Goal: Information Seeking & Learning: Learn about a topic

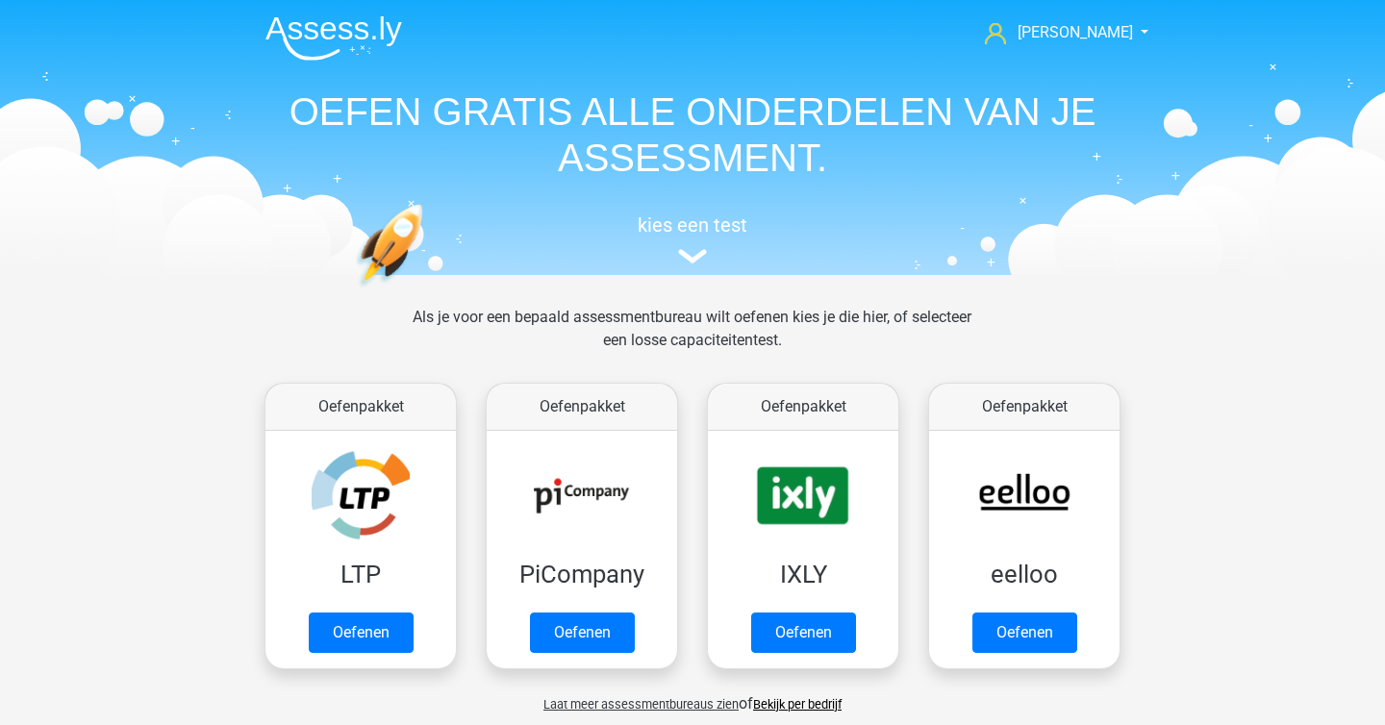
scroll to position [817, 0]
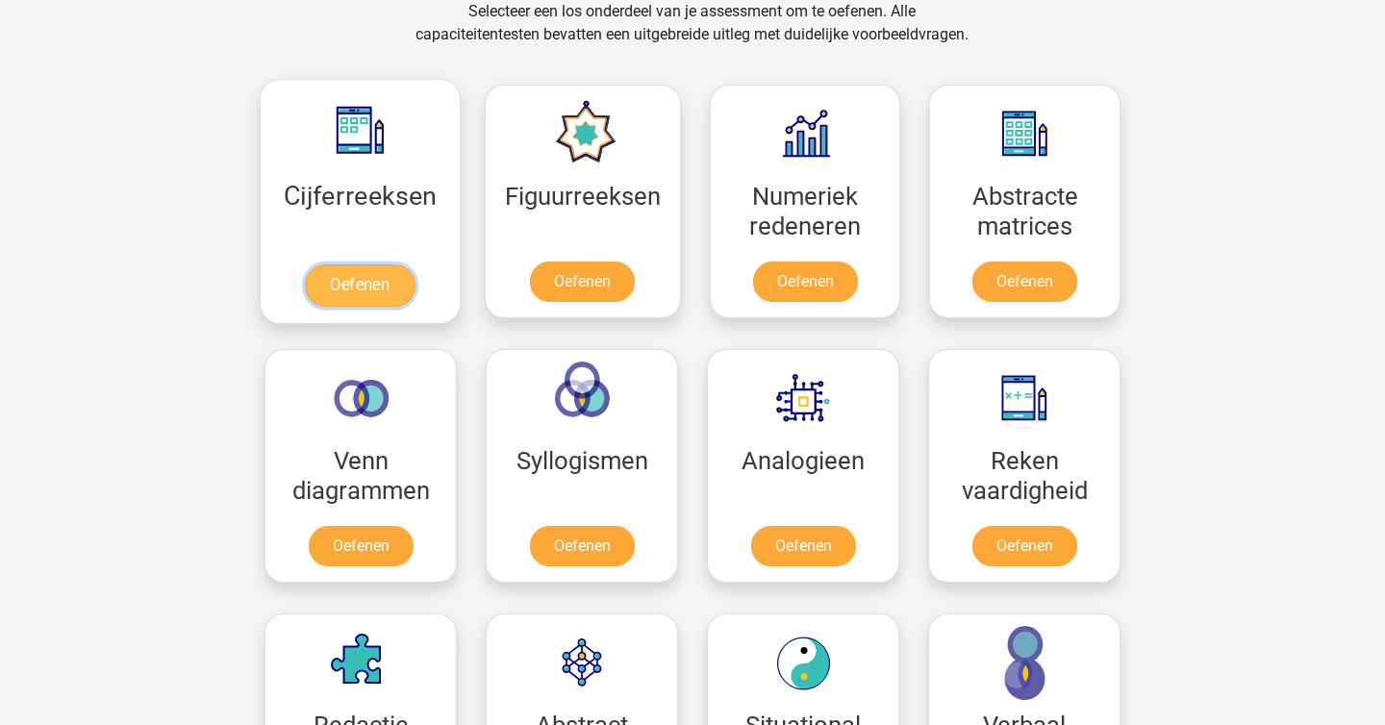
click at [360, 282] on link "Oefenen" at bounding box center [360, 285] width 110 height 42
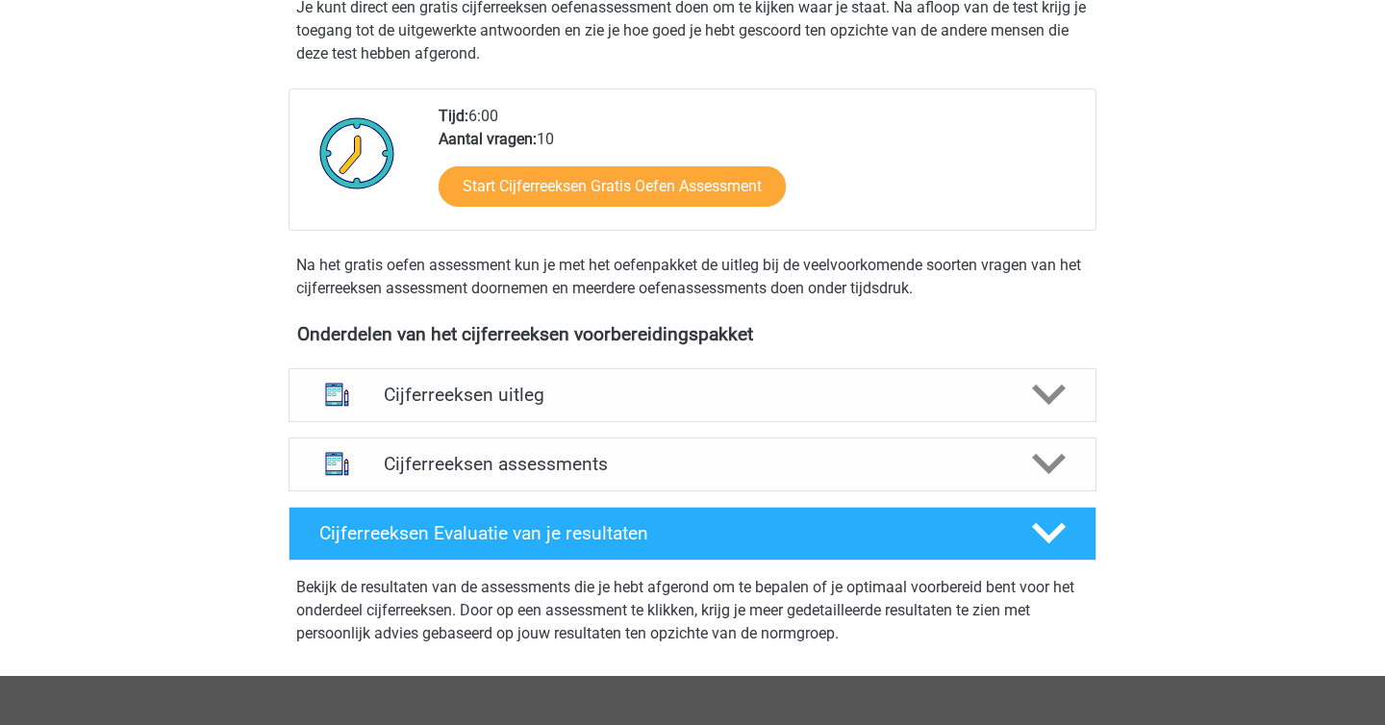
scroll to position [544, 0]
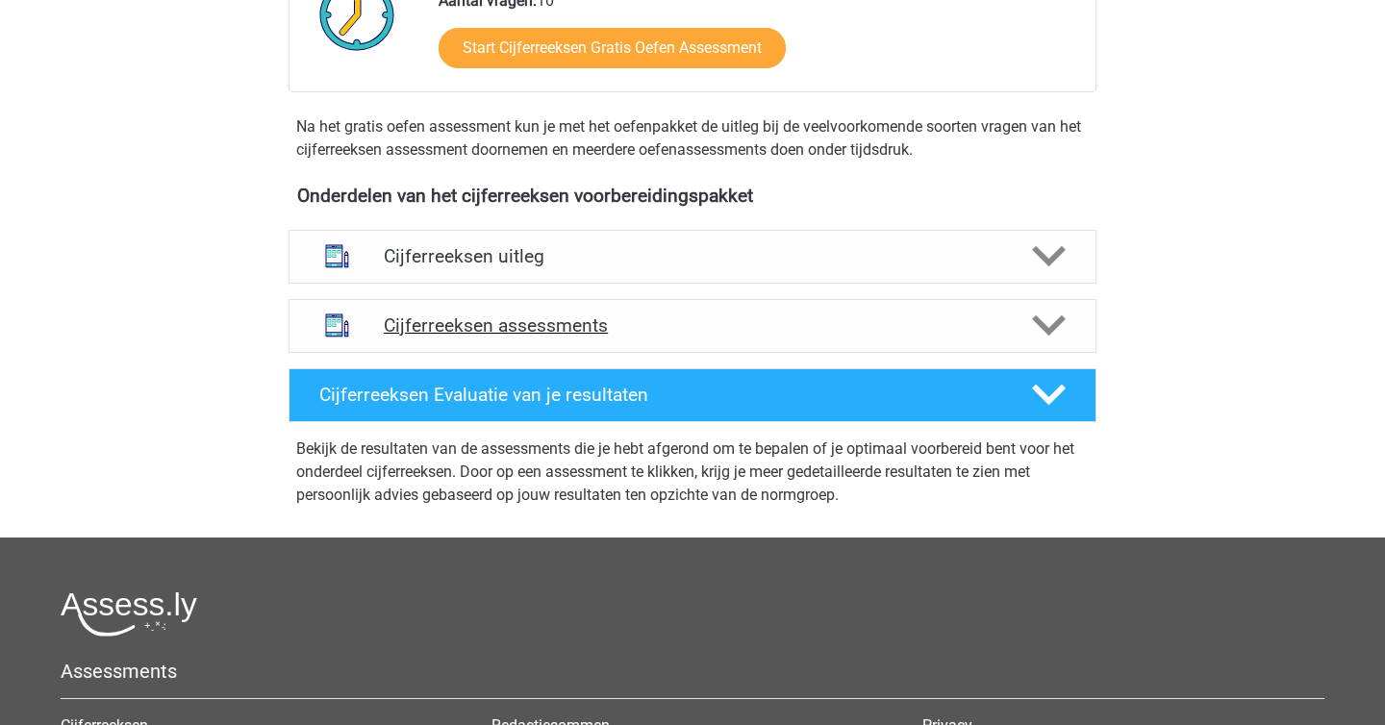
click at [617, 337] on h4 "Cijferreeksen assessments" at bounding box center [692, 325] width 617 height 22
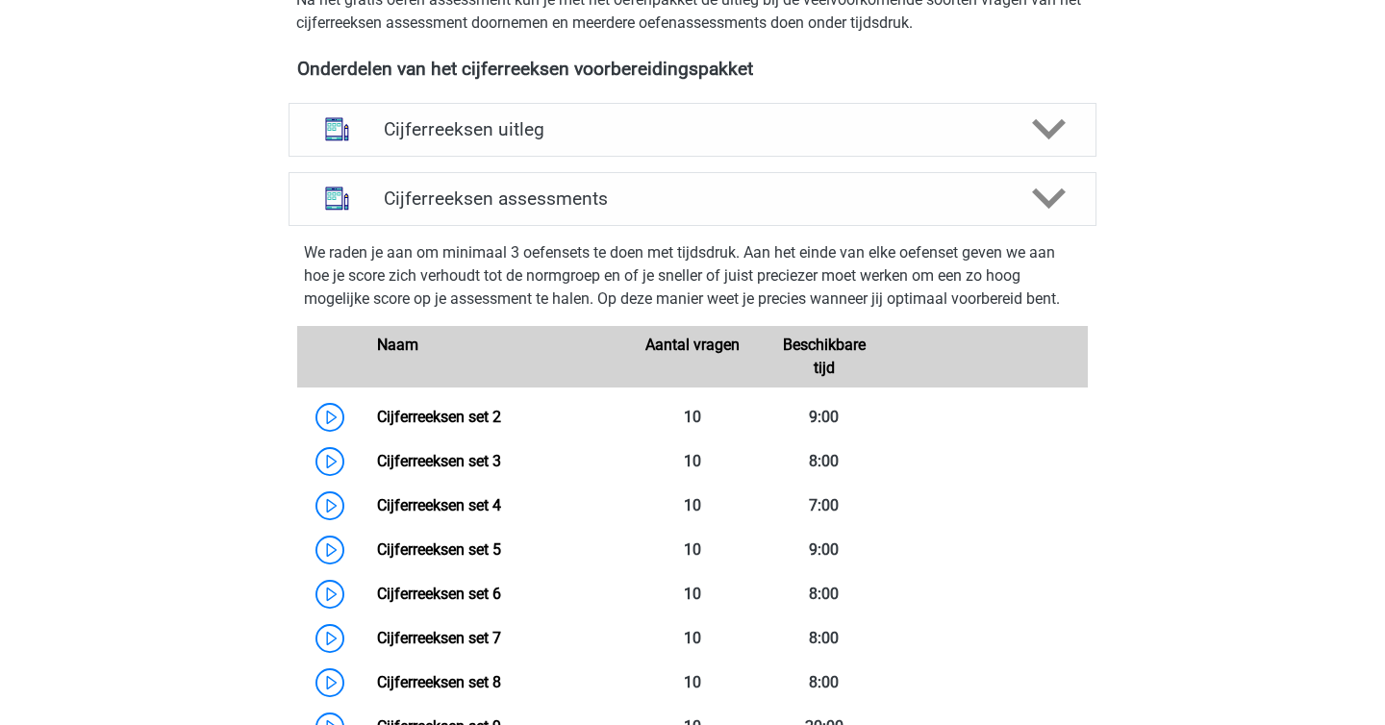
scroll to position [673, 0]
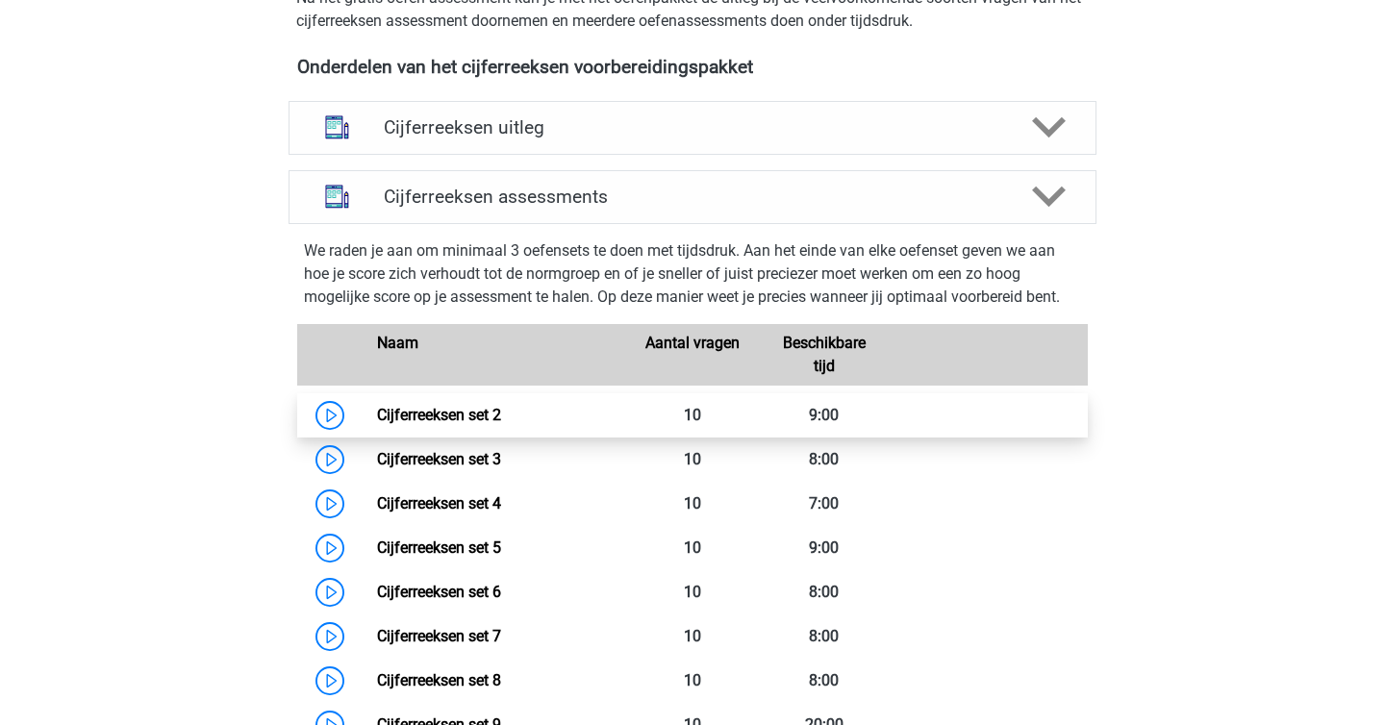
click at [377, 424] on link "Cijferreeksen set 2" at bounding box center [439, 415] width 124 height 18
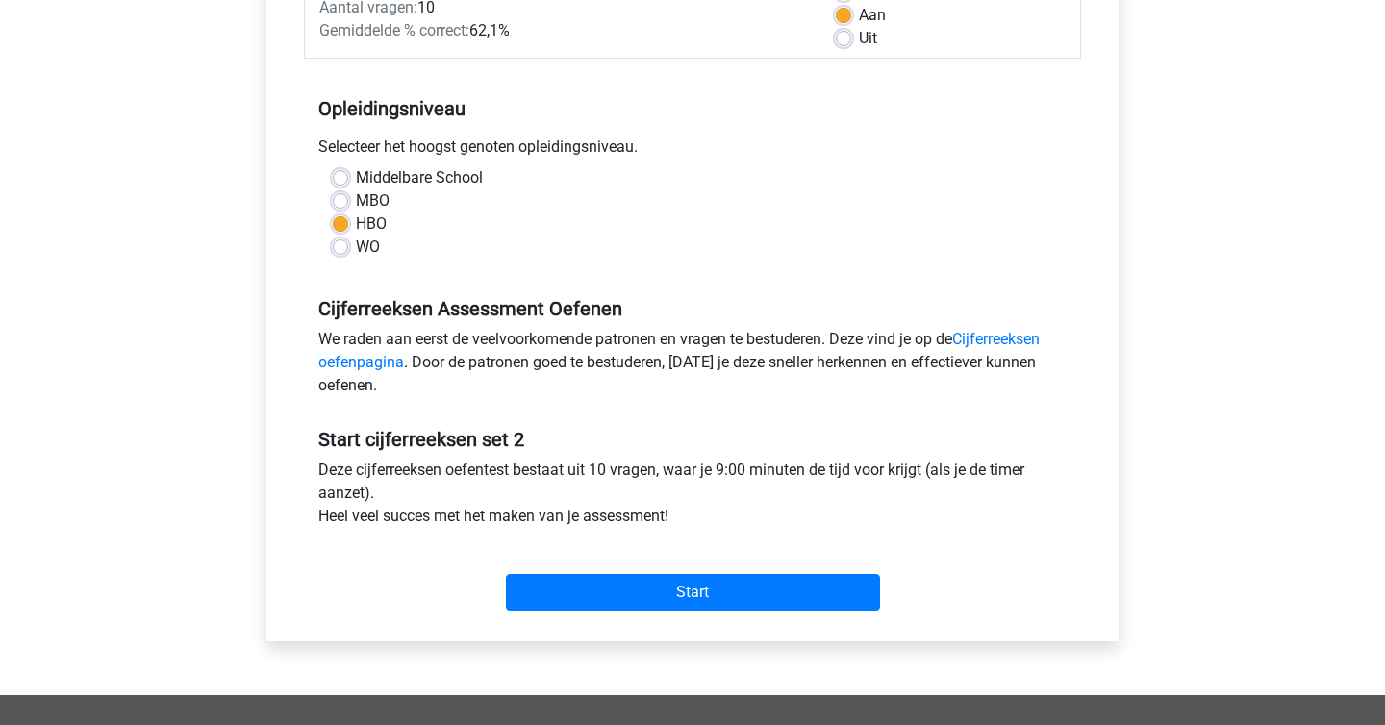
scroll to position [328, 0]
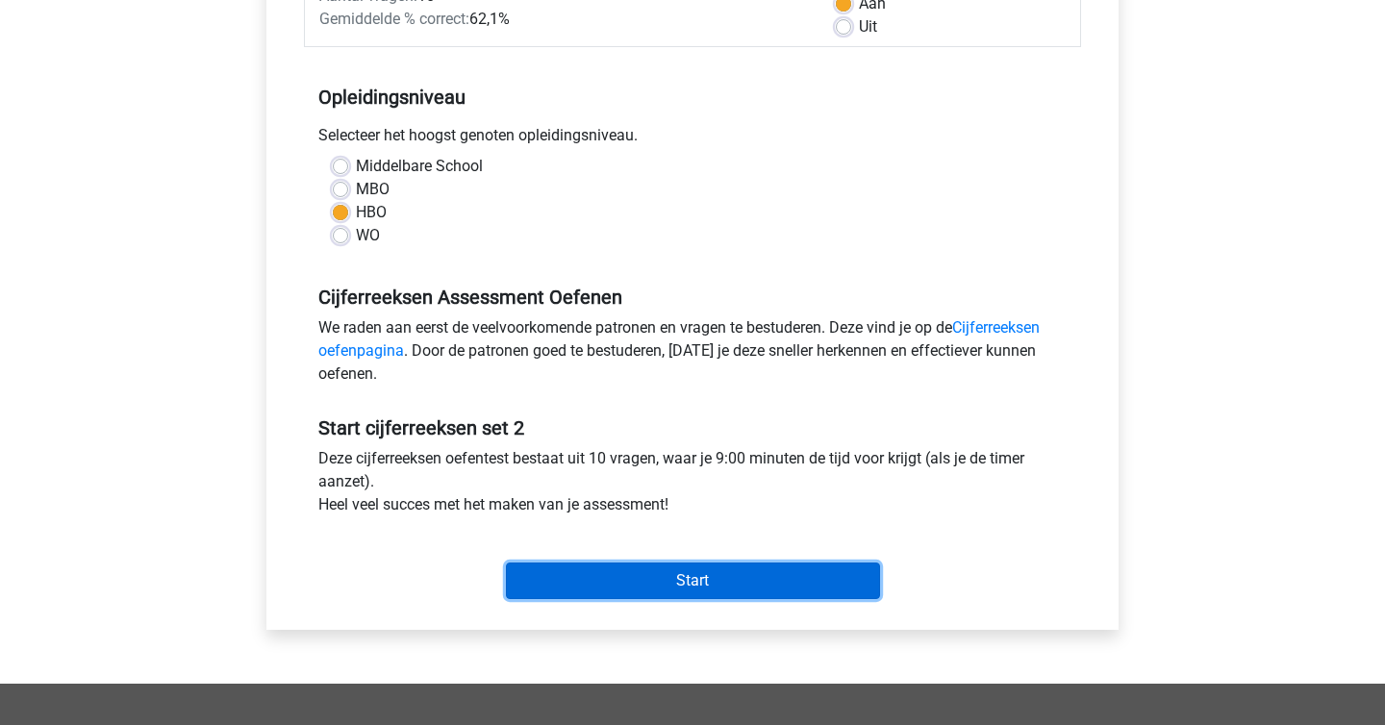
click at [589, 580] on input "Start" at bounding box center [693, 581] width 374 height 37
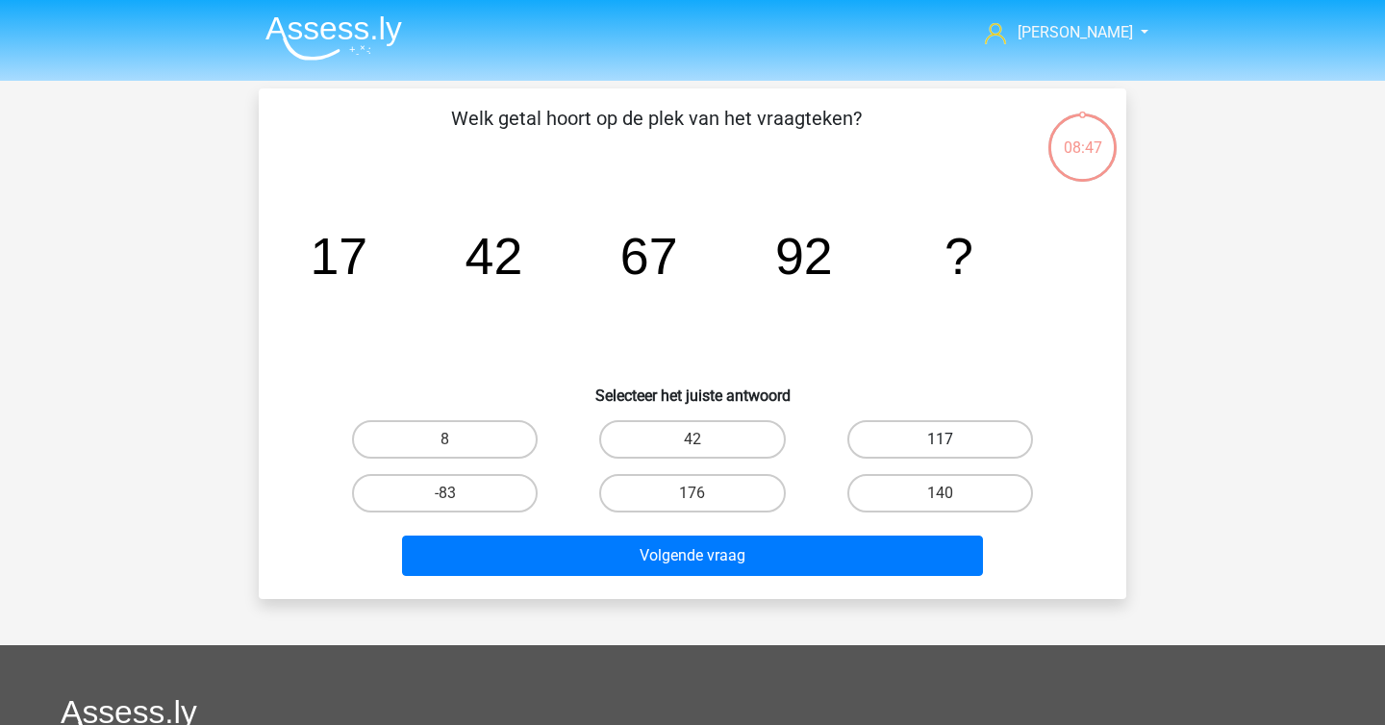
click at [875, 439] on label "117" at bounding box center [940, 439] width 186 height 38
click at [940, 439] on input "117" at bounding box center [946, 445] width 13 height 13
radio input "true"
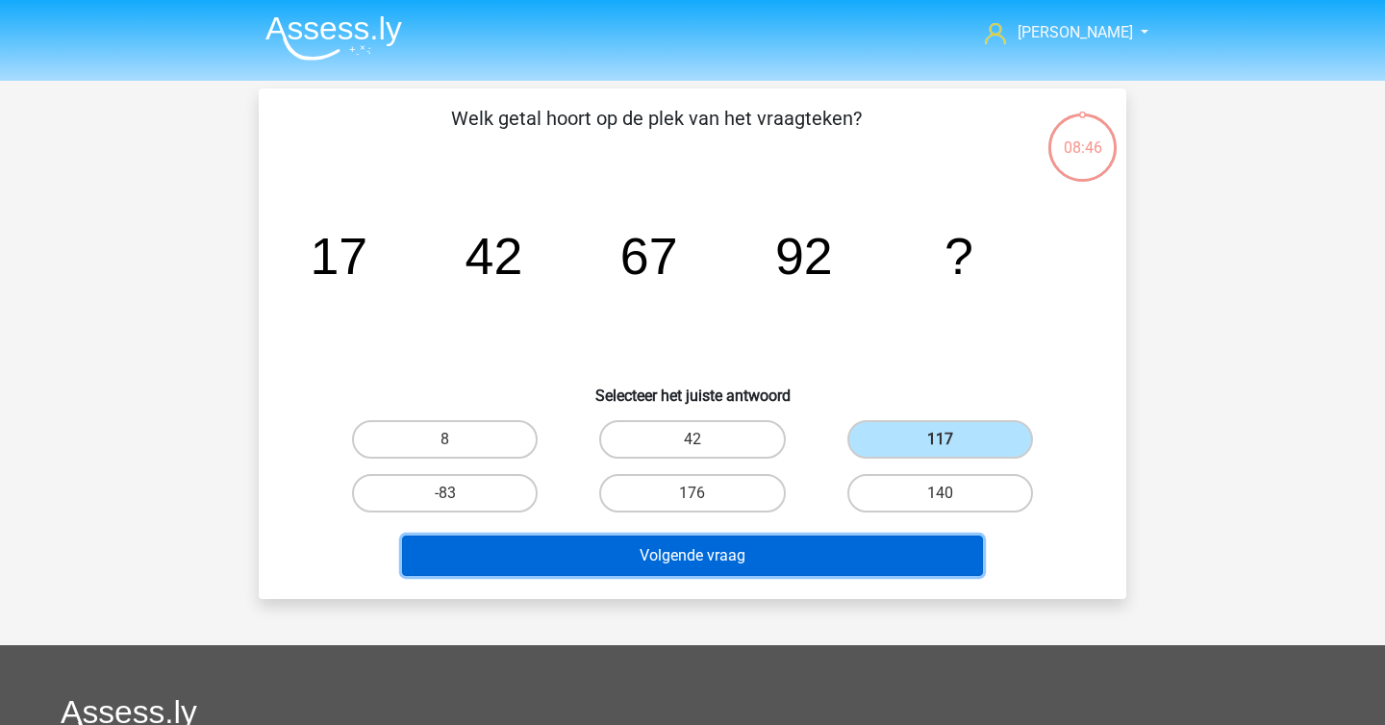
click at [736, 555] on button "Volgende vraag" at bounding box center [693, 556] width 582 height 40
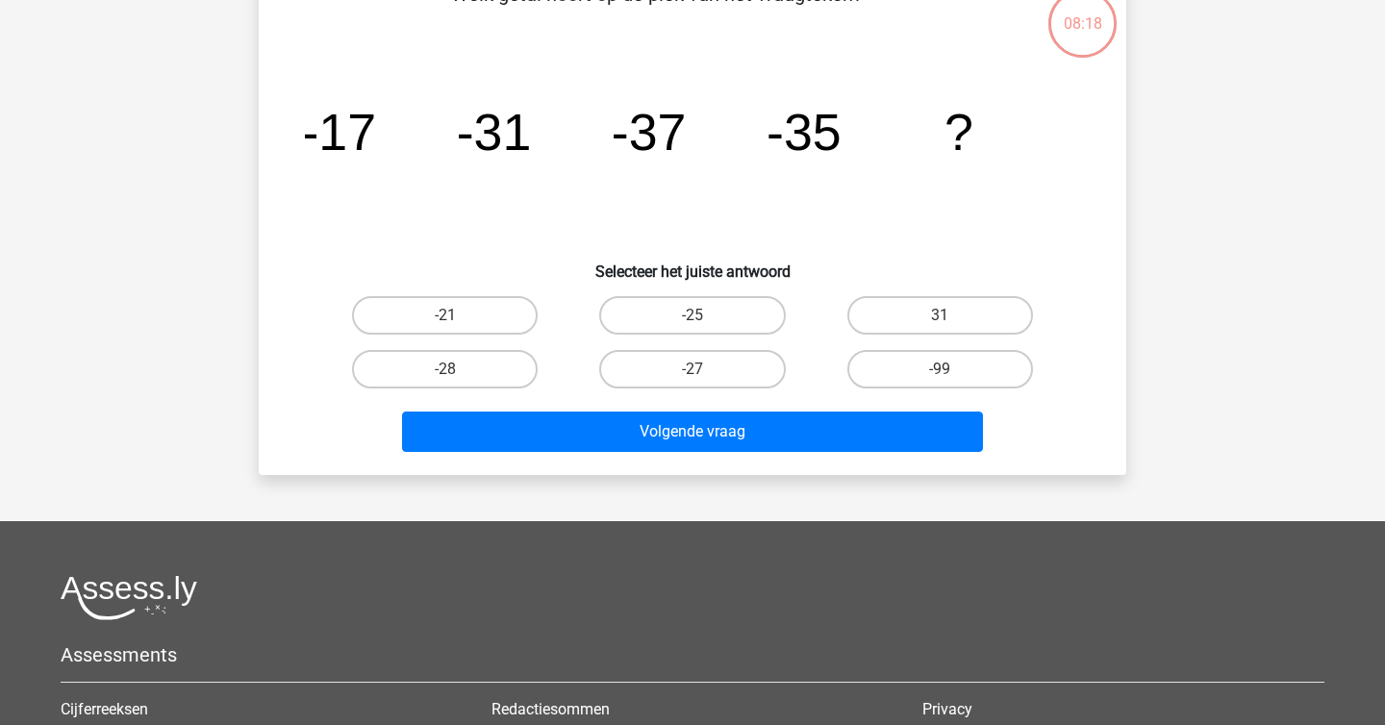
scroll to position [125, 0]
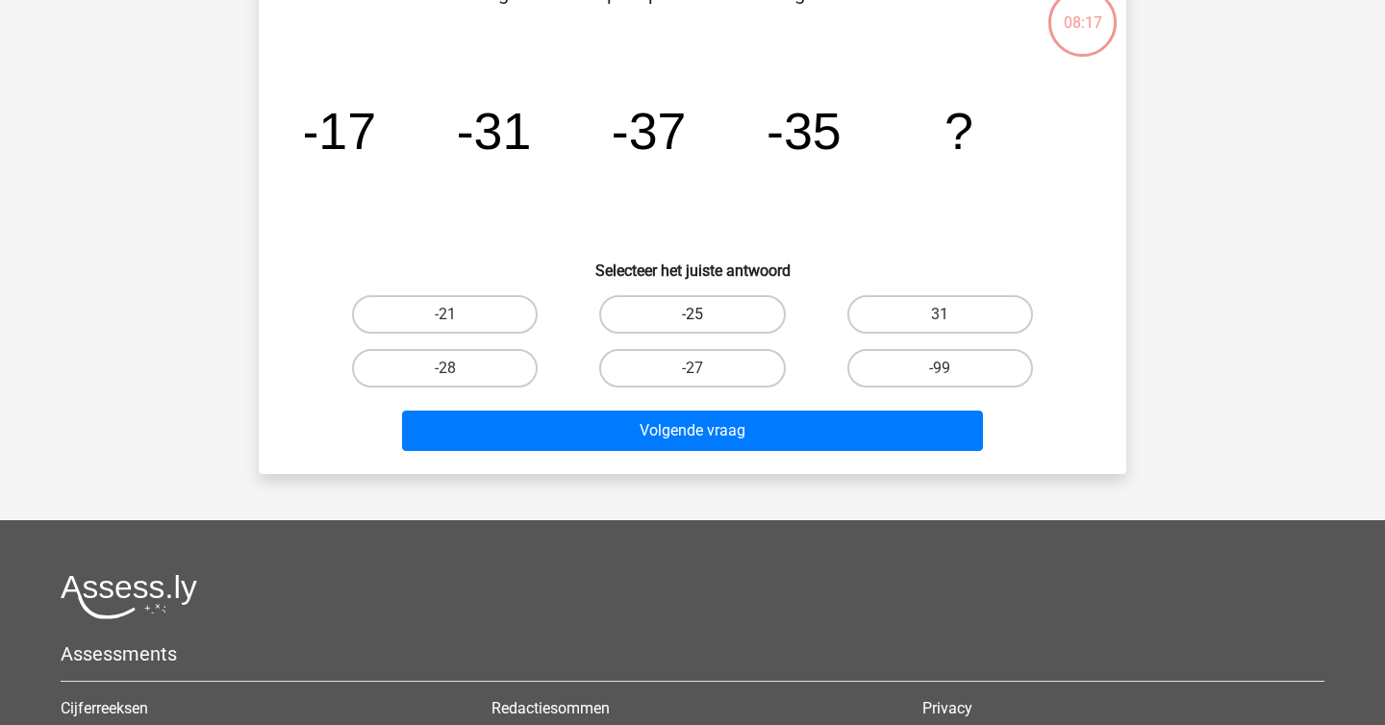
click at [757, 314] on label "-25" at bounding box center [692, 314] width 186 height 38
click at [705, 314] on input "-25" at bounding box center [698, 320] width 13 height 13
radio input "true"
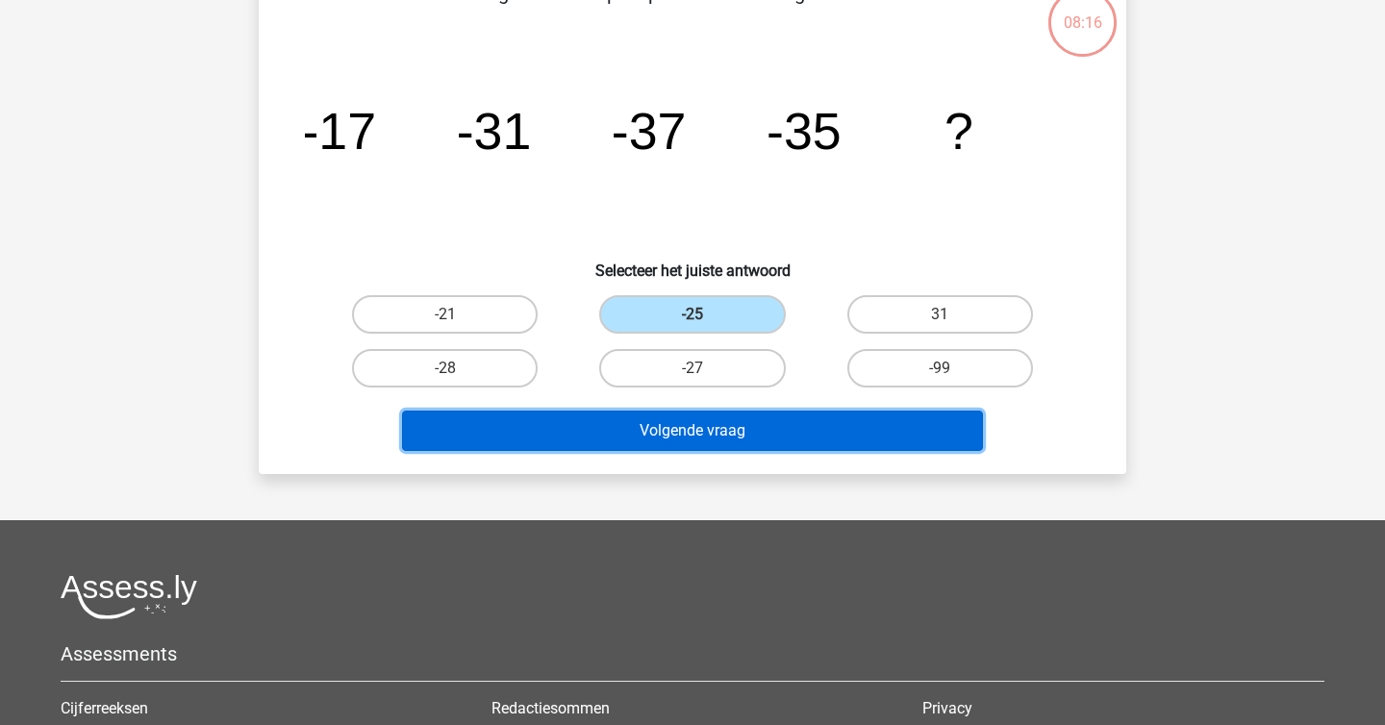
click at [757, 416] on button "Volgende vraag" at bounding box center [693, 431] width 582 height 40
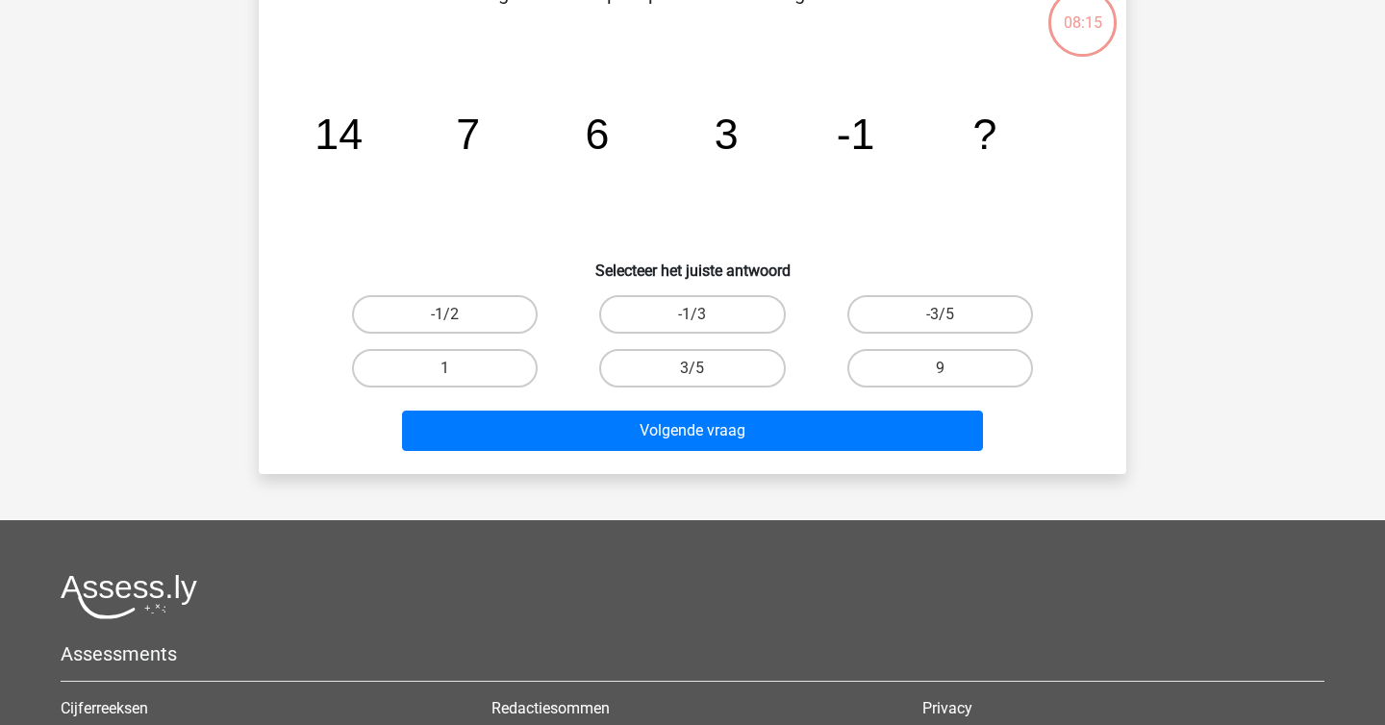
scroll to position [88, 0]
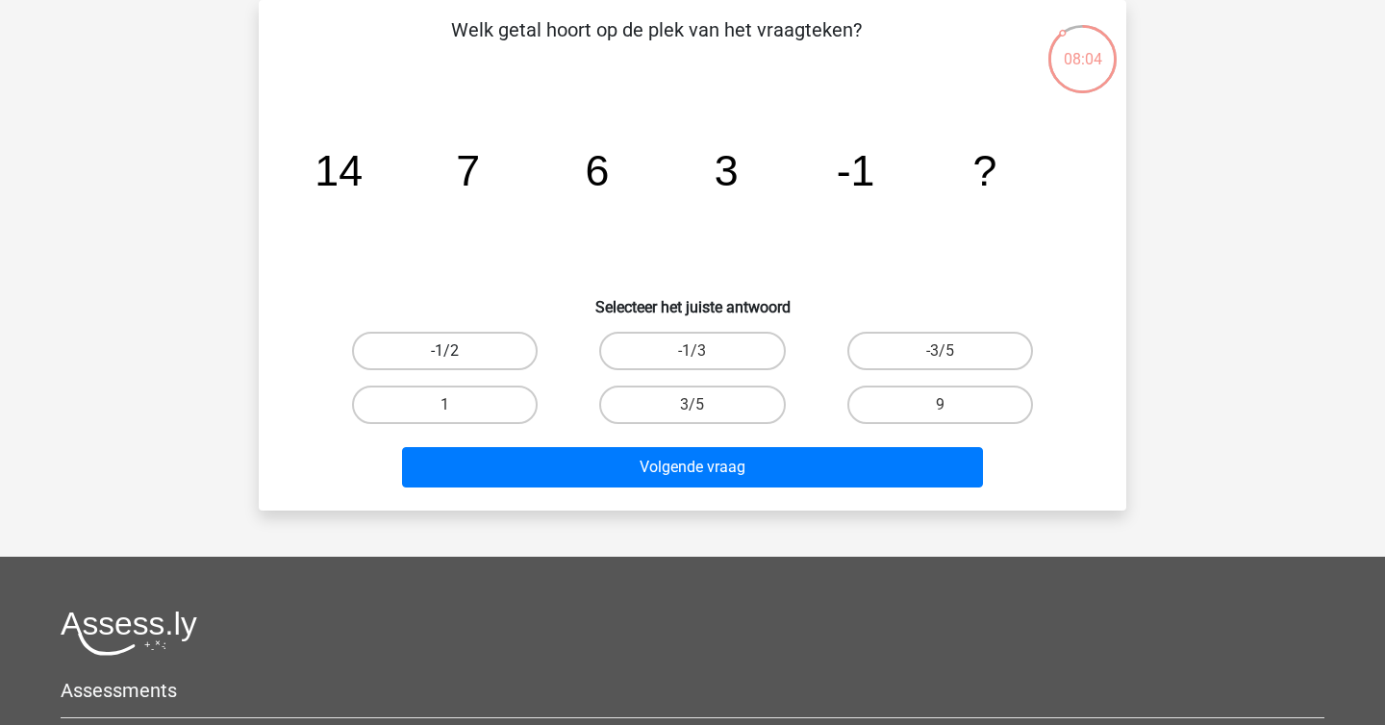
click at [497, 345] on label "-1/2" at bounding box center [445, 351] width 186 height 38
click at [458, 351] on input "-1/2" at bounding box center [451, 357] width 13 height 13
radio input "true"
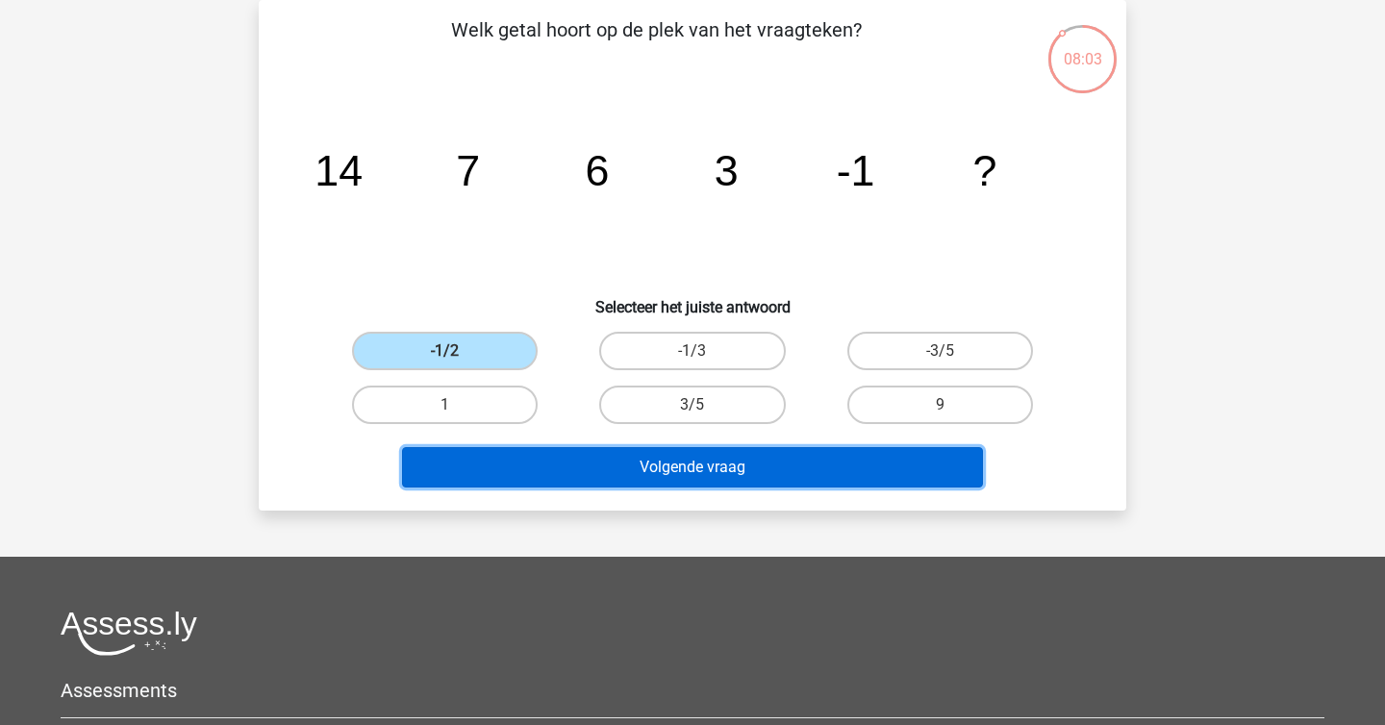
click at [572, 472] on button "Volgende vraag" at bounding box center [693, 467] width 582 height 40
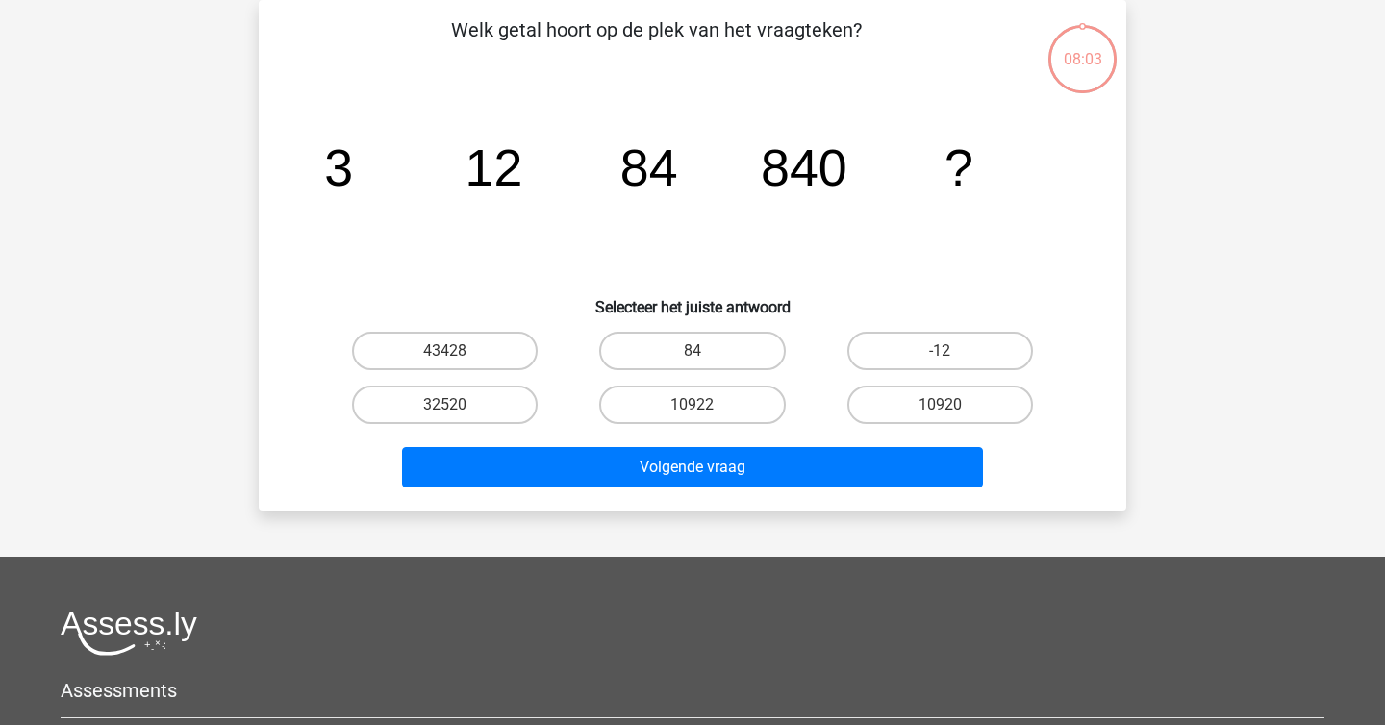
scroll to position [94, 0]
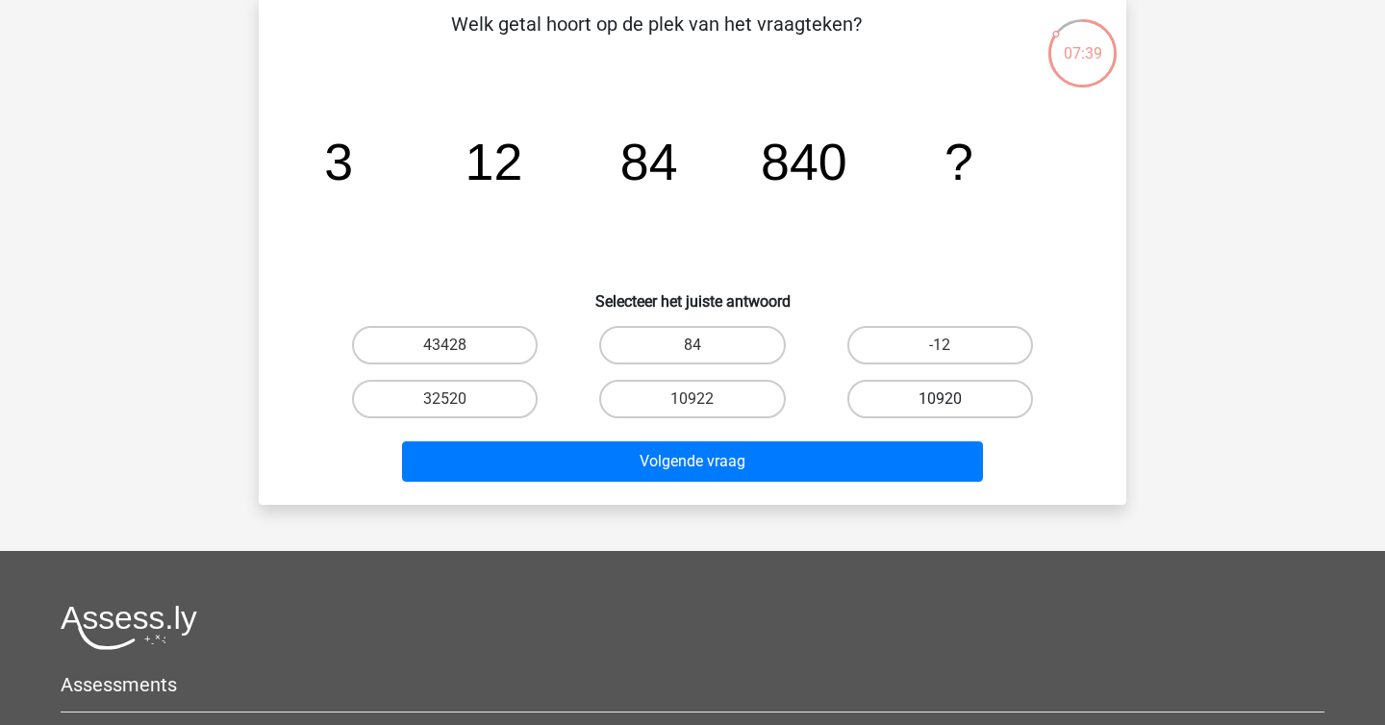
click at [905, 395] on label "10920" at bounding box center [940, 399] width 186 height 38
click at [940, 399] on input "10920" at bounding box center [946, 405] width 13 height 13
radio input "true"
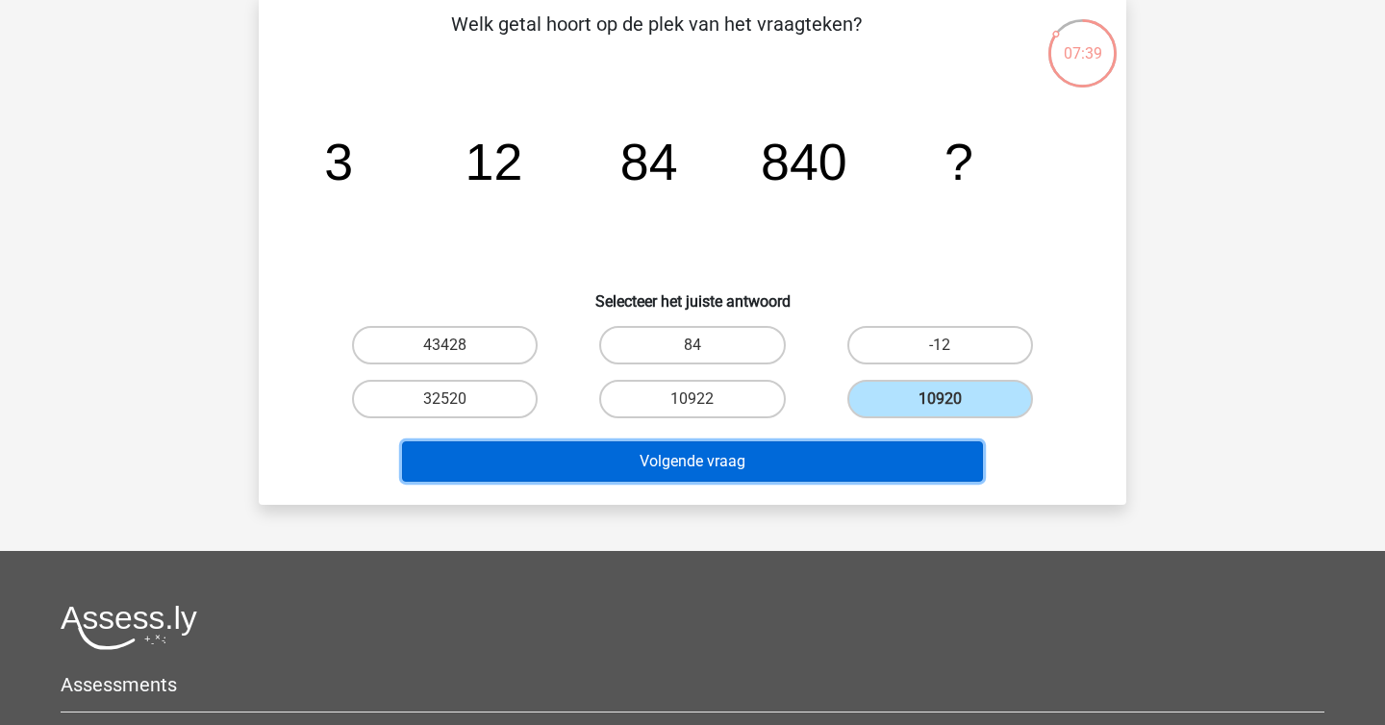
click at [835, 470] on button "Volgende vraag" at bounding box center [693, 461] width 582 height 40
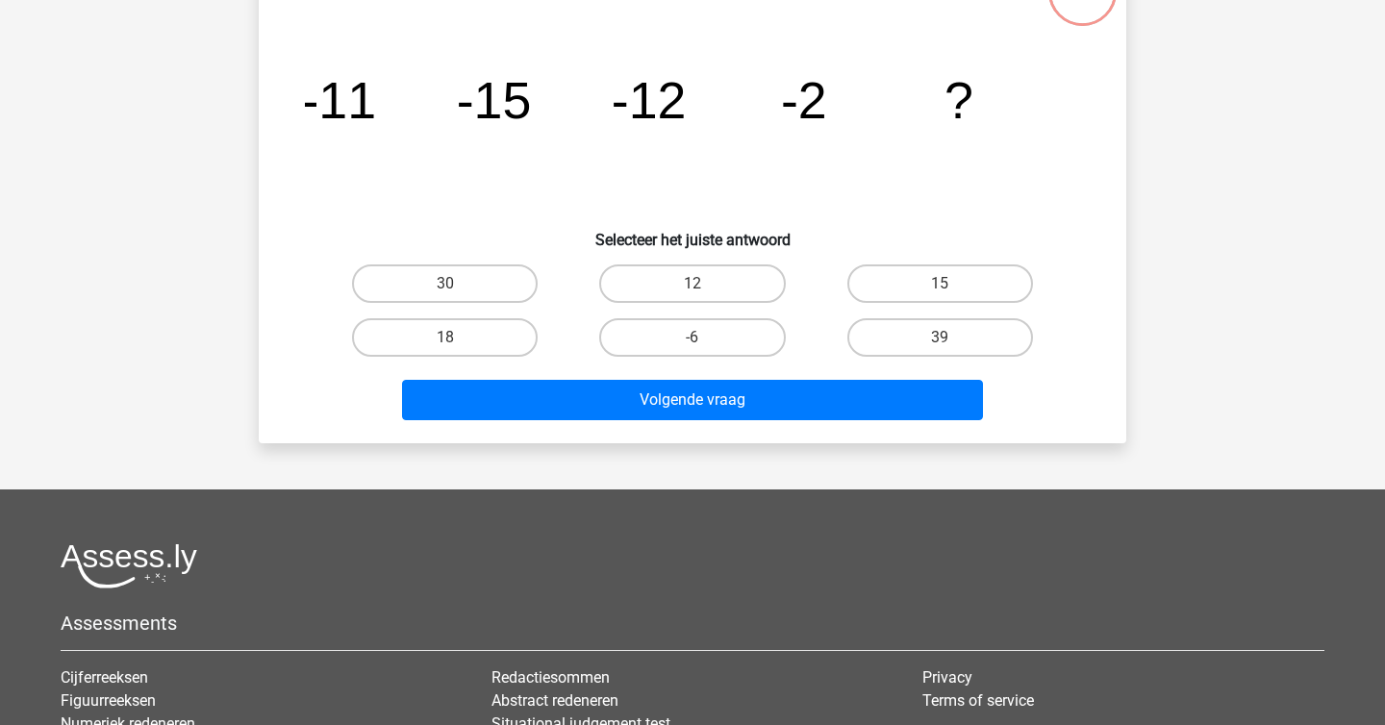
scroll to position [158, 0]
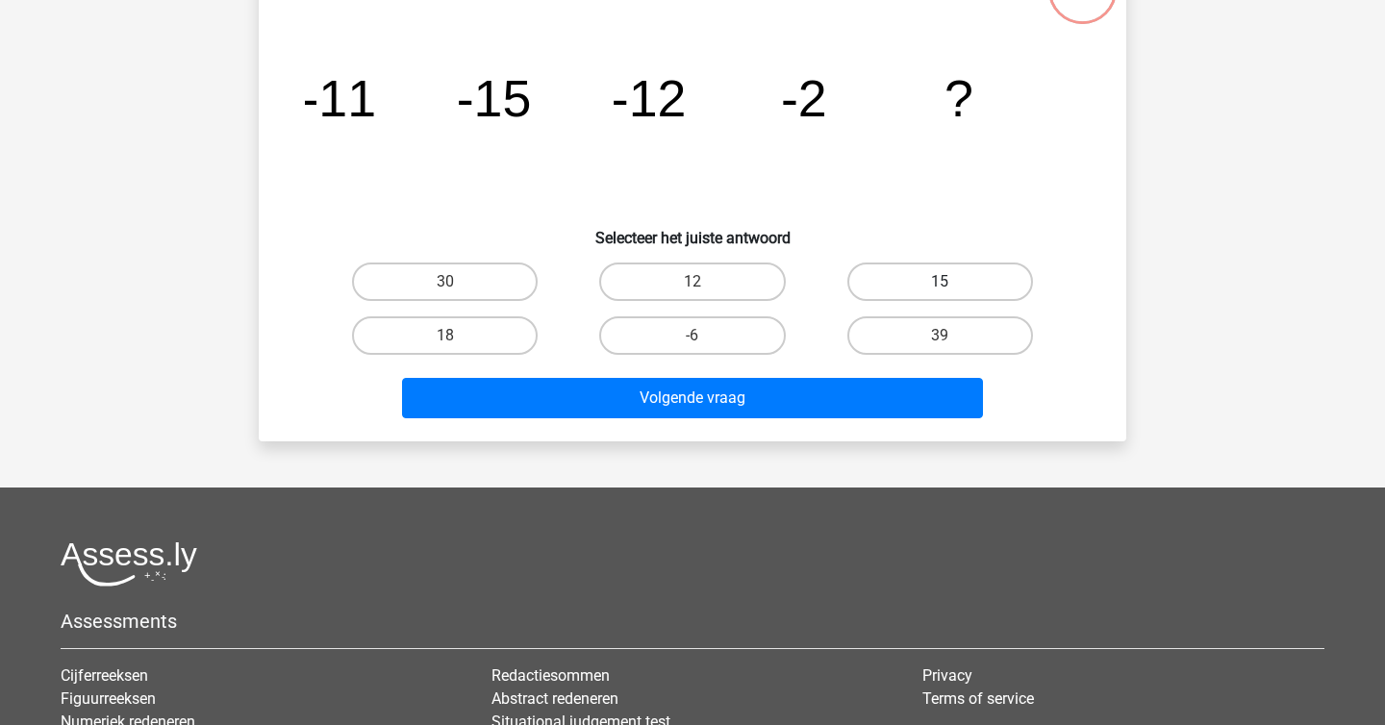
click at [927, 288] on label "15" at bounding box center [940, 282] width 186 height 38
click at [940, 288] on input "15" at bounding box center [946, 288] width 13 height 13
radio input "true"
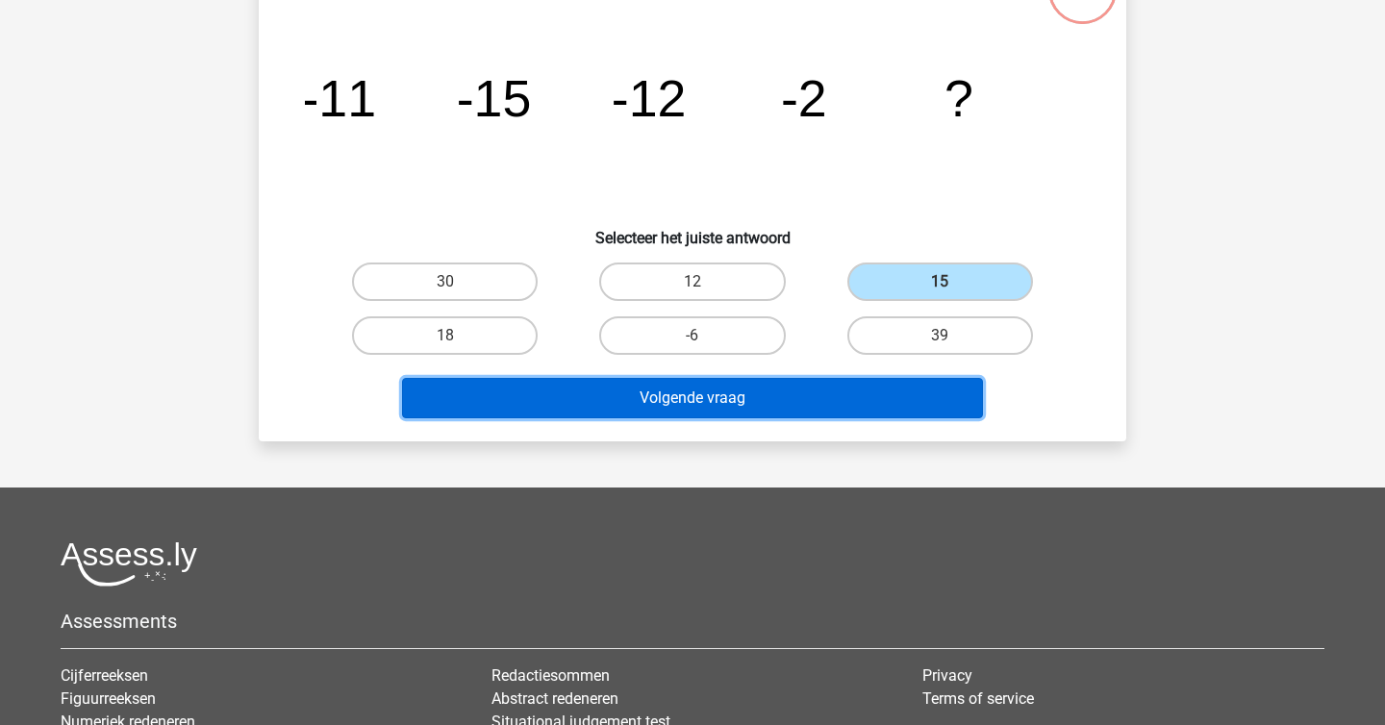
click at [847, 401] on button "Volgende vraag" at bounding box center [693, 398] width 582 height 40
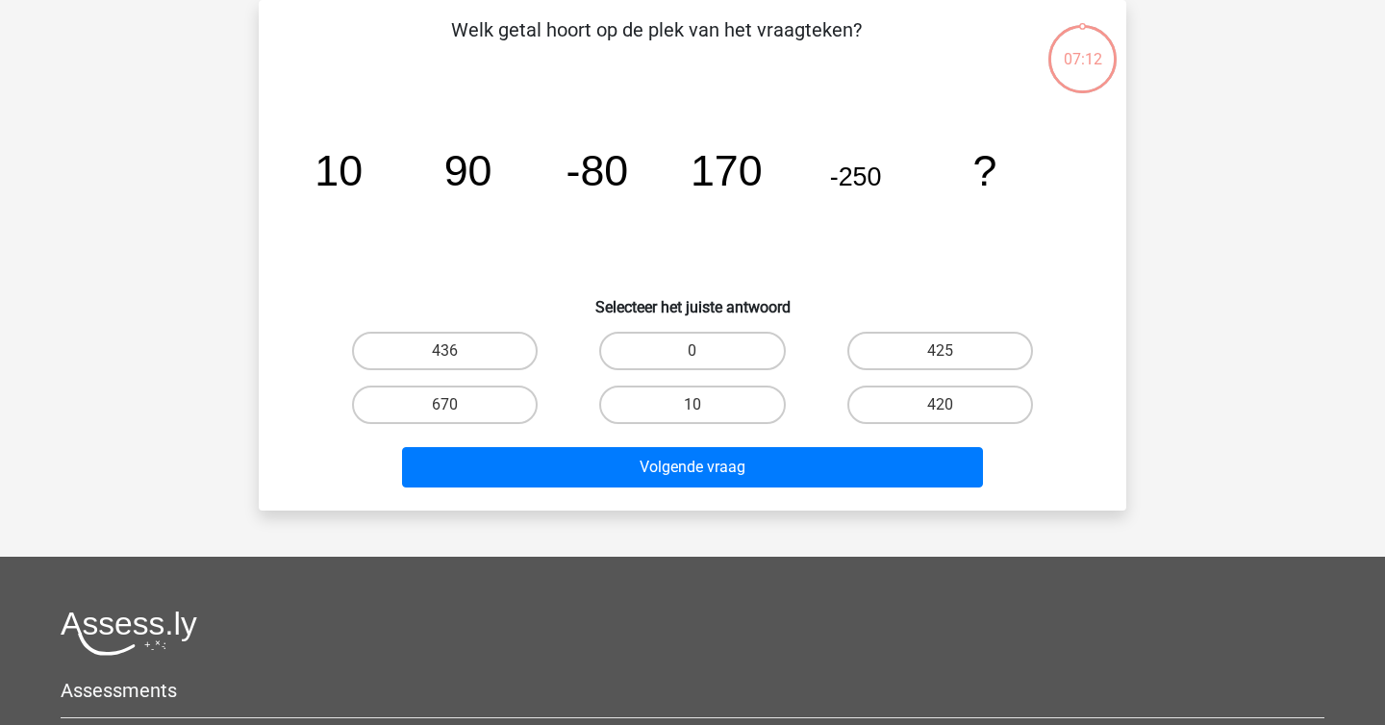
scroll to position [103, 0]
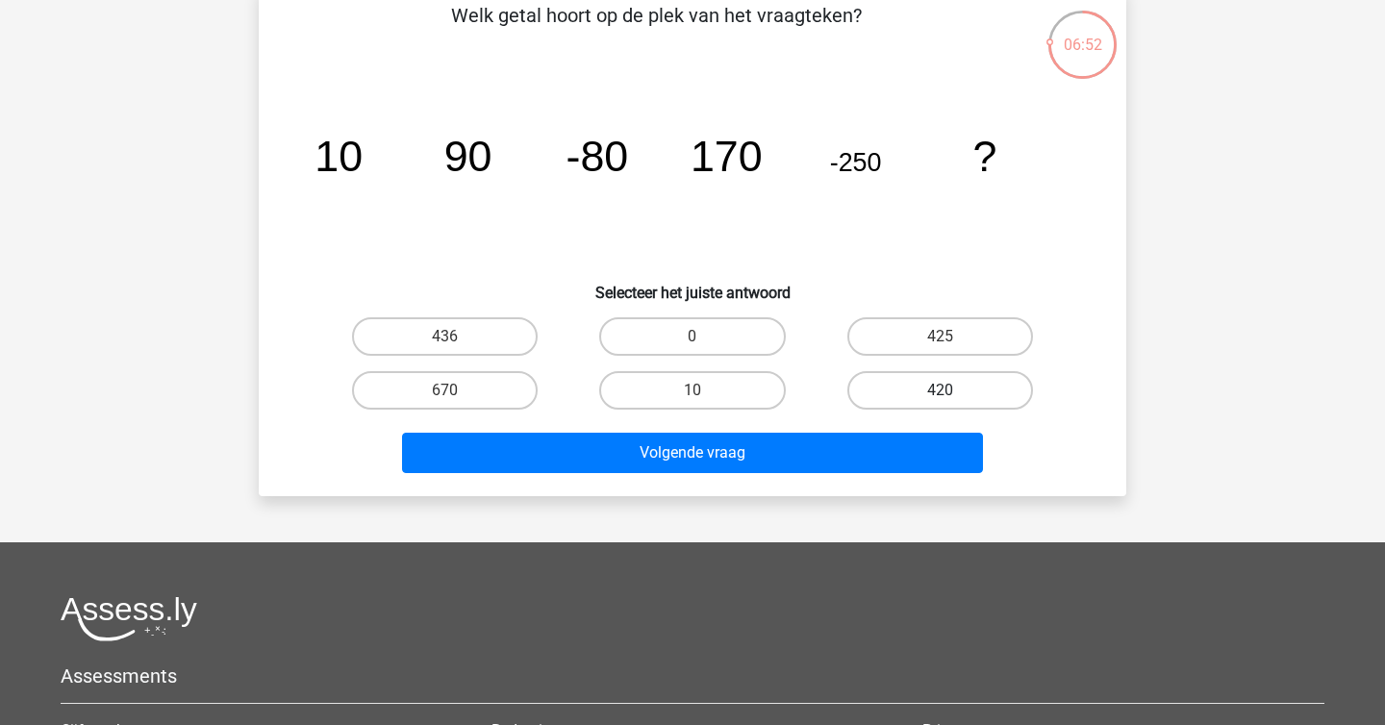
click at [968, 373] on label "420" at bounding box center [940, 390] width 186 height 38
click at [952, 390] on input "420" at bounding box center [946, 396] width 13 height 13
radio input "true"
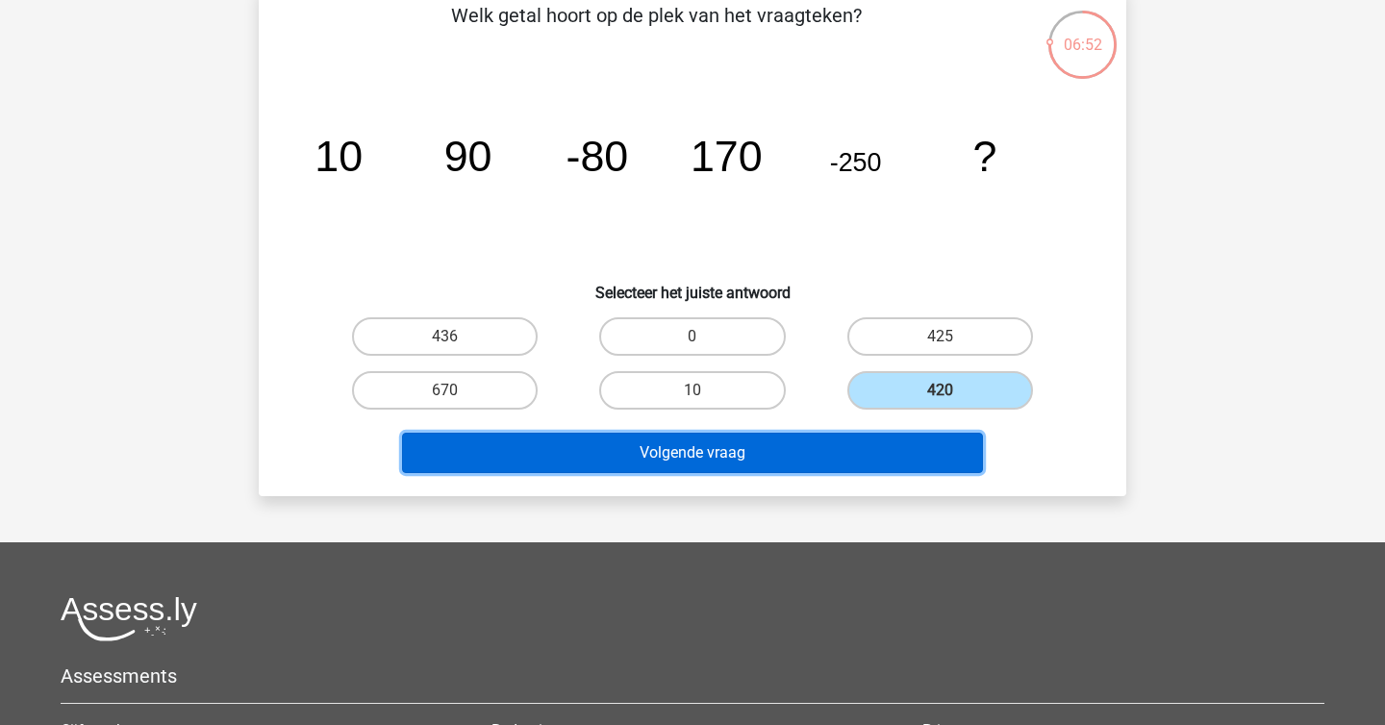
click at [888, 447] on button "Volgende vraag" at bounding box center [693, 453] width 582 height 40
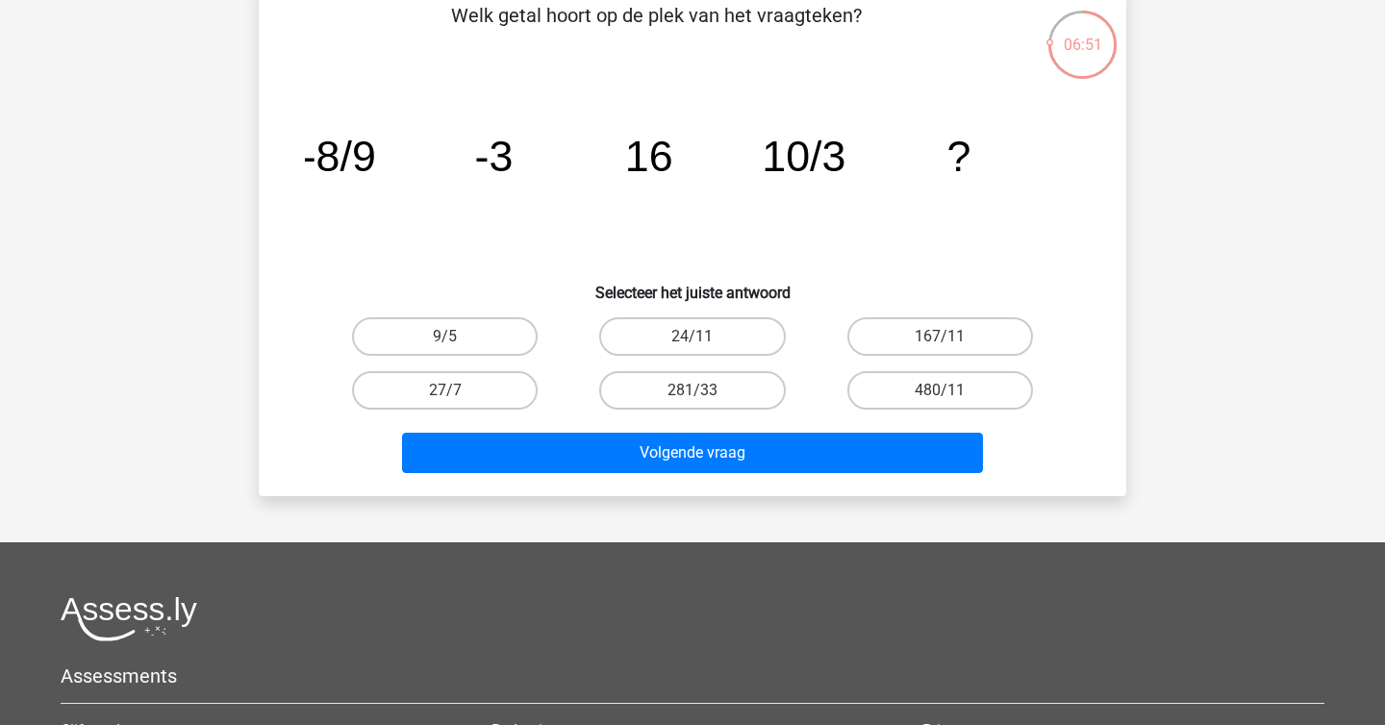
scroll to position [88, 0]
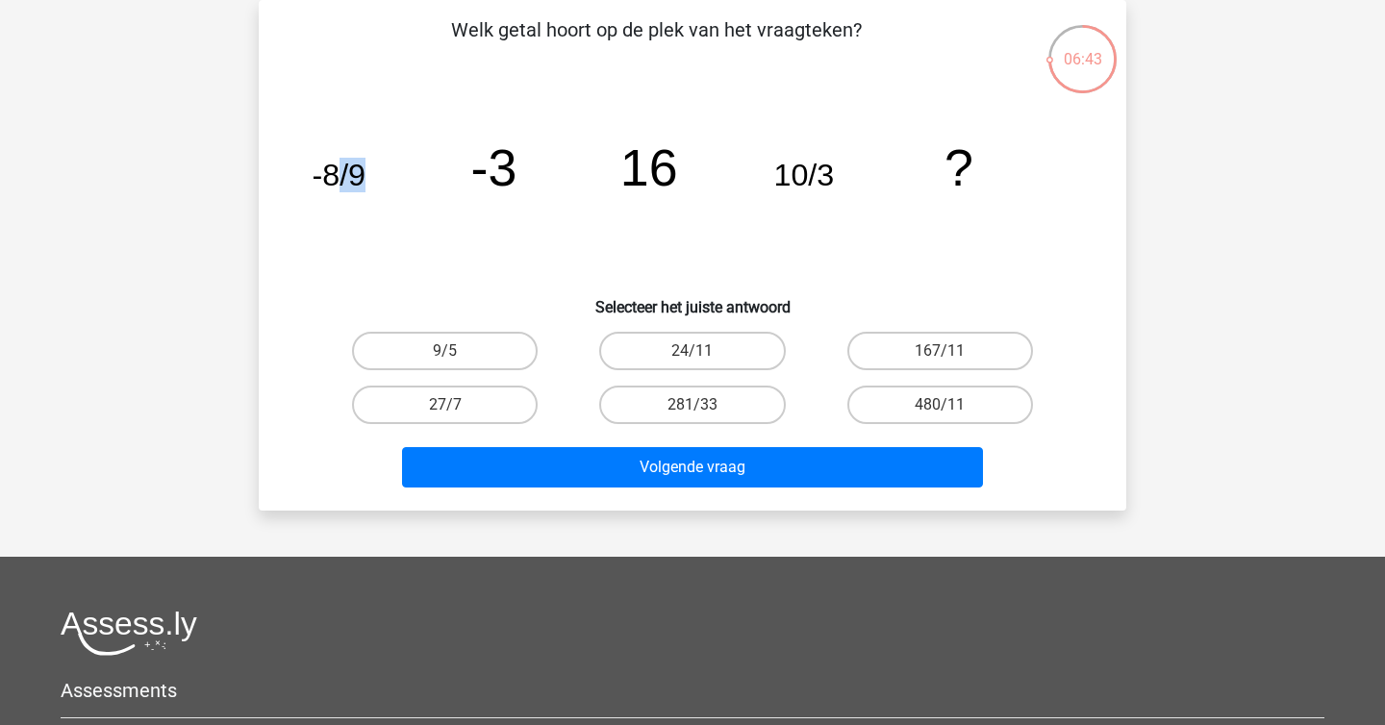
drag, startPoint x: 365, startPoint y: 171, endPoint x: 343, endPoint y: 171, distance: 22.1
click at [343, 171] on tspan "-8/9" at bounding box center [339, 175] width 54 height 35
drag, startPoint x: 338, startPoint y: 170, endPoint x: 307, endPoint y: 166, distance: 31.0
click at [307, 166] on icon "image/svg+xml -8/9 -3 16 10/3 ?" at bounding box center [692, 185] width 775 height 194
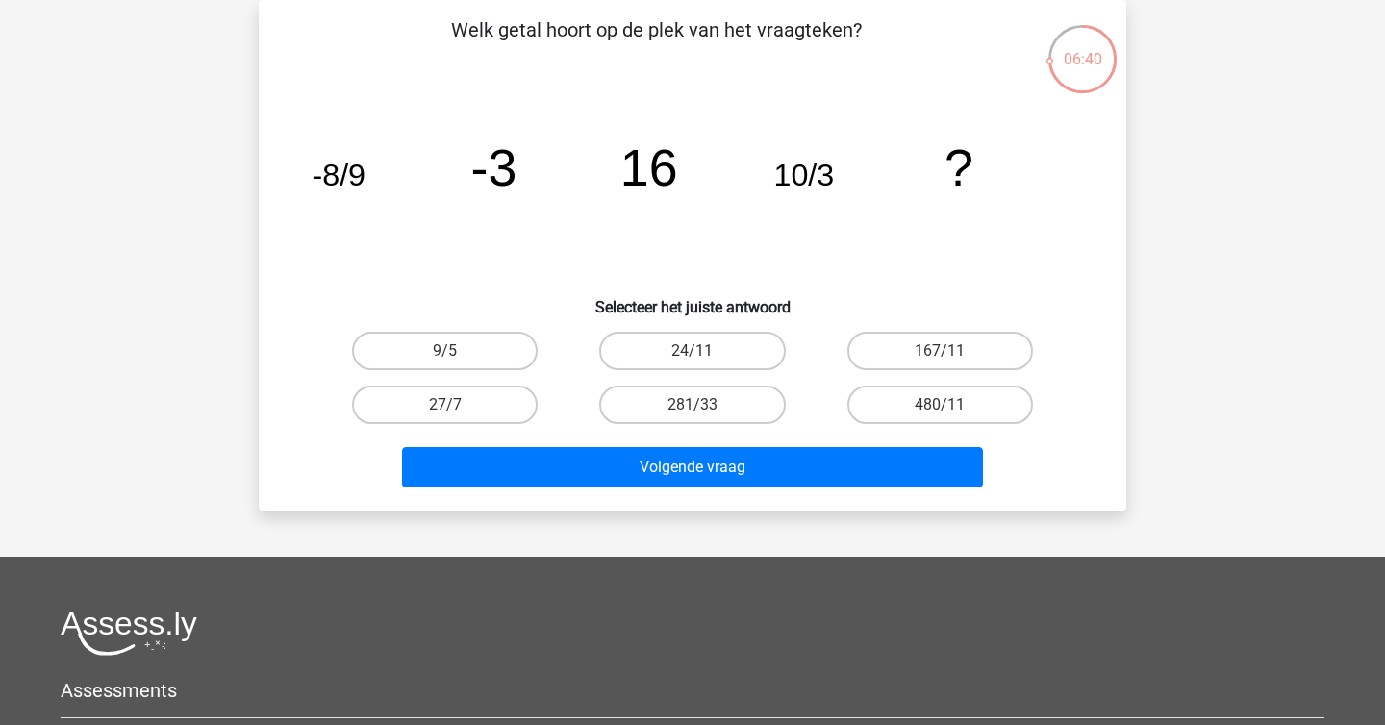
click at [376, 224] on icon "image/svg+xml -8/9 -3 16 10/3 ?" at bounding box center [692, 185] width 775 height 194
drag, startPoint x: 517, startPoint y: 173, endPoint x: 660, endPoint y: 173, distance: 142.3
click at [660, 173] on icon "image/svg+xml -8/9 -3 16 10/3 ?" at bounding box center [692, 185] width 775 height 194
click at [365, 173] on tspan "16" at bounding box center [339, 175] width 54 height 35
click at [504, 413] on label "27/7" at bounding box center [445, 405] width 186 height 38
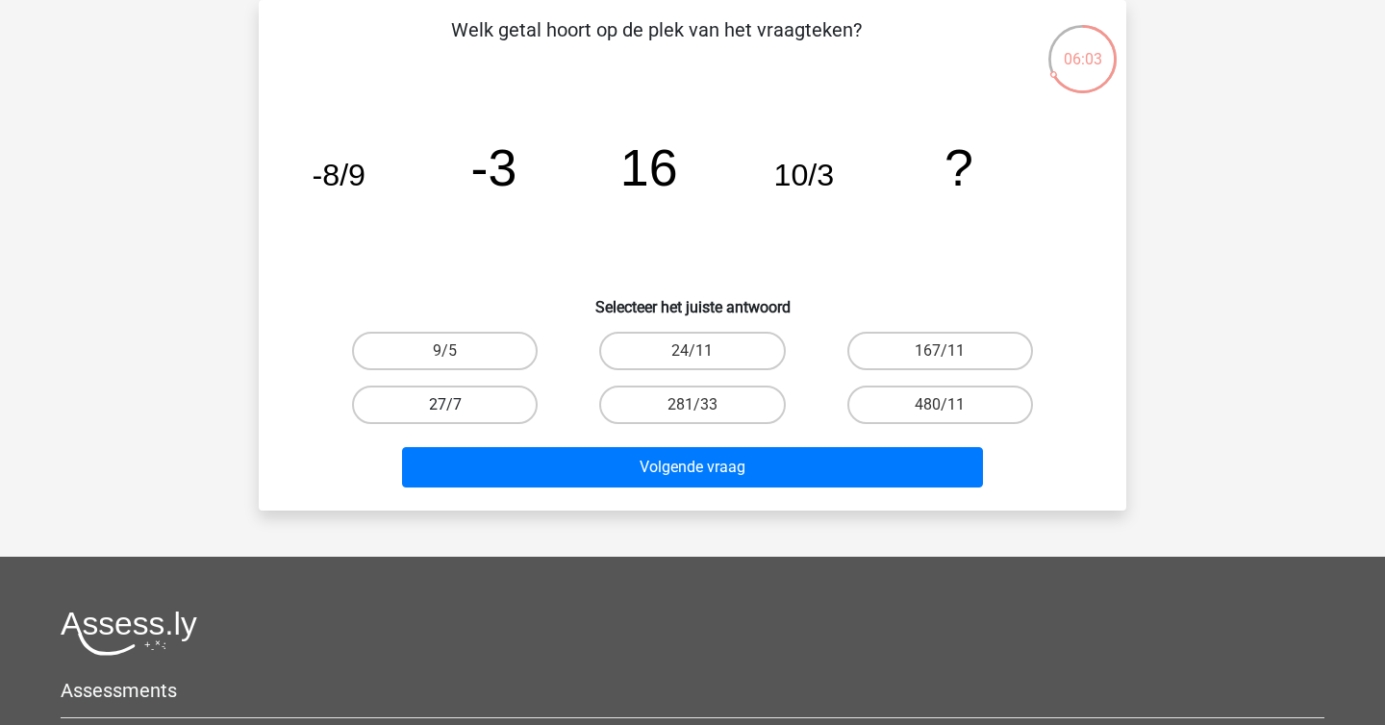
click at [458, 413] on input "27/7" at bounding box center [451, 411] width 13 height 13
radio input "true"
click at [746, 247] on icon "image/svg+xml -8/9 -3 16 10/3 ?" at bounding box center [692, 185] width 775 height 194
click at [732, 353] on label "24/11" at bounding box center [692, 351] width 186 height 38
click at [705, 353] on input "24/11" at bounding box center [698, 357] width 13 height 13
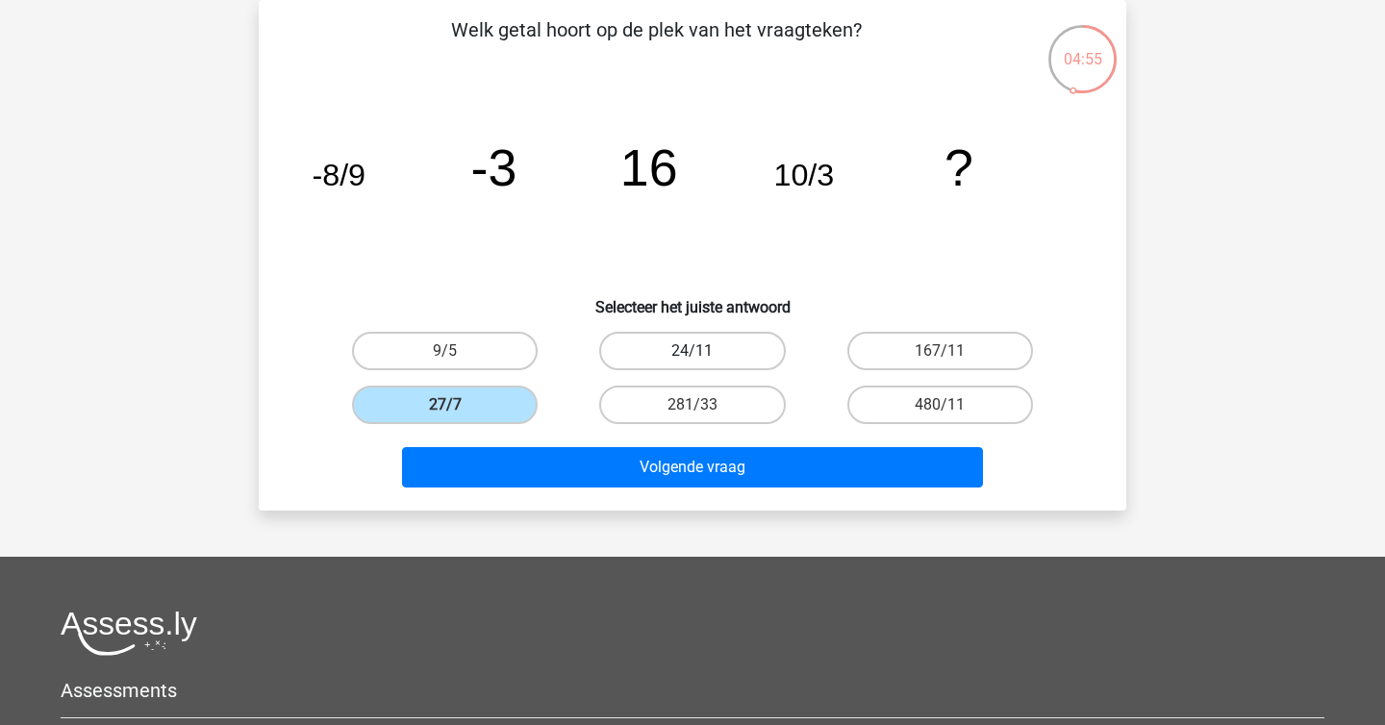
radio input "true"
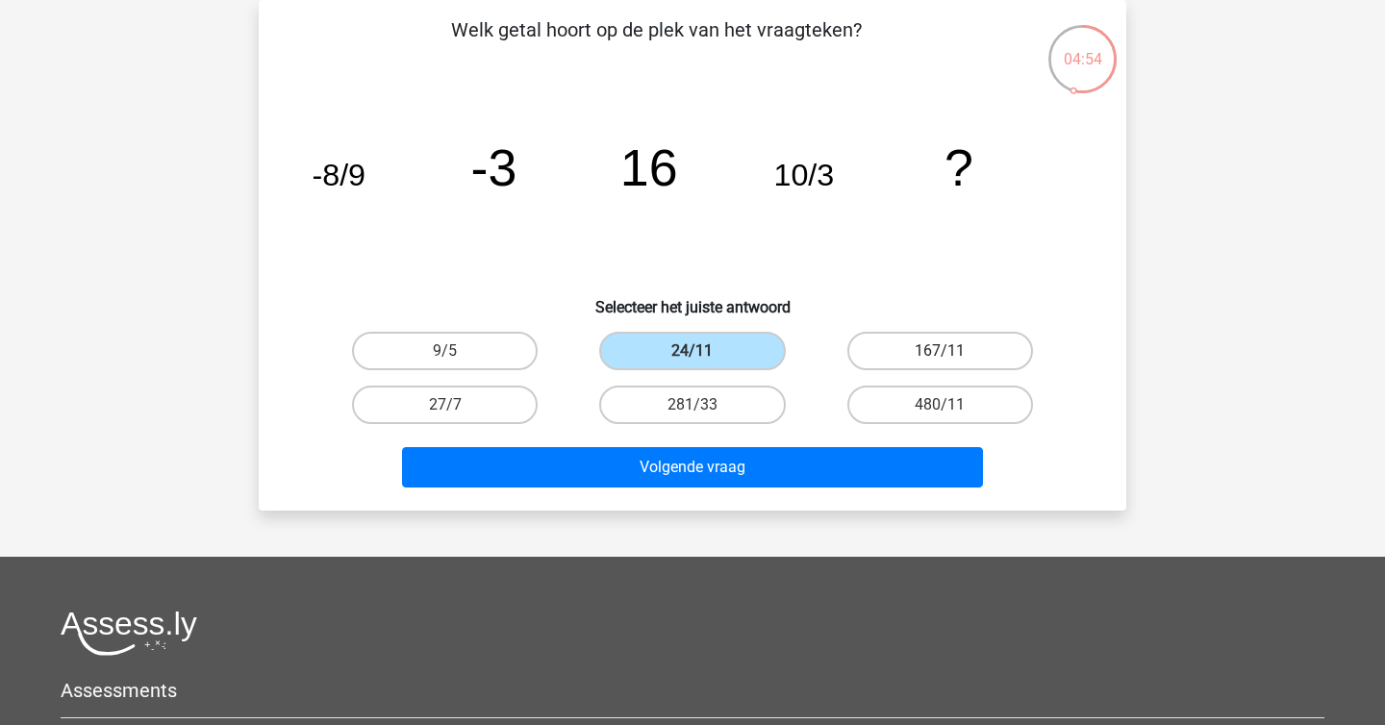
click at [918, 354] on label "167/11" at bounding box center [940, 351] width 186 height 38
click at [940, 354] on input "167/11" at bounding box center [946, 357] width 13 height 13
radio input "true"
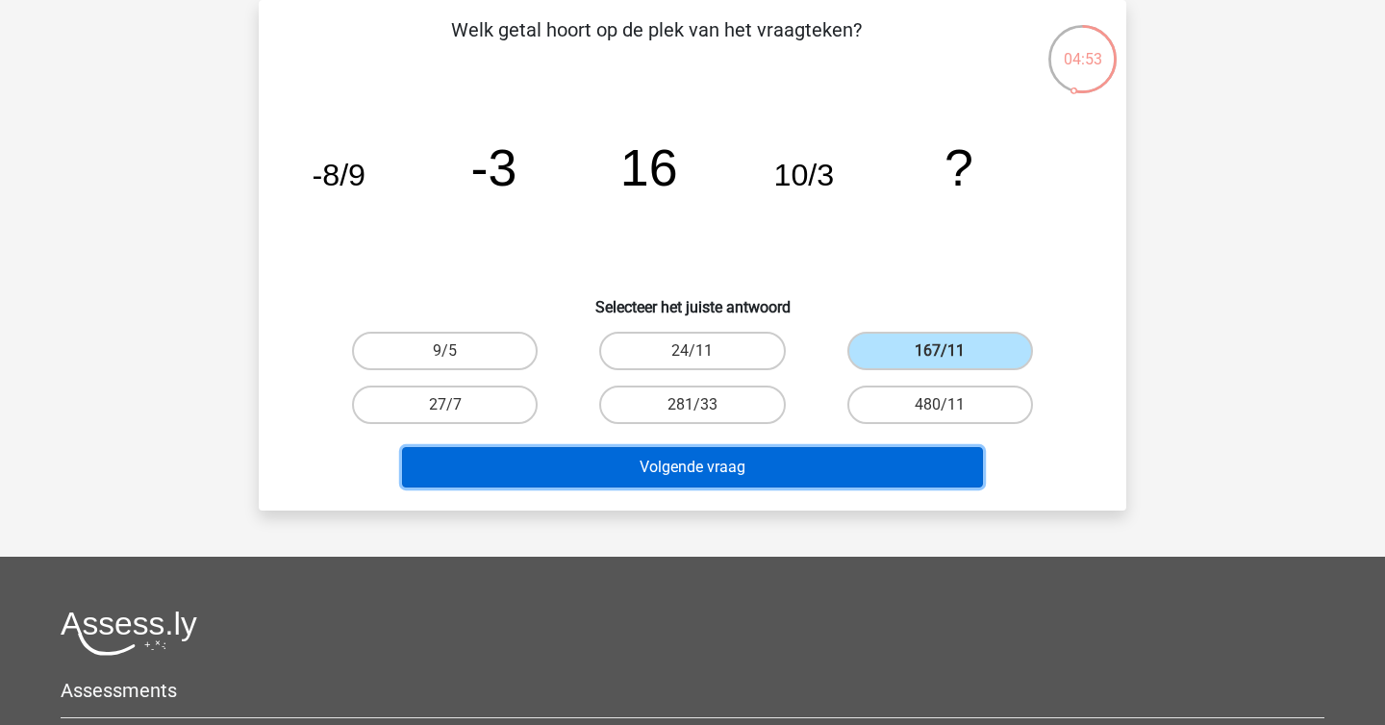
click at [910, 476] on button "Volgende vraag" at bounding box center [693, 467] width 582 height 40
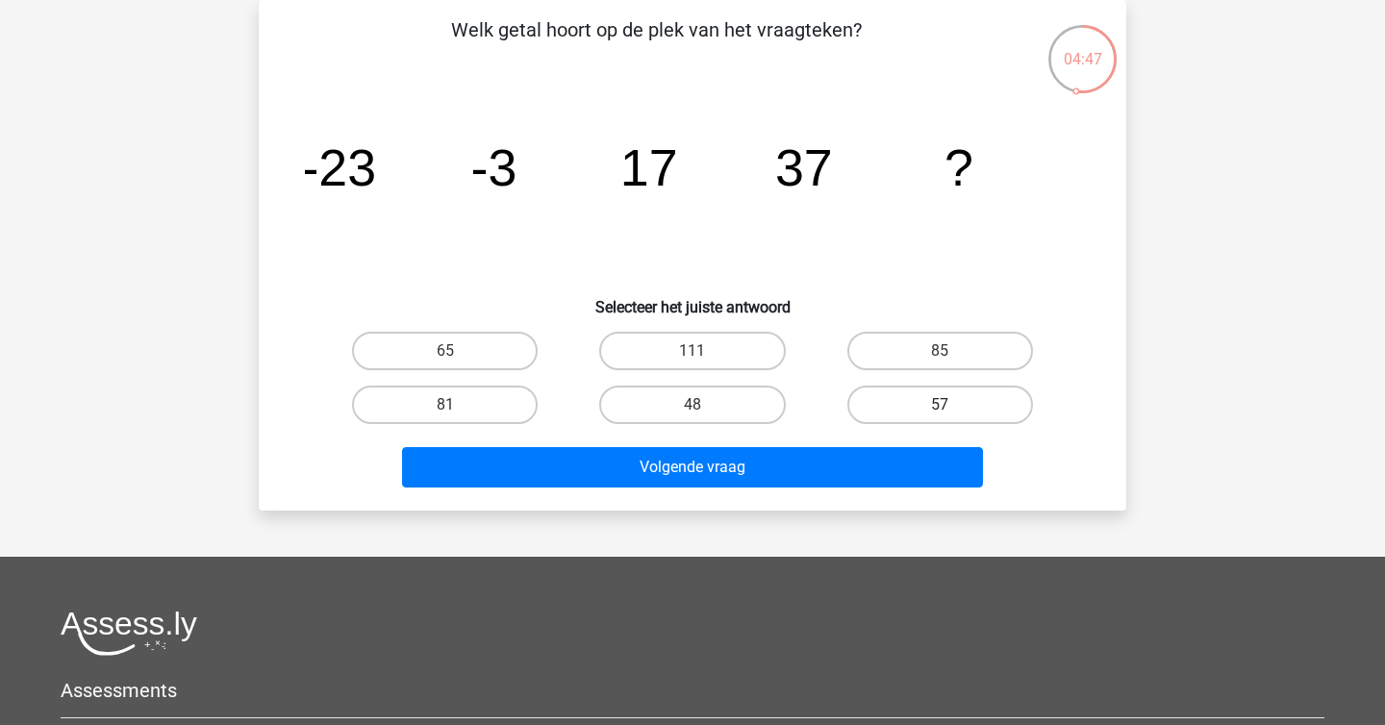
click at [915, 410] on label "57" at bounding box center [940, 405] width 186 height 38
click at [940, 410] on input "57" at bounding box center [946, 411] width 13 height 13
radio input "true"
click at [857, 443] on div "Volgende vraag" at bounding box center [692, 463] width 806 height 63
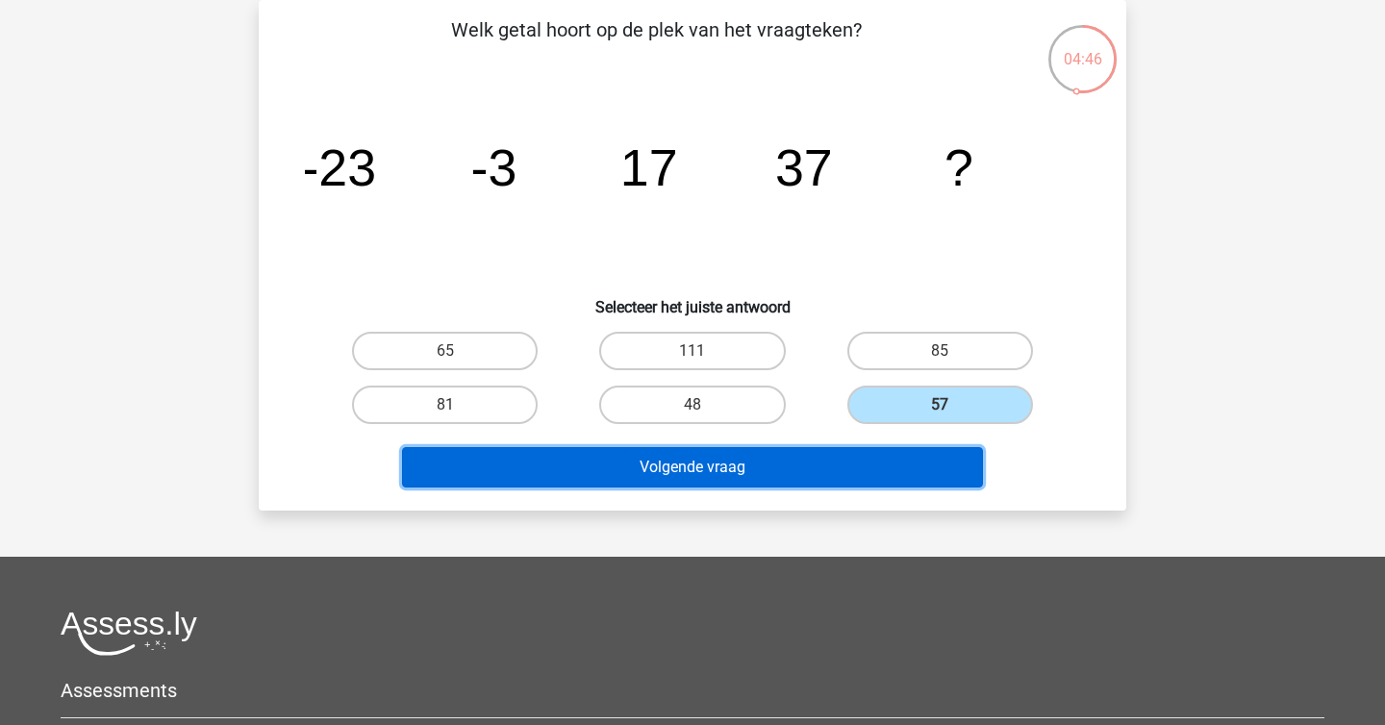
click at [823, 480] on button "Volgende vraag" at bounding box center [693, 467] width 582 height 40
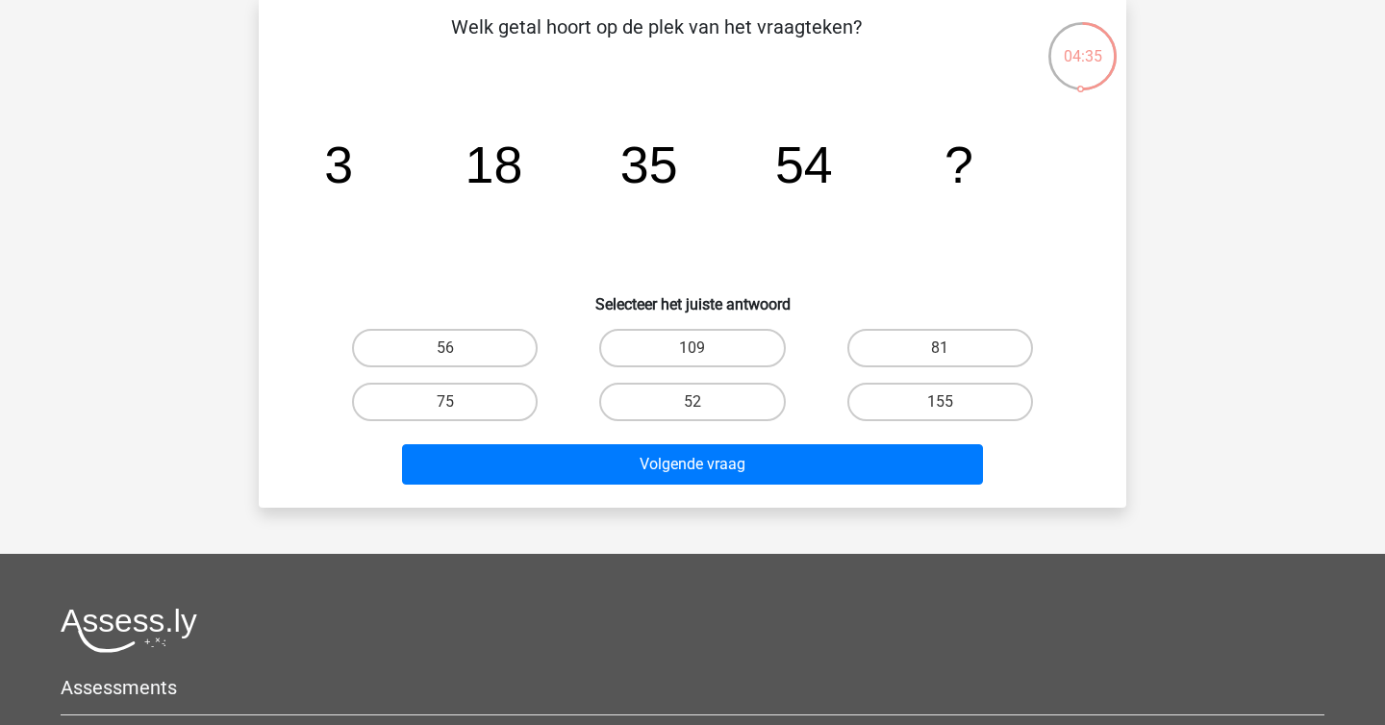
scroll to position [99, 0]
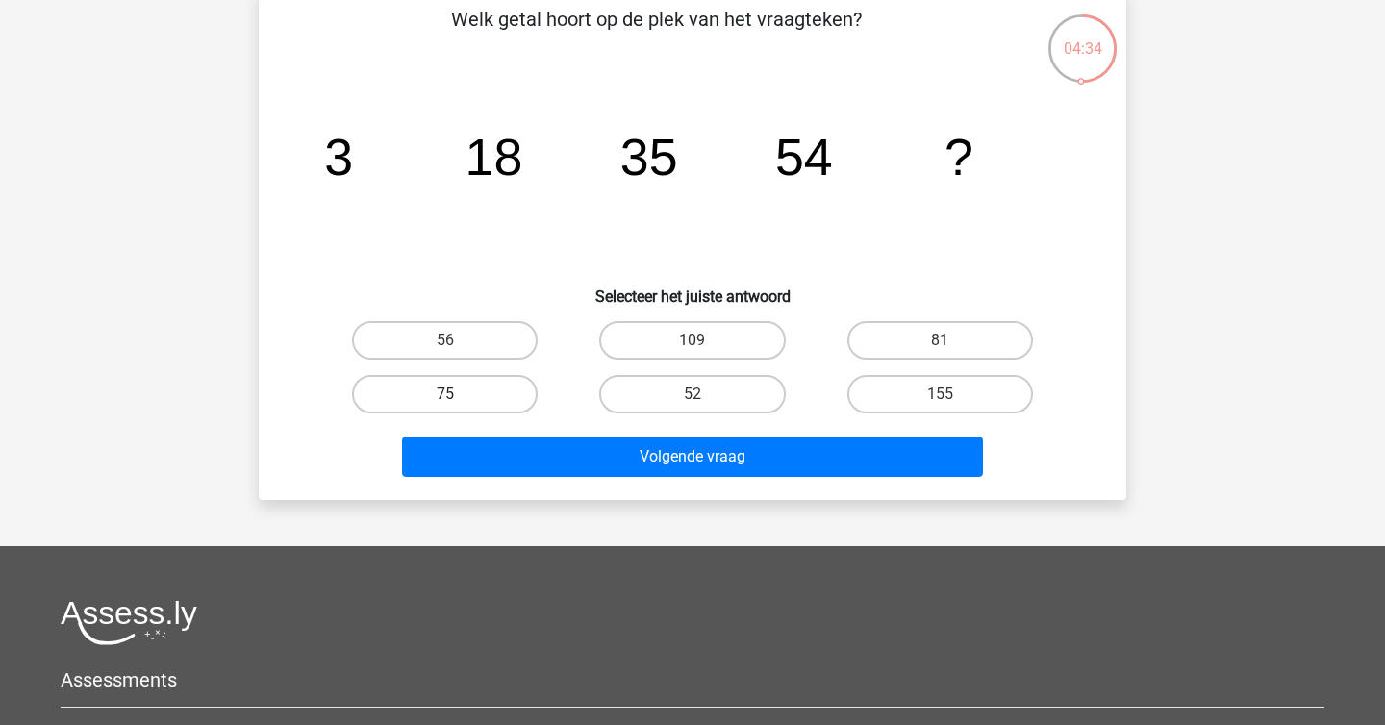
click at [473, 410] on label "75" at bounding box center [445, 394] width 186 height 38
click at [458, 407] on input "75" at bounding box center [451, 400] width 13 height 13
radio input "true"
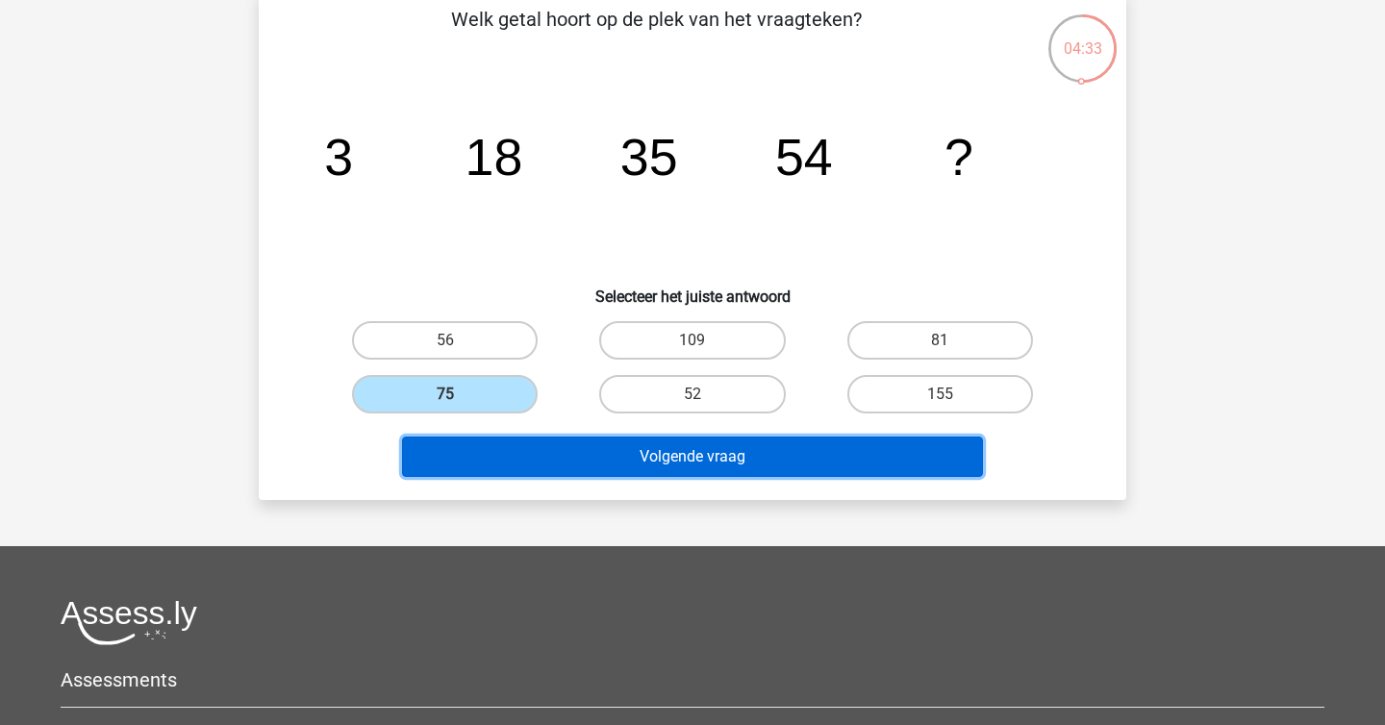
click at [632, 458] on button "Volgende vraag" at bounding box center [693, 457] width 582 height 40
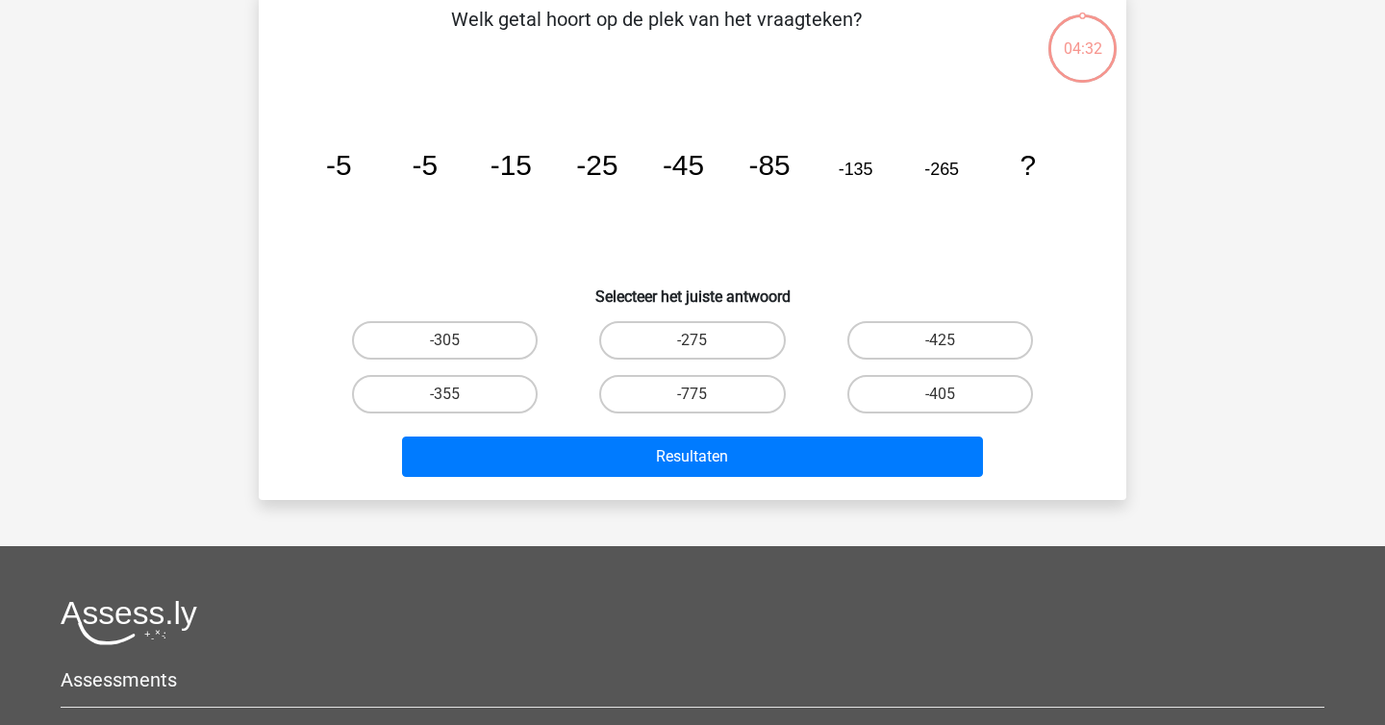
scroll to position [88, 0]
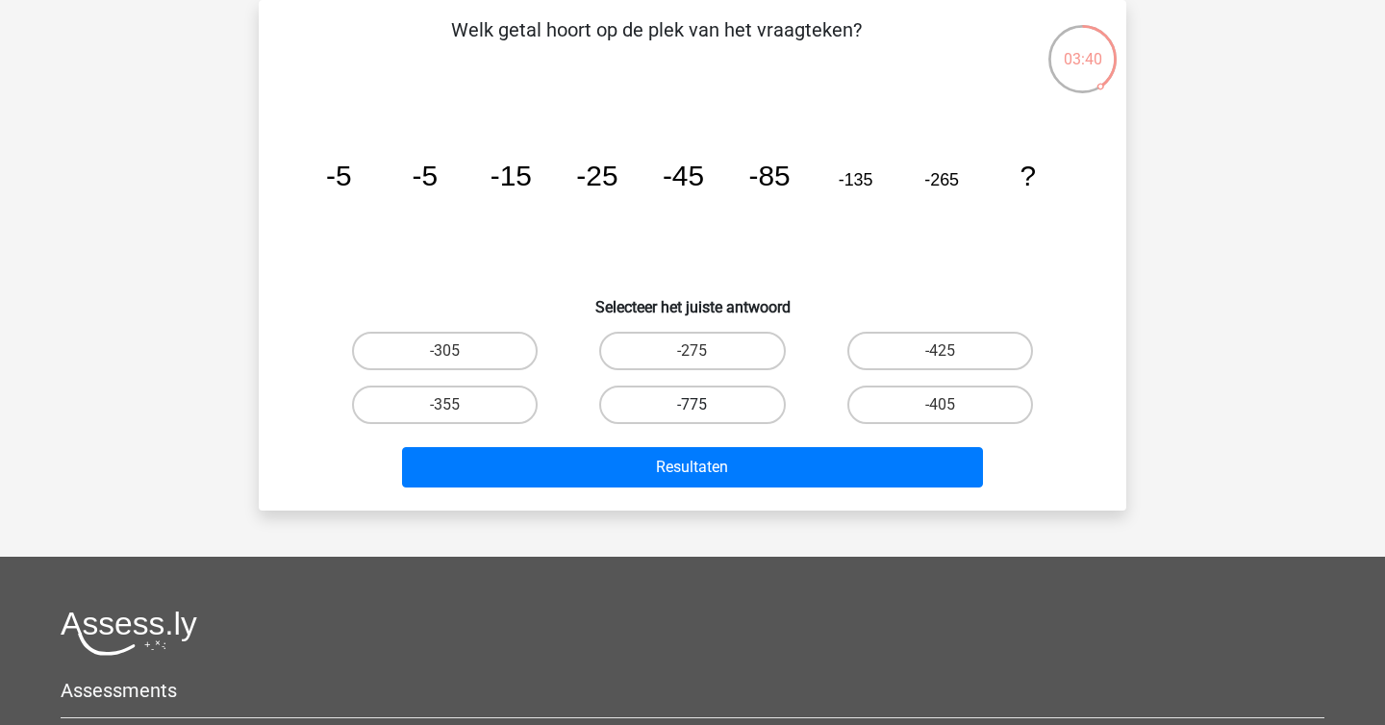
click at [753, 404] on label "-775" at bounding box center [692, 405] width 186 height 38
click at [705, 405] on input "-775" at bounding box center [698, 411] width 13 height 13
radio input "true"
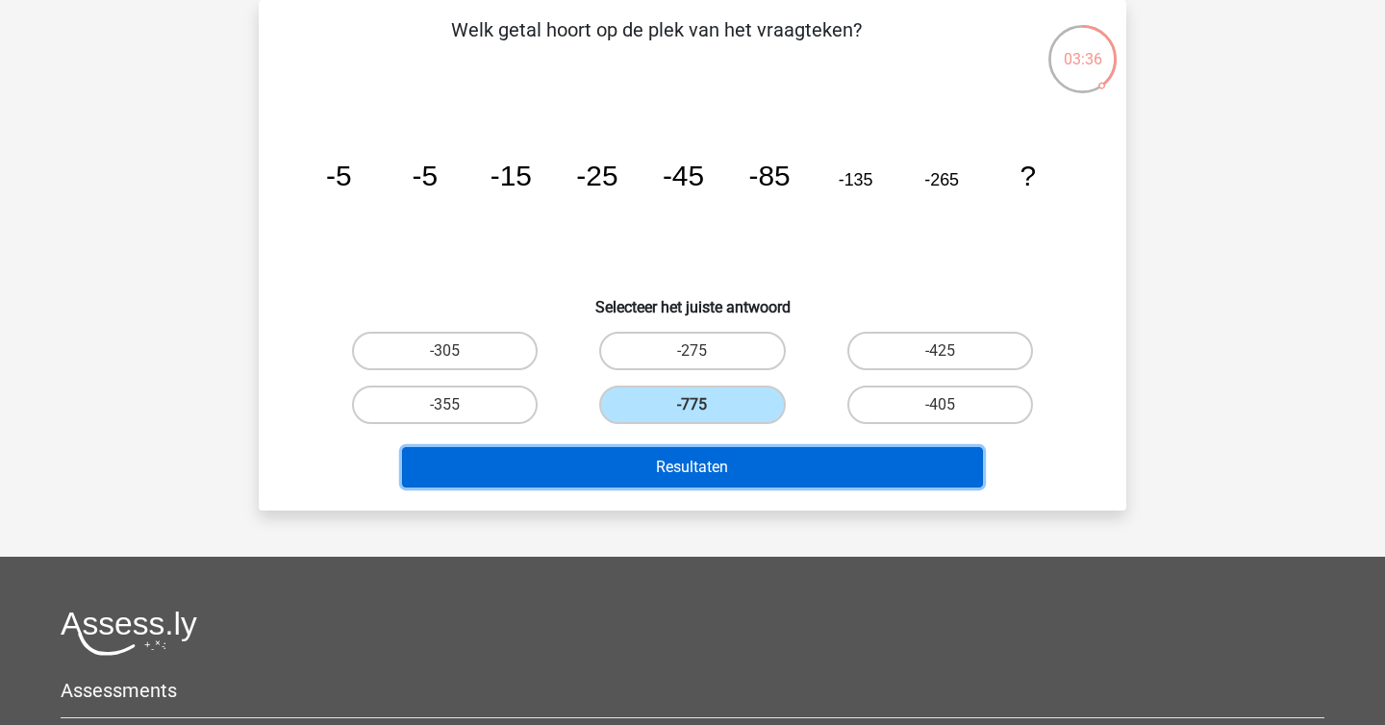
click at [779, 457] on button "Resultaten" at bounding box center [693, 467] width 582 height 40
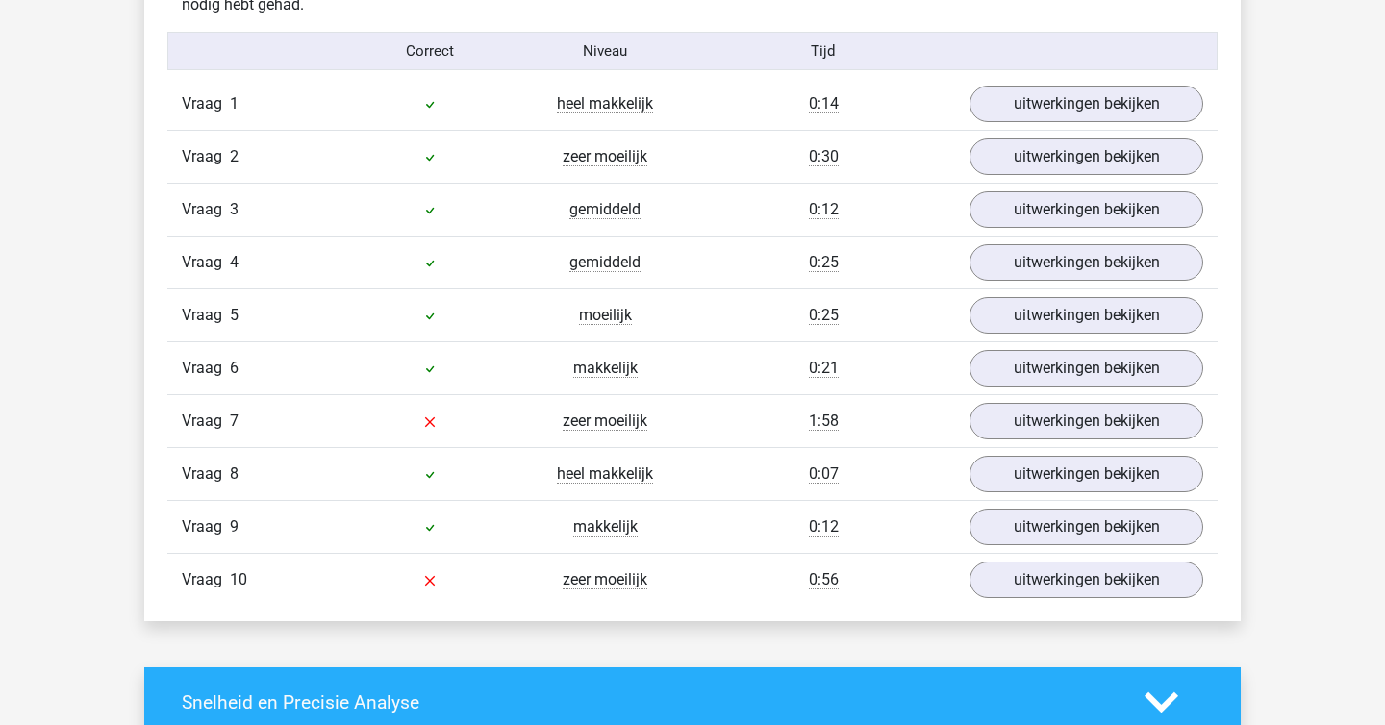
scroll to position [1249, 0]
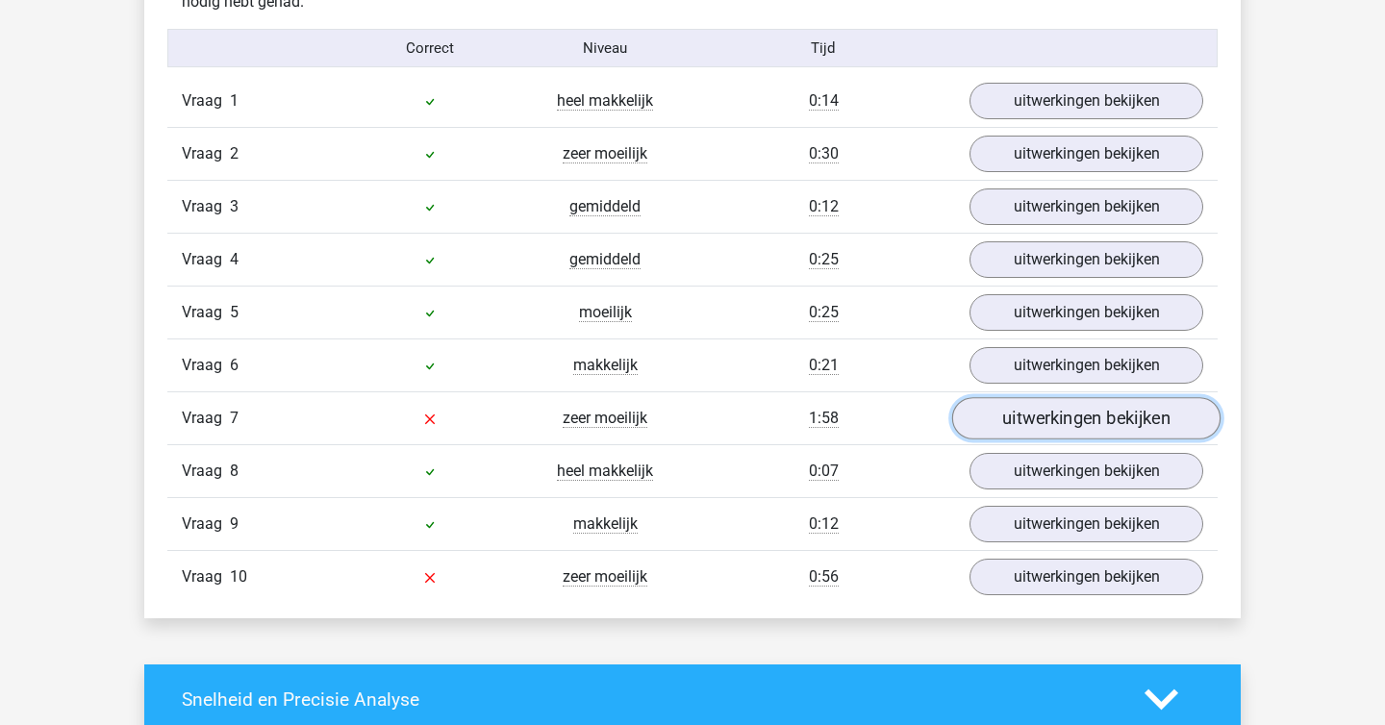
click at [1029, 416] on link "uitwerkingen bekijken" at bounding box center [1086, 418] width 268 height 42
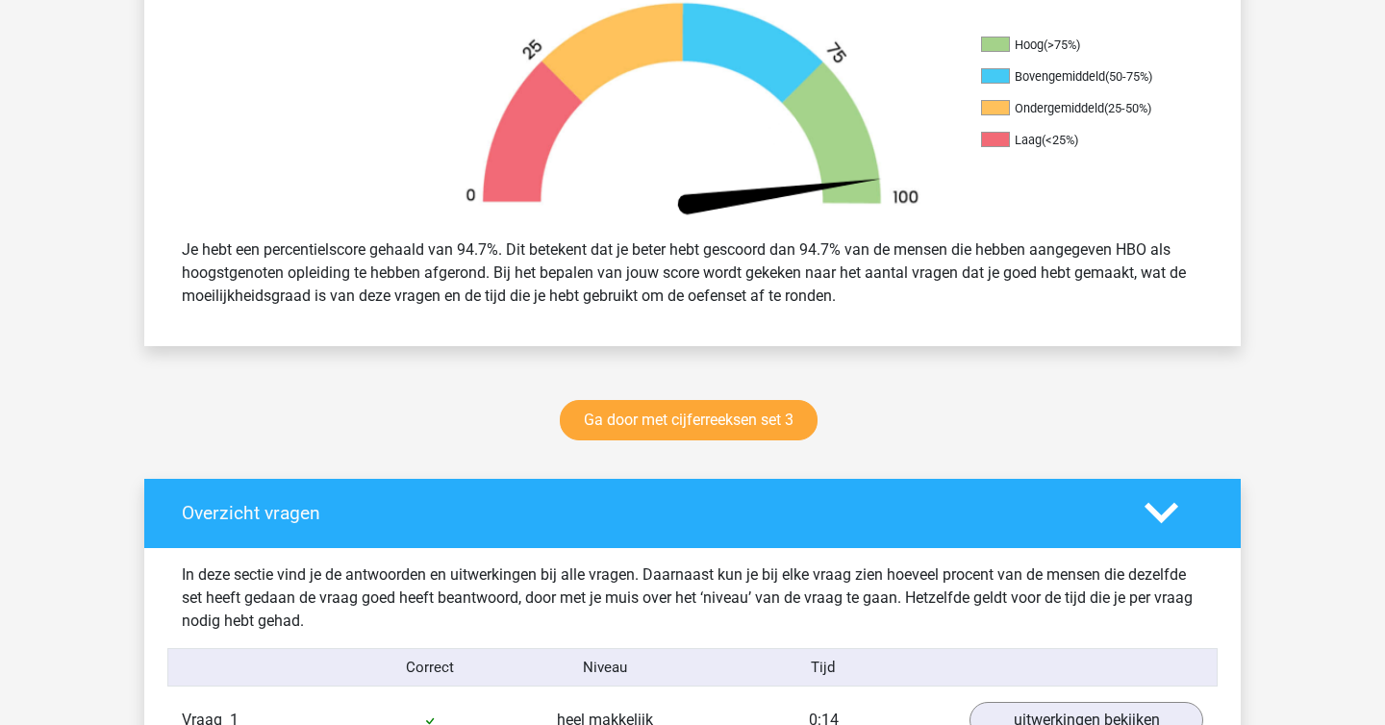
scroll to position [606, 0]
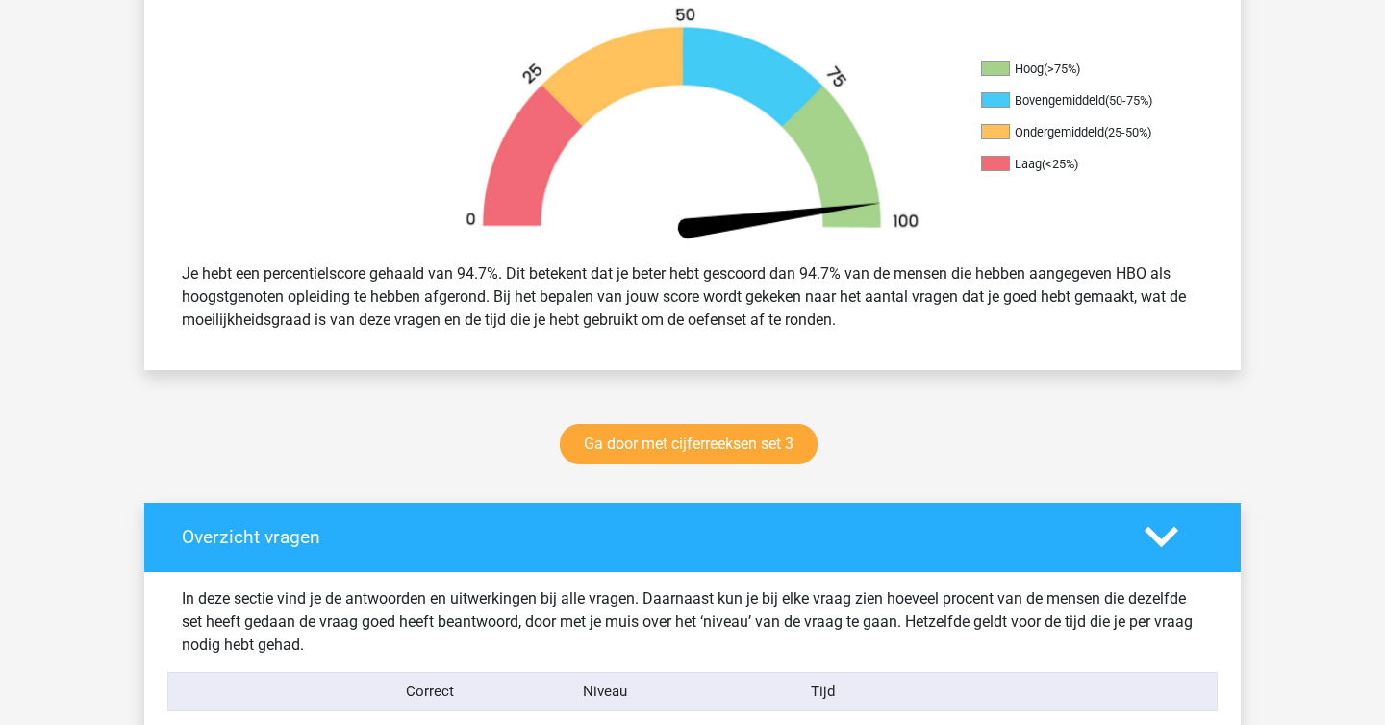
click at [1146, 550] on icon at bounding box center [1161, 537] width 34 height 34
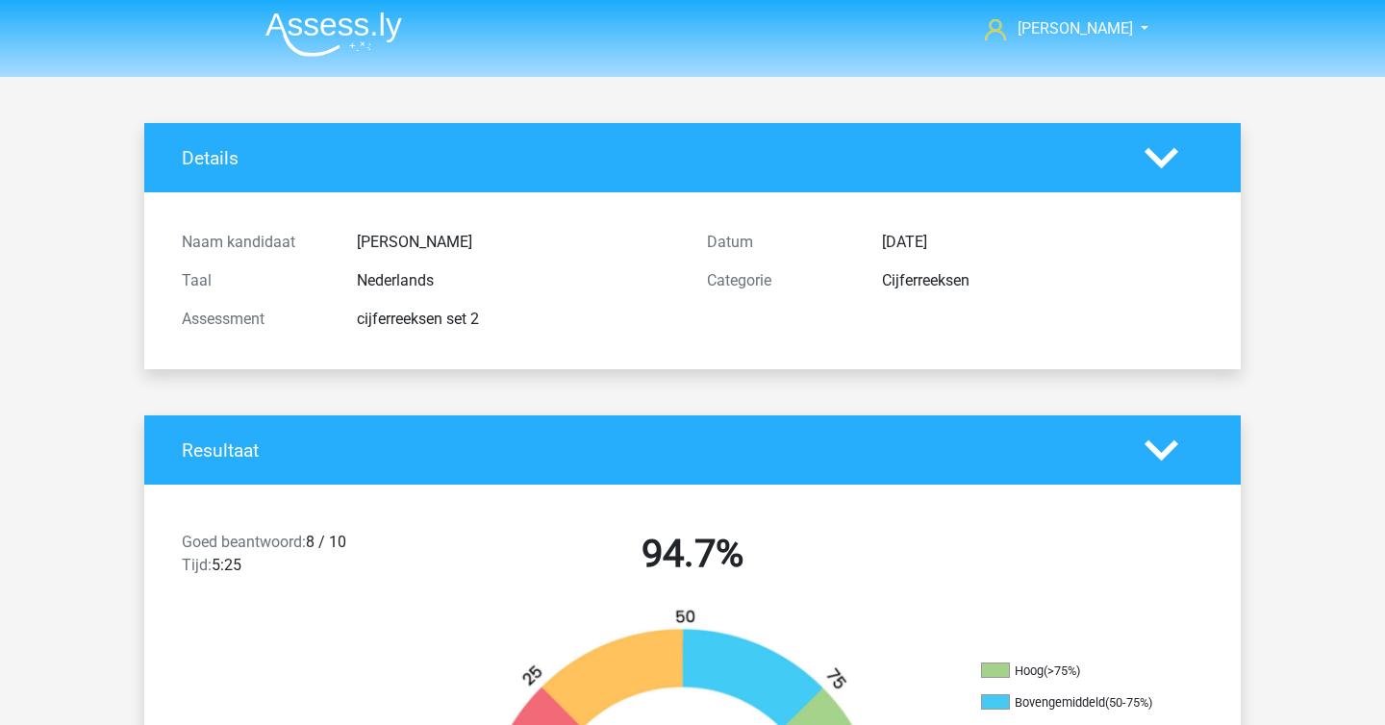
scroll to position [0, 0]
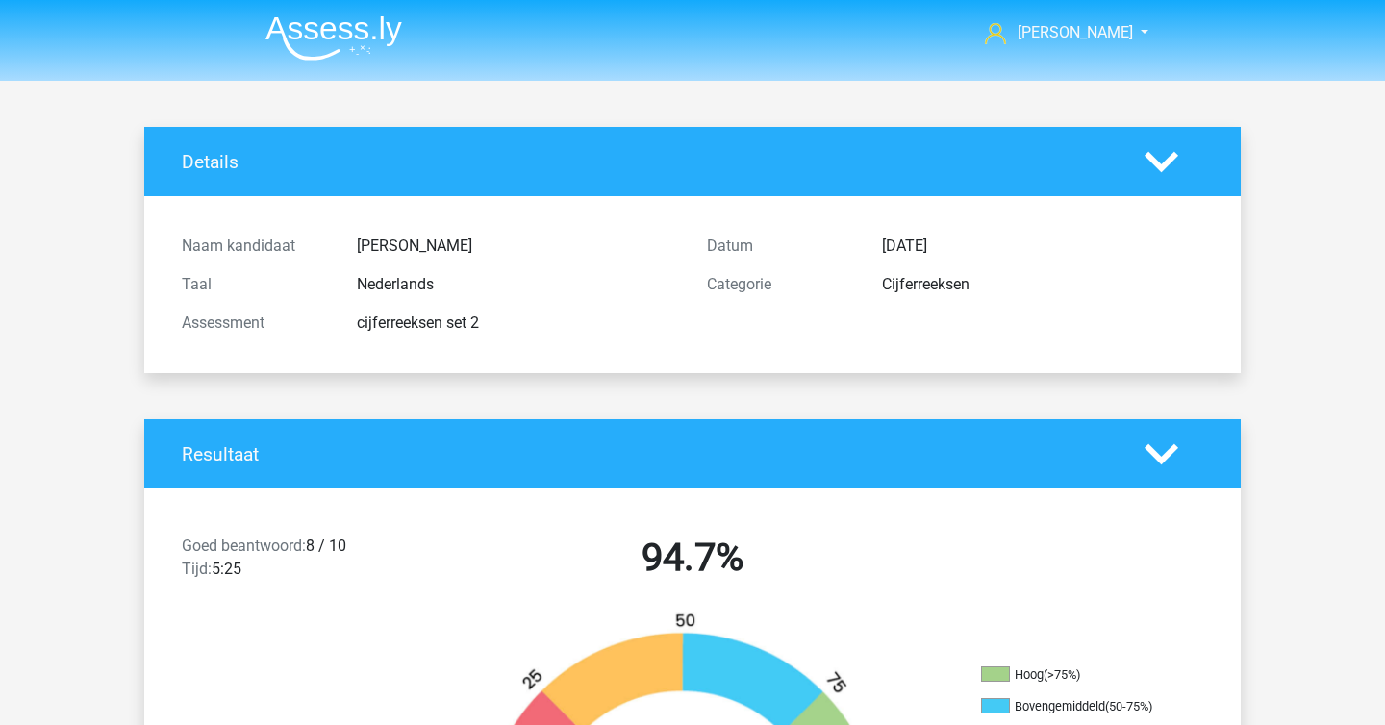
click at [376, 55] on img at bounding box center [333, 37] width 137 height 45
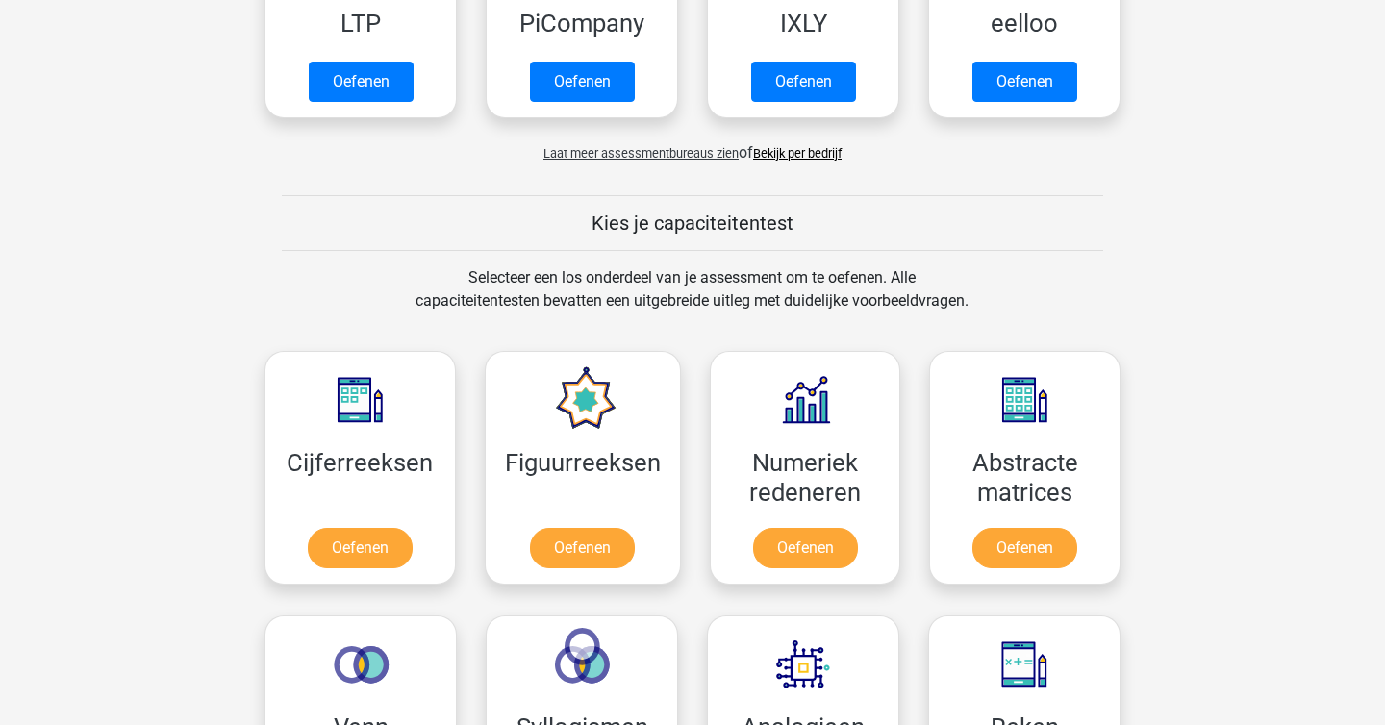
scroll to position [806, 0]
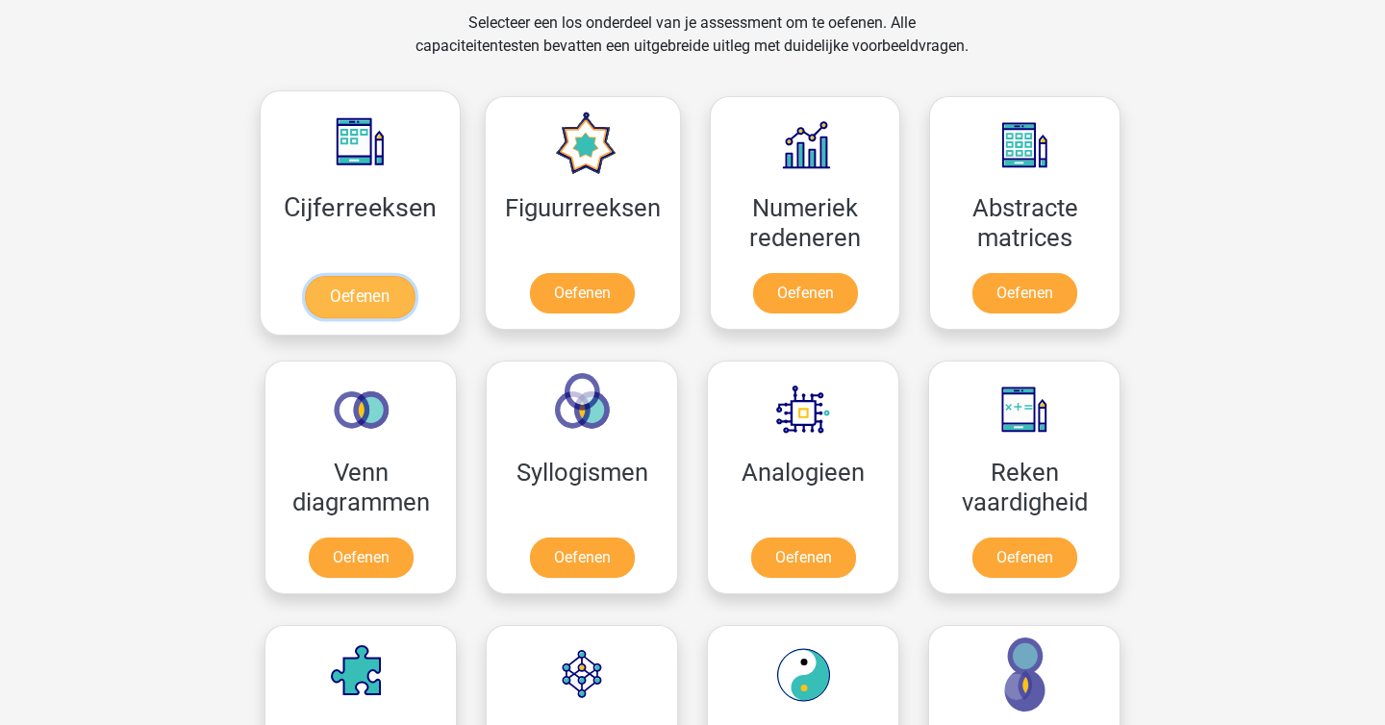
click at [414, 305] on link "Oefenen" at bounding box center [360, 297] width 110 height 42
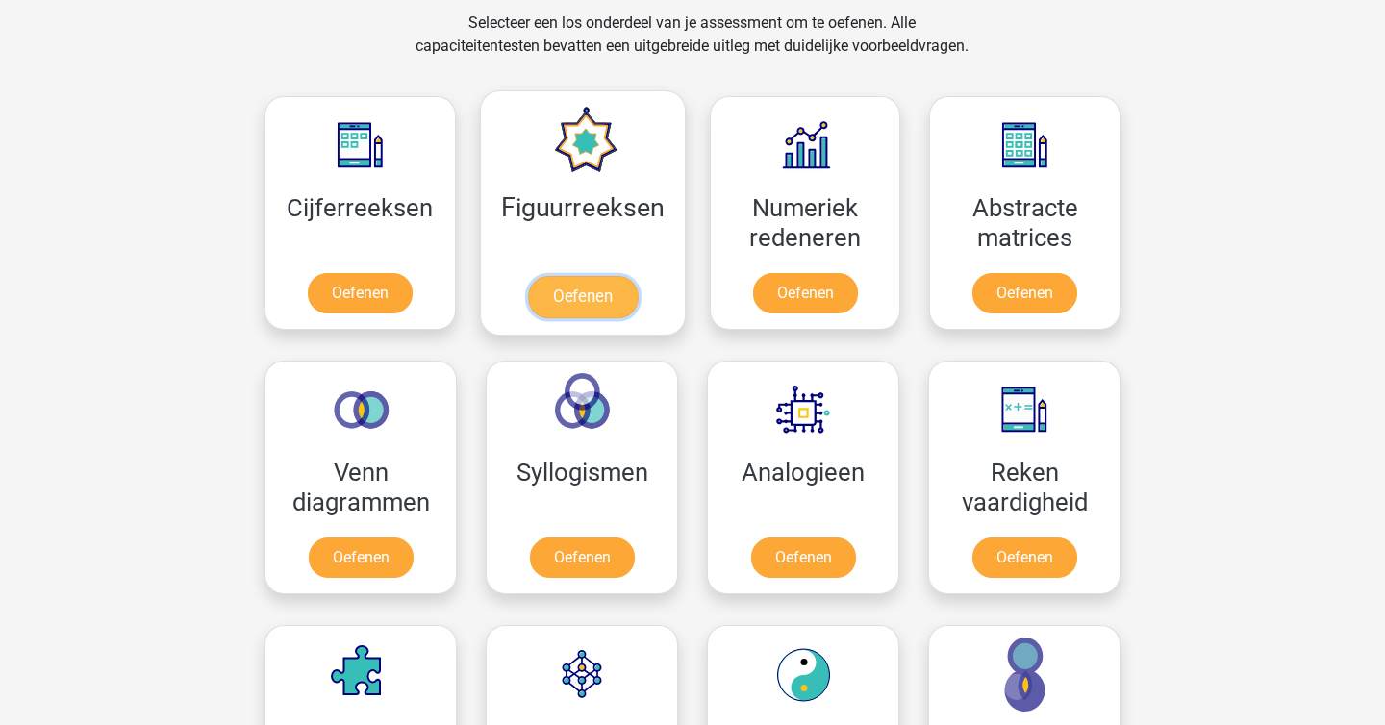
click at [552, 288] on link "Oefenen" at bounding box center [582, 297] width 110 height 42
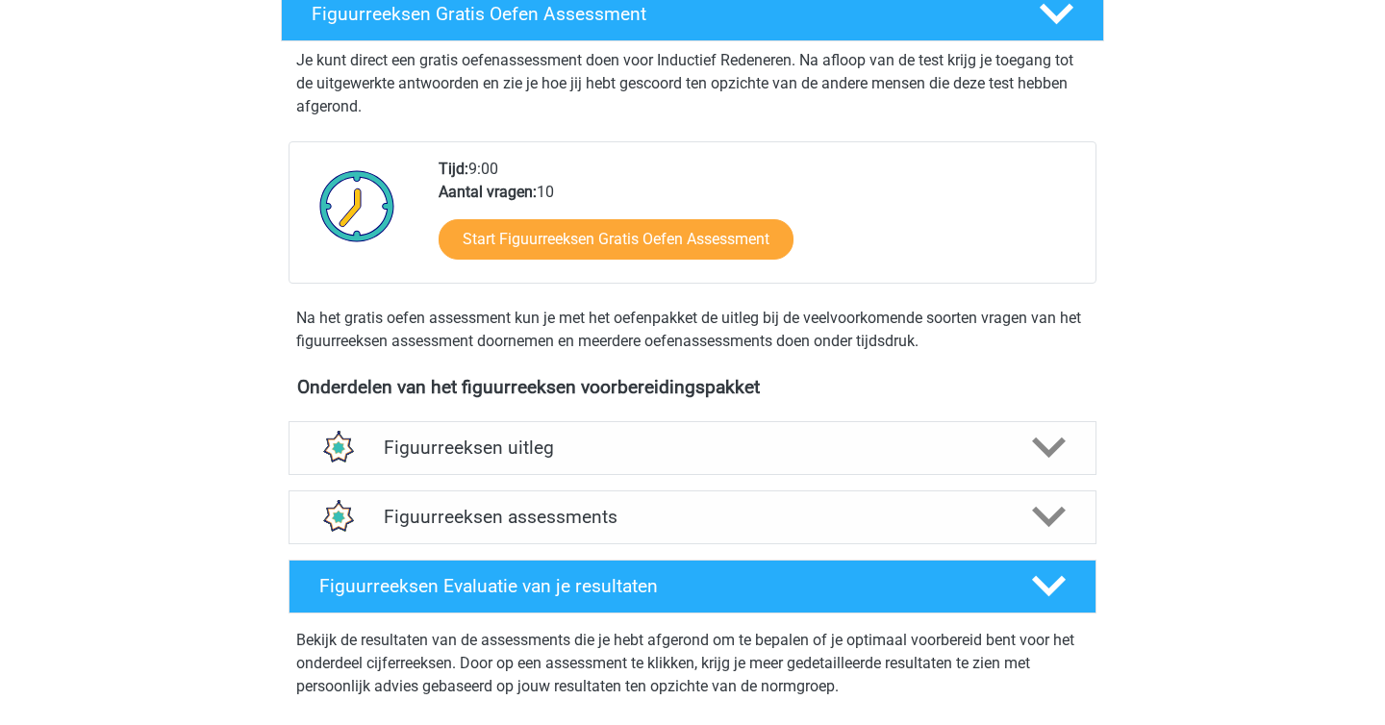
scroll to position [354, 0]
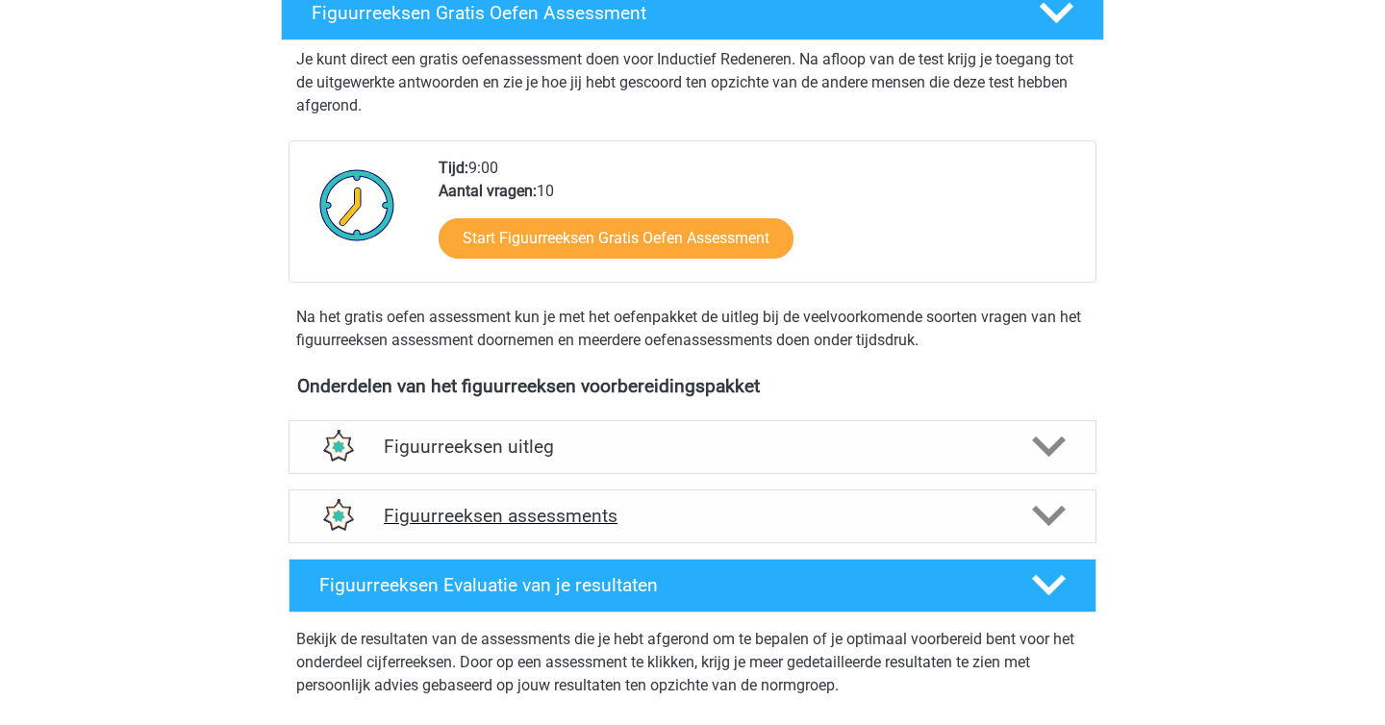
click at [605, 514] on h4 "Figuurreeksen assessments" at bounding box center [692, 516] width 617 height 22
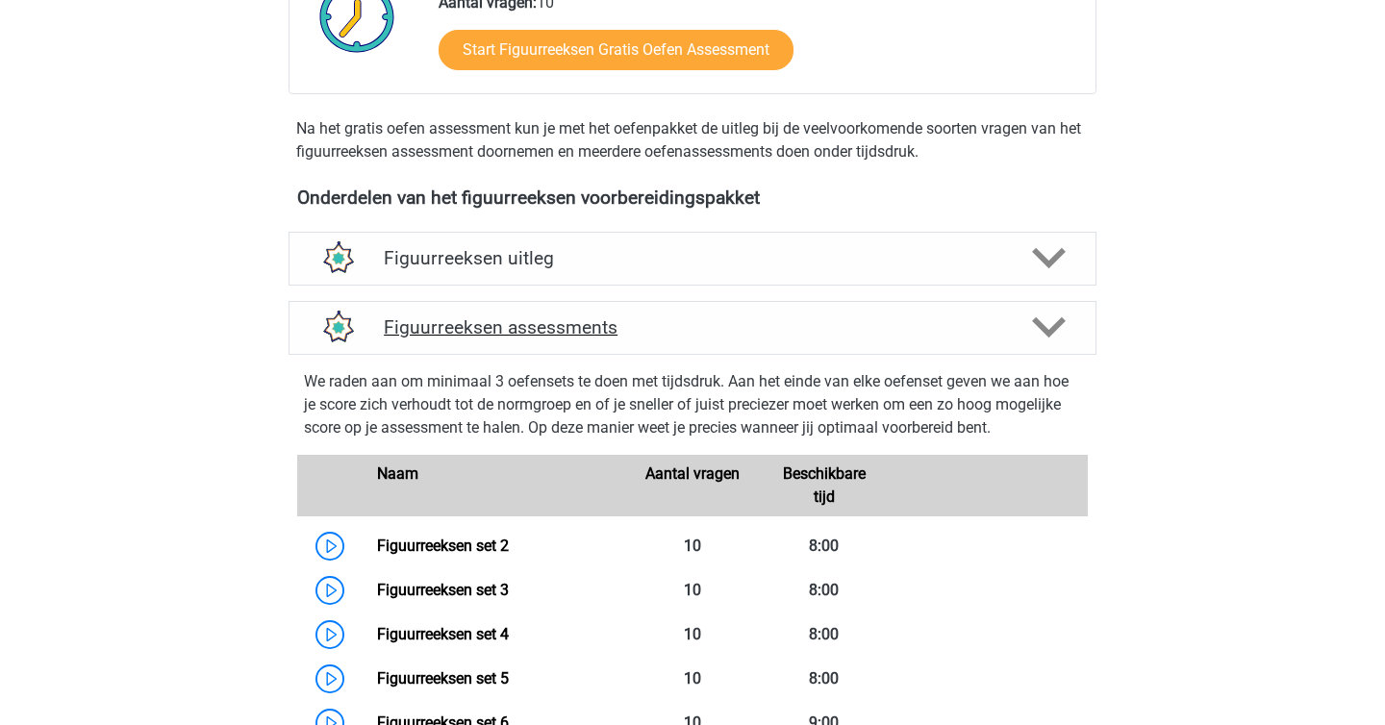
scroll to position [545, 0]
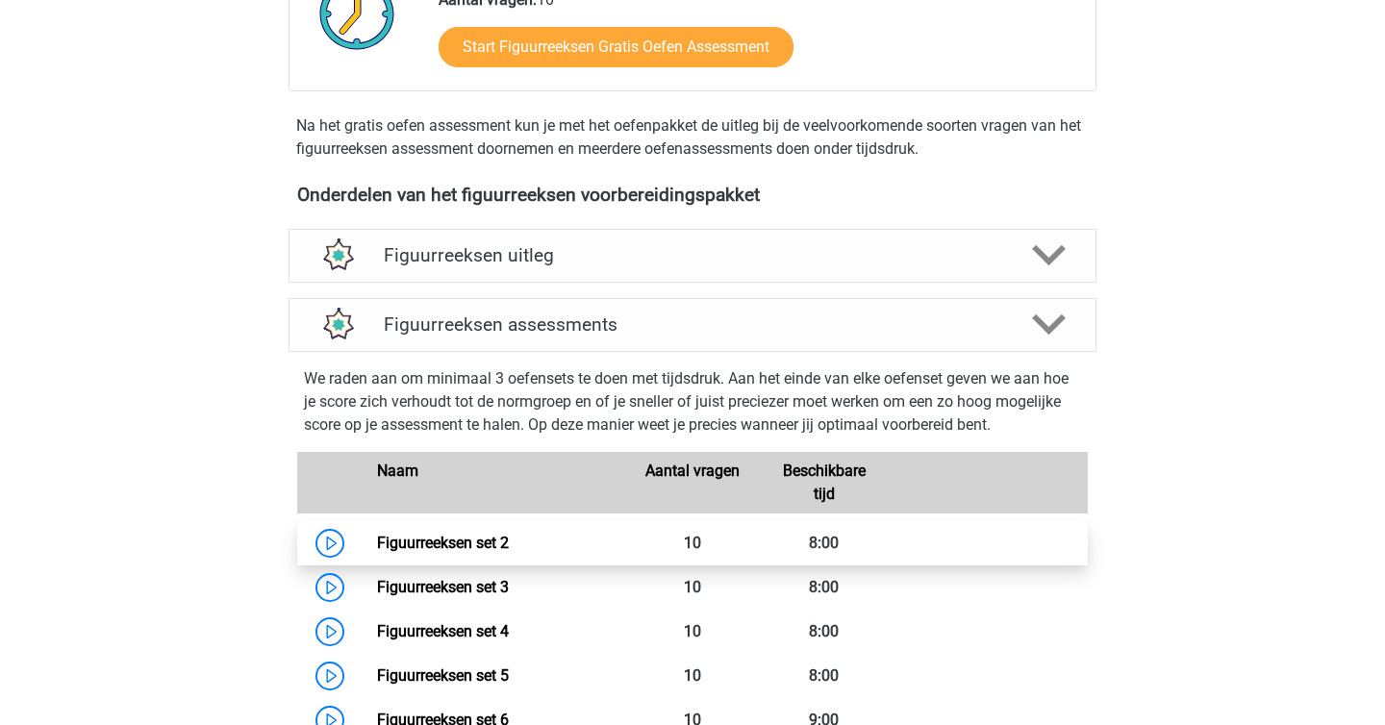
click at [448, 534] on link "Figuurreeksen set 2" at bounding box center [443, 543] width 132 height 18
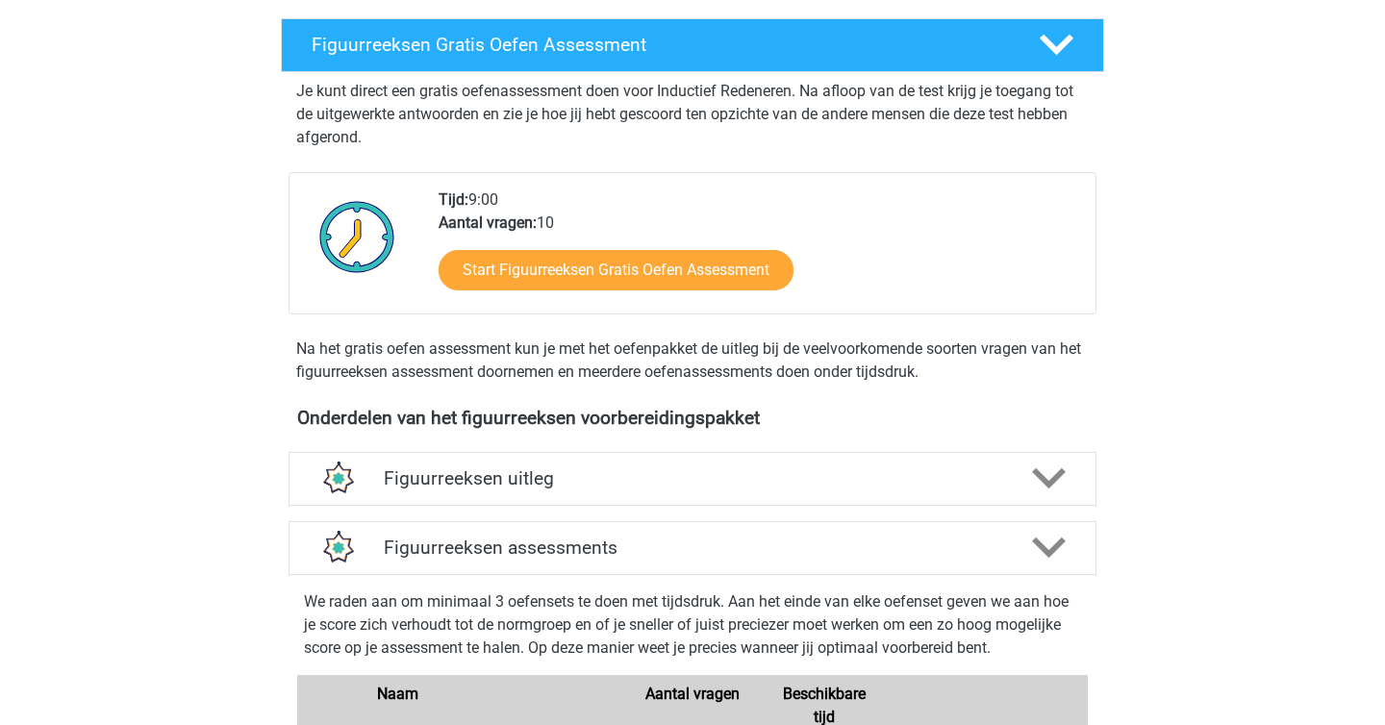
scroll to position [0, 0]
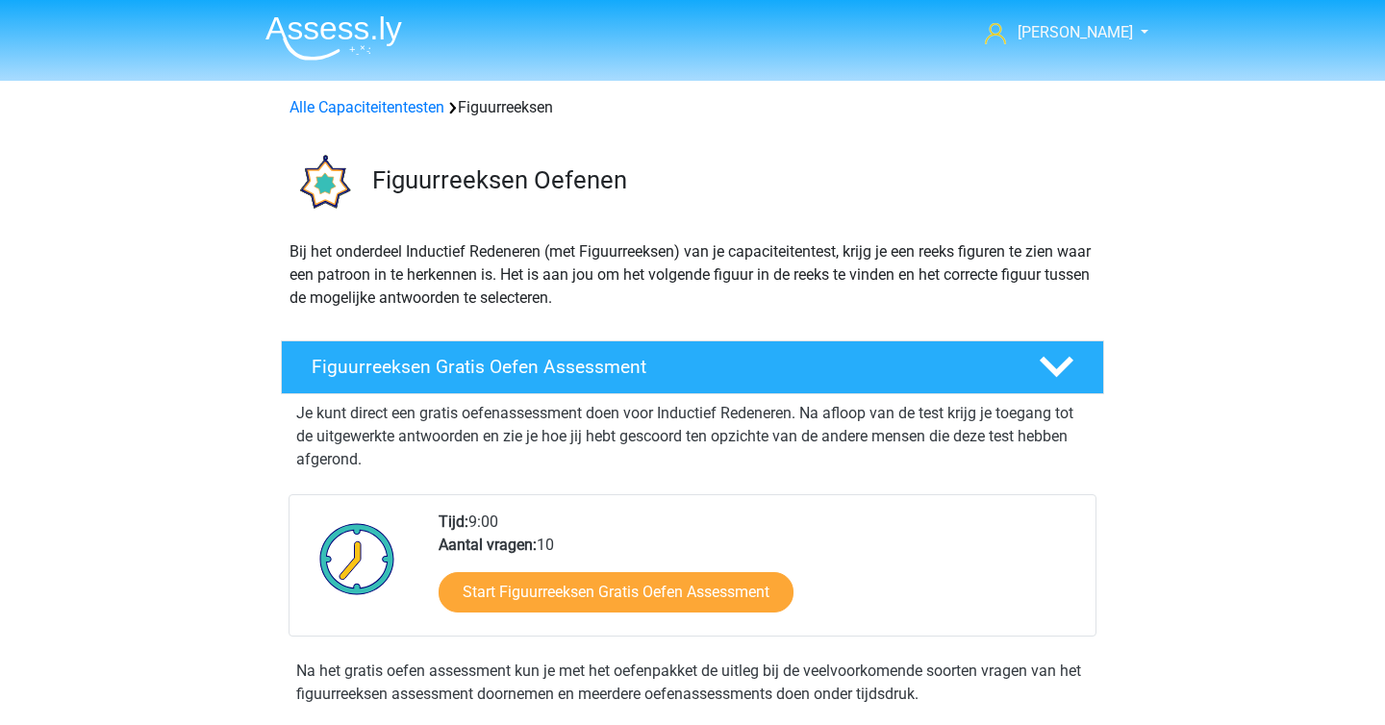
click at [394, 119] on div "Alle Capaciteitentesten Figuurreeksen" at bounding box center [693, 104] width 914 height 46
click at [407, 107] on link "Alle Capaciteitentesten" at bounding box center [366, 107] width 155 height 18
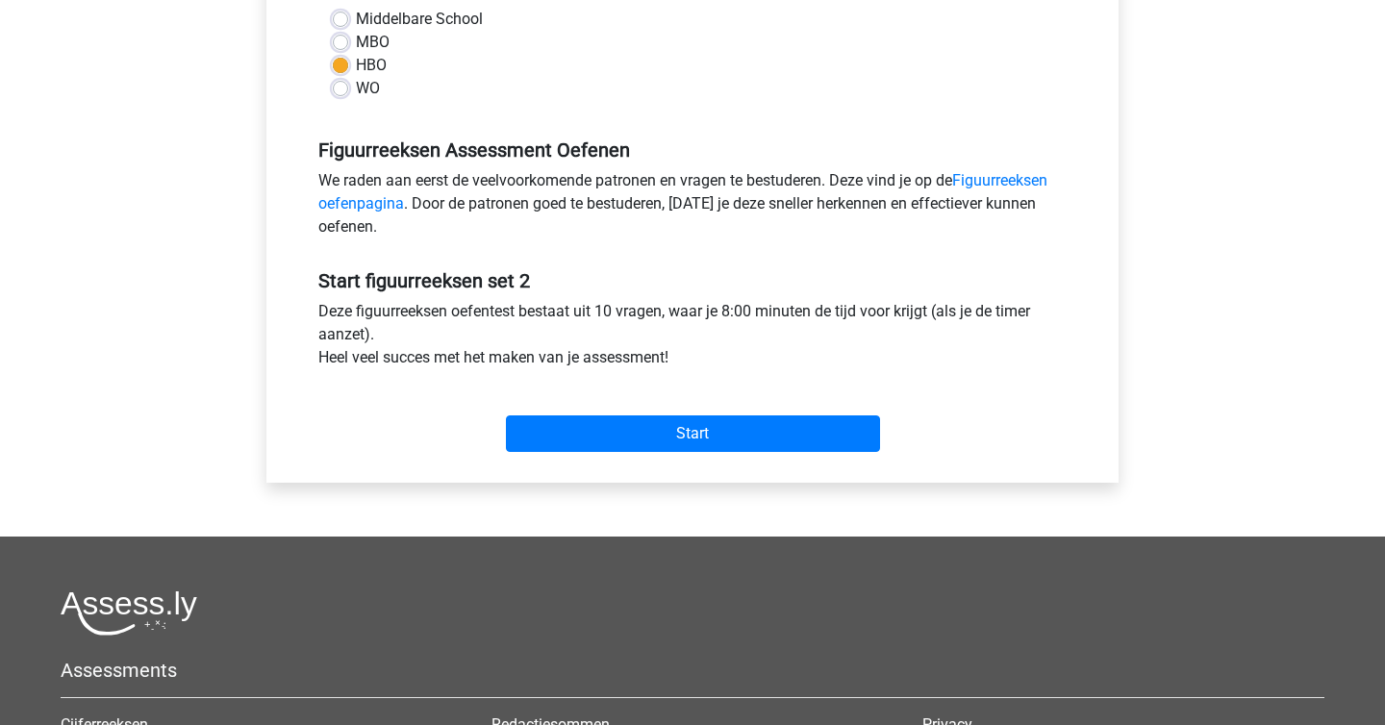
scroll to position [659, 0]
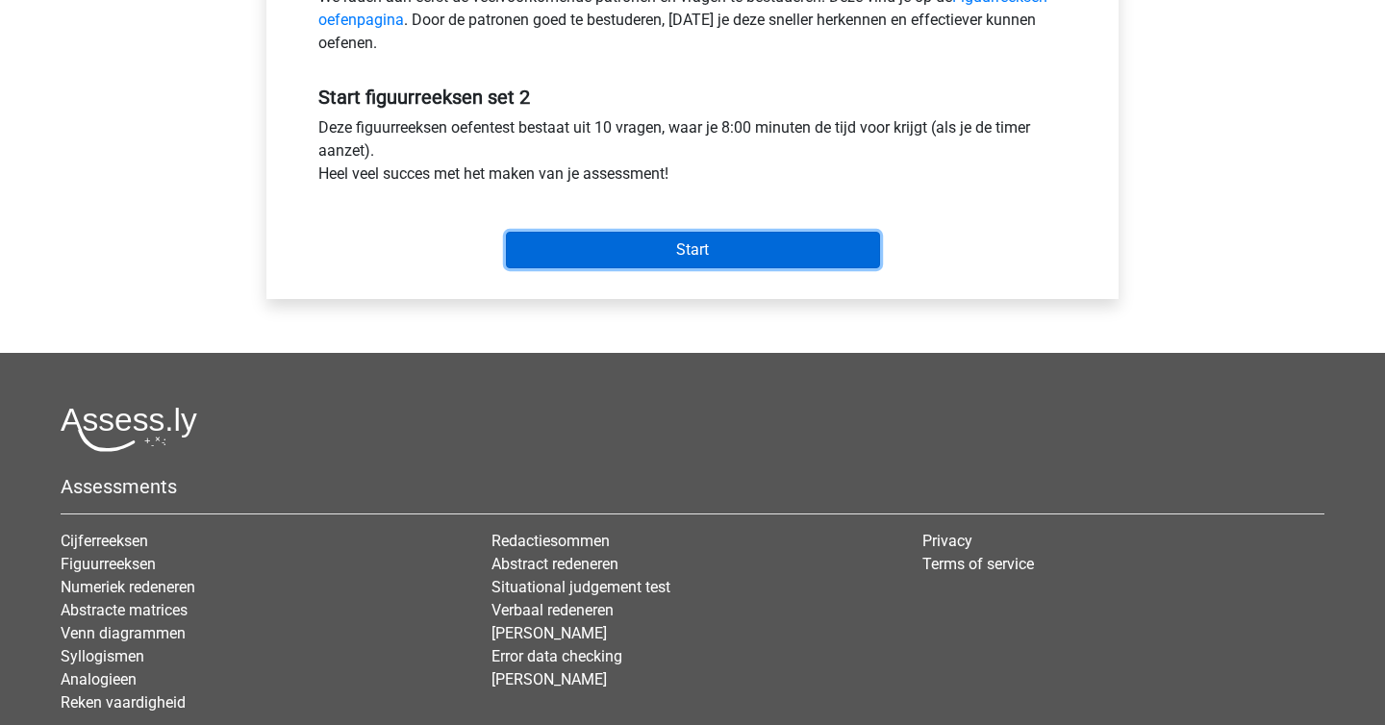
click at [738, 255] on input "Start" at bounding box center [693, 250] width 374 height 37
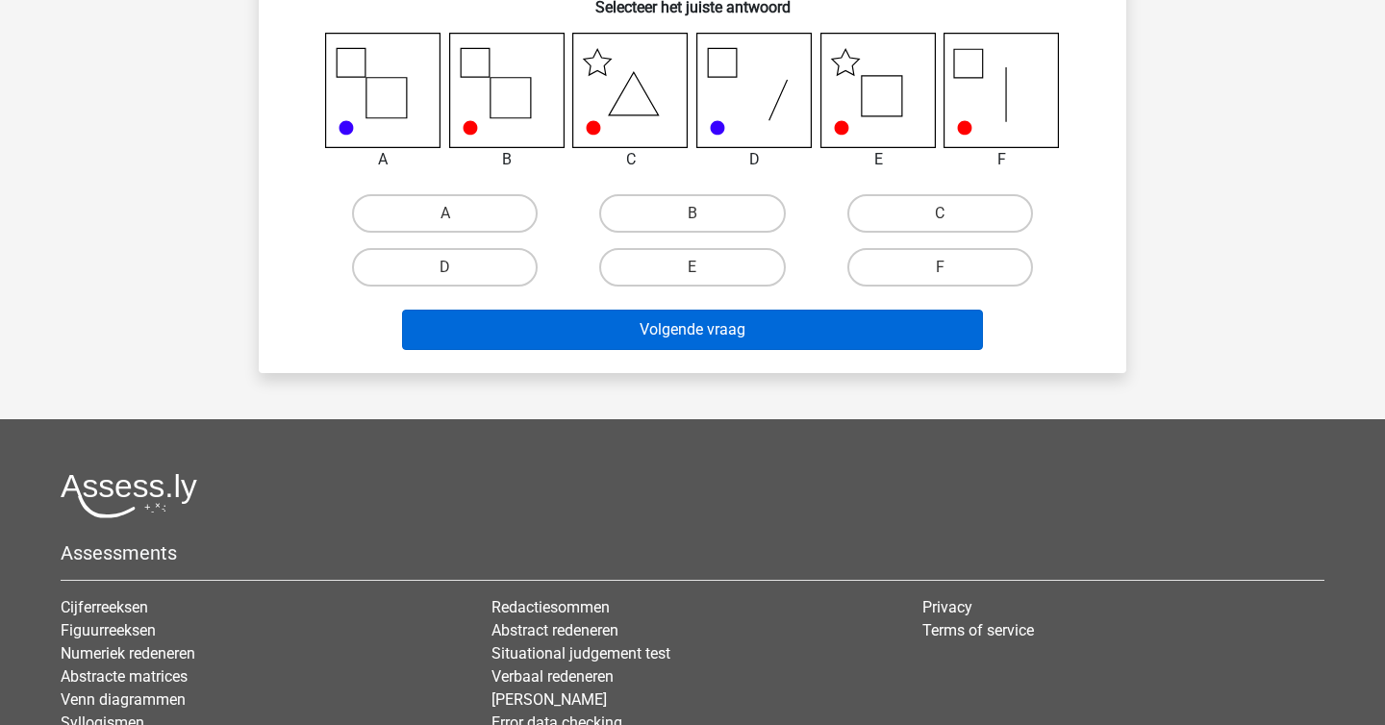
scroll to position [314, 0]
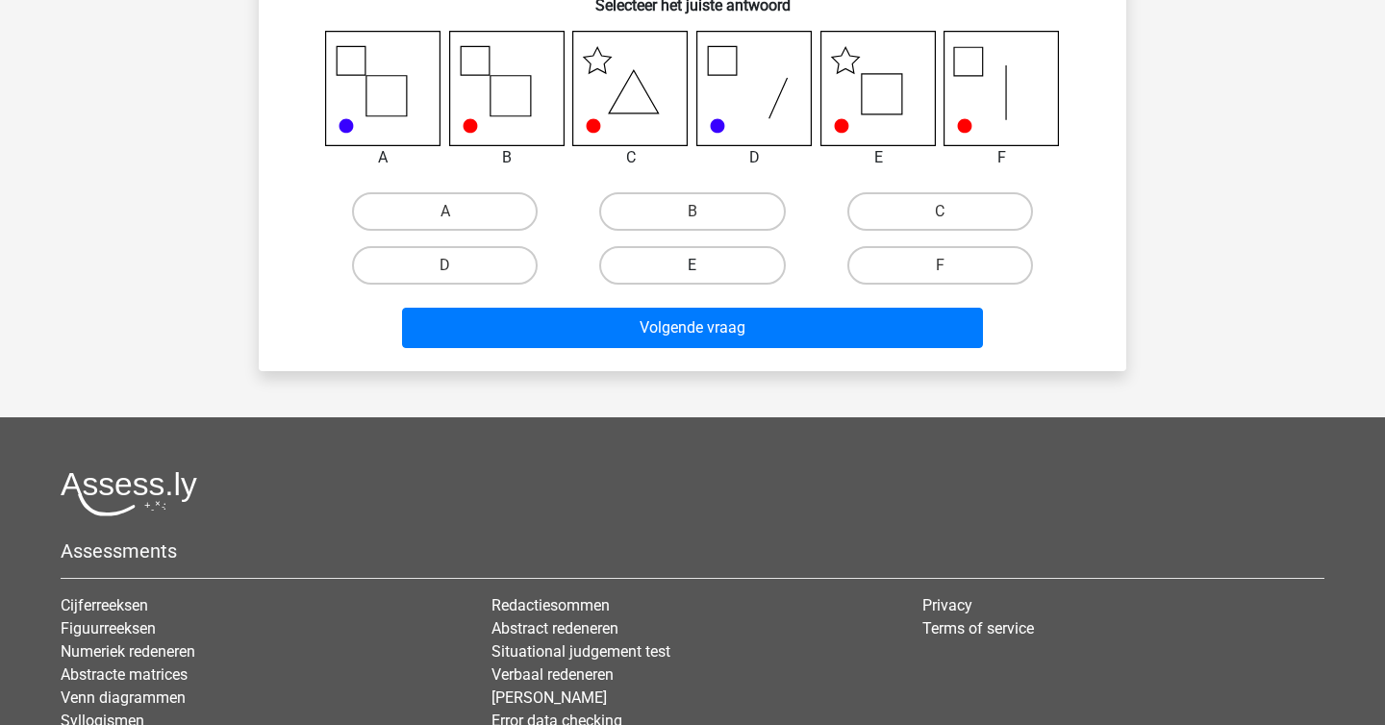
click at [743, 273] on label "E" at bounding box center [692, 265] width 186 height 38
click at [705, 273] on input "E" at bounding box center [698, 271] width 13 height 13
radio input "true"
click at [706, 349] on div "Volgende vraag" at bounding box center [692, 332] width 742 height 48
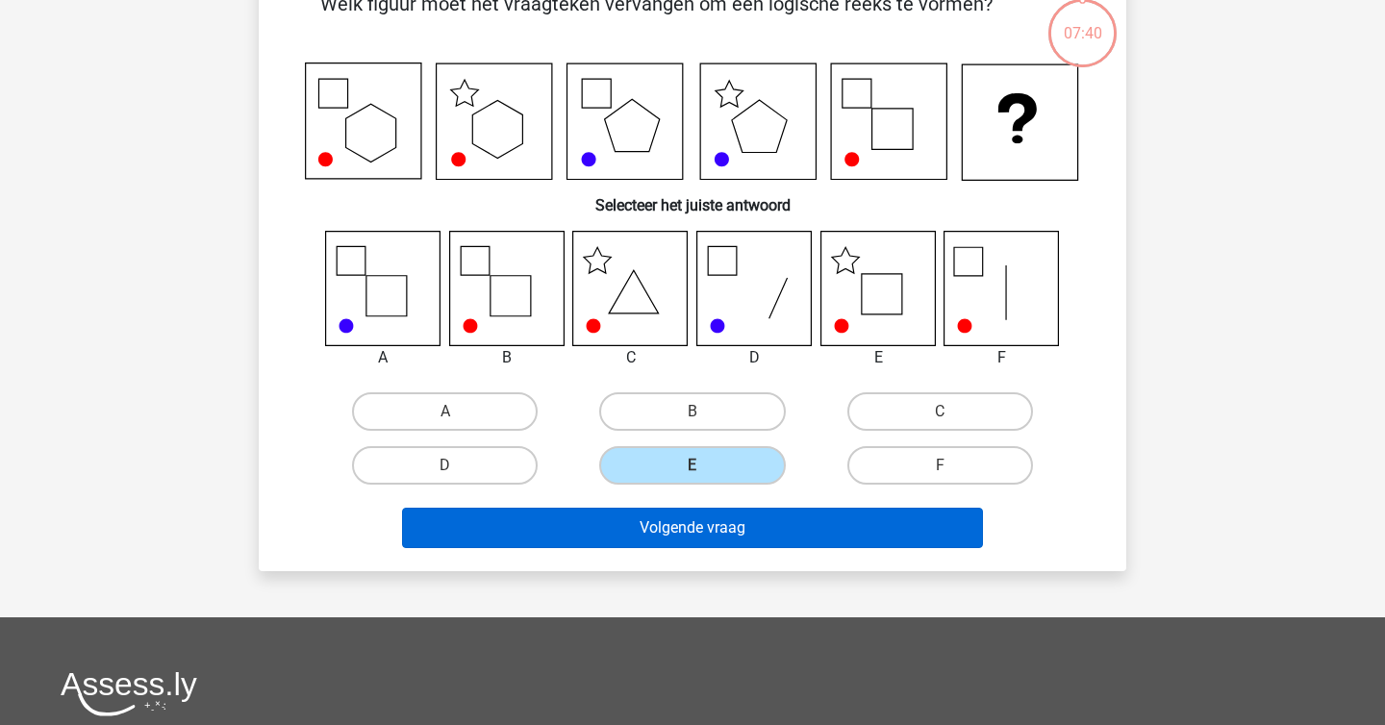
scroll to position [113, 0]
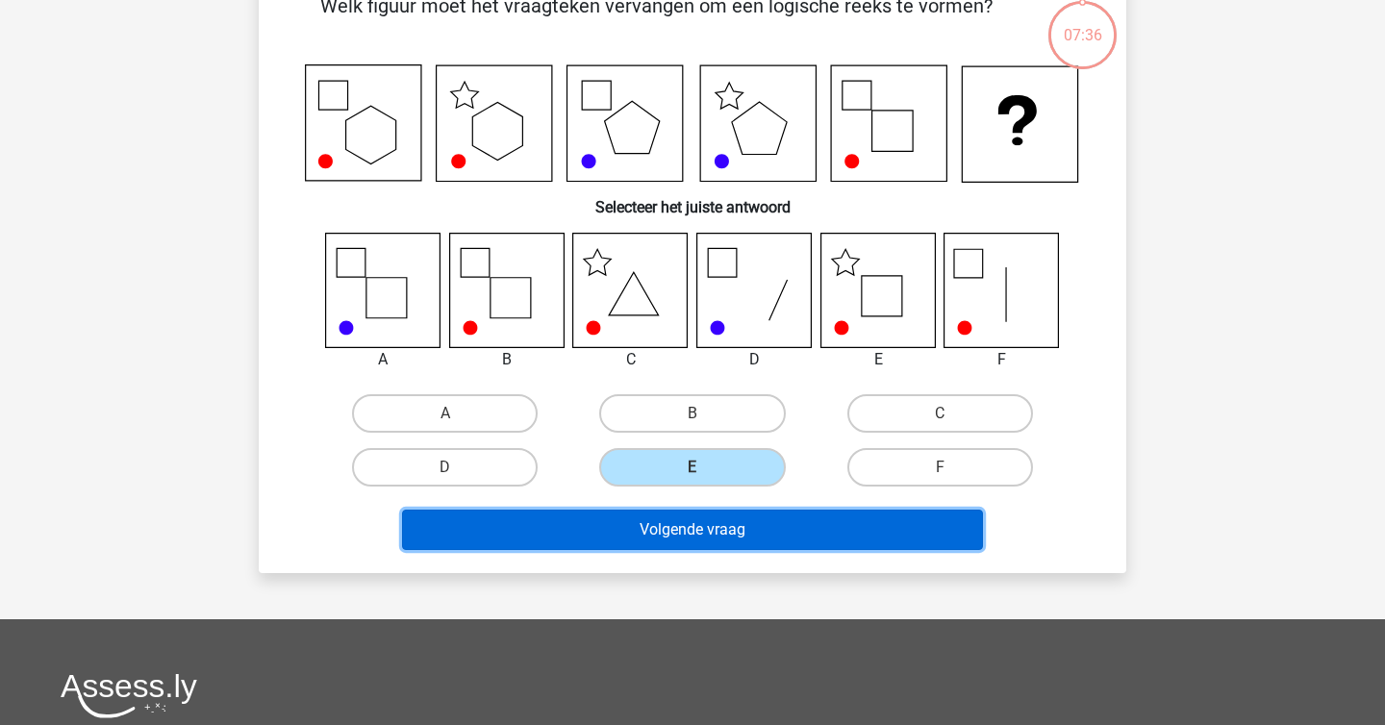
click at [724, 529] on button "Volgende vraag" at bounding box center [693, 530] width 582 height 40
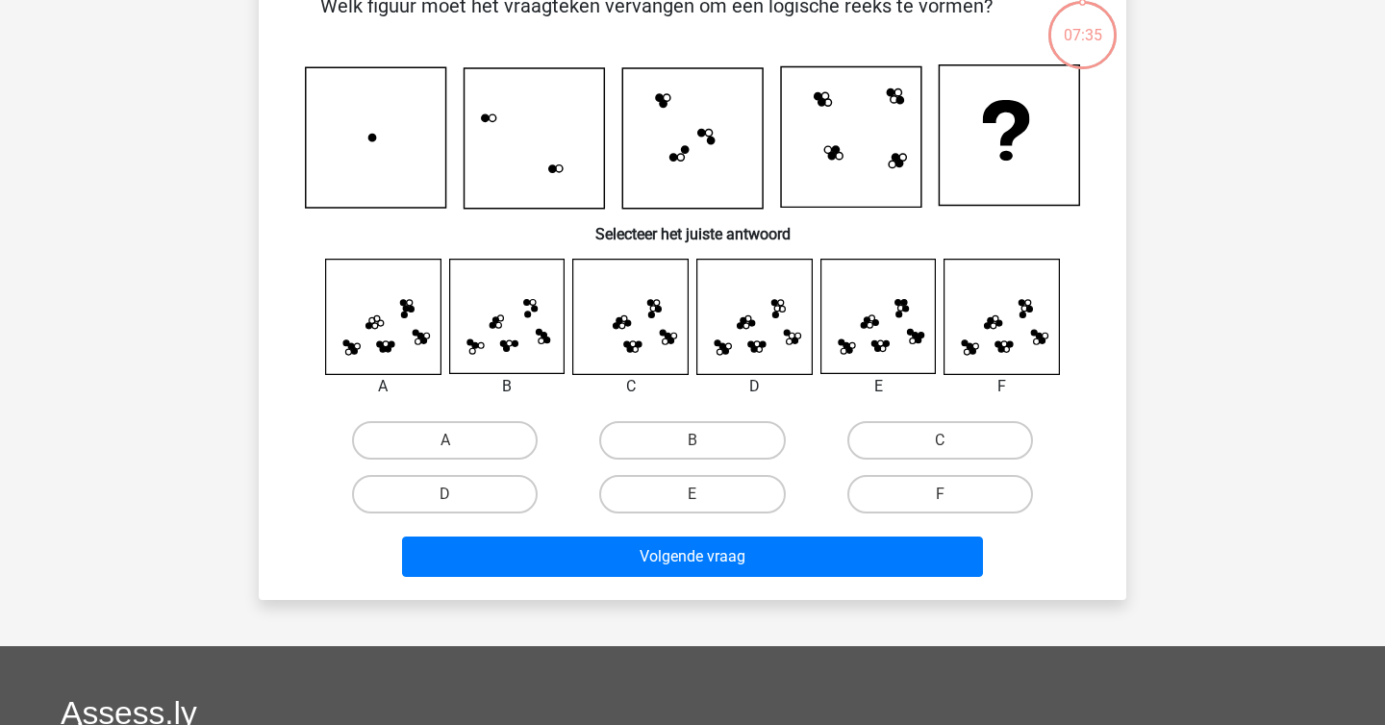
scroll to position [88, 0]
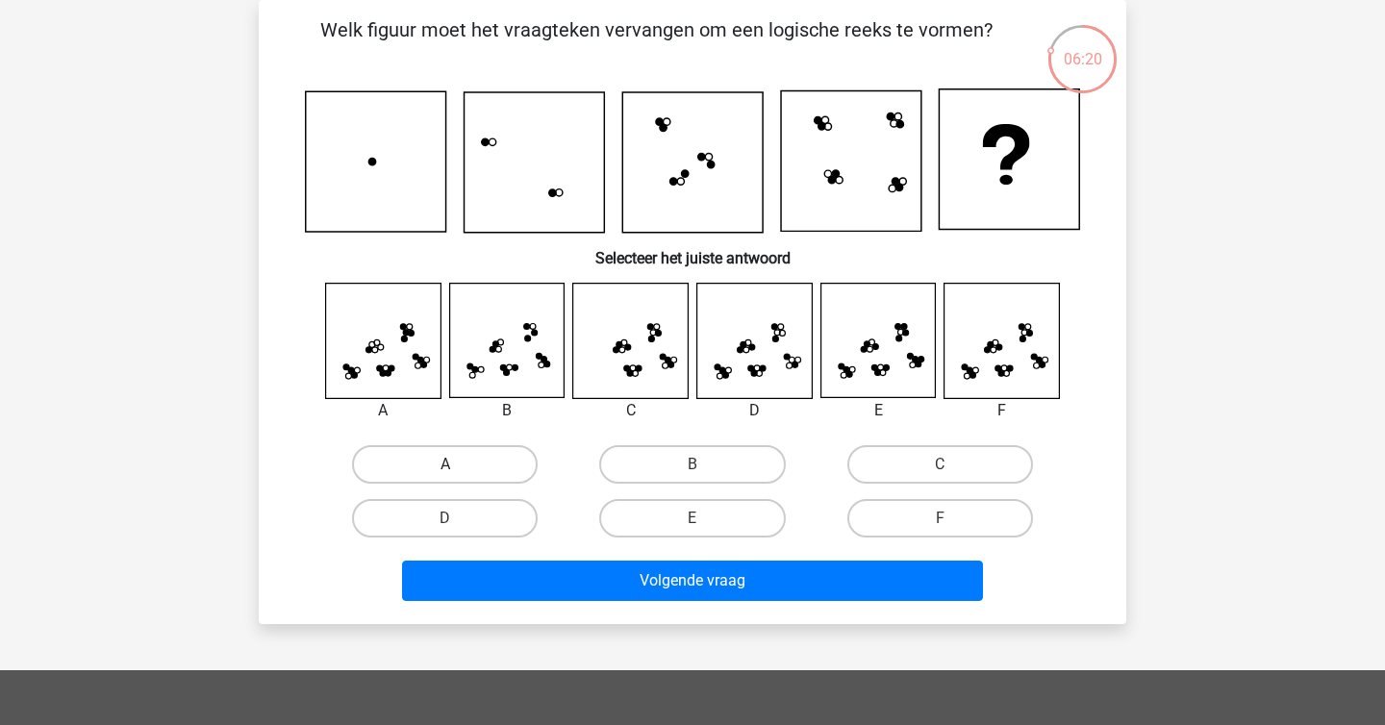
click at [477, 460] on label "A" at bounding box center [445, 464] width 186 height 38
click at [458, 464] on input "A" at bounding box center [451, 470] width 13 height 13
radio input "true"
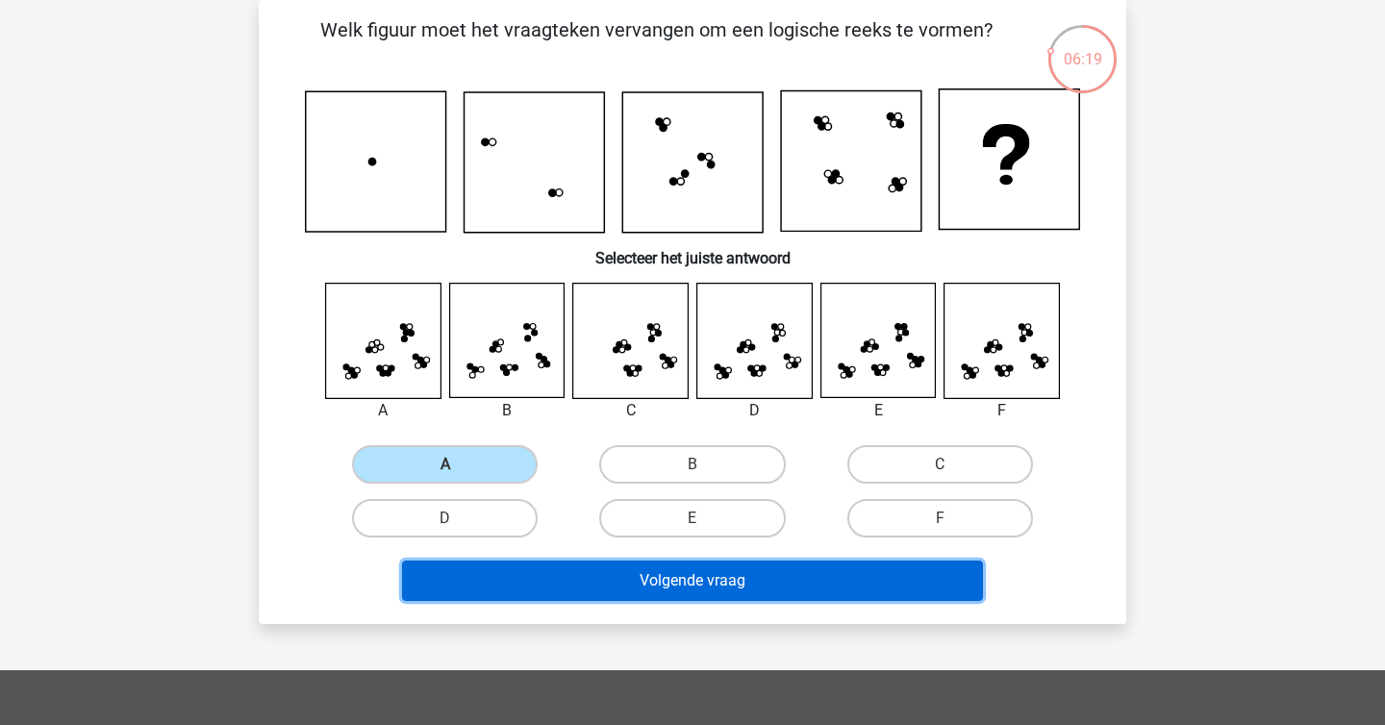
click at [630, 585] on button "Volgende vraag" at bounding box center [693, 581] width 582 height 40
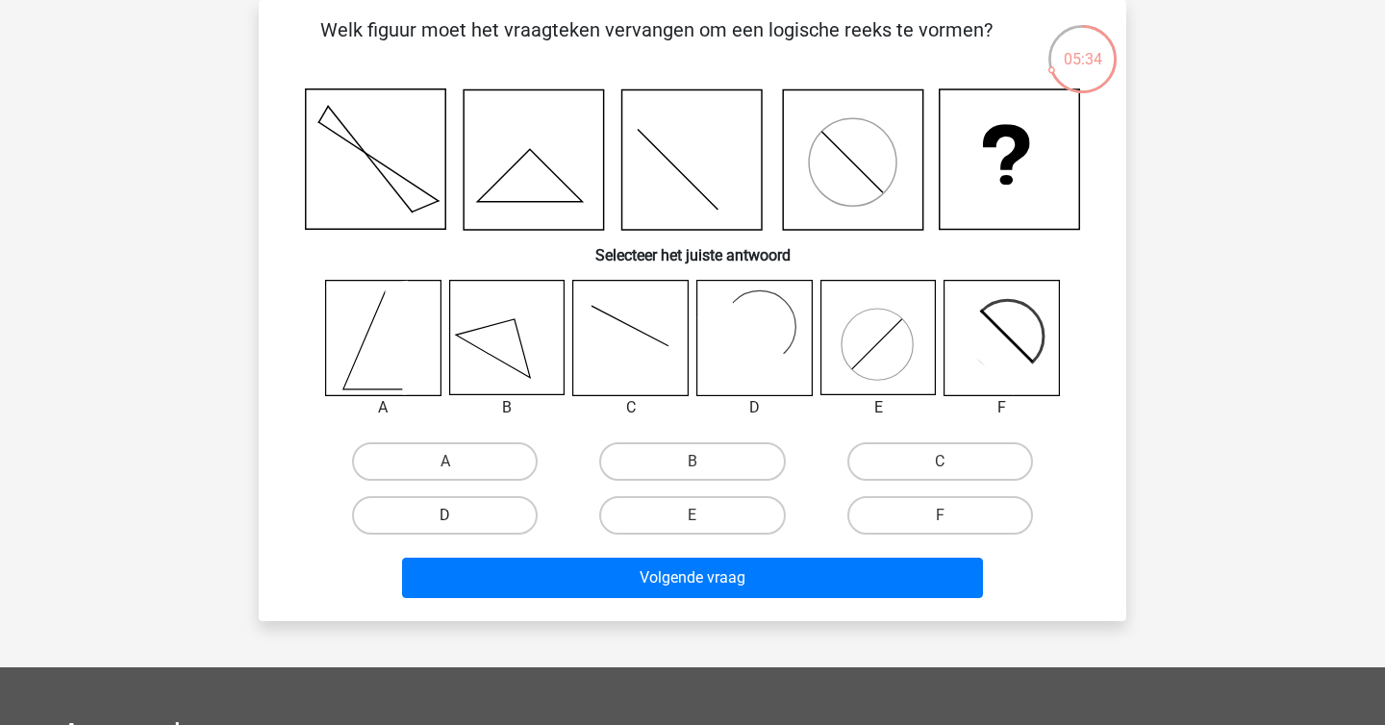
click at [464, 519] on label "D" at bounding box center [445, 515] width 186 height 38
click at [458, 519] on input "D" at bounding box center [451, 521] width 13 height 13
radio input "true"
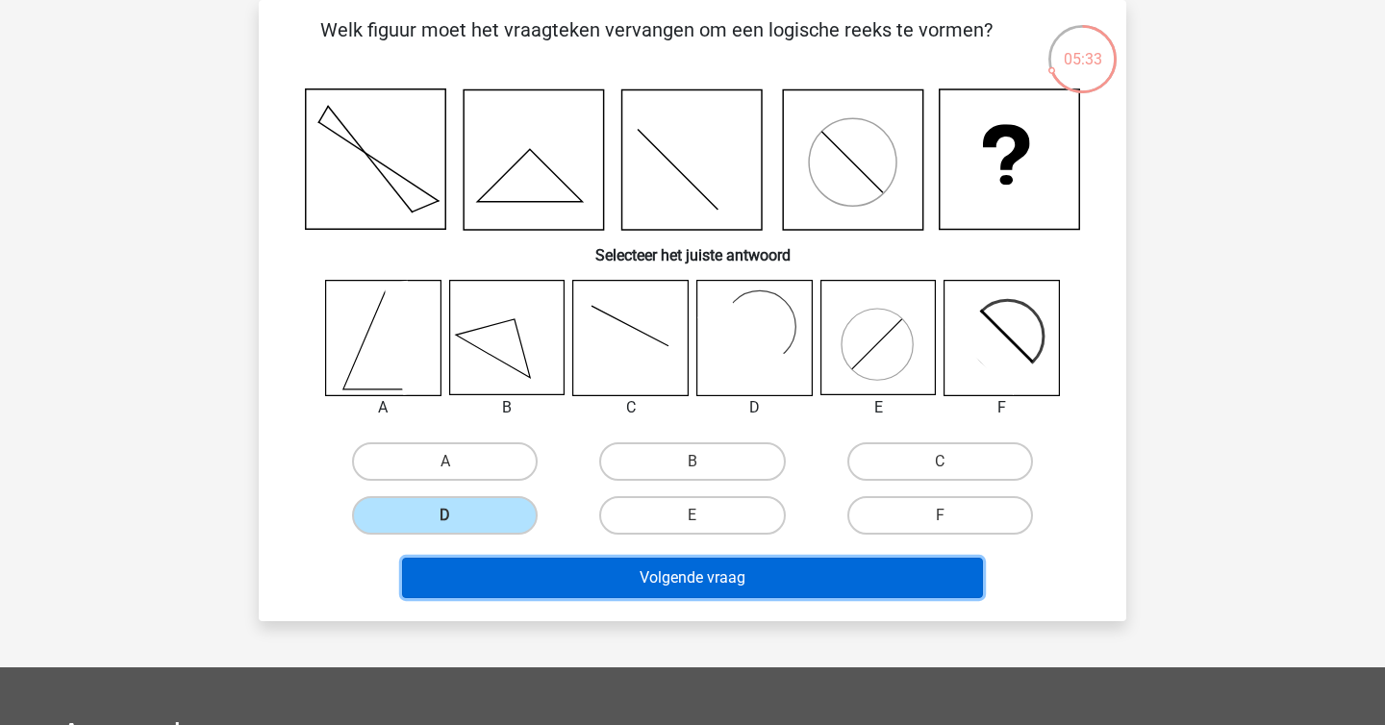
click at [584, 566] on button "Volgende vraag" at bounding box center [693, 578] width 582 height 40
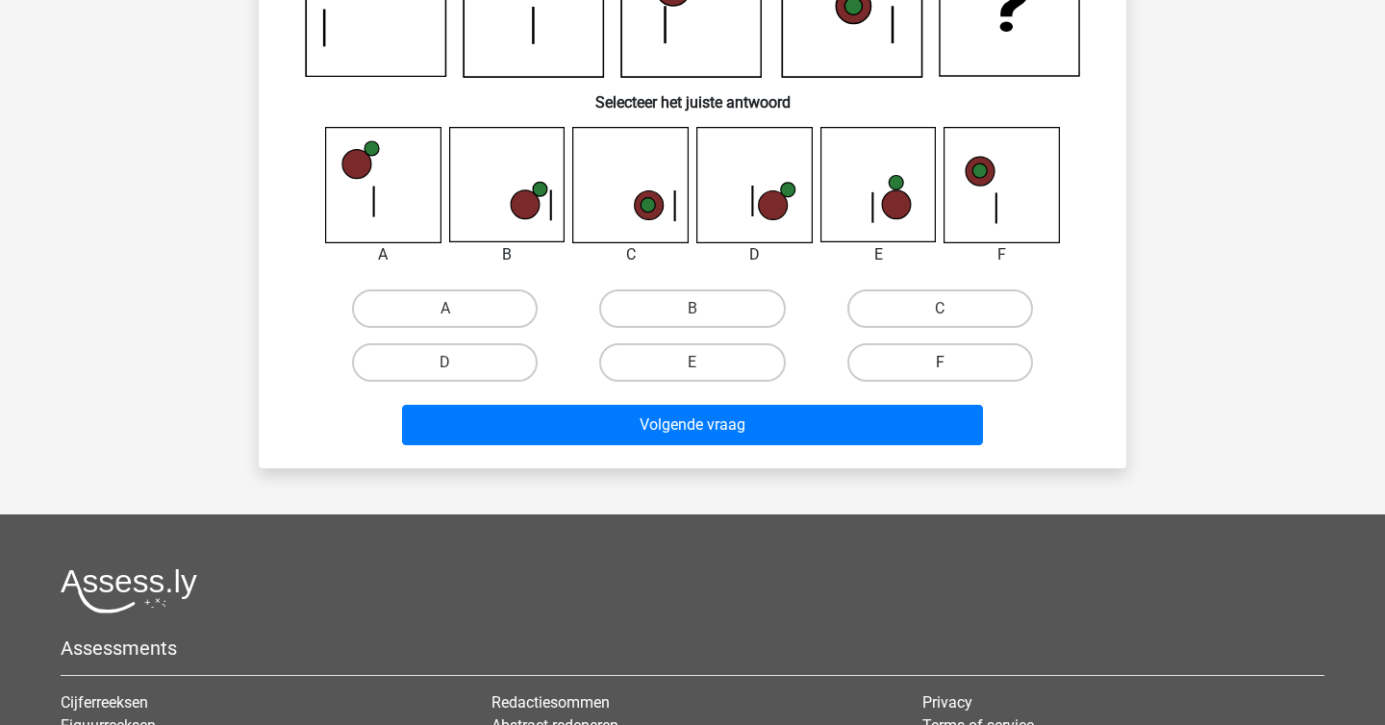
scroll to position [248, 0]
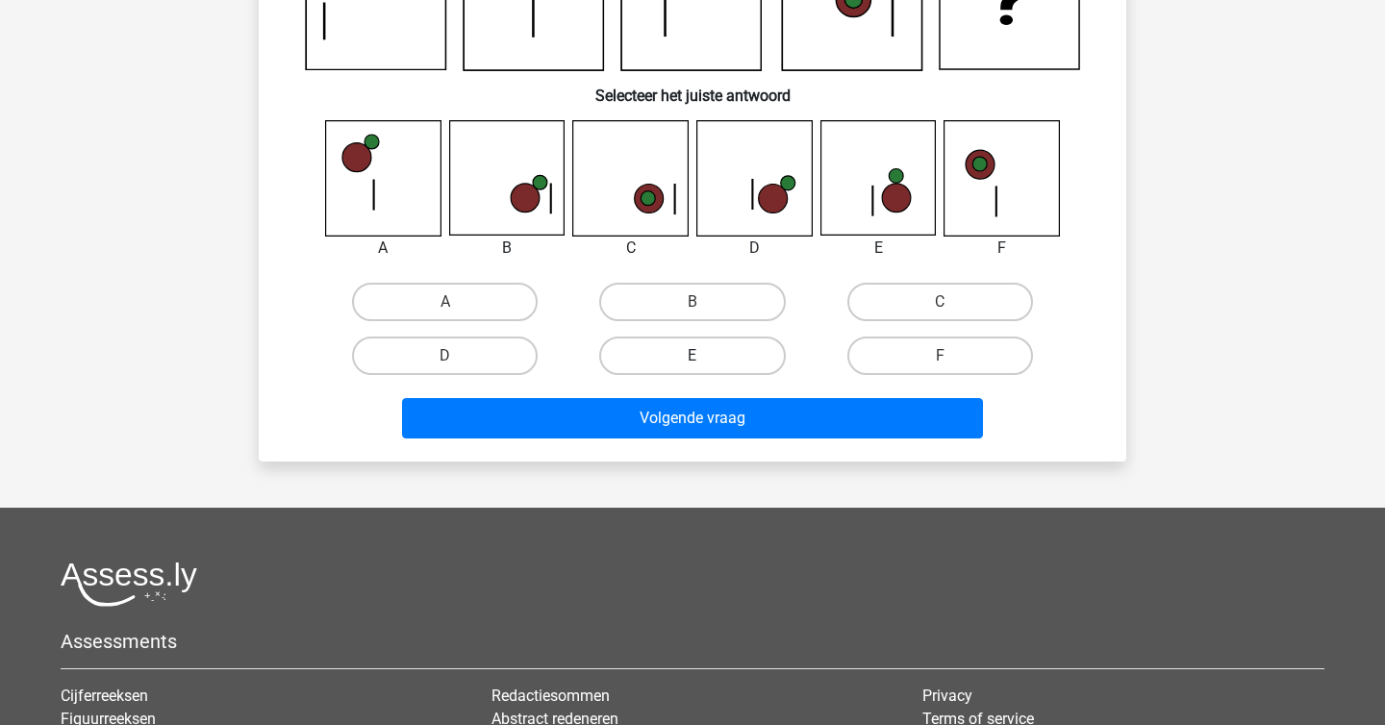
click at [721, 362] on label "E" at bounding box center [692, 356] width 186 height 38
click at [705, 362] on input "E" at bounding box center [698, 362] width 13 height 13
radio input "true"
click at [715, 451] on div "Welk figuur moet het vraagteken vervangen om een logische reeks te vormen? Sele…" at bounding box center [692, 150] width 867 height 621
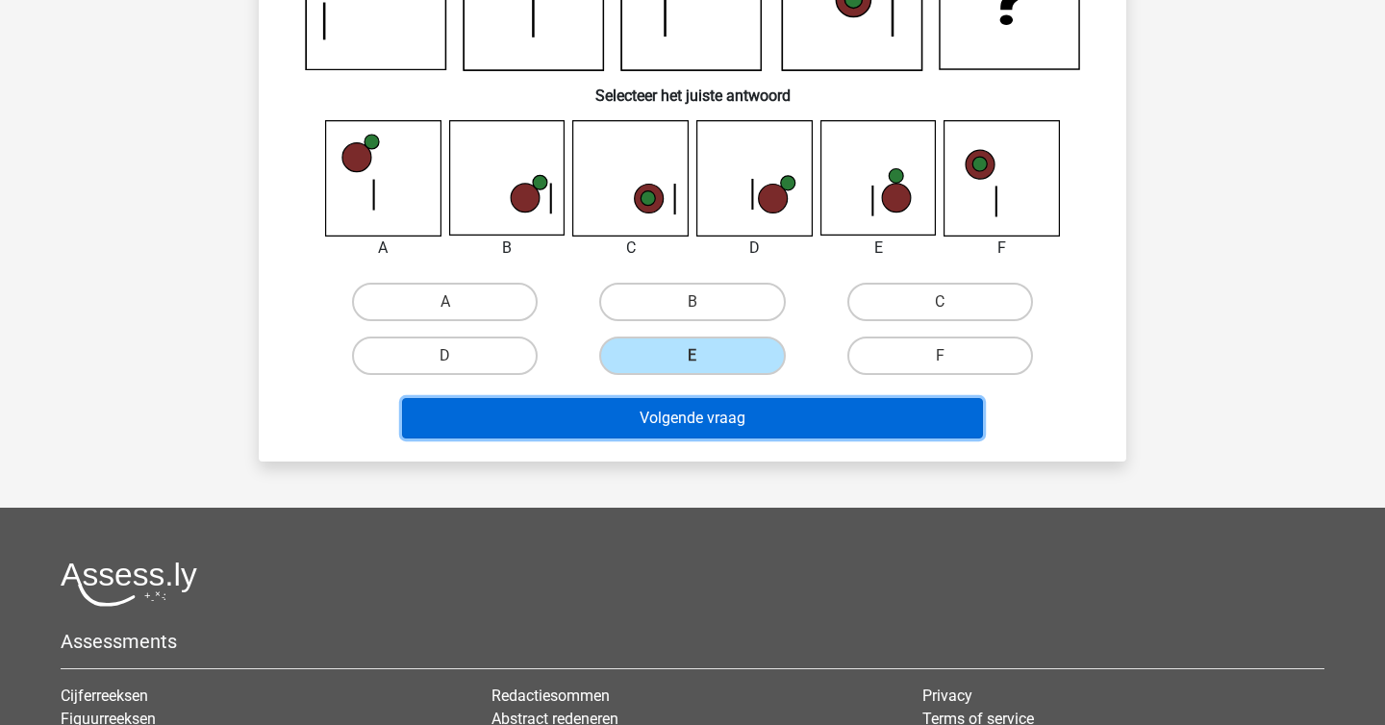
click at [740, 404] on button "Volgende vraag" at bounding box center [693, 418] width 582 height 40
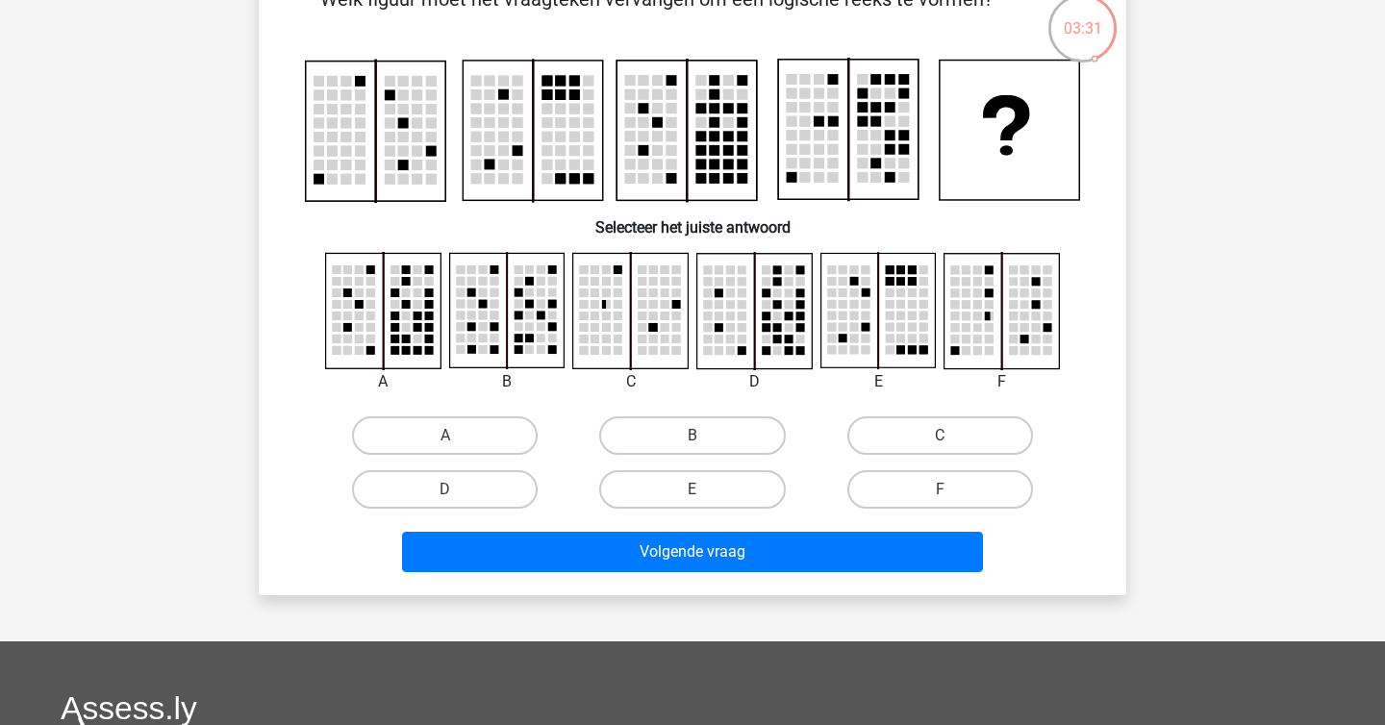
scroll to position [122, 0]
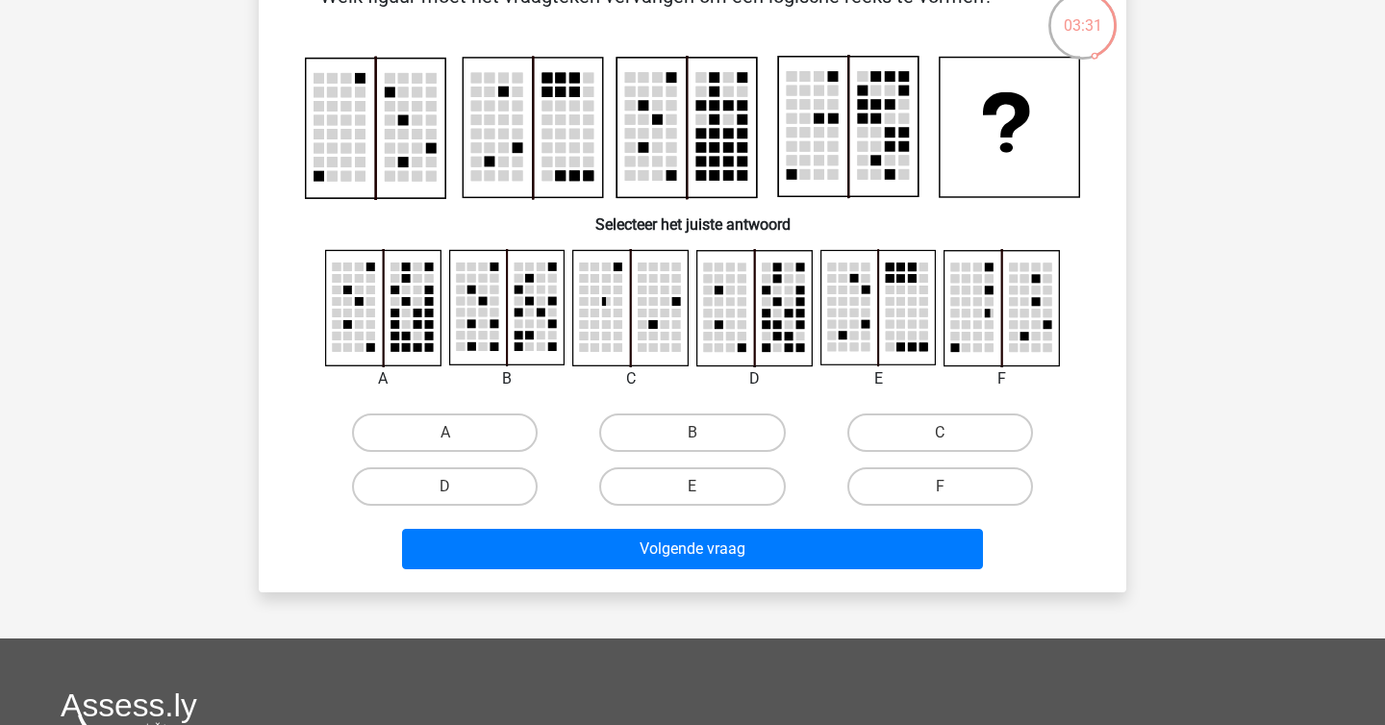
click at [453, 412] on div "A" at bounding box center [444, 433] width 247 height 54
click at [453, 420] on label "A" at bounding box center [445, 433] width 186 height 38
click at [453, 433] on input "A" at bounding box center [451, 439] width 13 height 13
radio input "true"
click at [916, 434] on label "C" at bounding box center [940, 433] width 186 height 38
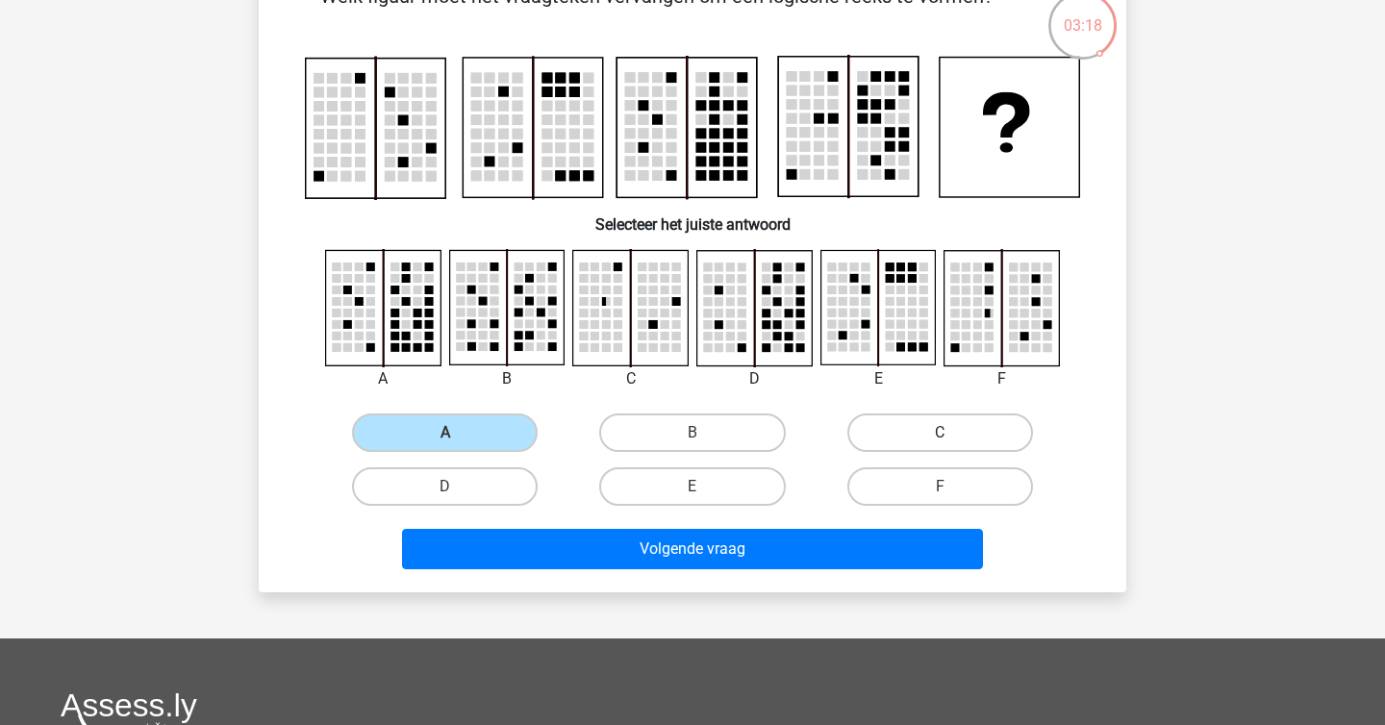
click at [940, 434] on input "C" at bounding box center [946, 439] width 13 height 13
radio input "true"
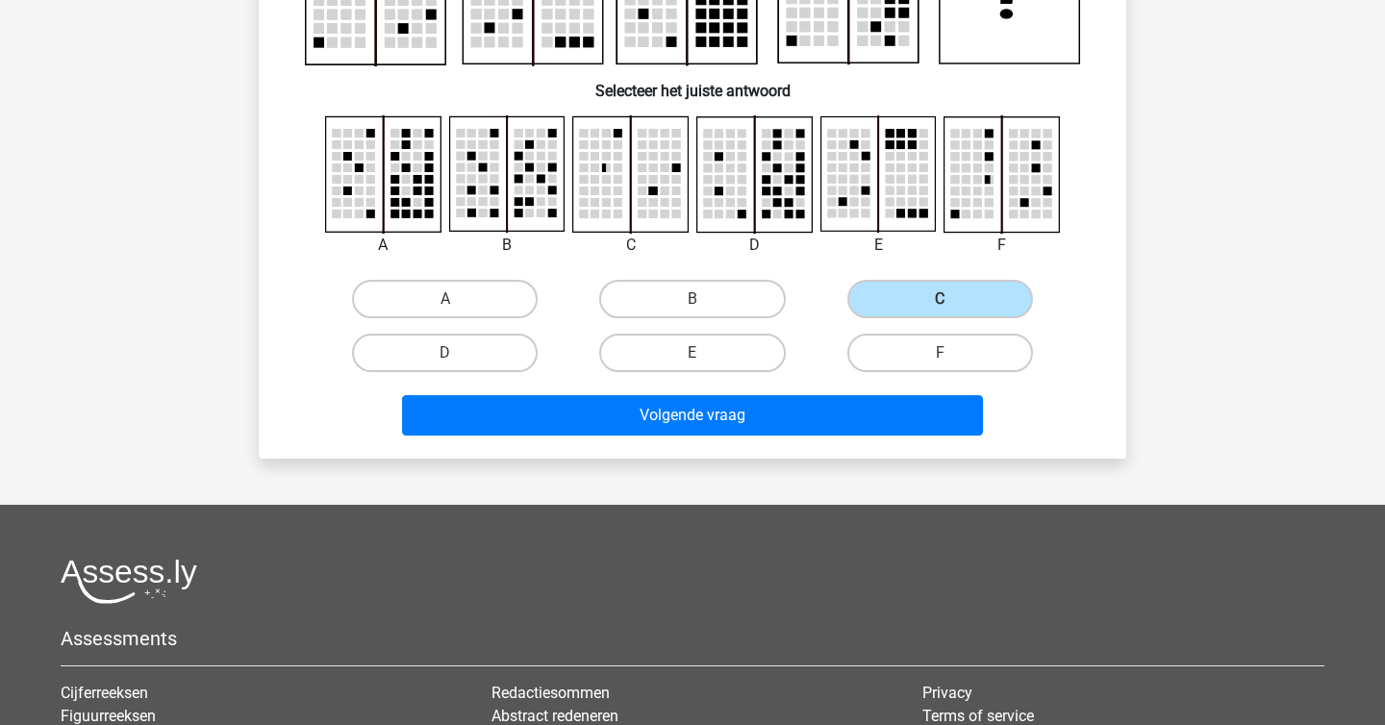
scroll to position [335, 0]
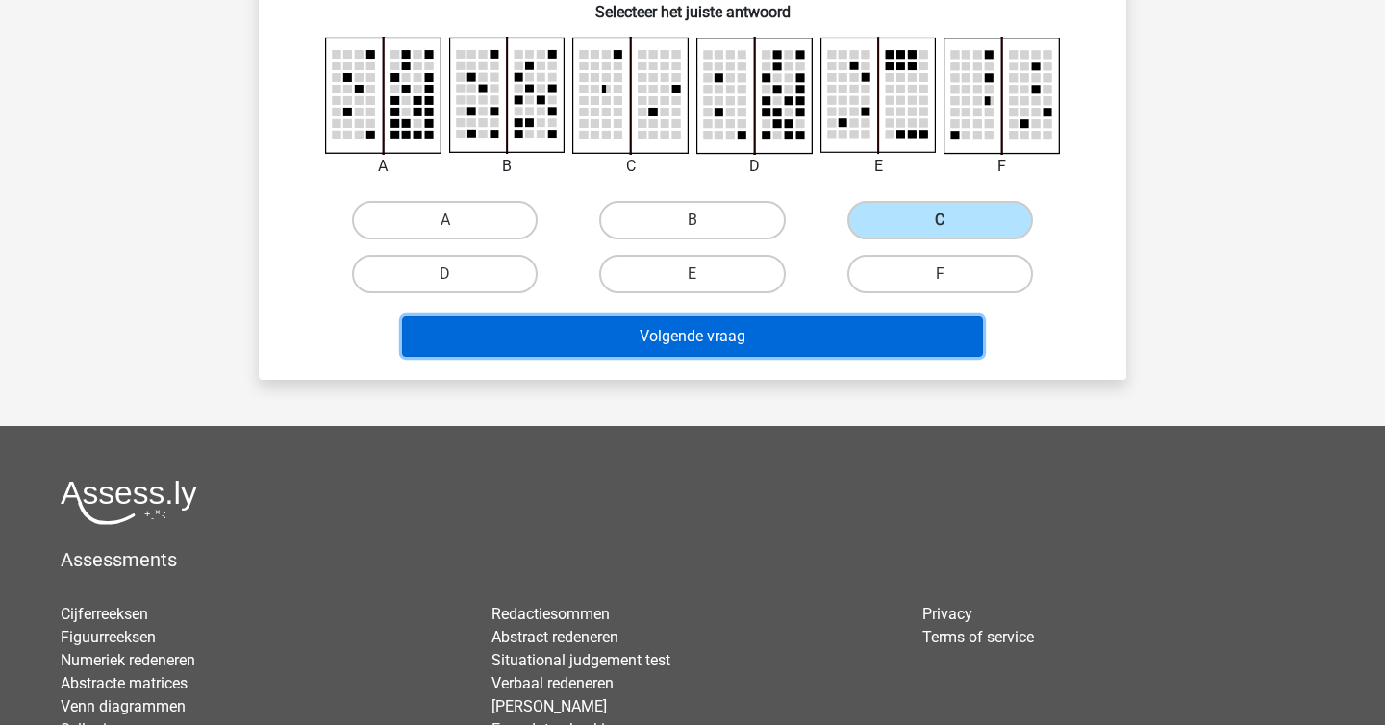
click at [739, 323] on button "Volgende vraag" at bounding box center [693, 336] width 582 height 40
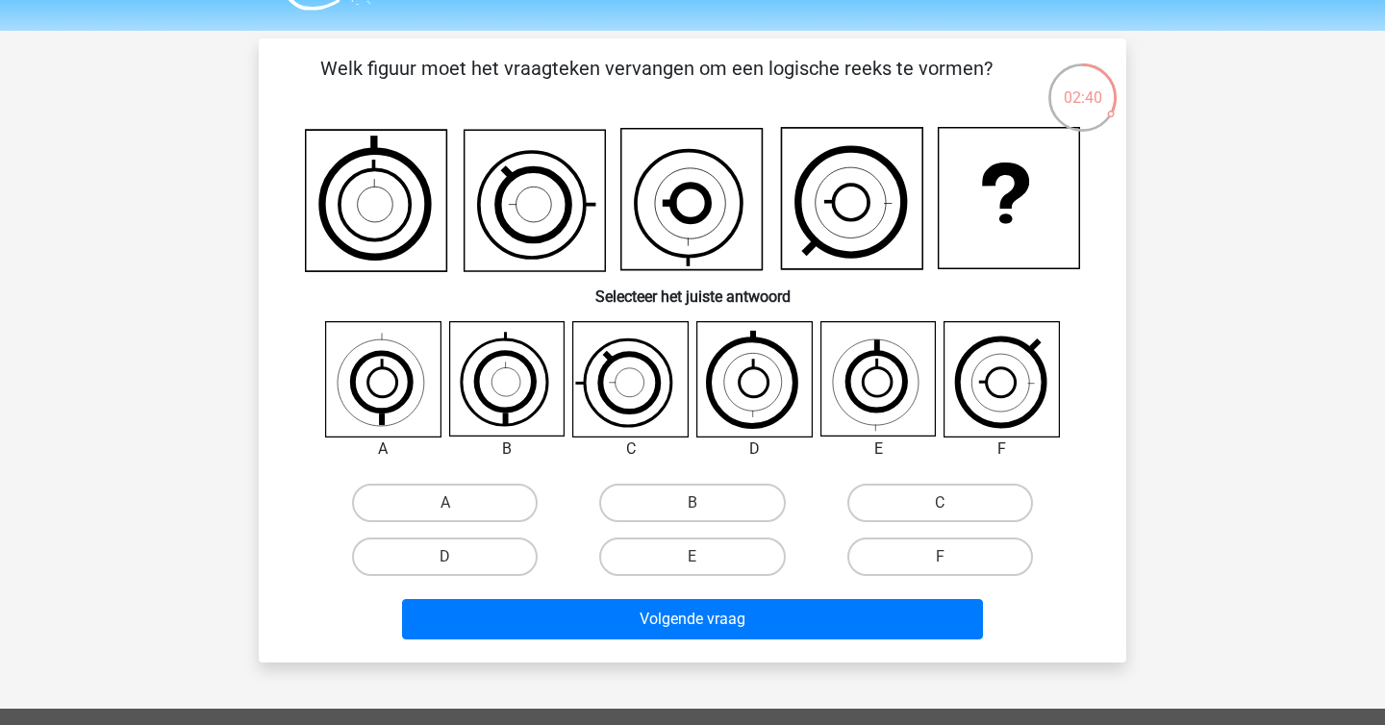
scroll to position [47, 0]
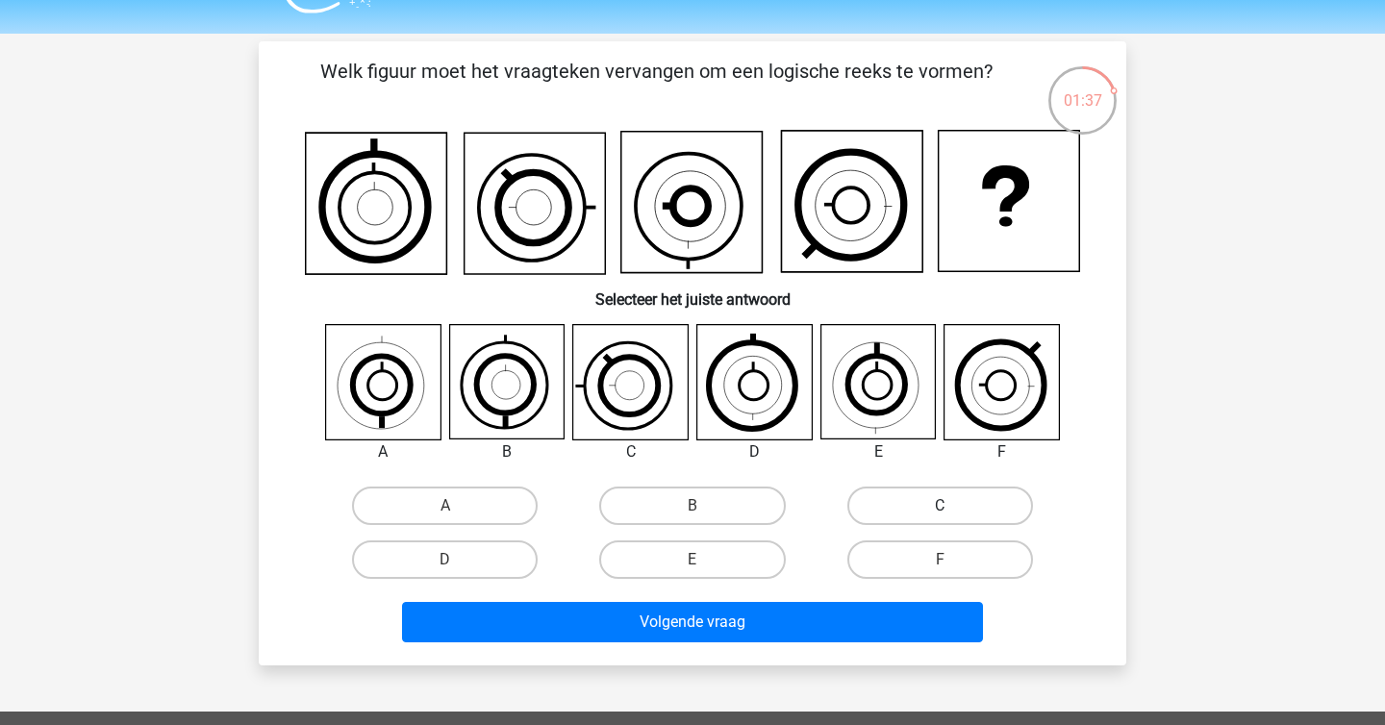
click at [890, 491] on label "C" at bounding box center [940, 506] width 186 height 38
click at [940, 506] on input "C" at bounding box center [946, 512] width 13 height 13
radio input "true"
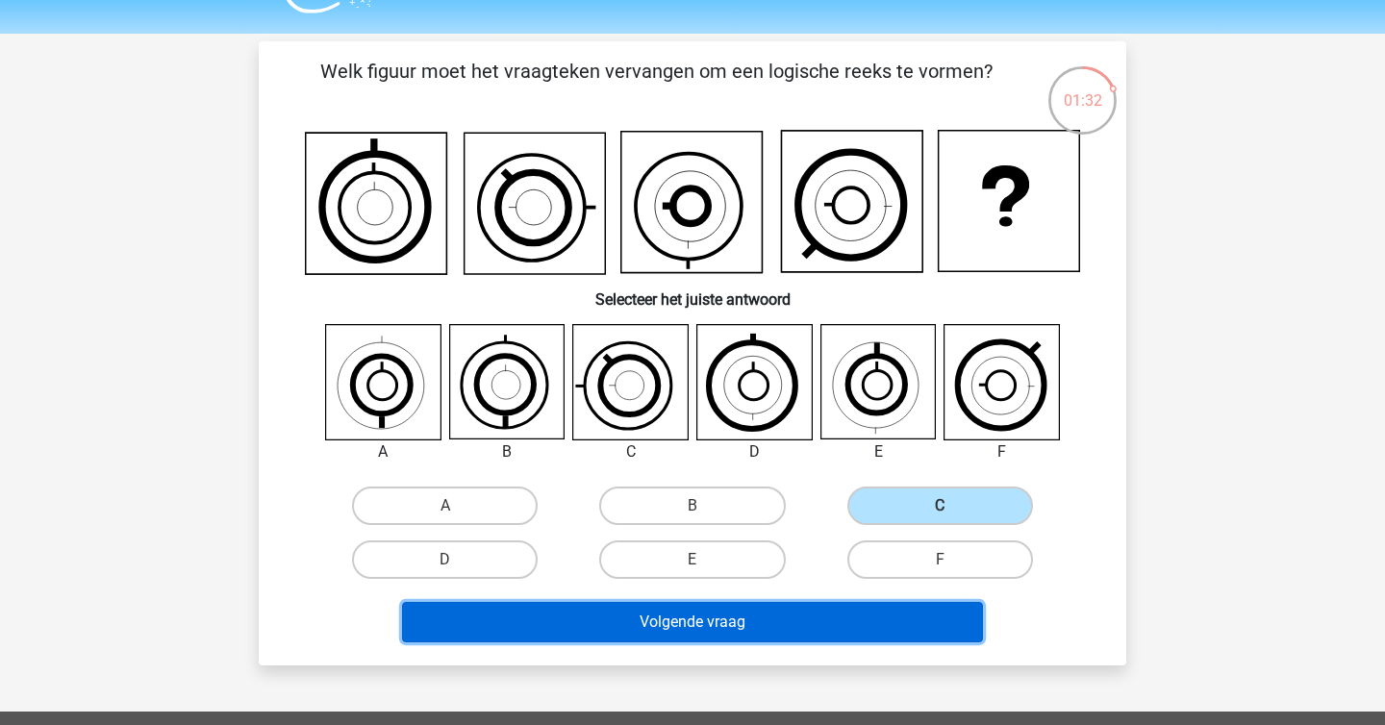
click at [699, 617] on button "Volgende vraag" at bounding box center [693, 622] width 582 height 40
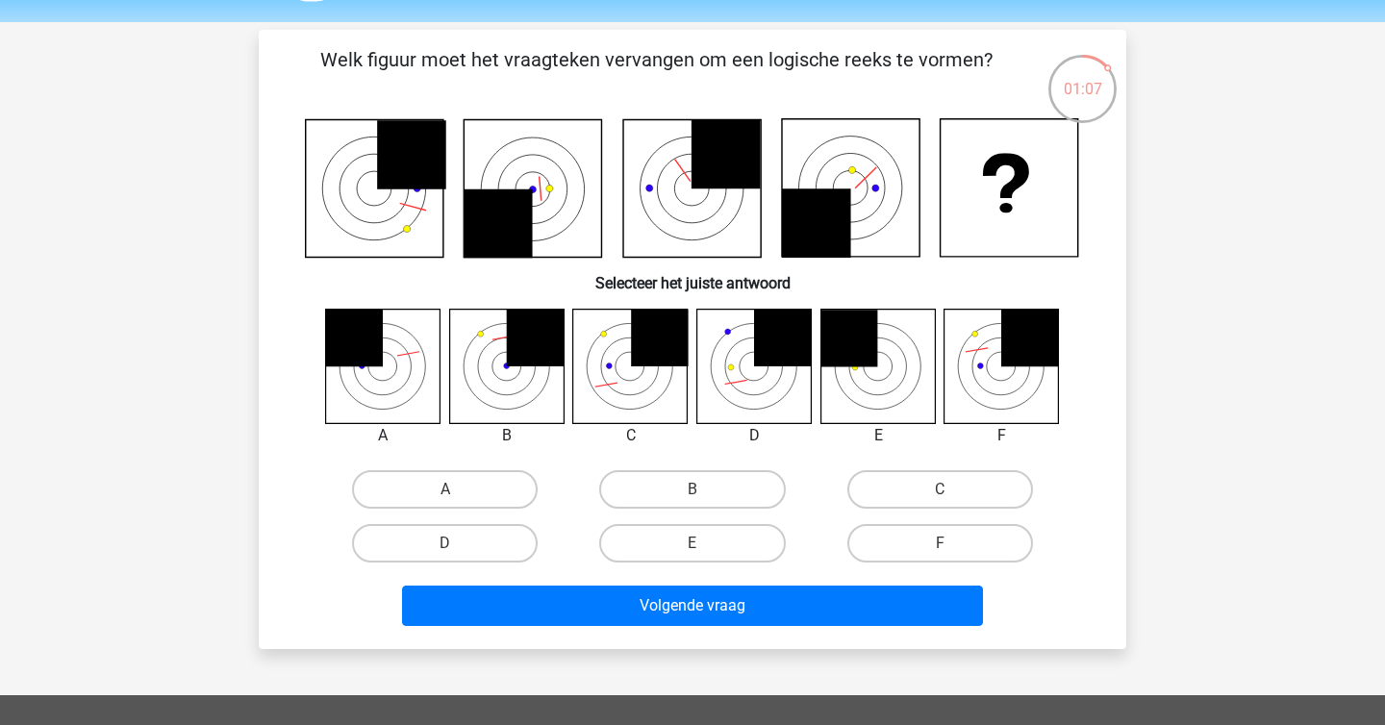
scroll to position [67, 0]
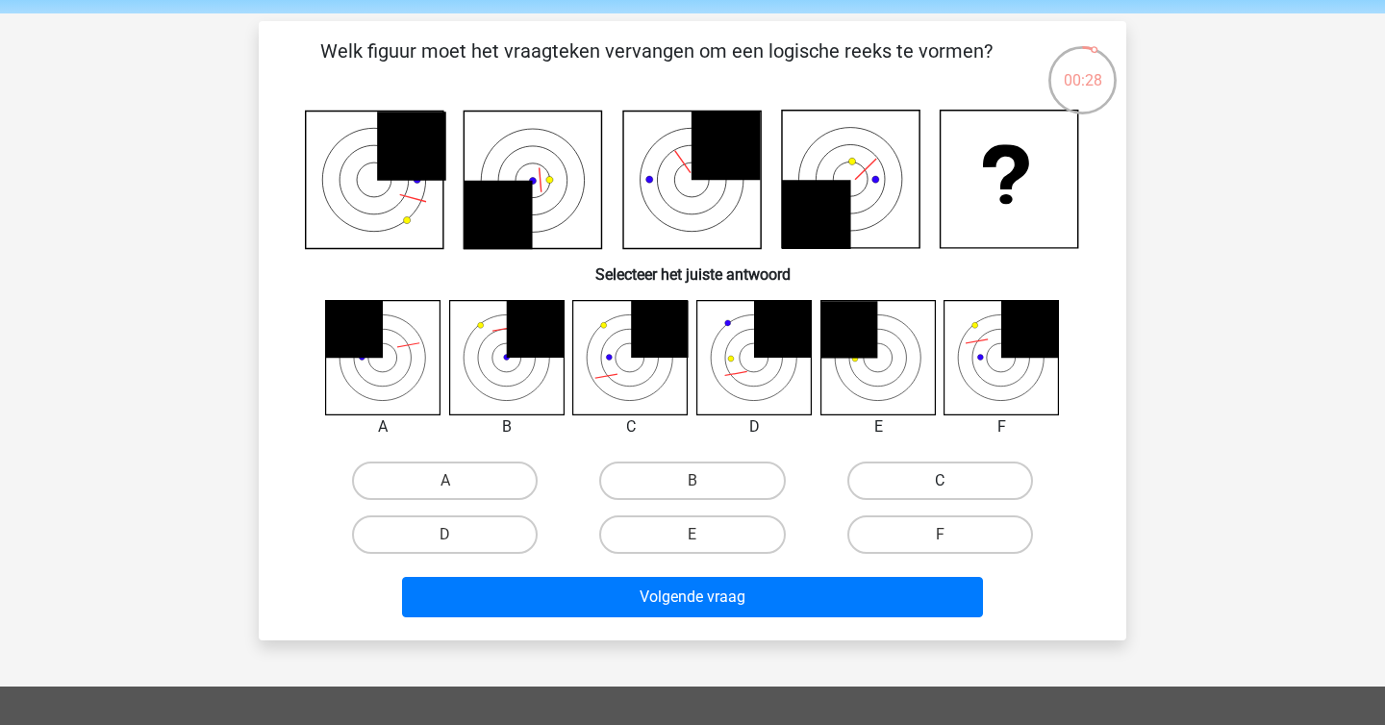
click at [907, 477] on label "C" at bounding box center [940, 481] width 186 height 38
click at [940, 481] on input "C" at bounding box center [946, 487] width 13 height 13
radio input "true"
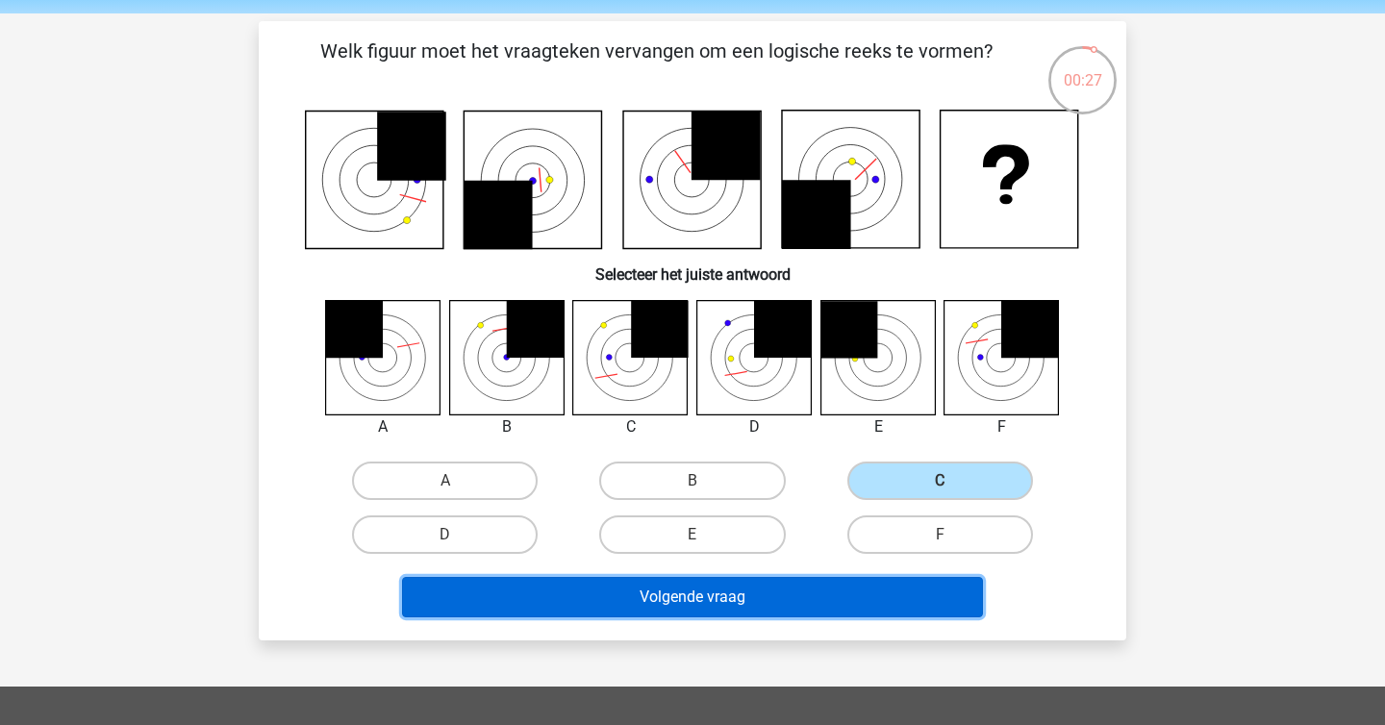
click at [841, 609] on button "Volgende vraag" at bounding box center [693, 597] width 582 height 40
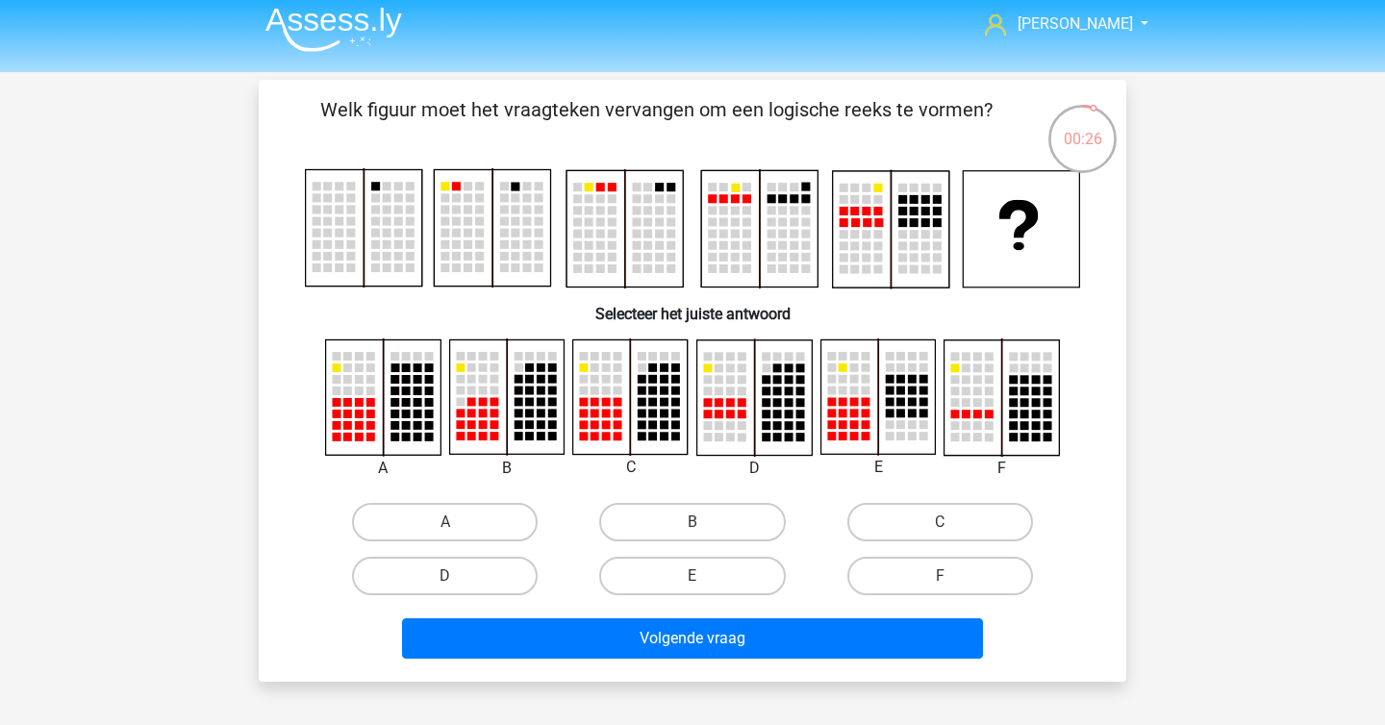
scroll to position [0, 0]
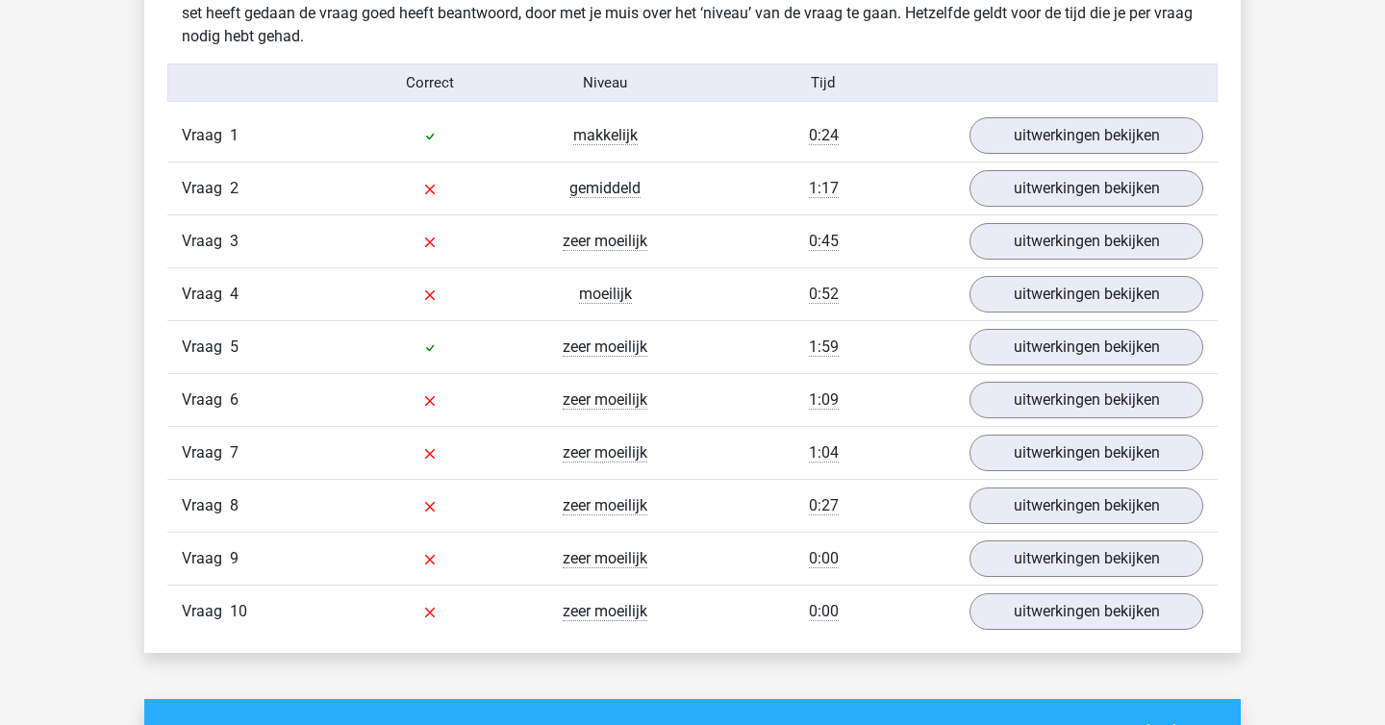
scroll to position [1213, 0]
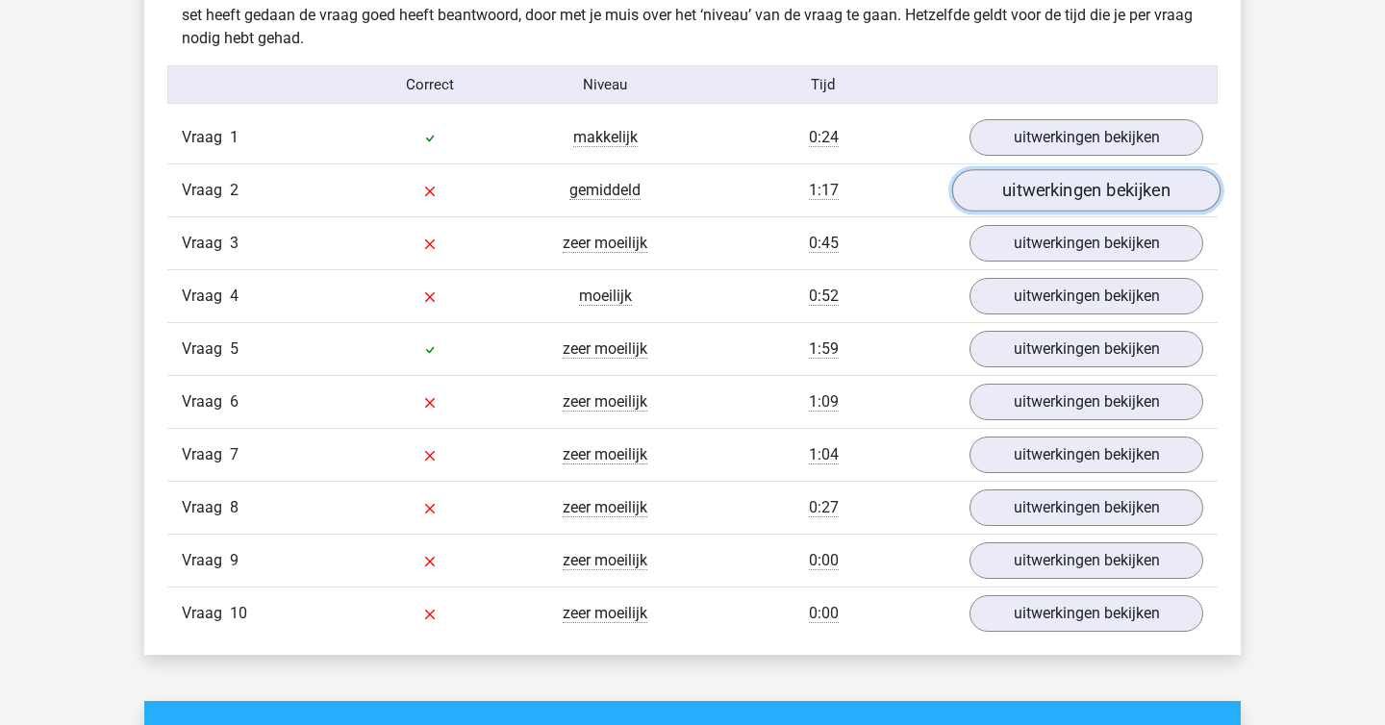
click at [1059, 201] on link "uitwerkingen bekijken" at bounding box center [1086, 190] width 268 height 42
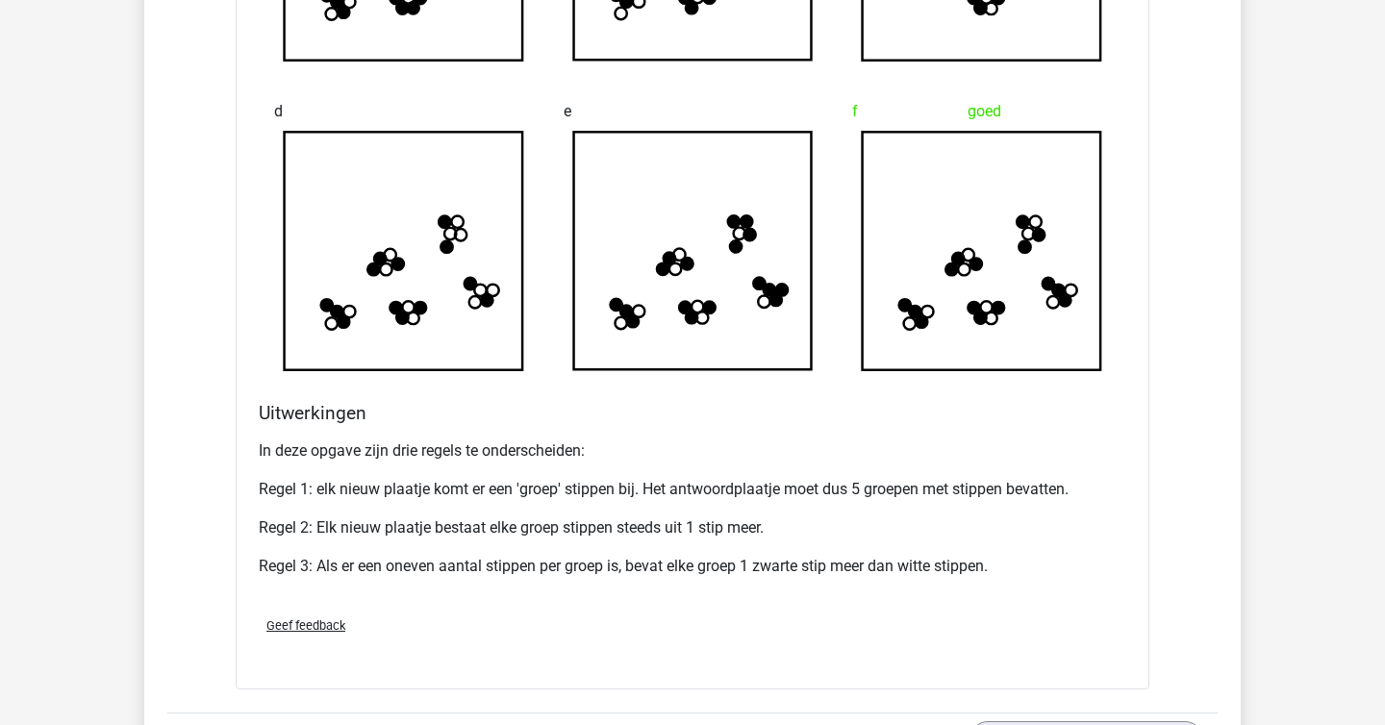
scroll to position [1985, 0]
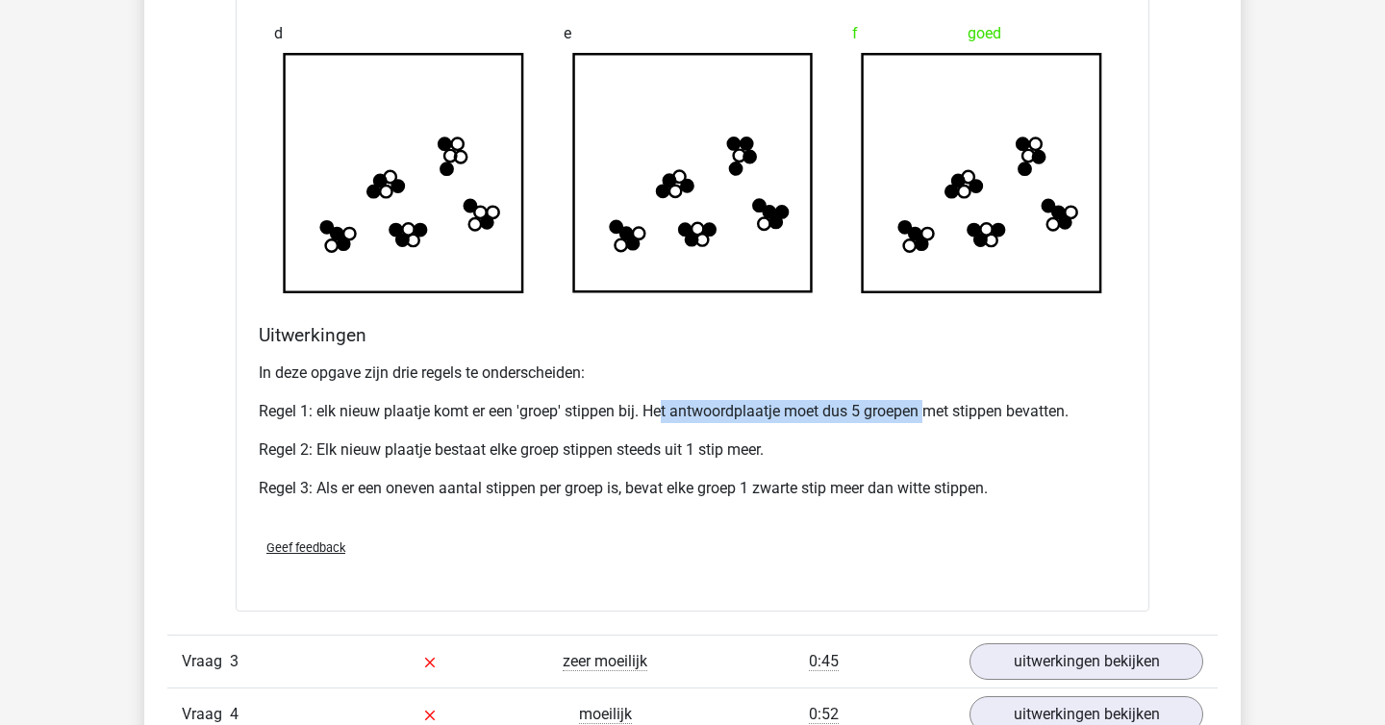
drag, startPoint x: 661, startPoint y: 413, endPoint x: 934, endPoint y: 416, distance: 273.1
click at [934, 416] on p "Regel 1: elk nieuw plaatje komt er een 'groep' stippen bij. Het antwoordplaatje…" at bounding box center [692, 411] width 867 height 23
drag, startPoint x: 395, startPoint y: 453, endPoint x: 512, endPoint y: 455, distance: 116.4
click at [512, 455] on p "Regel 2: Elk nieuw plaatje bestaat elke groep stippen steeds uit 1 stip meer." at bounding box center [692, 450] width 867 height 23
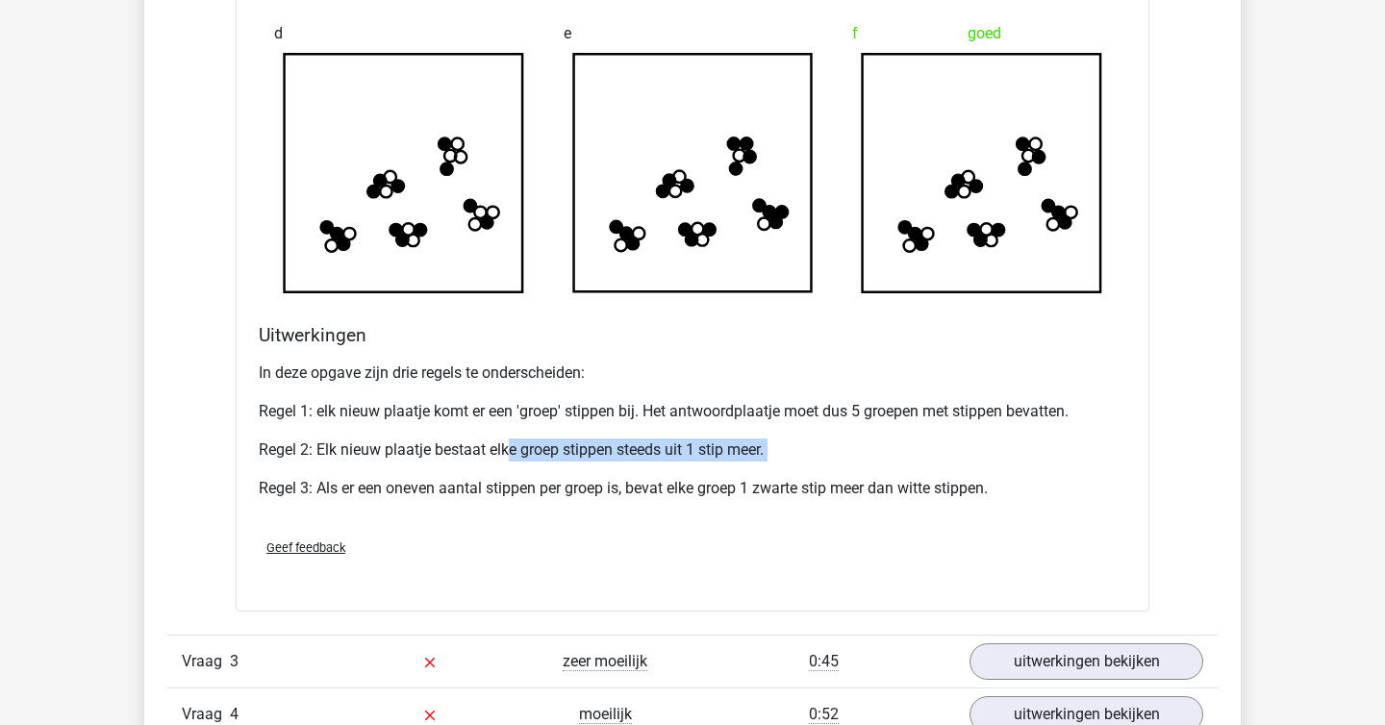
drag, startPoint x: 512, startPoint y: 455, endPoint x: 629, endPoint y: 462, distance: 117.5
click at [629, 462] on div "In deze opgave zijn drie regels te onderscheiden: Regel 1: elk nieuw plaatje ko…" at bounding box center [692, 438] width 867 height 169
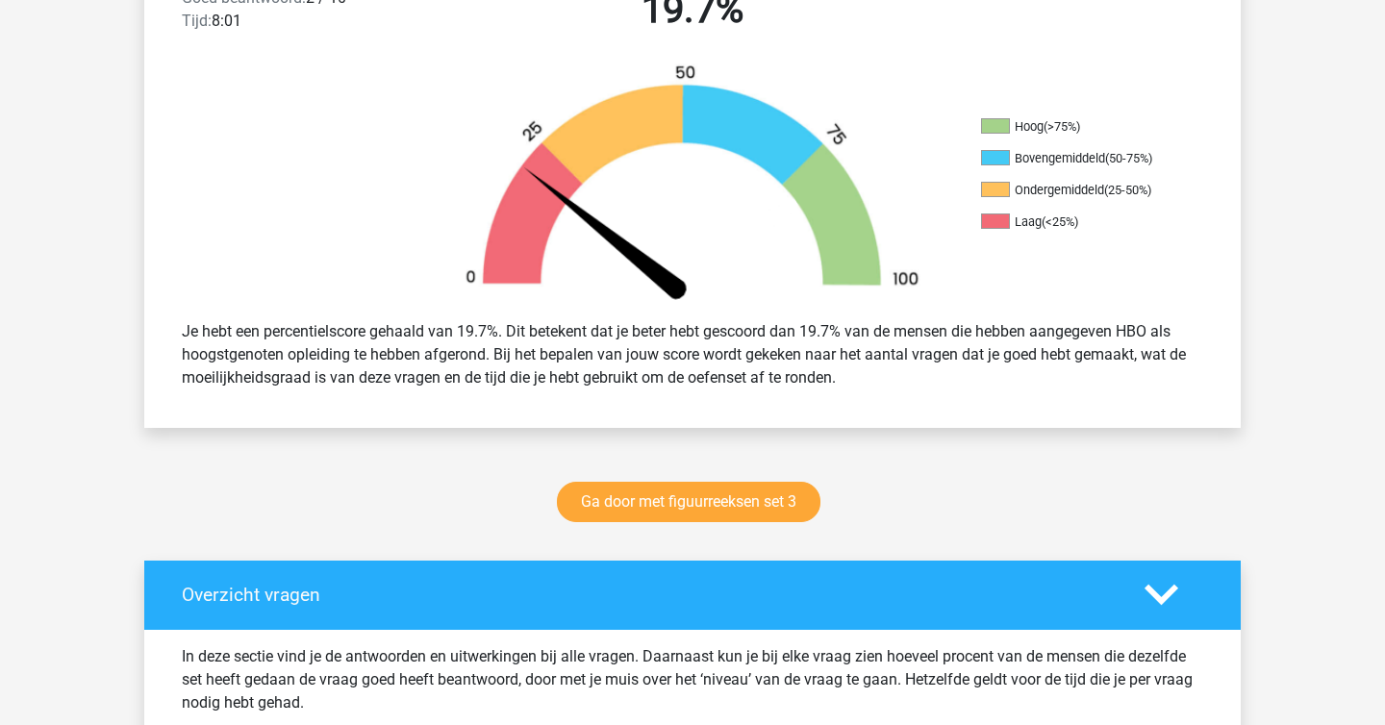
scroll to position [379, 0]
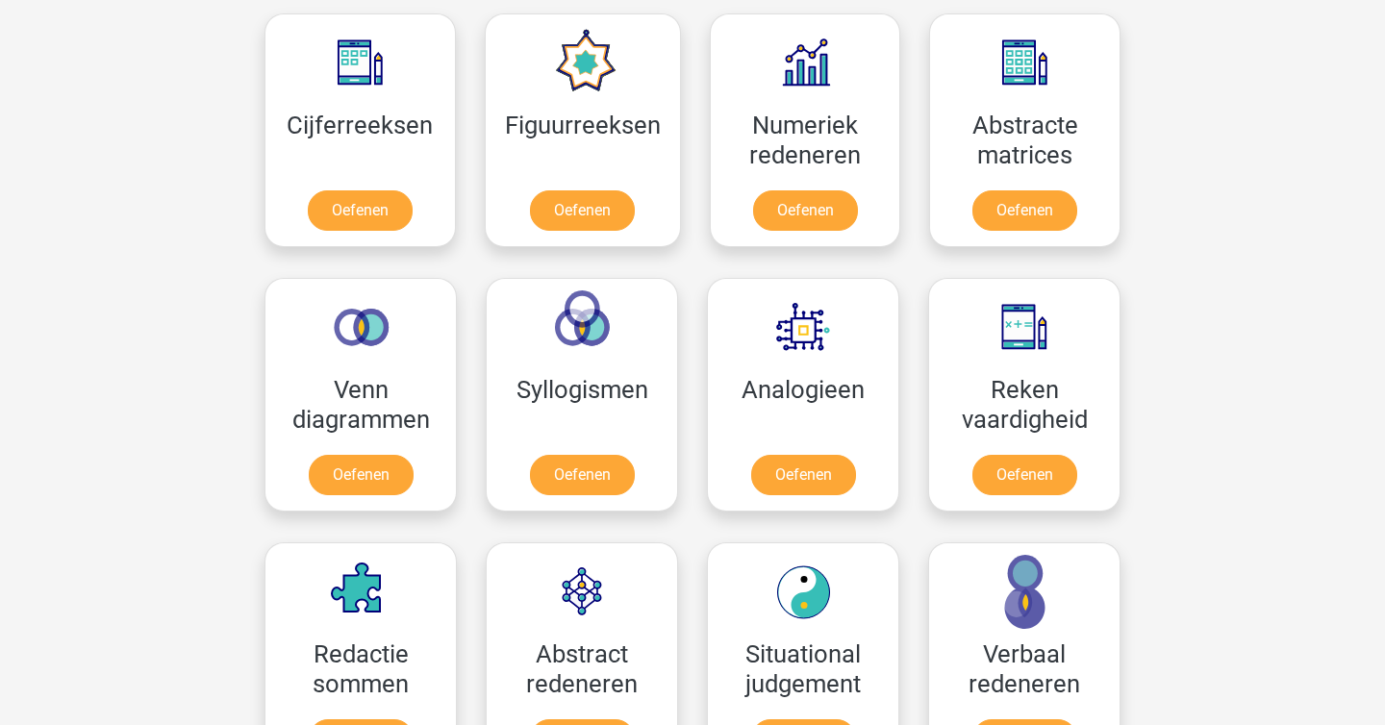
scroll to position [889, 0]
click at [812, 195] on link "Oefenen" at bounding box center [805, 214] width 110 height 42
click at [617, 490] on link "Oefenen" at bounding box center [582, 479] width 110 height 42
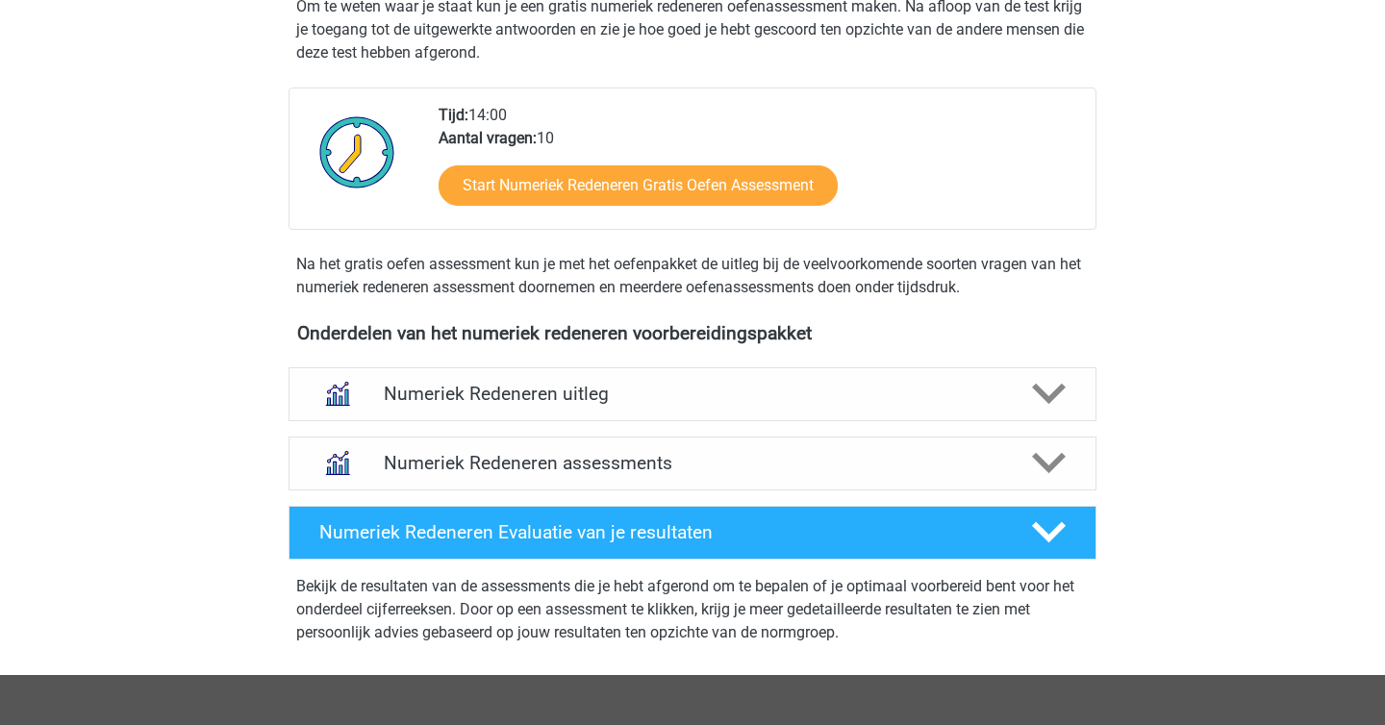
scroll to position [463, 0]
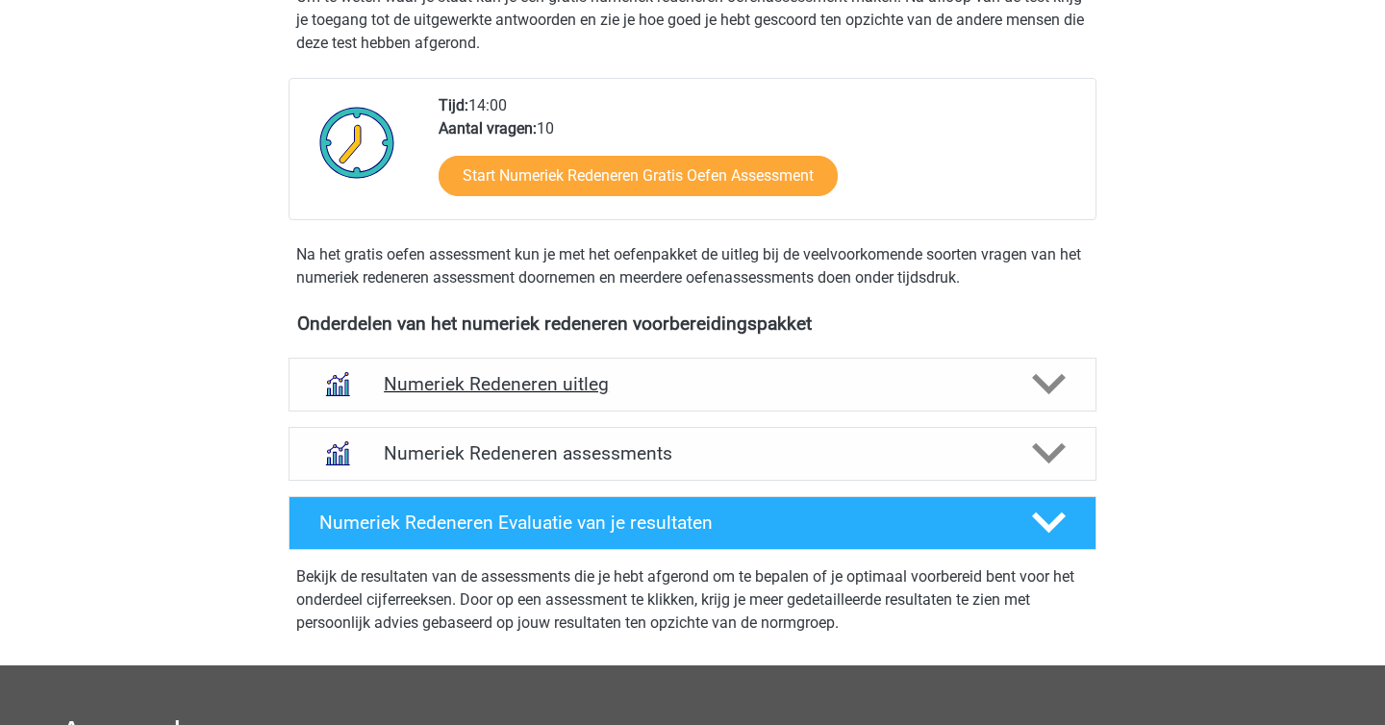
click at [1038, 388] on icon at bounding box center [1049, 384] width 34 height 34
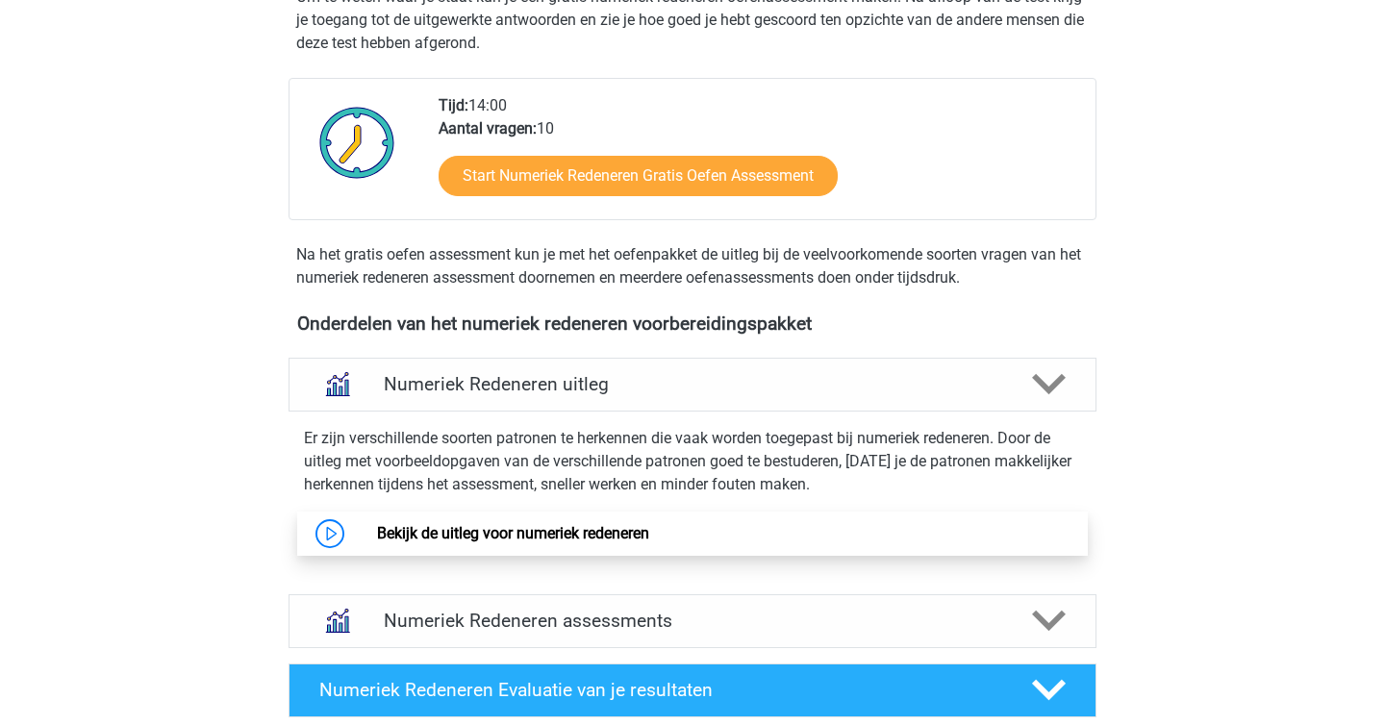
click at [599, 535] on link "Bekijk de uitleg voor numeriek redeneren" at bounding box center [513, 533] width 272 height 18
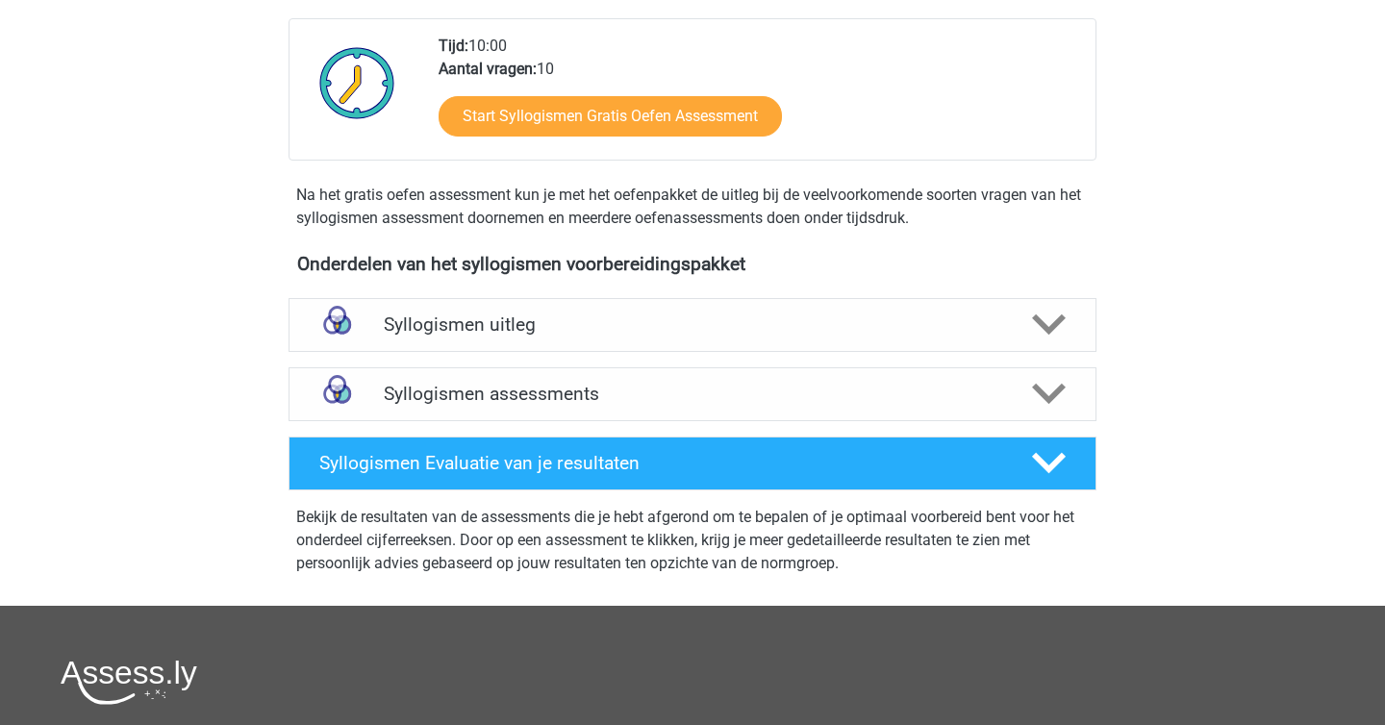
scroll to position [385, 0]
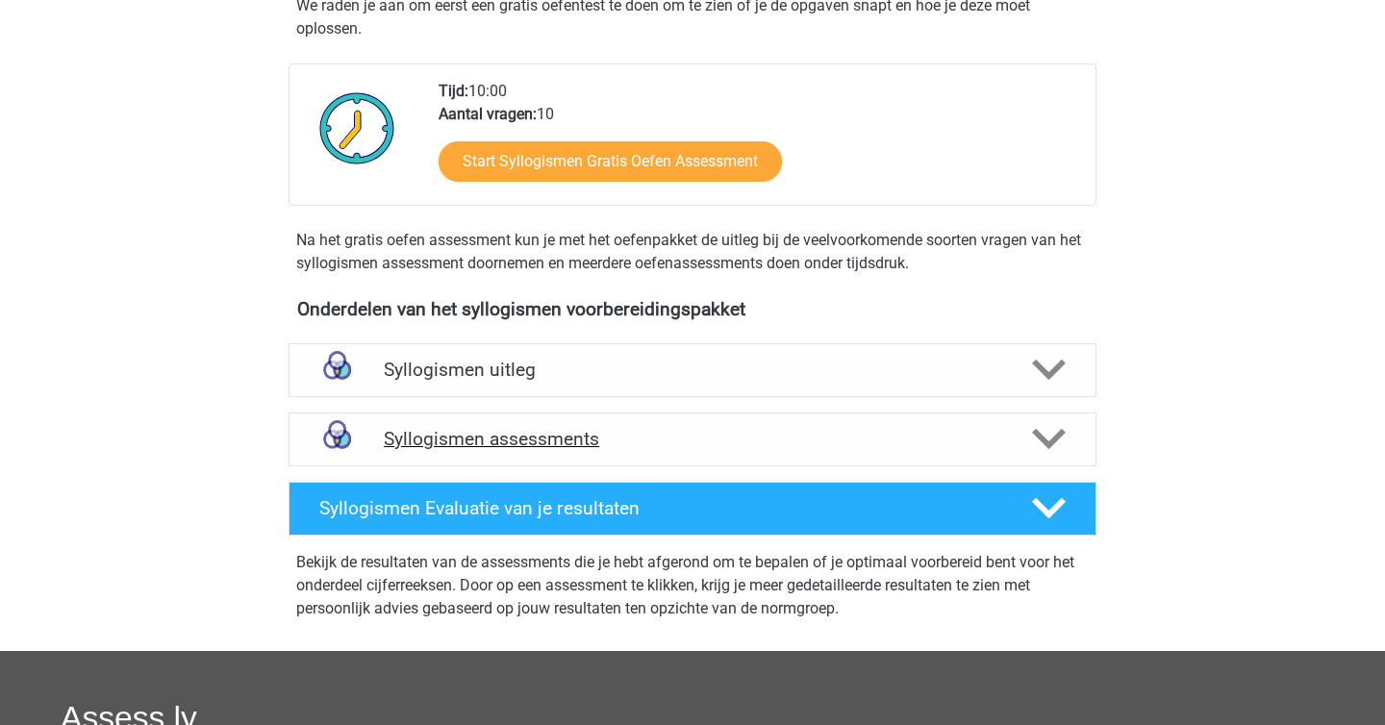
click at [636, 463] on div "Syllogismen assessments" at bounding box center [692, 440] width 808 height 54
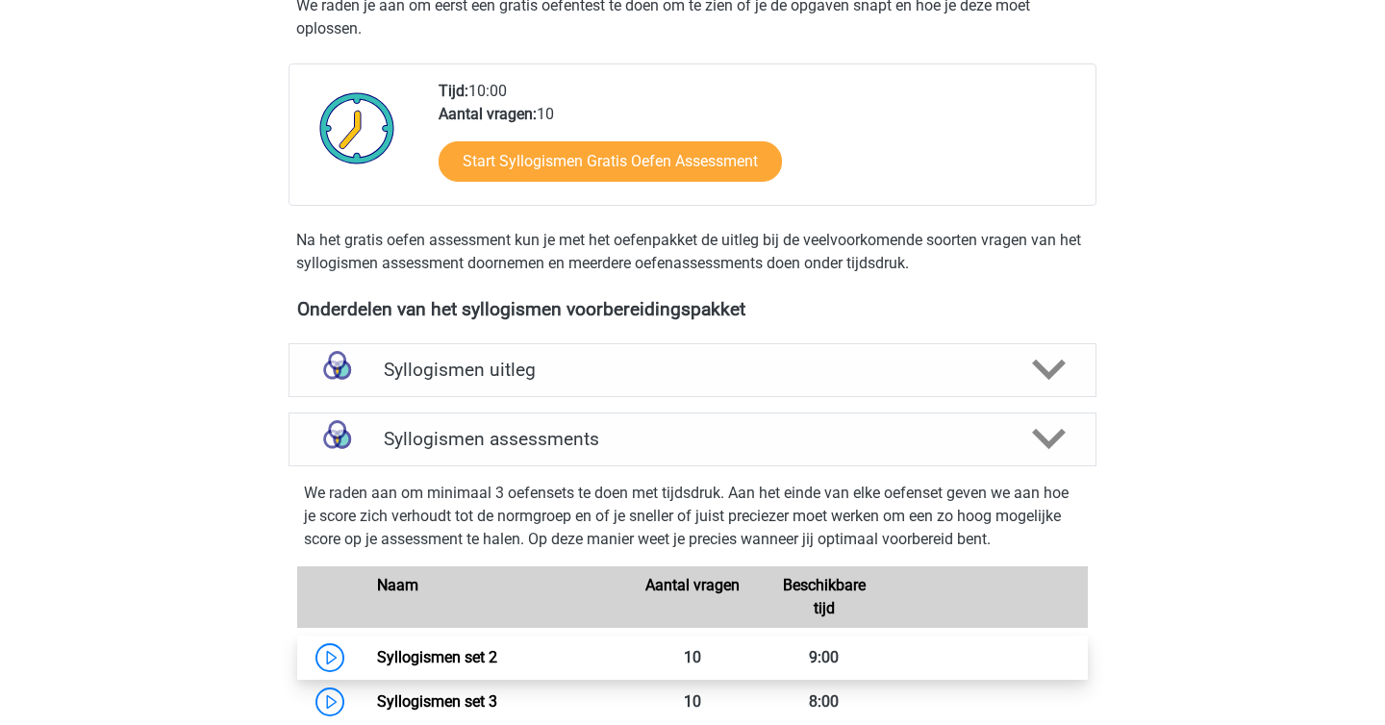
click at [469, 657] on link "Syllogismen set 2" at bounding box center [437, 657] width 120 height 18
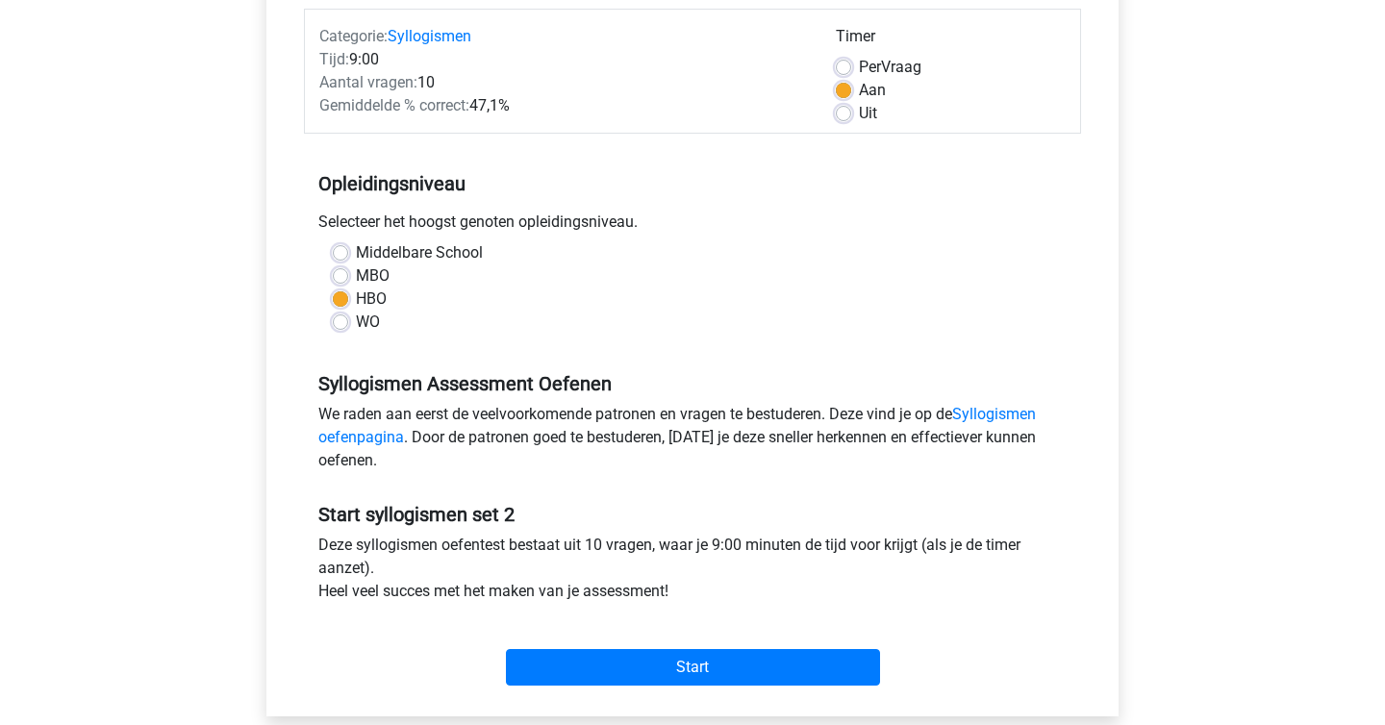
scroll to position [569, 0]
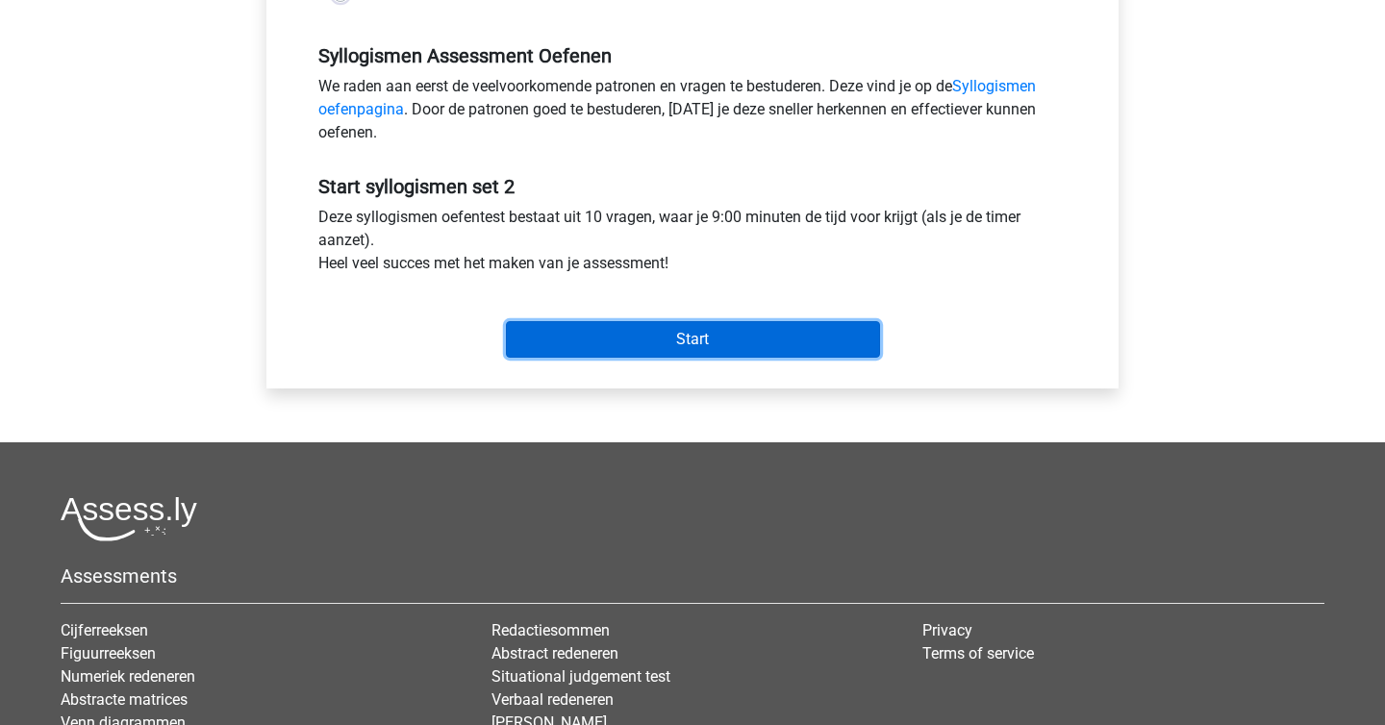
click at [663, 351] on input "Start" at bounding box center [693, 339] width 374 height 37
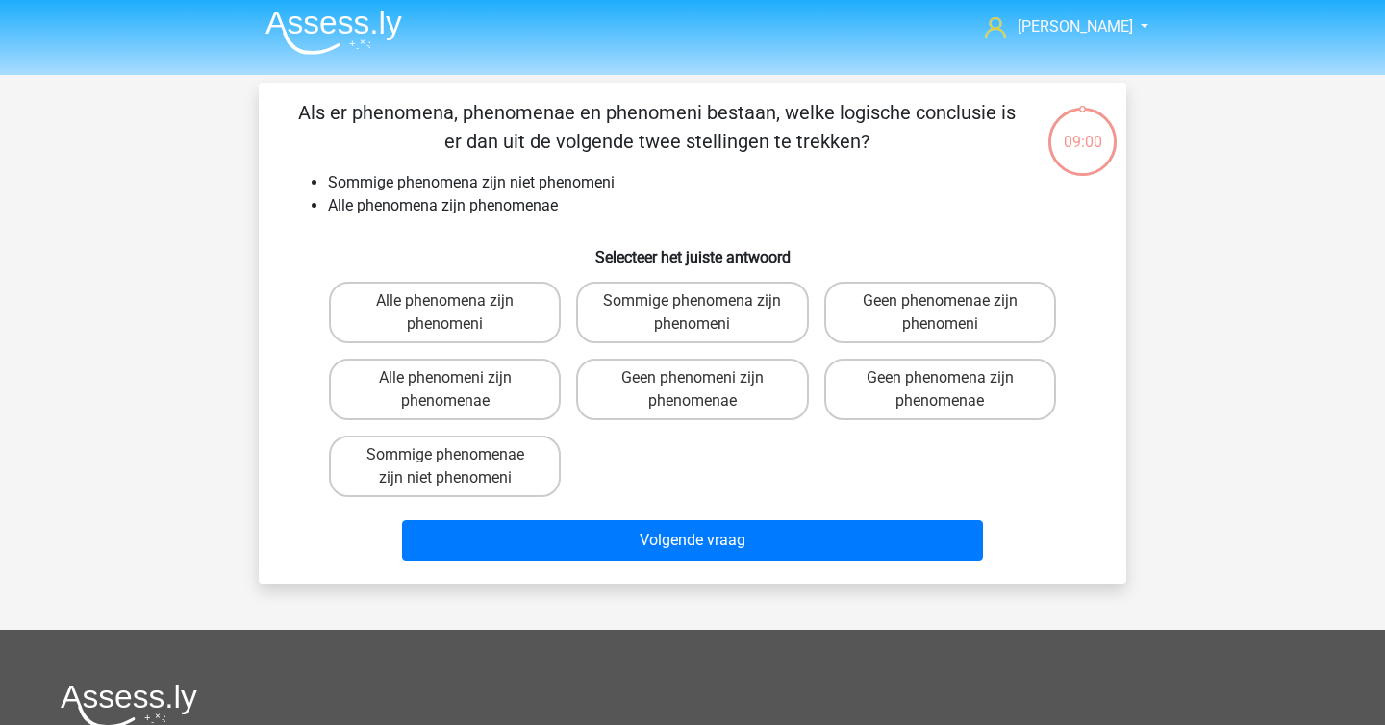
scroll to position [11, 0]
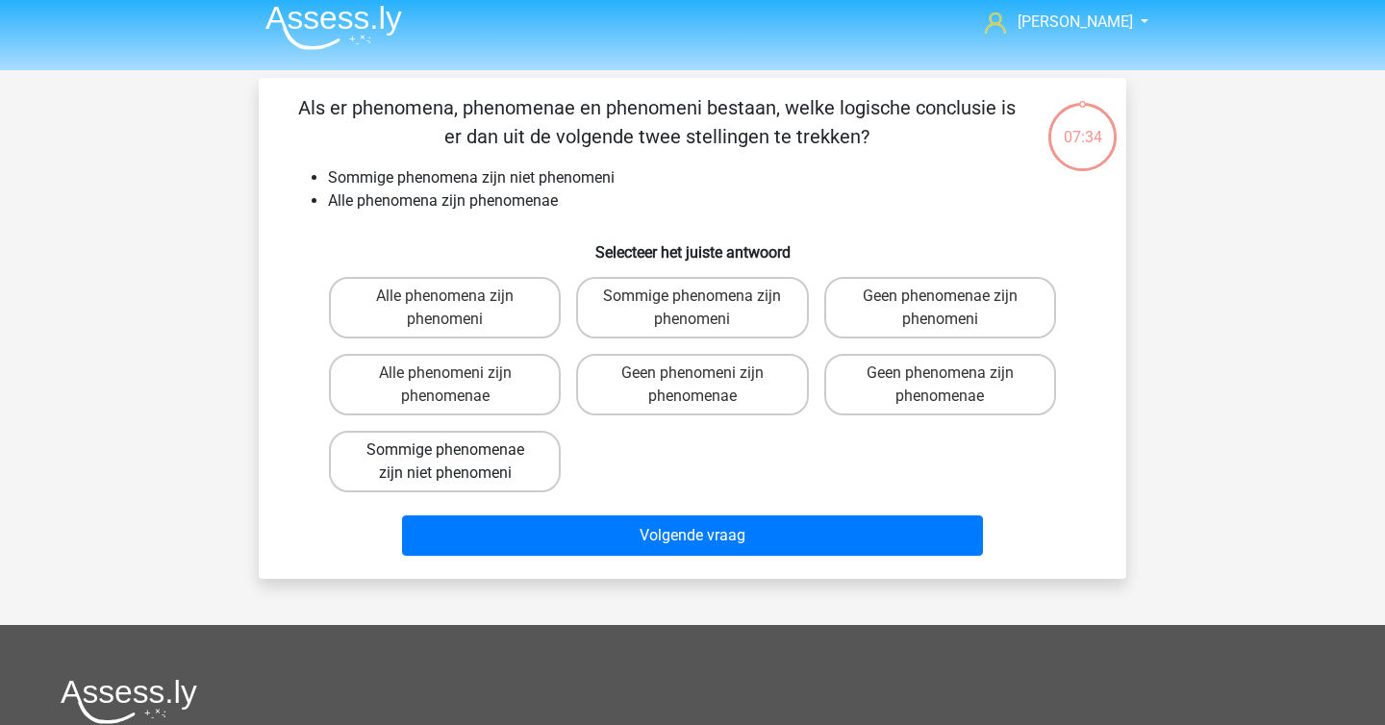
click at [526, 473] on label "Sommige phenomenae zijn niet phenomeni" at bounding box center [445, 462] width 232 height 62
click at [458, 463] on input "Sommige phenomenae zijn niet phenomeni" at bounding box center [451, 456] width 13 height 13
radio input "true"
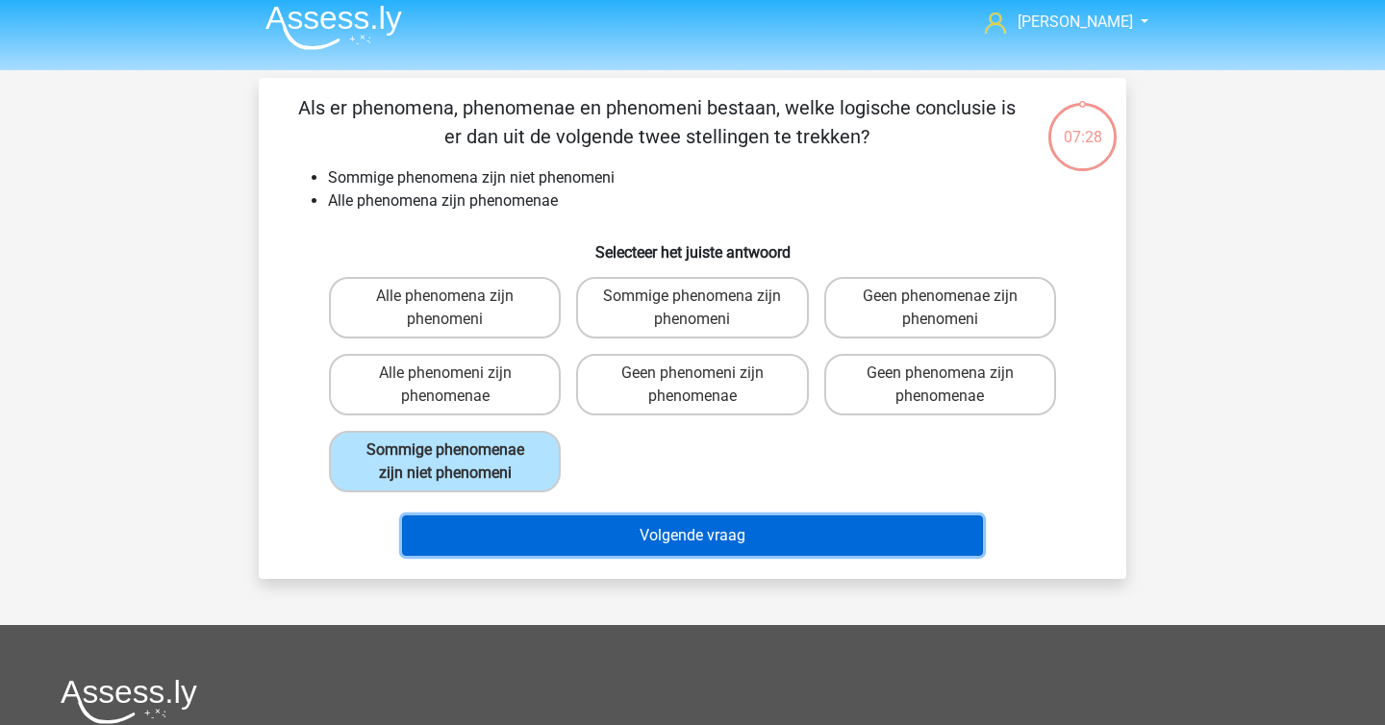
click at [687, 536] on button "Volgende vraag" at bounding box center [693, 535] width 582 height 40
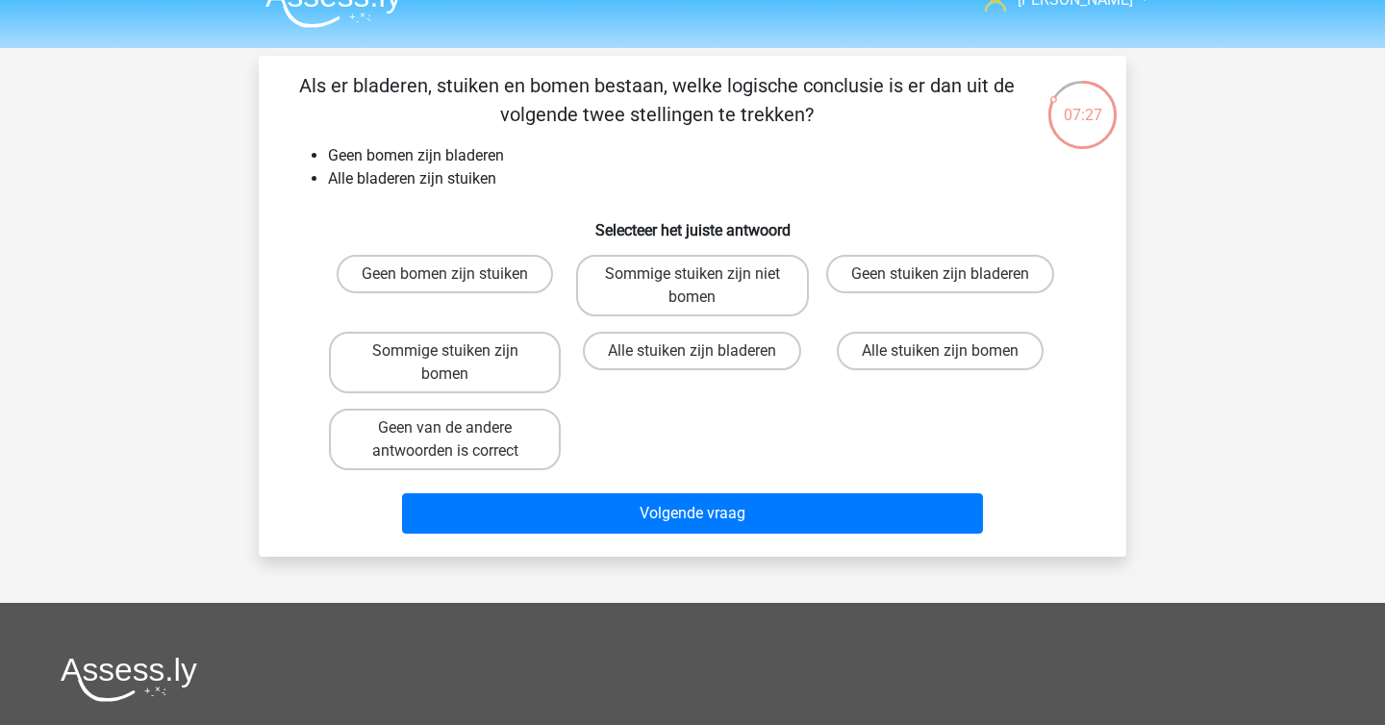
scroll to position [7, 0]
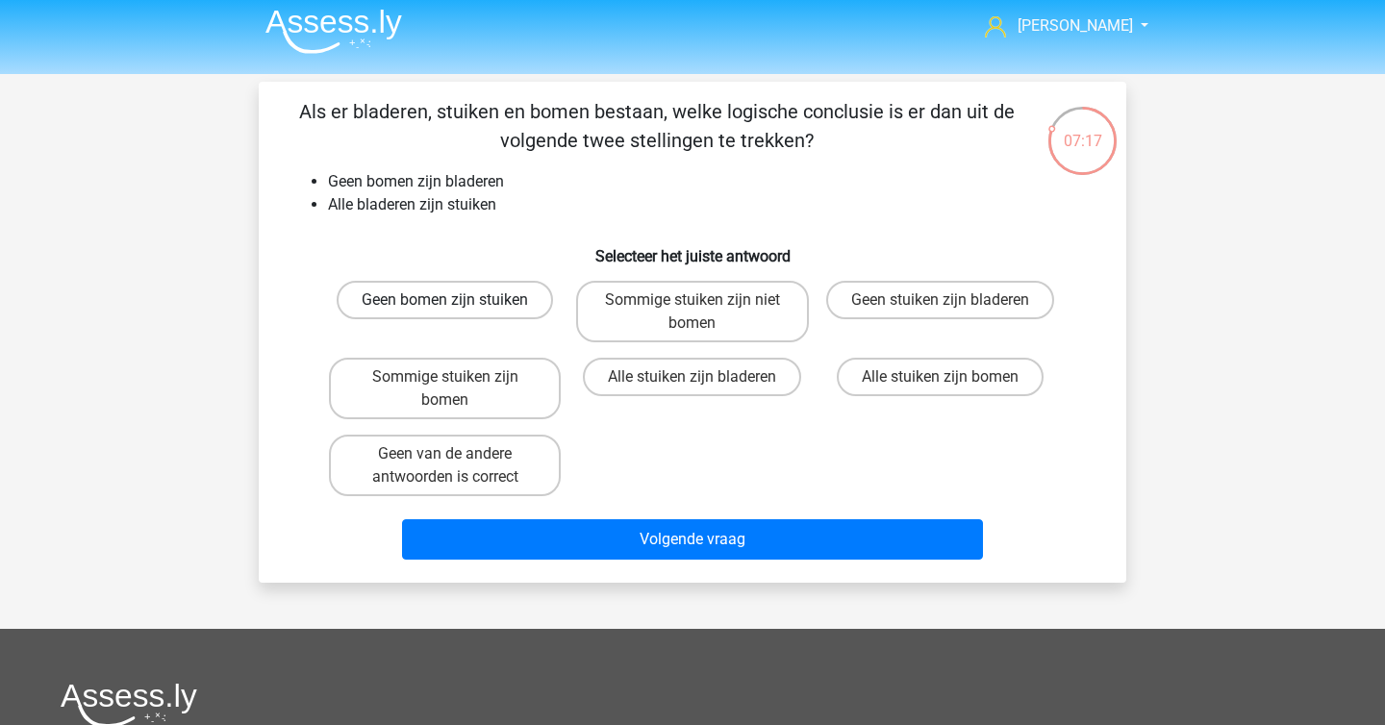
click at [514, 307] on label "Geen bomen zijn stuiken" at bounding box center [445, 300] width 216 height 38
click at [458, 307] on input "Geen bomen zijn stuiken" at bounding box center [451, 306] width 13 height 13
radio input "true"
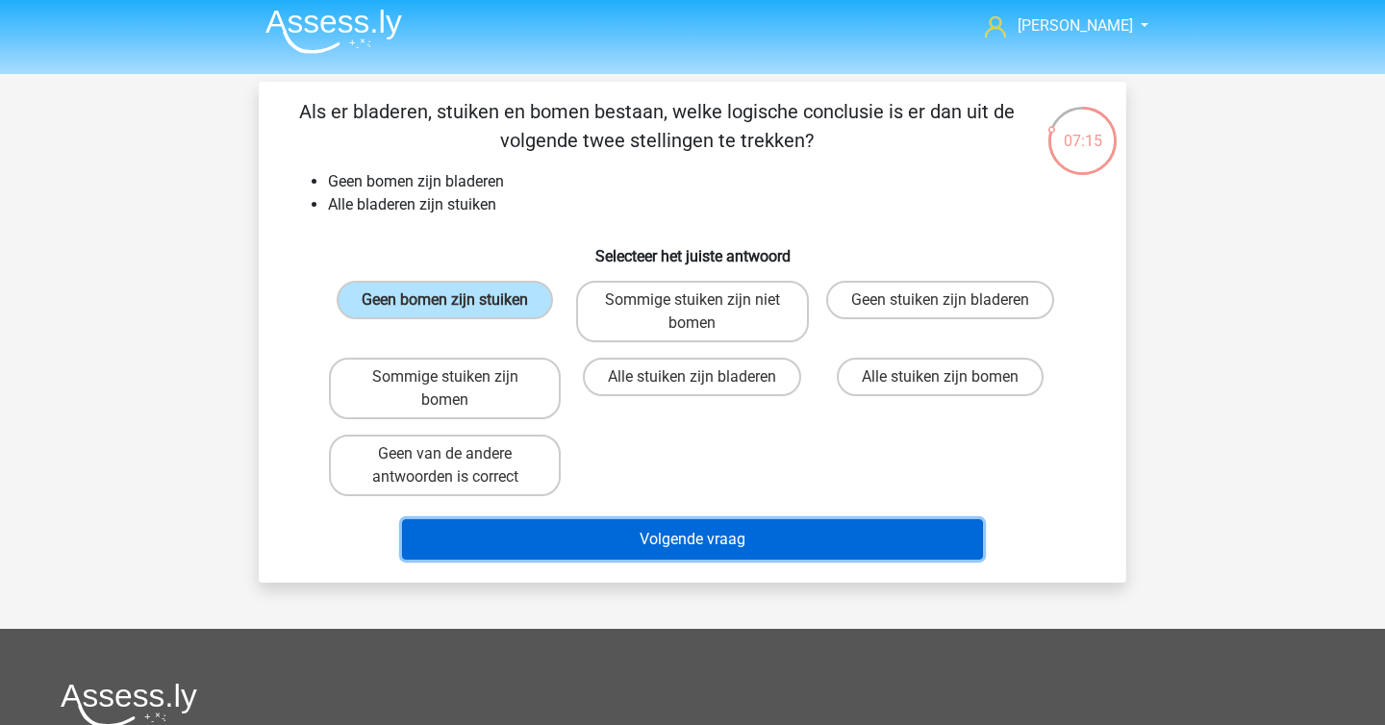
click at [664, 539] on button "Volgende vraag" at bounding box center [693, 539] width 582 height 40
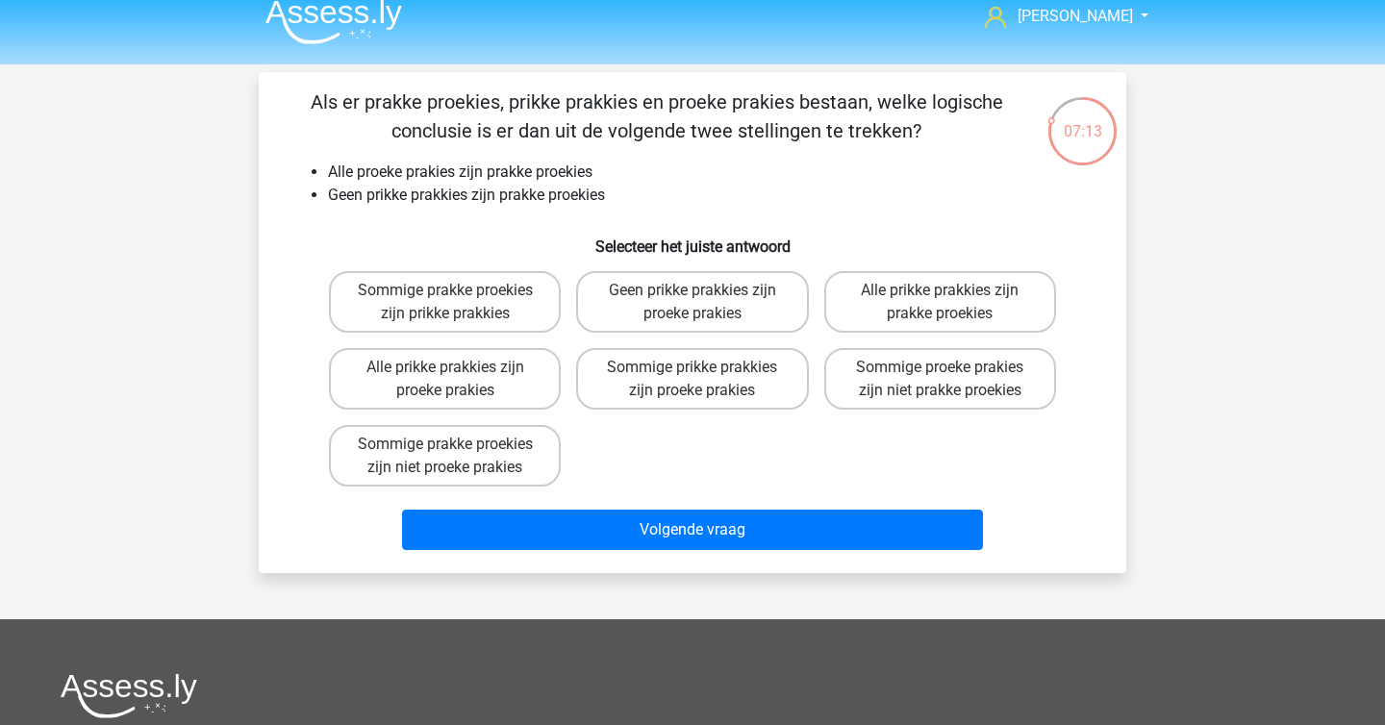
scroll to position [15, 0]
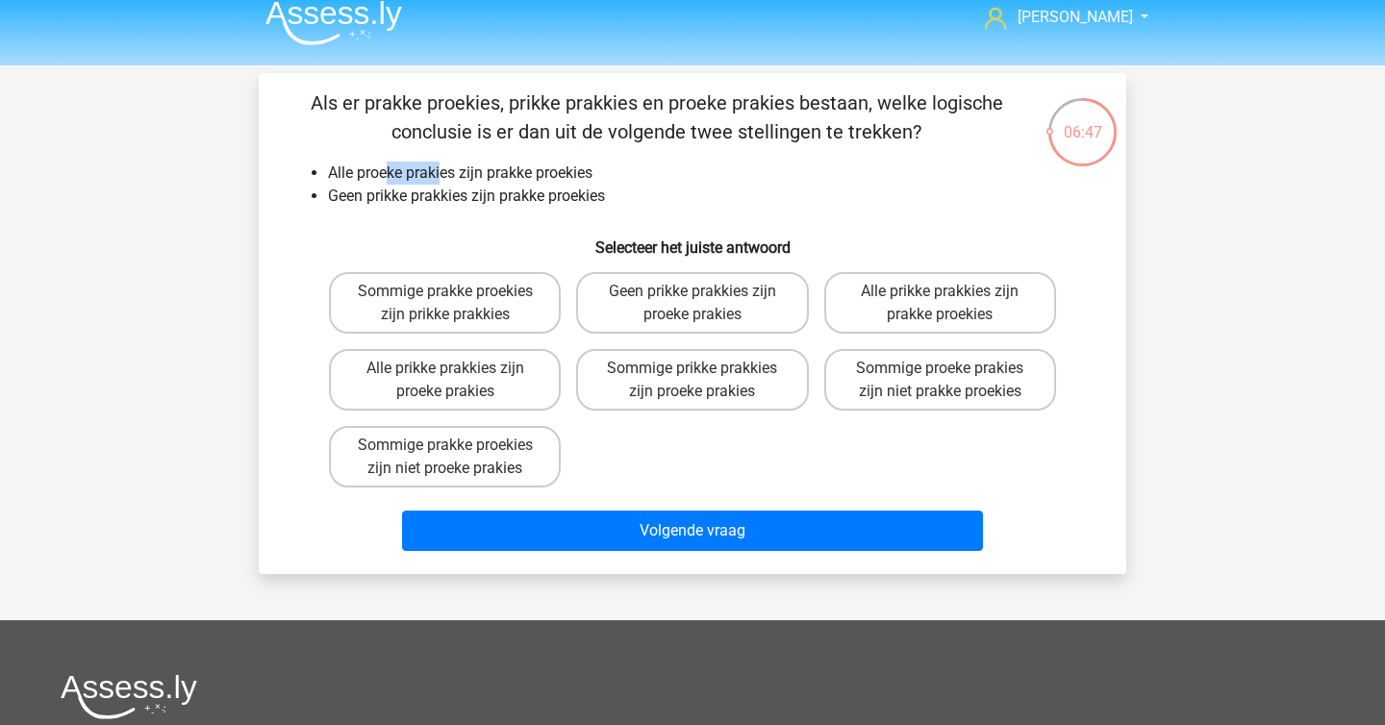
drag, startPoint x: 386, startPoint y: 169, endPoint x: 440, endPoint y: 171, distance: 54.8
click at [440, 171] on li "Alle proeke prakies zijn prakke proekies" at bounding box center [711, 173] width 767 height 23
click at [622, 307] on label "Geen prikke prakkies zijn proeke prakies" at bounding box center [692, 303] width 232 height 62
click at [692, 304] on input "Geen prikke prakkies zijn proeke prakies" at bounding box center [698, 297] width 13 height 13
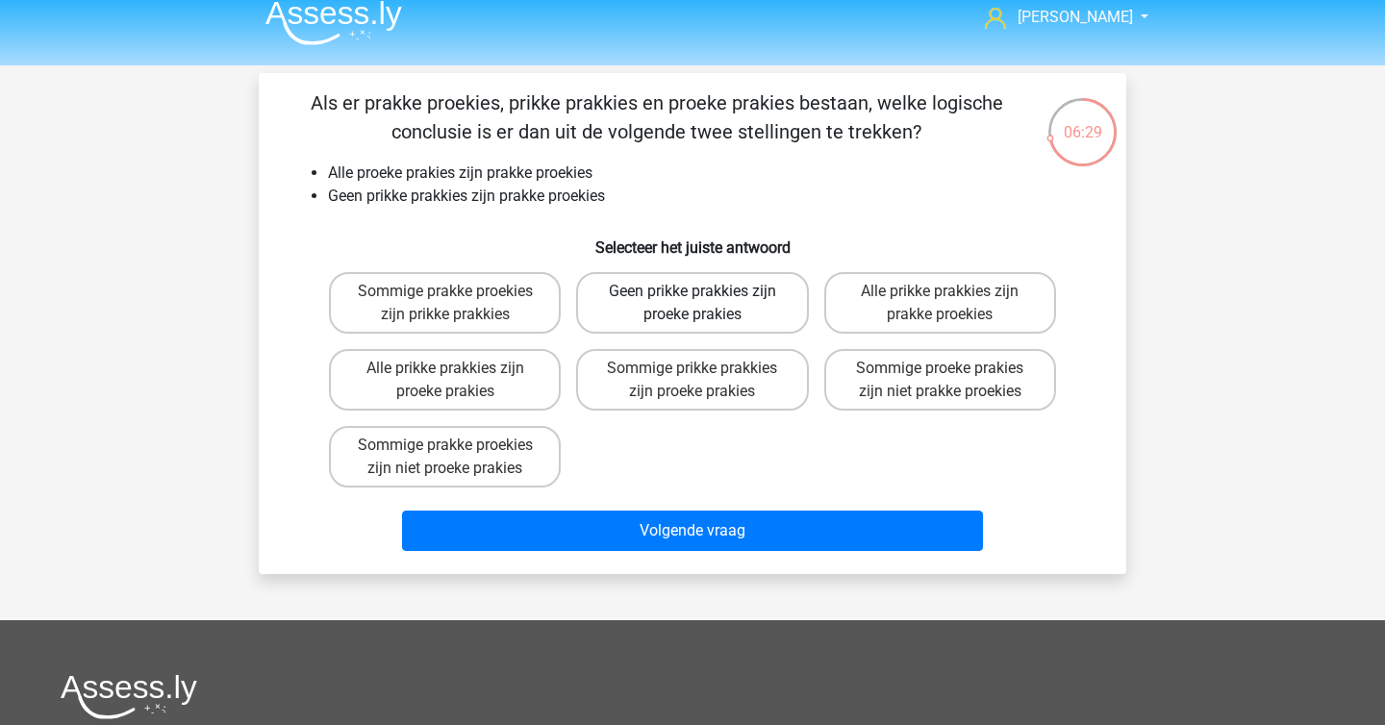
radio input "true"
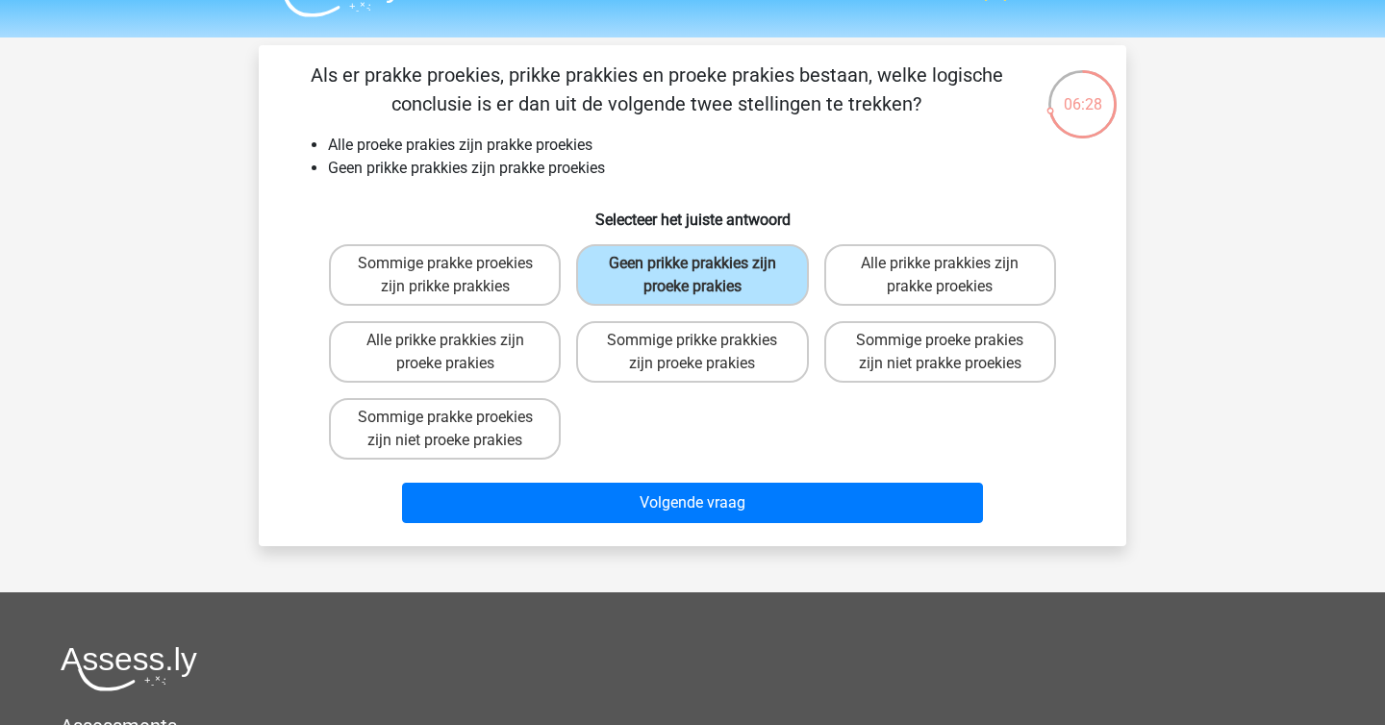
scroll to position [49, 0]
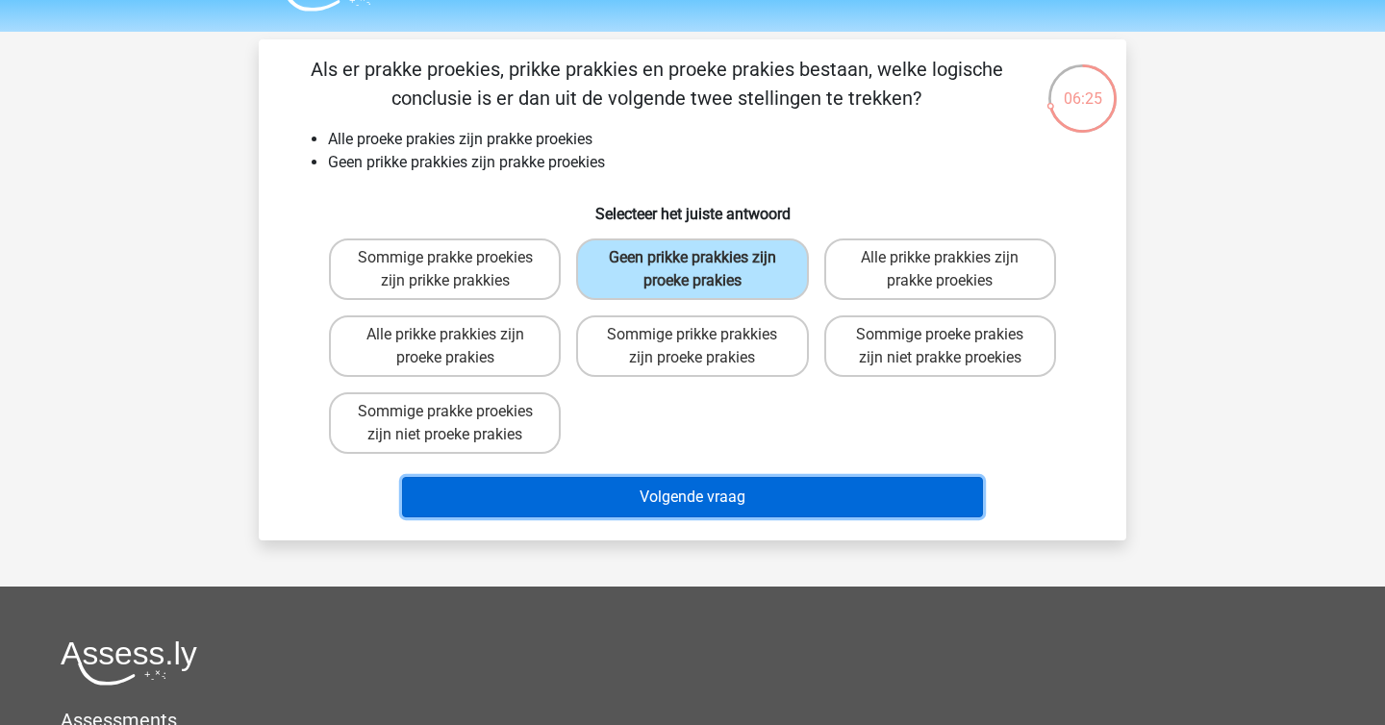
click at [602, 497] on button "Volgende vraag" at bounding box center [693, 497] width 582 height 40
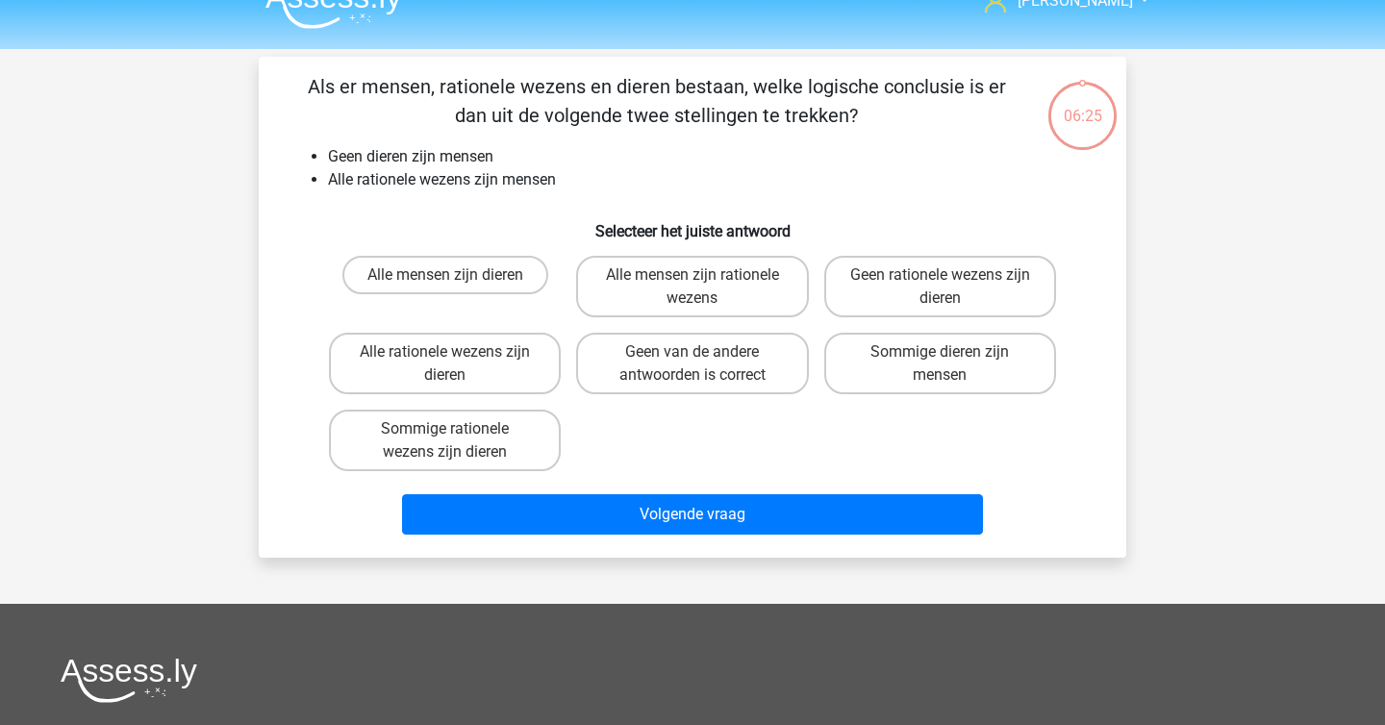
scroll to position [29, 0]
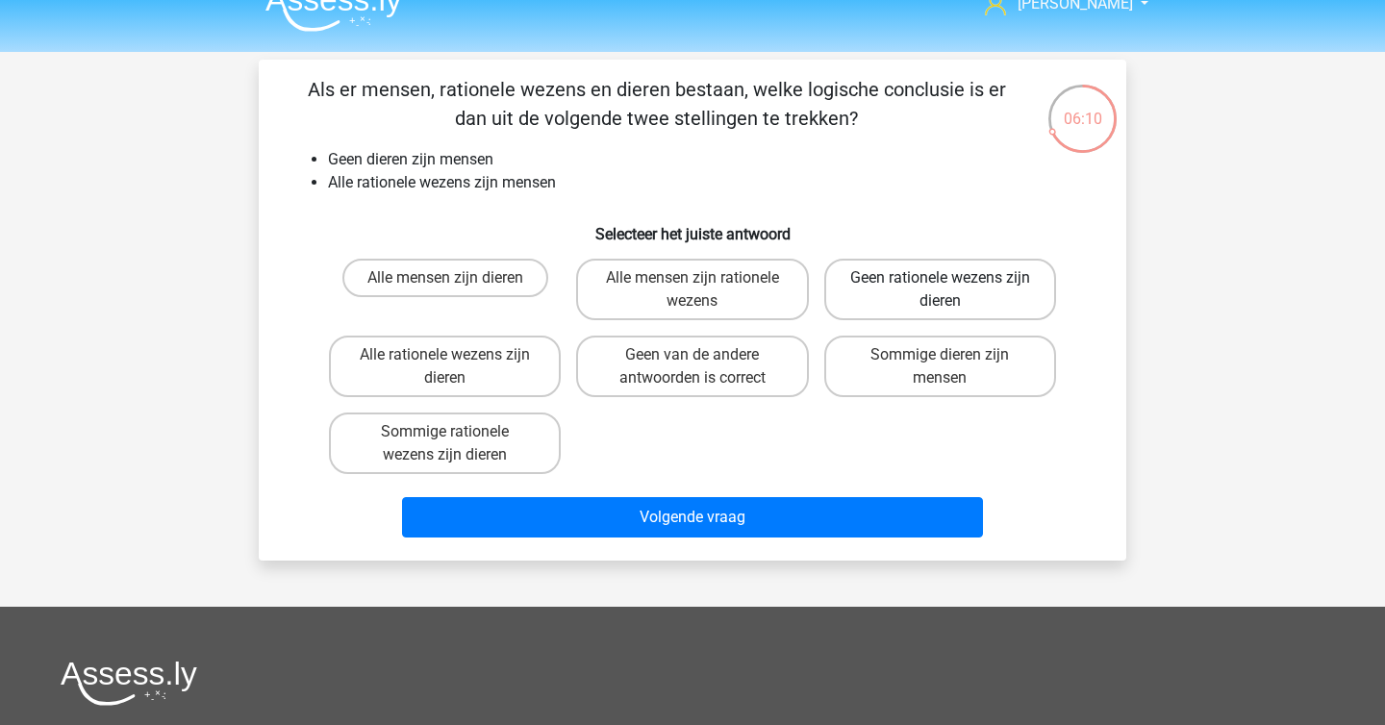
click at [924, 310] on label "Geen rationele wezens zijn dieren" at bounding box center [940, 290] width 232 height 62
click at [940, 290] on input "Geen rationele wezens zijn dieren" at bounding box center [946, 284] width 13 height 13
radio input "true"
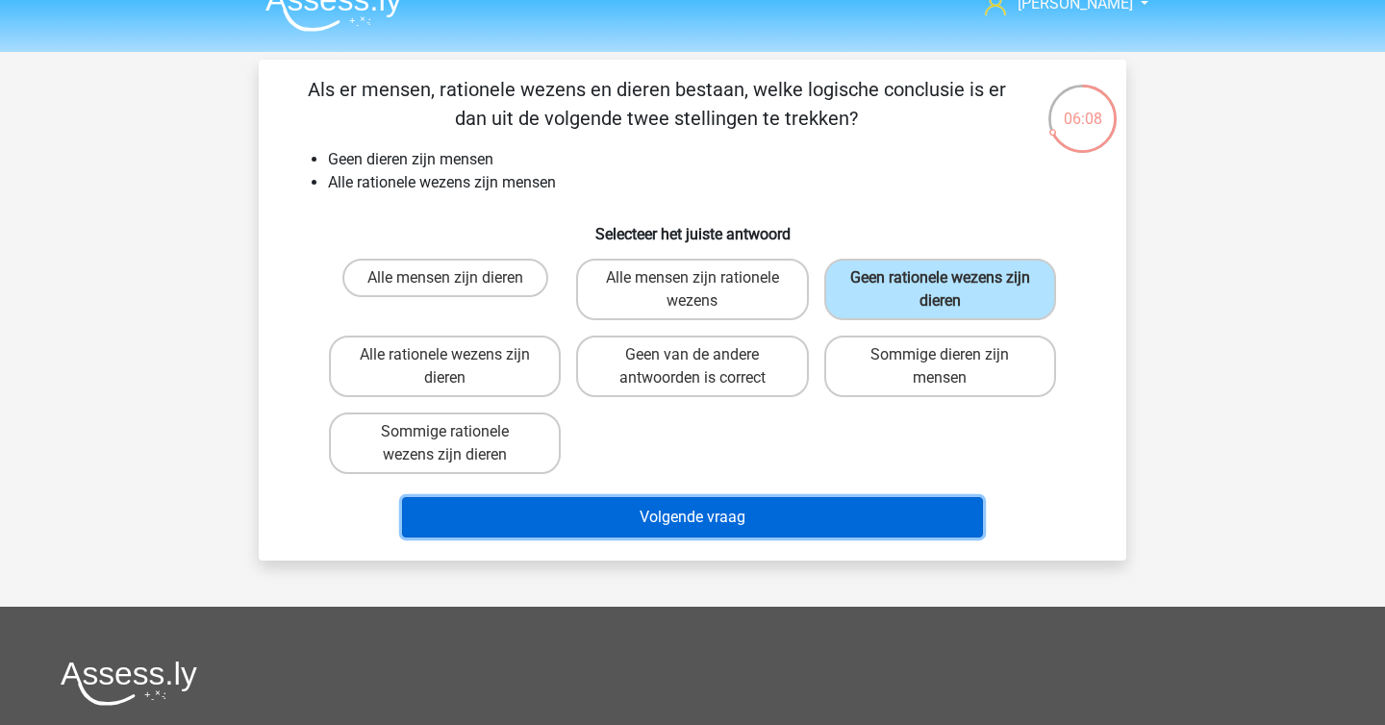
click at [763, 503] on button "Volgende vraag" at bounding box center [693, 517] width 582 height 40
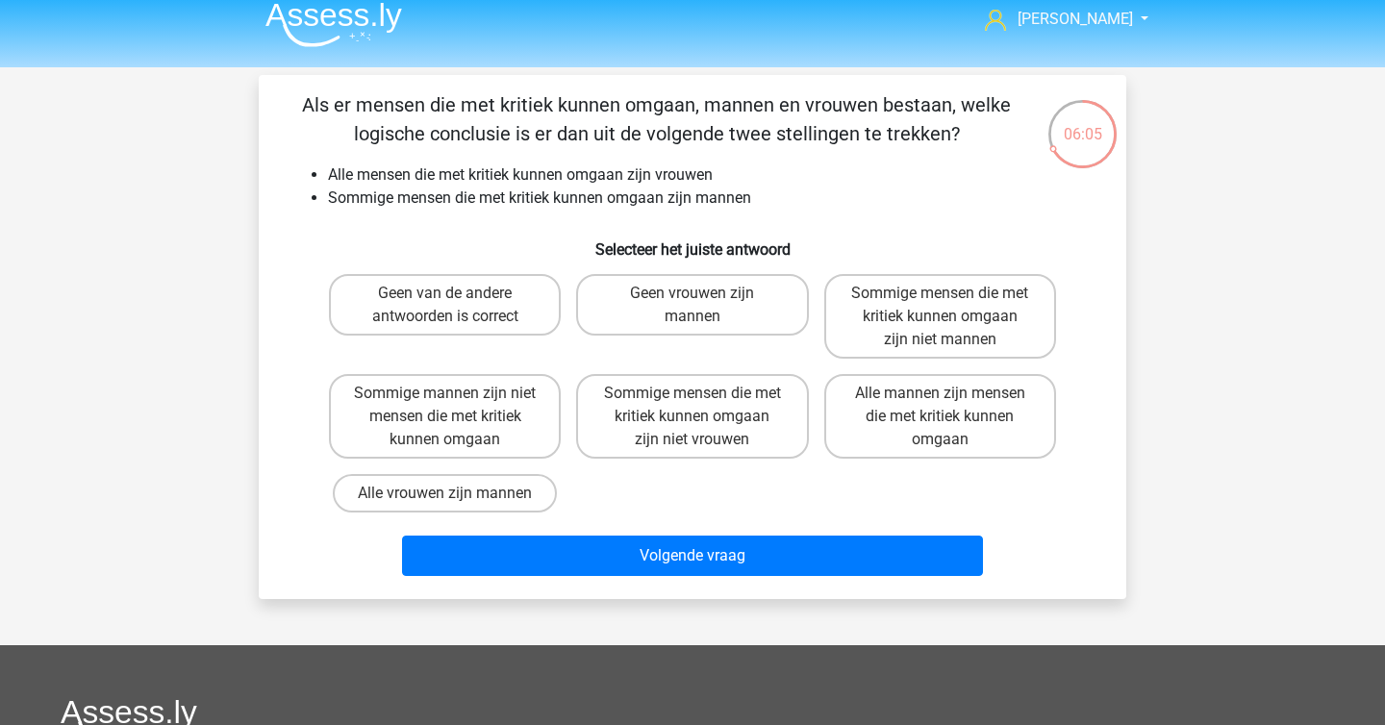
scroll to position [0, 0]
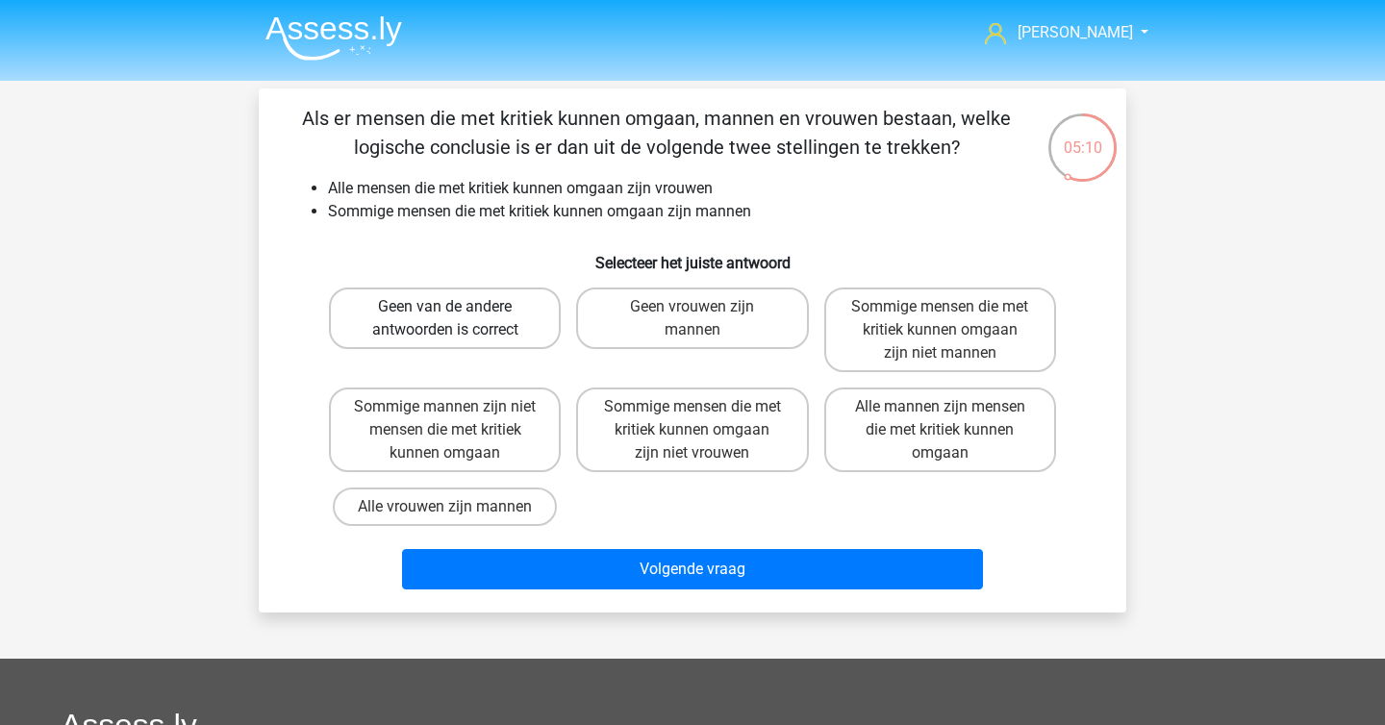
click at [527, 326] on label "Geen van de andere antwoorden is correct" at bounding box center [445, 319] width 232 height 62
click at [458, 319] on input "Geen van de andere antwoorden is correct" at bounding box center [451, 313] width 13 height 13
radio input "true"
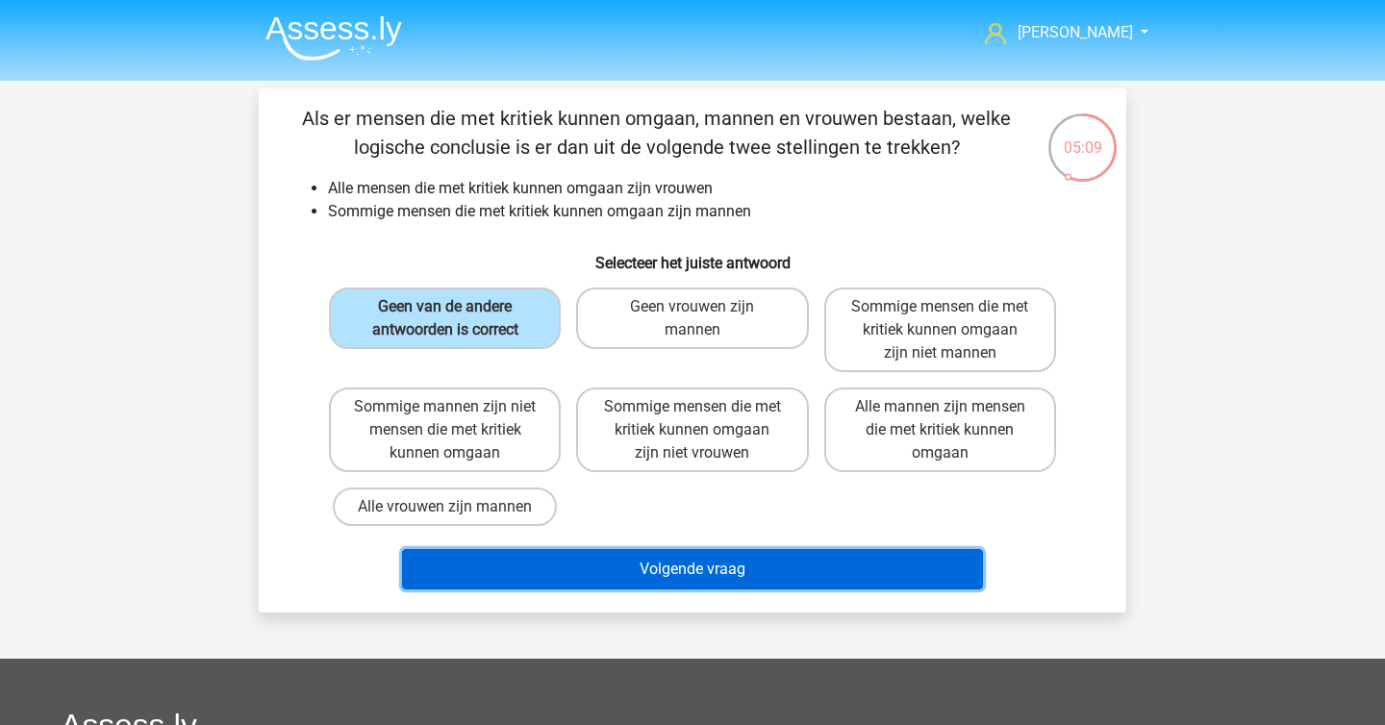
click at [604, 556] on button "Volgende vraag" at bounding box center [693, 569] width 582 height 40
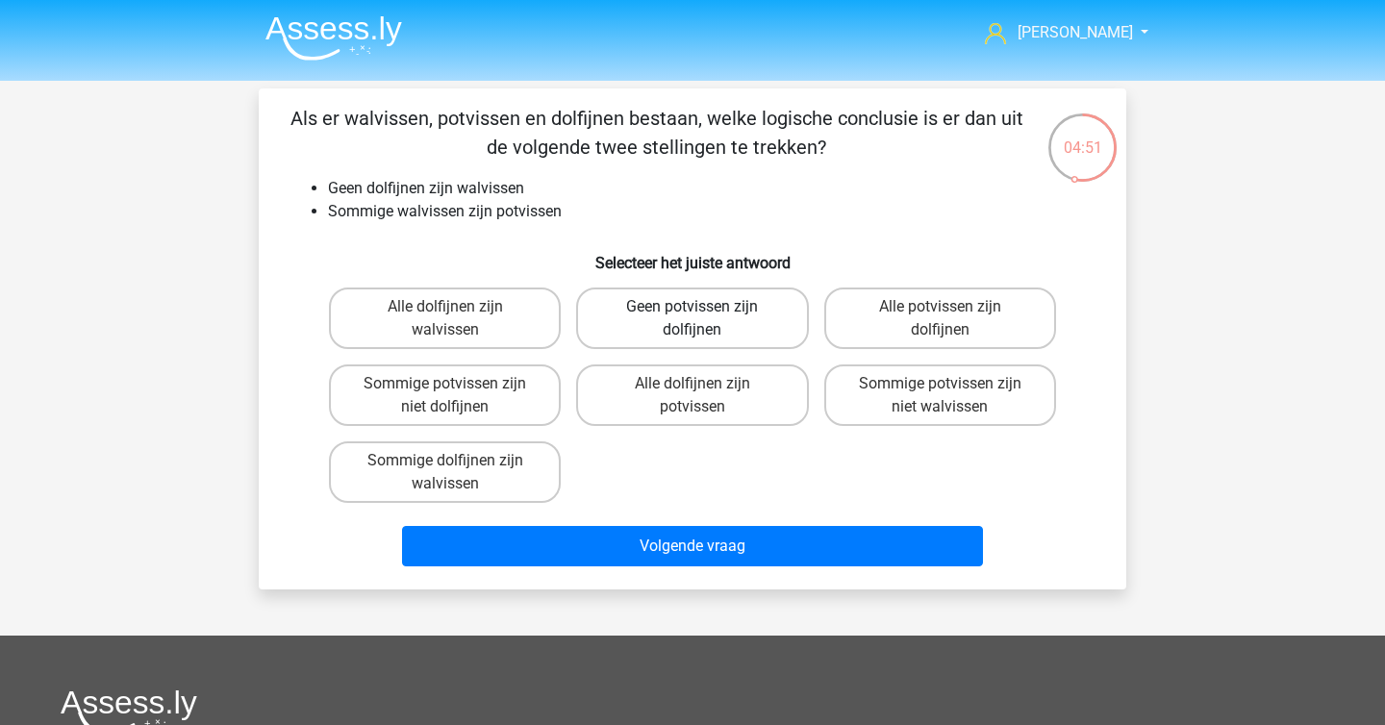
click at [744, 322] on label "Geen potvissen zijn dolfijnen" at bounding box center [692, 319] width 232 height 62
click at [705, 319] on input "Geen potvissen zijn dolfijnen" at bounding box center [698, 313] width 13 height 13
radio input "true"
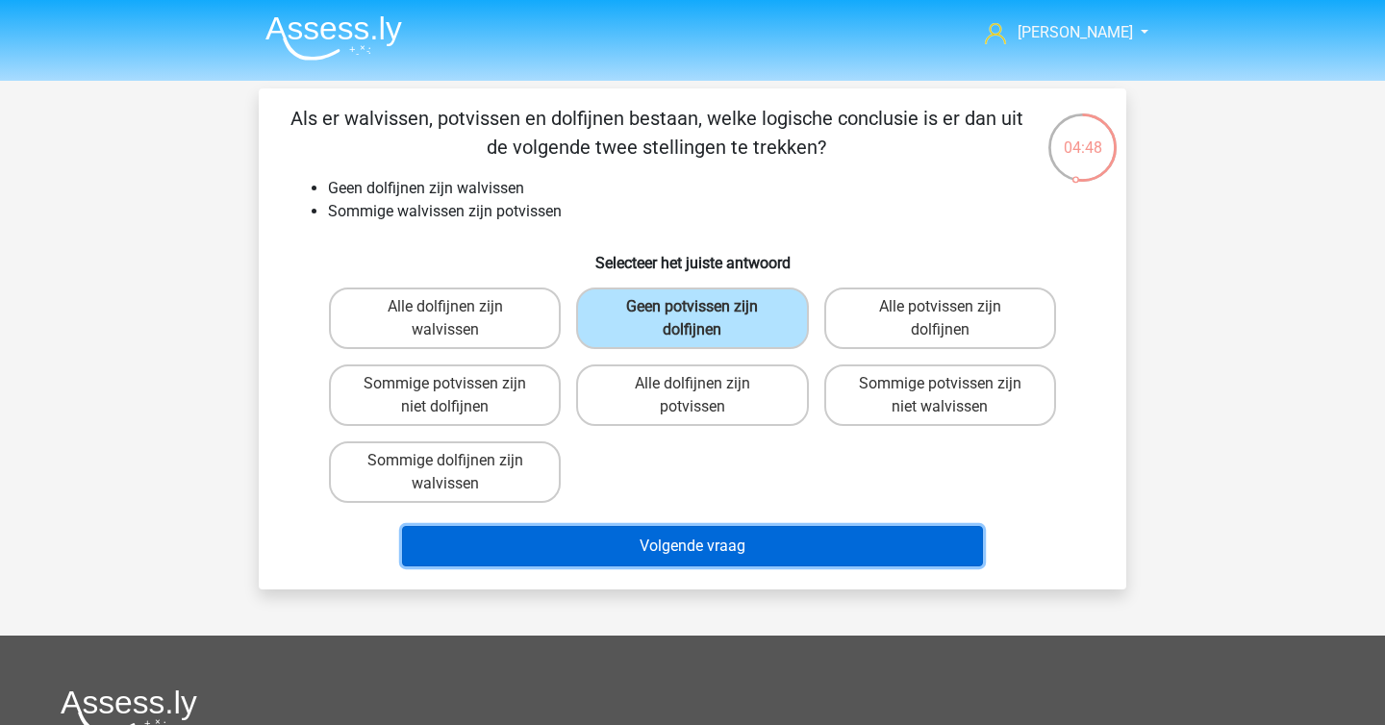
click at [658, 556] on button "Volgende vraag" at bounding box center [693, 546] width 582 height 40
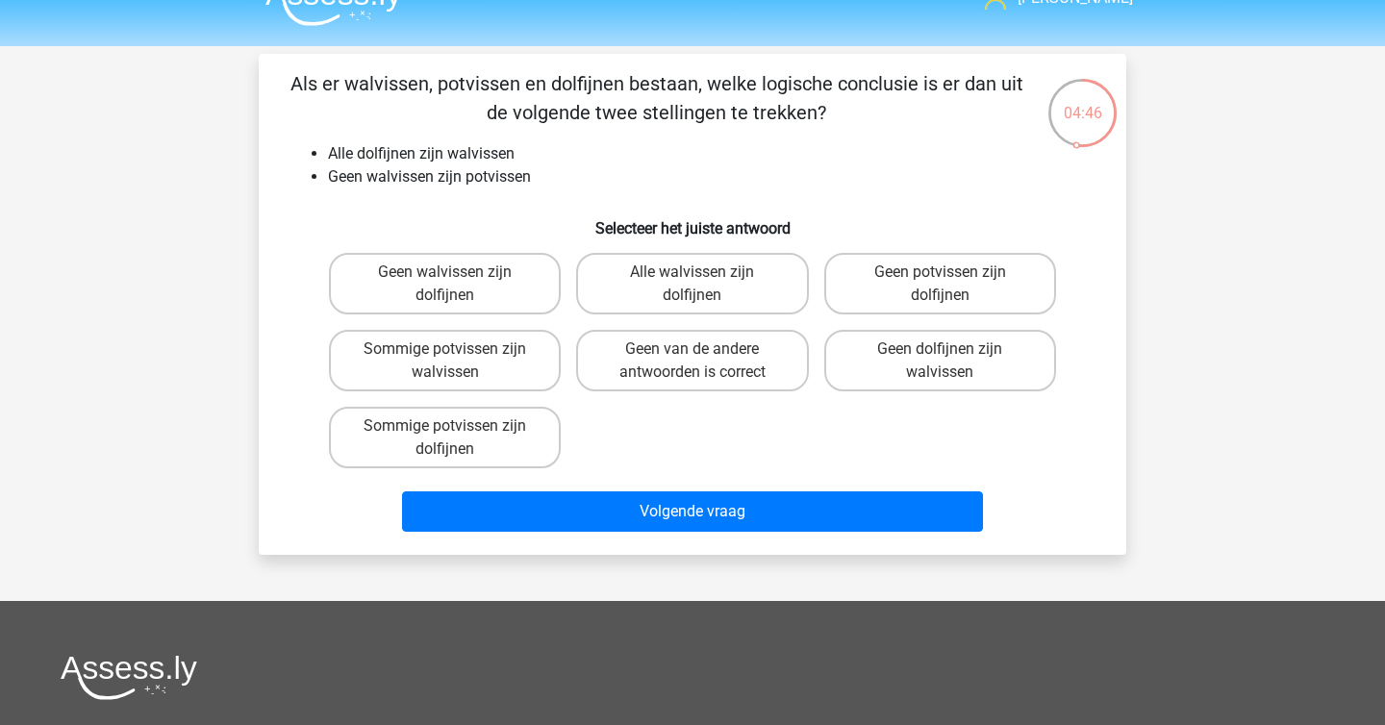
scroll to position [33, 0]
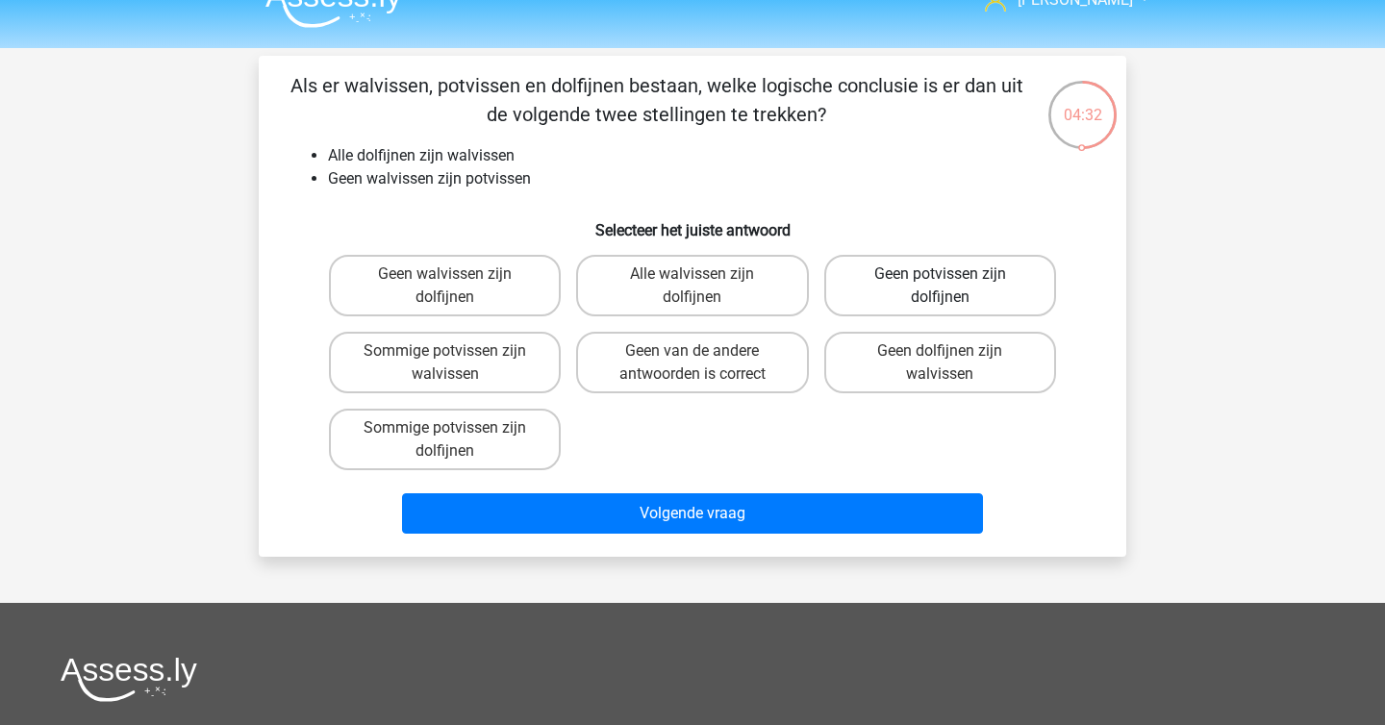
click at [937, 299] on label "Geen potvissen zijn dolfijnen" at bounding box center [940, 286] width 232 height 62
click at [940, 287] on input "Geen potvissen zijn dolfijnen" at bounding box center [946, 280] width 13 height 13
radio input "true"
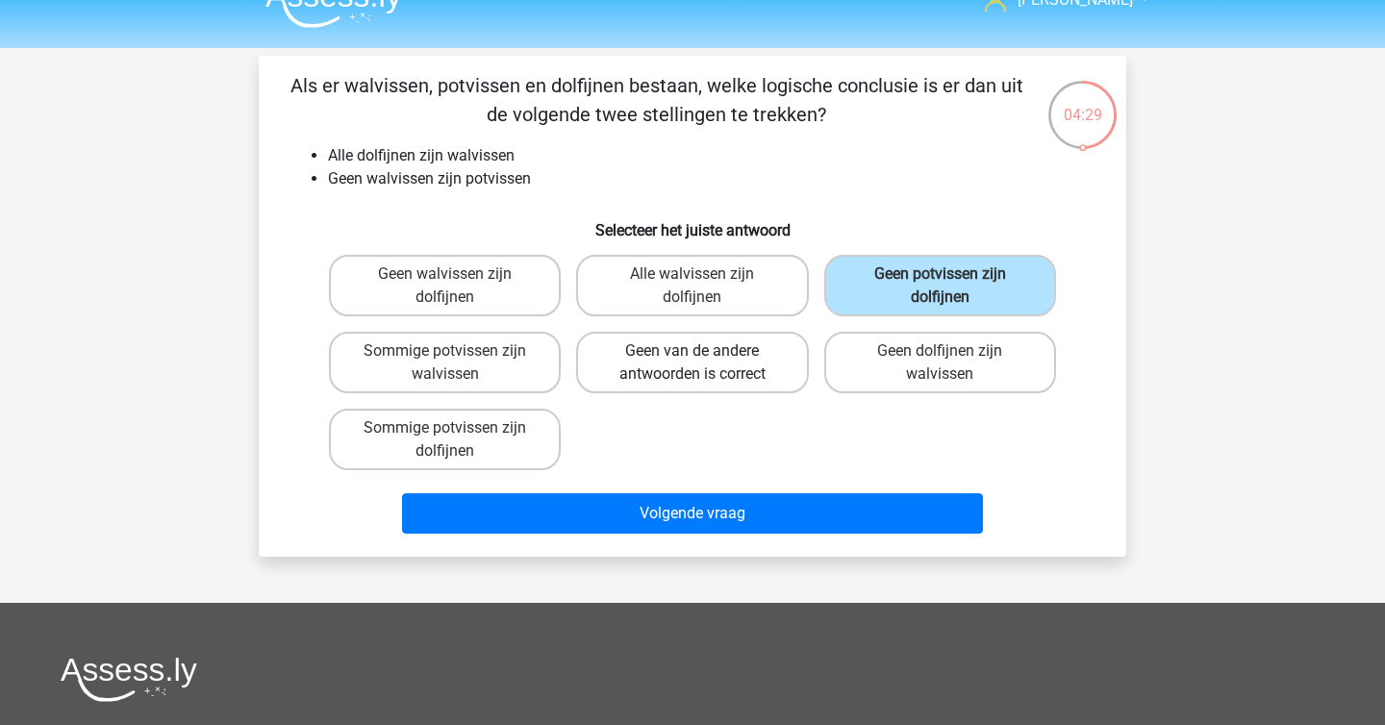
click at [726, 371] on label "Geen van de andere antwoorden is correct" at bounding box center [692, 363] width 232 height 62
click at [705, 364] on input "Geen van de andere antwoorden is correct" at bounding box center [698, 357] width 13 height 13
radio input "true"
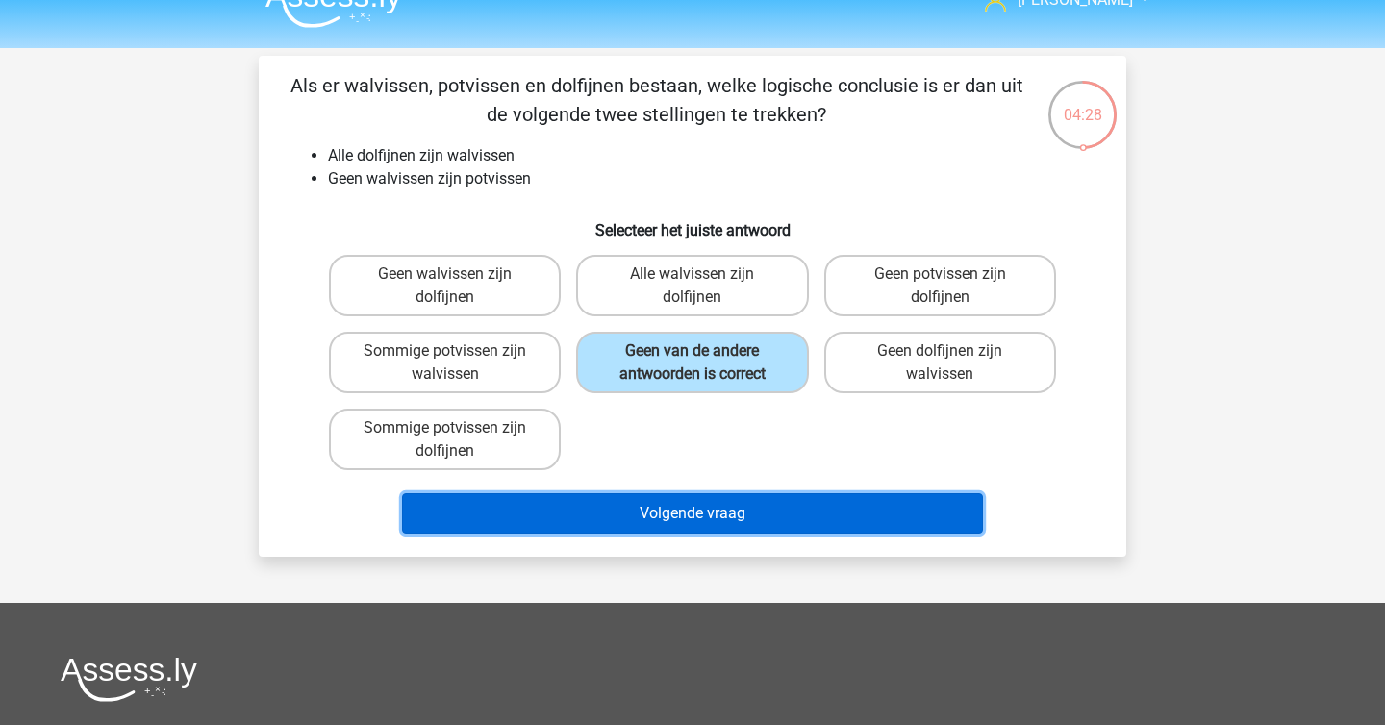
click at [662, 524] on button "Volgende vraag" at bounding box center [693, 513] width 582 height 40
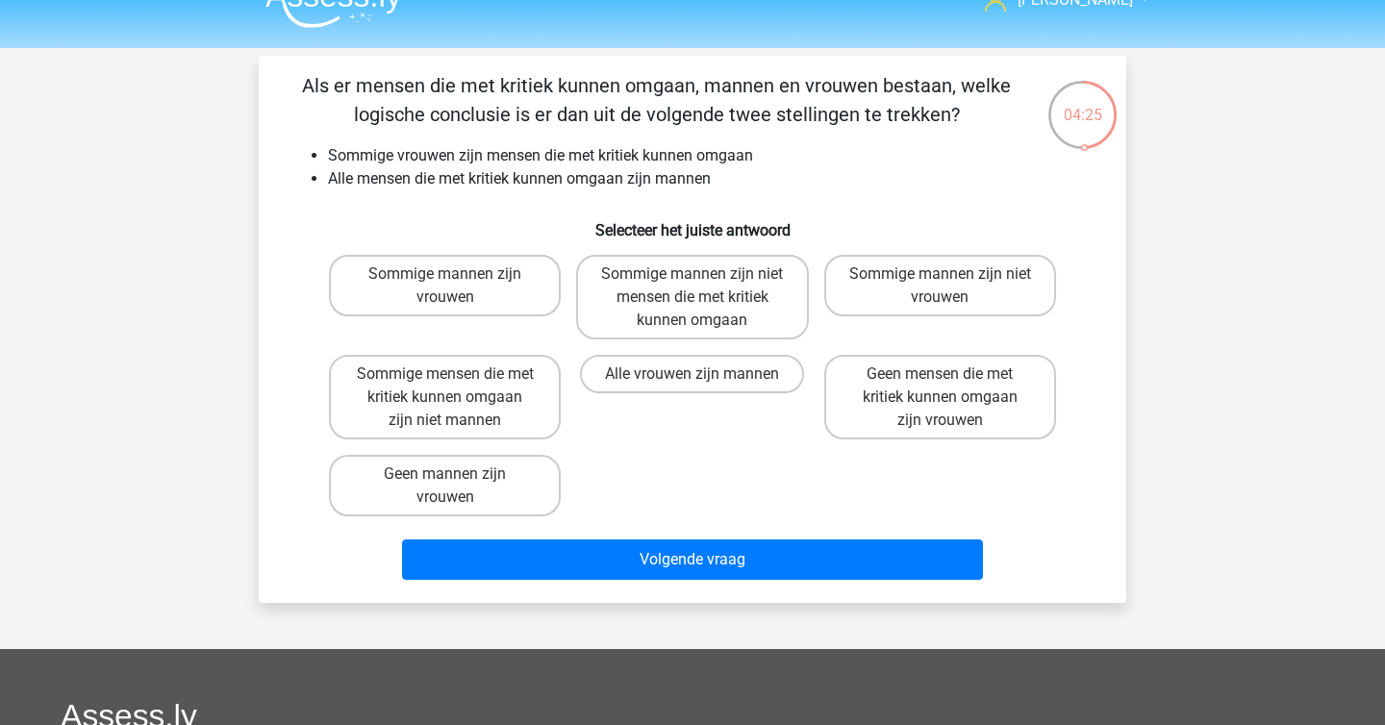
scroll to position [27, 0]
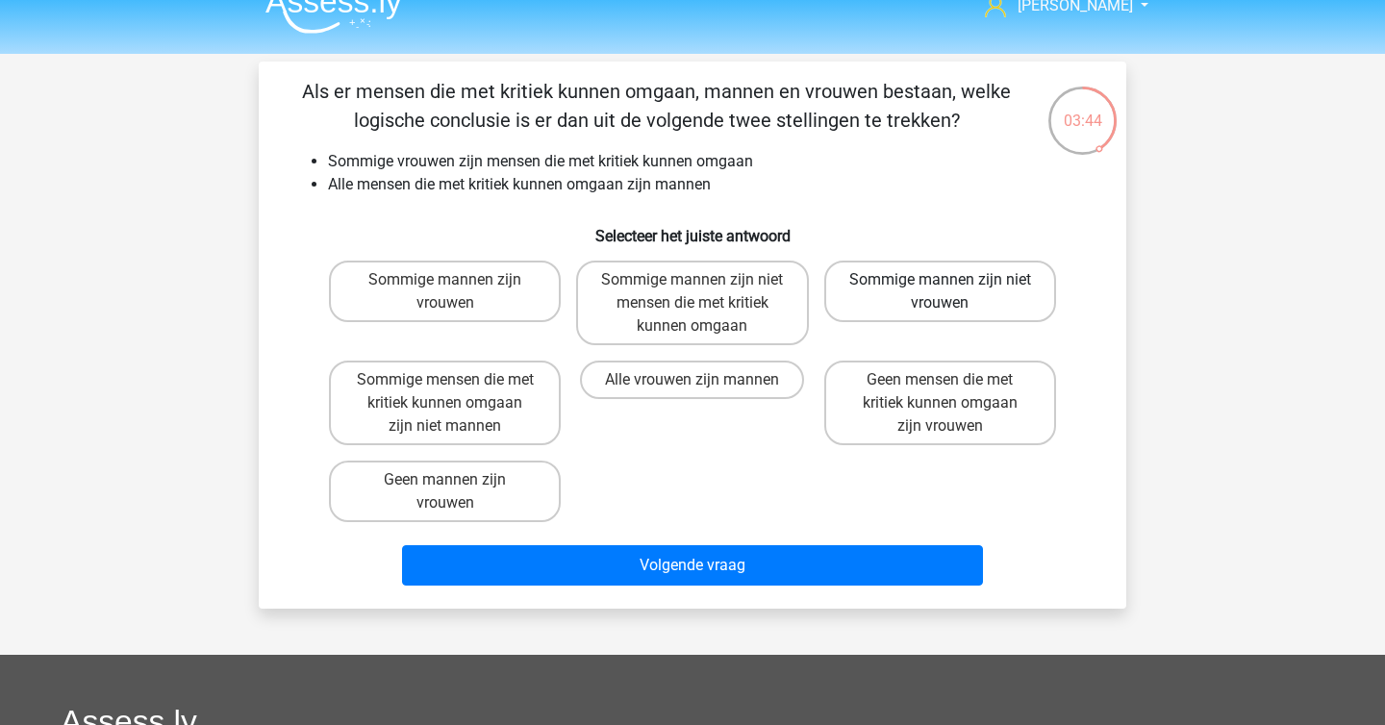
click at [1009, 276] on label "Sommige mannen zijn niet vrouwen" at bounding box center [940, 292] width 232 height 62
click at [952, 280] on input "Sommige mannen zijn niet vrouwen" at bounding box center [946, 286] width 13 height 13
radio input "true"
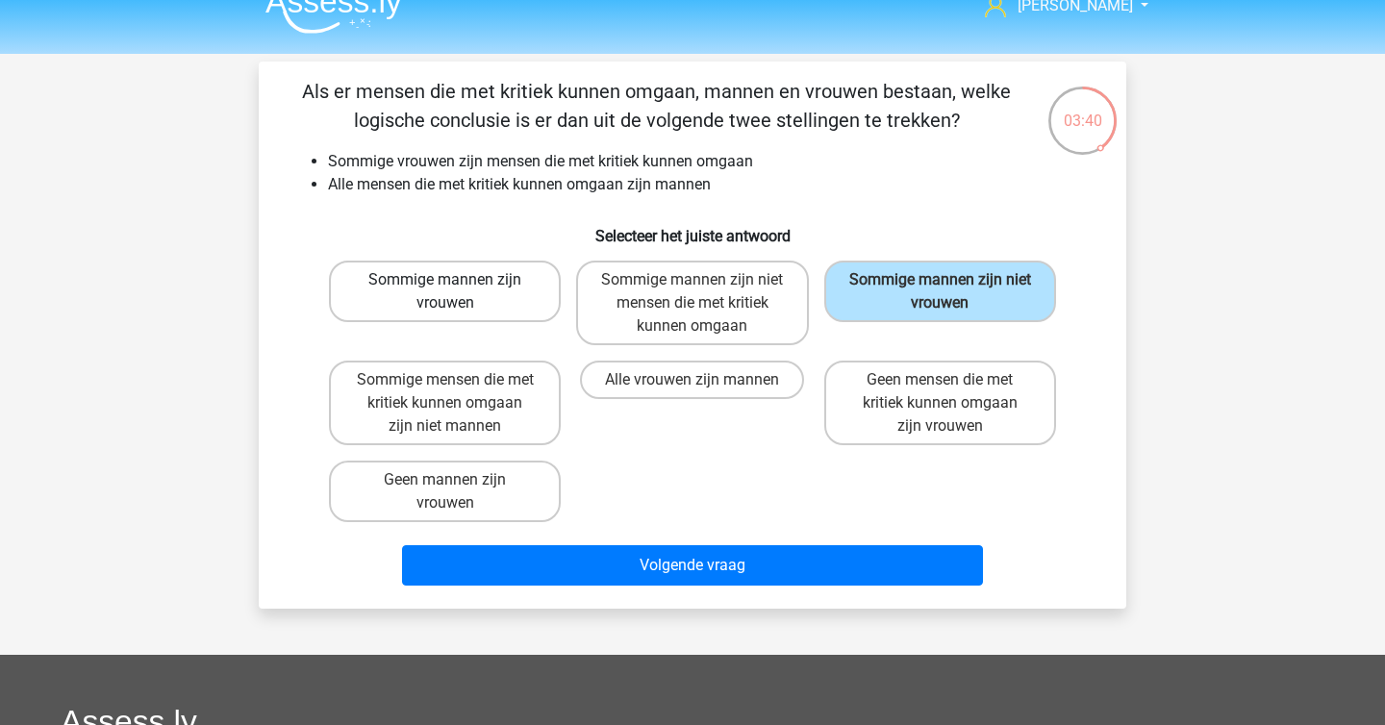
click at [460, 319] on label "Sommige mannen zijn vrouwen" at bounding box center [445, 292] width 232 height 62
click at [458, 292] on input "Sommige mannen zijn vrouwen" at bounding box center [451, 286] width 13 height 13
radio input "true"
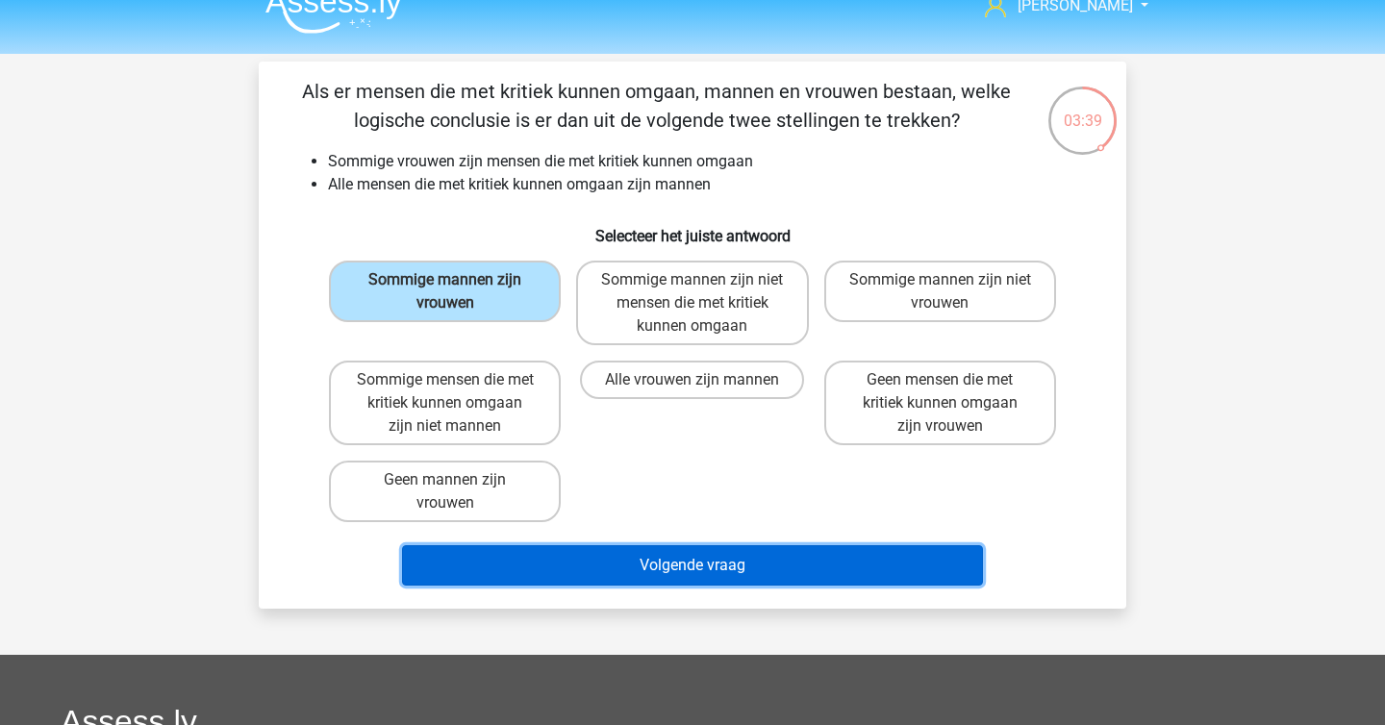
click at [541, 564] on button "Volgende vraag" at bounding box center [693, 565] width 582 height 40
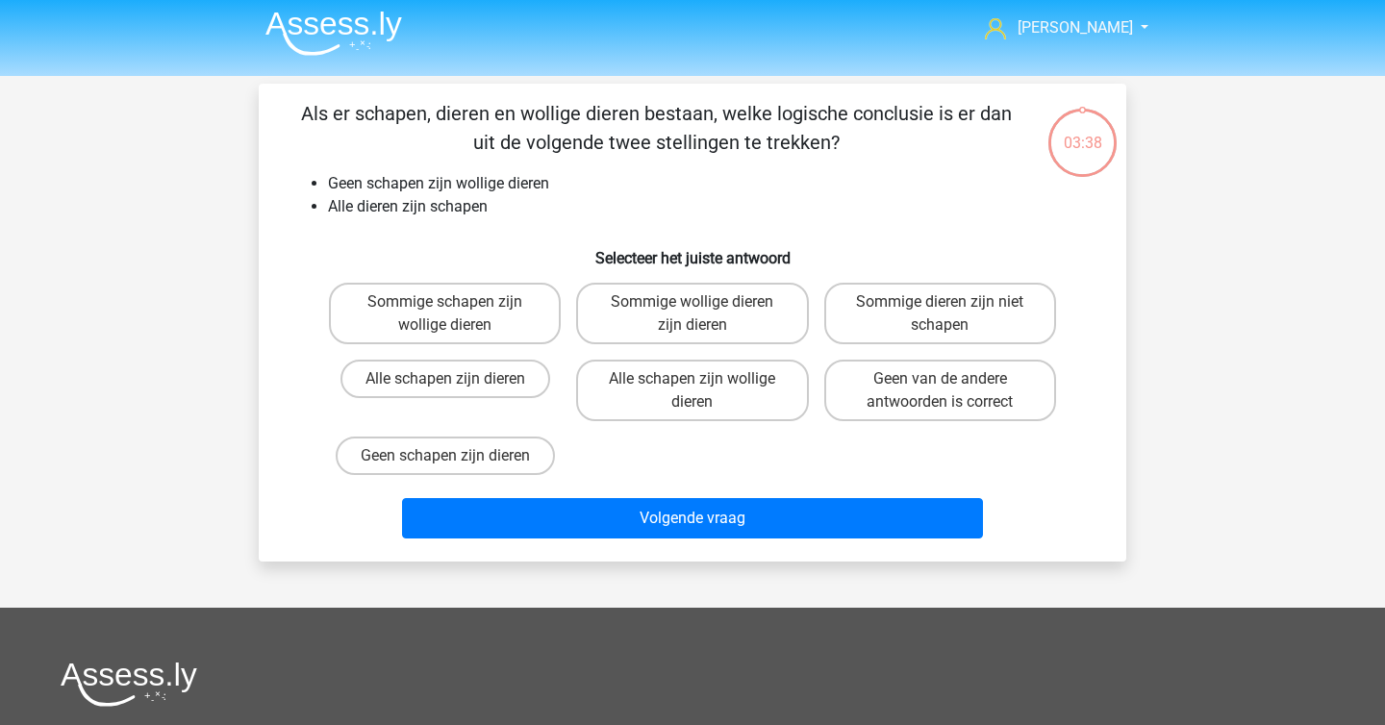
scroll to position [0, 0]
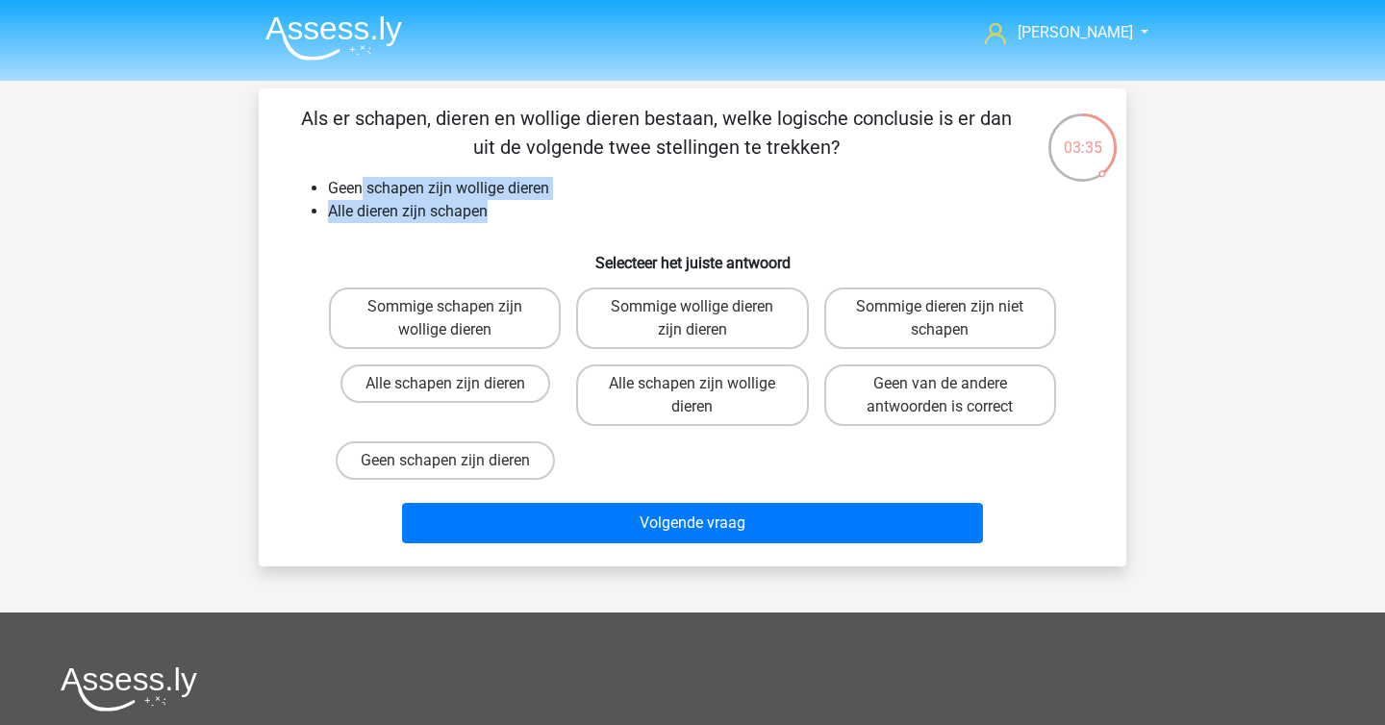
drag, startPoint x: 359, startPoint y: 191, endPoint x: 635, endPoint y: 202, distance: 276.2
click at [635, 202] on ul "Geen schapen zijn wollige dieren Alle dieren zijn schapen" at bounding box center [692, 200] width 806 height 46
click at [635, 202] on li "Alle dieren zijn schapen" at bounding box center [711, 211] width 767 height 23
click at [945, 412] on label "Geen van de andere antwoorden is correct" at bounding box center [940, 395] width 232 height 62
click at [945, 396] on input "Geen van de andere antwoorden is correct" at bounding box center [946, 390] width 13 height 13
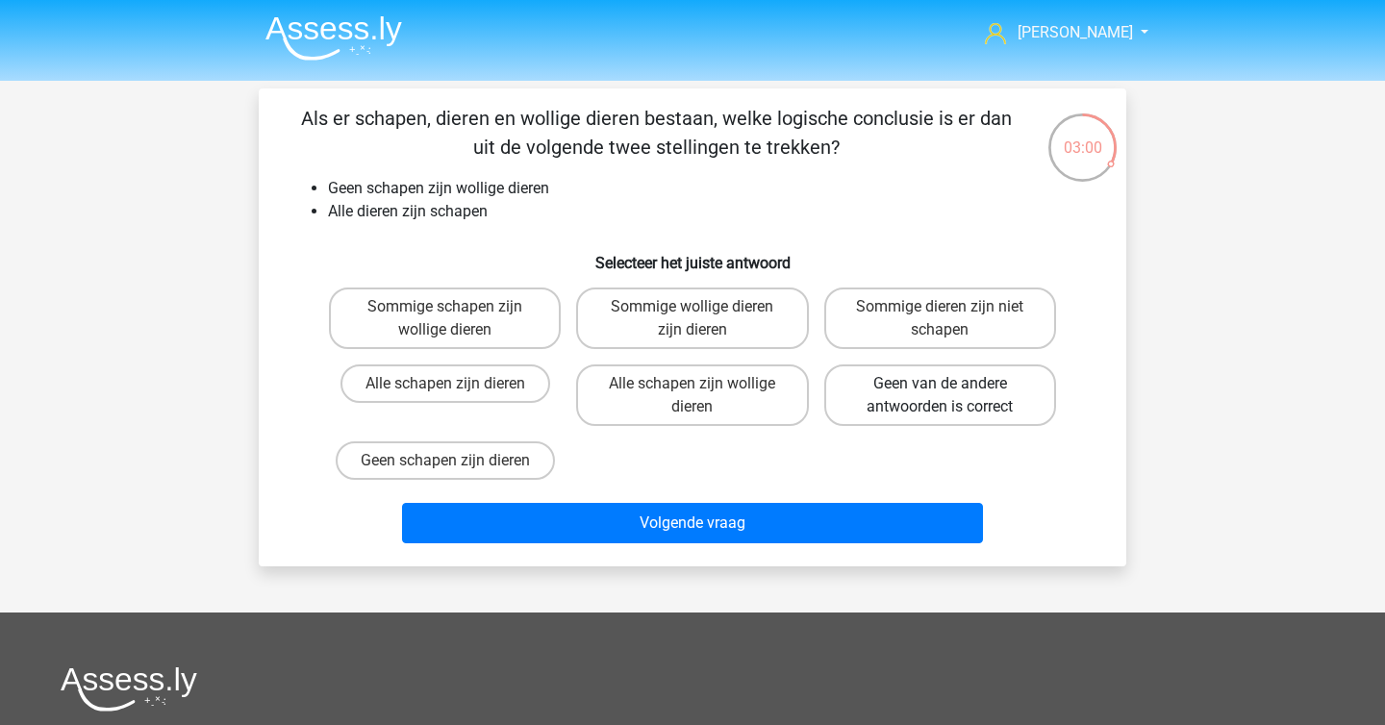
radio input "true"
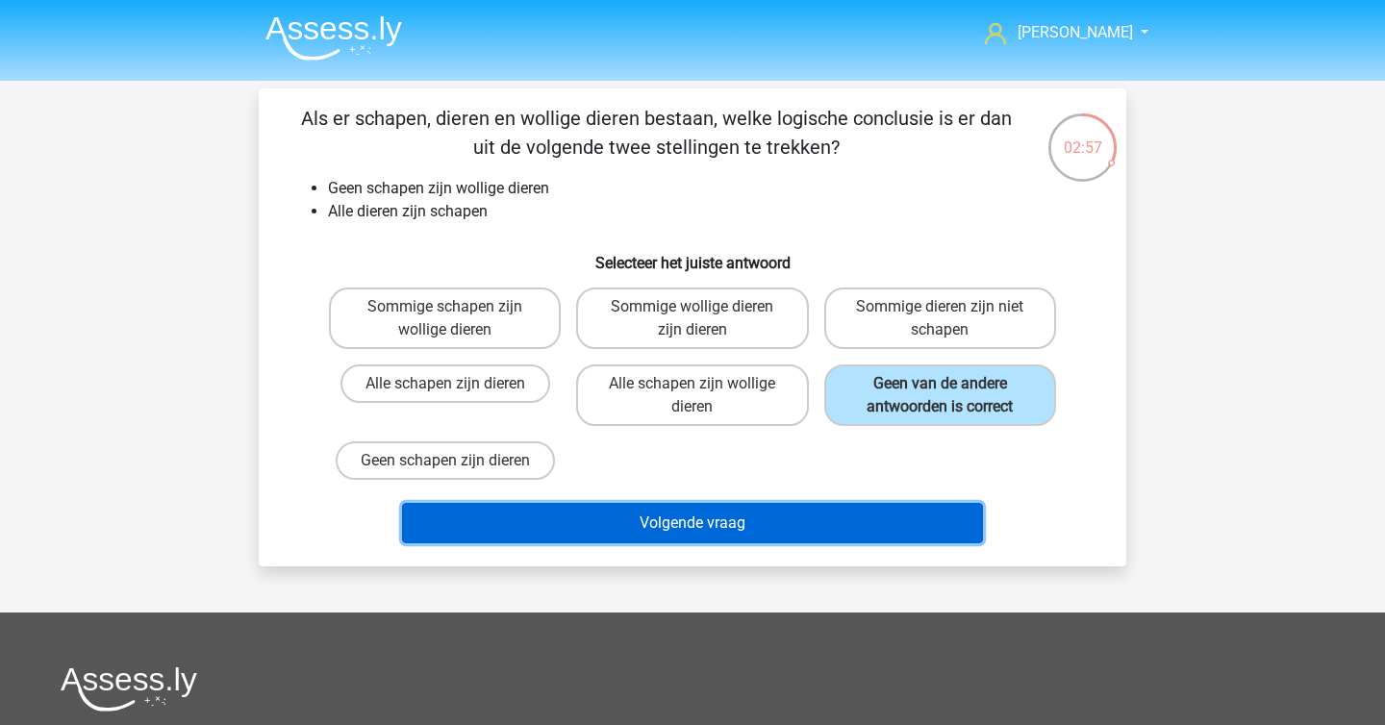
click at [805, 518] on button "Volgende vraag" at bounding box center [693, 523] width 582 height 40
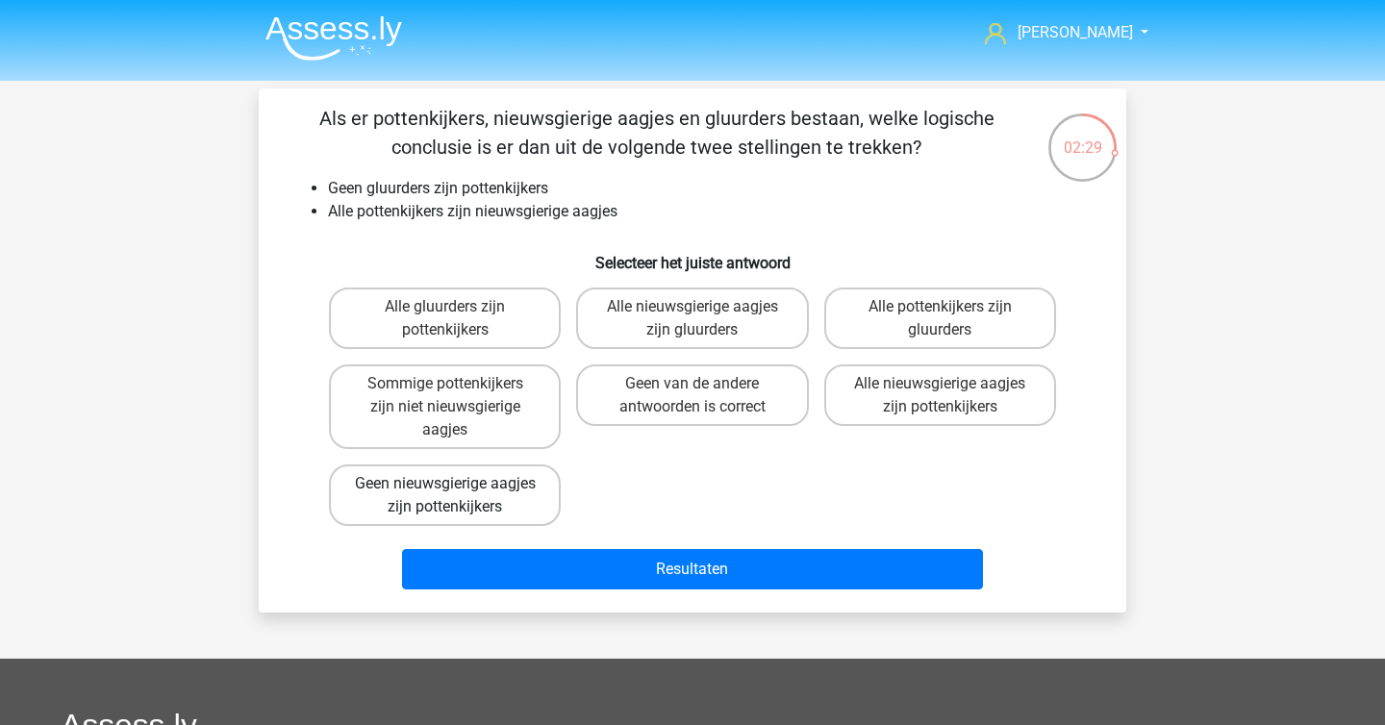
click at [525, 493] on label "Geen nieuwsgierige aagjes zijn pottenkijkers" at bounding box center [445, 495] width 232 height 62
click at [458, 493] on input "Geen nieuwsgierige aagjes zijn pottenkijkers" at bounding box center [451, 490] width 13 height 13
radio input "true"
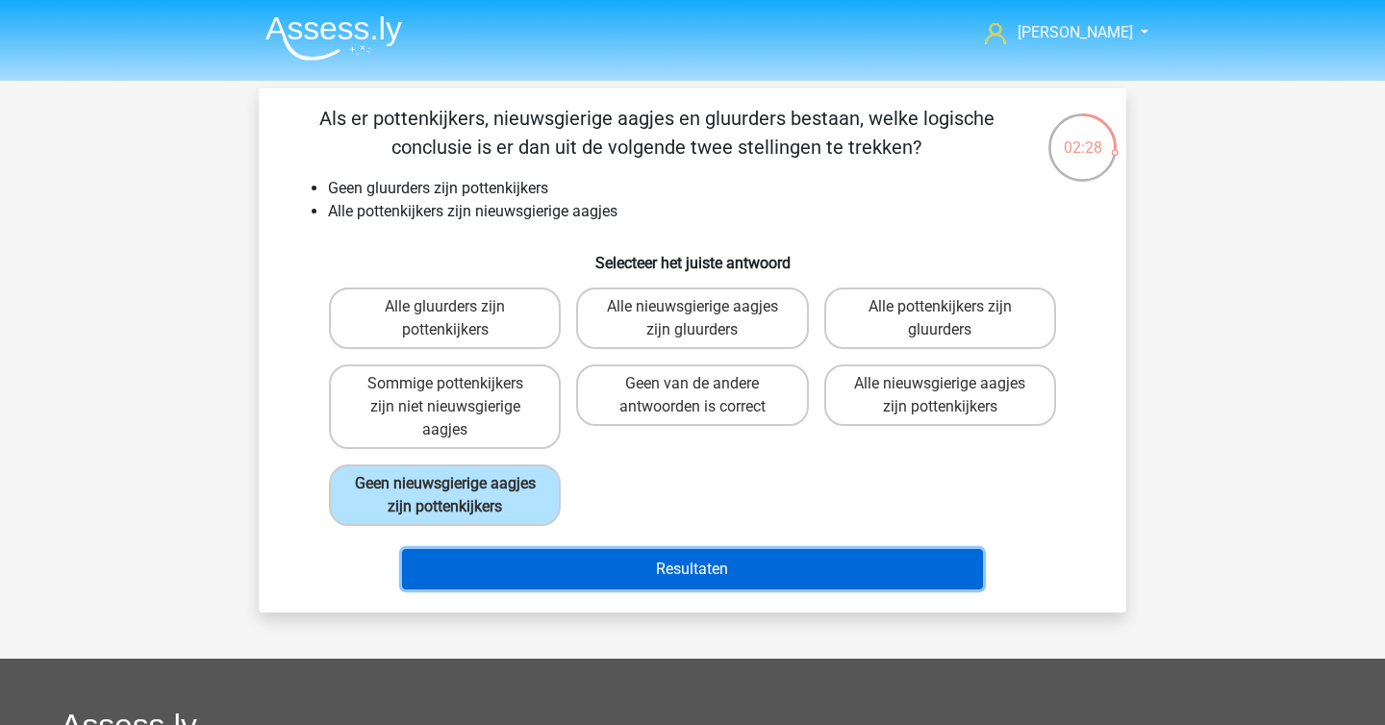
click at [589, 566] on button "Resultaten" at bounding box center [693, 569] width 582 height 40
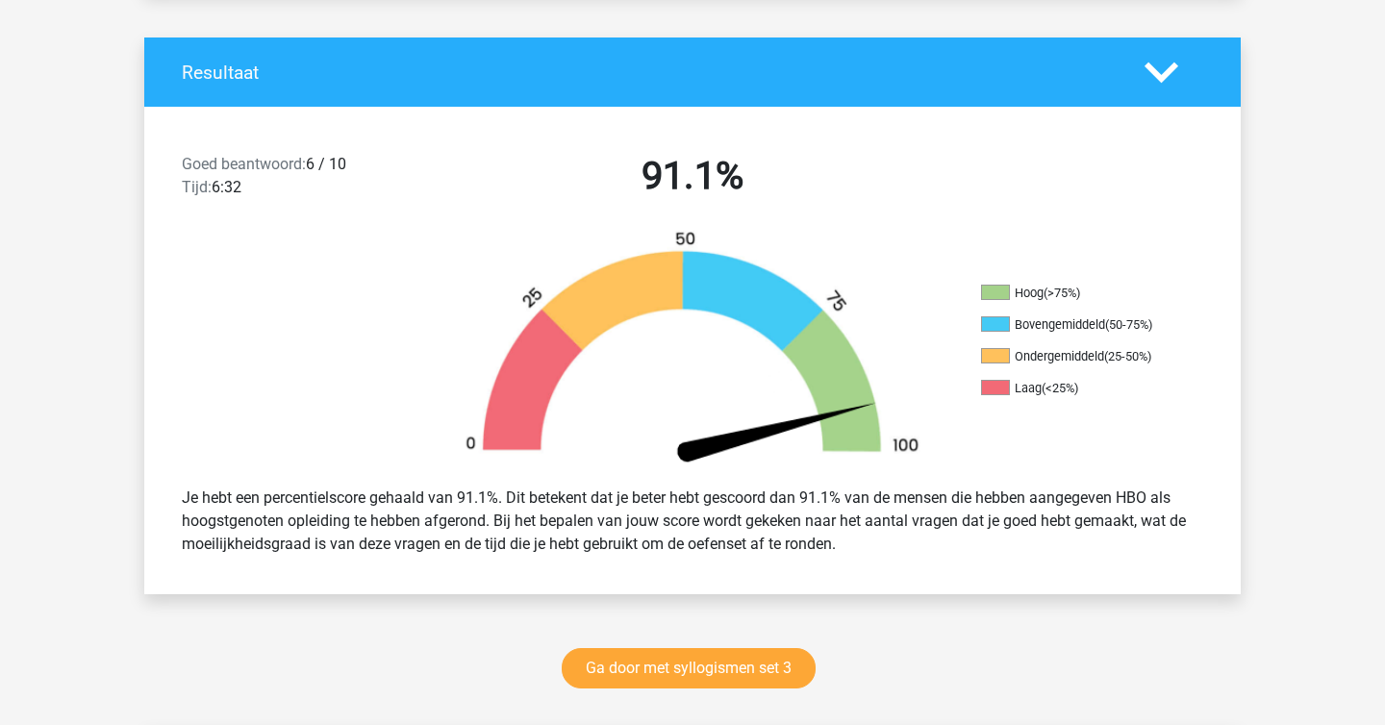
scroll to position [395, 0]
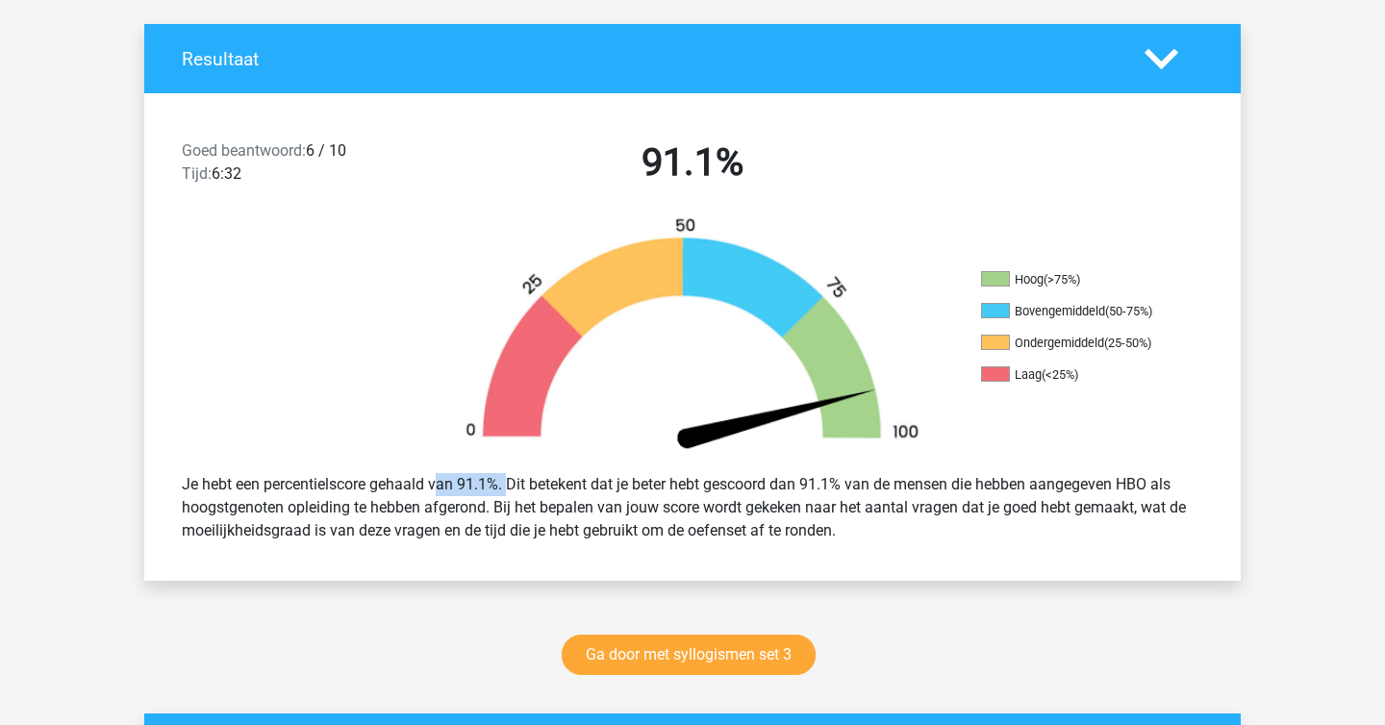
drag, startPoint x: 377, startPoint y: 489, endPoint x: 502, endPoint y: 489, distance: 125.0
click at [502, 489] on div "Je hebt een percentielscore gehaald van 91.1%. Dit betekent dat je beter hebt g…" at bounding box center [692, 507] width 1050 height 85
drag, startPoint x: 569, startPoint y: 492, endPoint x: 726, endPoint y: 468, distance: 158.6
click at [726, 468] on div "Je hebt een percentielscore gehaald van 91.1%. Dit betekent dat je beter hebt g…" at bounding box center [692, 507] width 1050 height 85
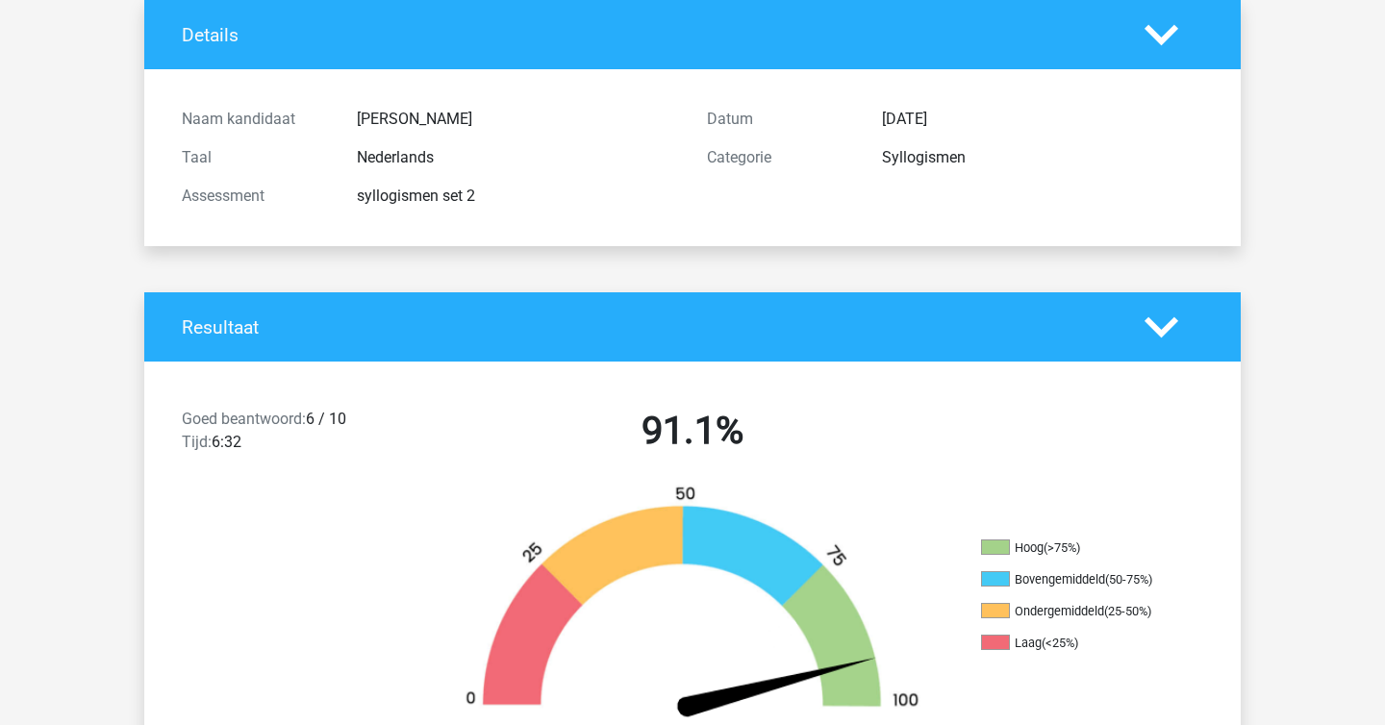
scroll to position [0, 0]
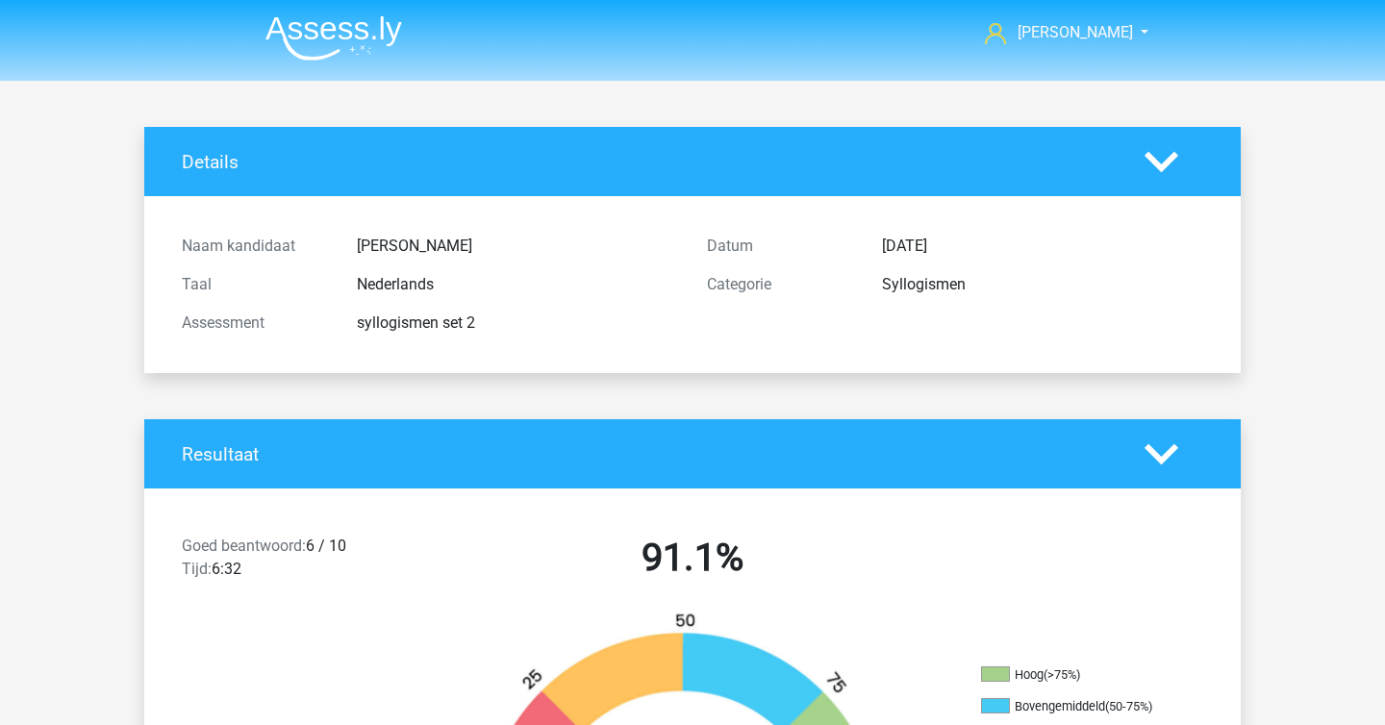
click at [352, 49] on img at bounding box center [333, 37] width 137 height 45
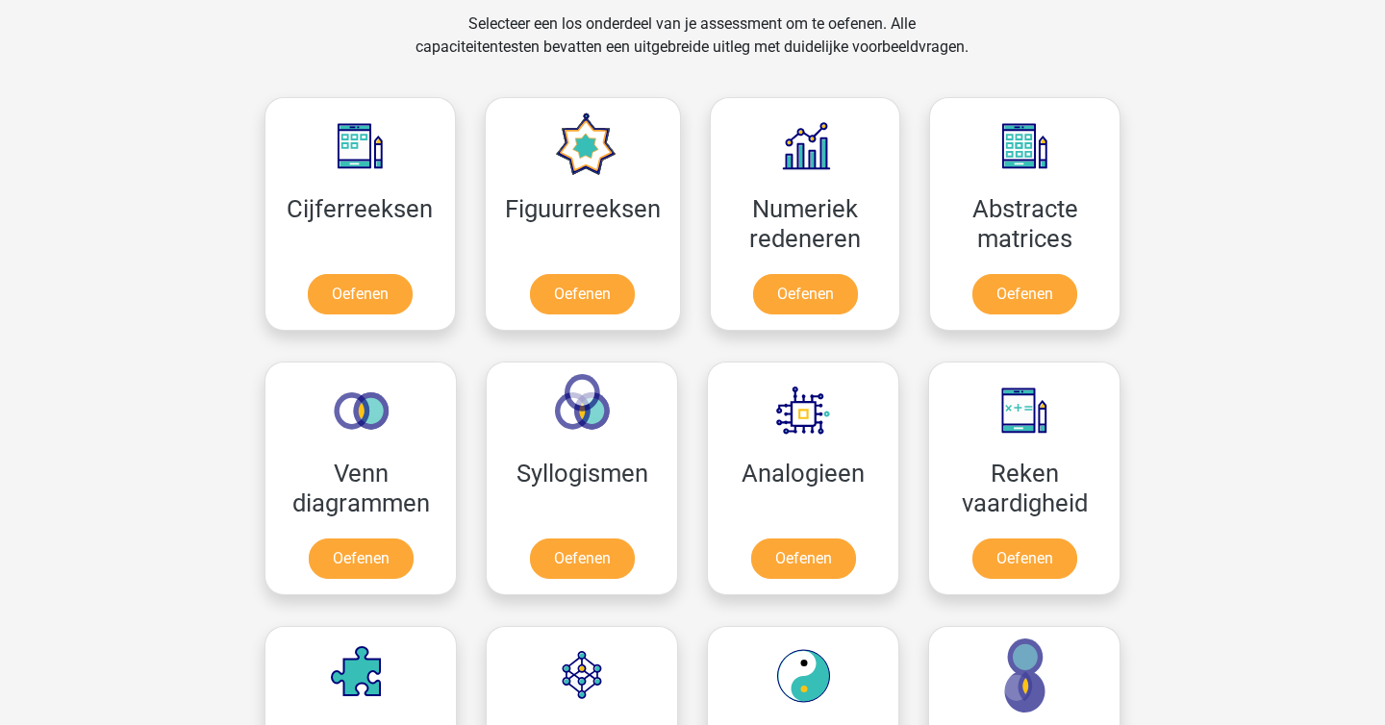
scroll to position [843, 0]
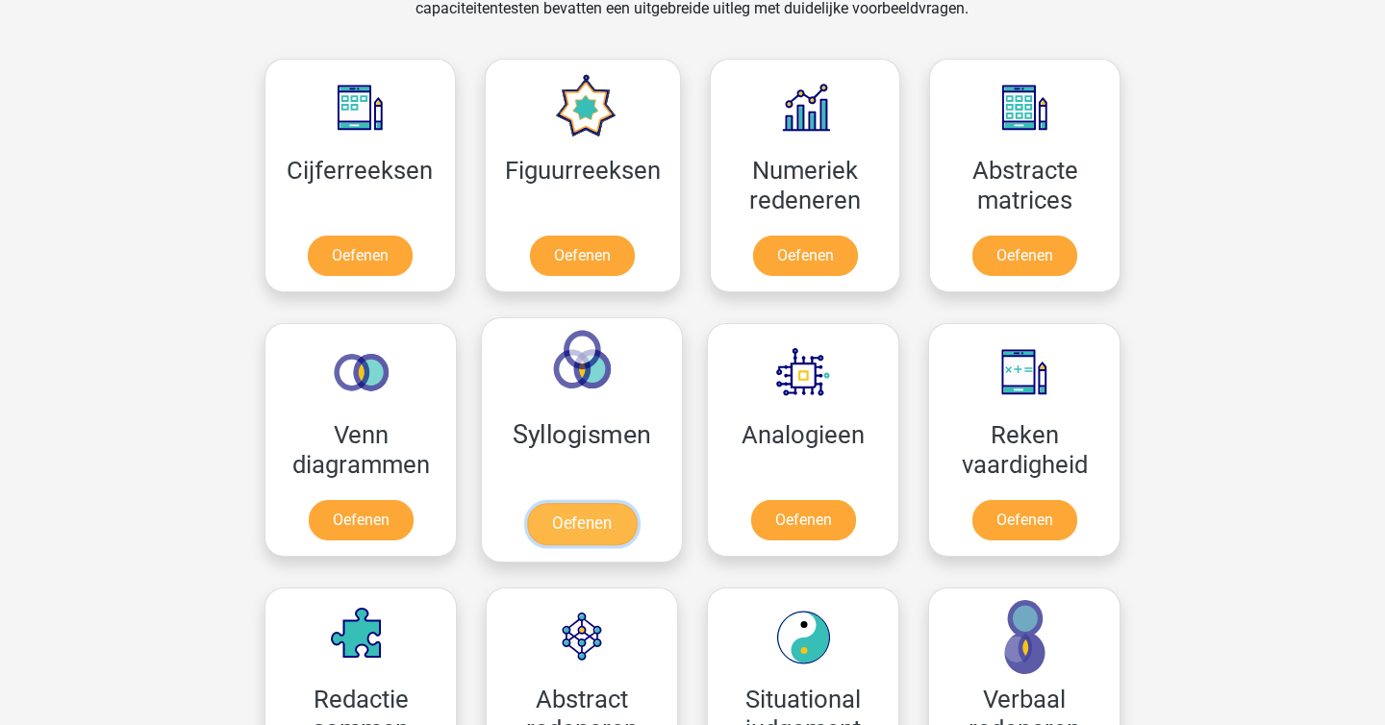
click at [575, 533] on link "Oefenen" at bounding box center [582, 524] width 110 height 42
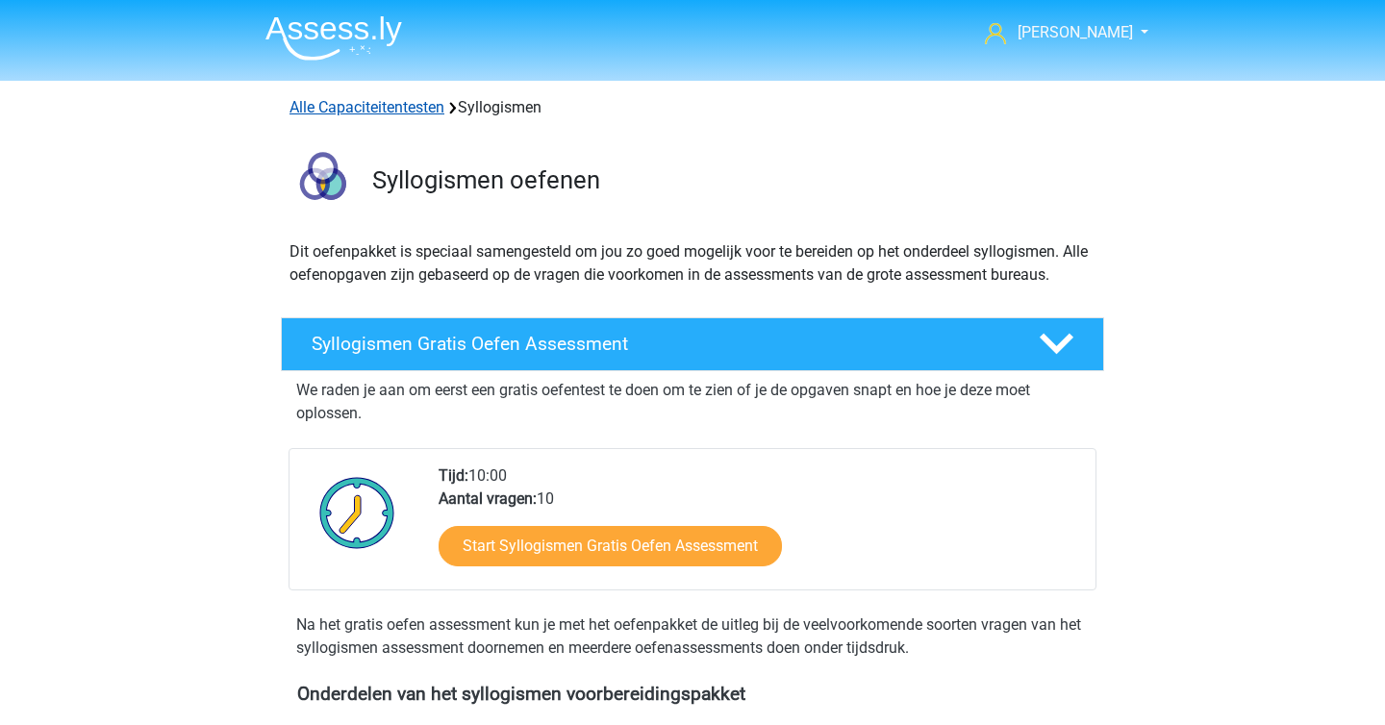
click at [371, 101] on link "Alle Capaciteitentesten" at bounding box center [366, 107] width 155 height 18
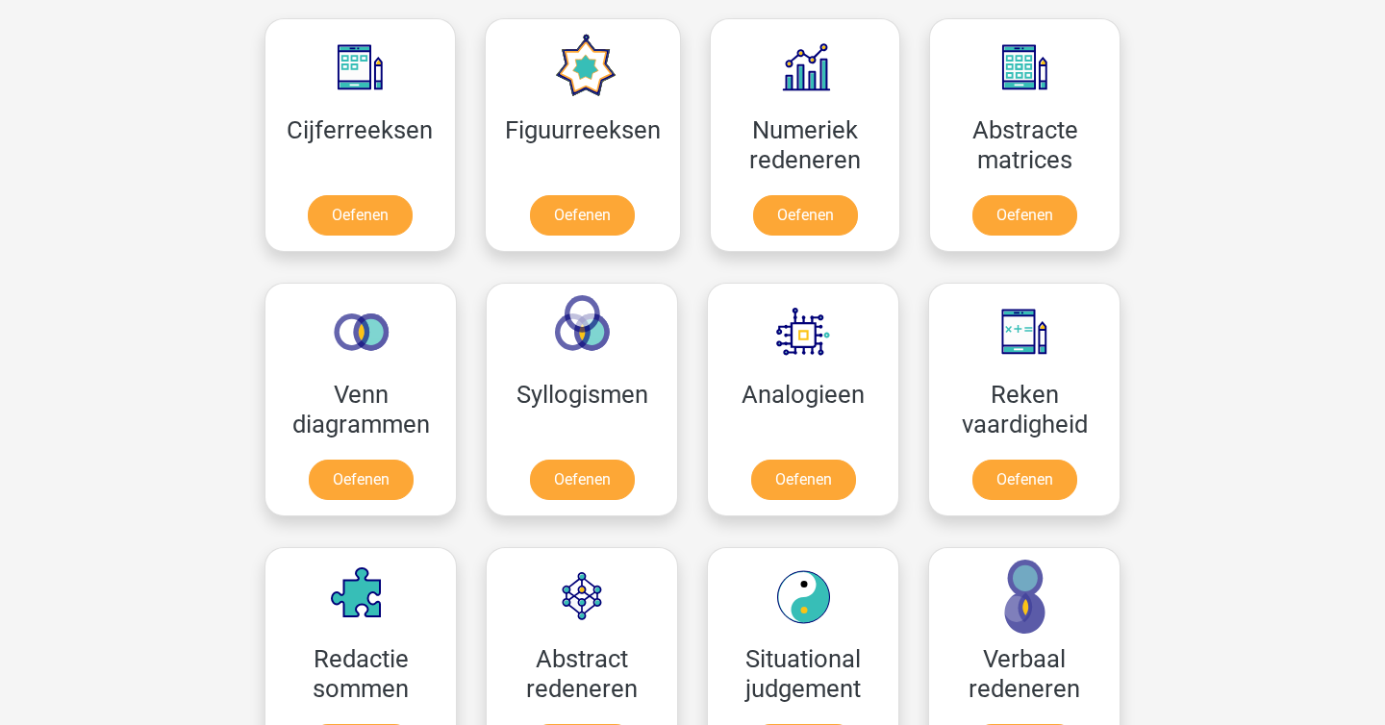
scroll to position [966, 0]
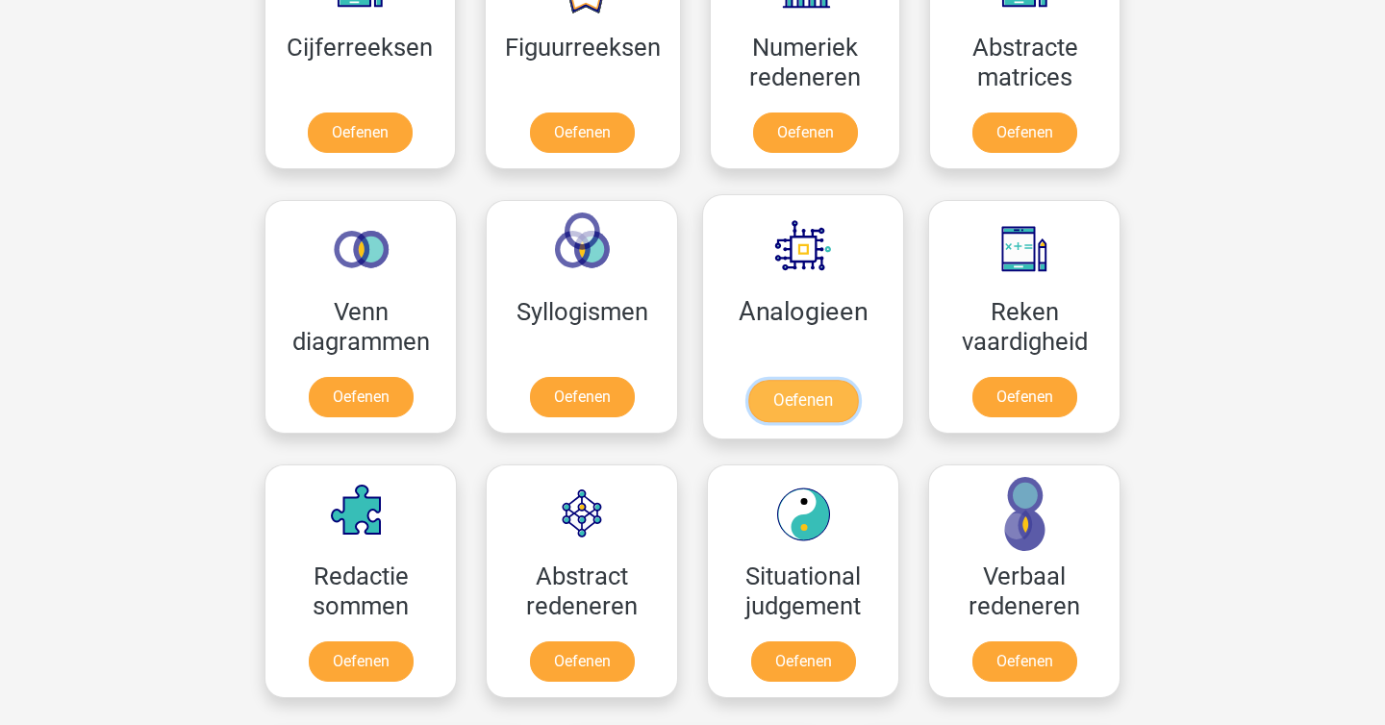
click at [760, 394] on link "Oefenen" at bounding box center [803, 401] width 110 height 42
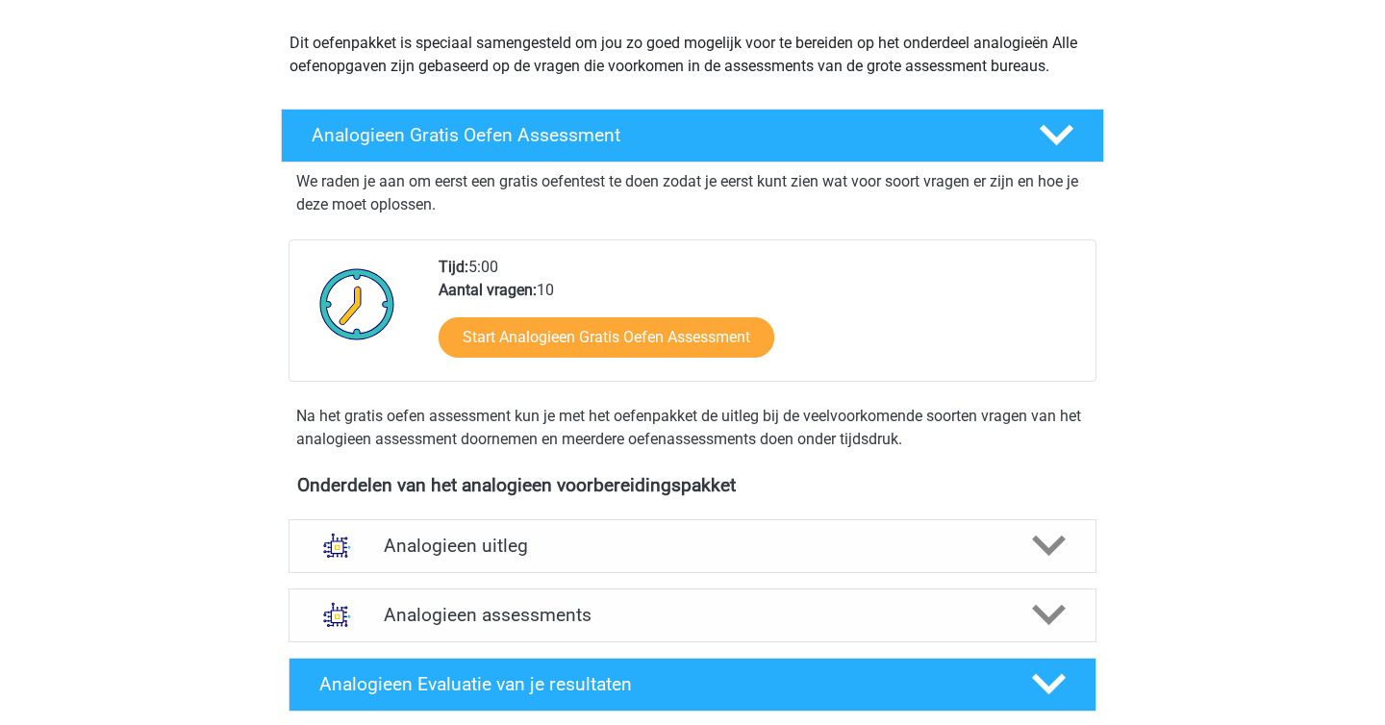
scroll to position [210, 0]
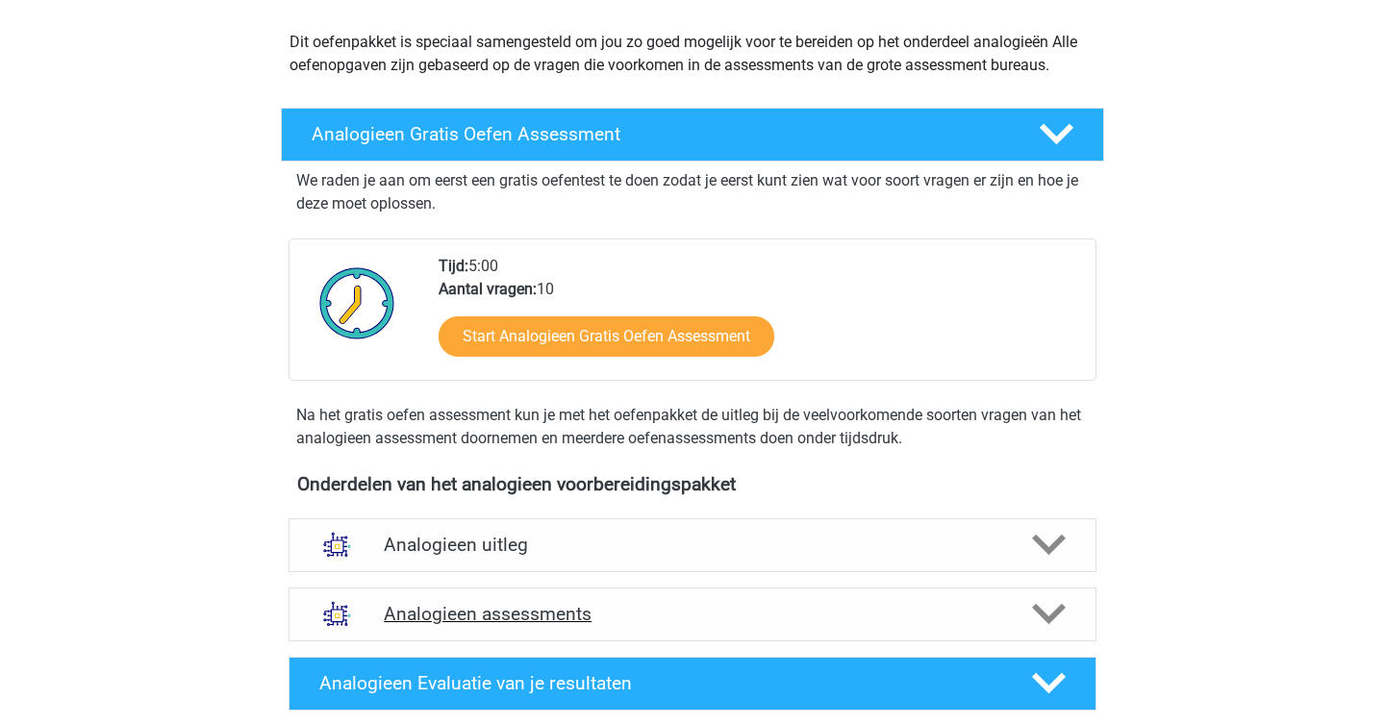
click at [669, 615] on h4 "Analogieen assessments" at bounding box center [692, 614] width 617 height 22
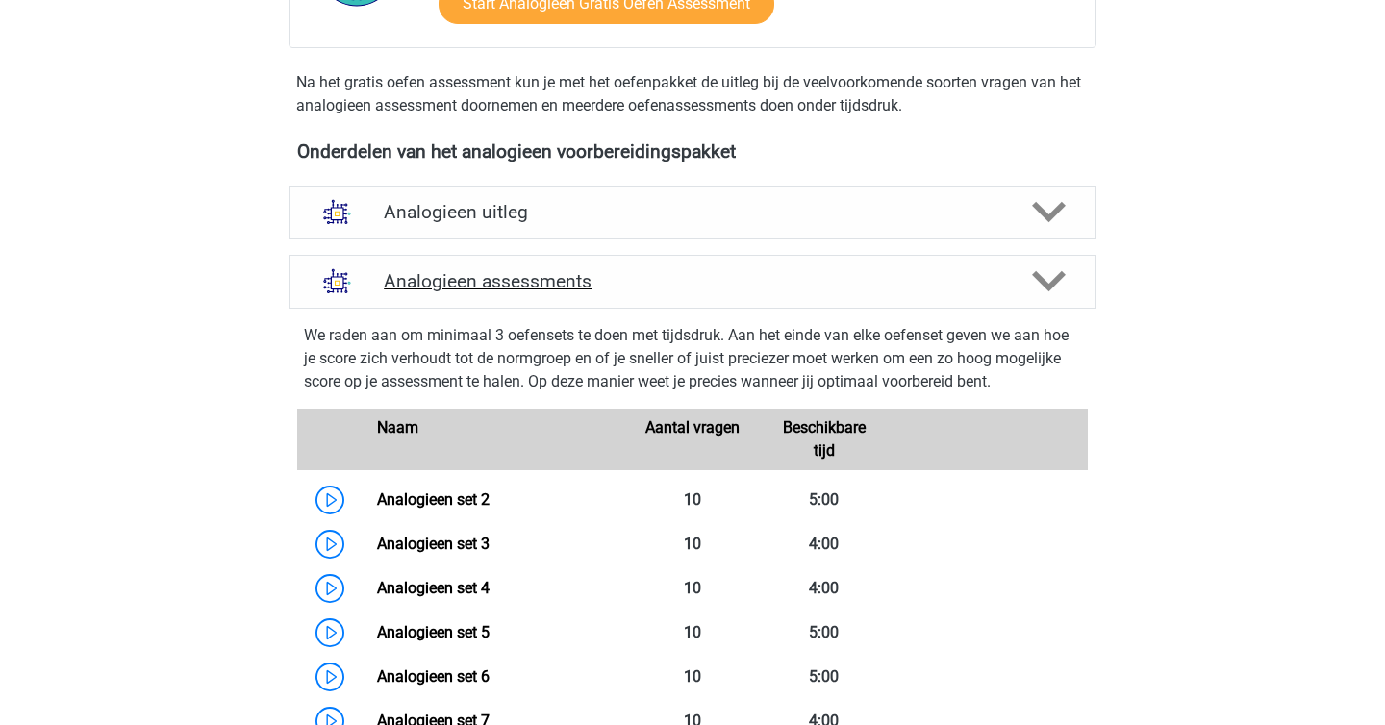
scroll to position [692, 0]
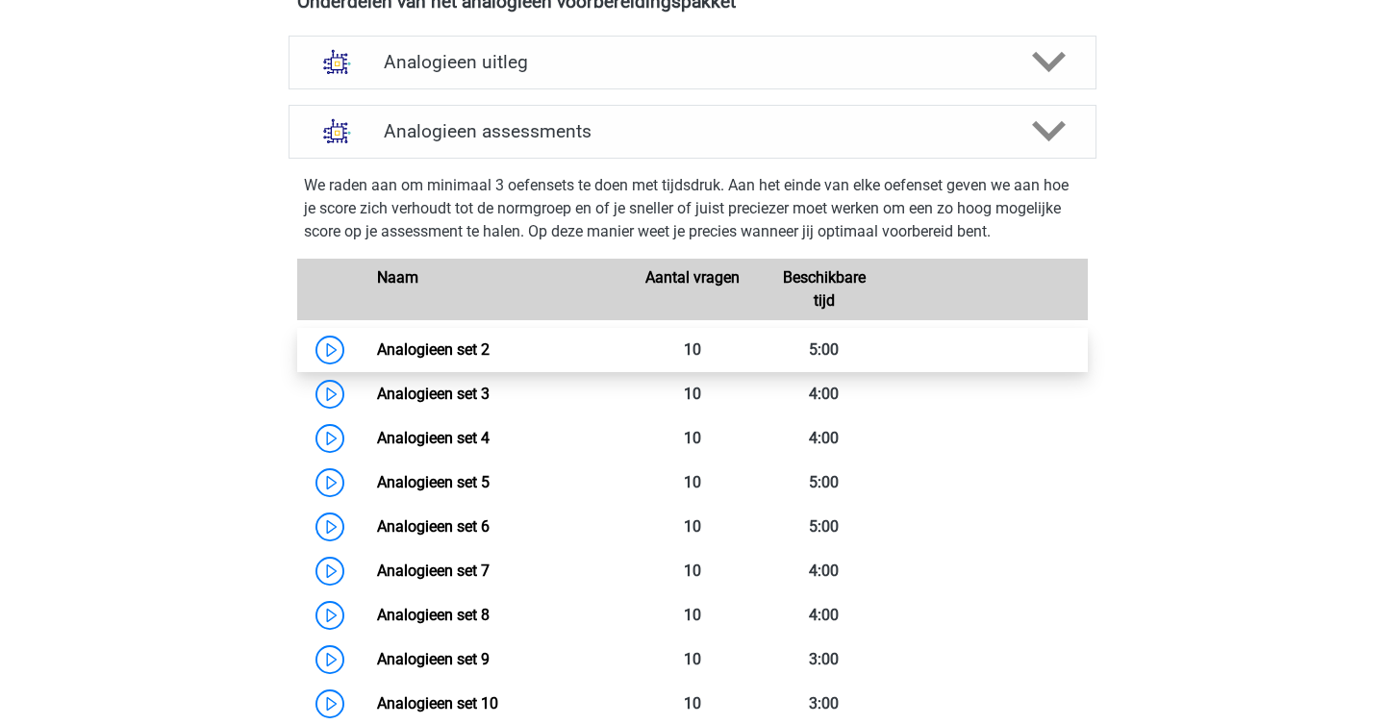
click at [487, 359] on link "Analogieen set 2" at bounding box center [433, 349] width 113 height 18
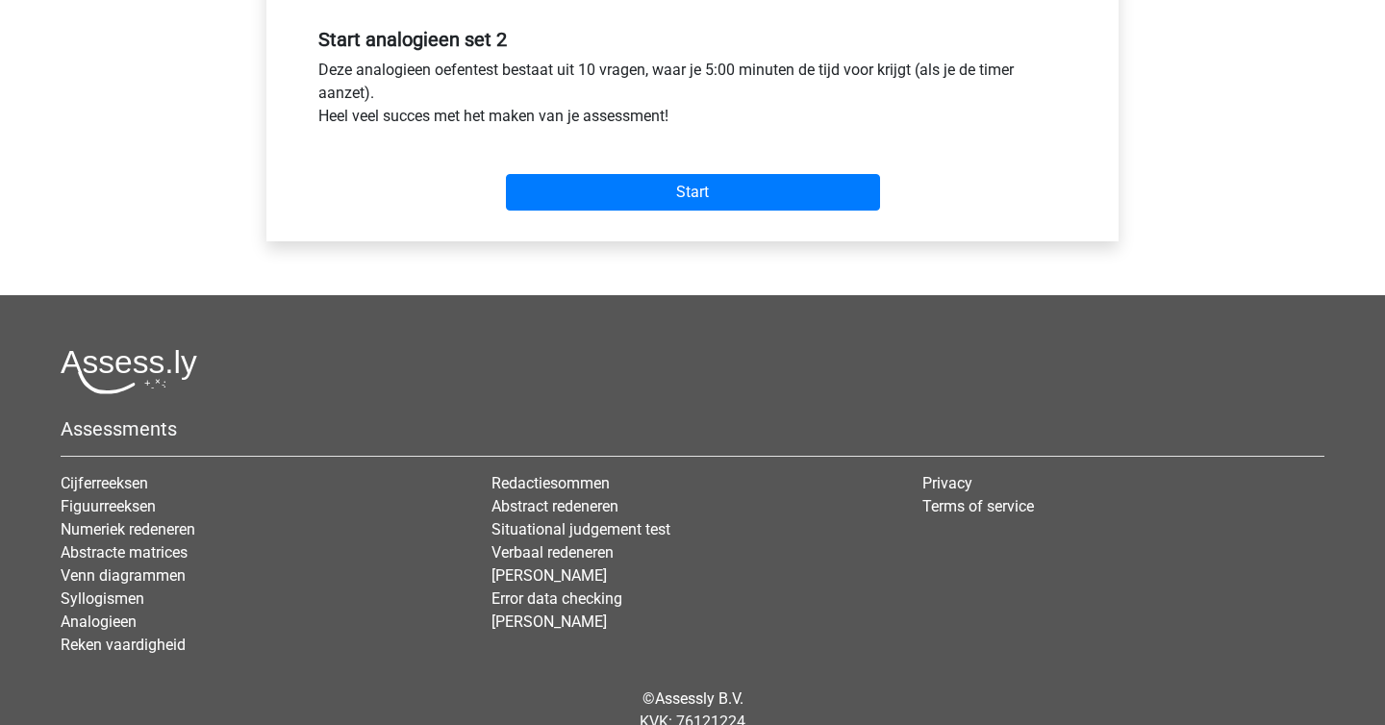
scroll to position [754, 0]
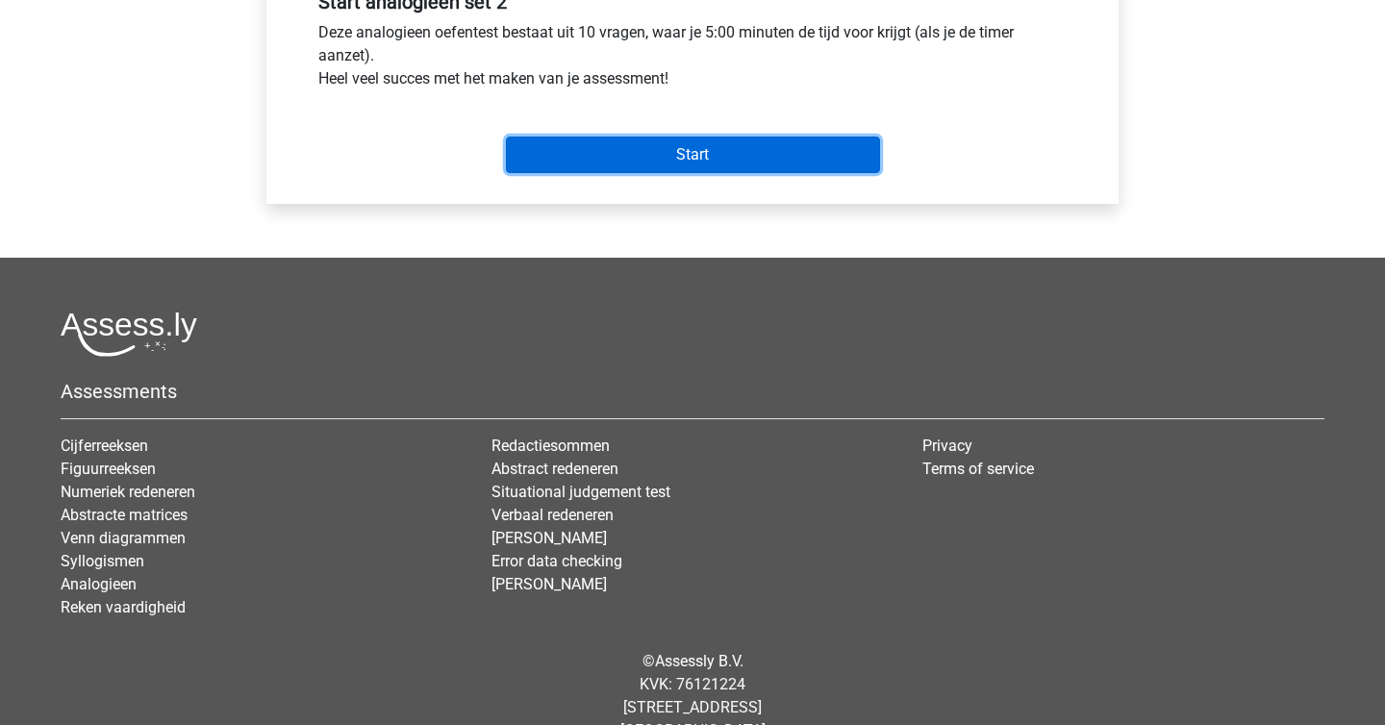
click at [648, 145] on input "Start" at bounding box center [693, 155] width 374 height 37
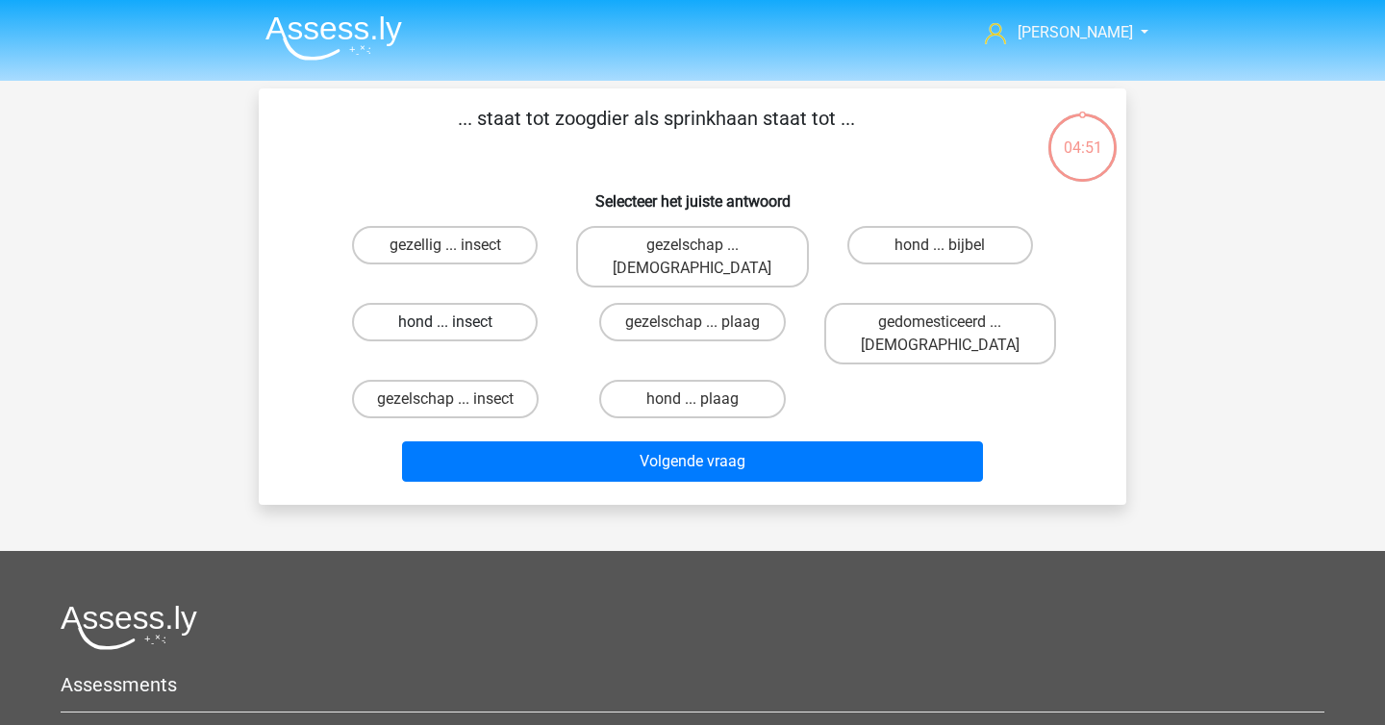
click at [501, 303] on label "hond ... insect" at bounding box center [445, 322] width 186 height 38
click at [458, 322] on input "hond ... insect" at bounding box center [451, 328] width 13 height 13
radio input "true"
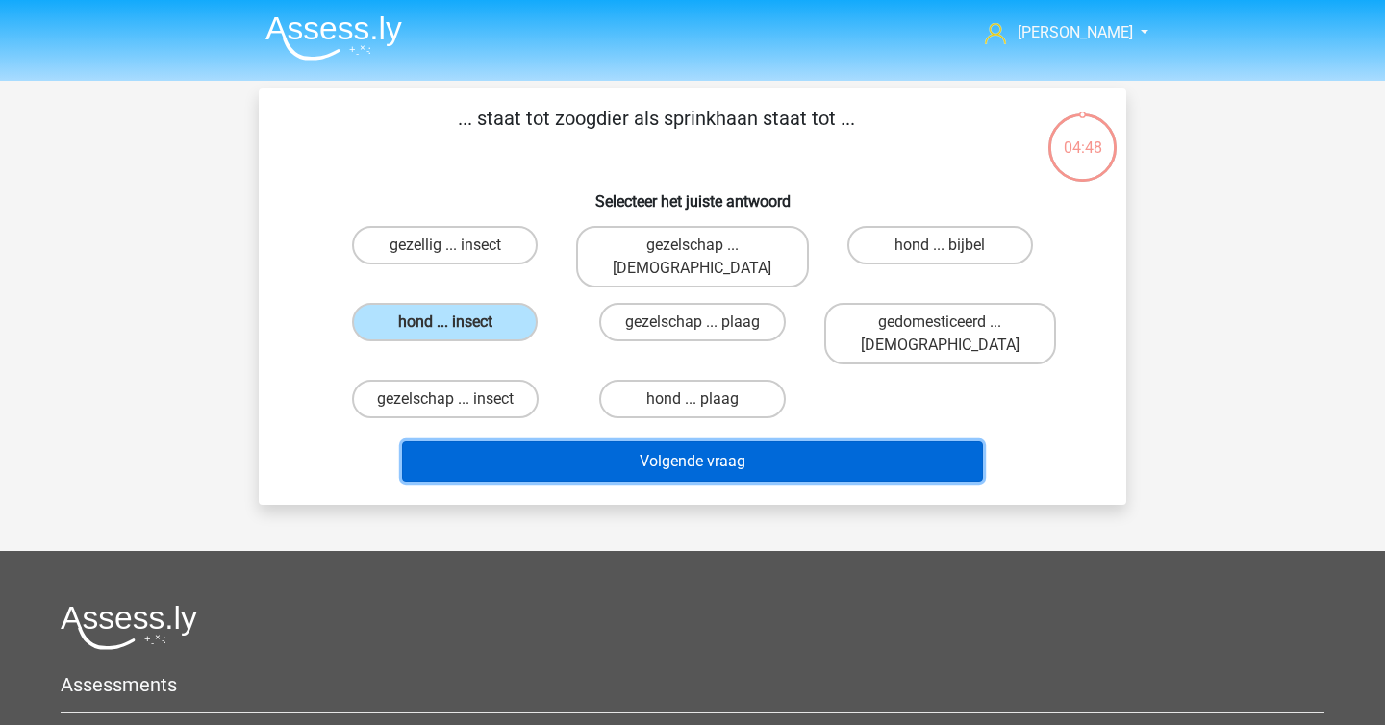
click at [611, 441] on button "Volgende vraag" at bounding box center [693, 461] width 582 height 40
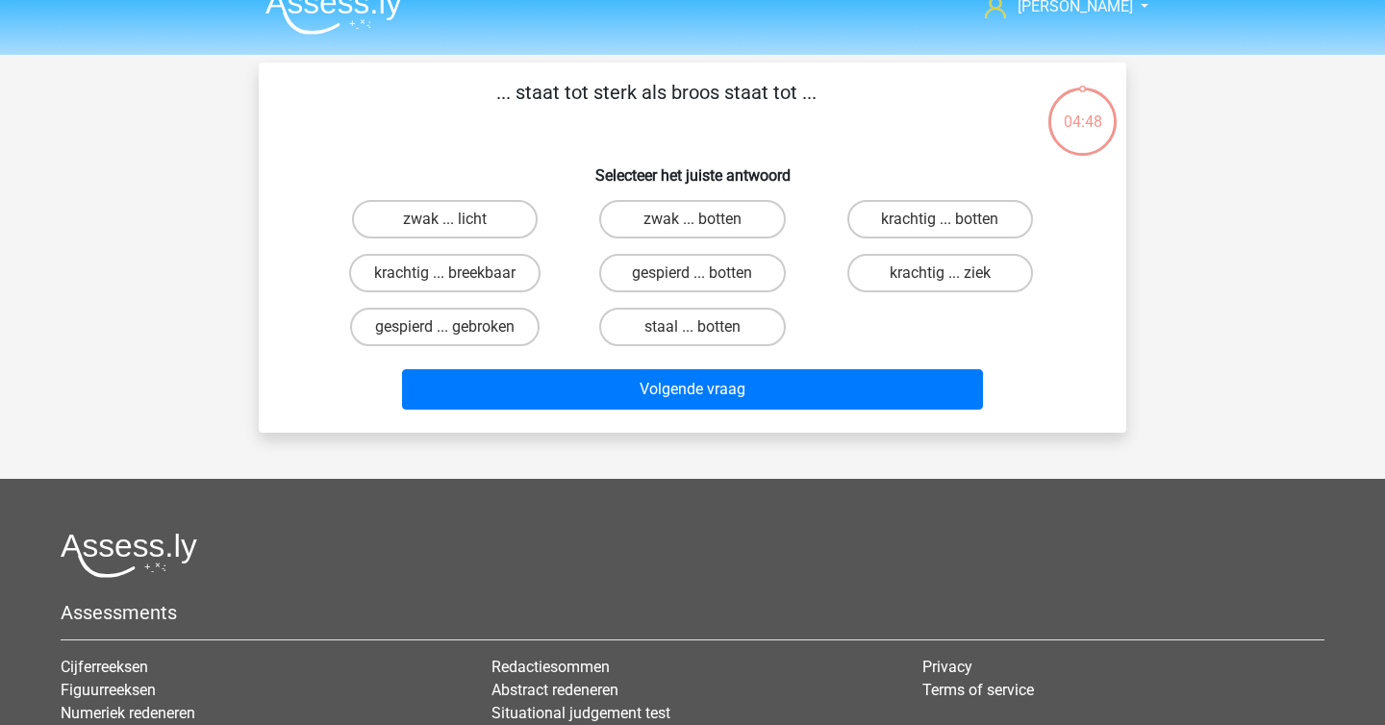
scroll to position [24, 0]
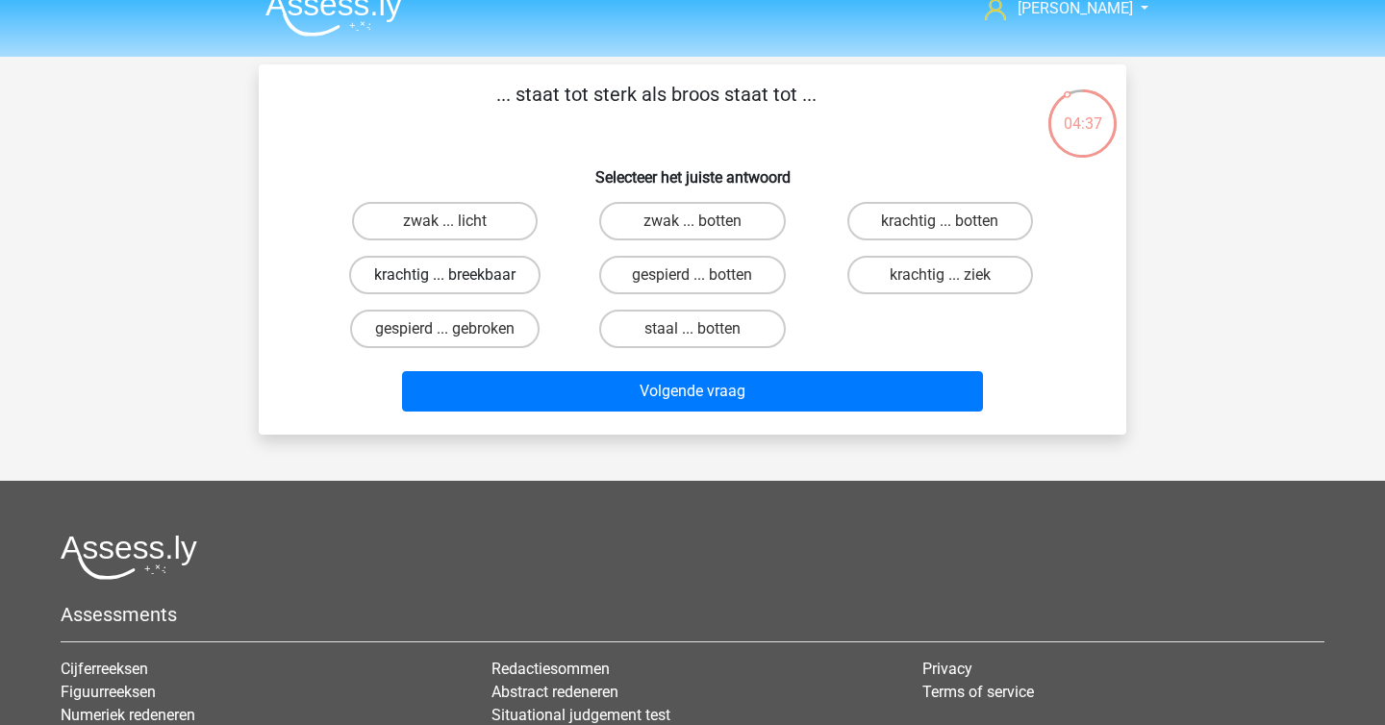
click at [515, 270] on label "krachtig ... breekbaar" at bounding box center [444, 275] width 191 height 38
click at [458, 275] on input "krachtig ... breekbaar" at bounding box center [451, 281] width 13 height 13
radio input "true"
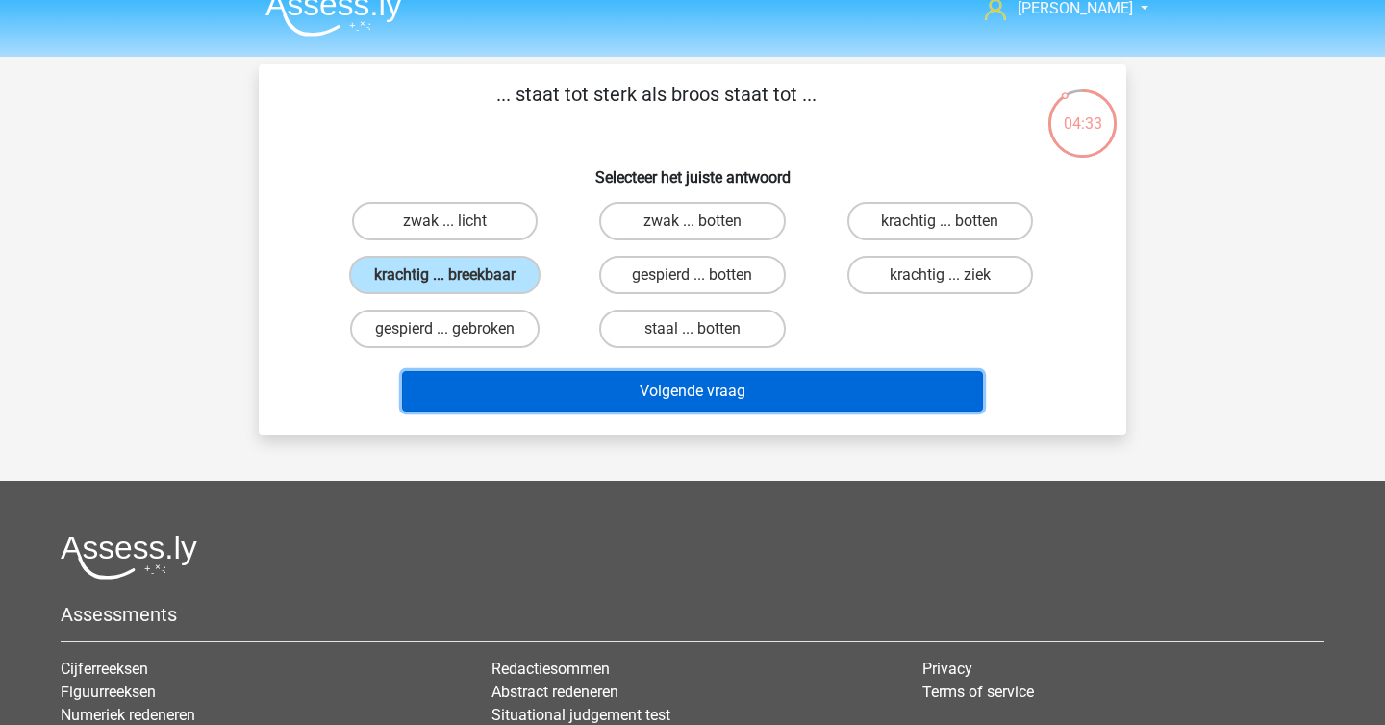
click at [598, 390] on button "Volgende vraag" at bounding box center [693, 391] width 582 height 40
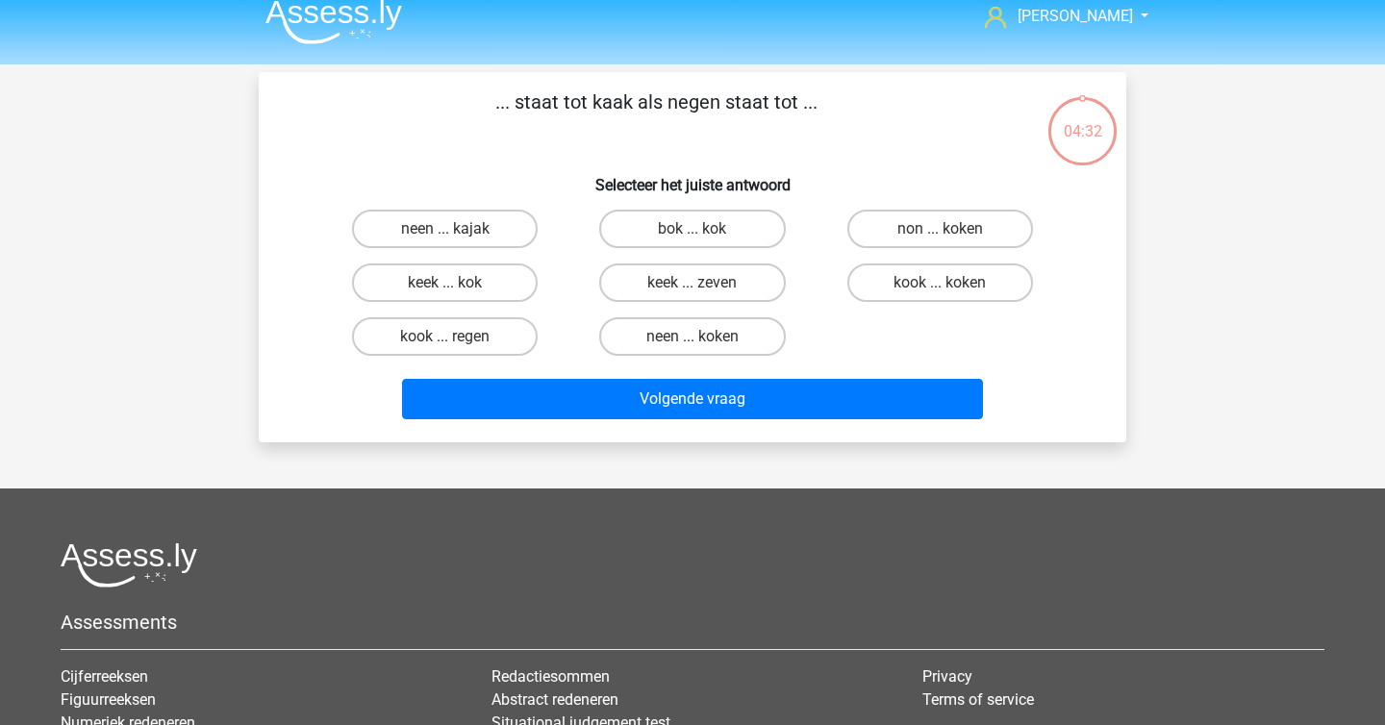
scroll to position [14, 0]
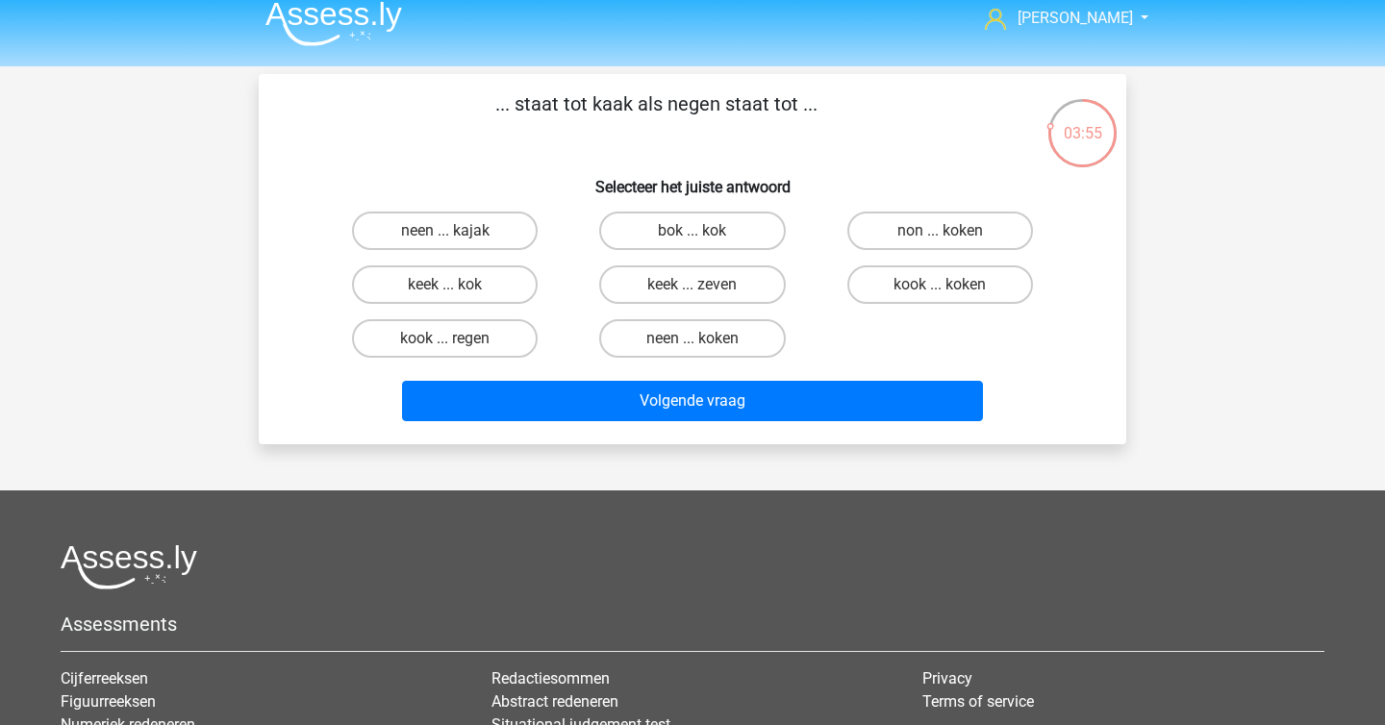
click at [591, 126] on p "... staat tot kaak als negen staat tot ..." at bounding box center [656, 118] width 734 height 58
click at [621, 140] on p "... staat tot kaak als negen staat tot ..." at bounding box center [656, 118] width 734 height 58
click at [518, 281] on label "keek ... kok" at bounding box center [445, 284] width 186 height 38
click at [458, 285] on input "keek ... kok" at bounding box center [451, 291] width 13 height 13
radio input "true"
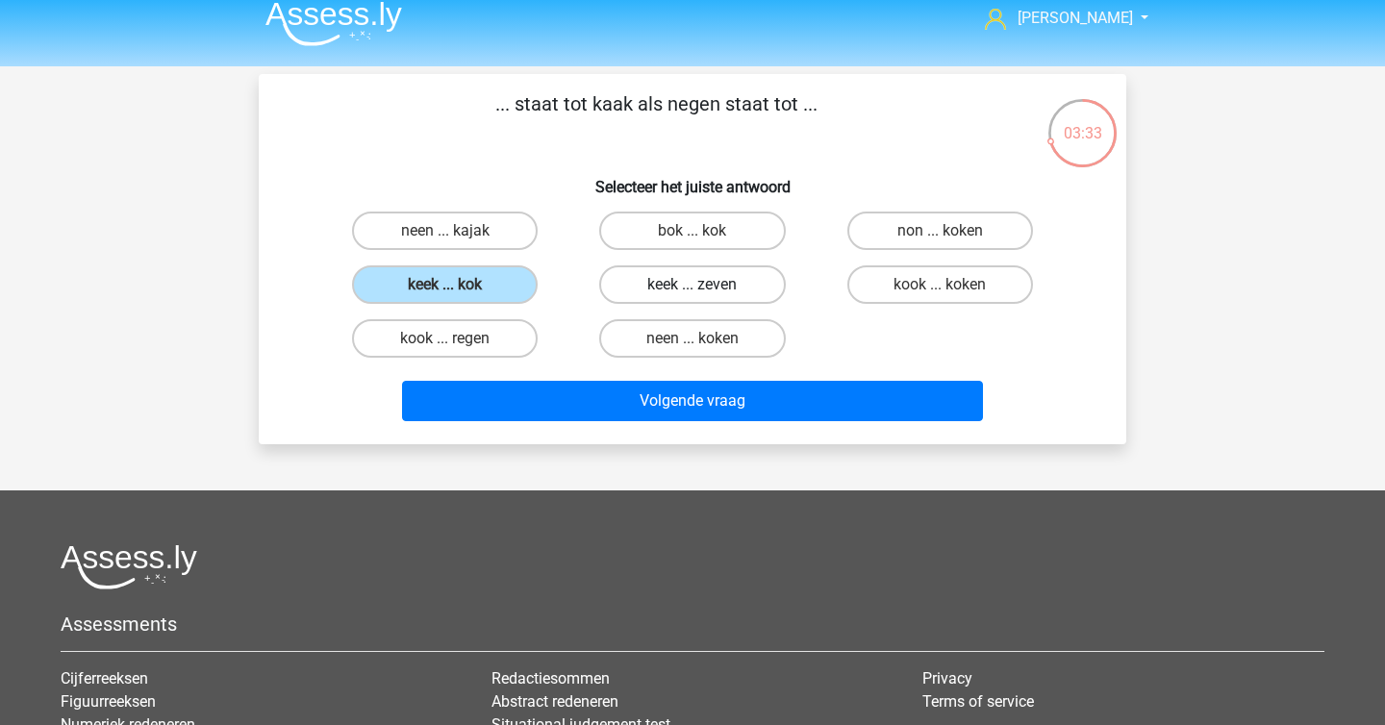
click at [737, 289] on label "keek ... zeven" at bounding box center [692, 284] width 186 height 38
click at [705, 289] on input "keek ... zeven" at bounding box center [698, 291] width 13 height 13
radio input "true"
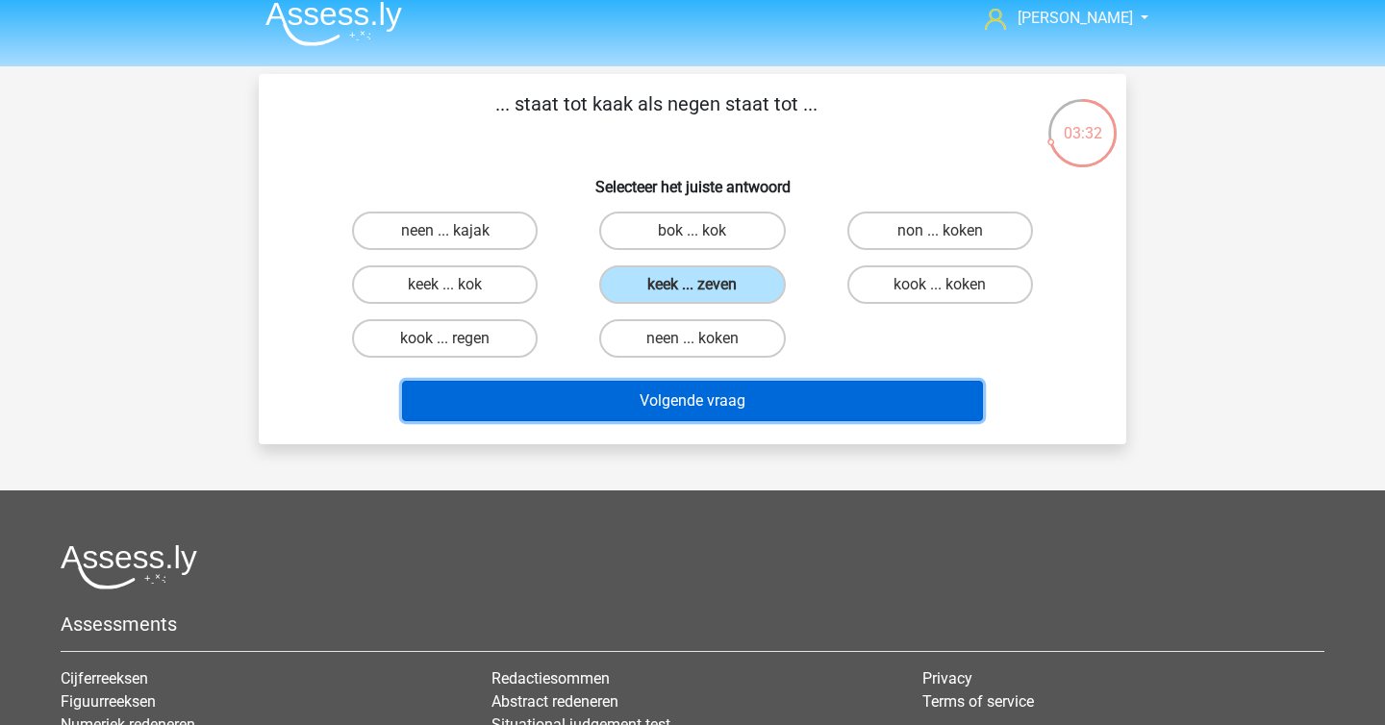
click at [749, 398] on button "Volgende vraag" at bounding box center [693, 401] width 582 height 40
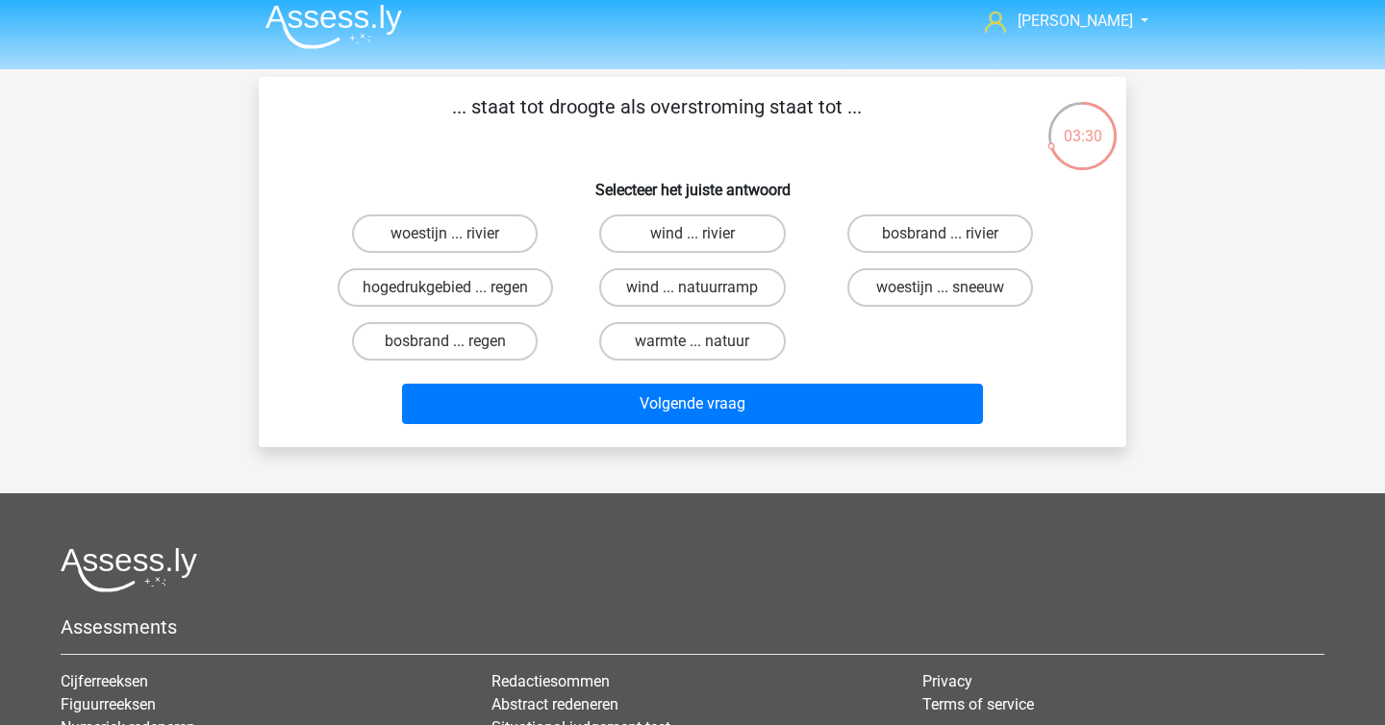
scroll to position [0, 0]
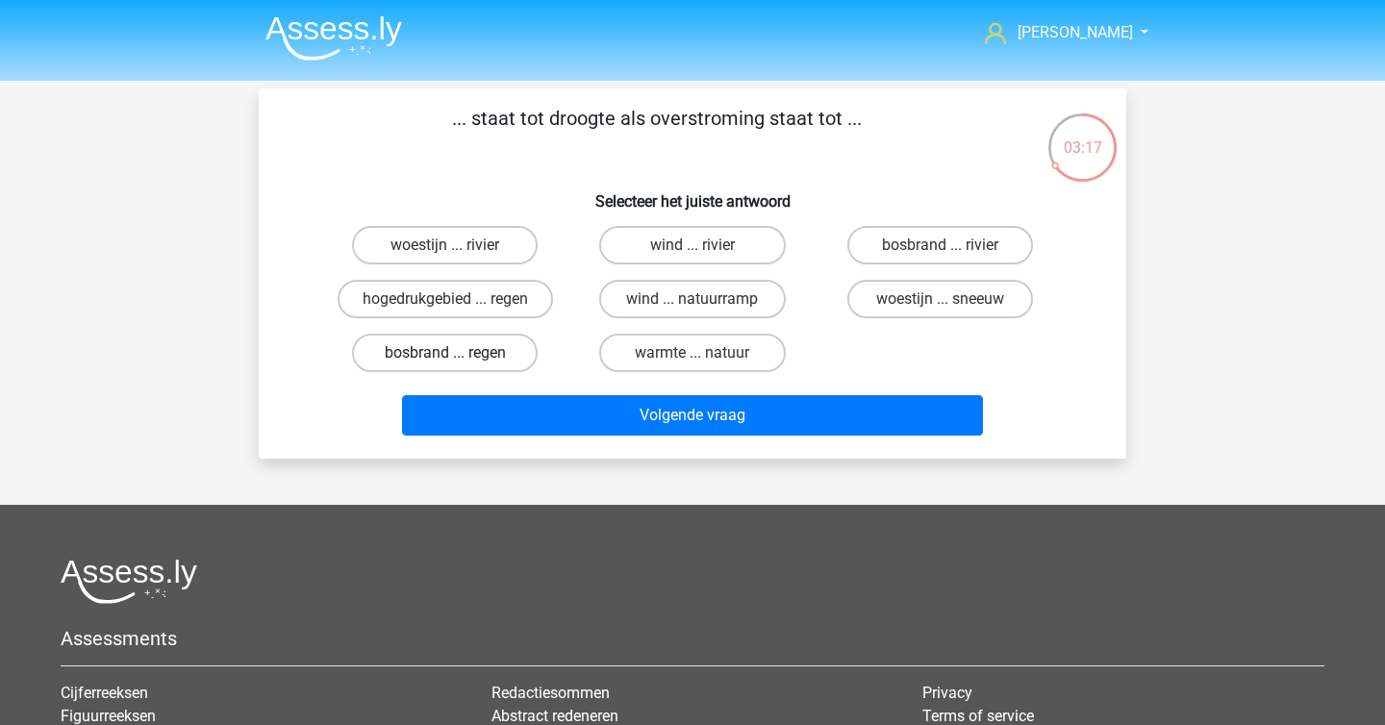
click at [493, 358] on label "bosbrand ... regen" at bounding box center [445, 353] width 186 height 38
click at [458, 358] on input "bosbrand ... regen" at bounding box center [451, 359] width 13 height 13
radio input "true"
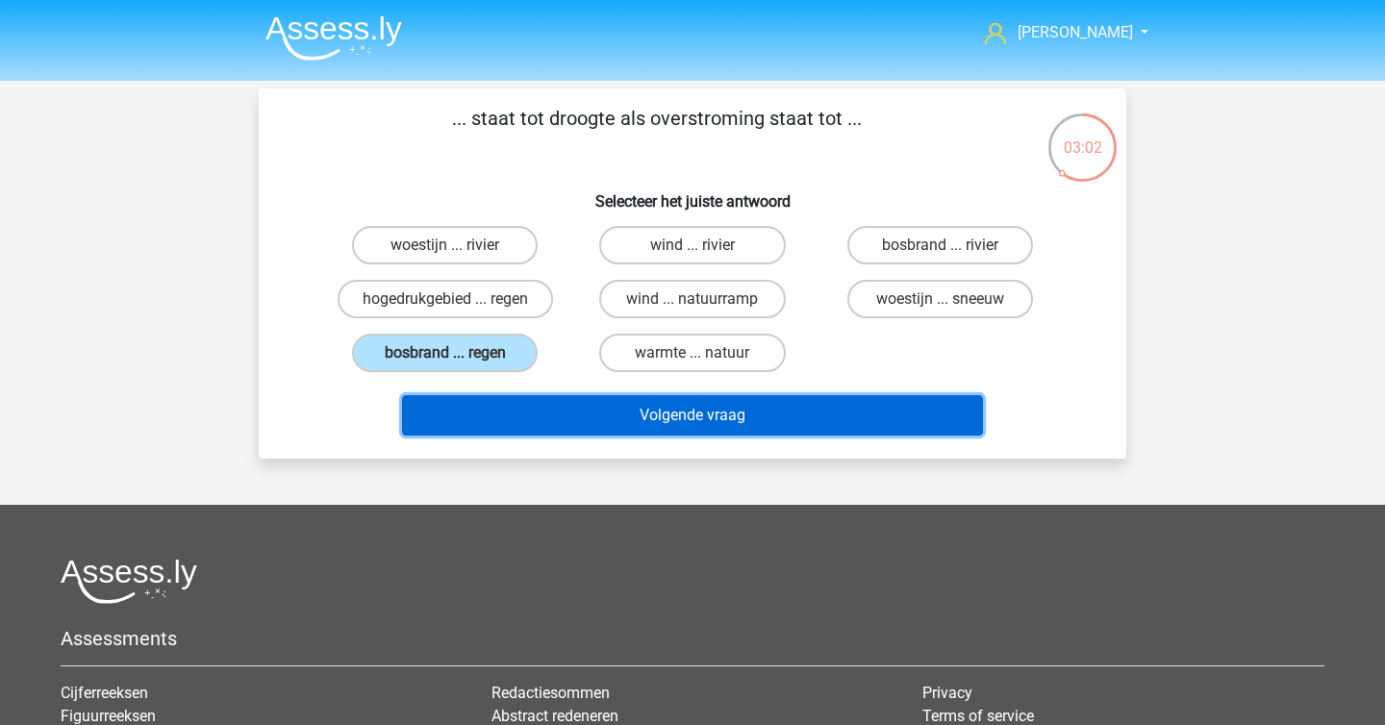
click at [795, 414] on button "Volgende vraag" at bounding box center [693, 415] width 582 height 40
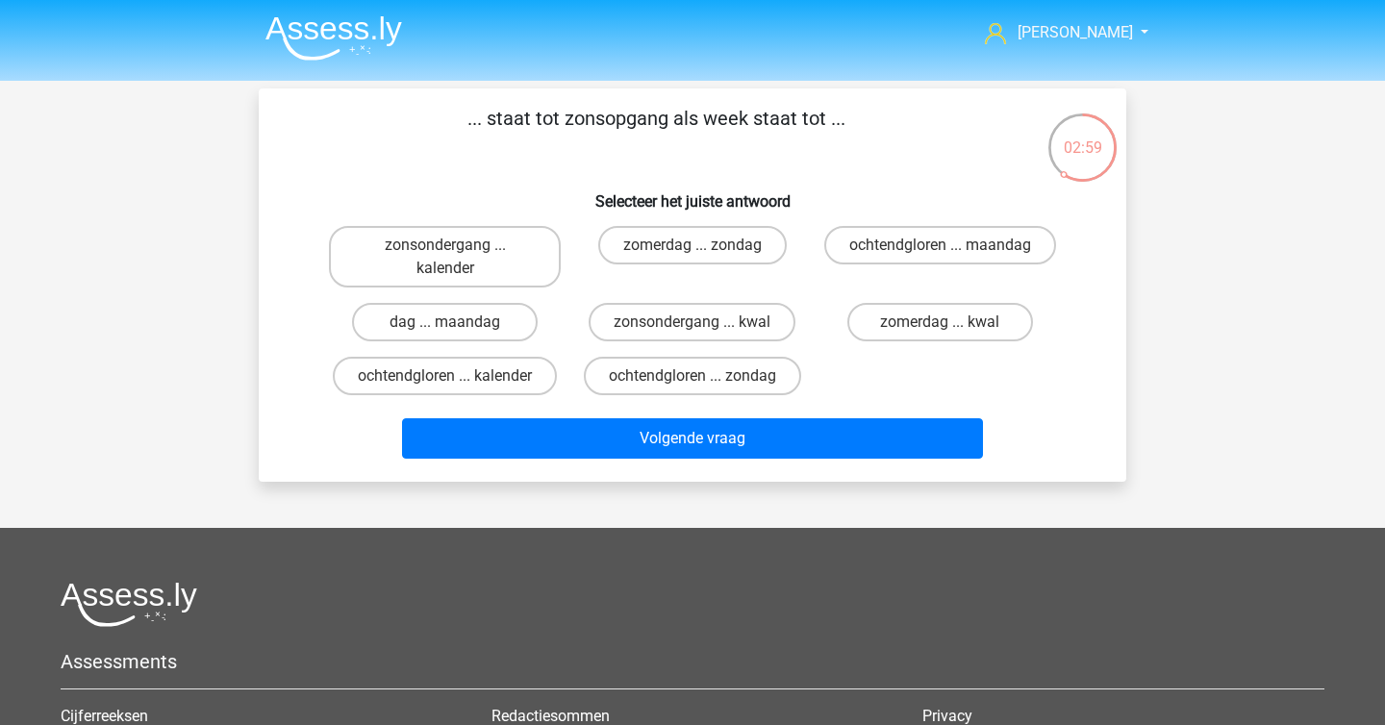
drag, startPoint x: 551, startPoint y: 103, endPoint x: 721, endPoint y: 133, distance: 172.8
click at [721, 133] on div "... staat tot zonsopgang als week staat tot ... Selecteer het juiste antwoord z…" at bounding box center [692, 284] width 867 height 393
click at [721, 133] on p "... staat tot zonsopgang als week staat tot ..." at bounding box center [656, 133] width 734 height 58
click at [881, 261] on label "ochtendgloren ... maandag" at bounding box center [940, 245] width 232 height 38
click at [940, 258] on input "ochtendgloren ... maandag" at bounding box center [946, 251] width 13 height 13
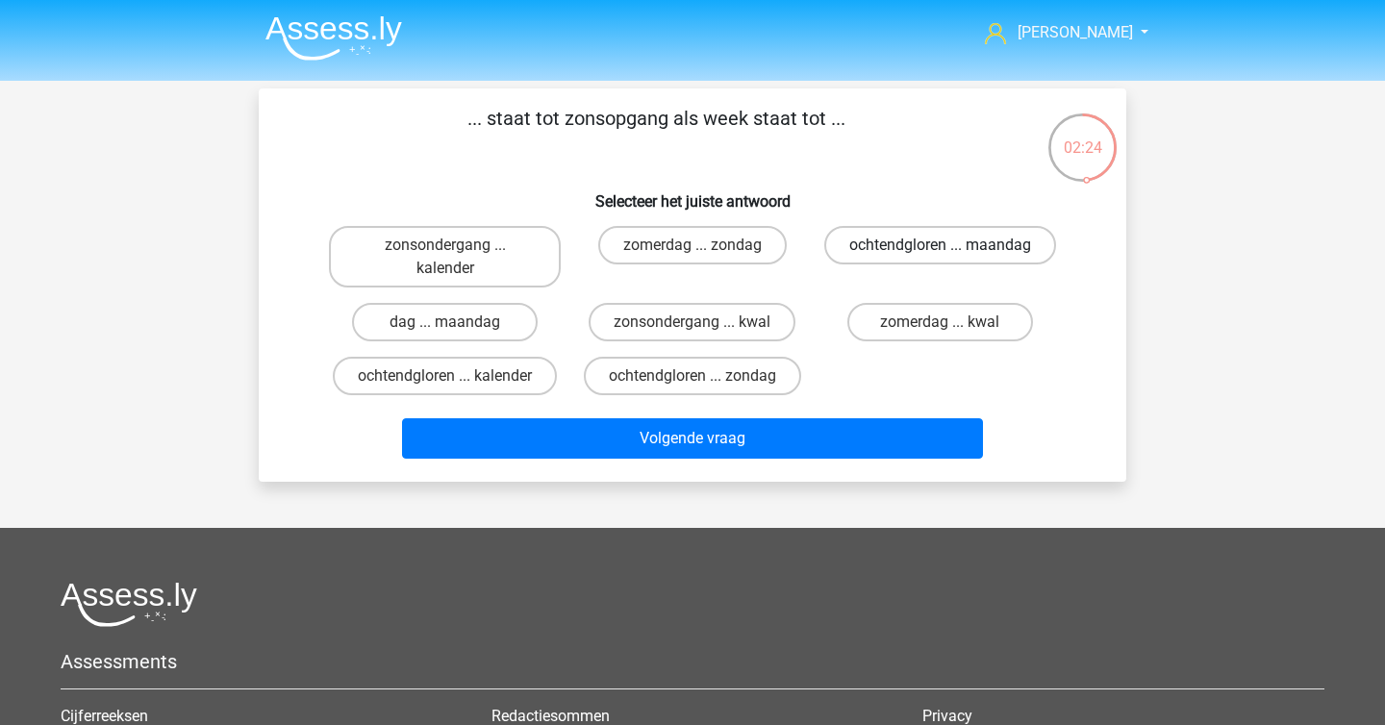
radio input "true"
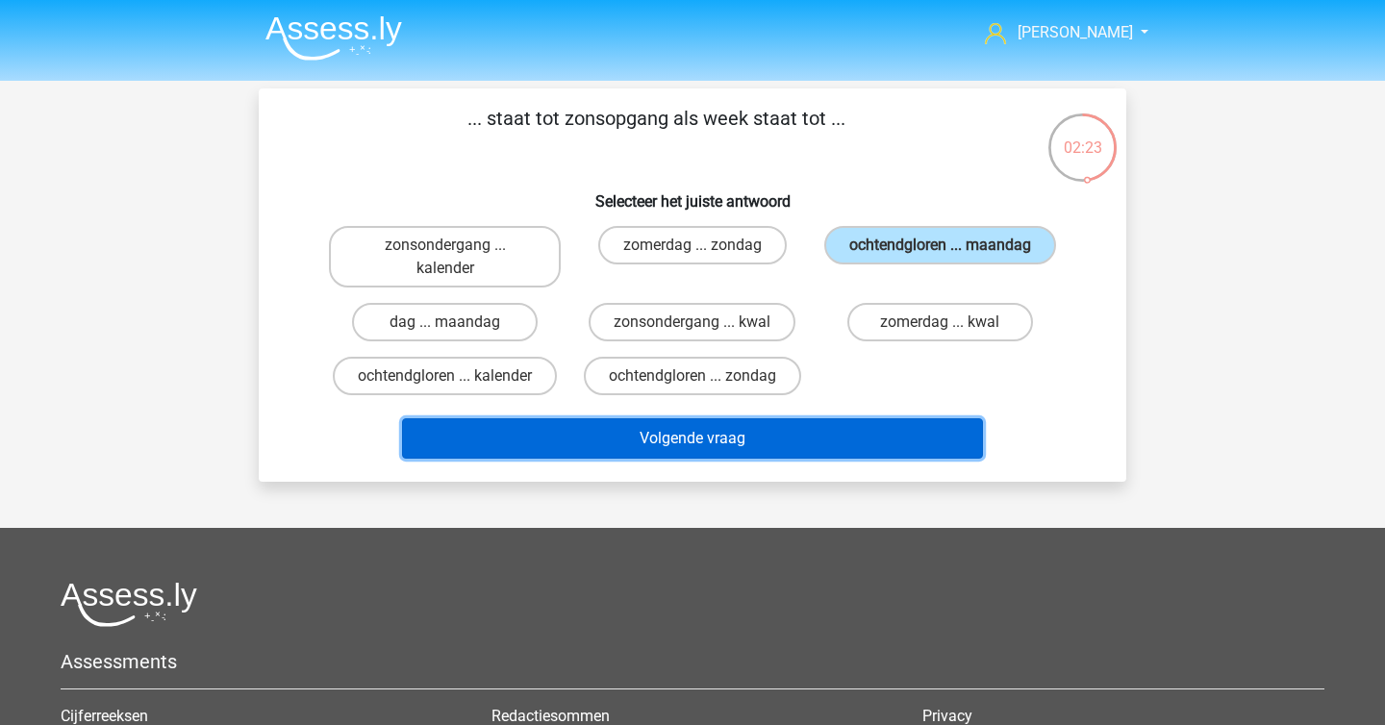
click at [790, 421] on button "Volgende vraag" at bounding box center [693, 438] width 582 height 40
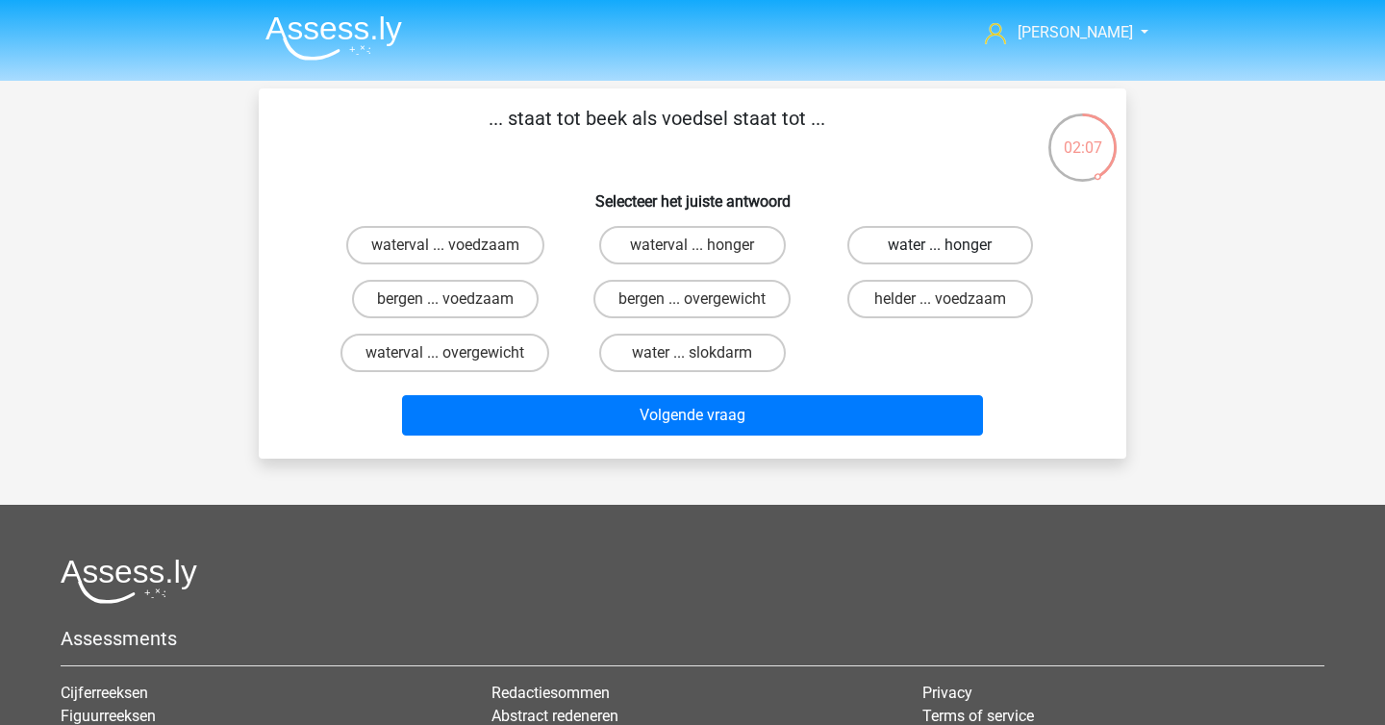
click at [954, 233] on label "water ... honger" at bounding box center [940, 245] width 186 height 38
click at [952, 245] on input "water ... honger" at bounding box center [946, 251] width 13 height 13
radio input "true"
click at [766, 365] on label "water ... slokdarm" at bounding box center [692, 353] width 186 height 38
click at [705, 365] on input "water ... slokdarm" at bounding box center [698, 359] width 13 height 13
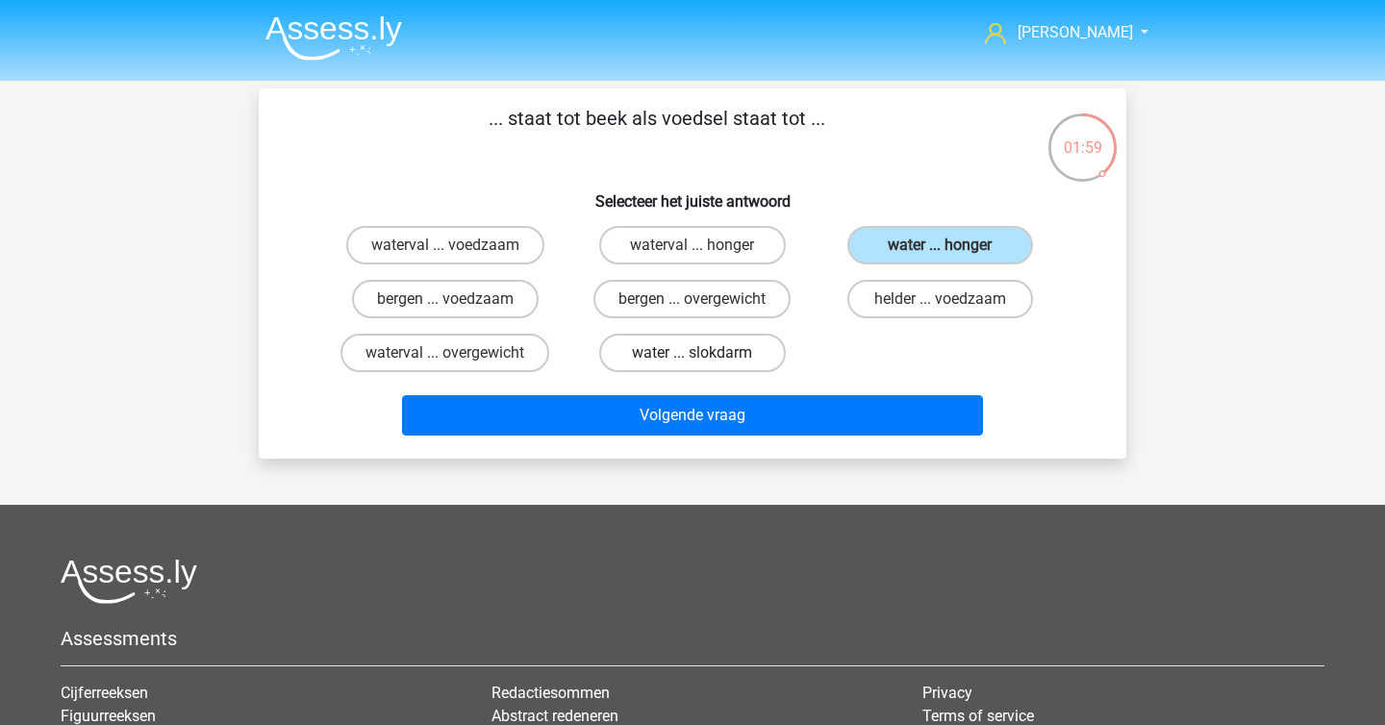
radio input "true"
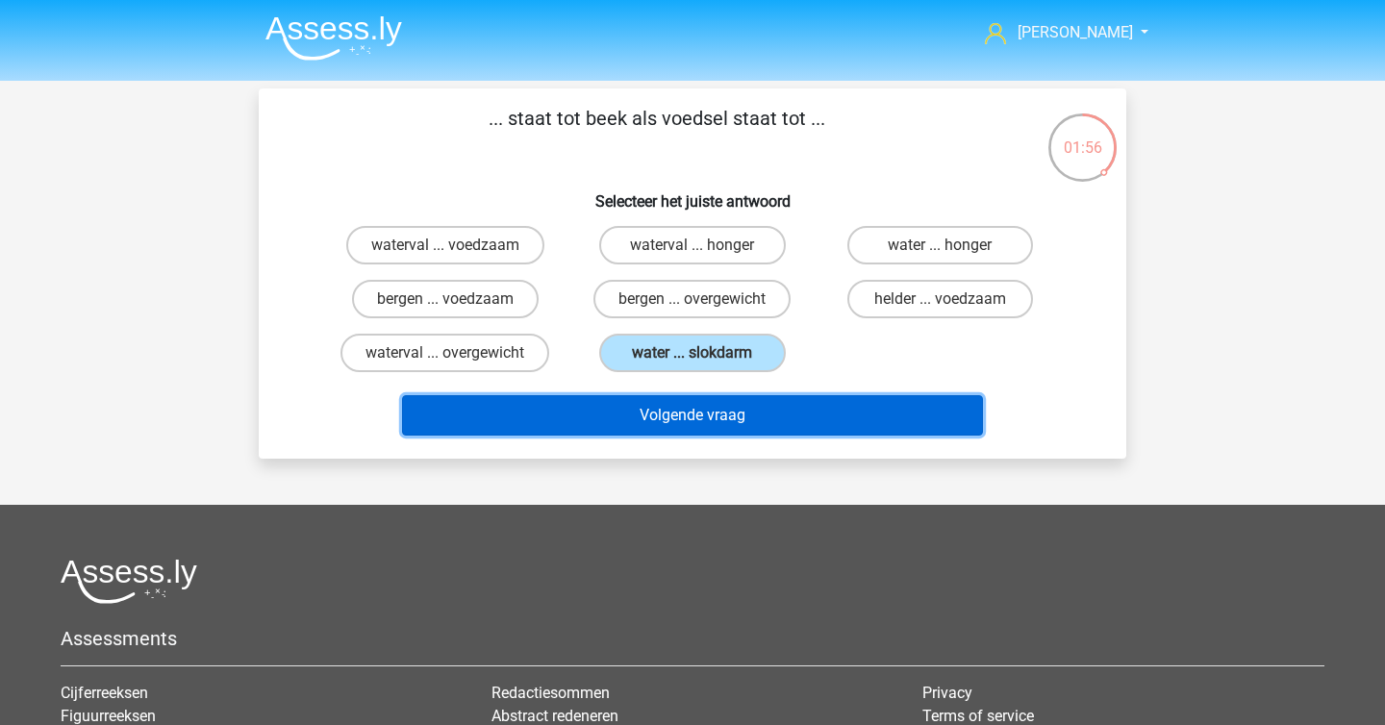
click at [740, 422] on button "Volgende vraag" at bounding box center [693, 415] width 582 height 40
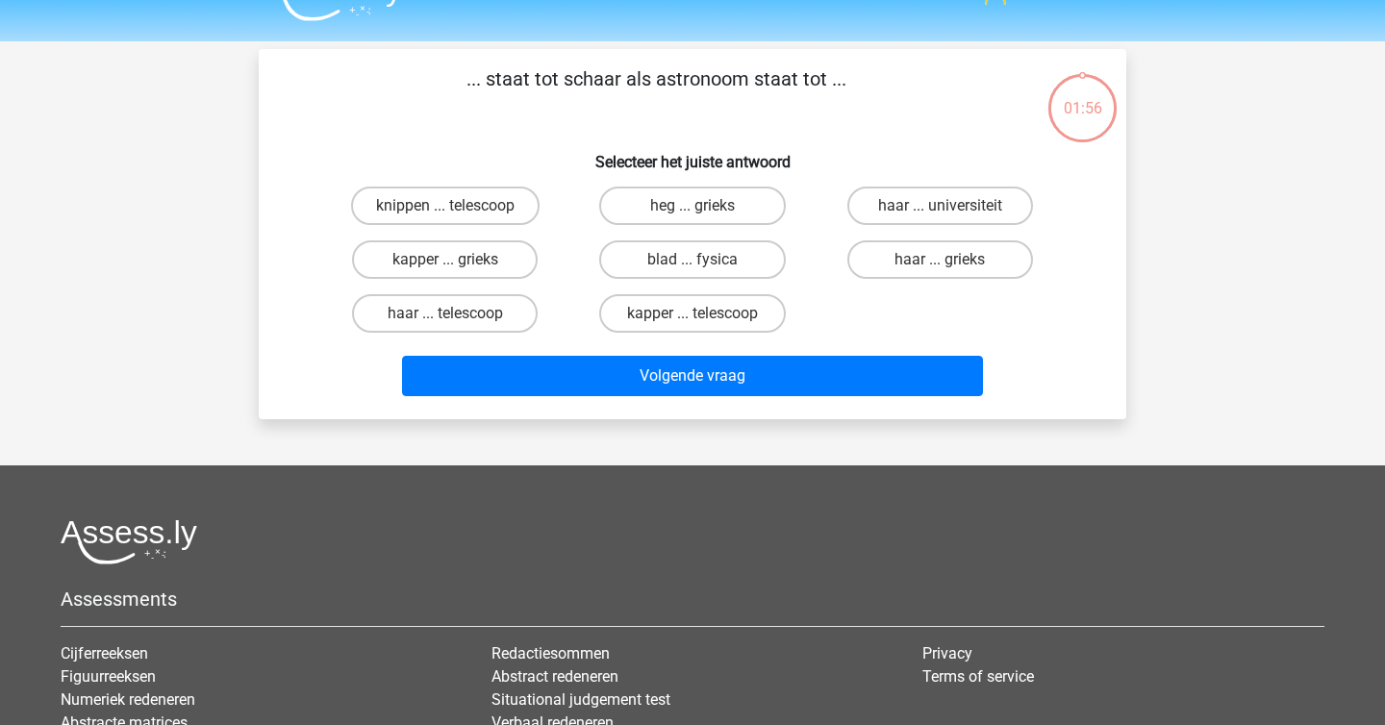
scroll to position [30, 0]
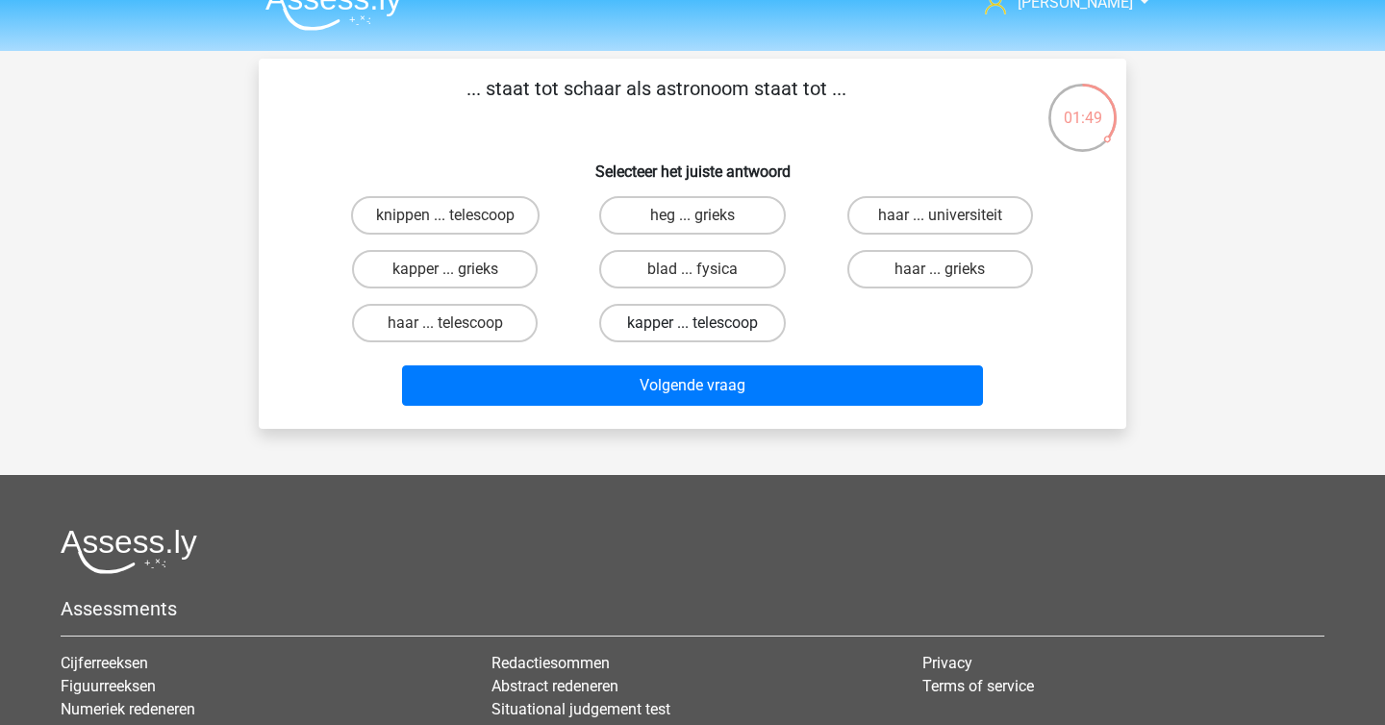
click at [772, 321] on label "kapper ... telescoop" at bounding box center [692, 323] width 186 height 38
click at [705, 323] on input "kapper ... telescoop" at bounding box center [698, 329] width 13 height 13
radio input "true"
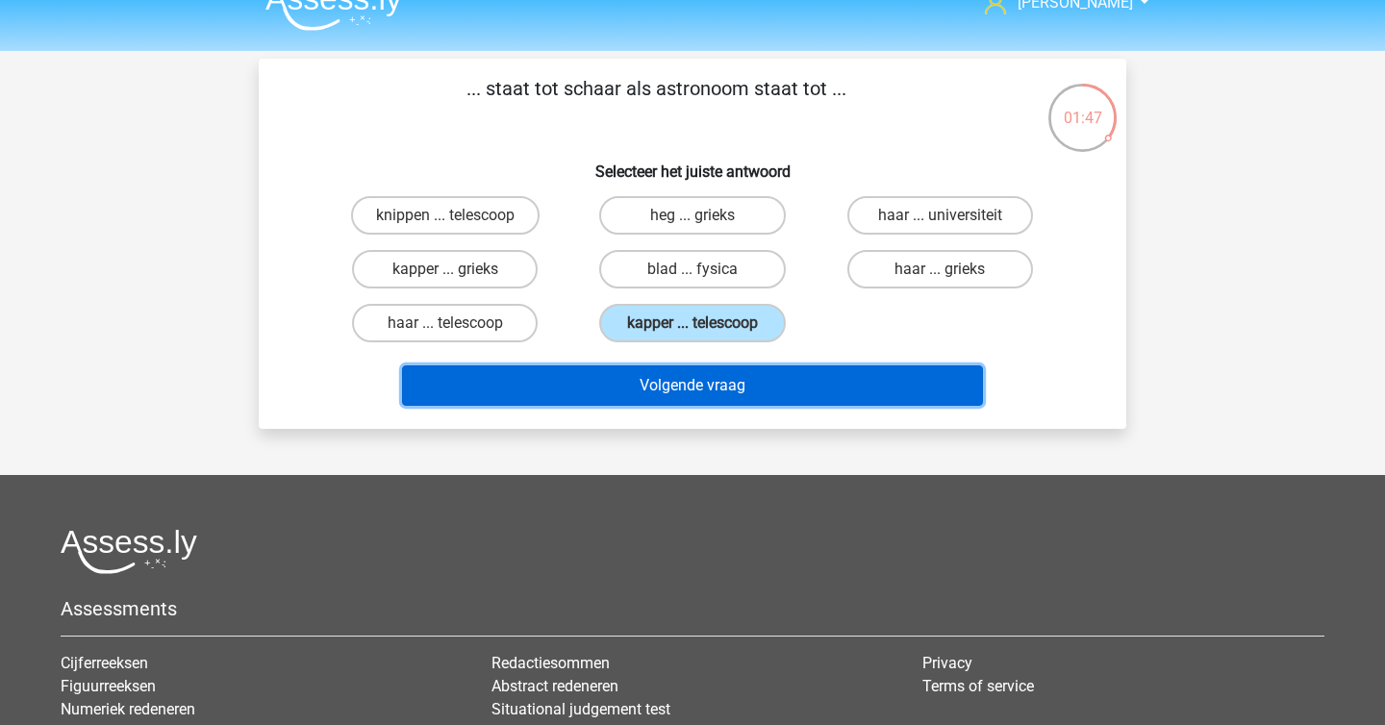
click at [773, 388] on button "Volgende vraag" at bounding box center [693, 385] width 582 height 40
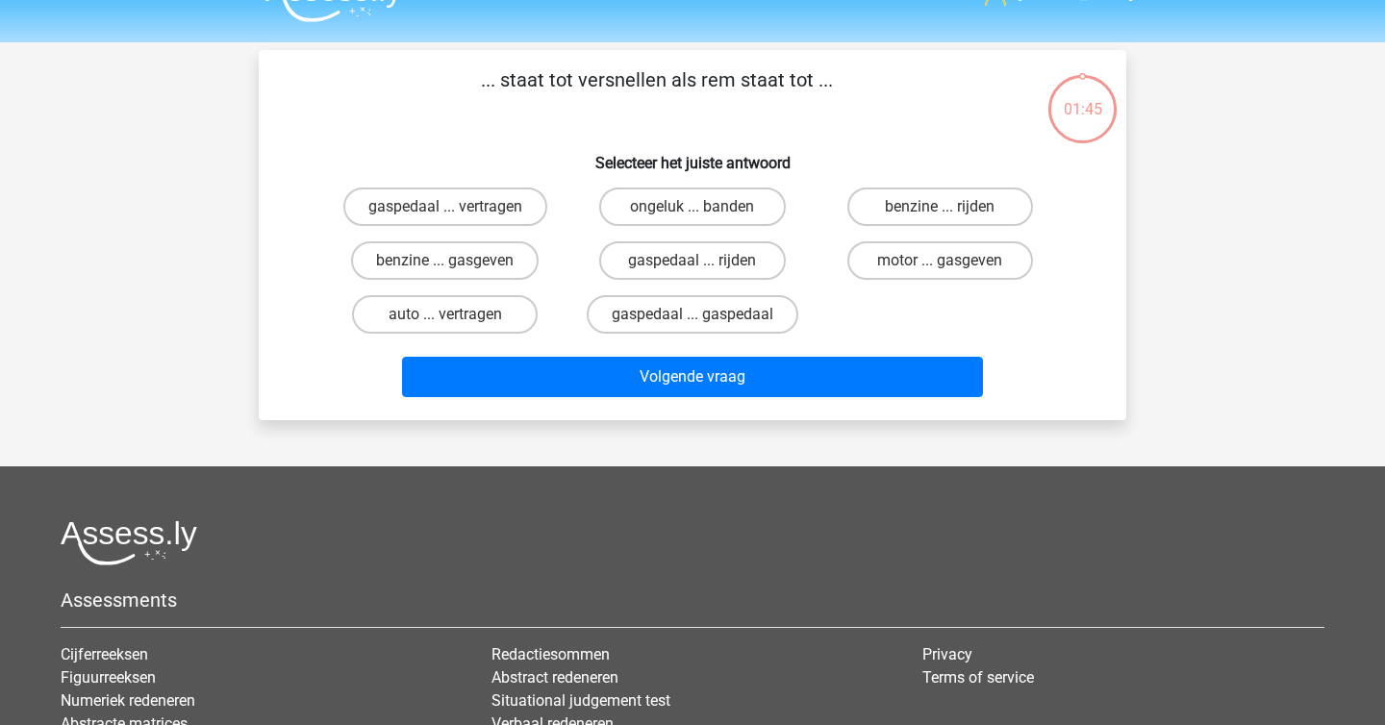
scroll to position [31, 0]
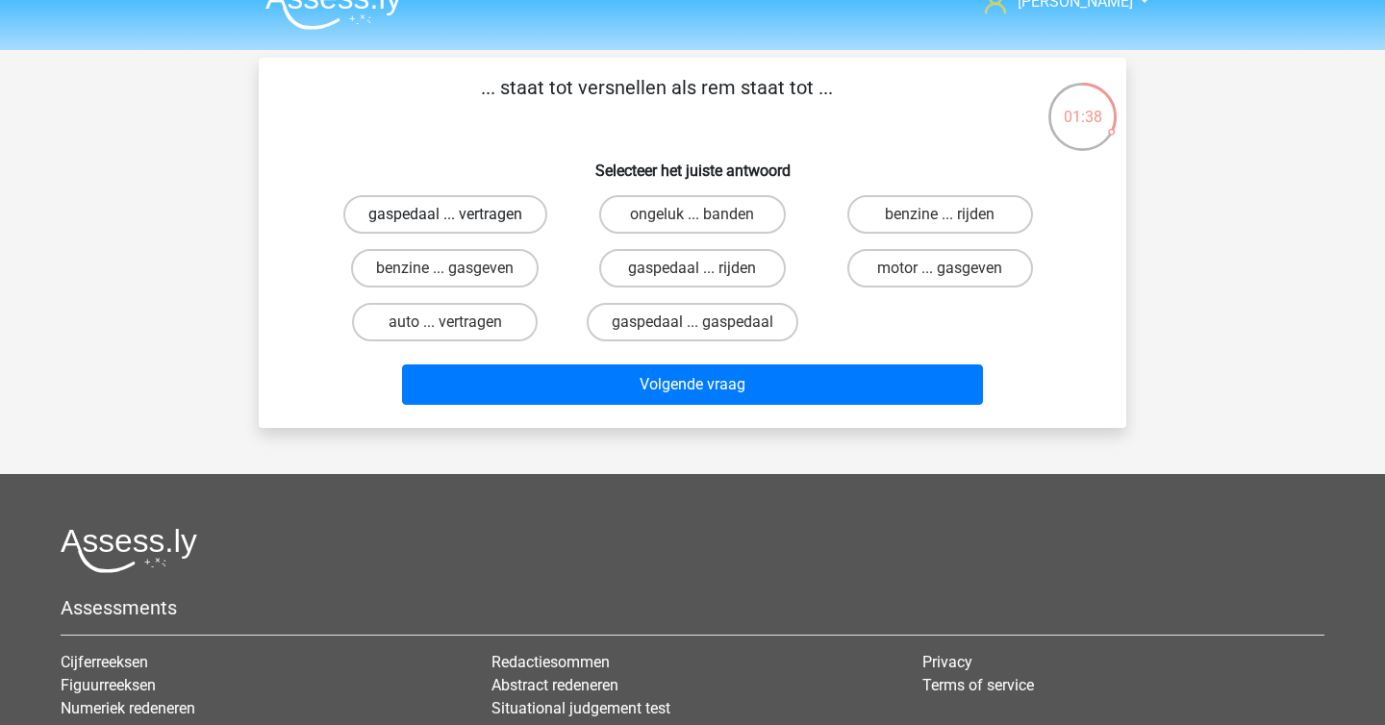
click at [512, 224] on label "gaspedaal ... vertragen" at bounding box center [445, 214] width 204 height 38
click at [458, 224] on input "gaspedaal ... vertragen" at bounding box center [451, 220] width 13 height 13
radio input "true"
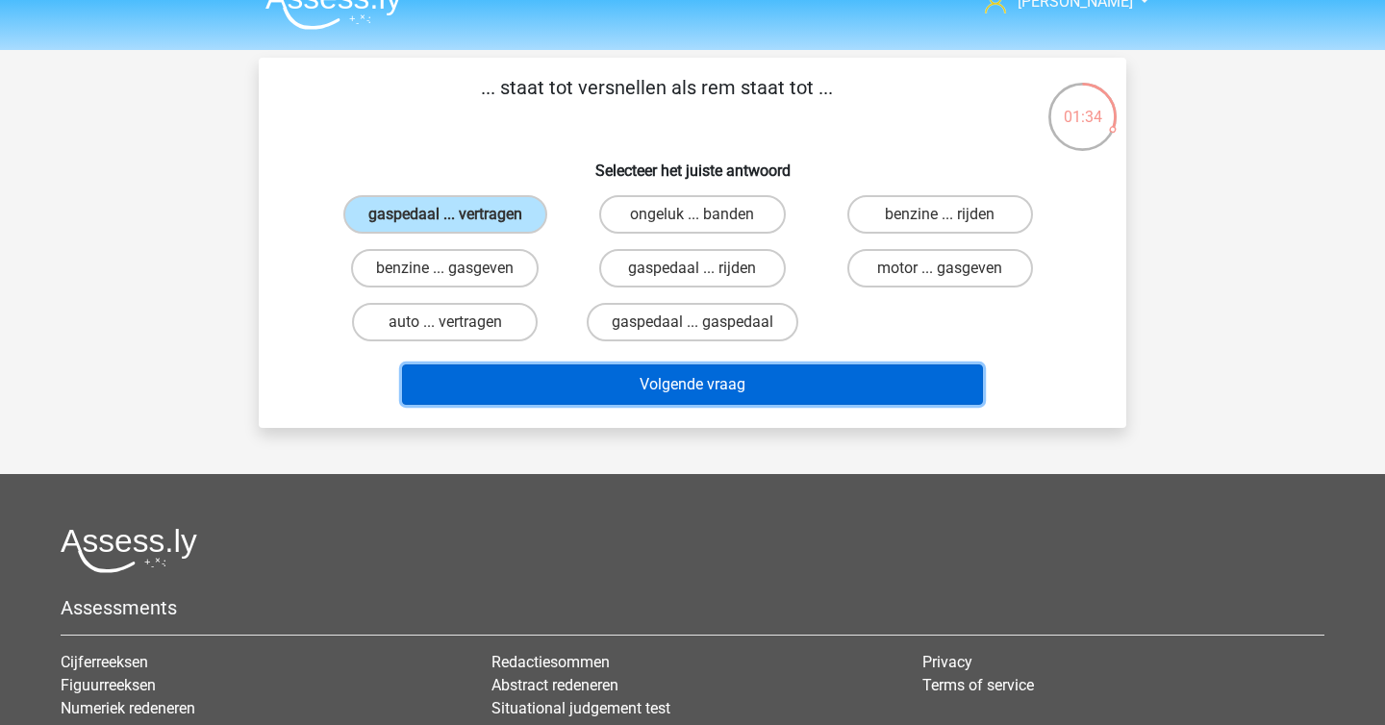
click at [683, 378] on button "Volgende vraag" at bounding box center [693, 384] width 582 height 40
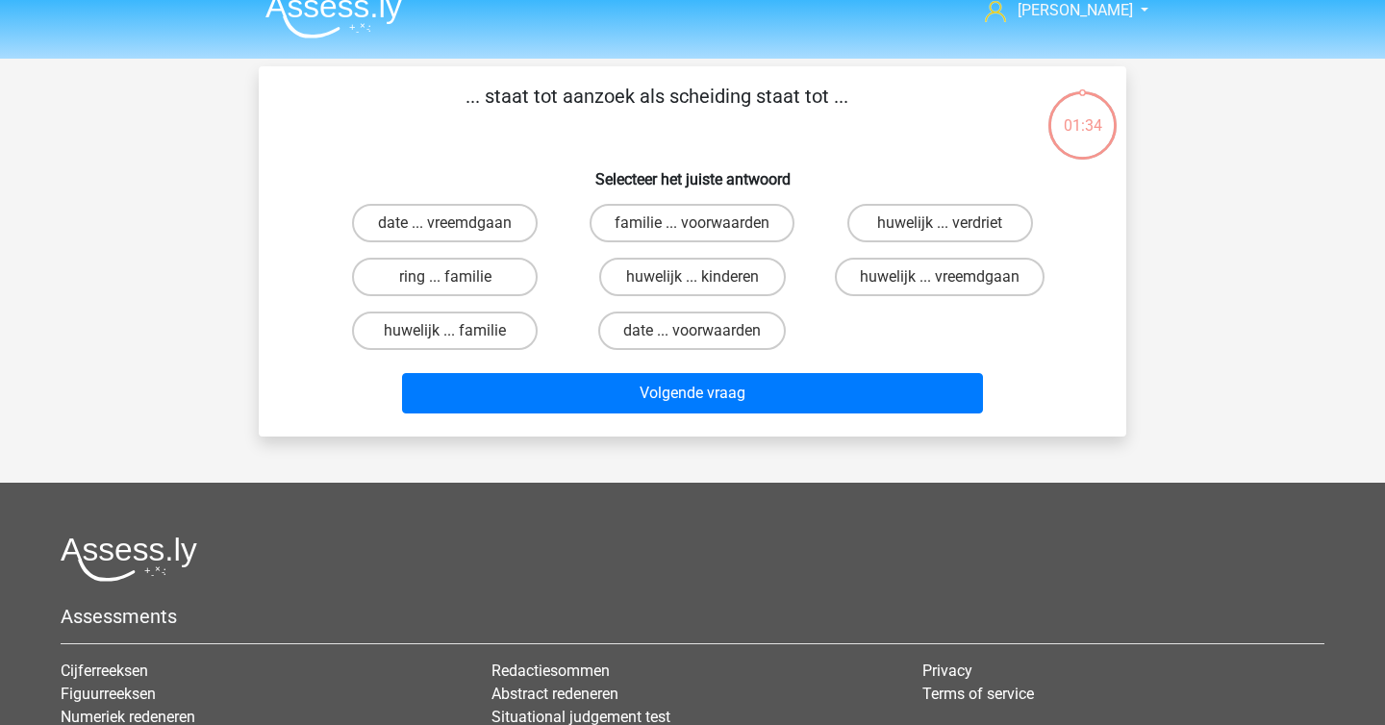
scroll to position [20, 0]
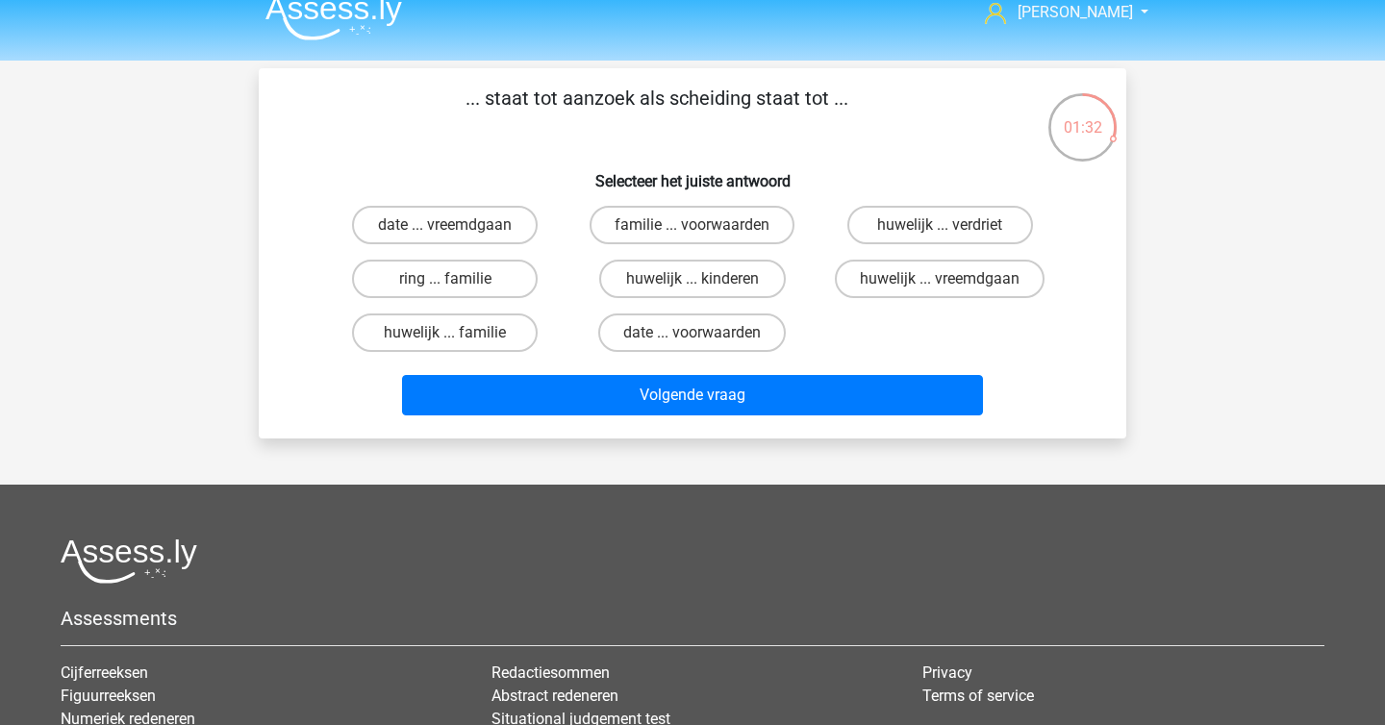
click at [599, 110] on p "... staat tot aanzoek als scheiding staat tot ..." at bounding box center [656, 113] width 734 height 58
click at [658, 278] on label "huwelijk ... kinderen" at bounding box center [692, 279] width 186 height 38
click at [692, 279] on input "huwelijk ... kinderen" at bounding box center [698, 285] width 13 height 13
radio input "true"
click at [882, 238] on label "huwelijk ... verdriet" at bounding box center [940, 225] width 186 height 38
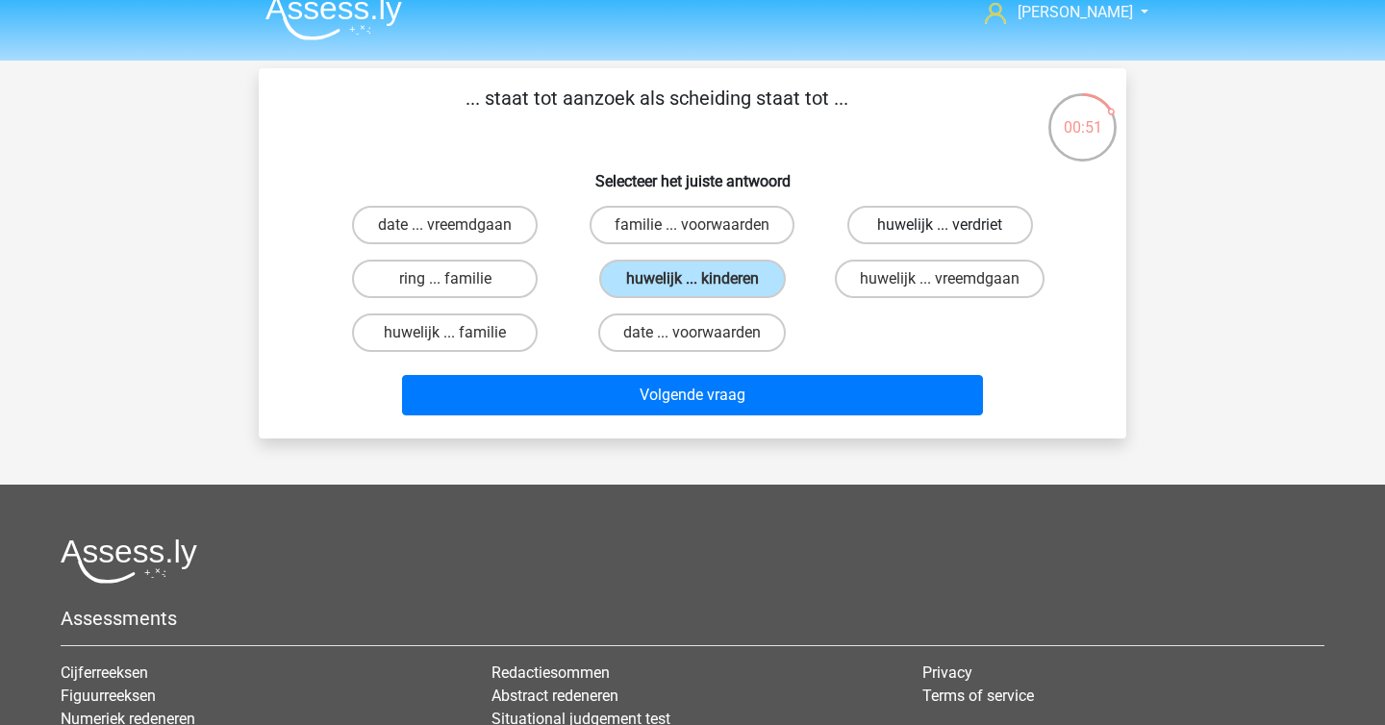
click at [940, 238] on input "huwelijk ... verdriet" at bounding box center [946, 231] width 13 height 13
radio input "true"
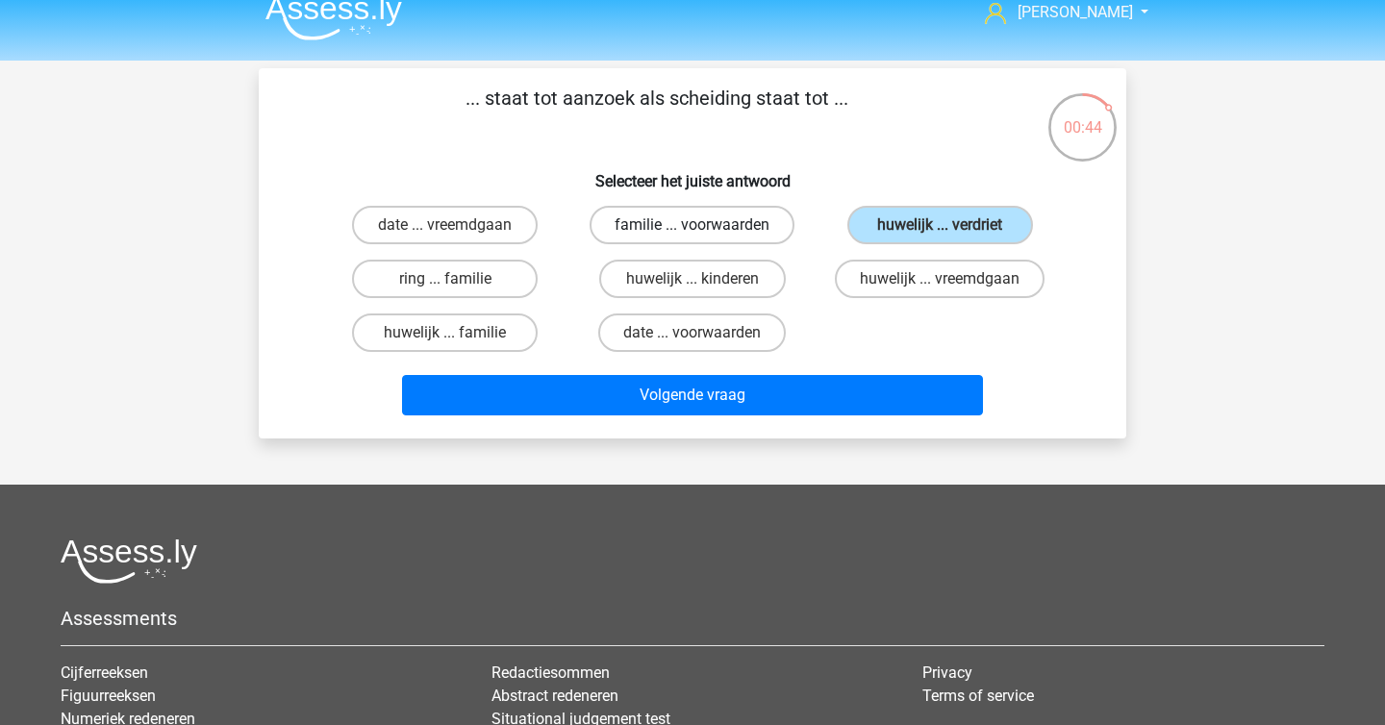
click at [675, 223] on label "familie ... voorwaarden" at bounding box center [691, 225] width 205 height 38
click at [692, 225] on input "familie ... voorwaarden" at bounding box center [698, 231] width 13 height 13
radio input "true"
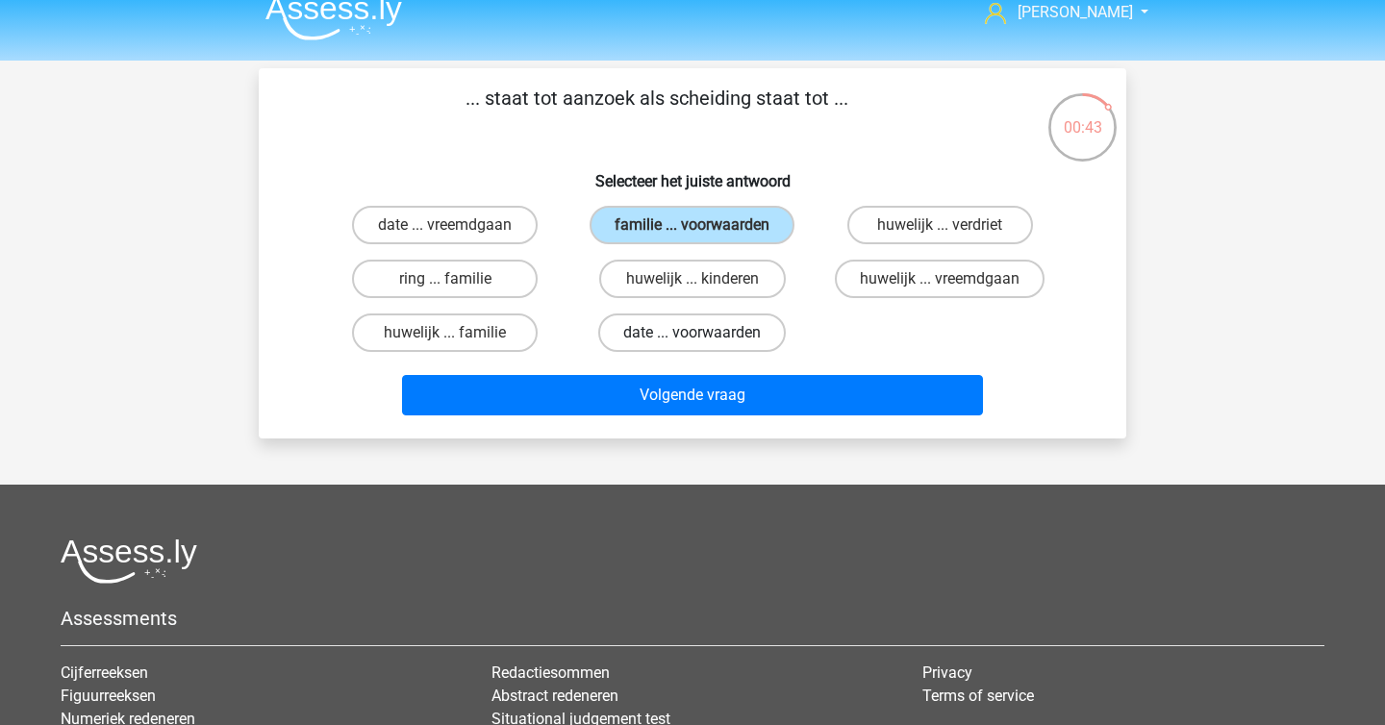
click at [687, 329] on label "date ... voorwaarden" at bounding box center [692, 332] width 188 height 38
click at [692, 333] on input "date ... voorwaarden" at bounding box center [698, 339] width 13 height 13
radio input "true"
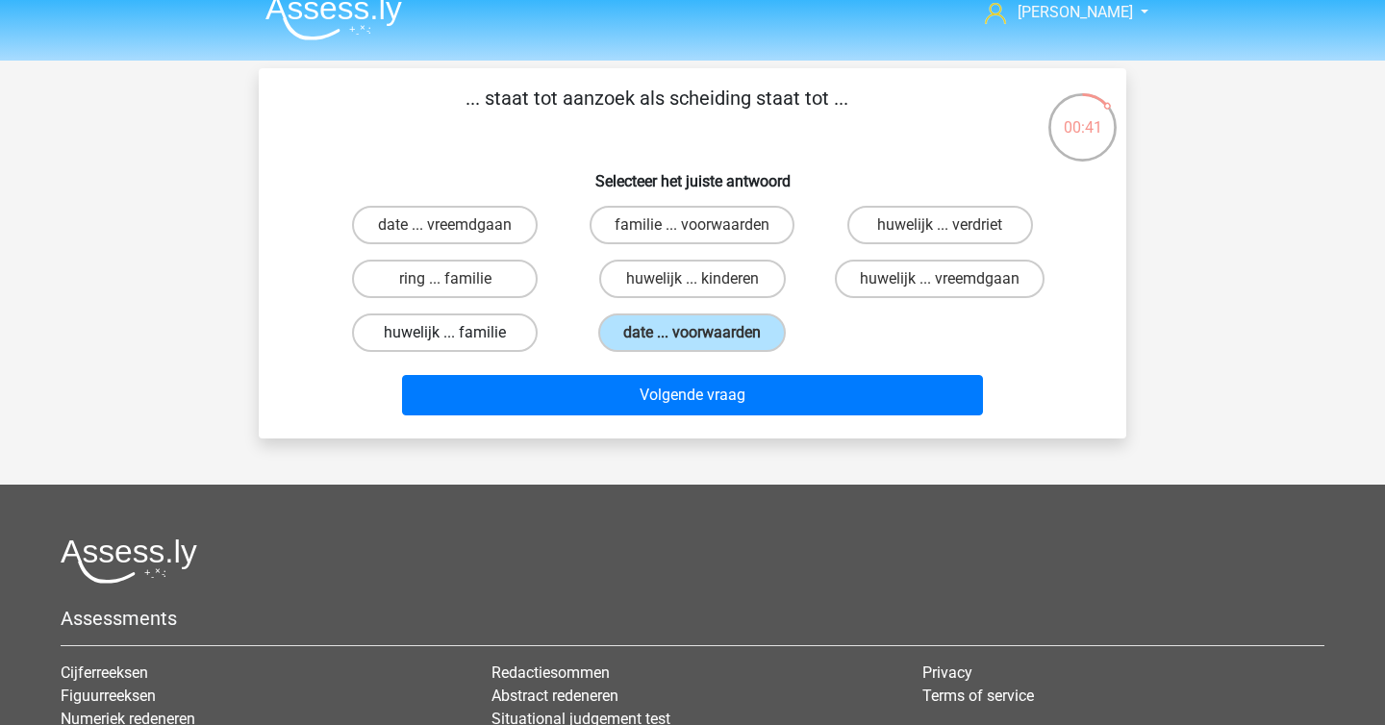
click at [522, 336] on label "huwelijk ... familie" at bounding box center [445, 332] width 186 height 38
click at [458, 336] on input "huwelijk ... familie" at bounding box center [451, 339] width 13 height 13
radio input "true"
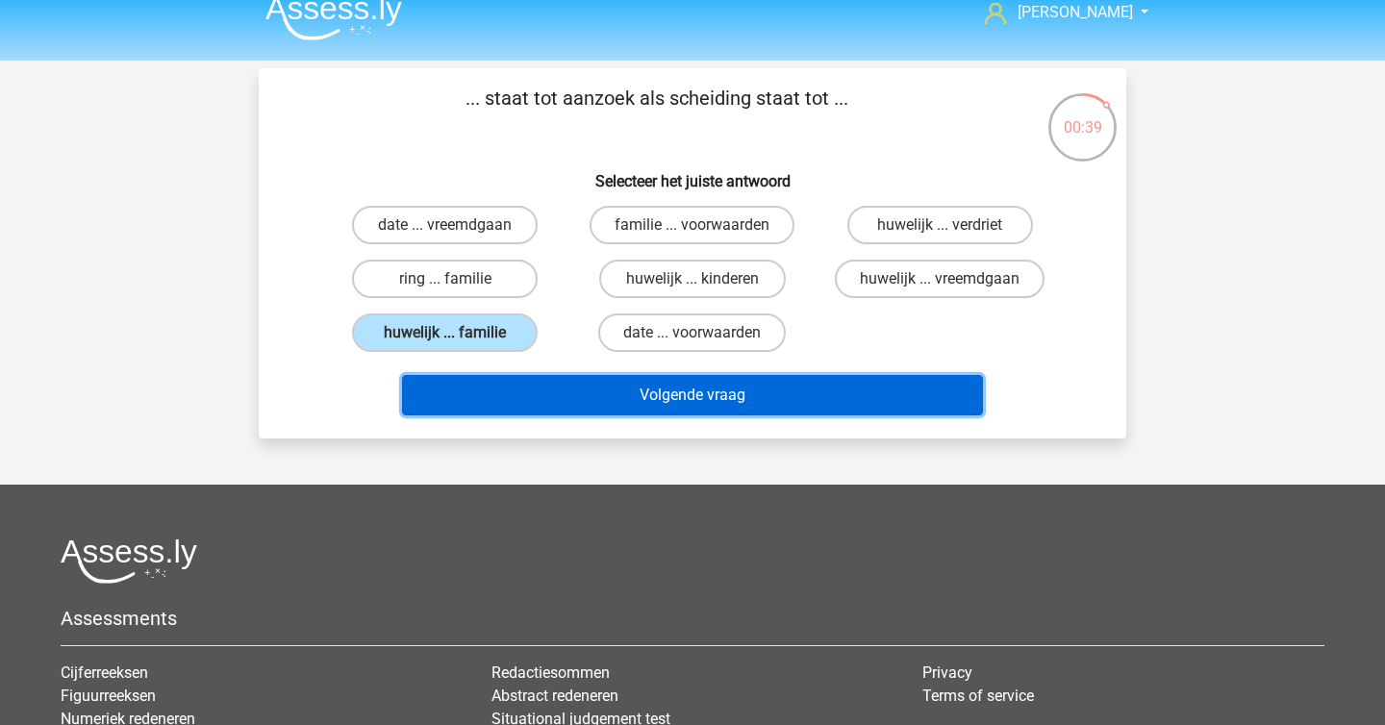
click at [617, 396] on button "Volgende vraag" at bounding box center [693, 395] width 582 height 40
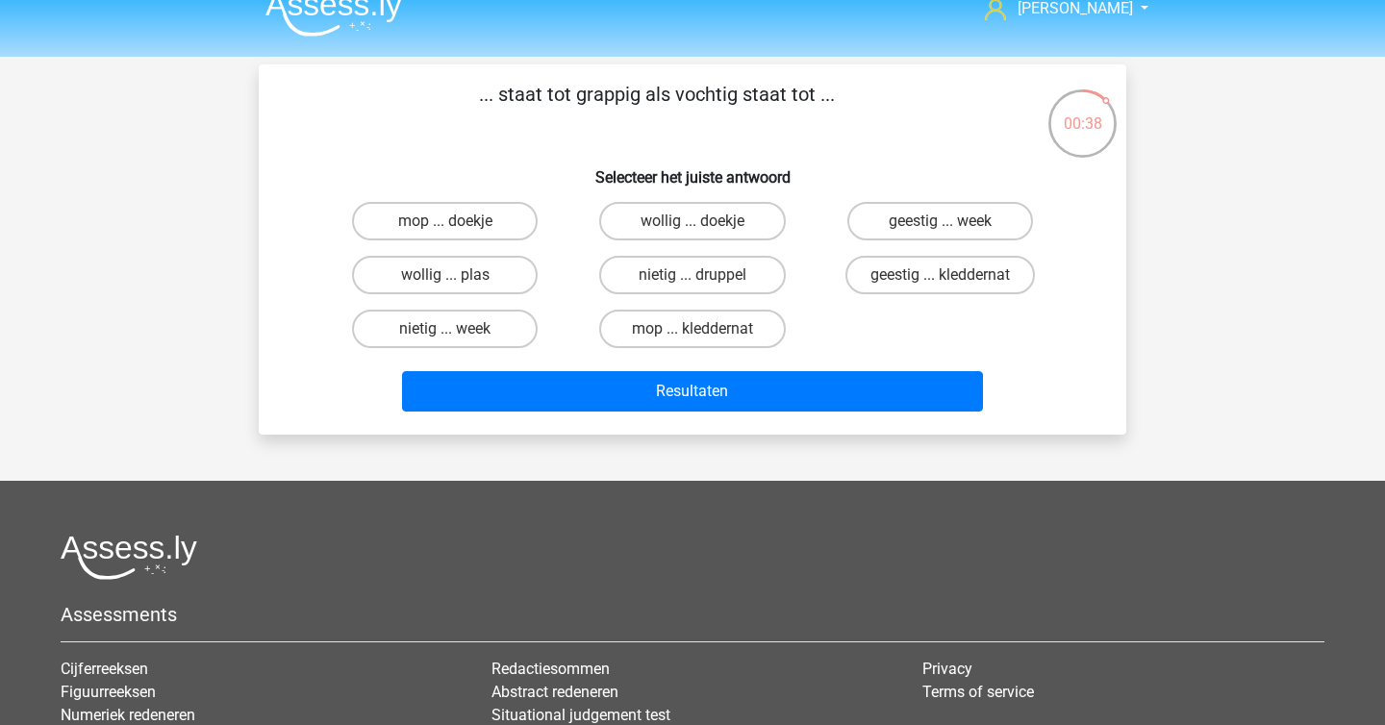
scroll to position [0, 0]
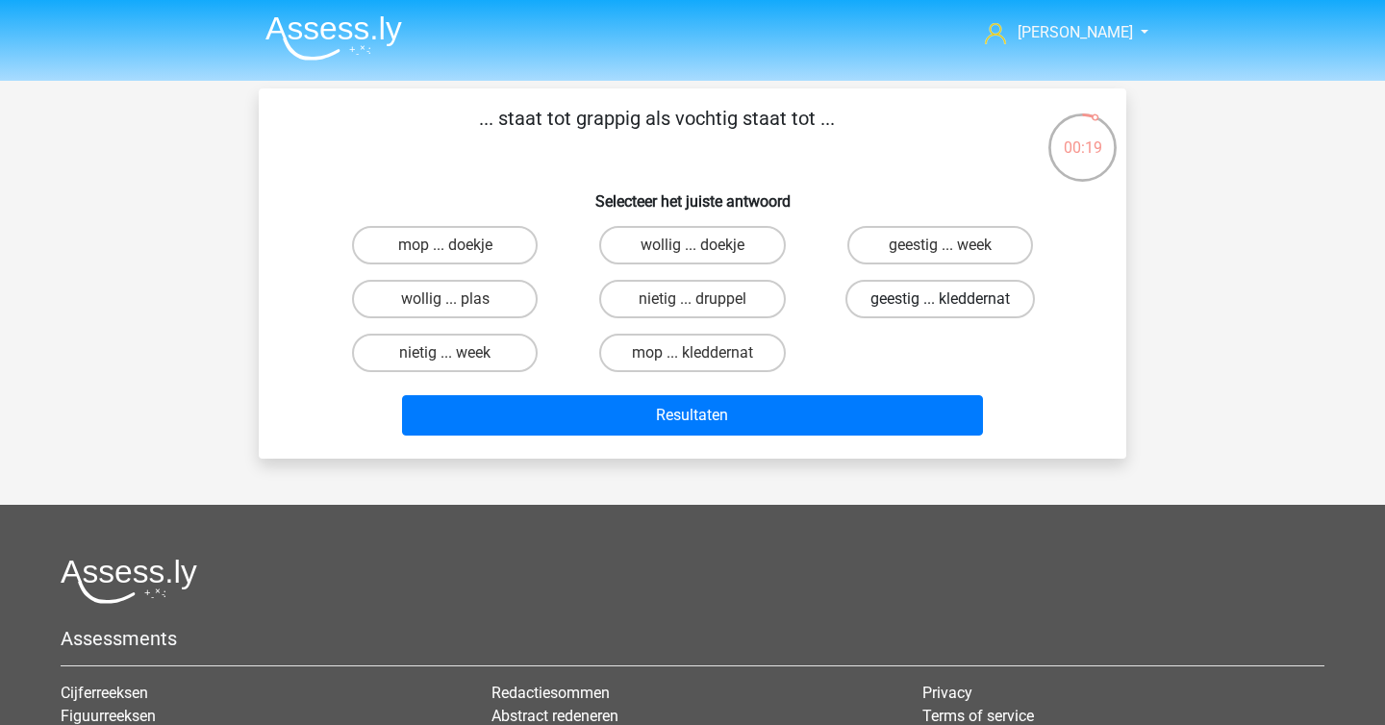
click at [868, 305] on label "geestig ... kleddernat" at bounding box center [939, 299] width 189 height 38
click at [940, 305] on input "geestig ... kleddernat" at bounding box center [946, 305] width 13 height 13
radio input "true"
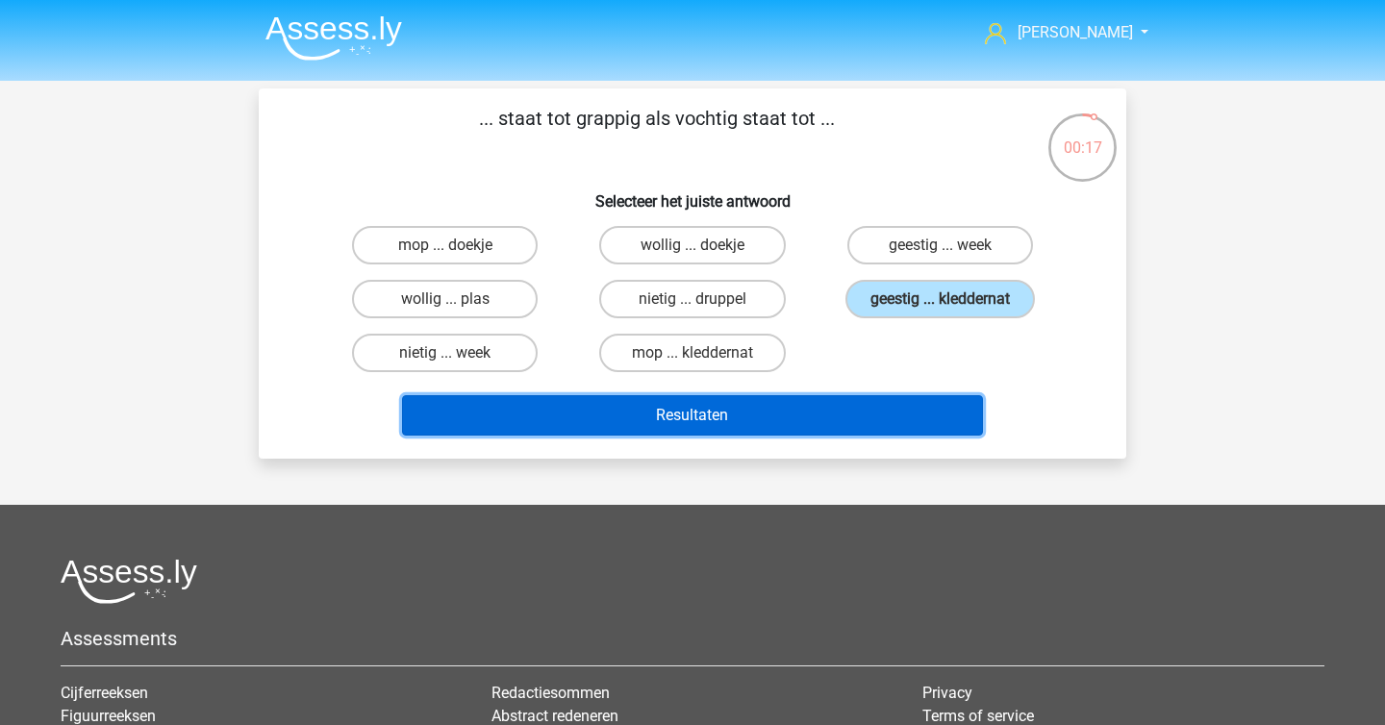
click at [818, 413] on button "Resultaten" at bounding box center [693, 415] width 582 height 40
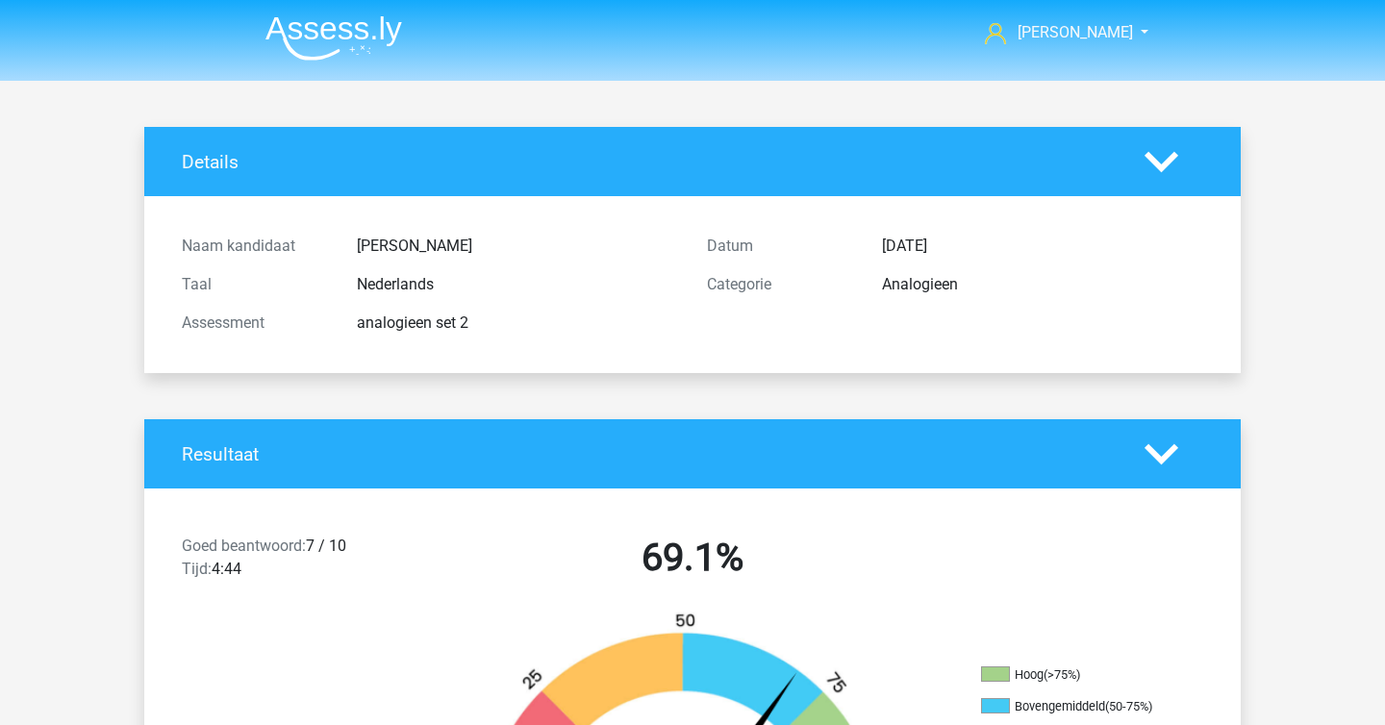
click at [335, 23] on img at bounding box center [333, 37] width 137 height 45
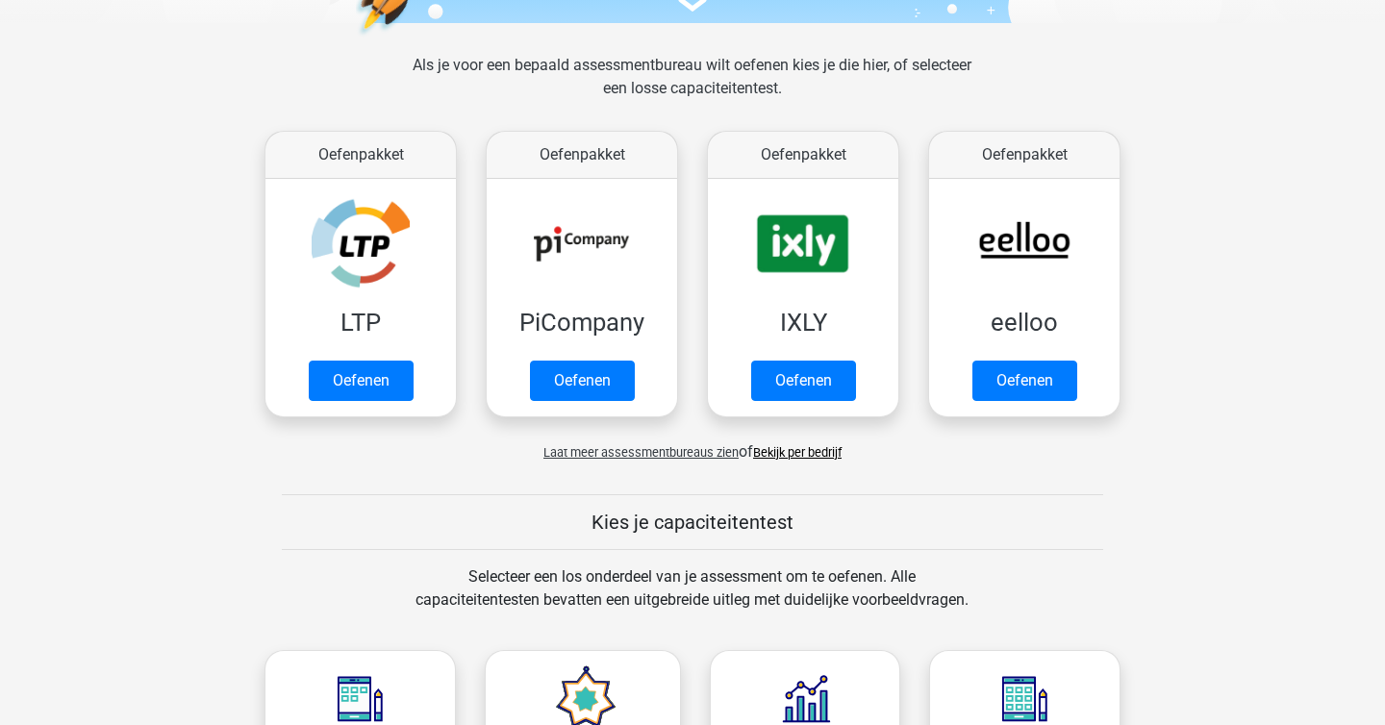
scroll to position [1130, 0]
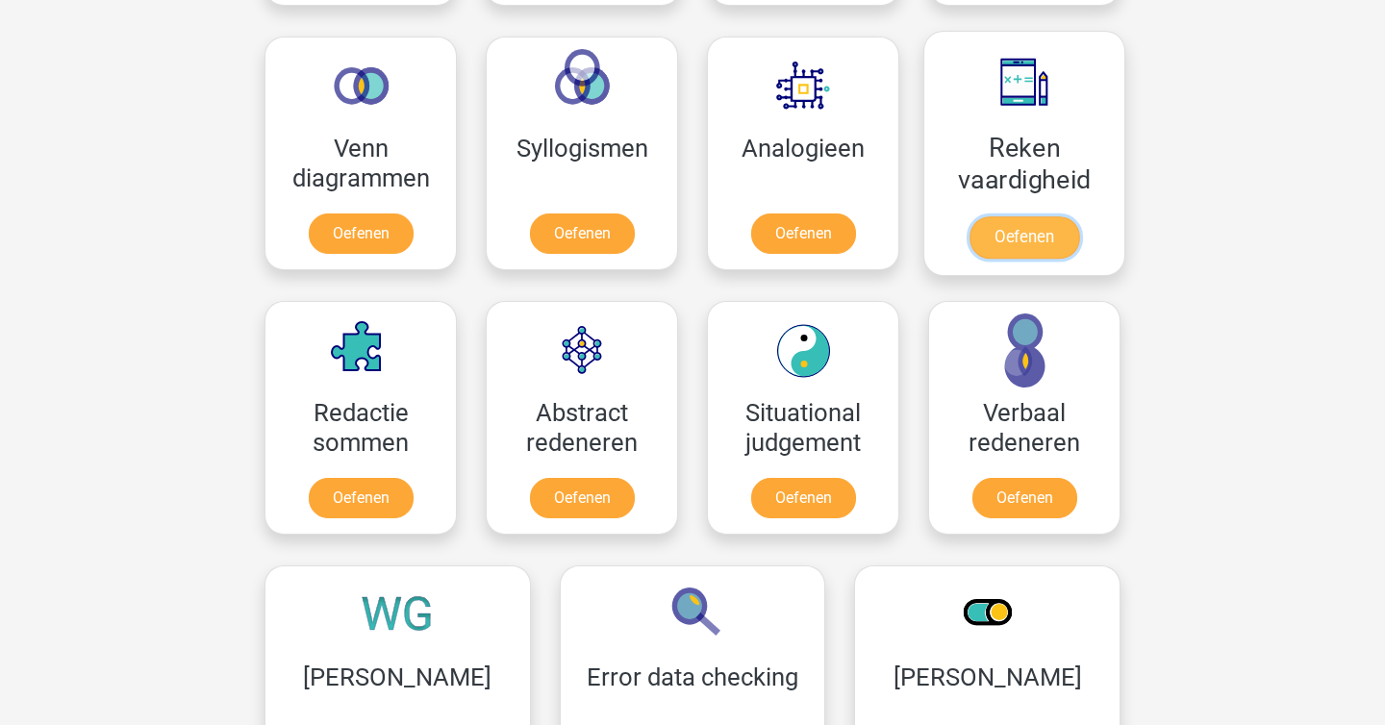
click at [1025, 235] on link "Oefenen" at bounding box center [1024, 237] width 110 height 42
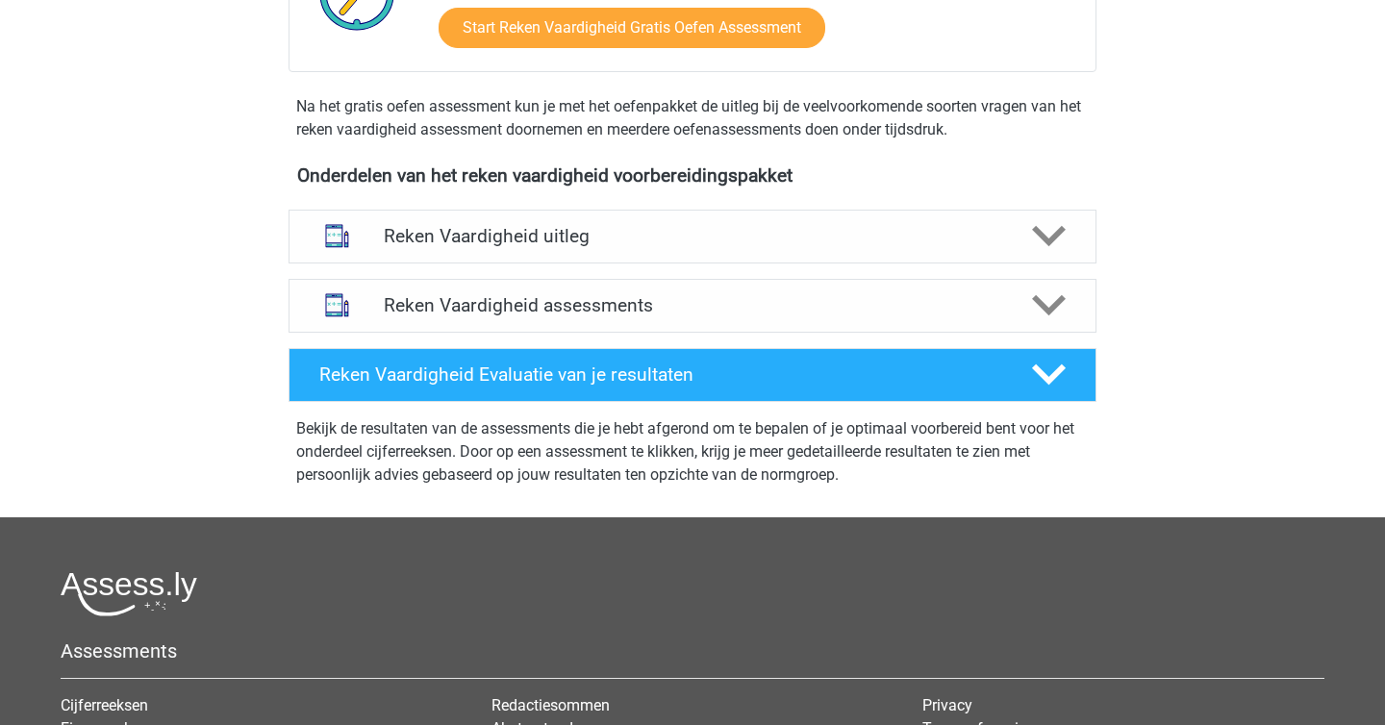
scroll to position [685, 0]
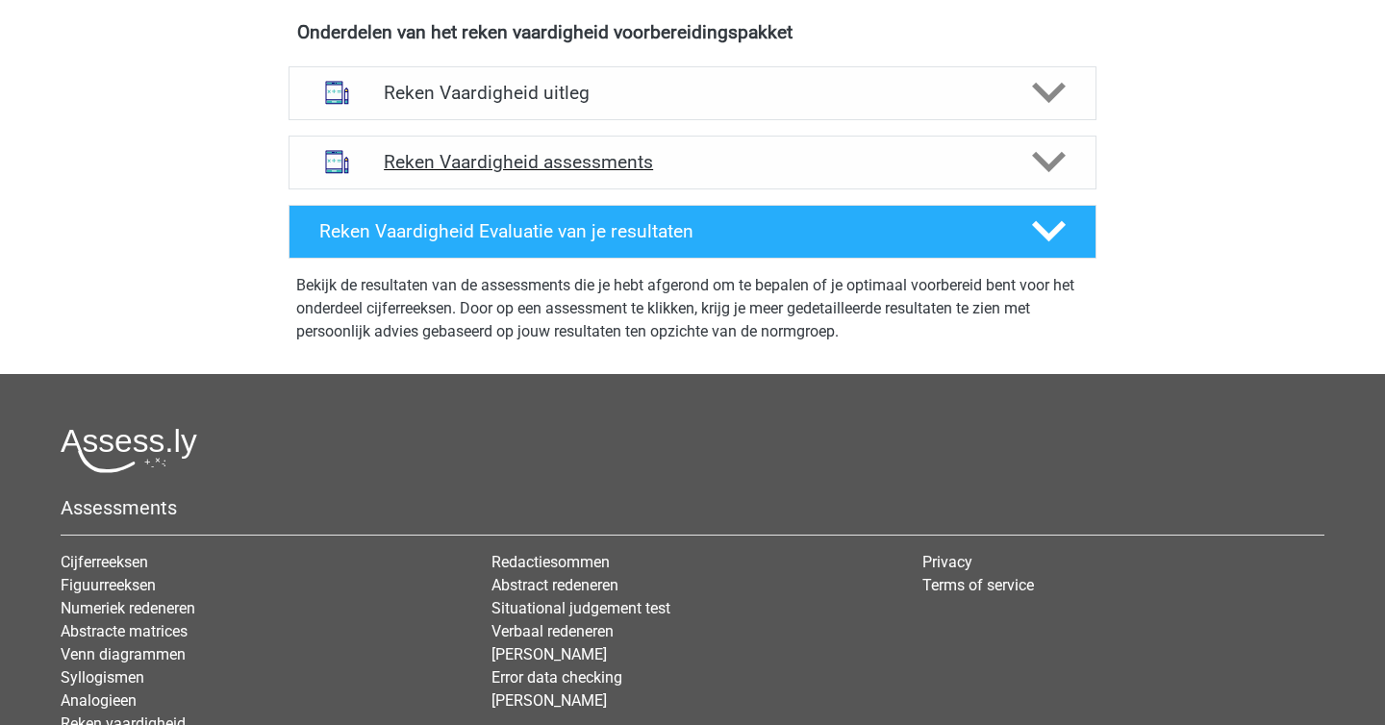
click at [839, 160] on h4 "Reken Vaardigheid assessments" at bounding box center [692, 162] width 617 height 22
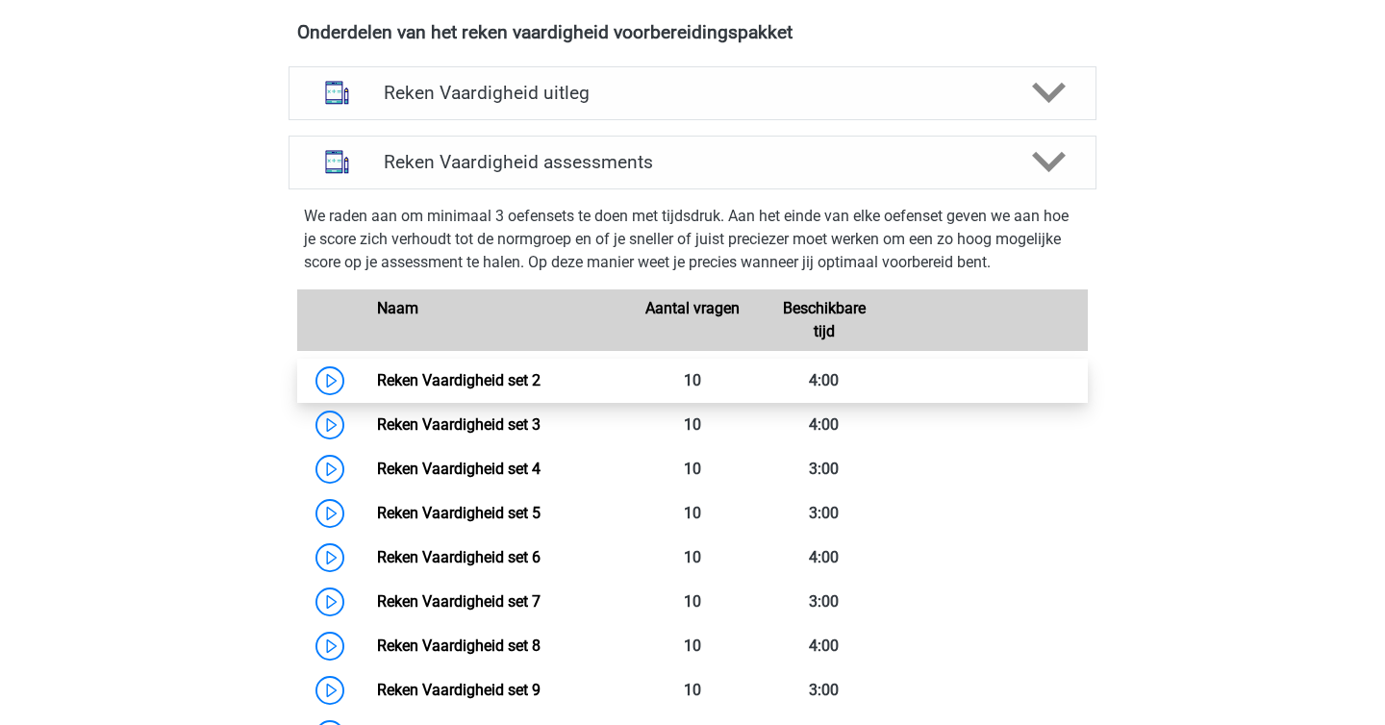
click at [518, 382] on link "Reken Vaardigheid set 2" at bounding box center [458, 380] width 163 height 18
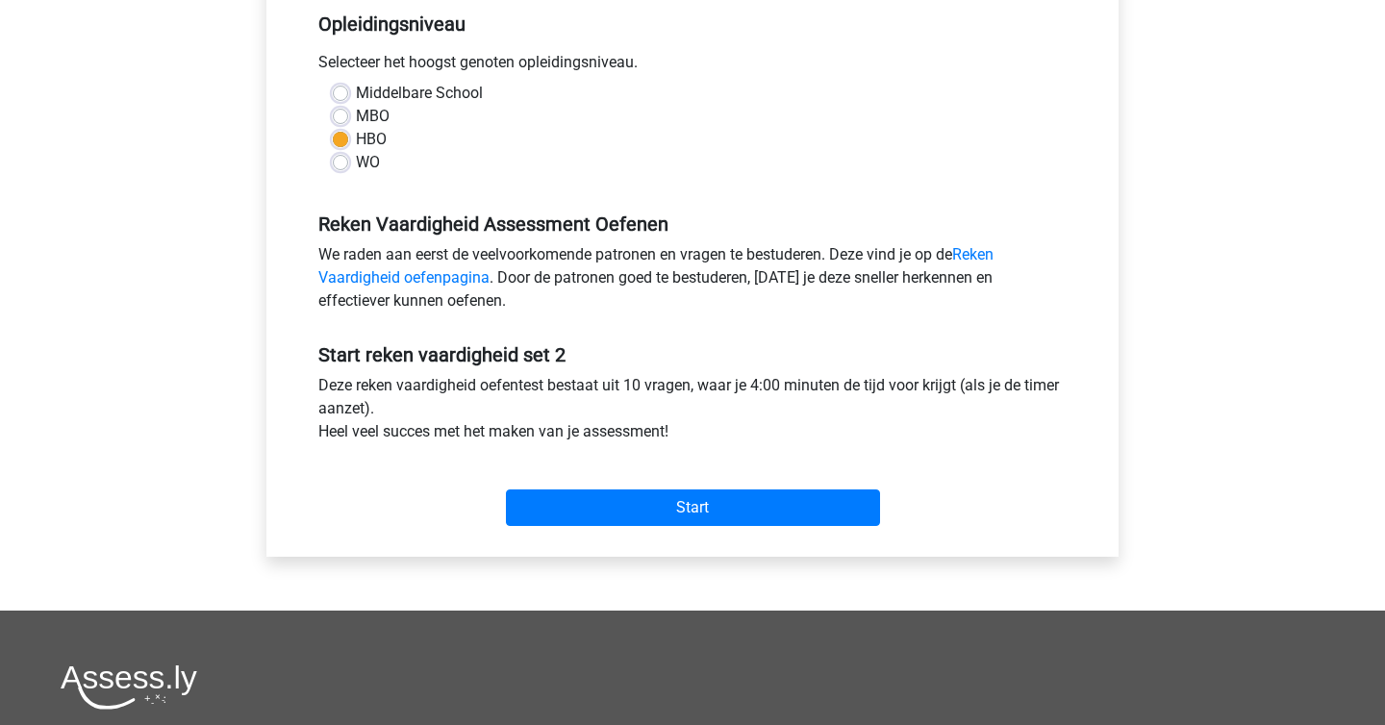
scroll to position [515, 0]
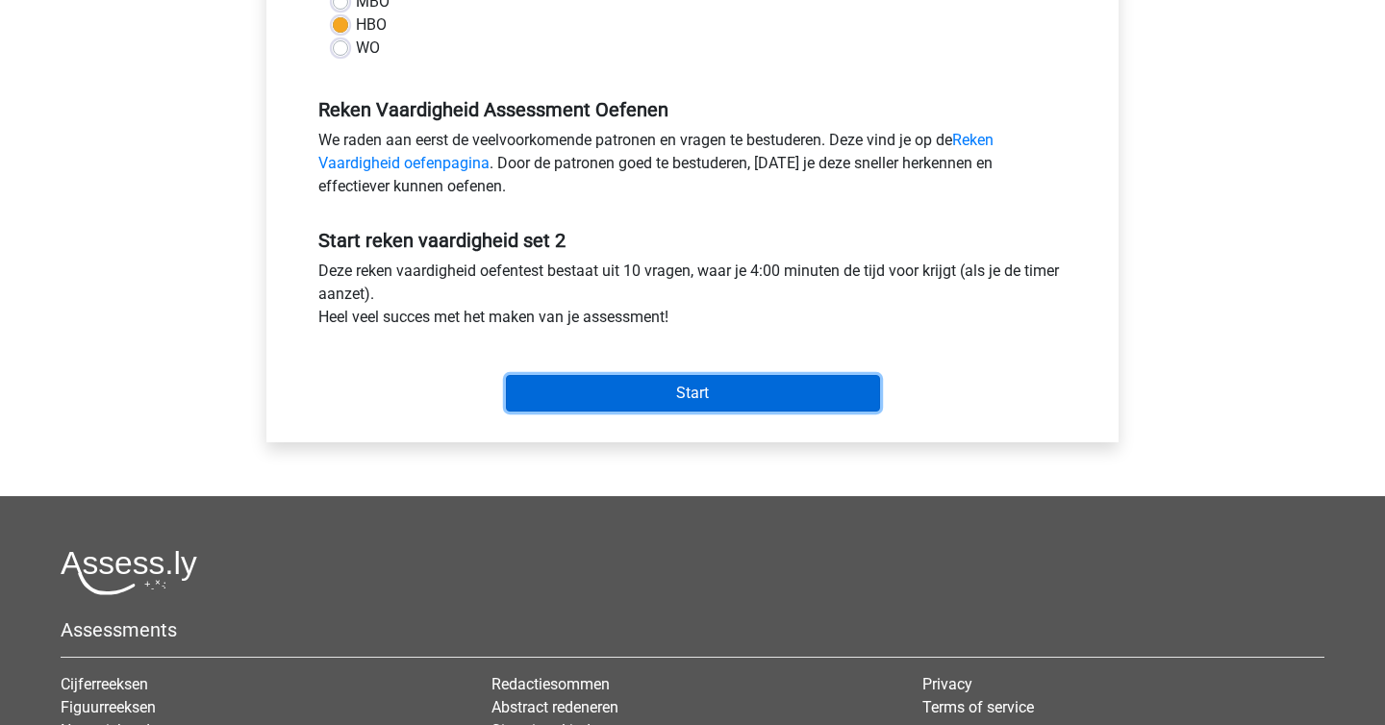
click at [748, 404] on input "Start" at bounding box center [693, 393] width 374 height 37
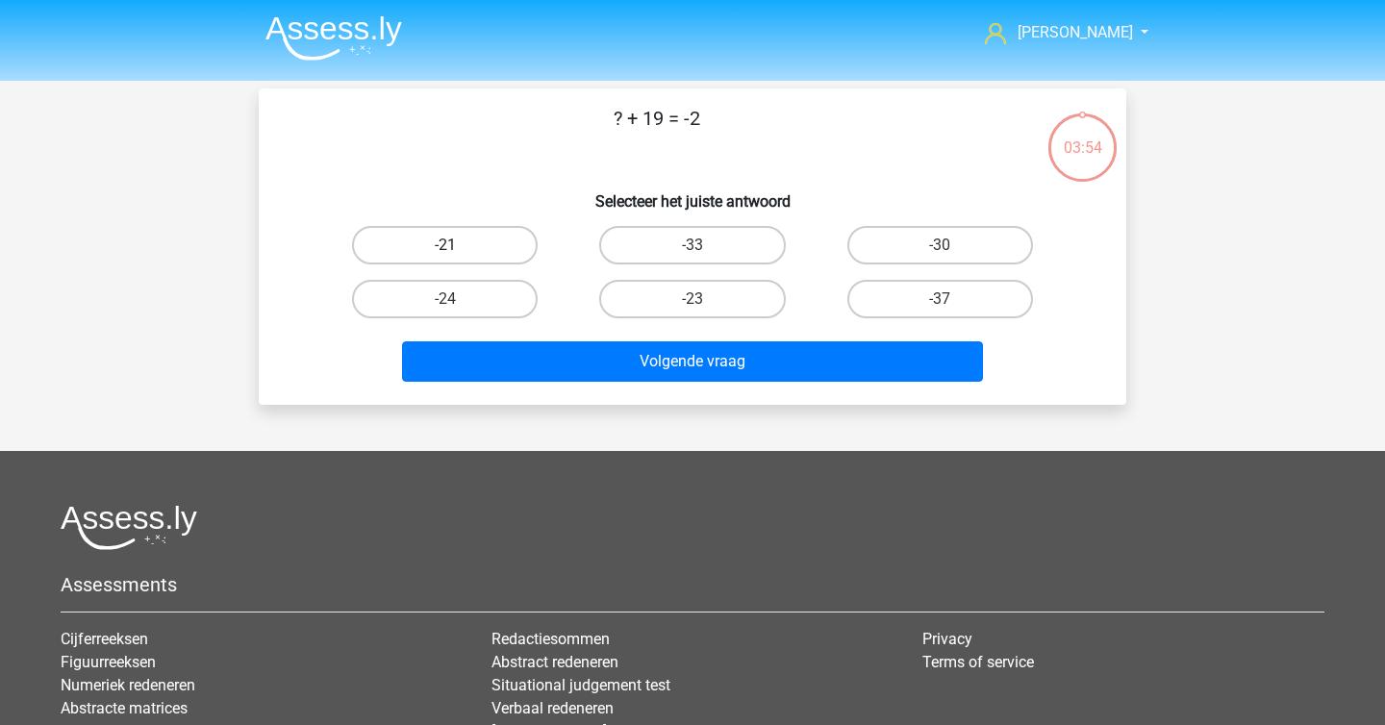
click at [478, 257] on label "-21" at bounding box center [445, 245] width 186 height 38
click at [458, 257] on input "-21" at bounding box center [451, 251] width 13 height 13
radio input "true"
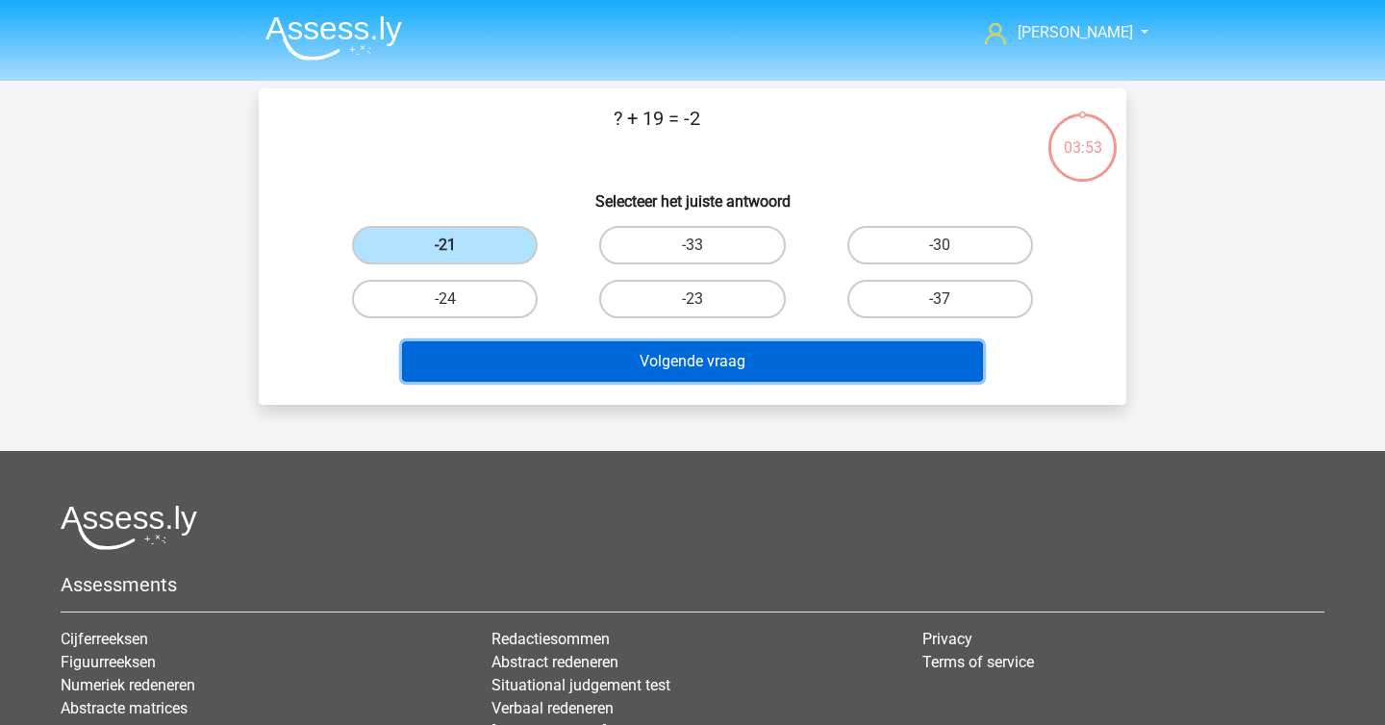
click at [619, 364] on button "Volgende vraag" at bounding box center [693, 361] width 582 height 40
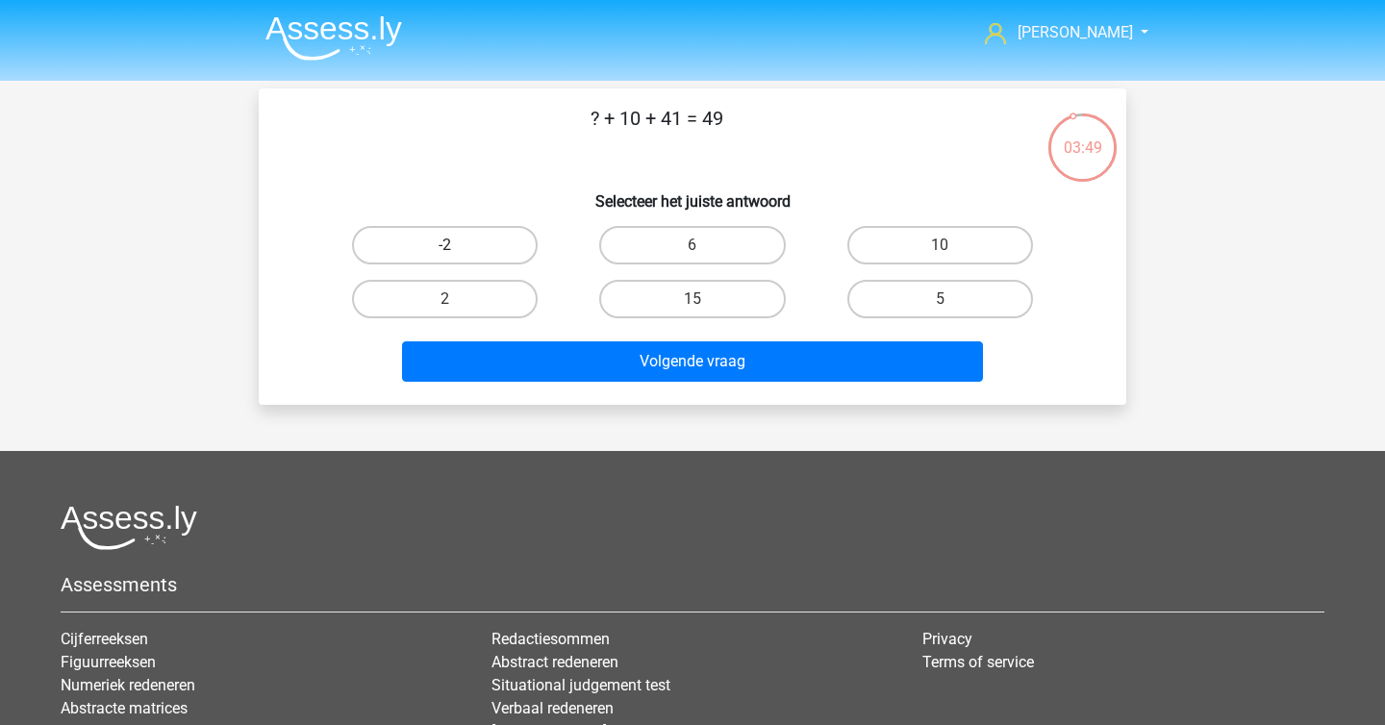
click at [505, 246] on label "-2" at bounding box center [445, 245] width 186 height 38
click at [458, 246] on input "-2" at bounding box center [451, 251] width 13 height 13
radio input "true"
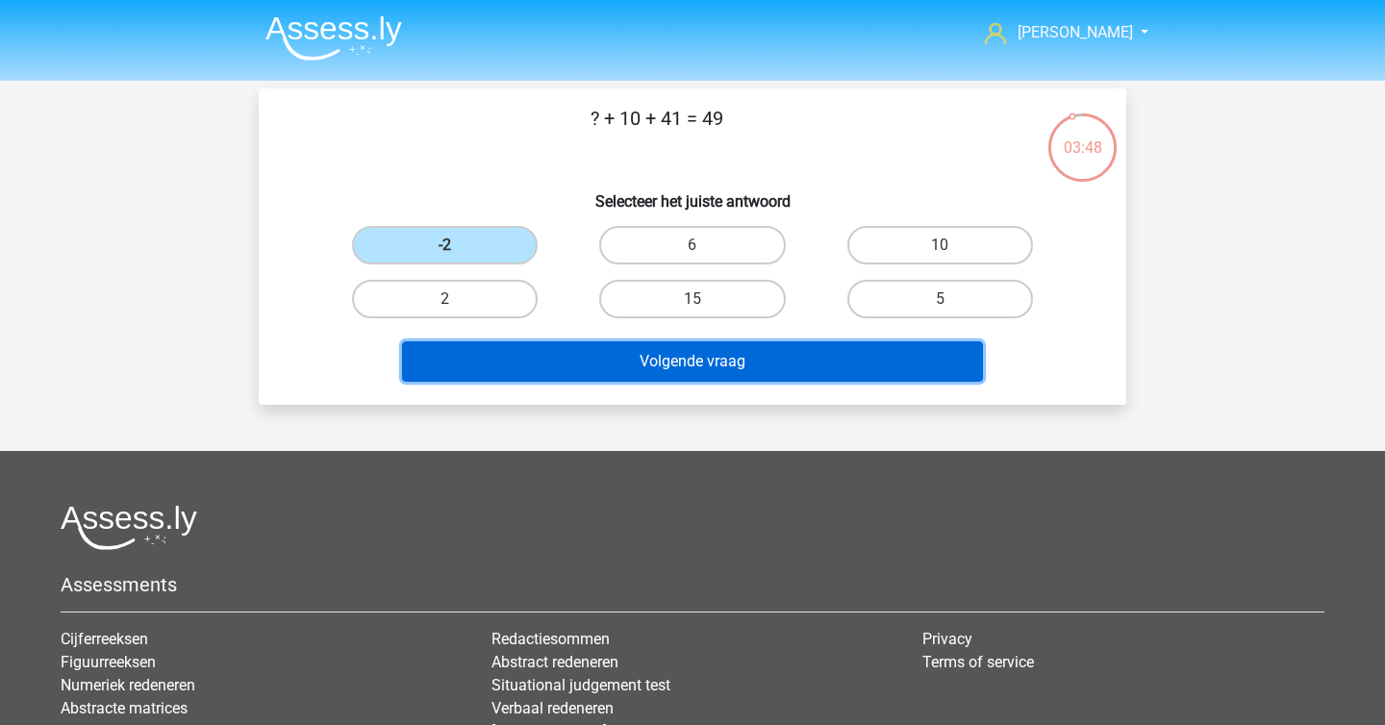
click at [624, 342] on button "Volgende vraag" at bounding box center [693, 361] width 582 height 40
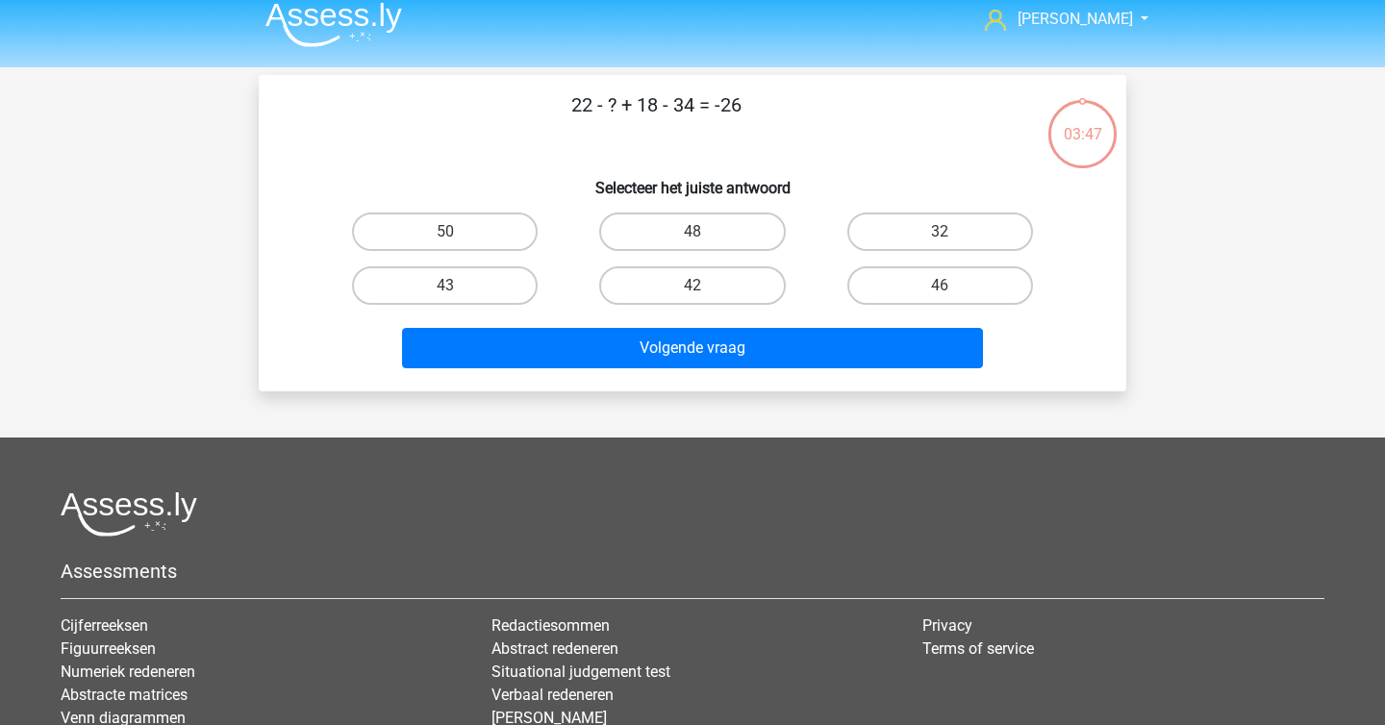
scroll to position [4, 0]
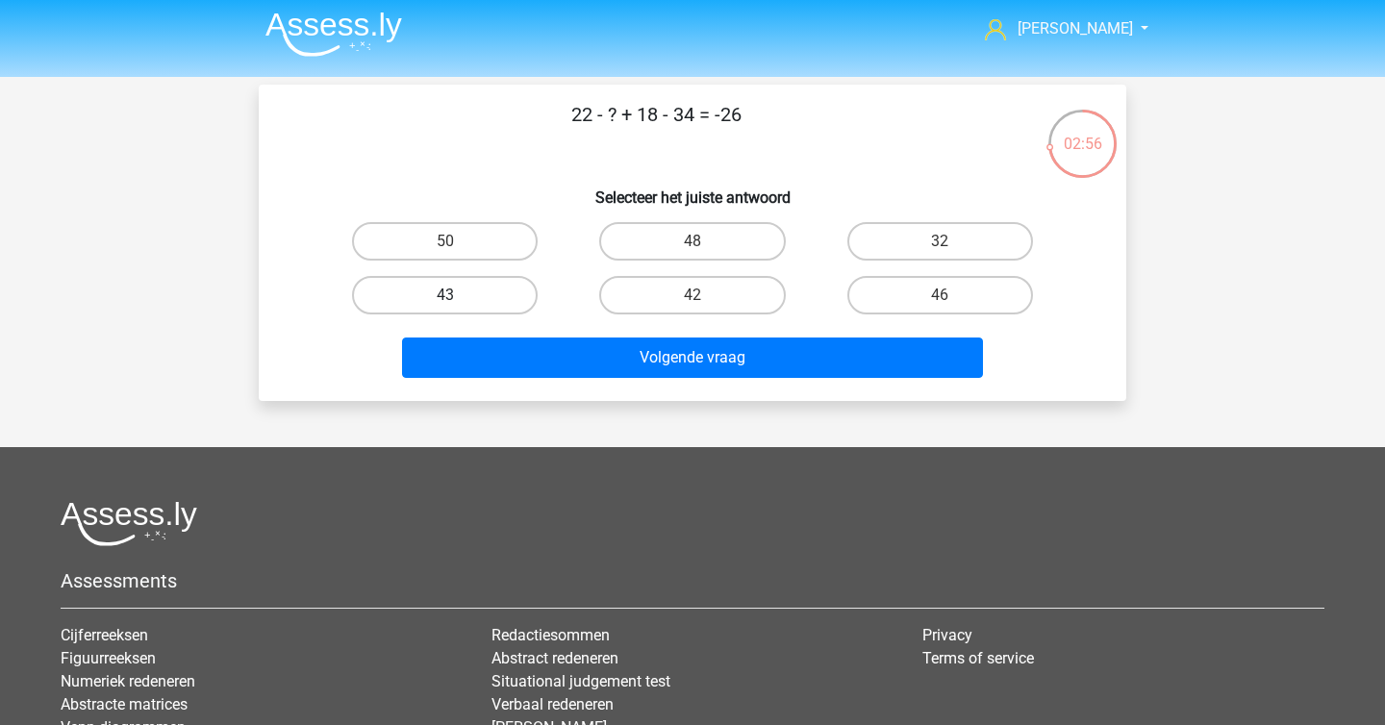
click at [523, 300] on label "43" at bounding box center [445, 295] width 186 height 38
click at [458, 300] on input "43" at bounding box center [451, 301] width 13 height 13
radio input "true"
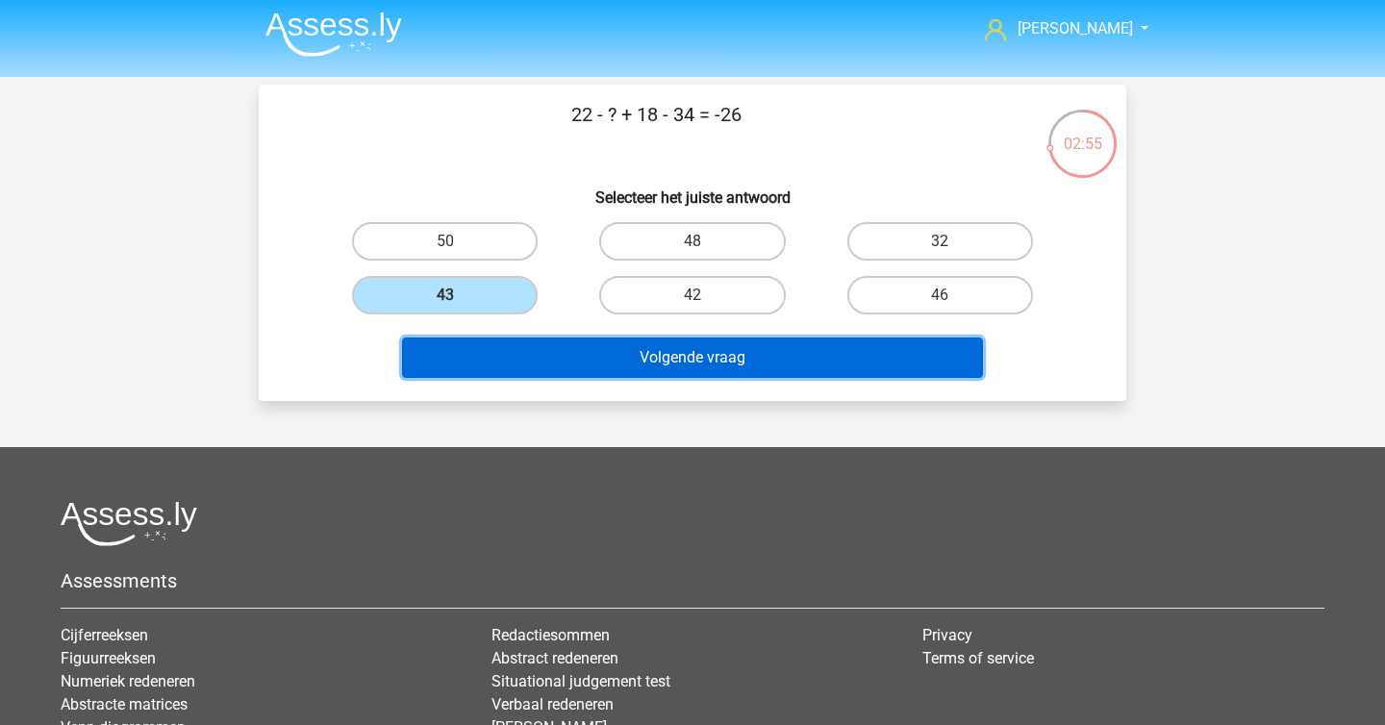
click at [544, 352] on button "Volgende vraag" at bounding box center [693, 358] width 582 height 40
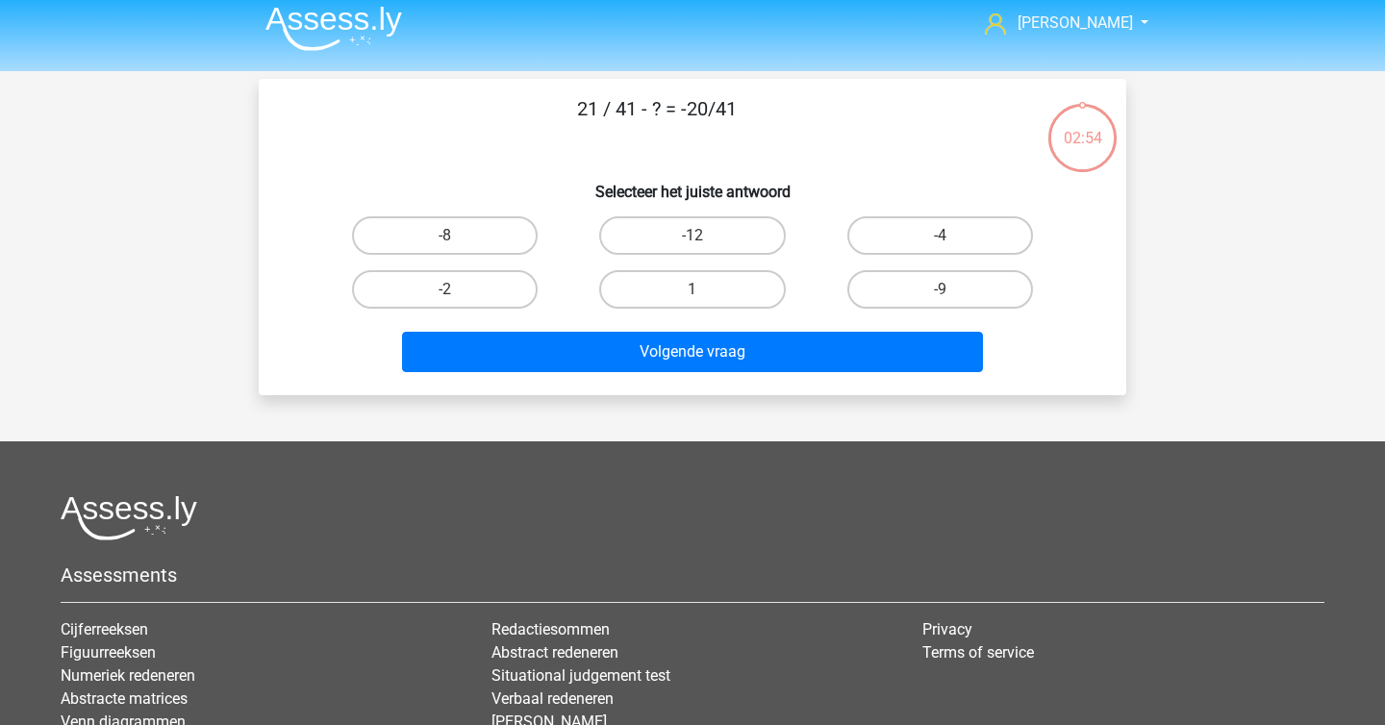
scroll to position [0, 0]
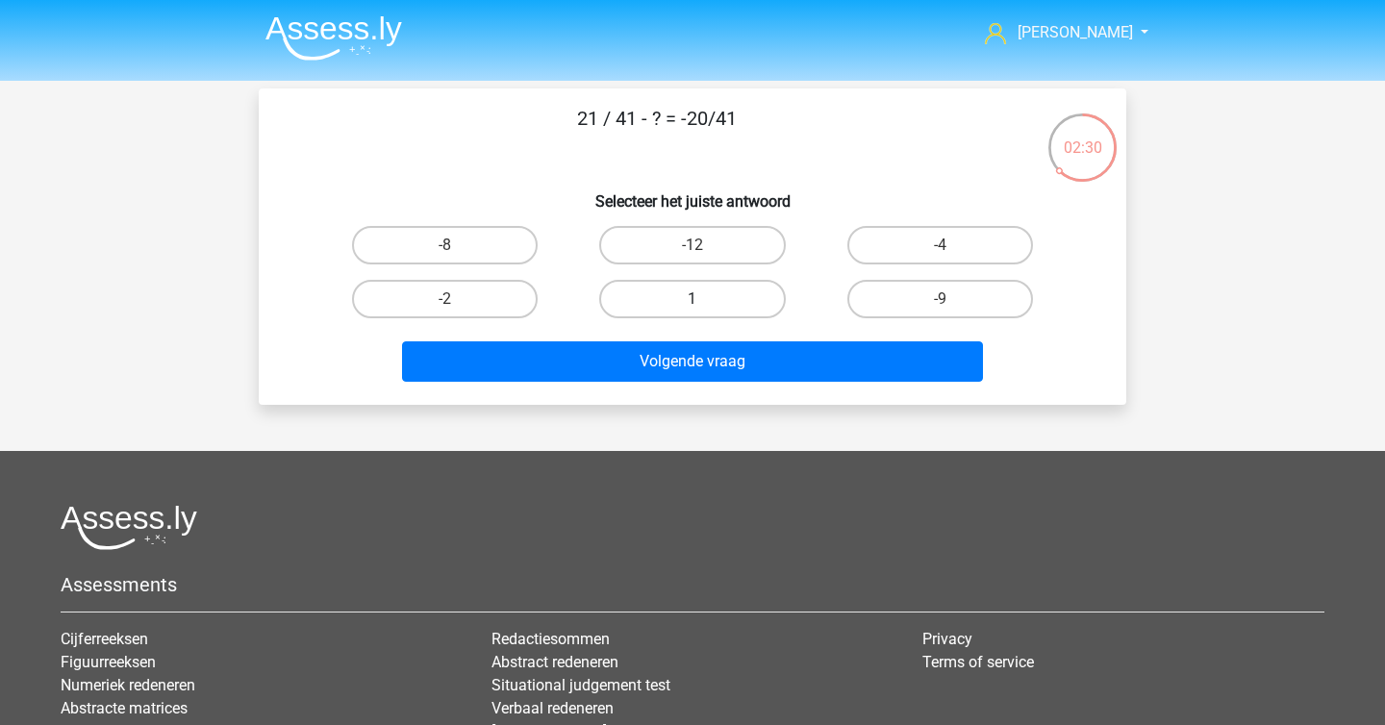
click at [650, 301] on label "1" at bounding box center [692, 299] width 186 height 38
click at [692, 301] on input "1" at bounding box center [698, 305] width 13 height 13
radio input "true"
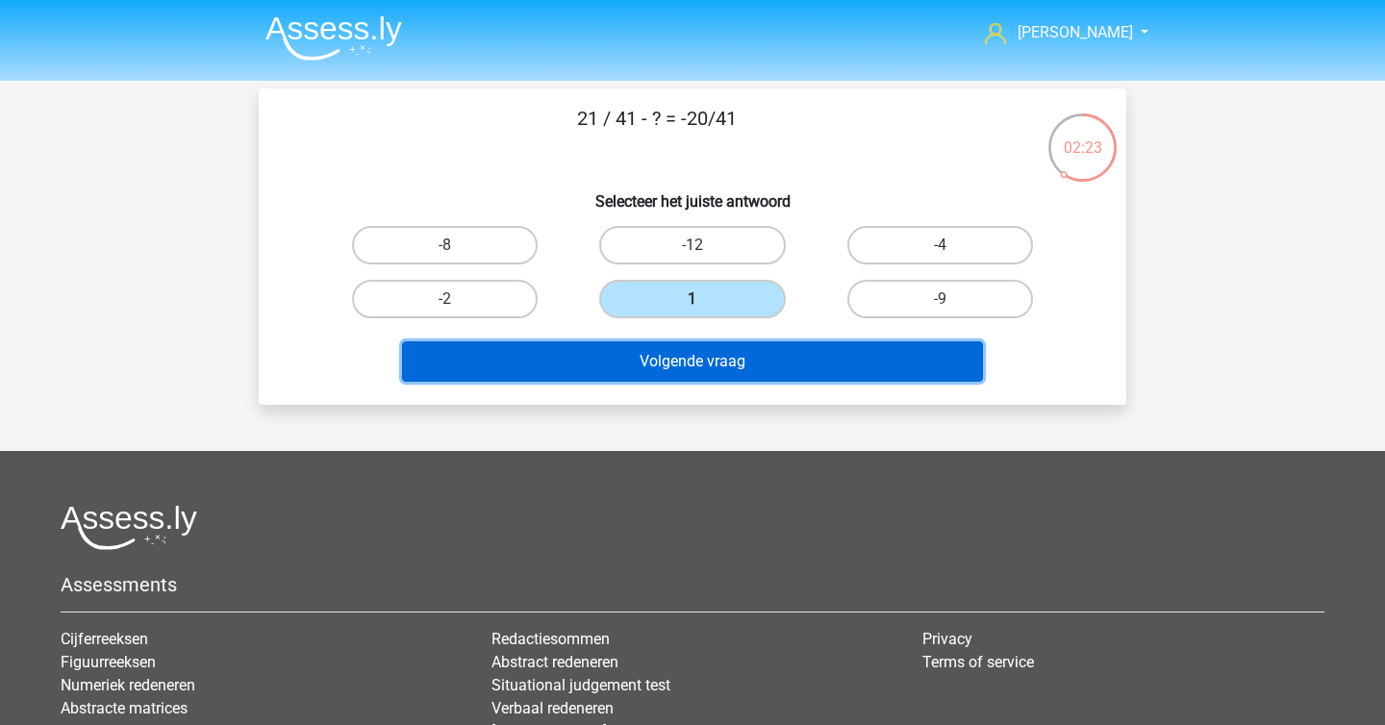
click at [658, 345] on button "Volgende vraag" at bounding box center [693, 361] width 582 height 40
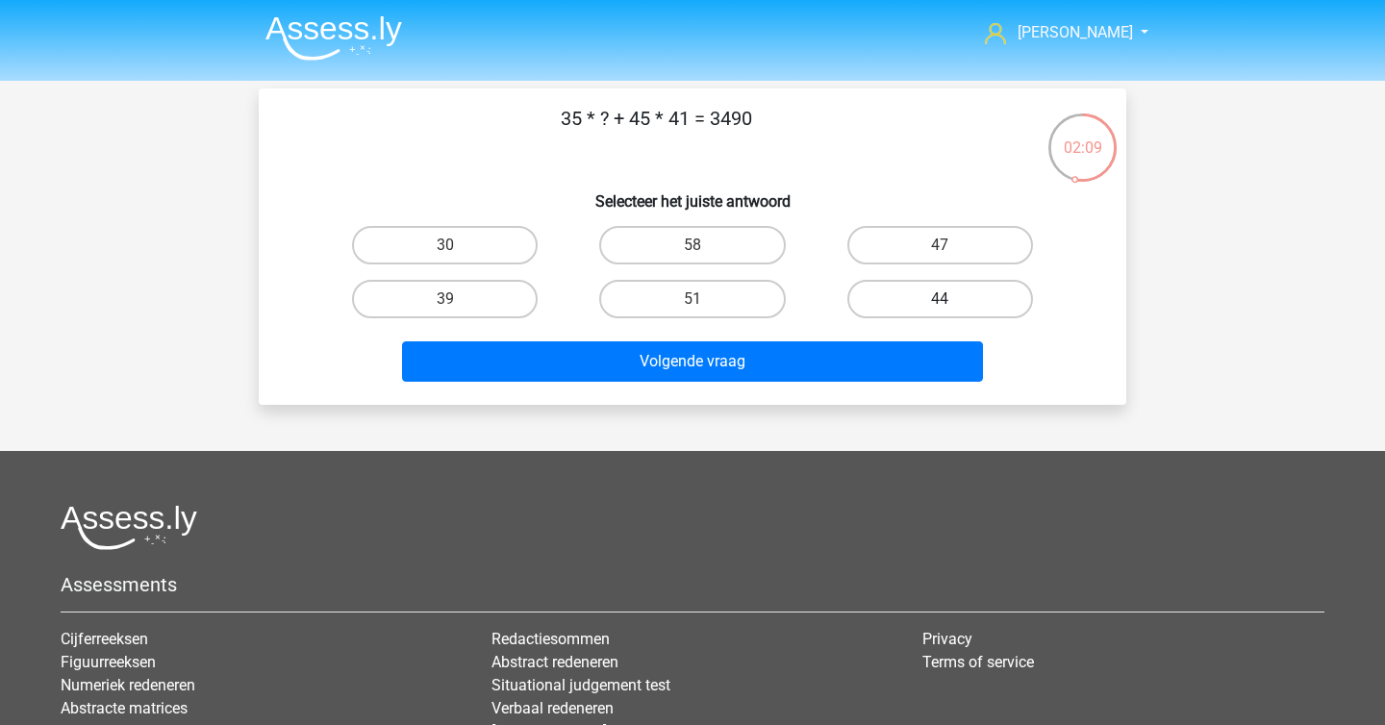
click at [887, 298] on label "44" at bounding box center [940, 299] width 186 height 38
click at [940, 299] on input "44" at bounding box center [946, 305] width 13 height 13
radio input "true"
click at [503, 296] on label "39" at bounding box center [445, 299] width 186 height 38
click at [458, 299] on input "39" at bounding box center [451, 305] width 13 height 13
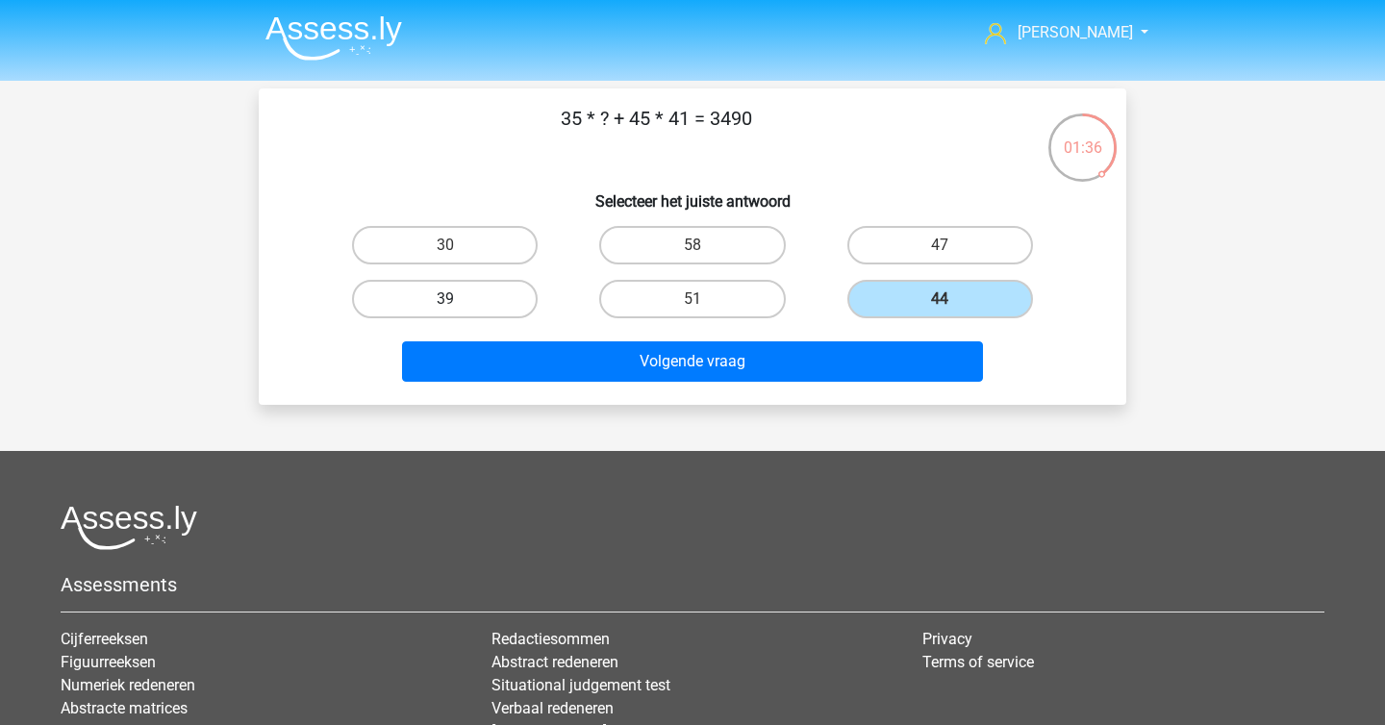
radio input "true"
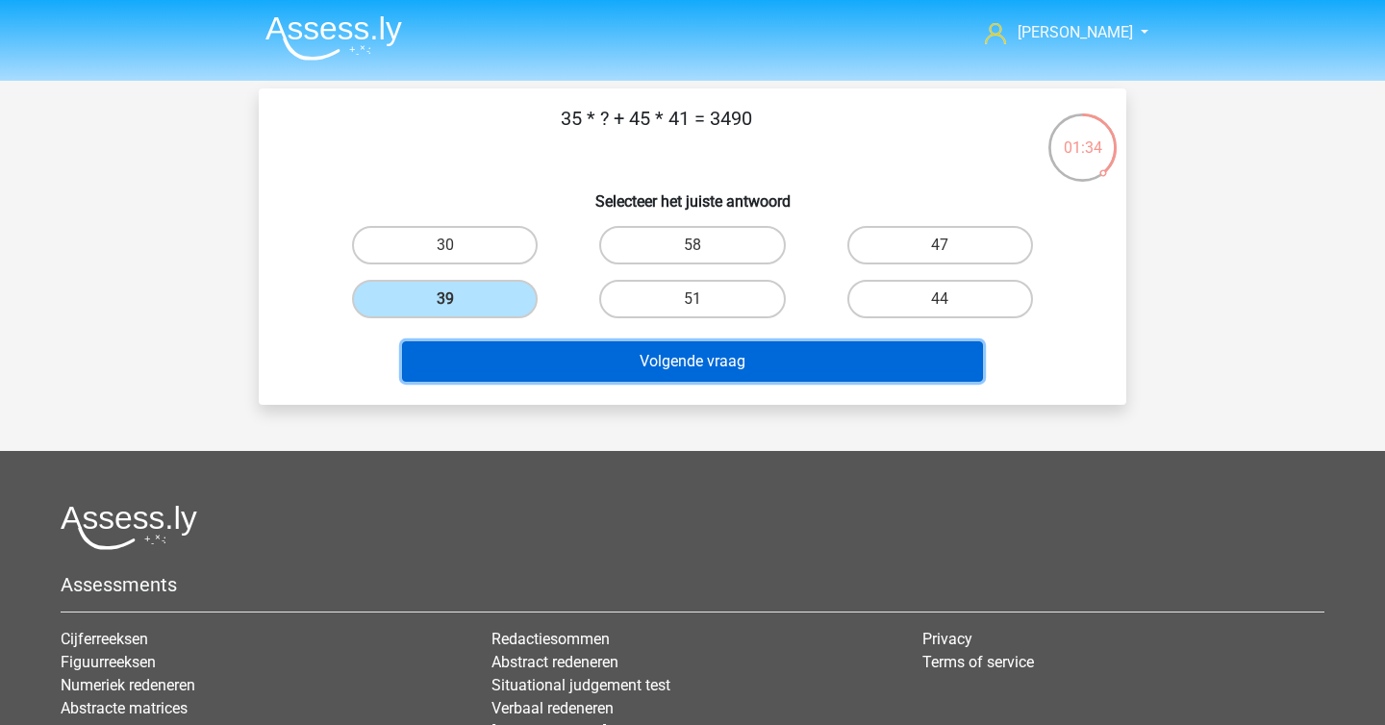
click at [674, 367] on button "Volgende vraag" at bounding box center [693, 361] width 582 height 40
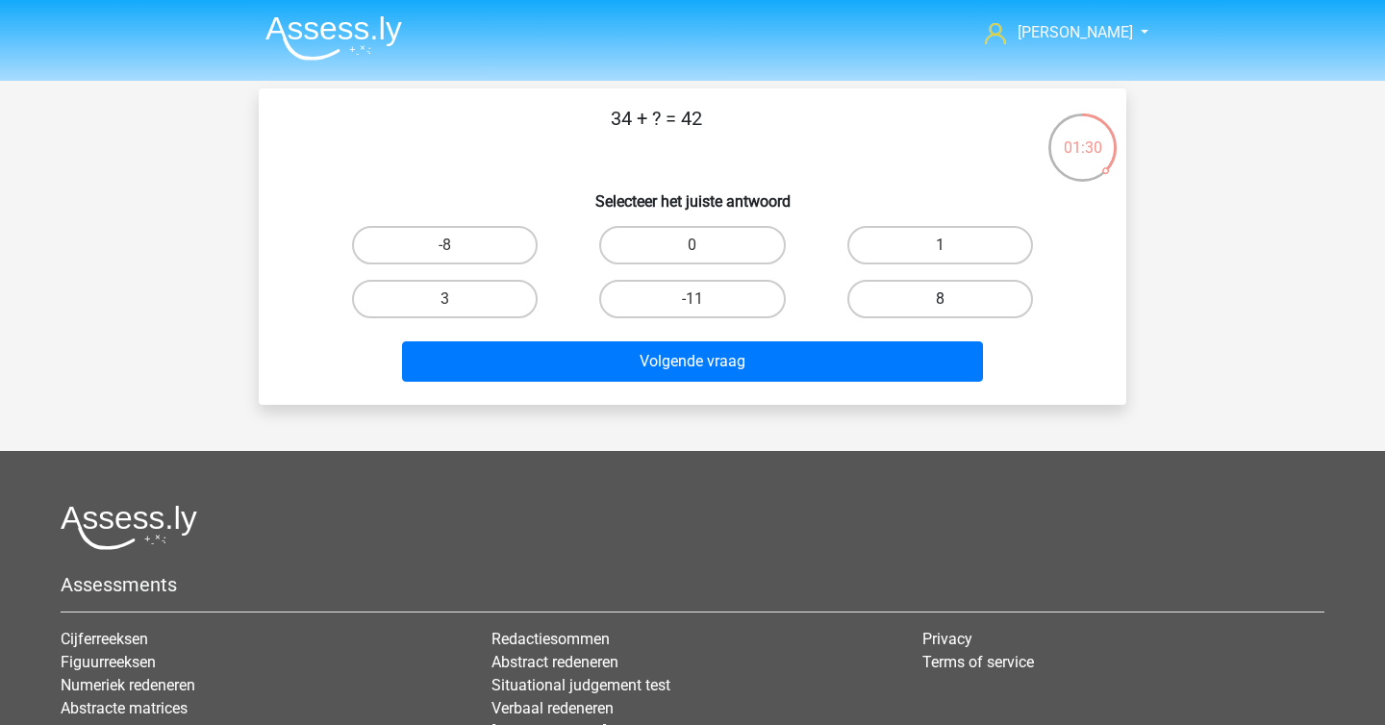
click at [916, 288] on label "8" at bounding box center [940, 299] width 186 height 38
click at [940, 299] on input "8" at bounding box center [946, 305] width 13 height 13
radio input "true"
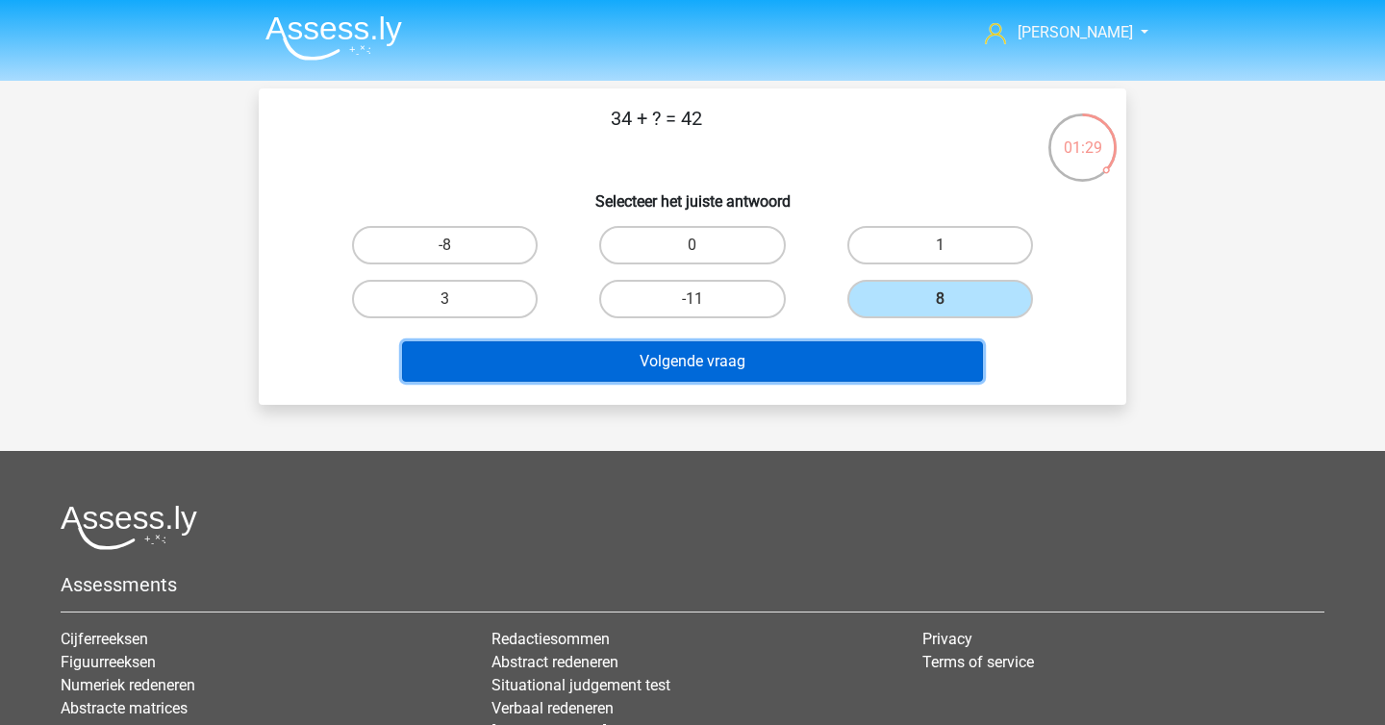
click at [841, 379] on button "Volgende vraag" at bounding box center [693, 361] width 582 height 40
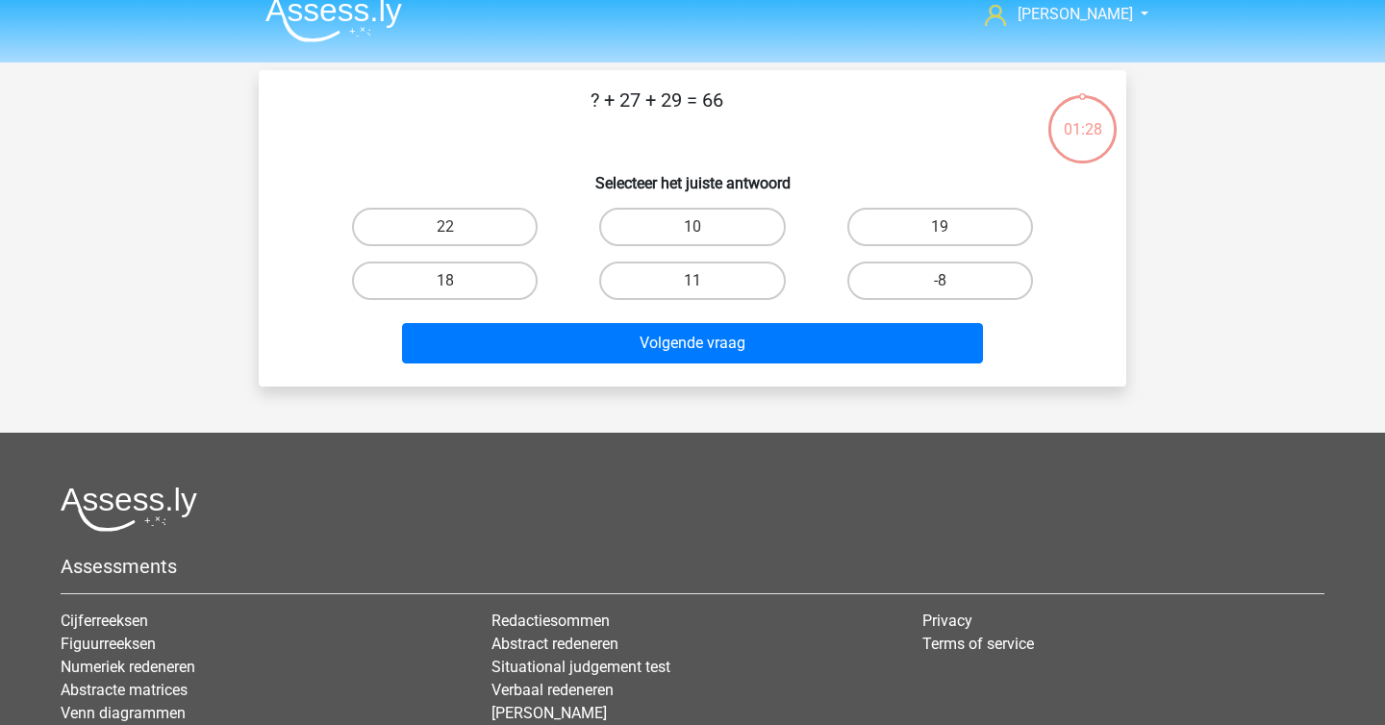
scroll to position [2, 0]
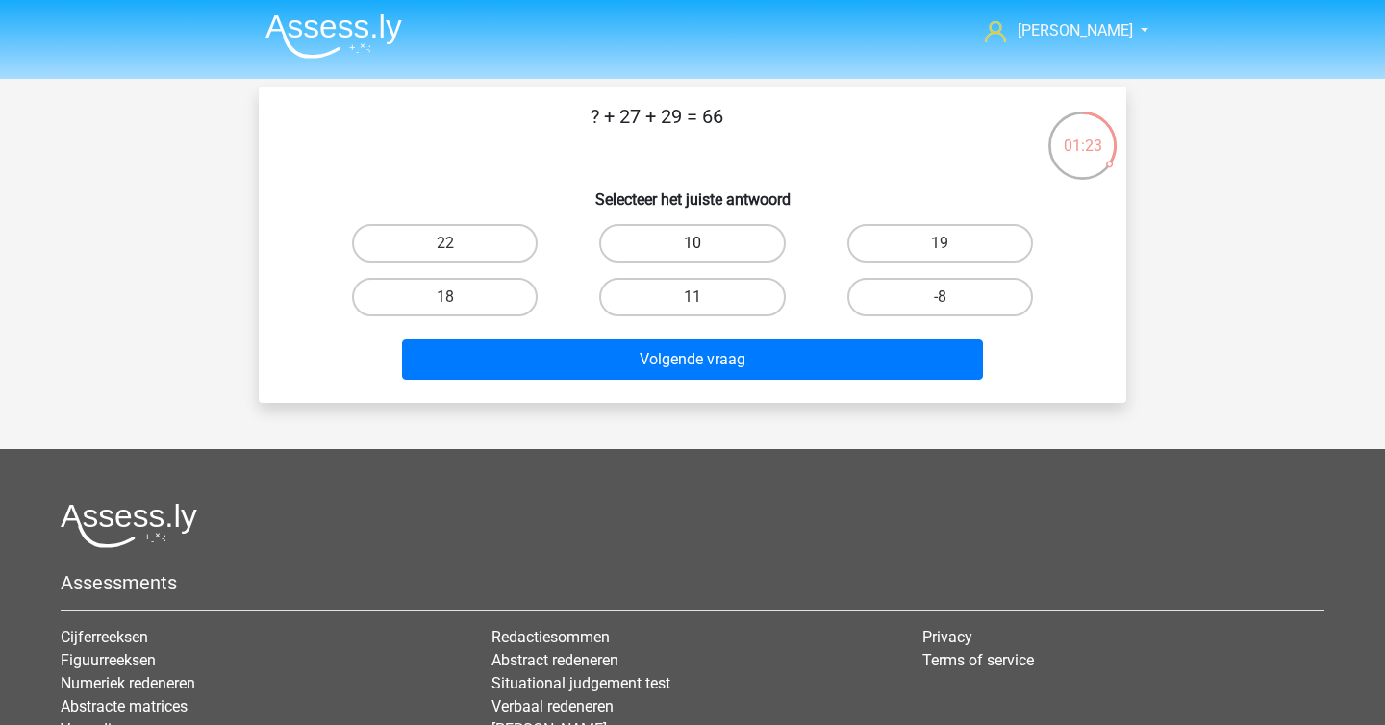
click at [737, 239] on label "10" at bounding box center [692, 243] width 186 height 38
click at [705, 243] on input "10" at bounding box center [698, 249] width 13 height 13
radio input "true"
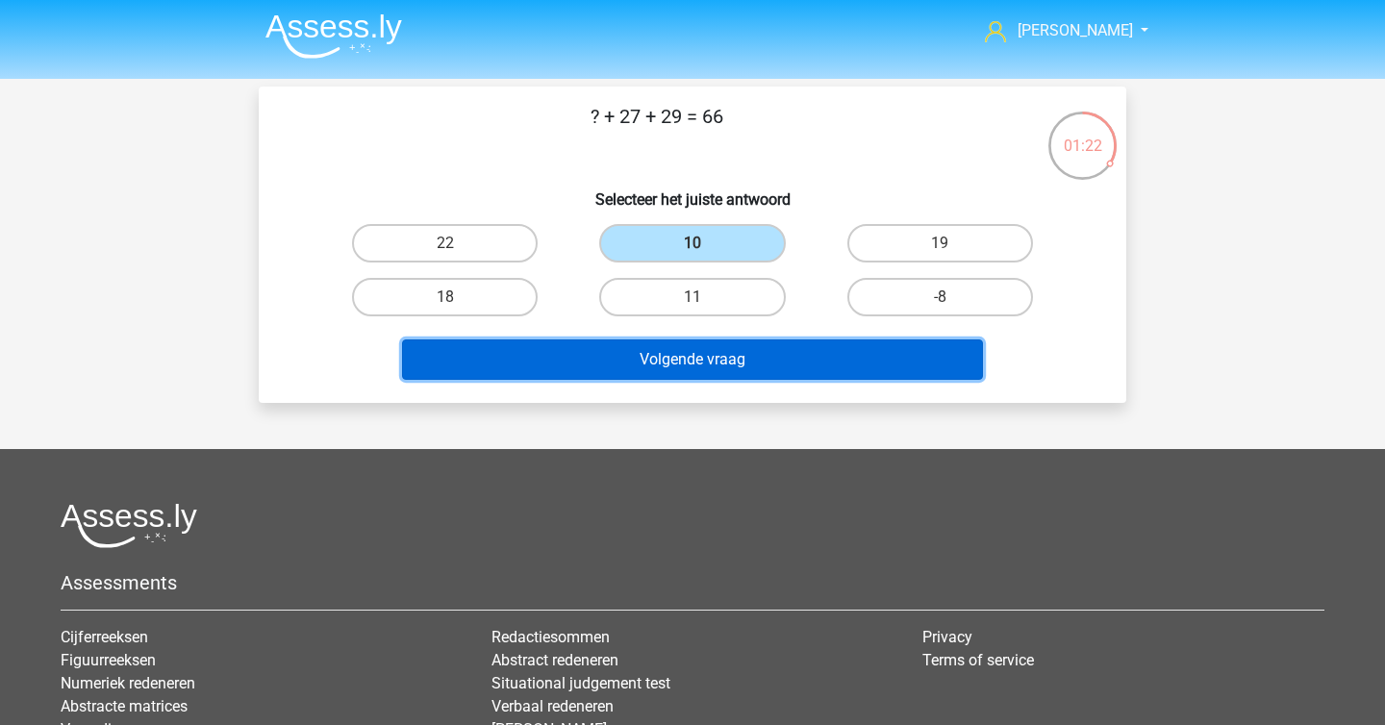
click at [737, 379] on button "Volgende vraag" at bounding box center [693, 359] width 582 height 40
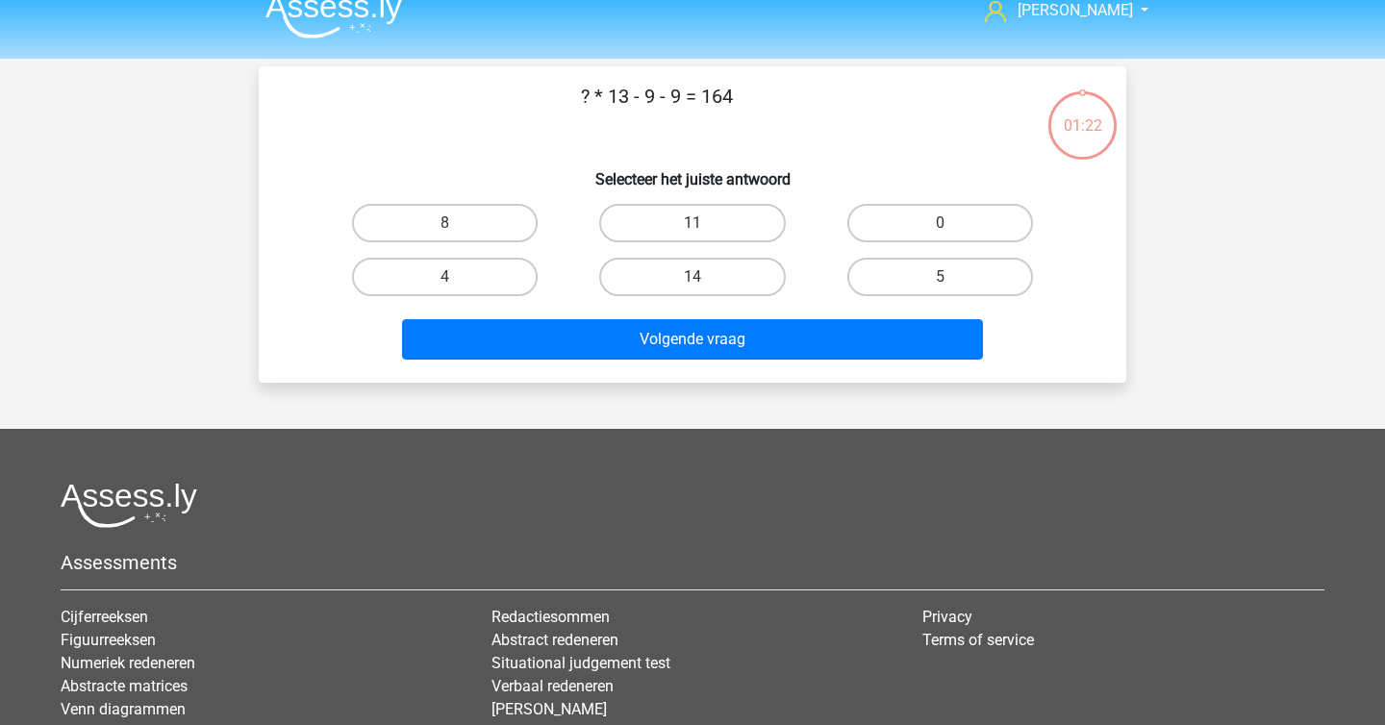
scroll to position [0, 0]
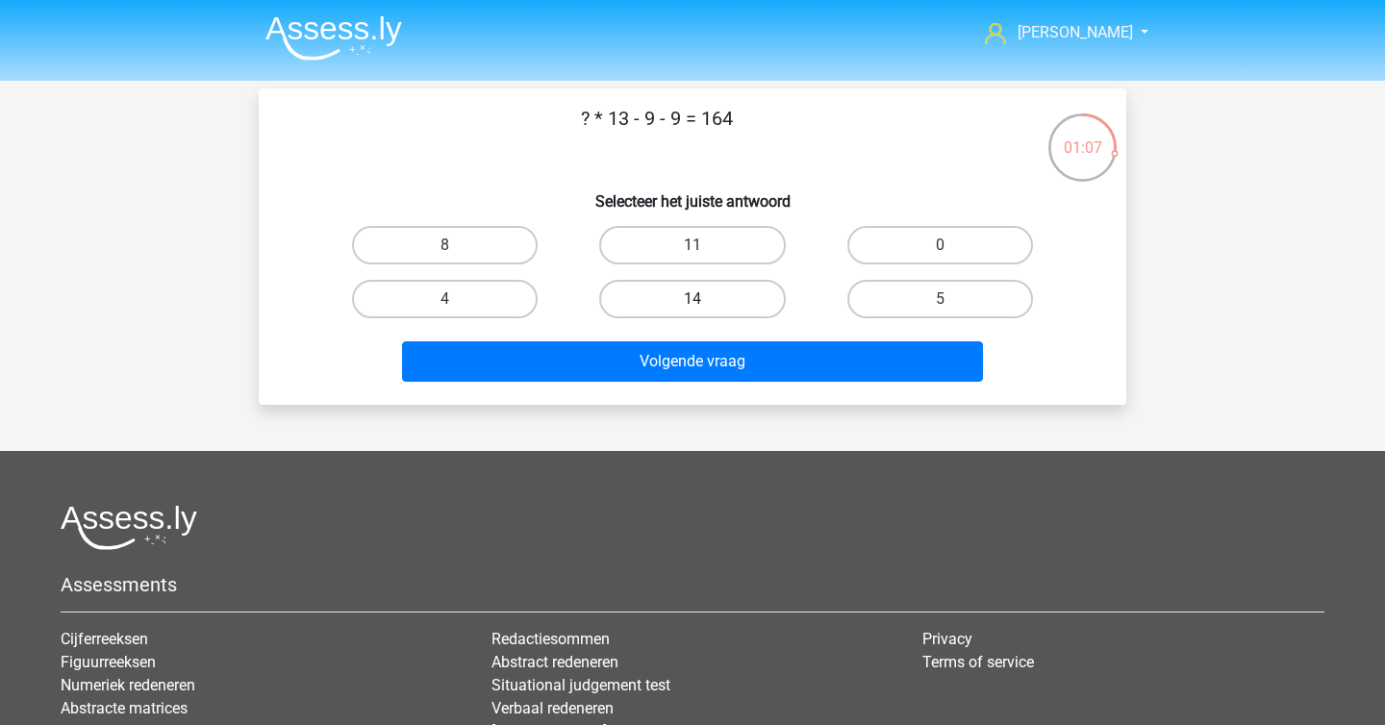
click at [731, 295] on label "14" at bounding box center [692, 299] width 186 height 38
click at [705, 299] on input "14" at bounding box center [698, 305] width 13 height 13
radio input "true"
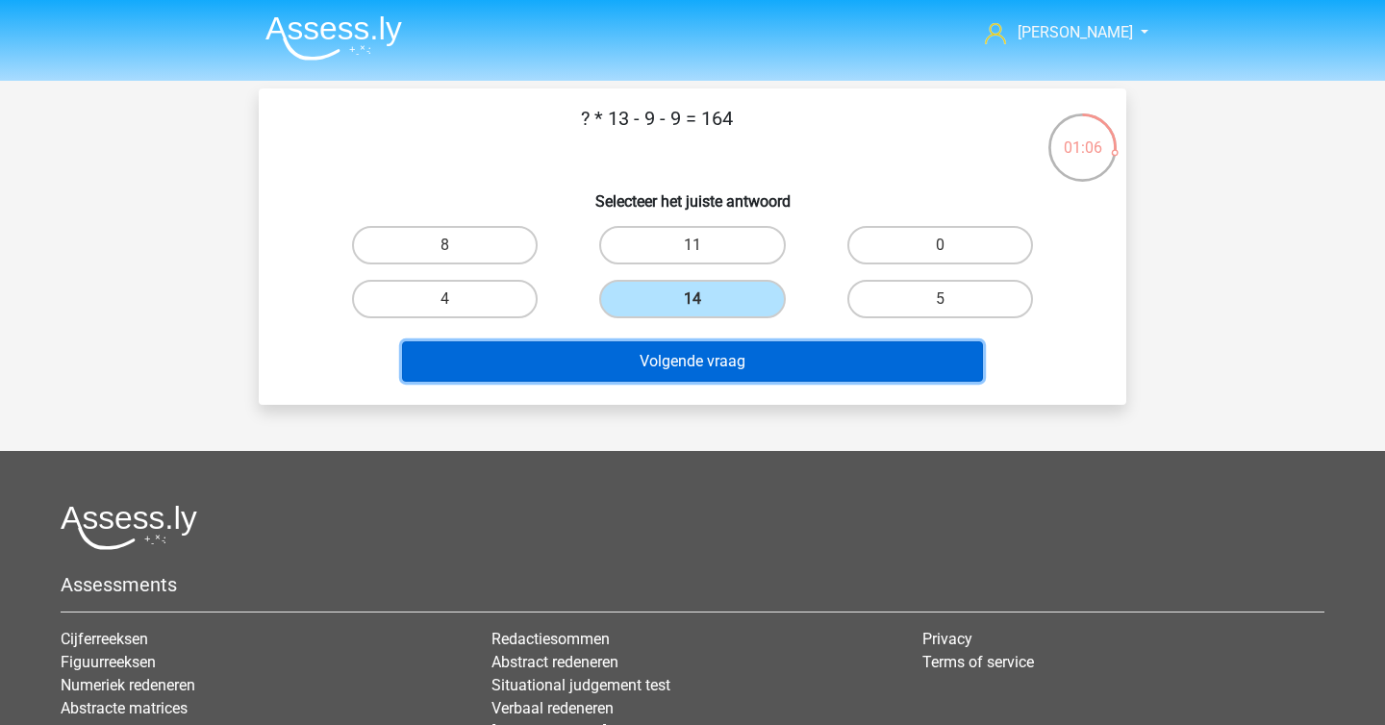
click at [731, 354] on button "Volgende vraag" at bounding box center [693, 361] width 582 height 40
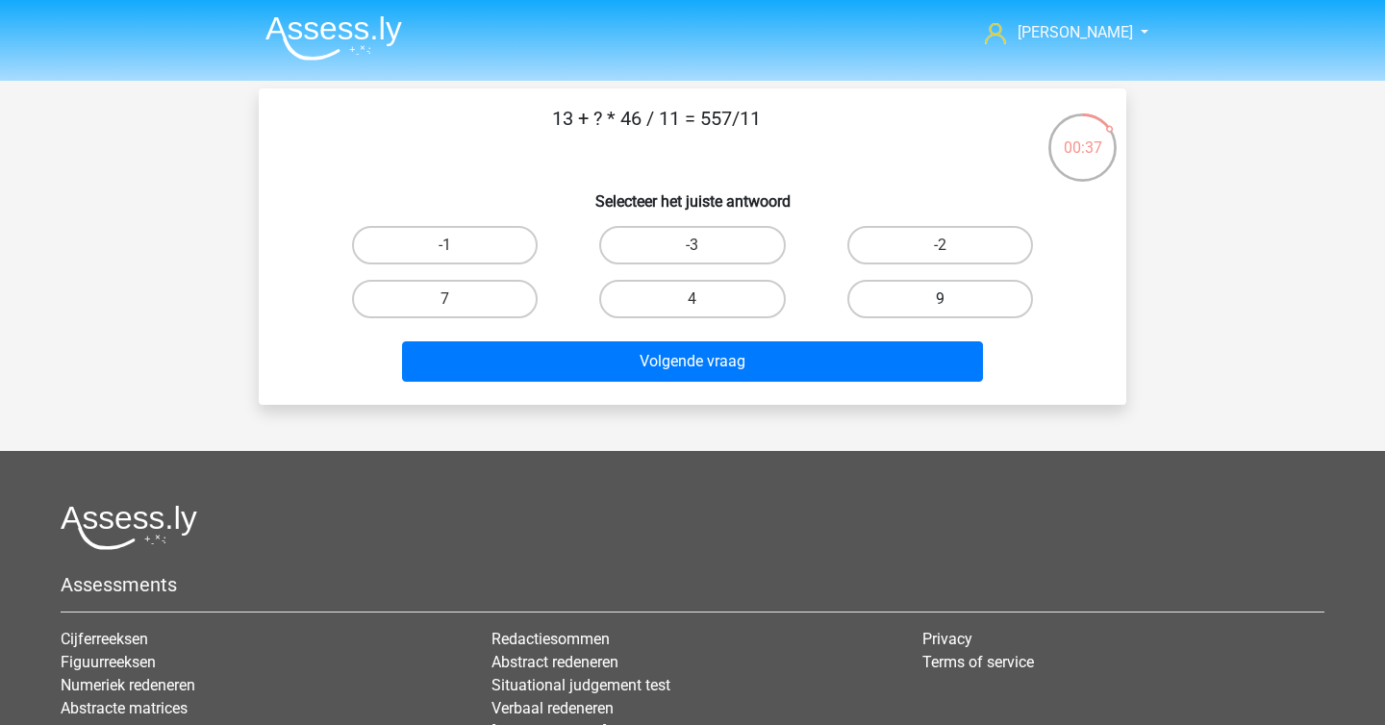
click at [1009, 292] on label "9" at bounding box center [940, 299] width 186 height 38
click at [952, 299] on input "9" at bounding box center [946, 305] width 13 height 13
radio input "true"
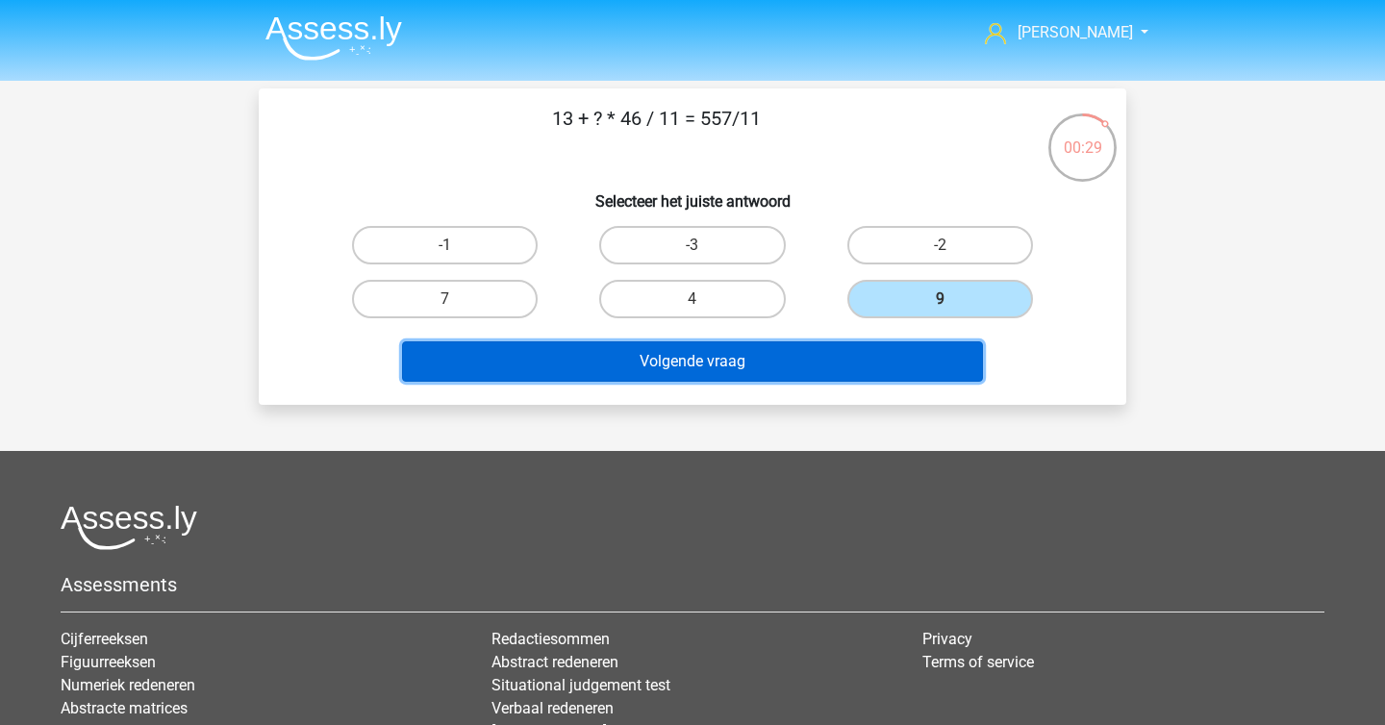
click at [909, 366] on button "Volgende vraag" at bounding box center [693, 361] width 582 height 40
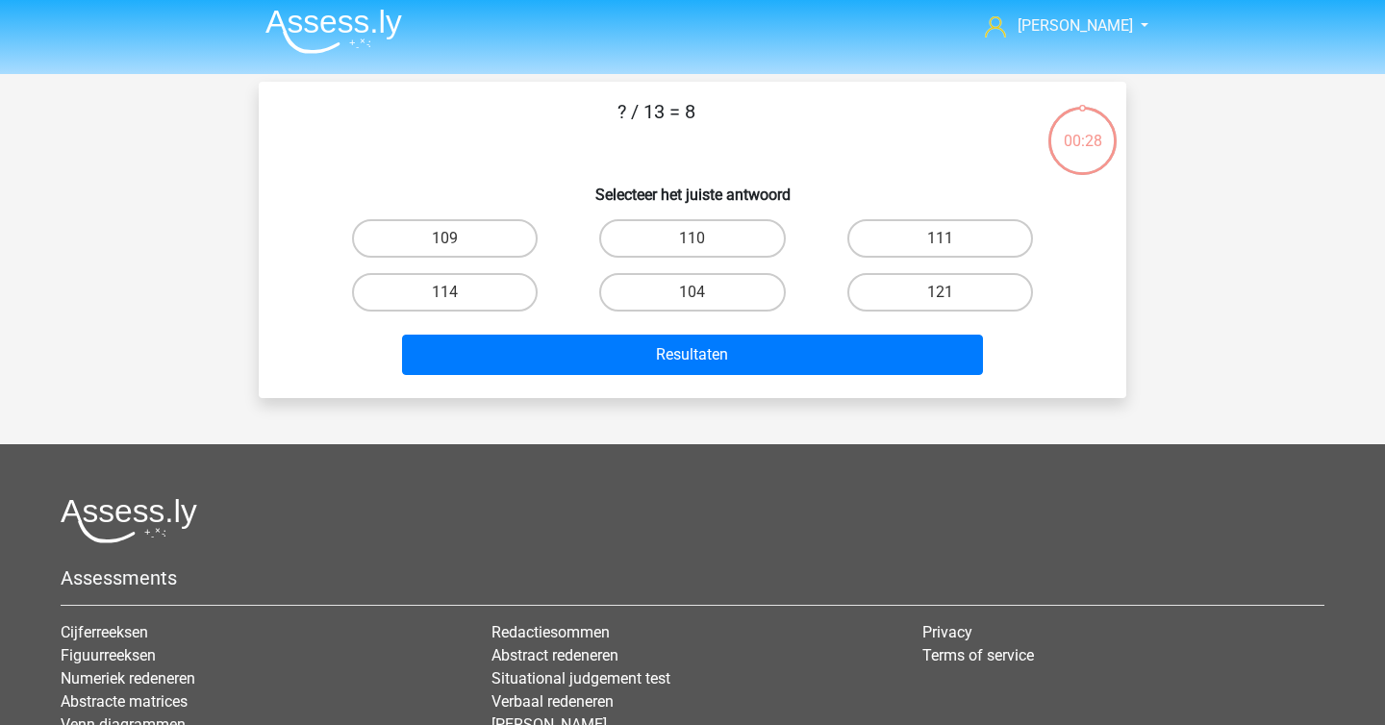
scroll to position [4, 0]
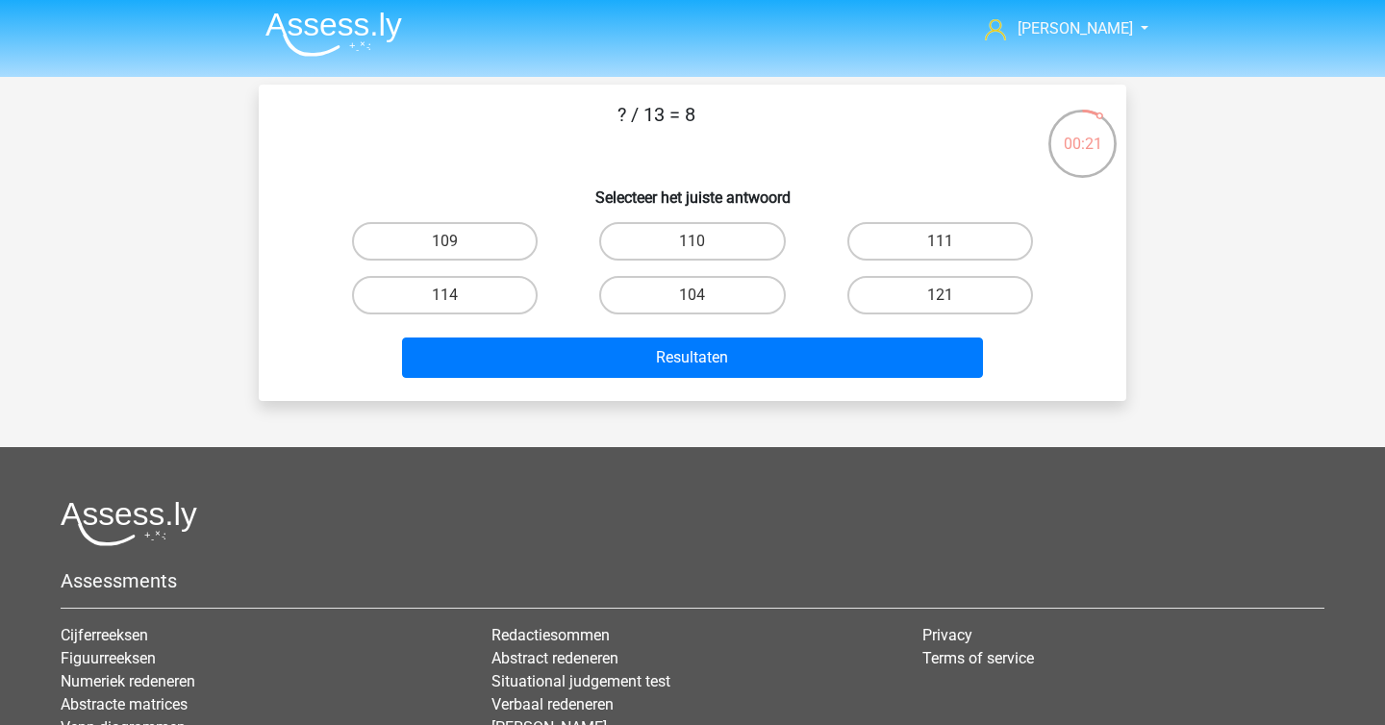
click at [704, 300] on input "104" at bounding box center [698, 301] width 13 height 13
radio input "true"
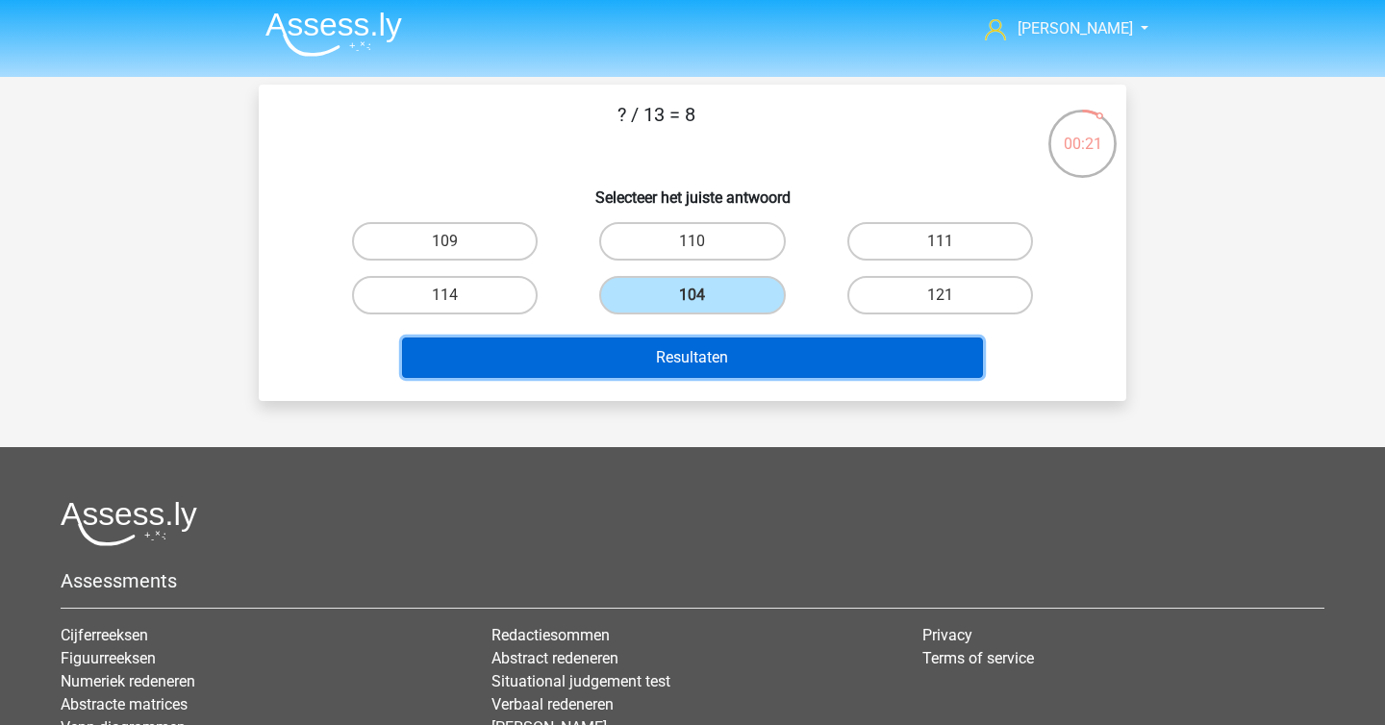
click at [704, 375] on button "Resultaten" at bounding box center [693, 358] width 582 height 40
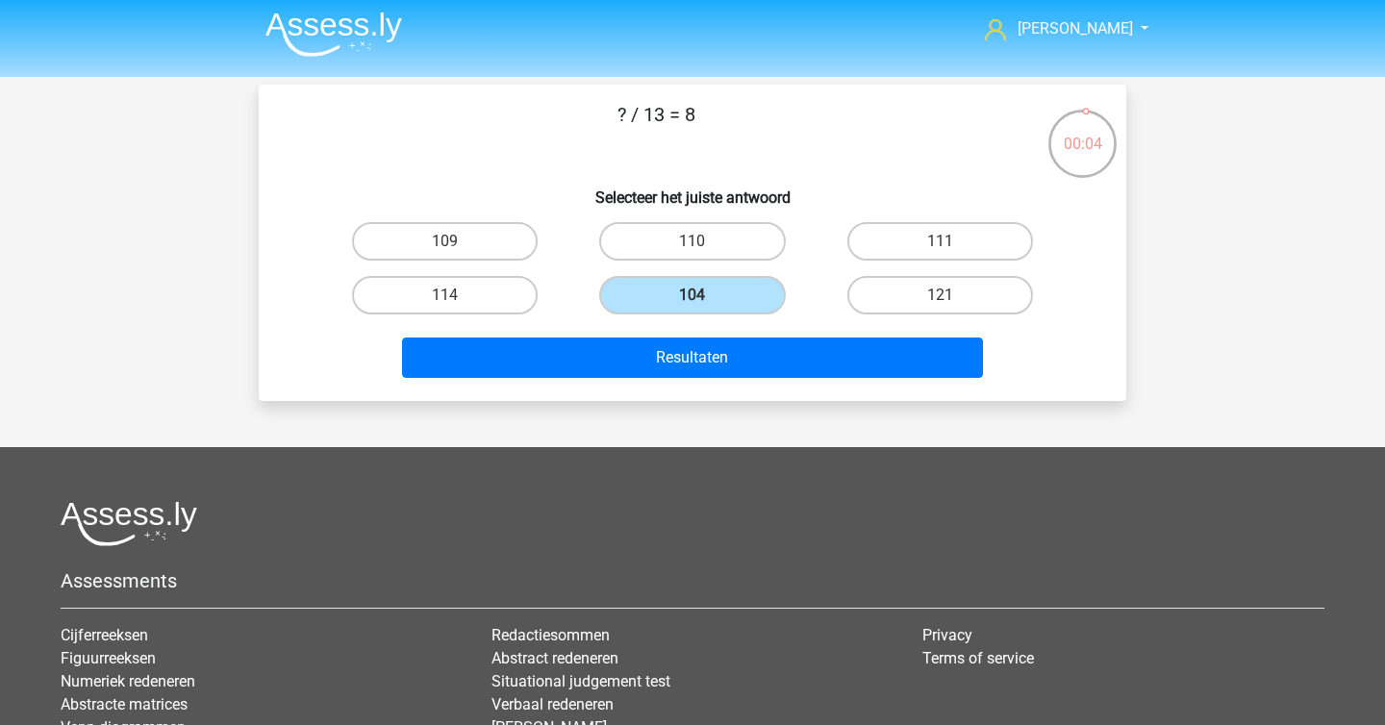
click at [385, 32] on img at bounding box center [333, 34] width 137 height 45
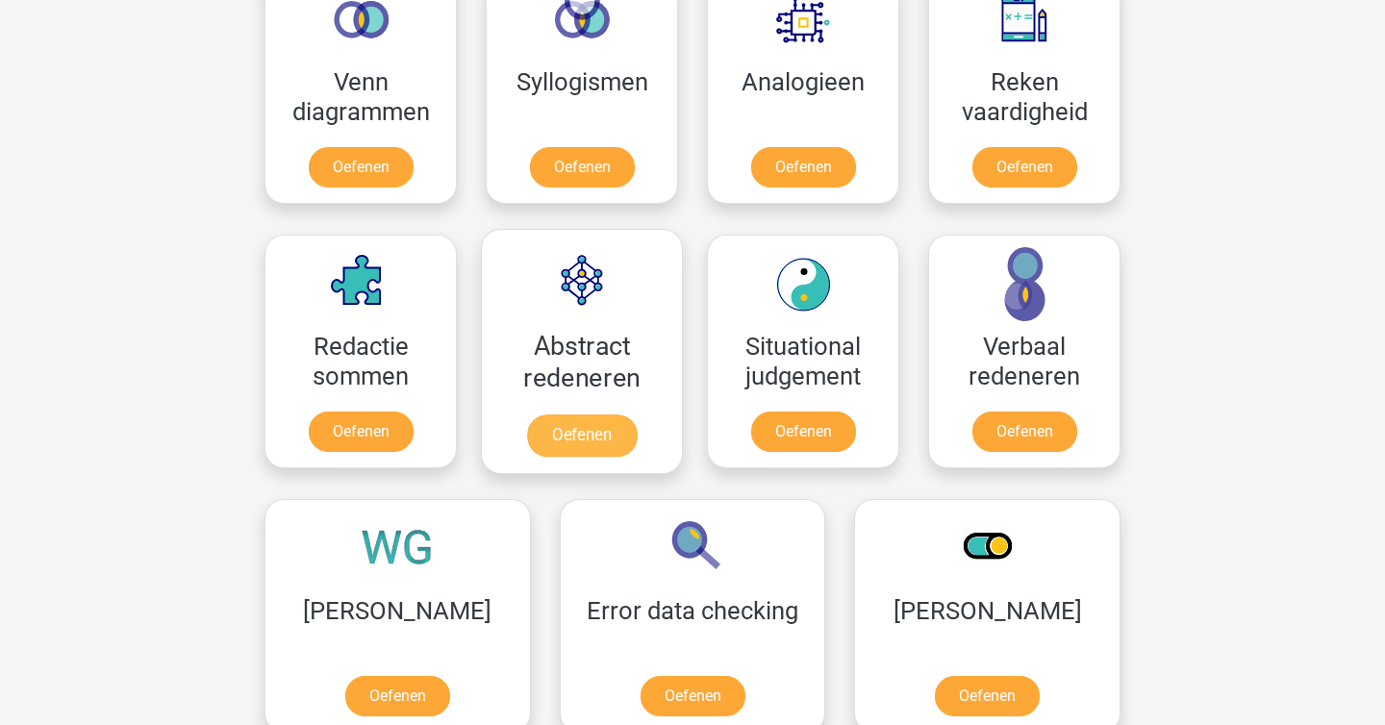
scroll to position [1204, 0]
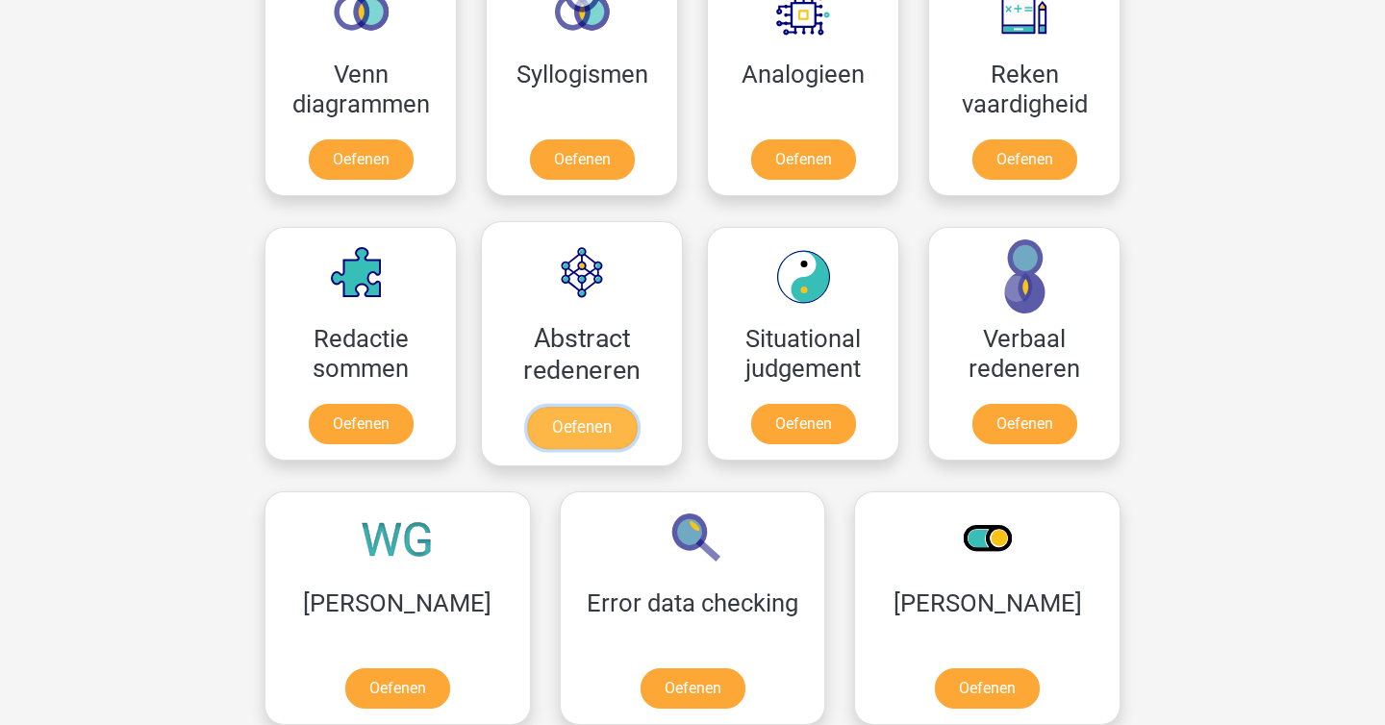
click at [609, 434] on link "Oefenen" at bounding box center [582, 428] width 110 height 42
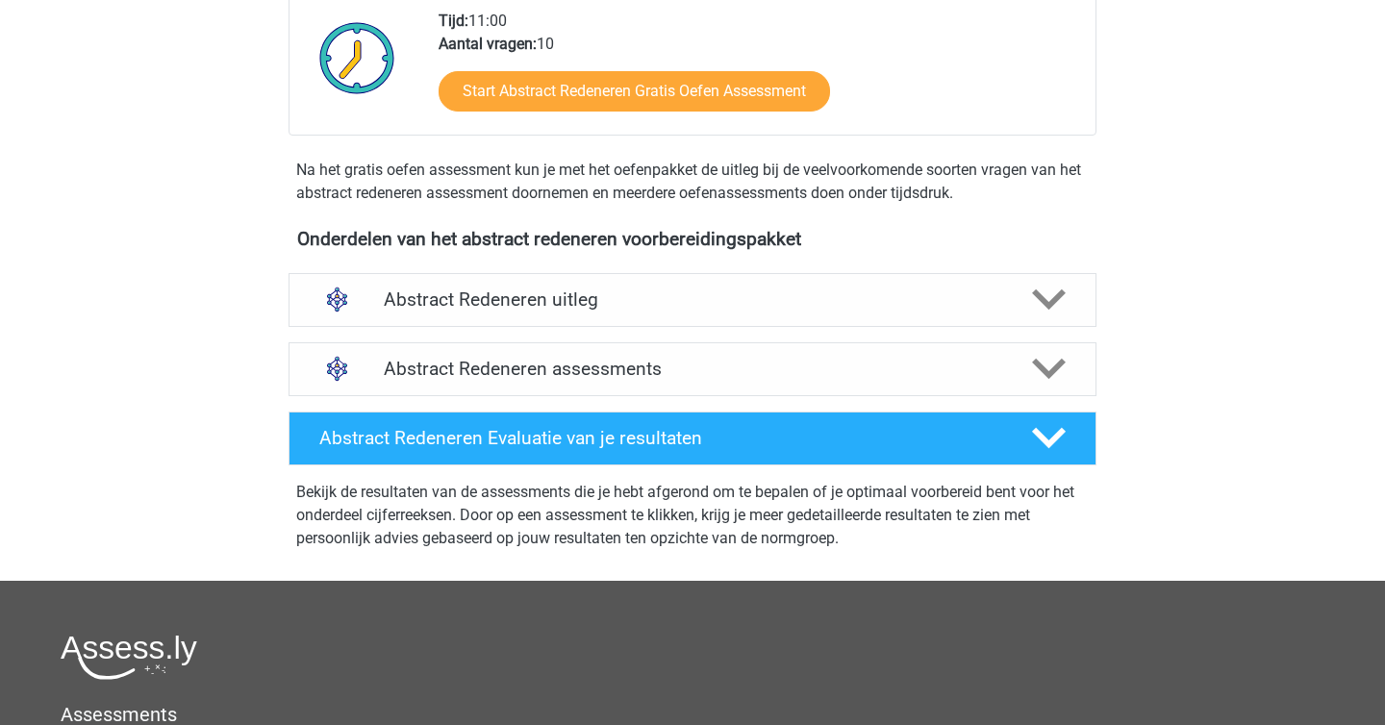
scroll to position [624, 0]
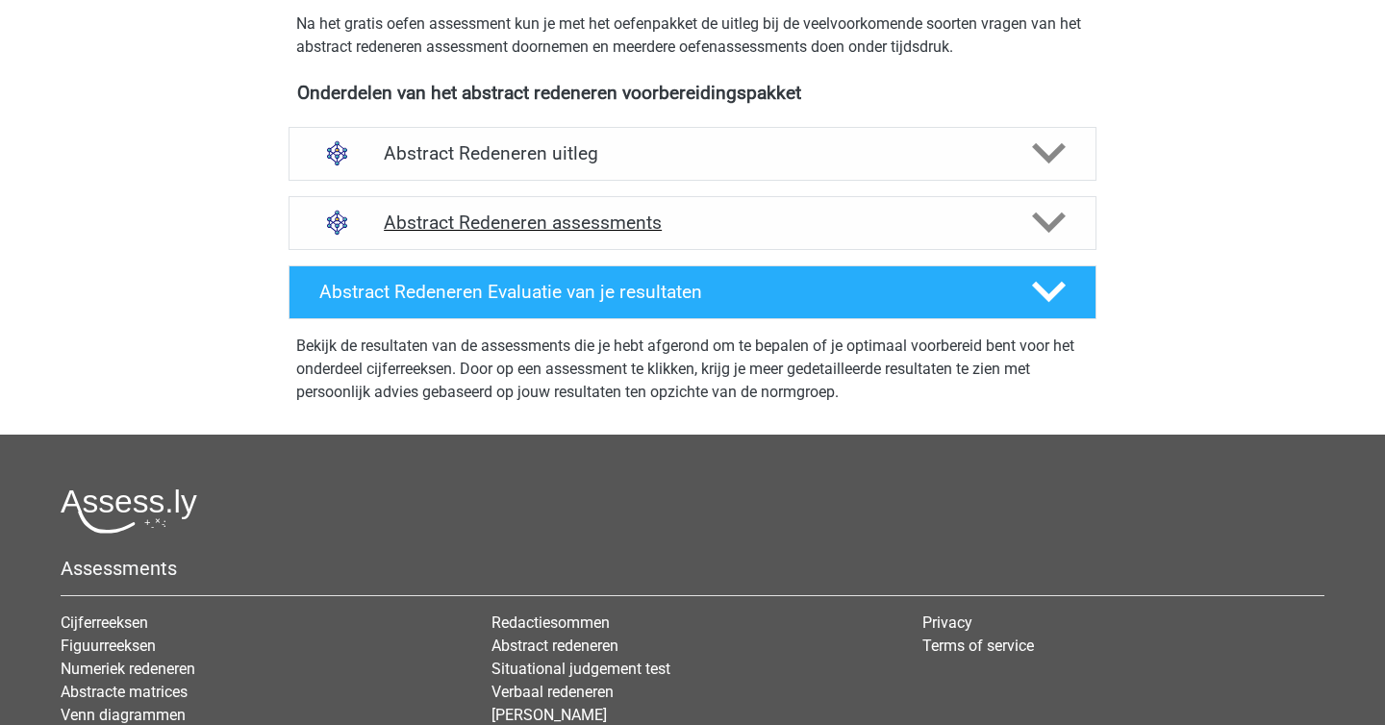
click at [746, 212] on h4 "Abstract Redeneren assessments" at bounding box center [692, 223] width 617 height 22
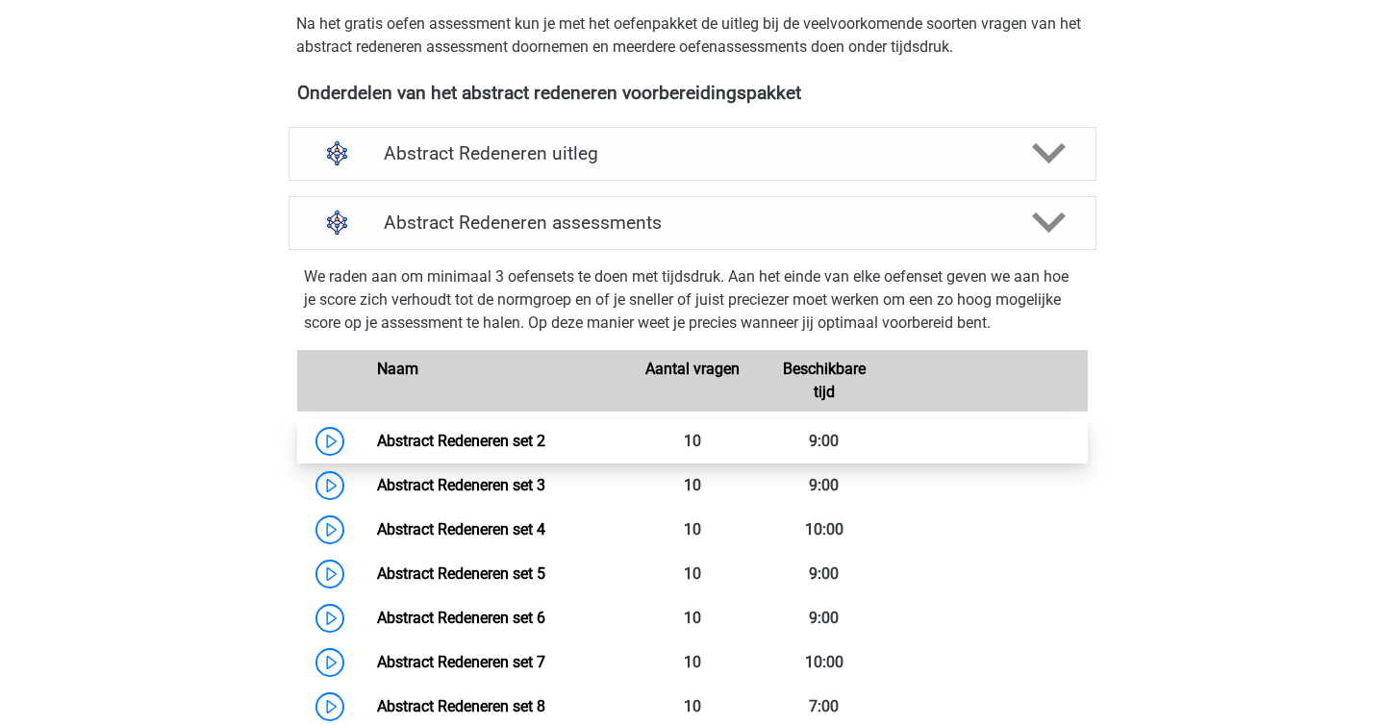
click at [545, 437] on link "Abstract Redeneren set 2" at bounding box center [461, 441] width 168 height 18
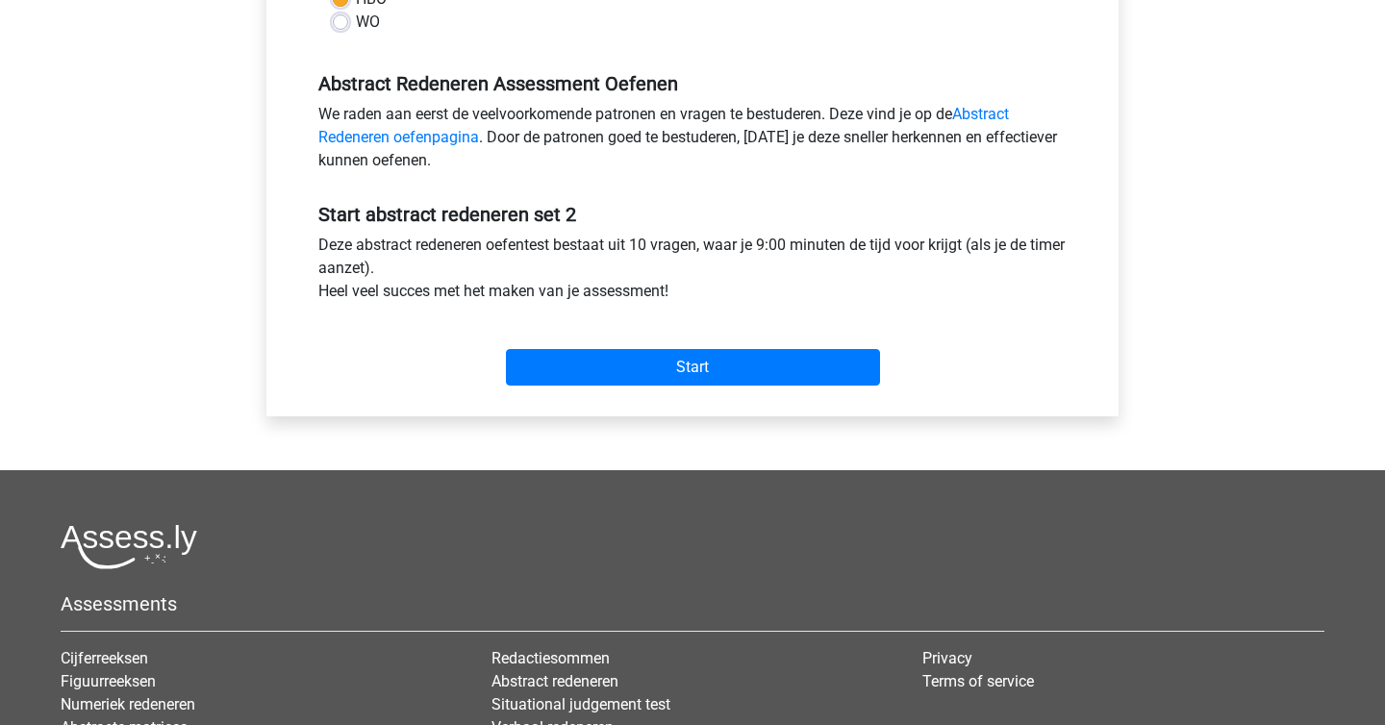
scroll to position [678, 0]
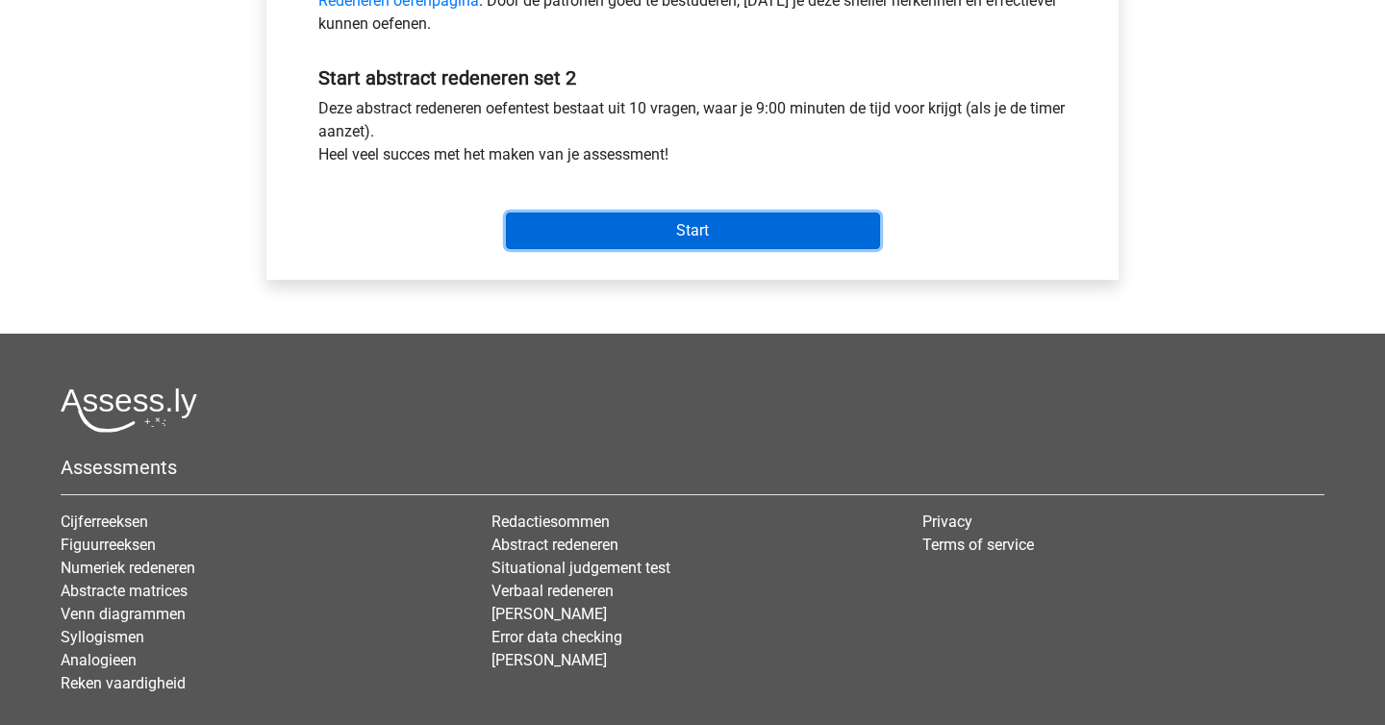
click at [727, 238] on input "Start" at bounding box center [693, 231] width 374 height 37
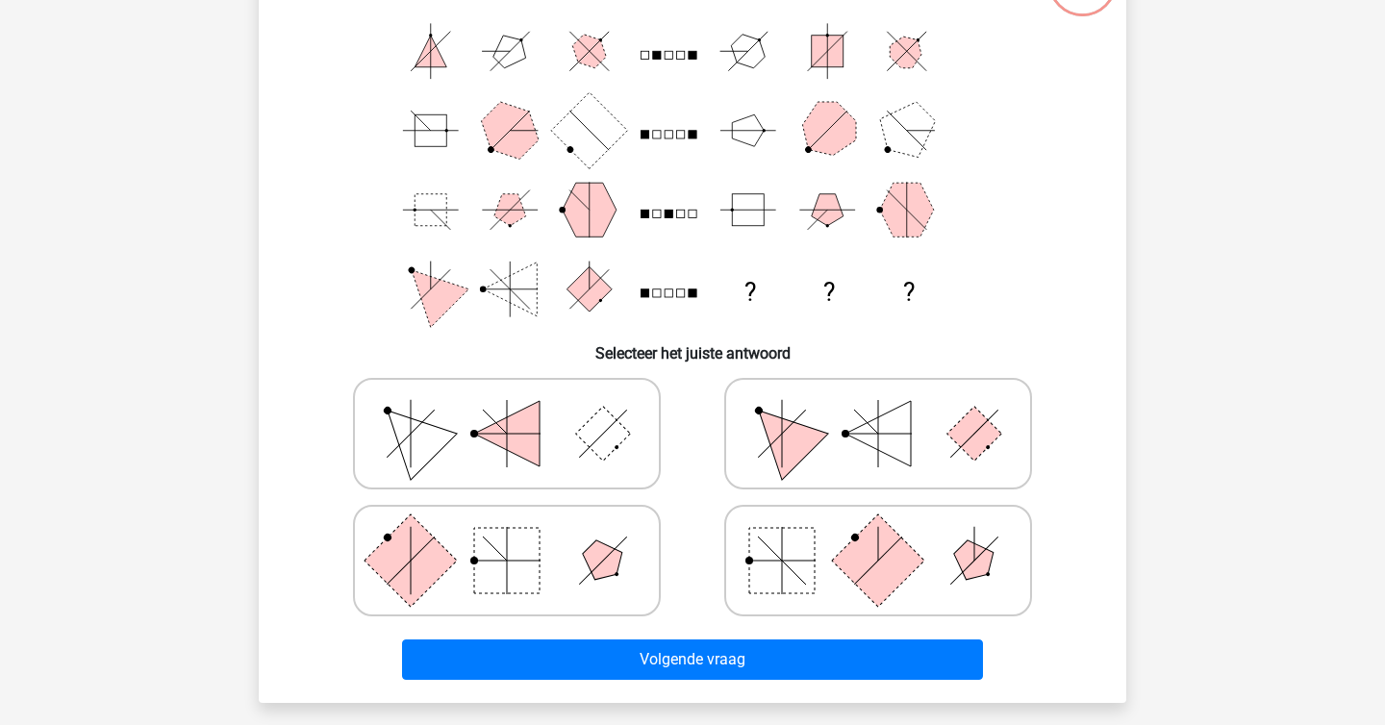
scroll to position [150, 0]
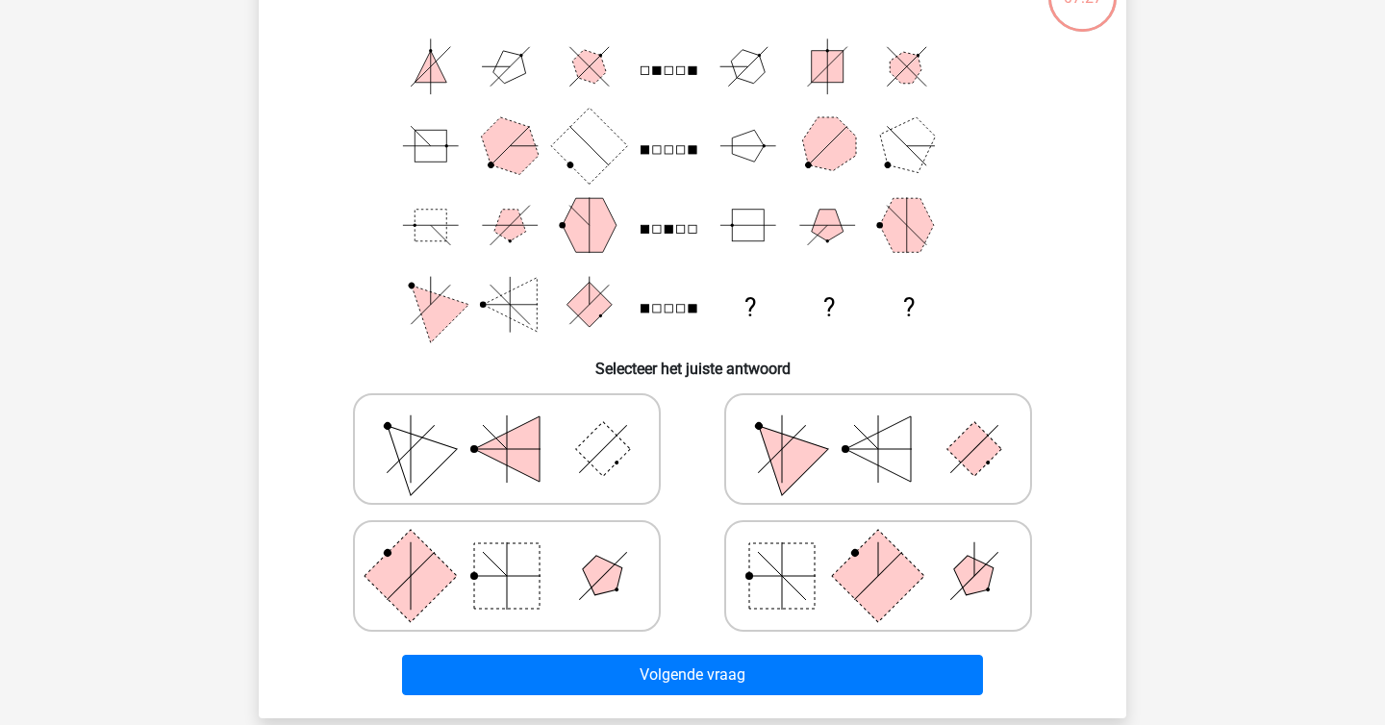
click at [615, 526] on label at bounding box center [507, 576] width 308 height 112
click at [519, 539] on input "radio" at bounding box center [513, 545] width 13 height 13
radio input "true"
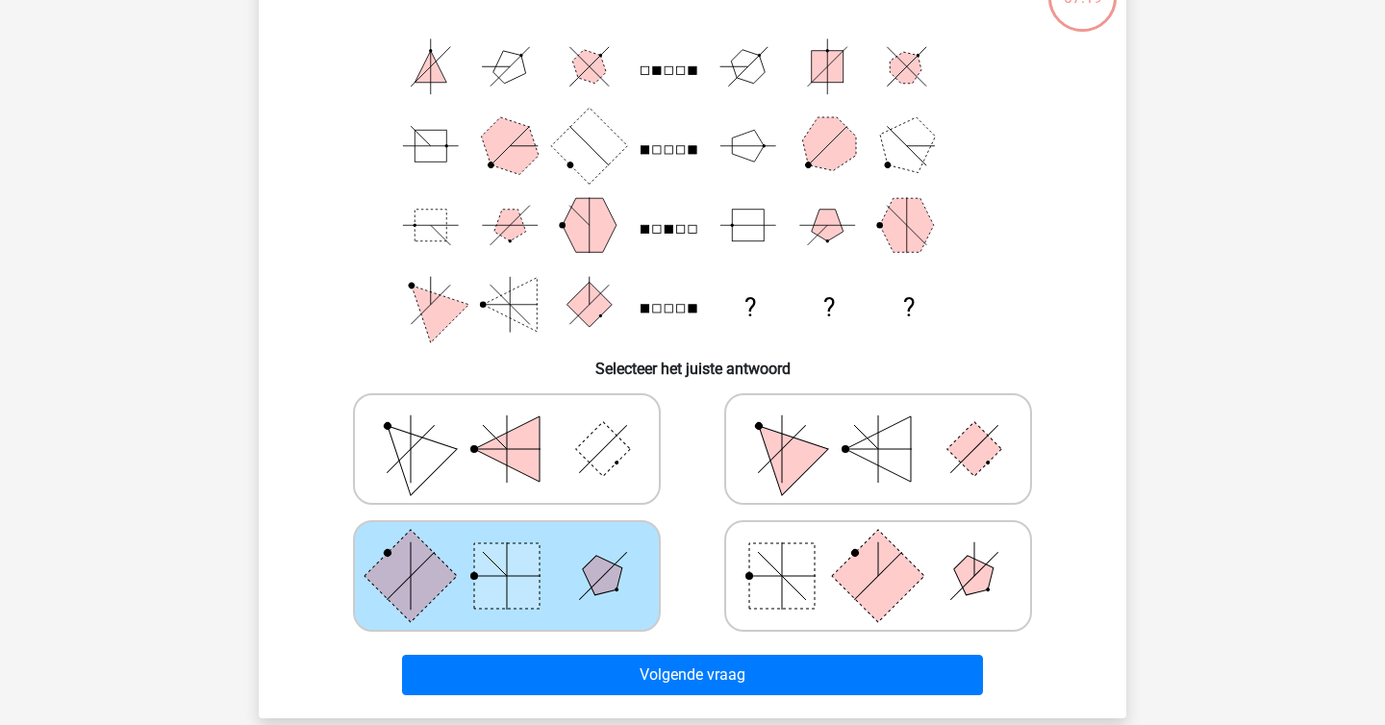
click at [855, 450] on polygon at bounding box center [877, 448] width 65 height 65
click at [878, 425] on input "radio" at bounding box center [884, 419] width 13 height 13
radio input "true"
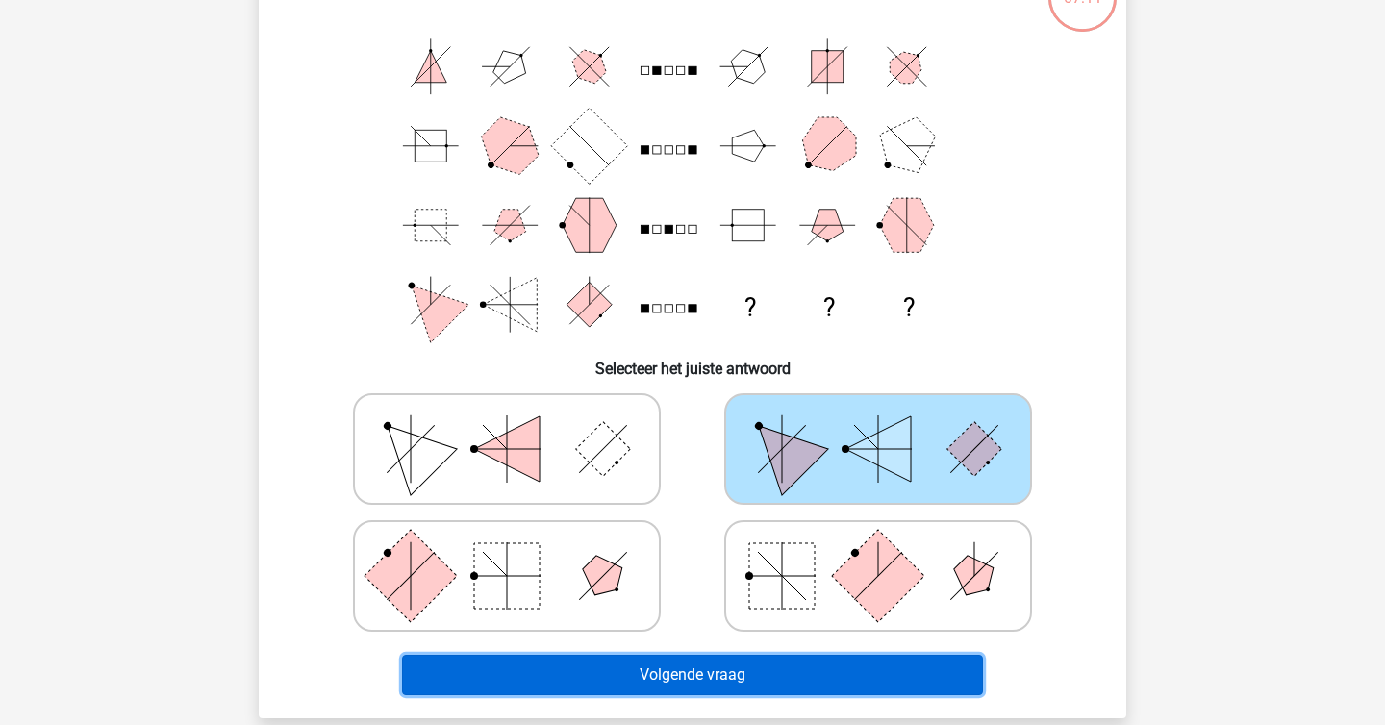
click at [693, 664] on button "Volgende vraag" at bounding box center [693, 675] width 582 height 40
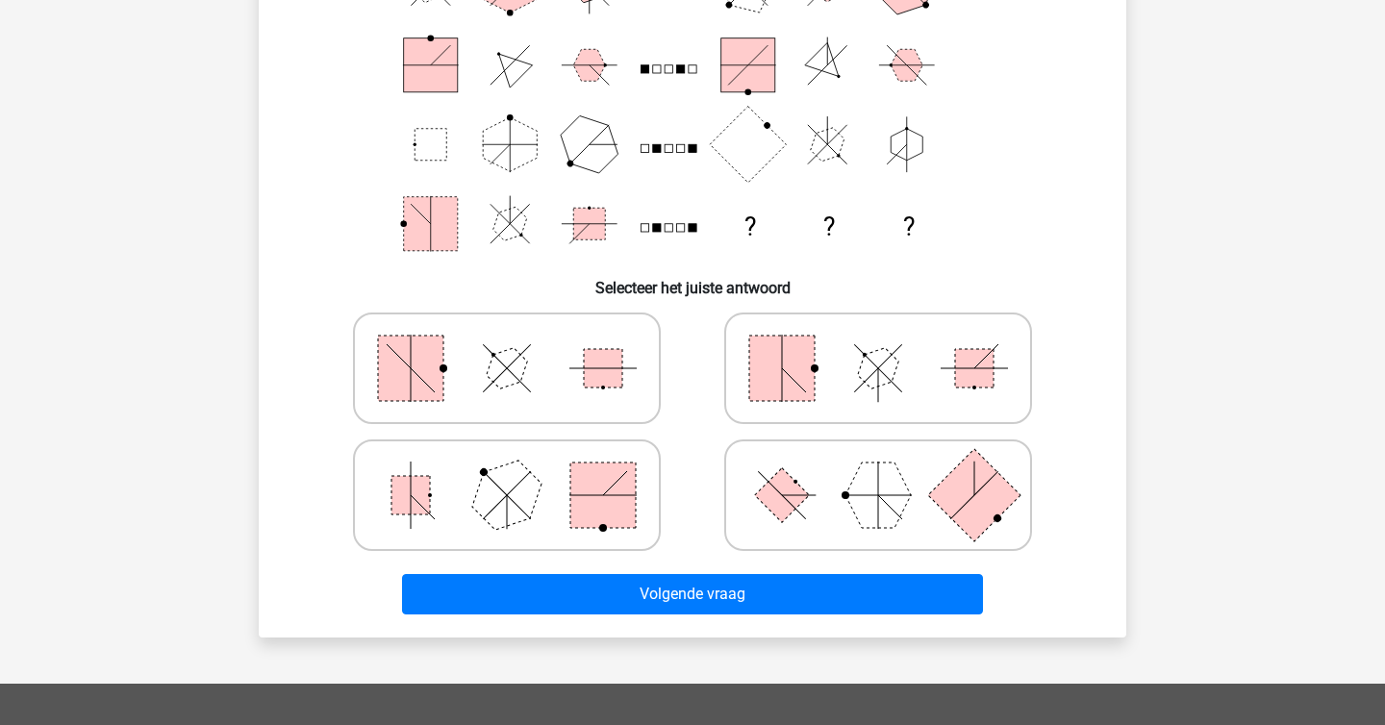
scroll to position [464, 0]
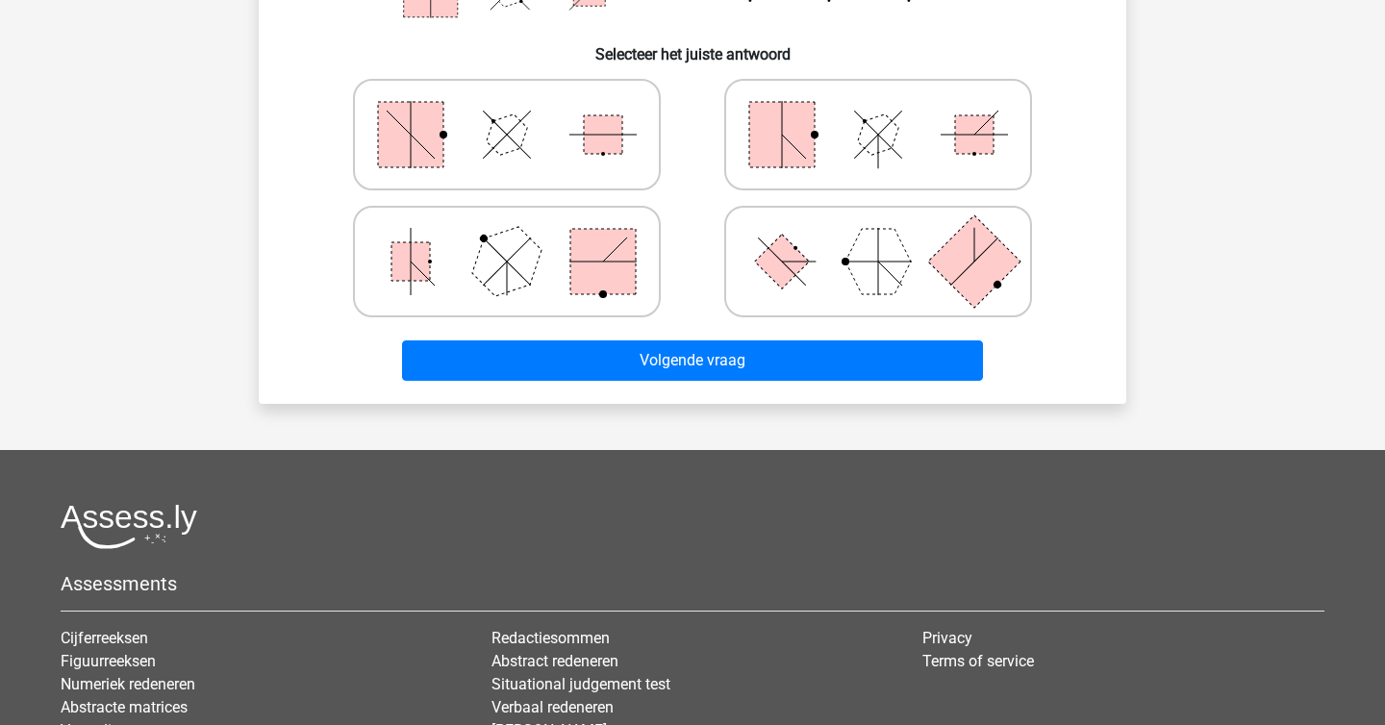
click at [863, 225] on icon at bounding box center [878, 261] width 288 height 96
click at [878, 225] on input "radio" at bounding box center [884, 231] width 13 height 13
radio input "true"
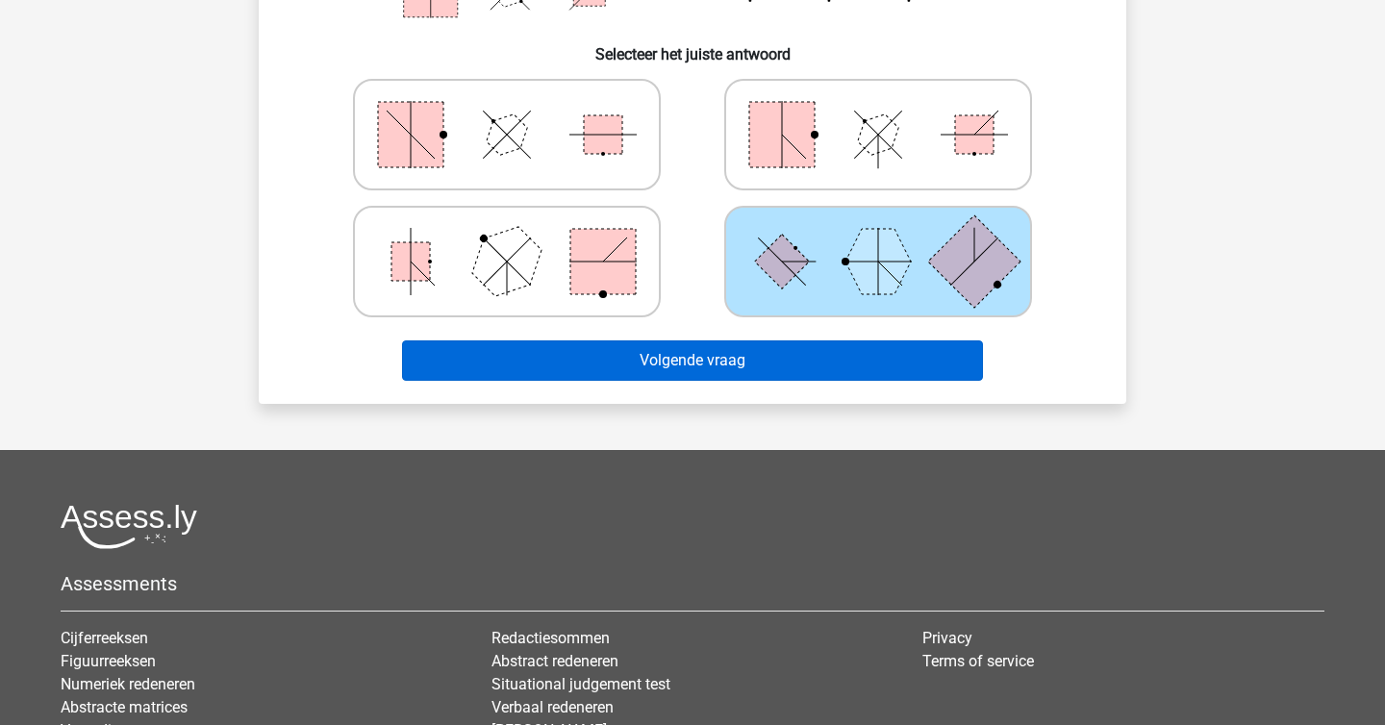
scroll to position [0, 0]
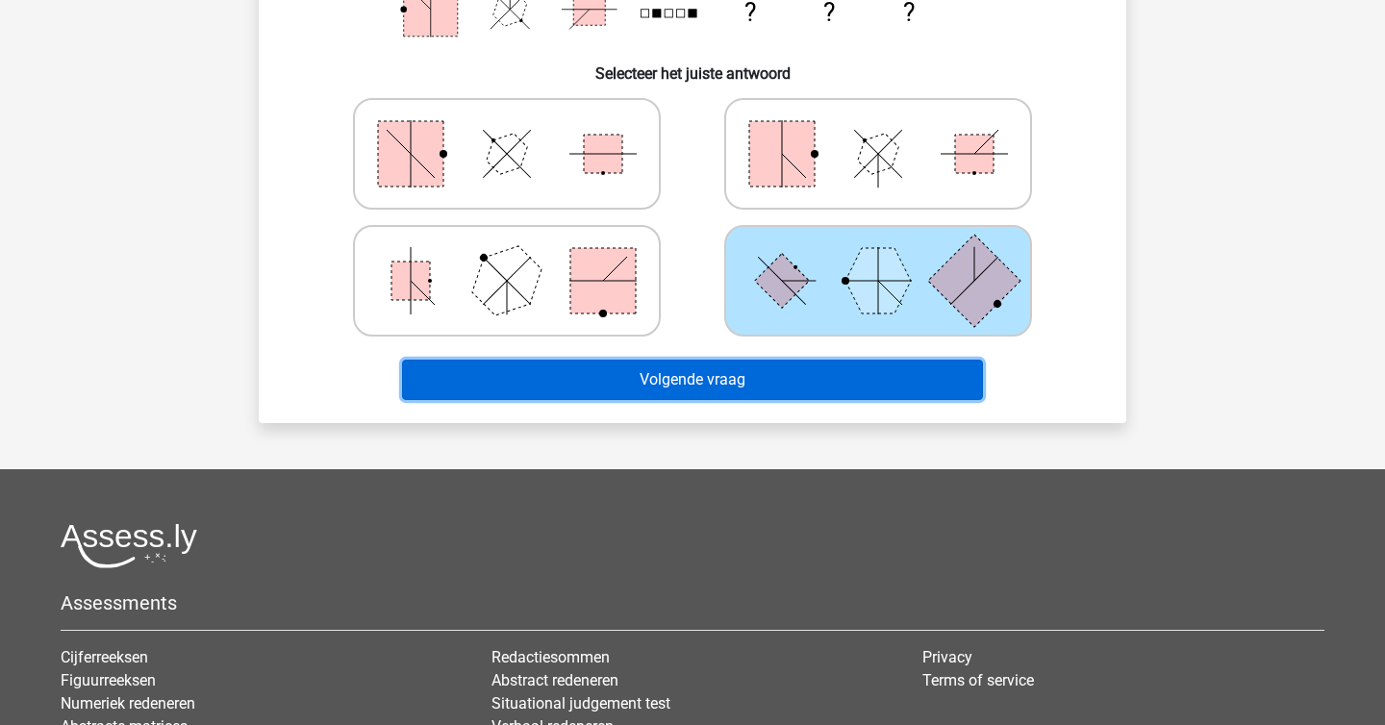
click at [731, 378] on button "Volgende vraag" at bounding box center [693, 380] width 582 height 40
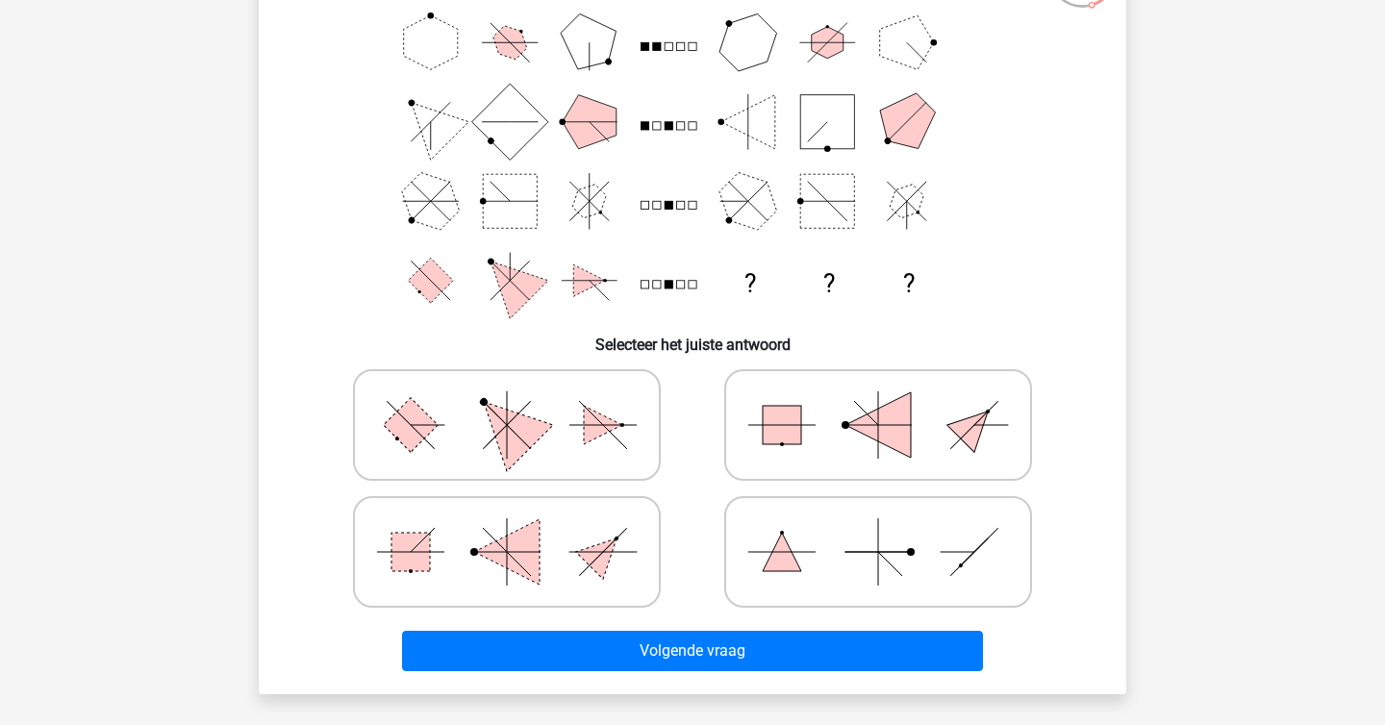
scroll to position [176, 0]
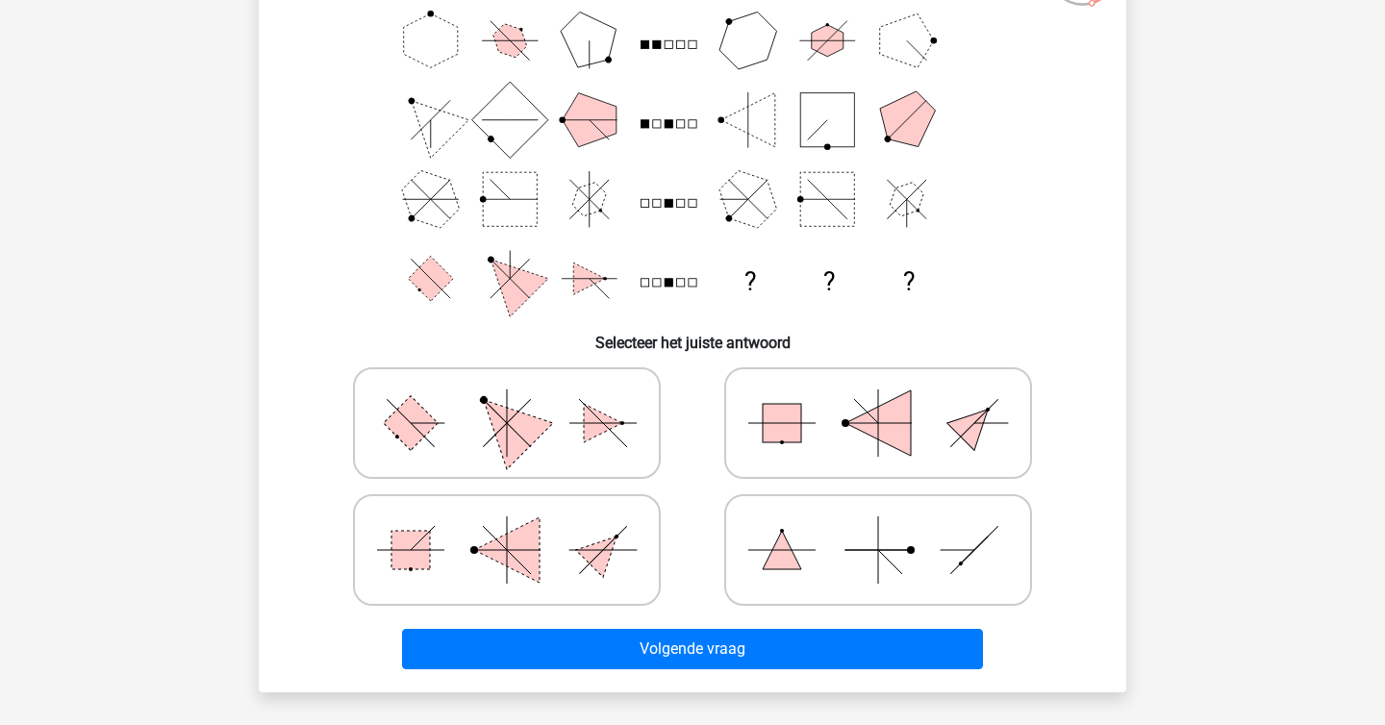
click at [589, 453] on icon at bounding box center [507, 423] width 288 height 96
click at [519, 399] on input "radio" at bounding box center [513, 393] width 13 height 13
radio input "true"
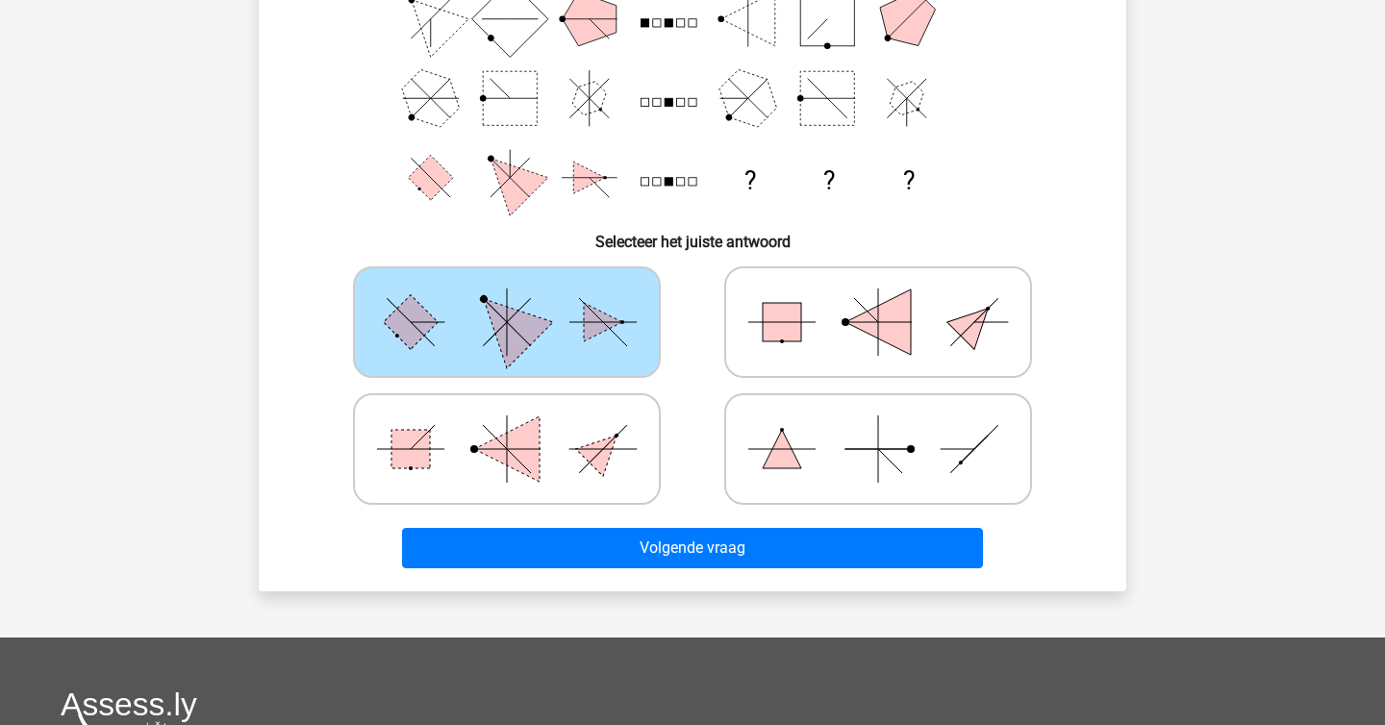
scroll to position [281, 0]
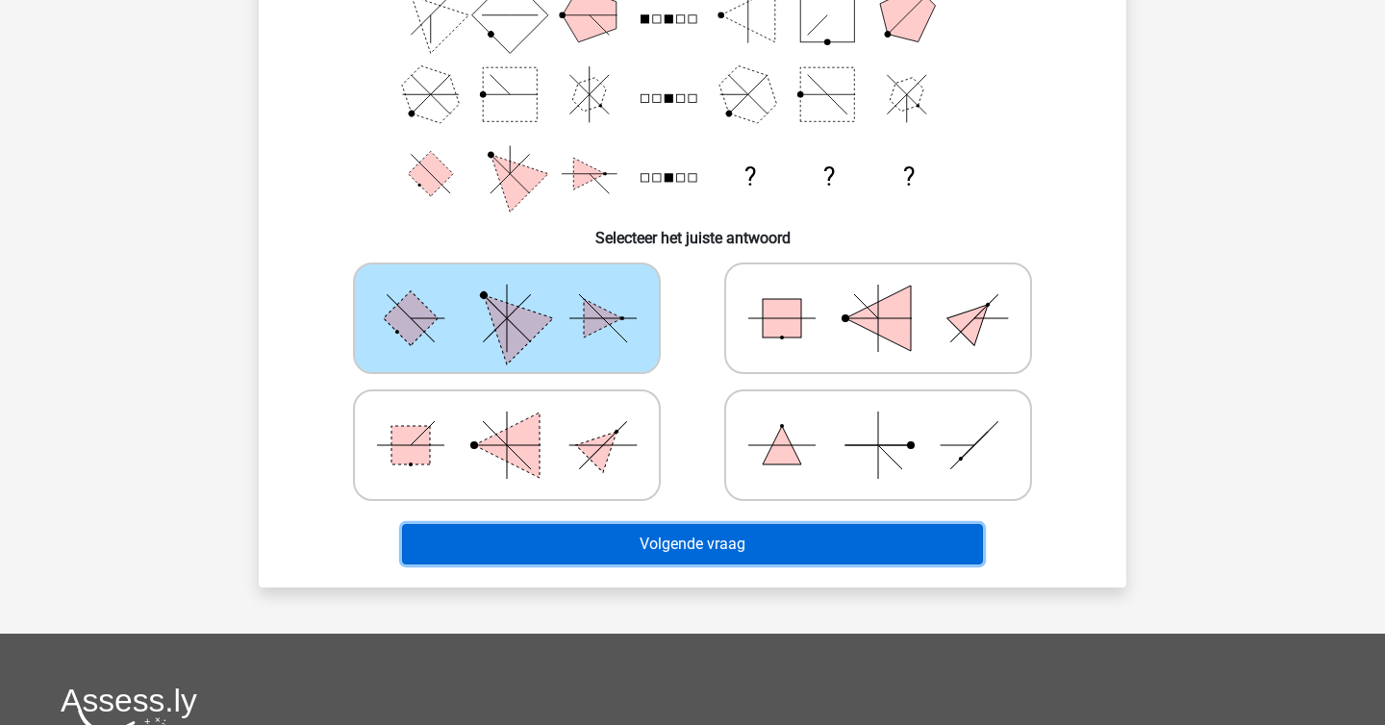
click at [638, 532] on button "Volgende vraag" at bounding box center [693, 544] width 582 height 40
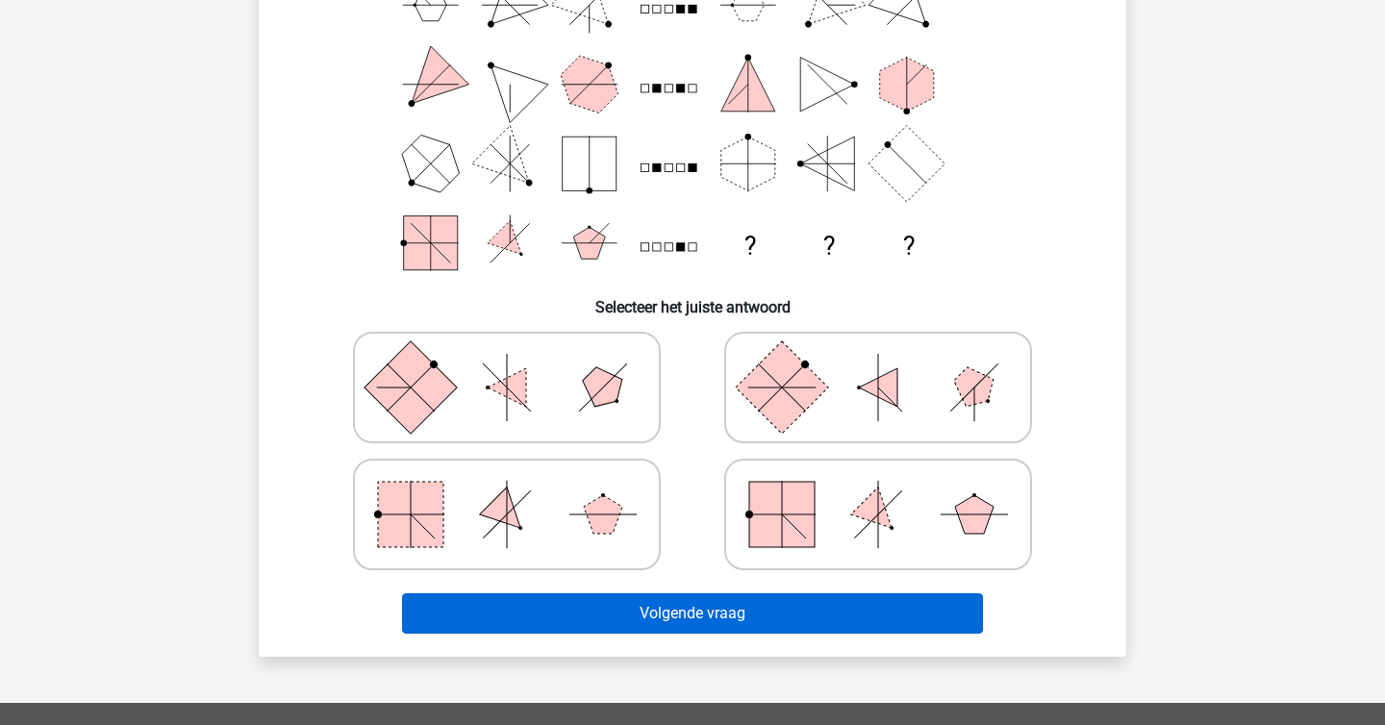
scroll to position [214, 0]
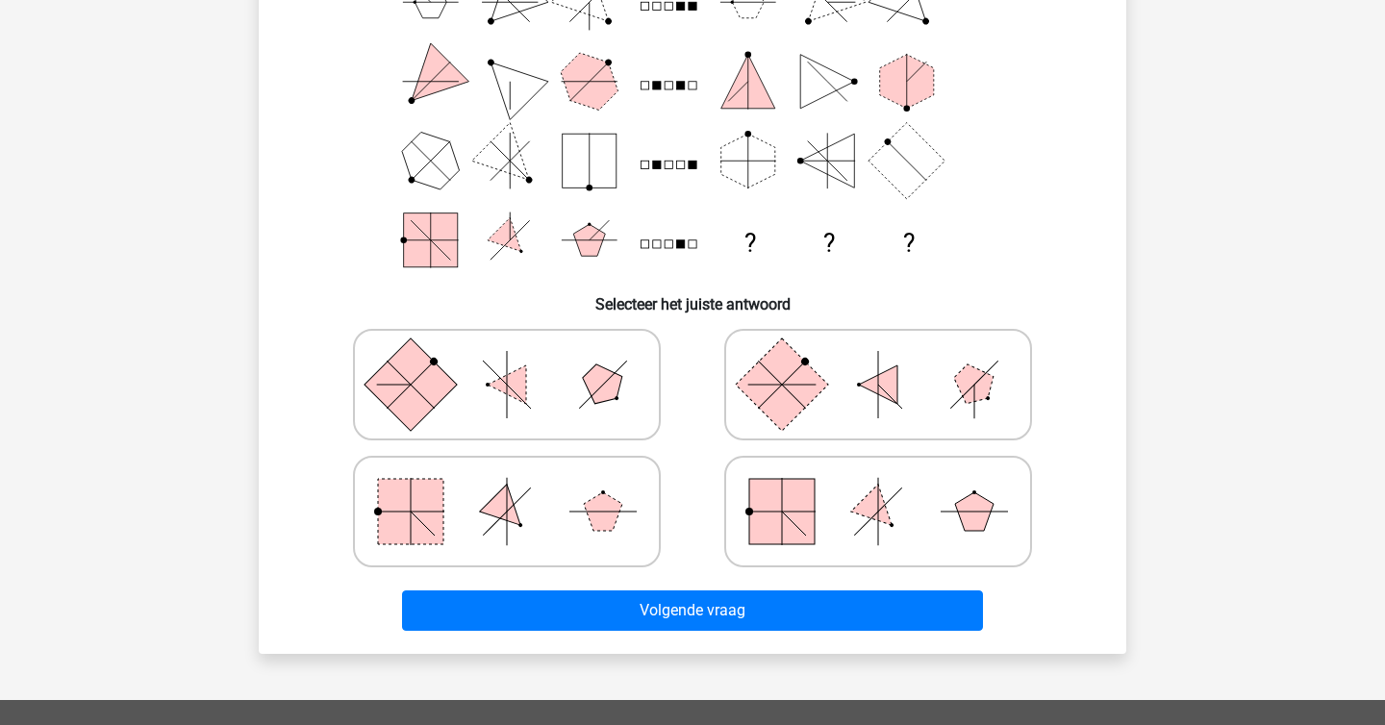
click at [942, 505] on icon at bounding box center [878, 512] width 288 height 96
click at [890, 488] on input "radio" at bounding box center [884, 481] width 13 height 13
radio input "true"
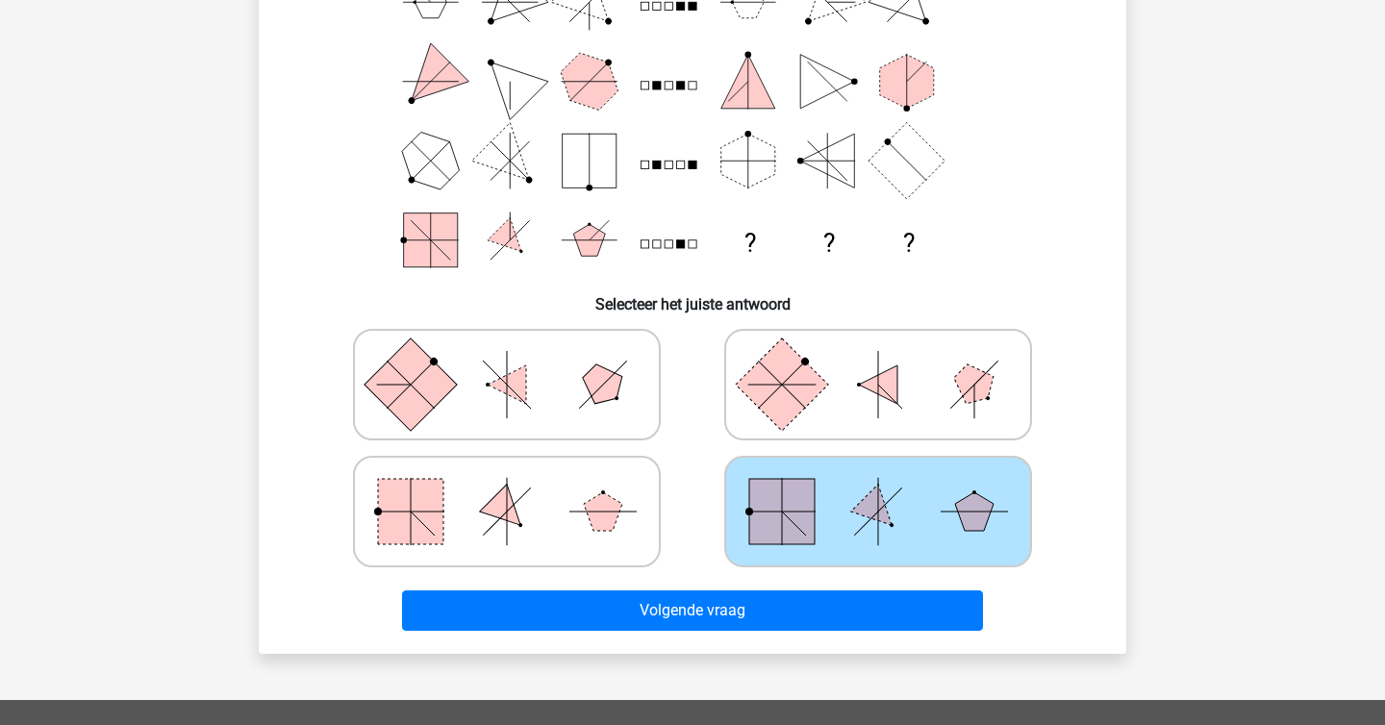
click at [876, 589] on div "Volgende vraag" at bounding box center [692, 606] width 806 height 63
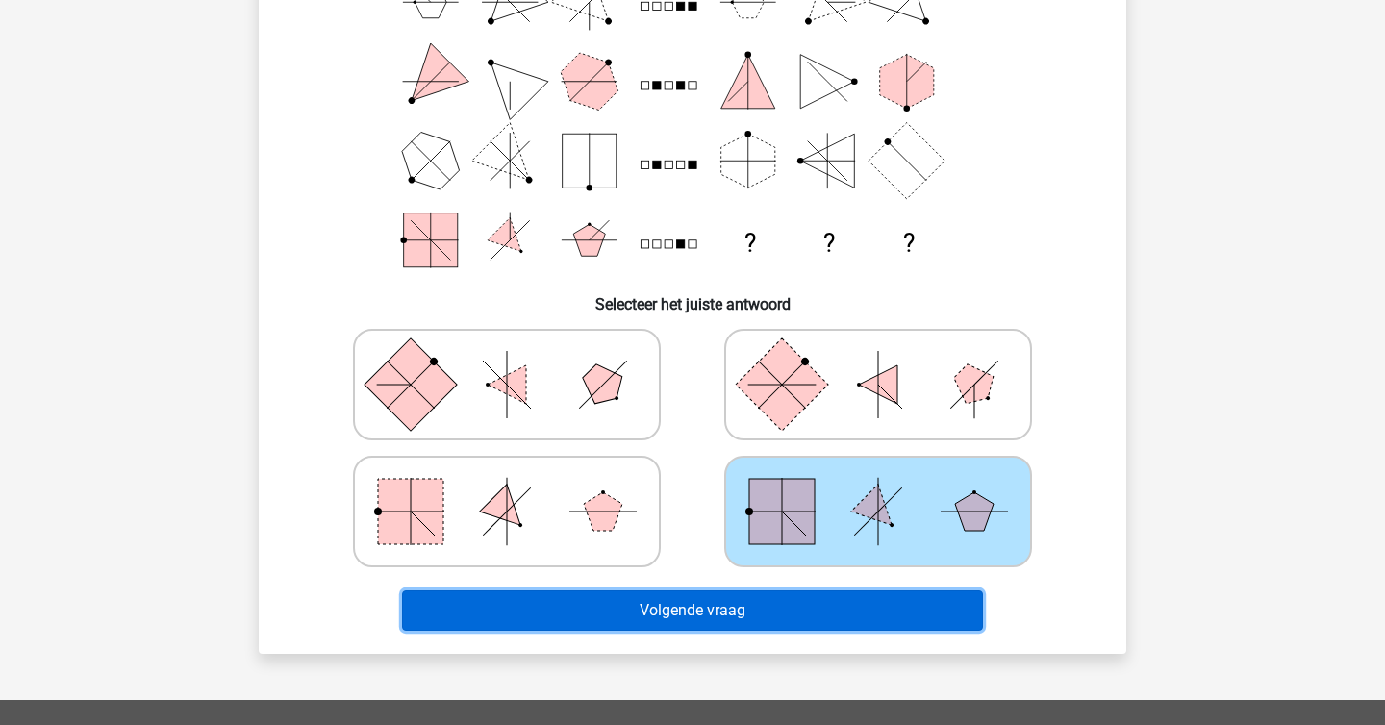
click at [855, 613] on button "Volgende vraag" at bounding box center [693, 610] width 582 height 40
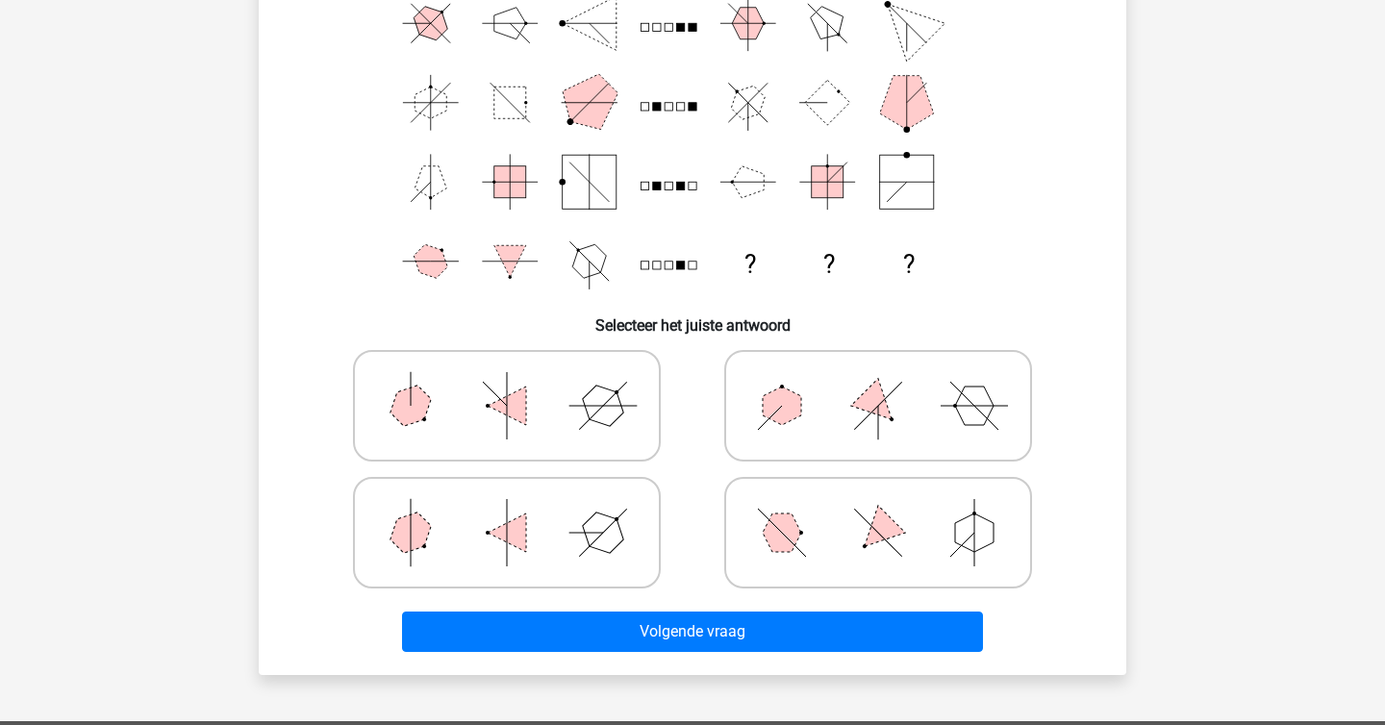
scroll to position [171, 0]
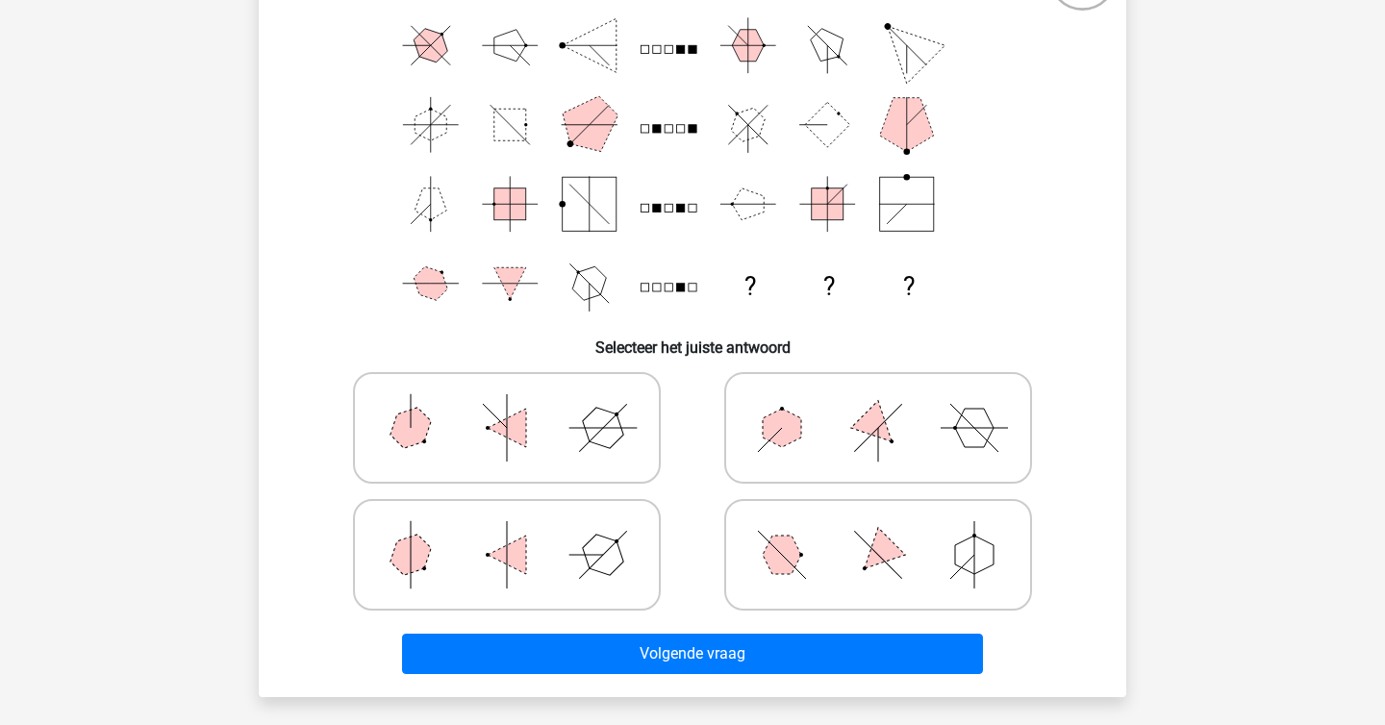
click at [751, 446] on icon at bounding box center [878, 428] width 288 height 96
click at [878, 404] on input "radio" at bounding box center [884, 397] width 13 height 13
radio input "true"
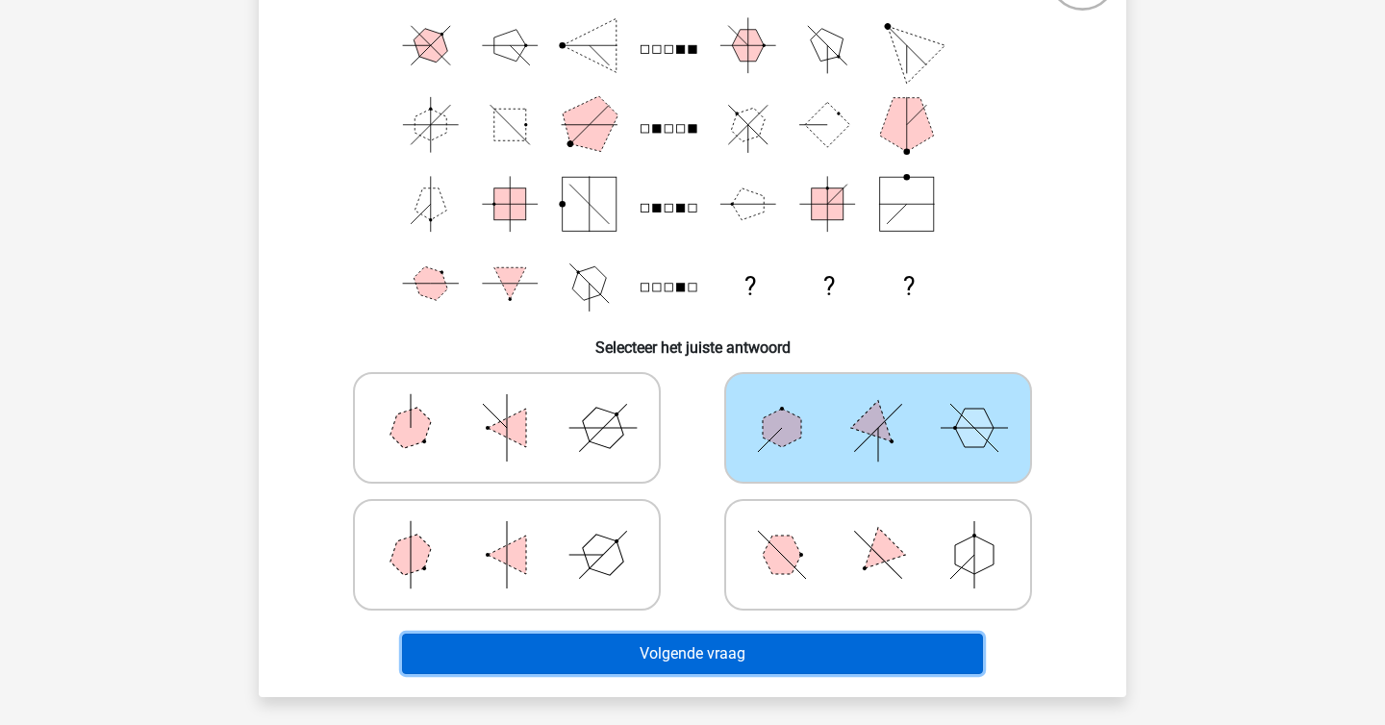
click at [734, 644] on button "Volgende vraag" at bounding box center [693, 654] width 582 height 40
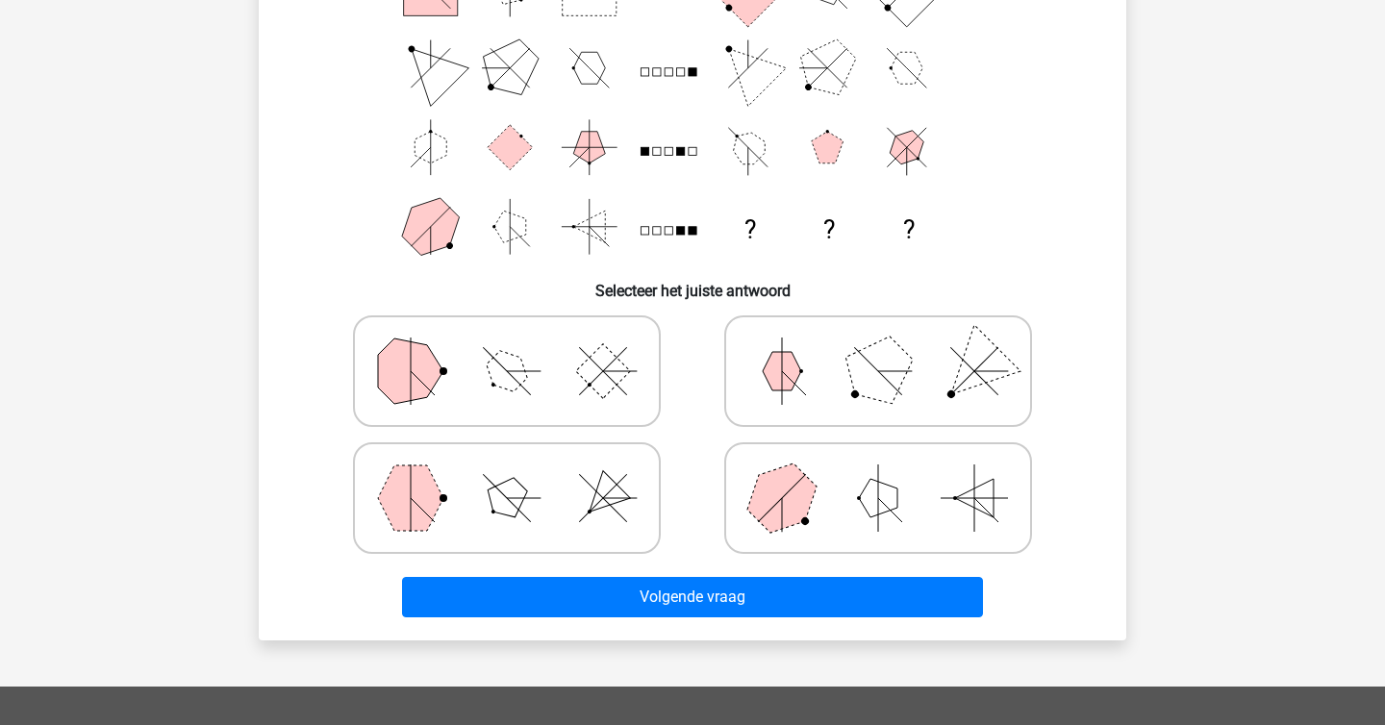
scroll to position [231, 0]
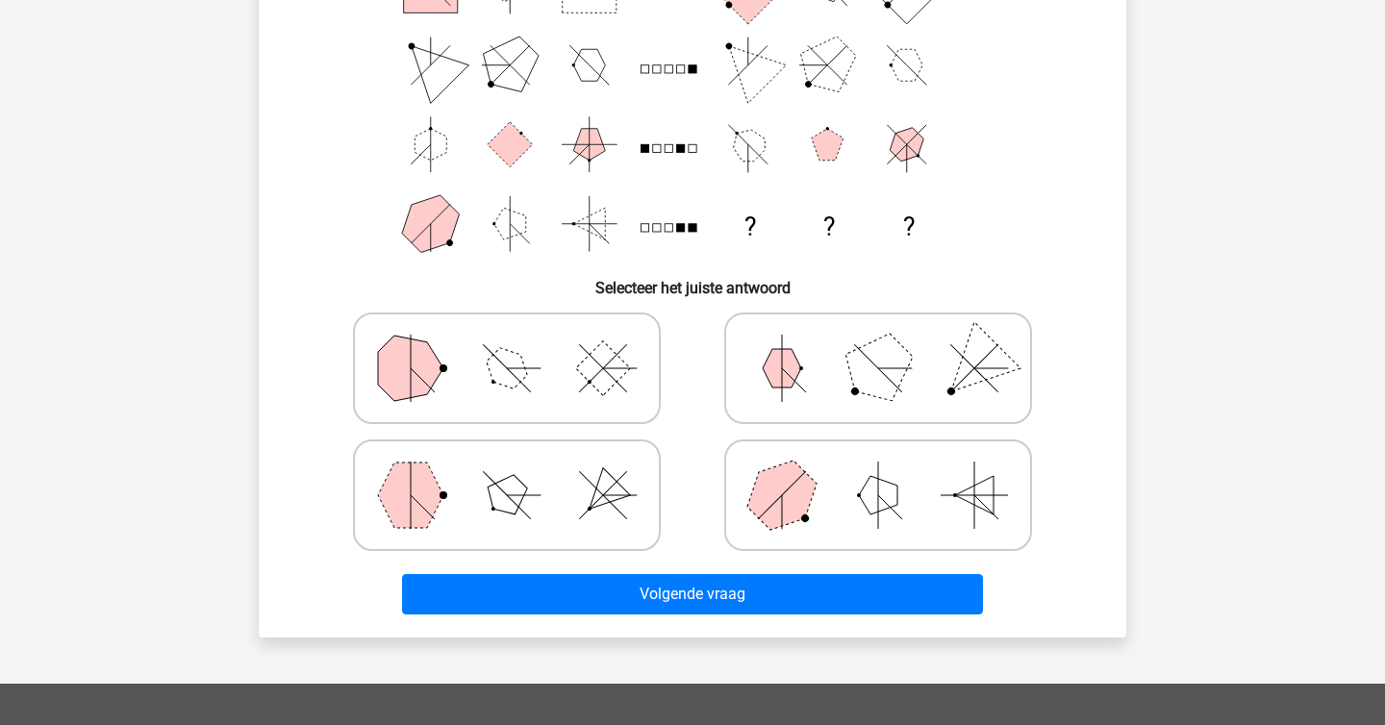
click at [514, 476] on polygon at bounding box center [507, 495] width 55 height 55
click at [514, 471] on input "radio" at bounding box center [513, 465] width 13 height 13
radio input "true"
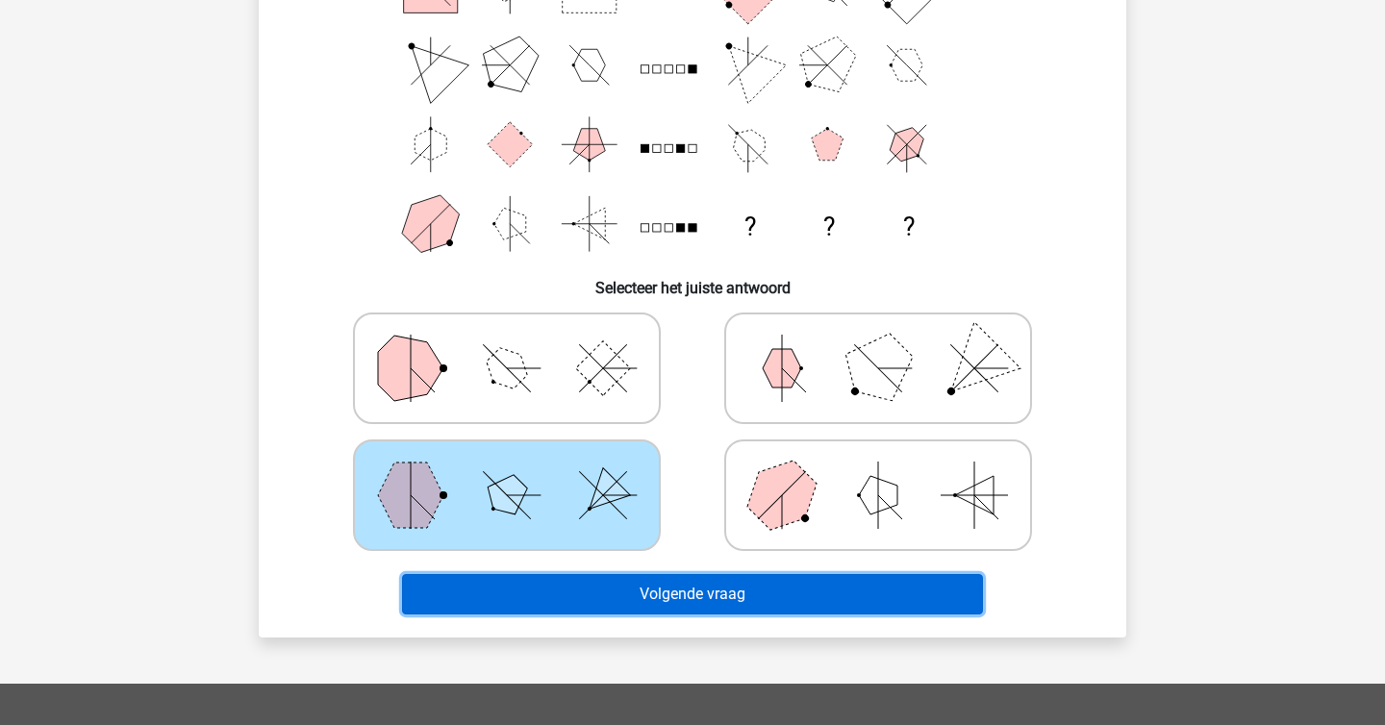
click at [521, 580] on button "Volgende vraag" at bounding box center [693, 594] width 582 height 40
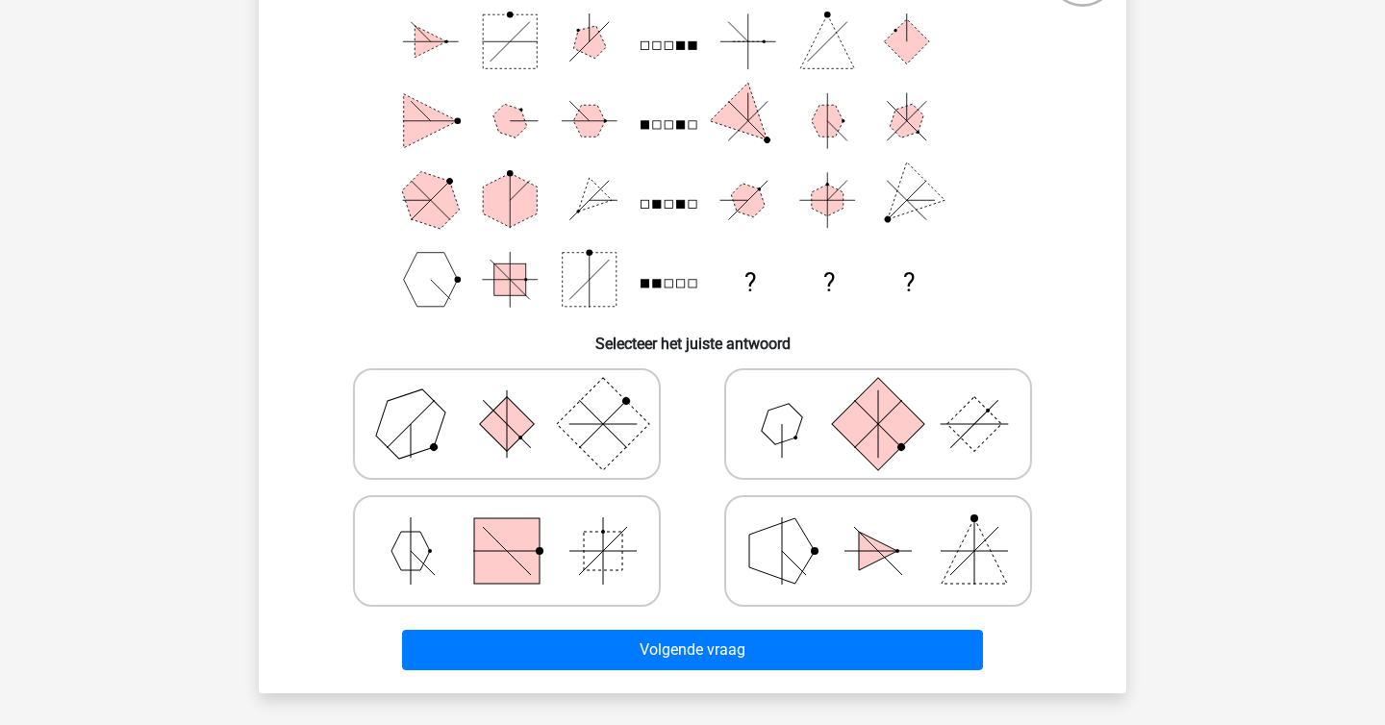
scroll to position [194, 0]
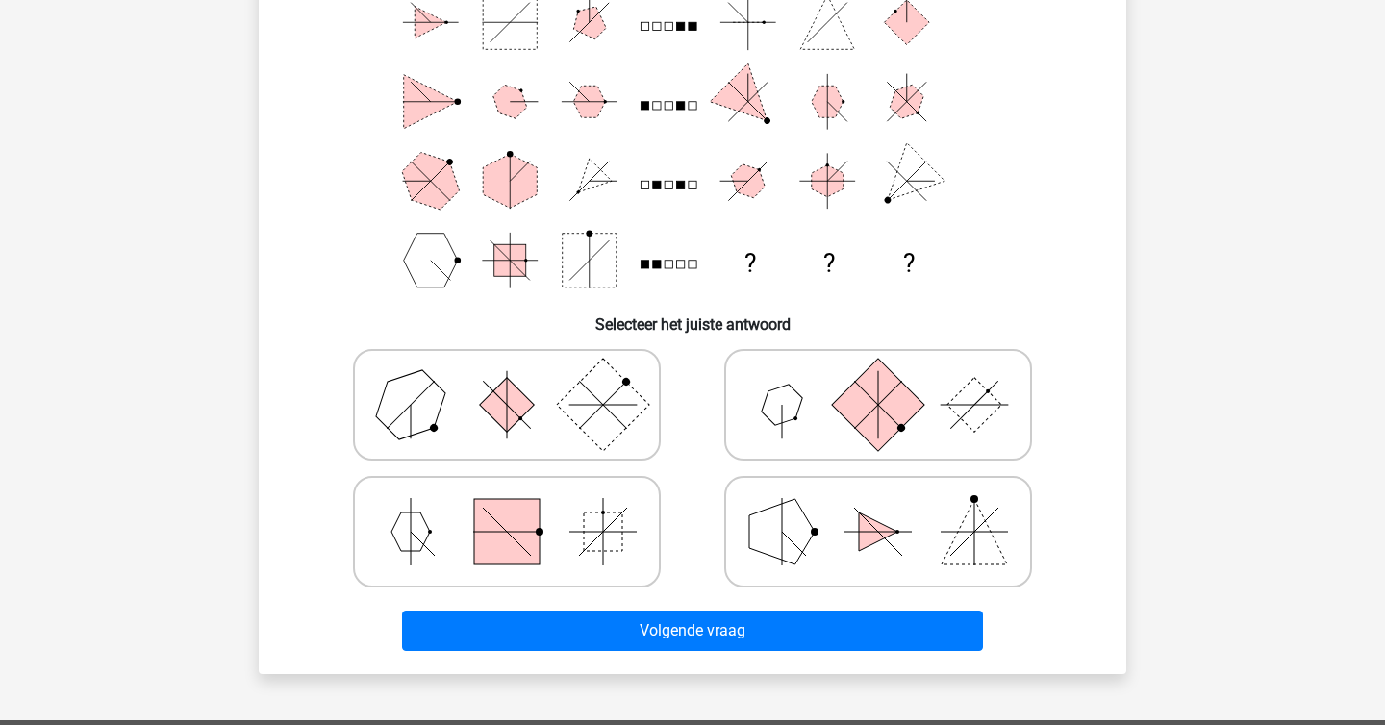
click at [928, 425] on icon at bounding box center [878, 405] width 288 height 96
click at [890, 381] on input "radio" at bounding box center [884, 374] width 13 height 13
radio input "true"
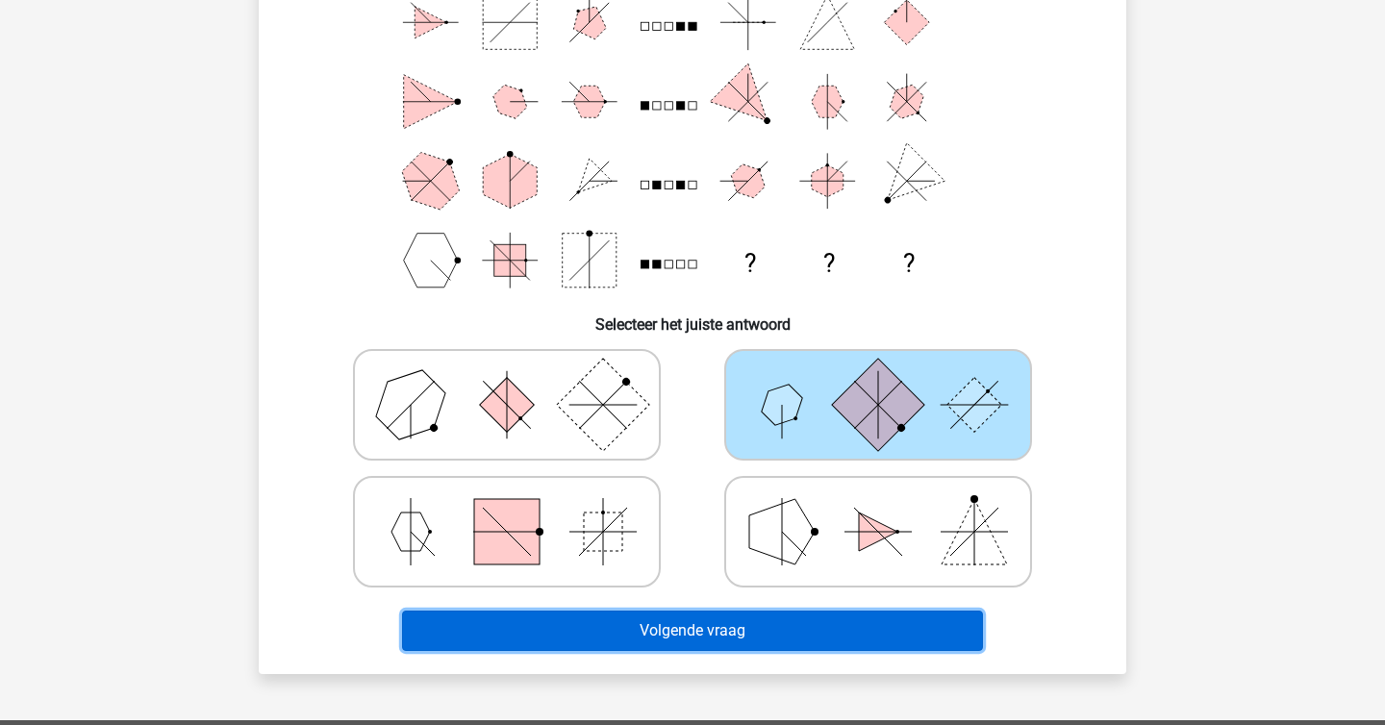
click at [835, 630] on button "Volgende vraag" at bounding box center [693, 631] width 582 height 40
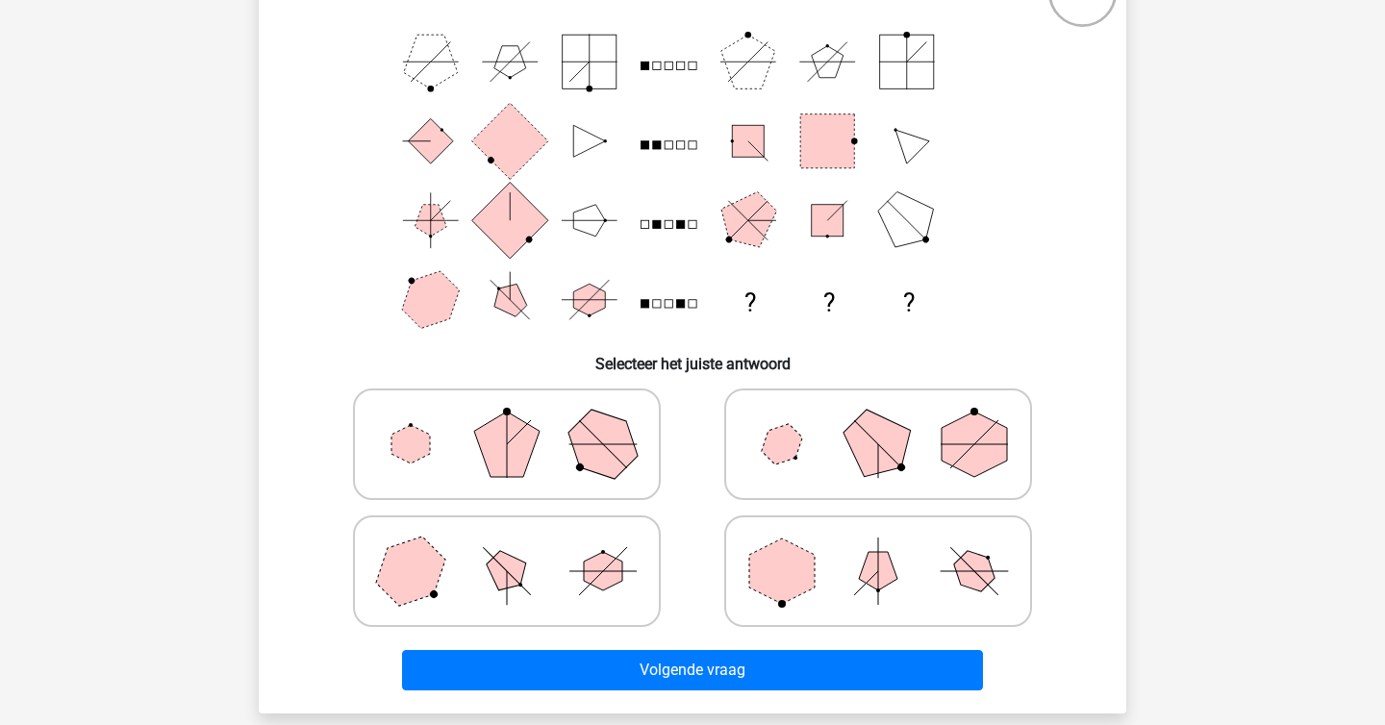
scroll to position [174, 0]
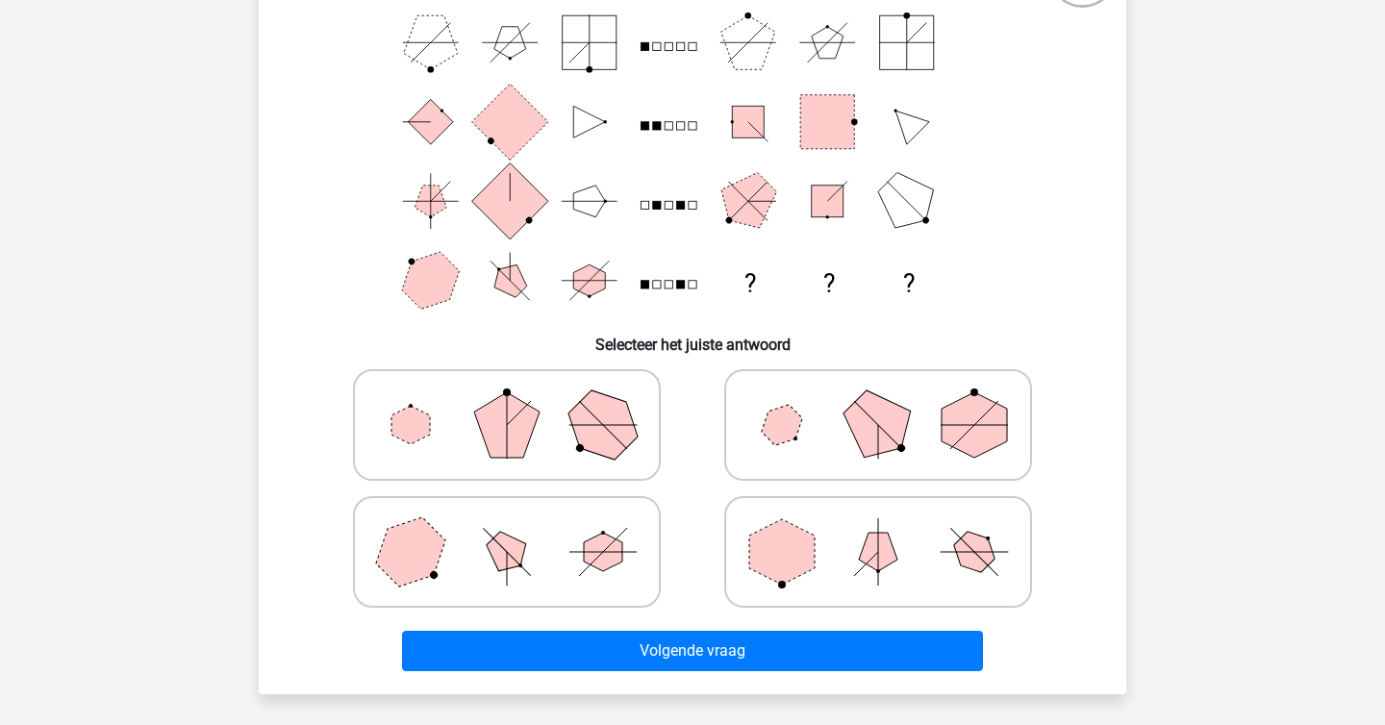
click at [861, 445] on polygon at bounding box center [878, 425] width 92 height 92
click at [878, 401] on input "radio" at bounding box center [884, 395] width 13 height 13
radio input "true"
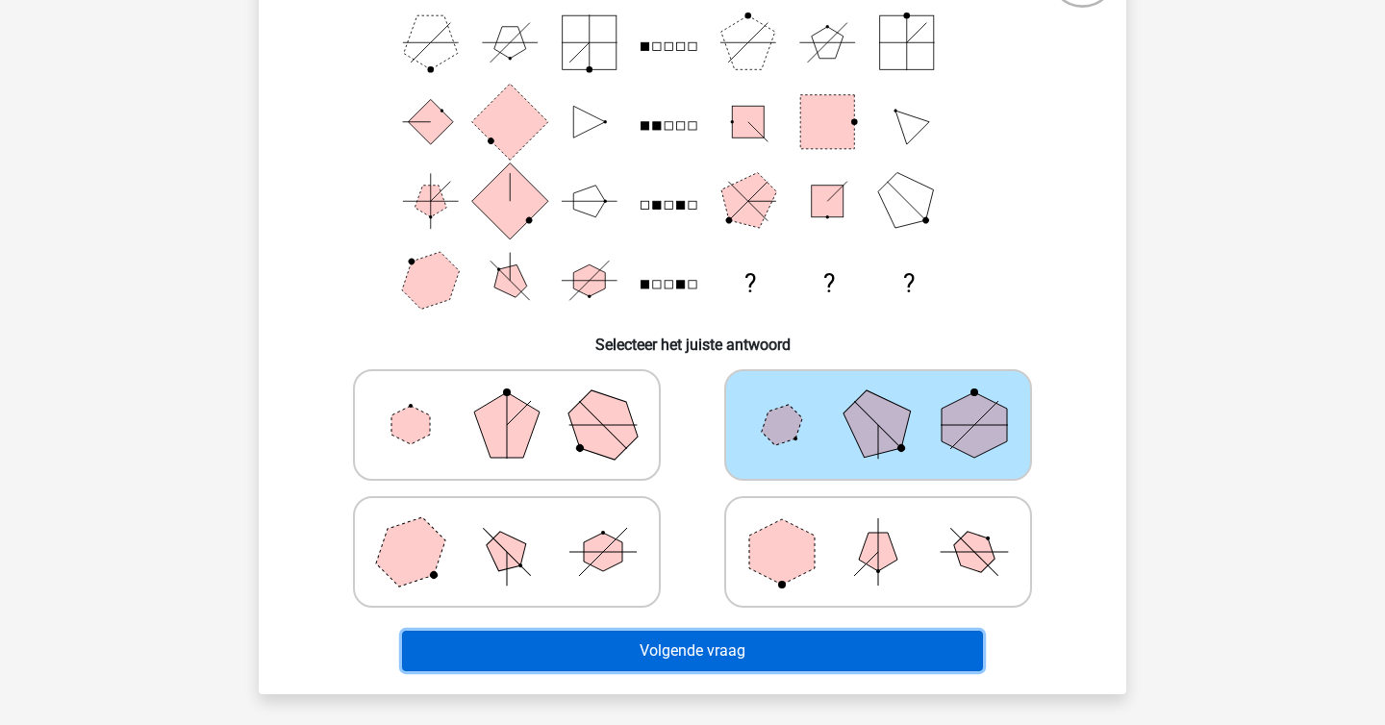
click at [744, 640] on button "Volgende vraag" at bounding box center [693, 651] width 582 height 40
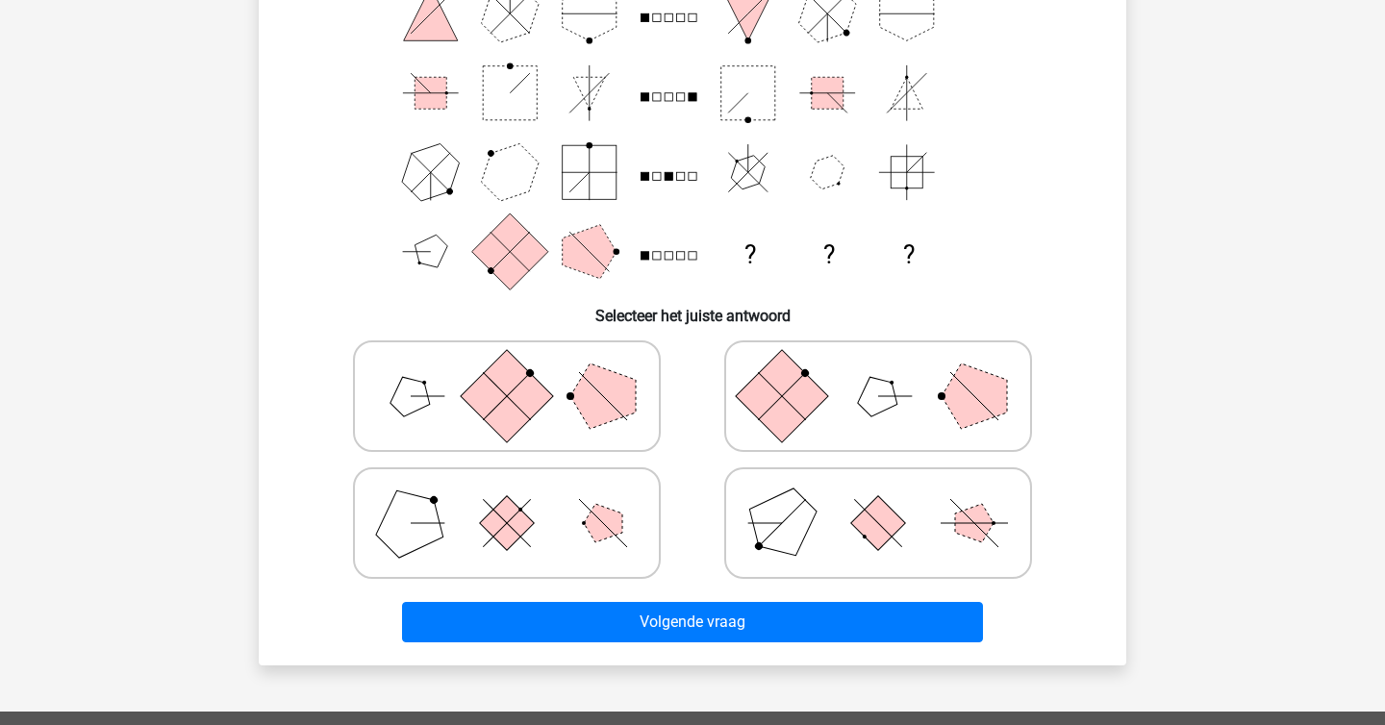
scroll to position [204, 0]
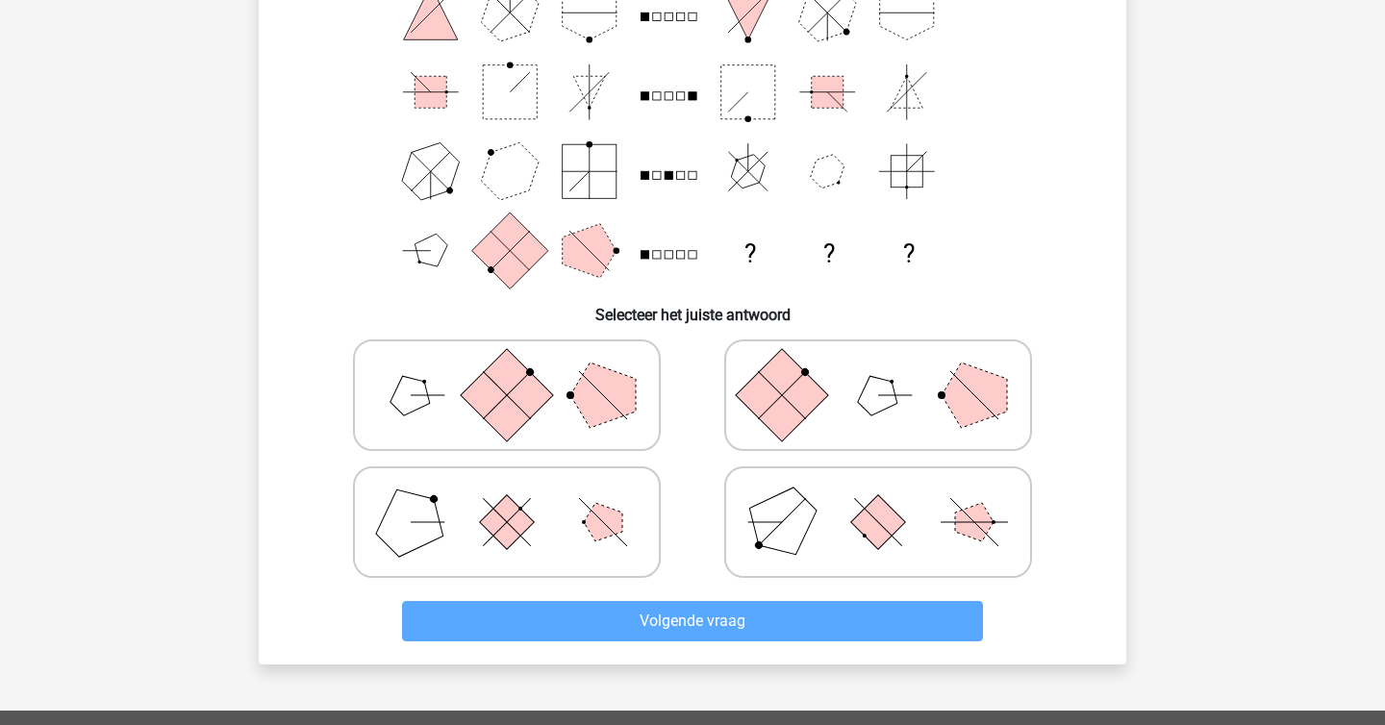
click at [565, 415] on icon at bounding box center [507, 395] width 288 height 96
click at [519, 371] on input "radio" at bounding box center [513, 365] width 13 height 13
radio input "true"
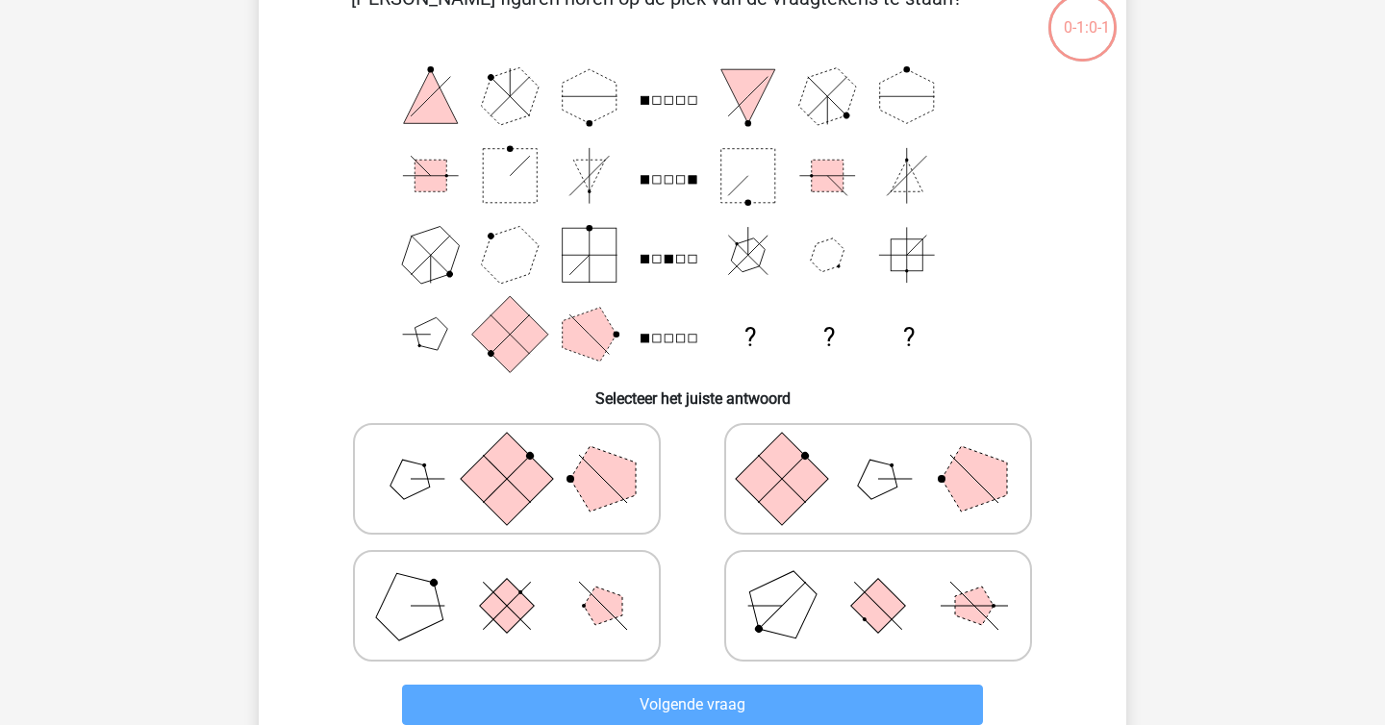
scroll to position [58, 0]
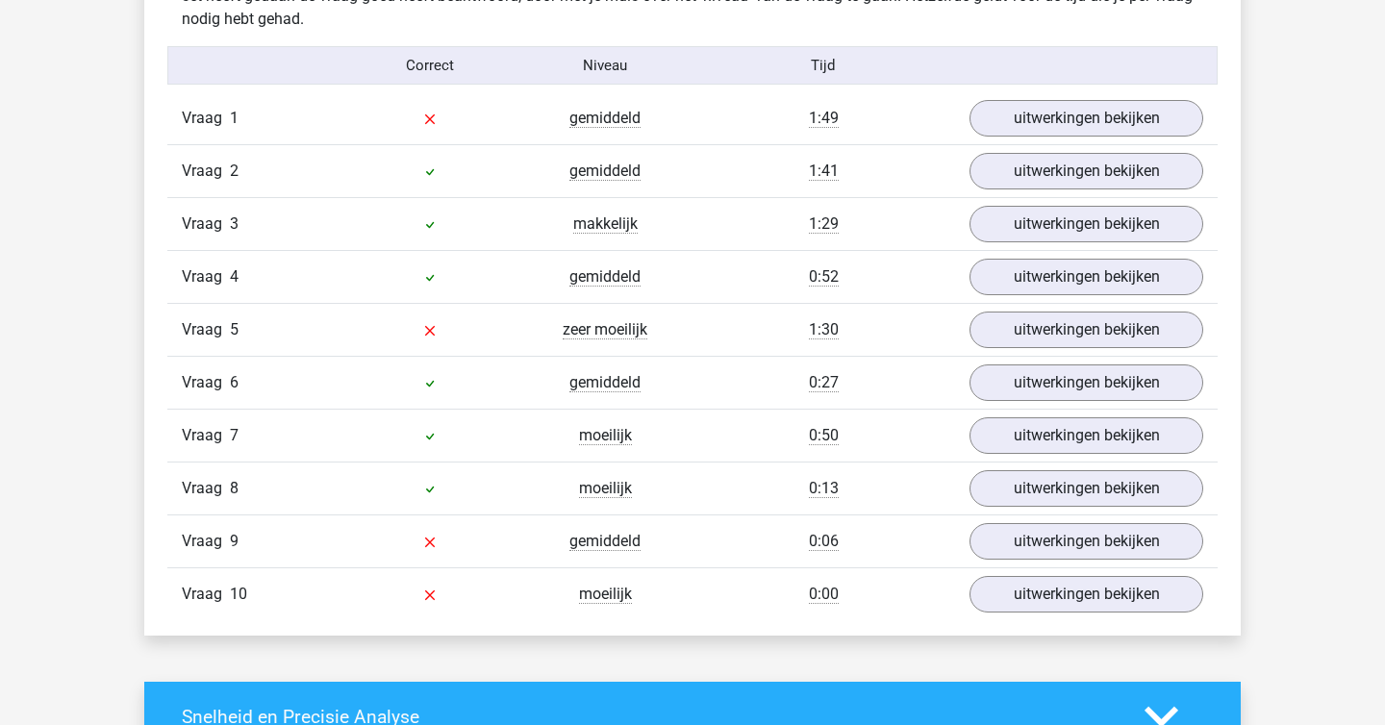
scroll to position [1235, 0]
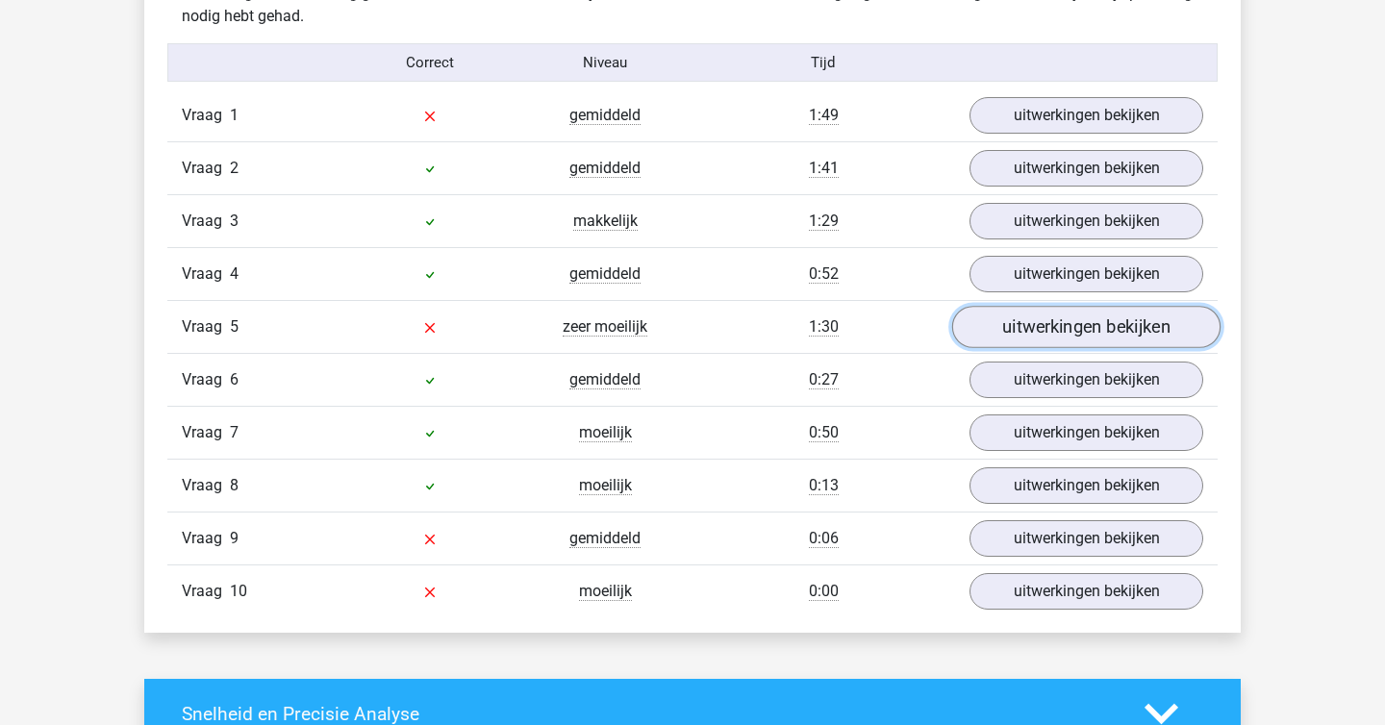
click at [1023, 321] on link "uitwerkingen bekijken" at bounding box center [1086, 327] width 268 height 42
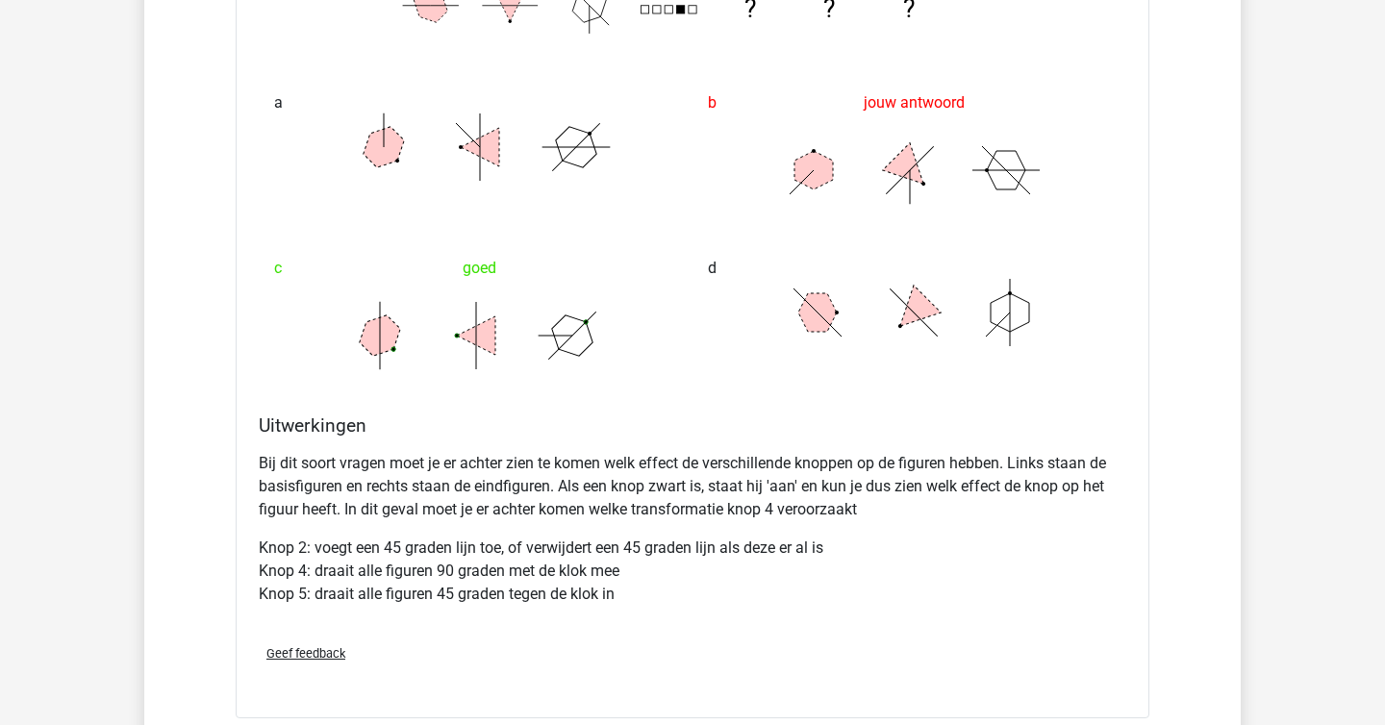
scroll to position [1942, 0]
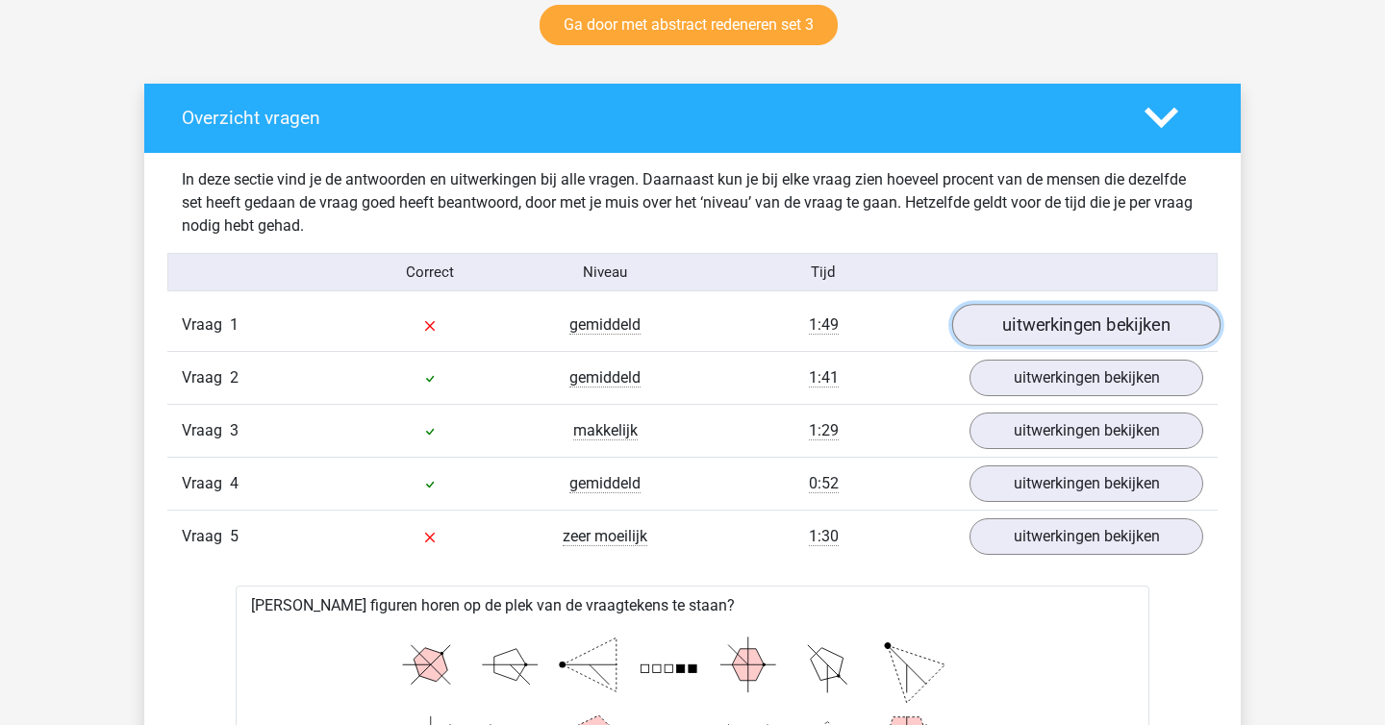
click at [1053, 315] on link "uitwerkingen bekijken" at bounding box center [1086, 325] width 268 height 42
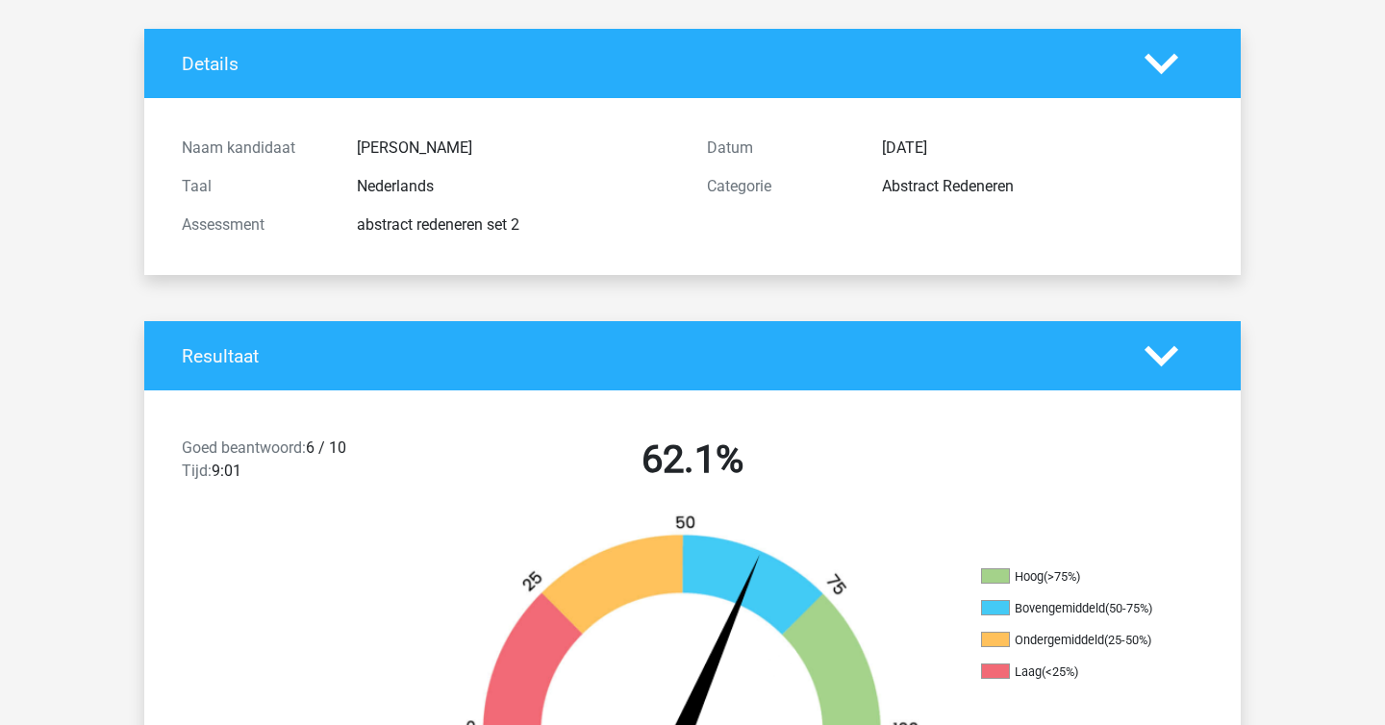
scroll to position [0, 0]
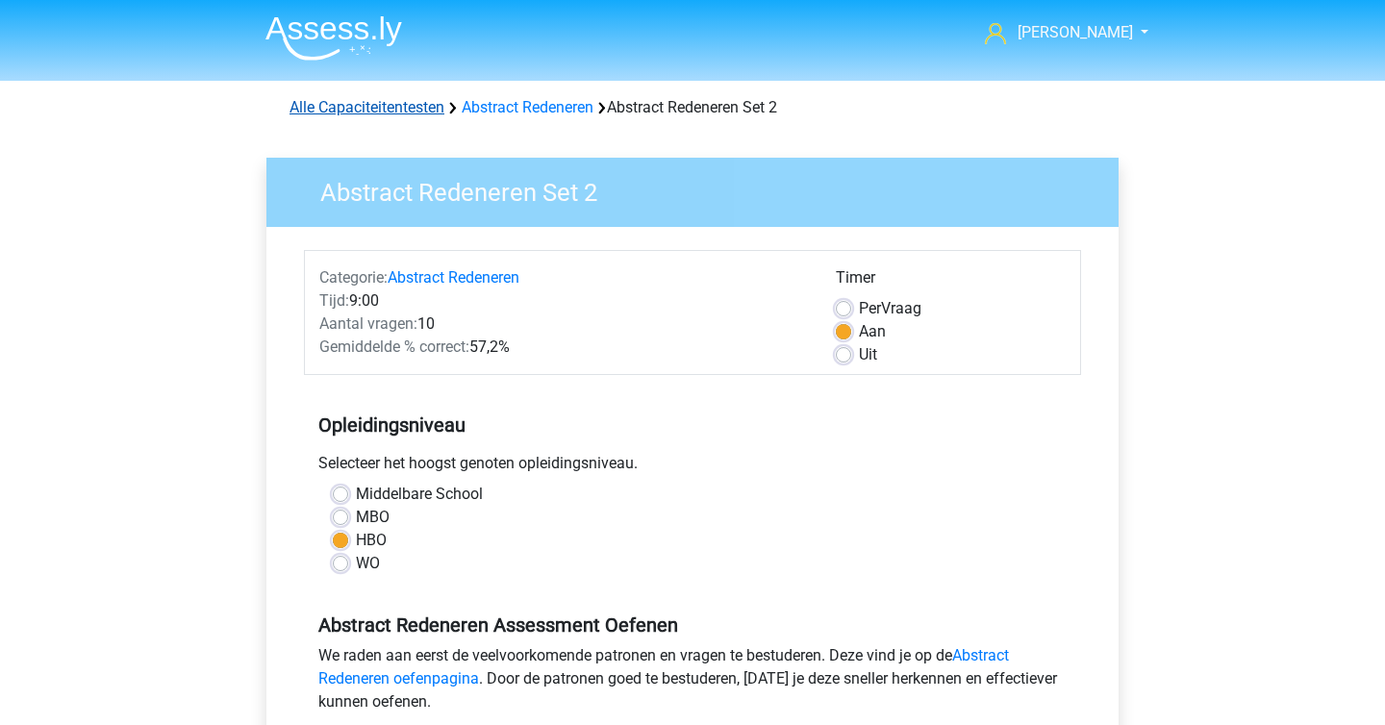
click at [394, 111] on link "Alle Capaciteitentesten" at bounding box center [366, 107] width 155 height 18
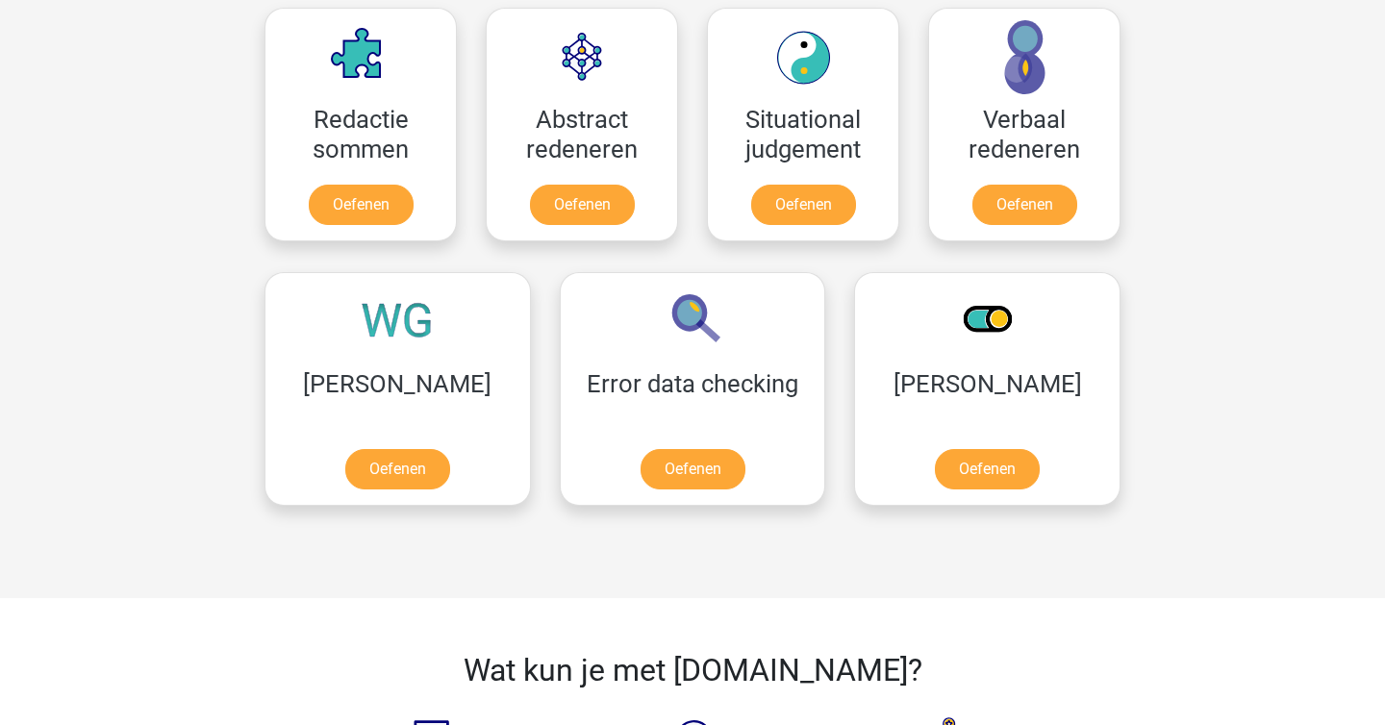
scroll to position [1332, 0]
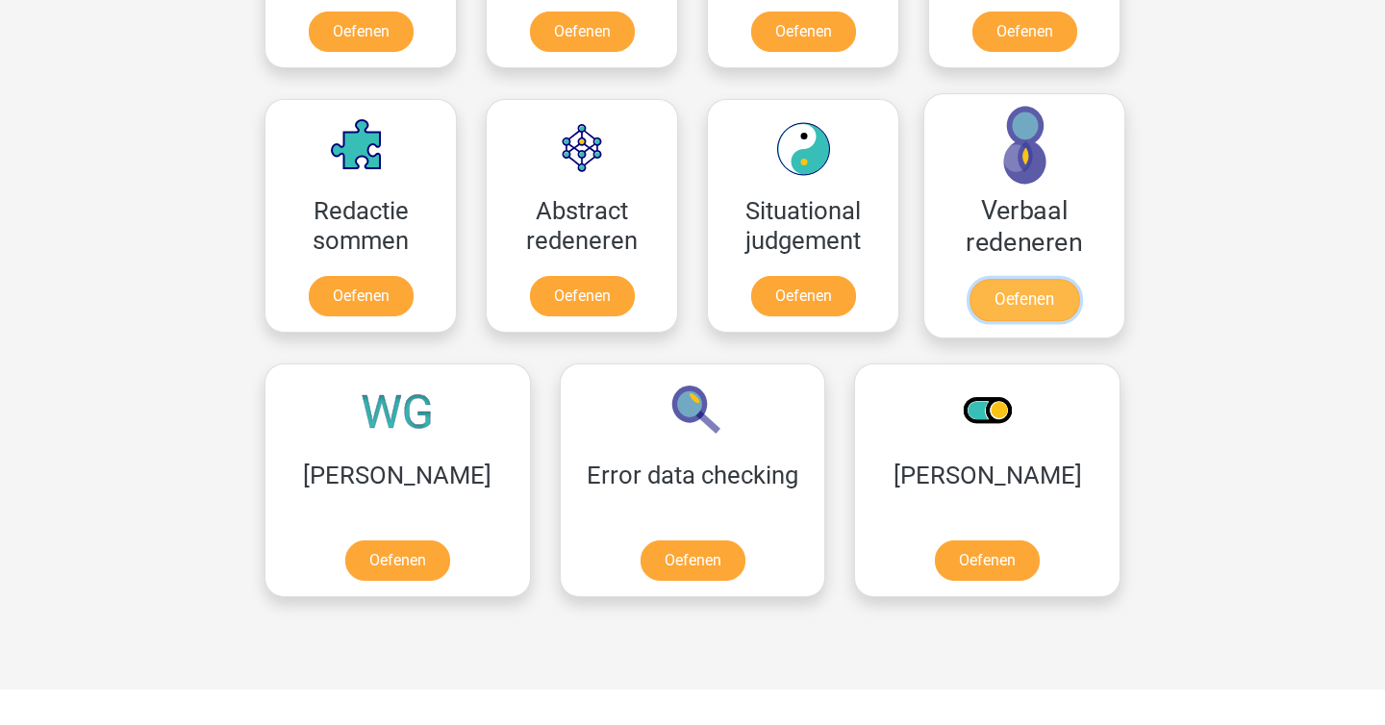
click at [1056, 300] on link "Oefenen" at bounding box center [1024, 300] width 110 height 42
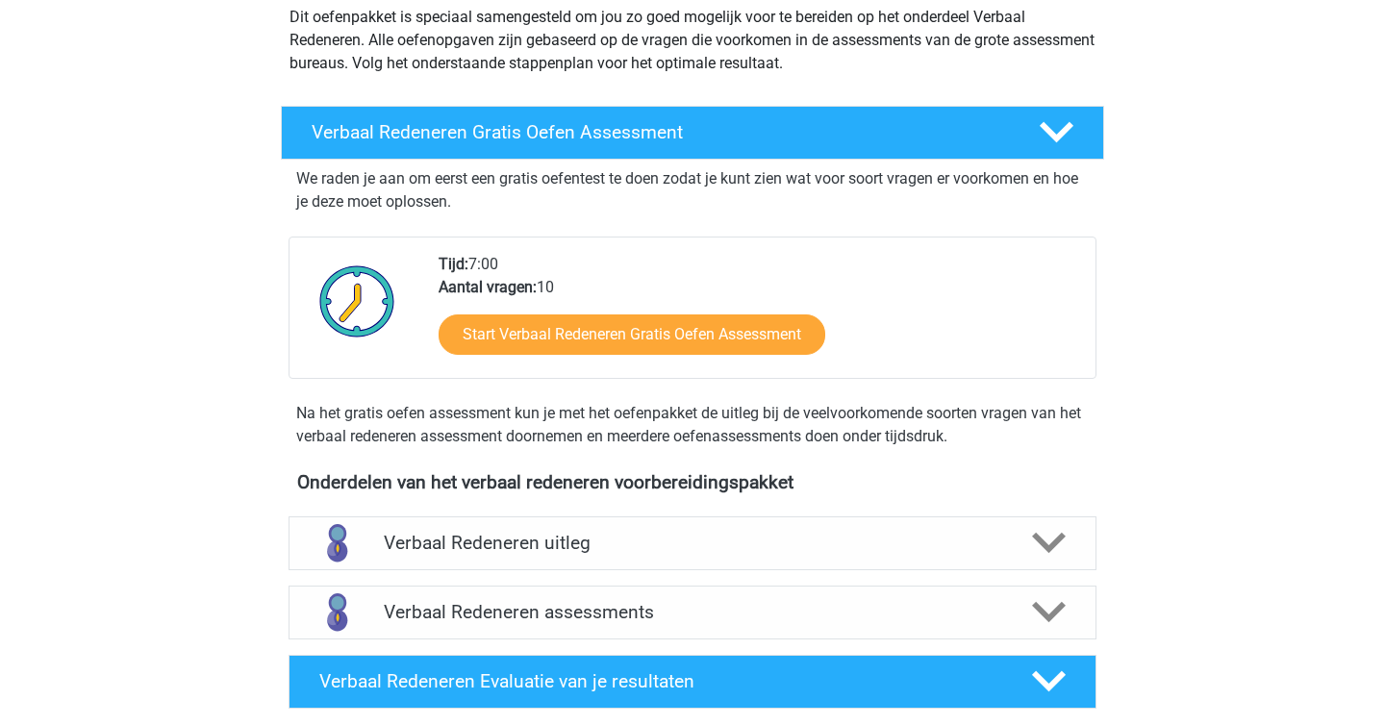
scroll to position [399, 0]
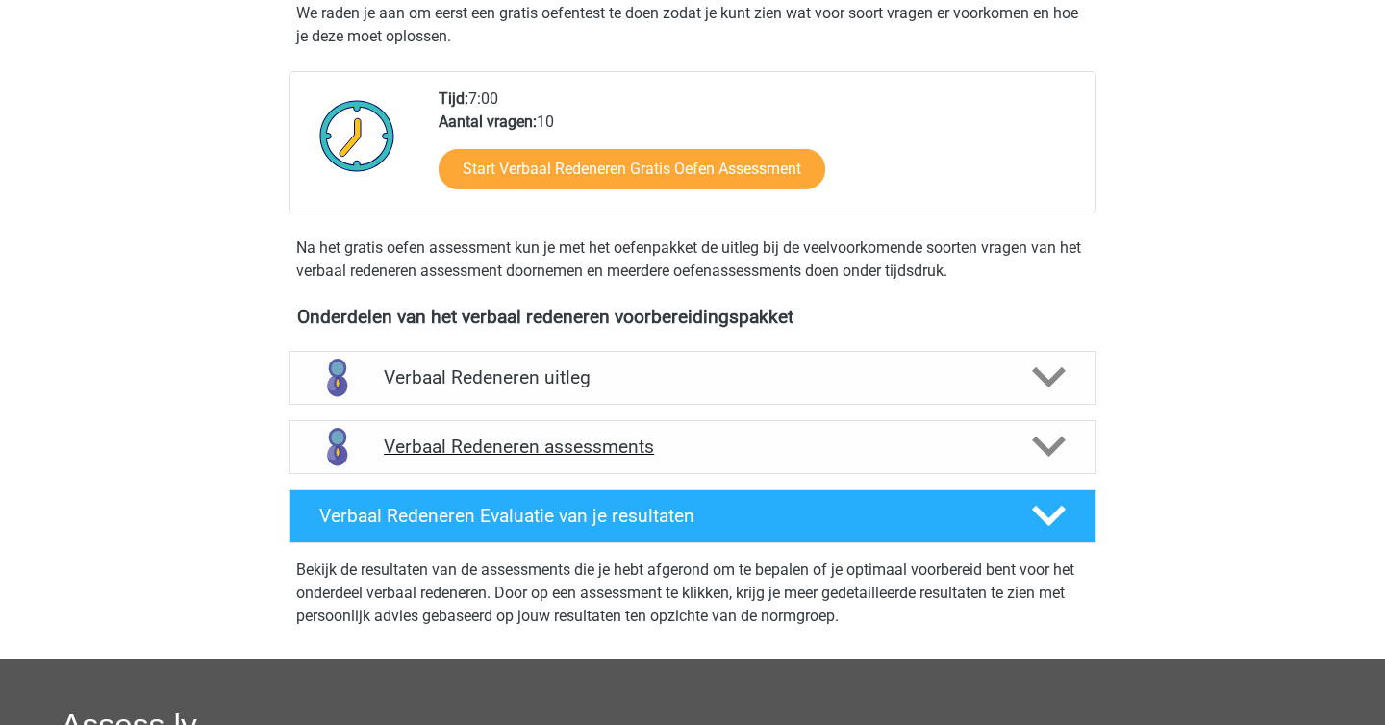
click at [772, 439] on h4 "Verbaal Redeneren assessments" at bounding box center [692, 447] width 617 height 22
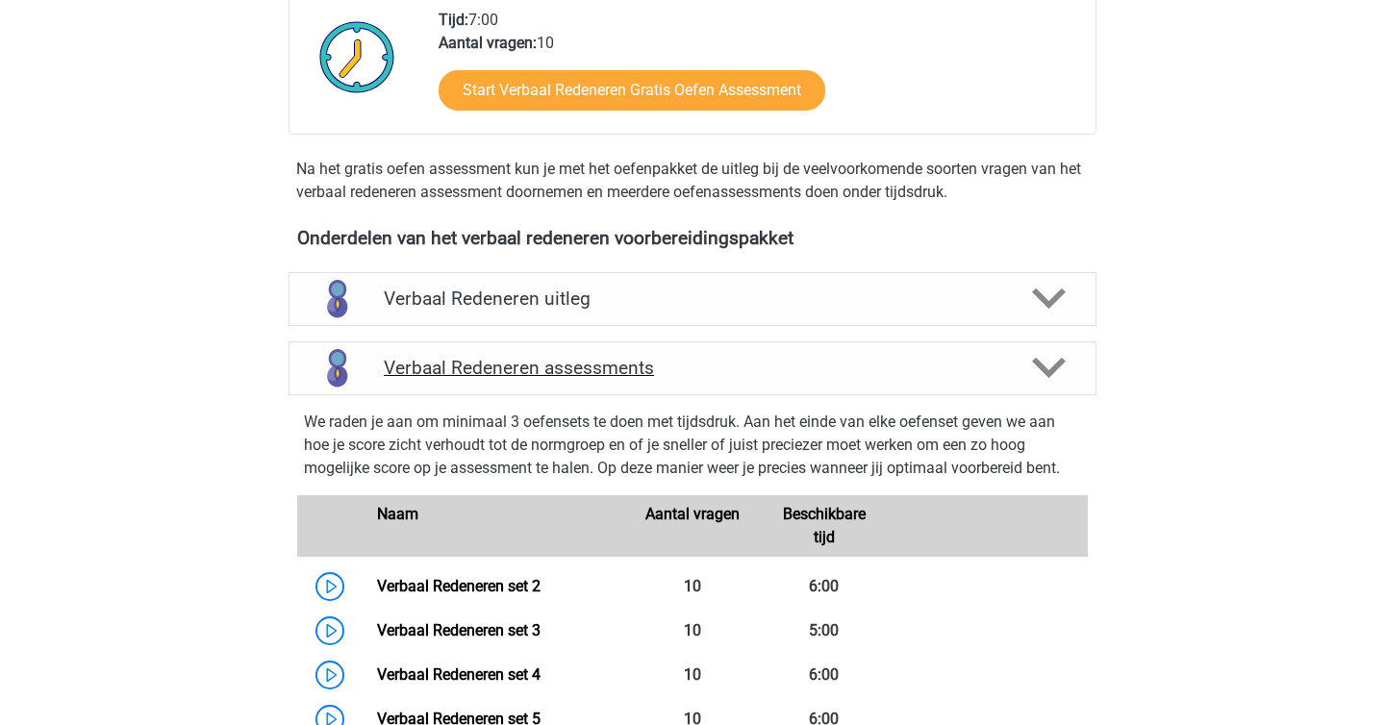
scroll to position [627, 0]
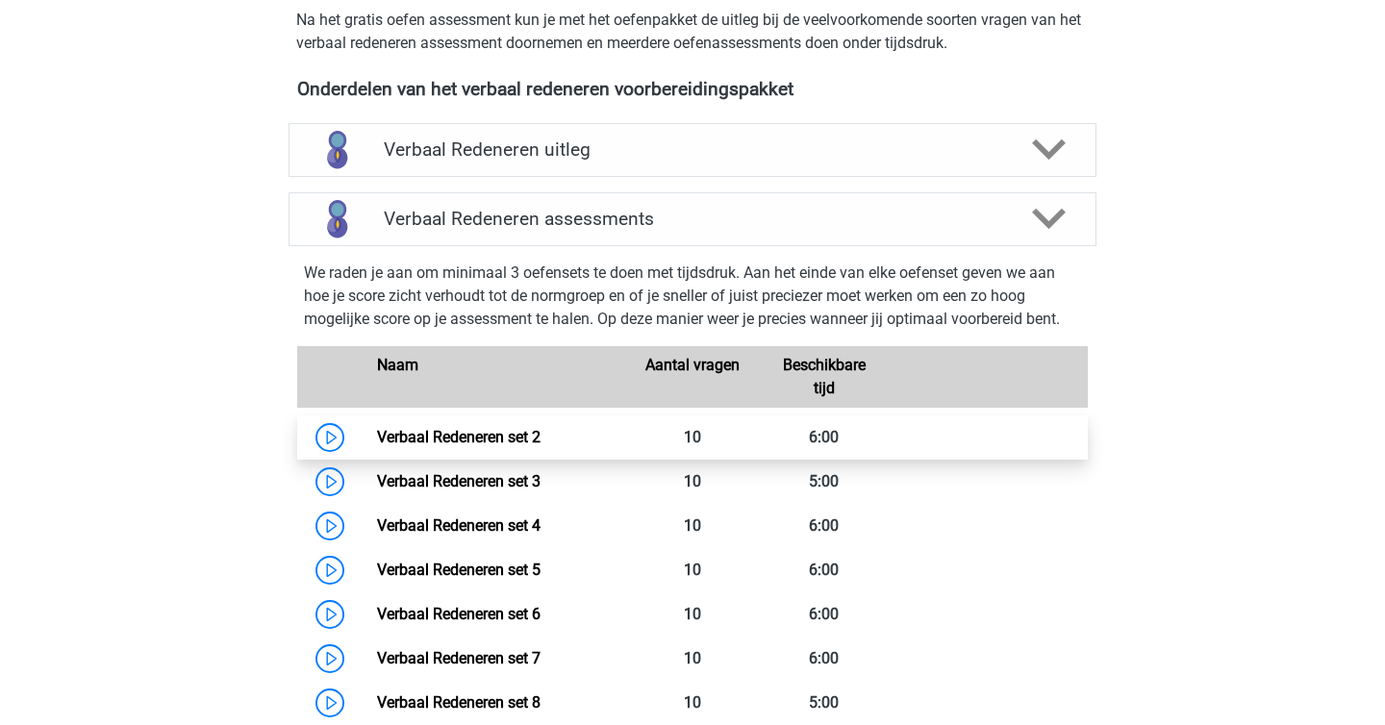
click at [540, 441] on link "Verbaal Redeneren set 2" at bounding box center [458, 437] width 163 height 18
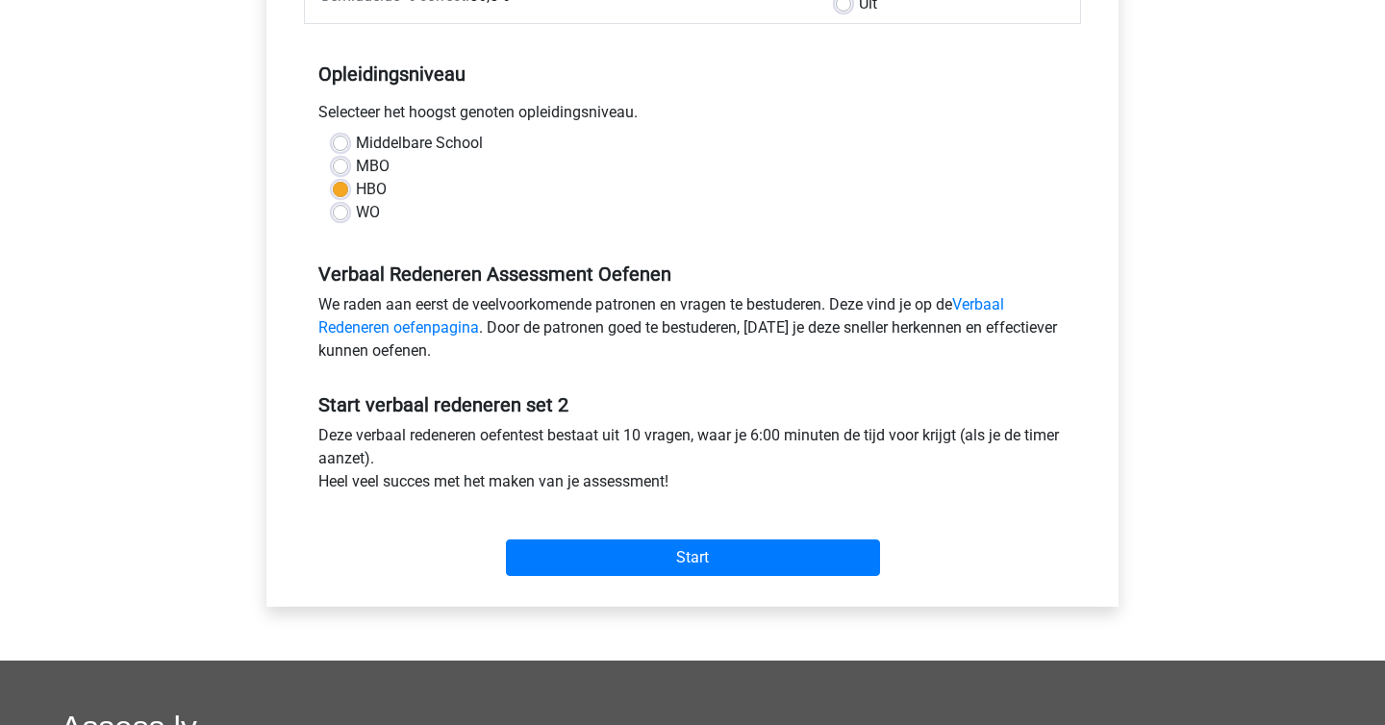
scroll to position [438, 0]
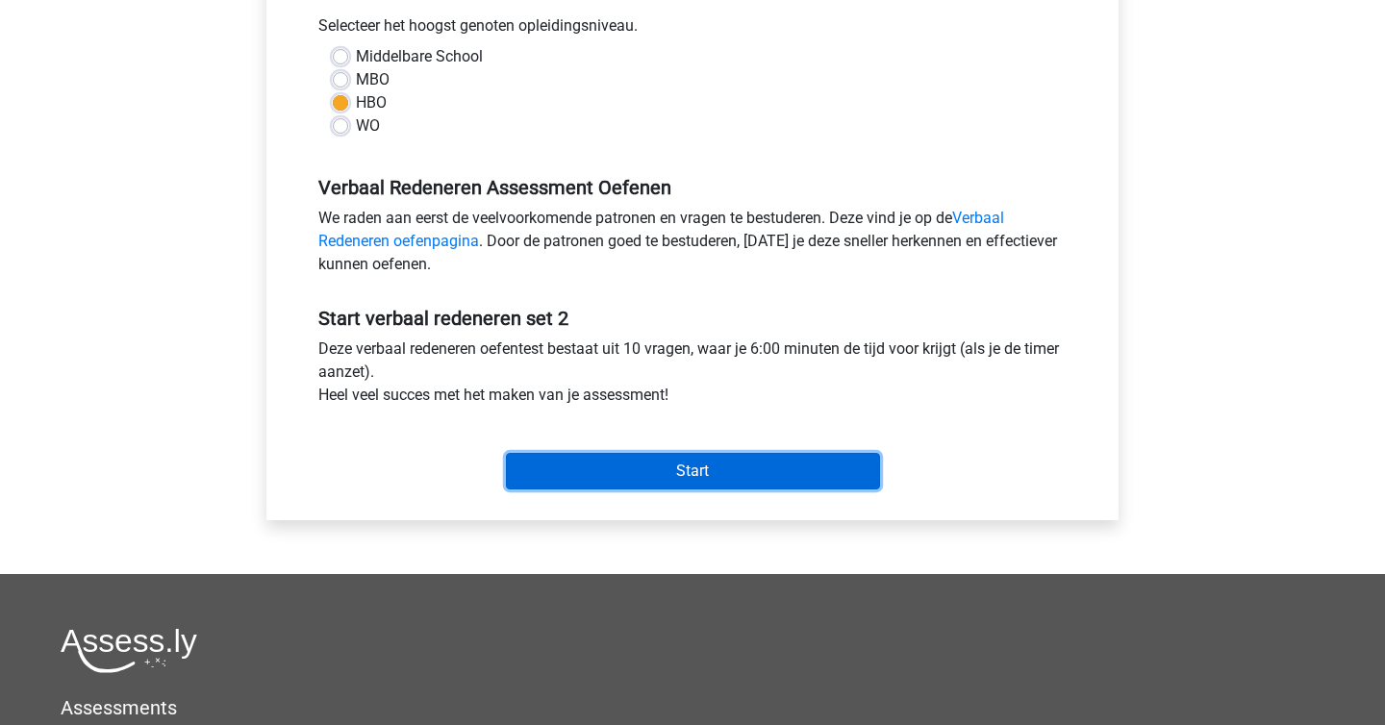
click at [719, 476] on input "Start" at bounding box center [693, 471] width 374 height 37
click at [634, 468] on input "Start" at bounding box center [693, 471] width 374 height 37
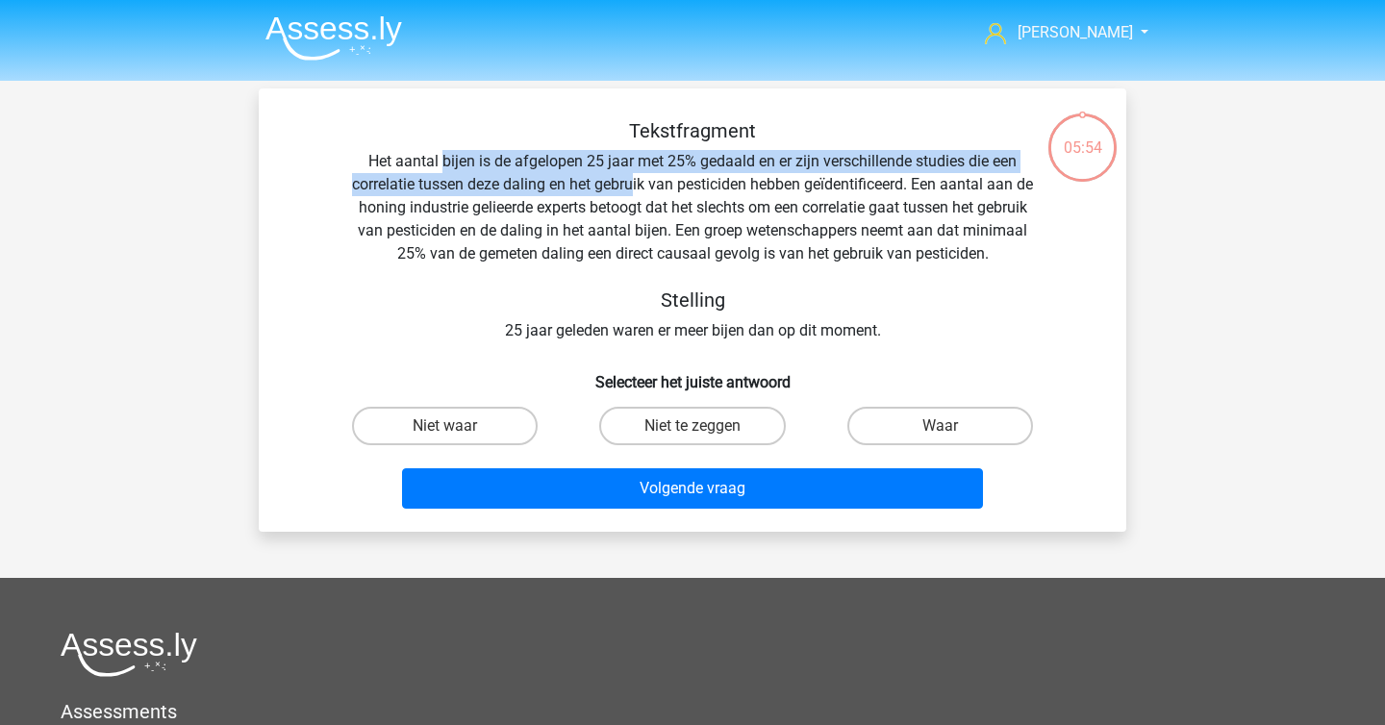
drag, startPoint x: 443, startPoint y: 164, endPoint x: 639, endPoint y: 192, distance: 198.1
click at [639, 192] on div "Tekstfragment Het aantal bijen is de afgelopen 25 jaar met 25% gedaald en er zi…" at bounding box center [692, 230] width 806 height 223
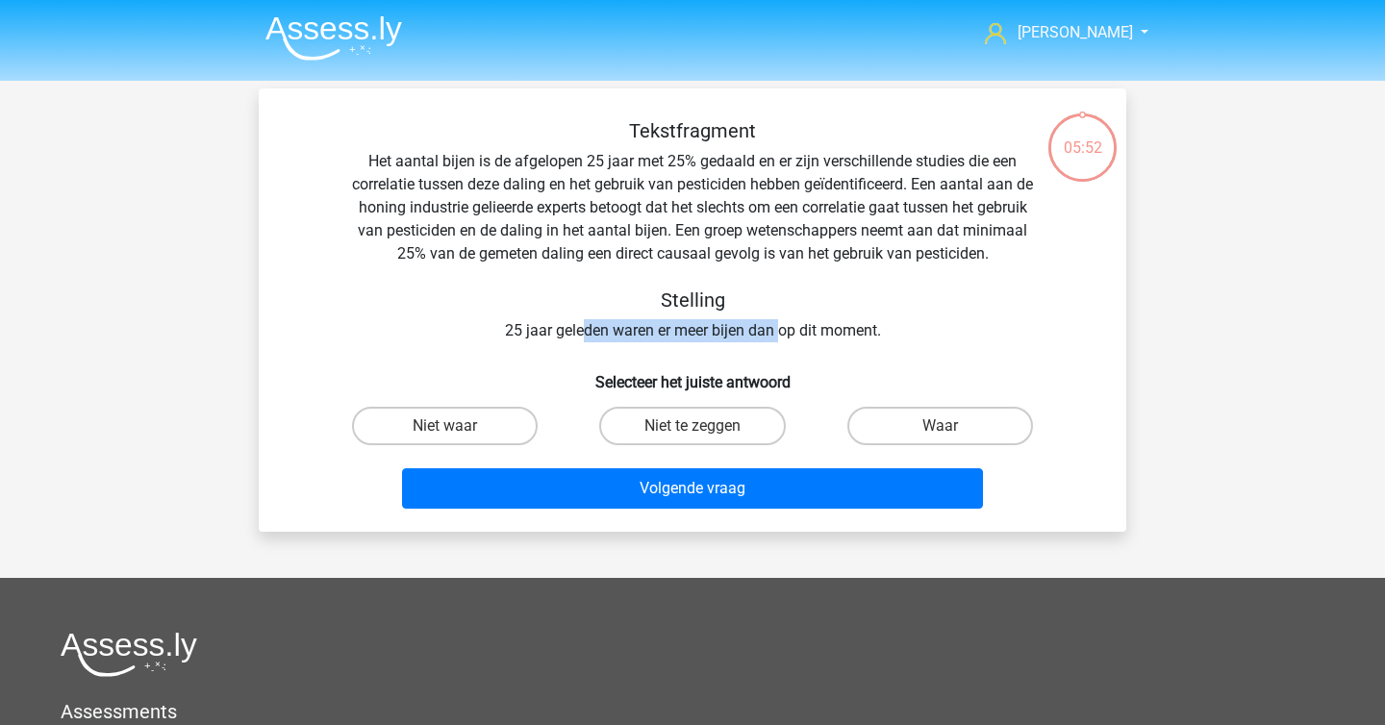
drag, startPoint x: 578, startPoint y: 334, endPoint x: 782, endPoint y: 330, distance: 203.9
click at [782, 330] on div "Tekstfragment Het aantal bijen is de afgelopen 25 jaar met 25% gedaald en er zi…" at bounding box center [692, 230] width 806 height 223
click at [809, 370] on h6 "Selecteer het juiste antwoord" at bounding box center [692, 375] width 806 height 34
click at [747, 422] on label "Niet te zeggen" at bounding box center [692, 426] width 186 height 38
click at [705, 426] on input "Niet te zeggen" at bounding box center [698, 432] width 13 height 13
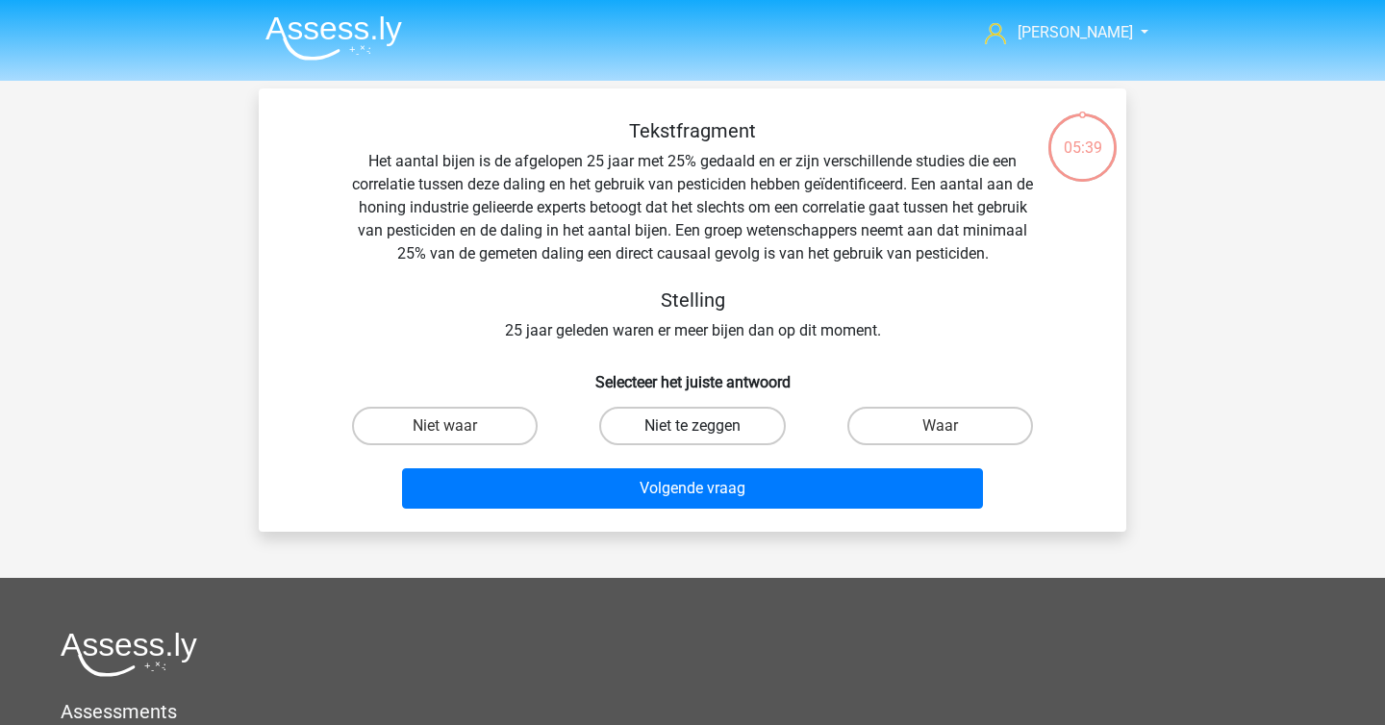
radio input "true"
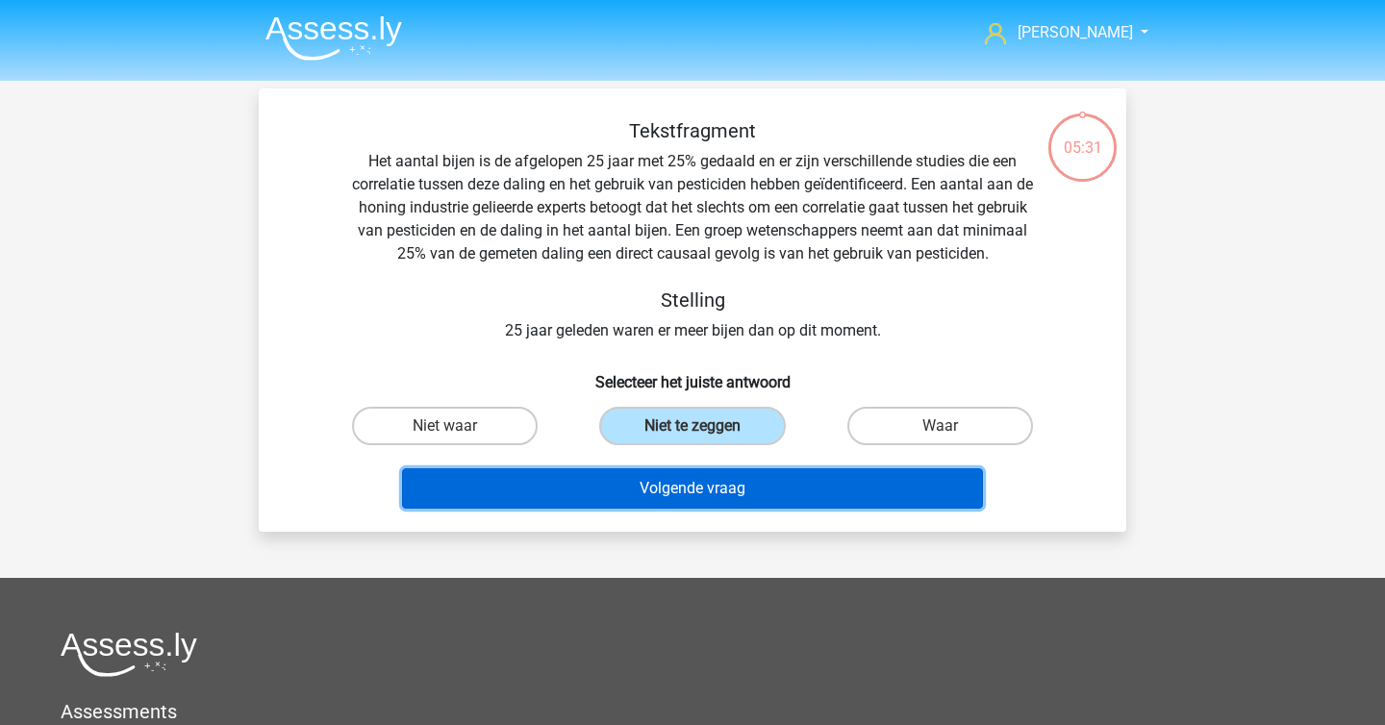
click at [724, 489] on button "Volgende vraag" at bounding box center [693, 488] width 582 height 40
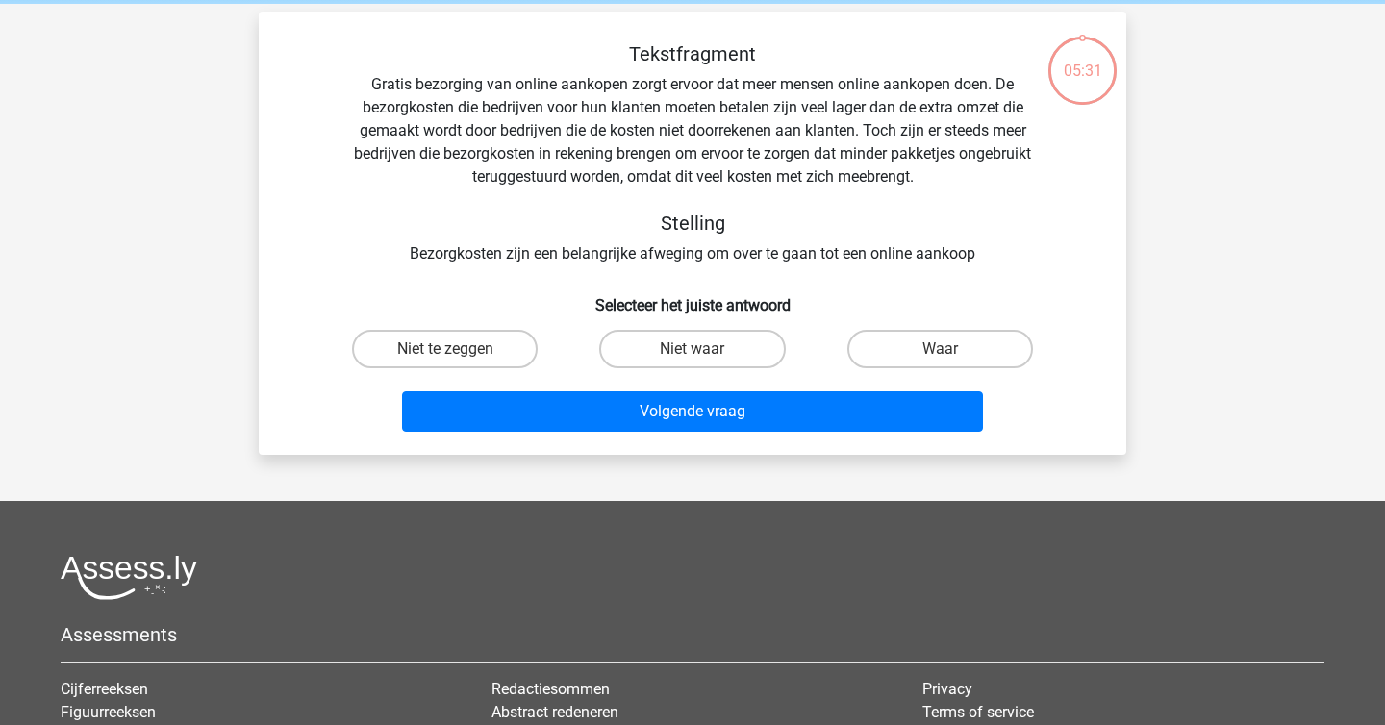
scroll to position [88, 0]
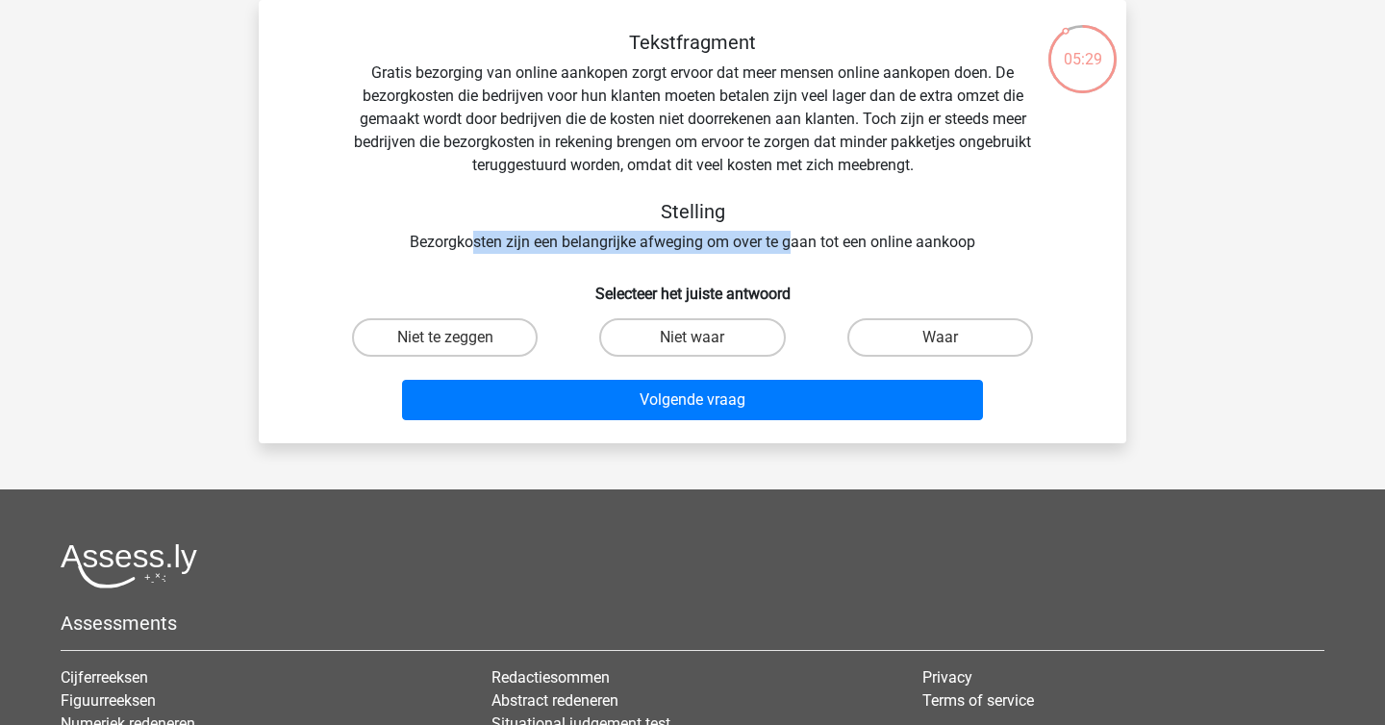
drag, startPoint x: 469, startPoint y: 238, endPoint x: 794, endPoint y: 245, distance: 325.1
click at [794, 245] on div "Tekstfragment Gratis bezorging van online aankopen zorgt ervoor dat meer mensen…" at bounding box center [692, 142] width 806 height 223
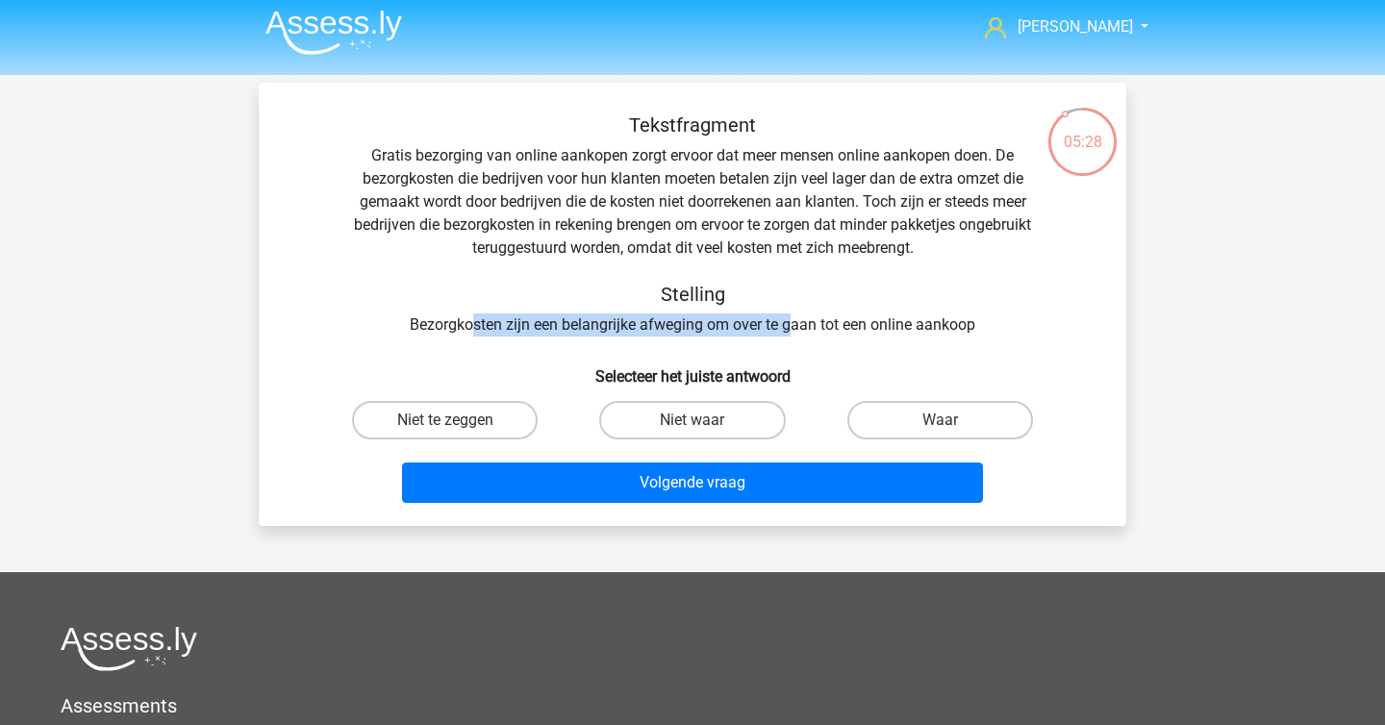
scroll to position [0, 0]
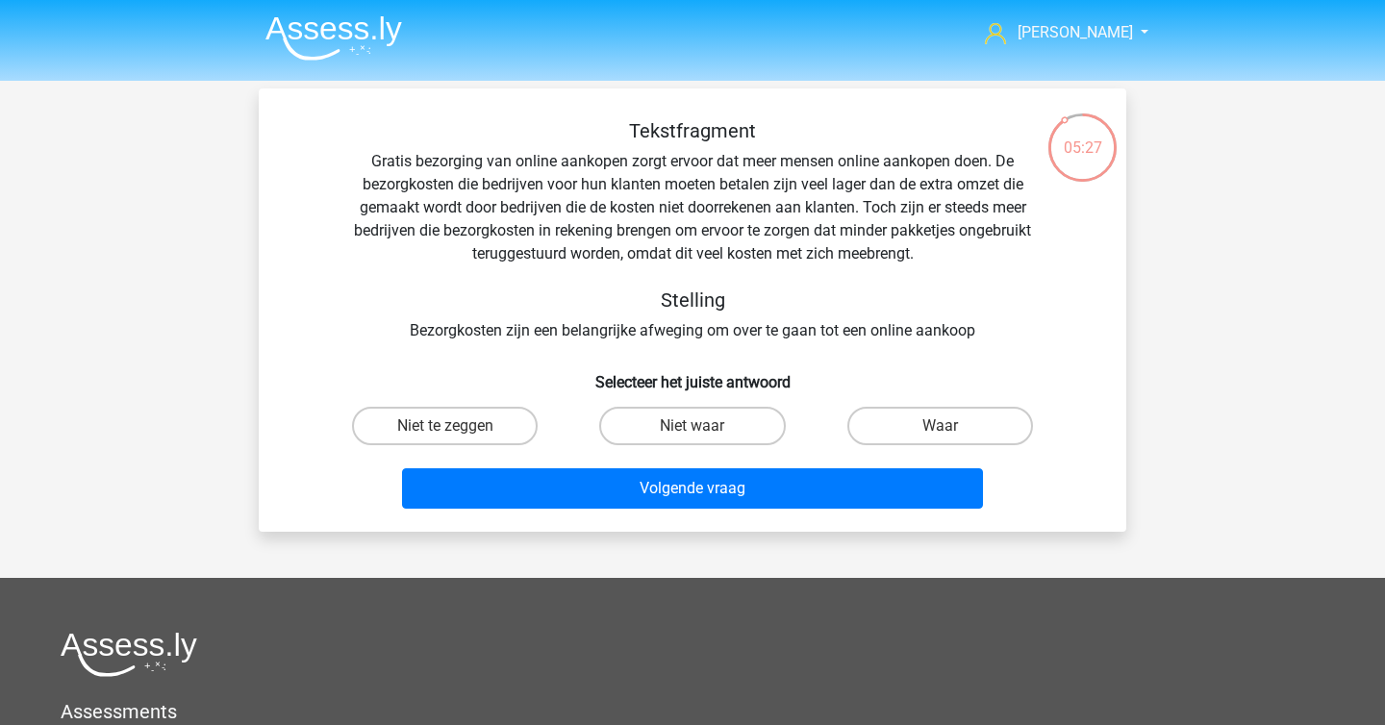
click at [798, 281] on div "Tekstfragment Gratis bezorging van online aankopen zorgt ervoor dat meer mensen…" at bounding box center [692, 230] width 806 height 223
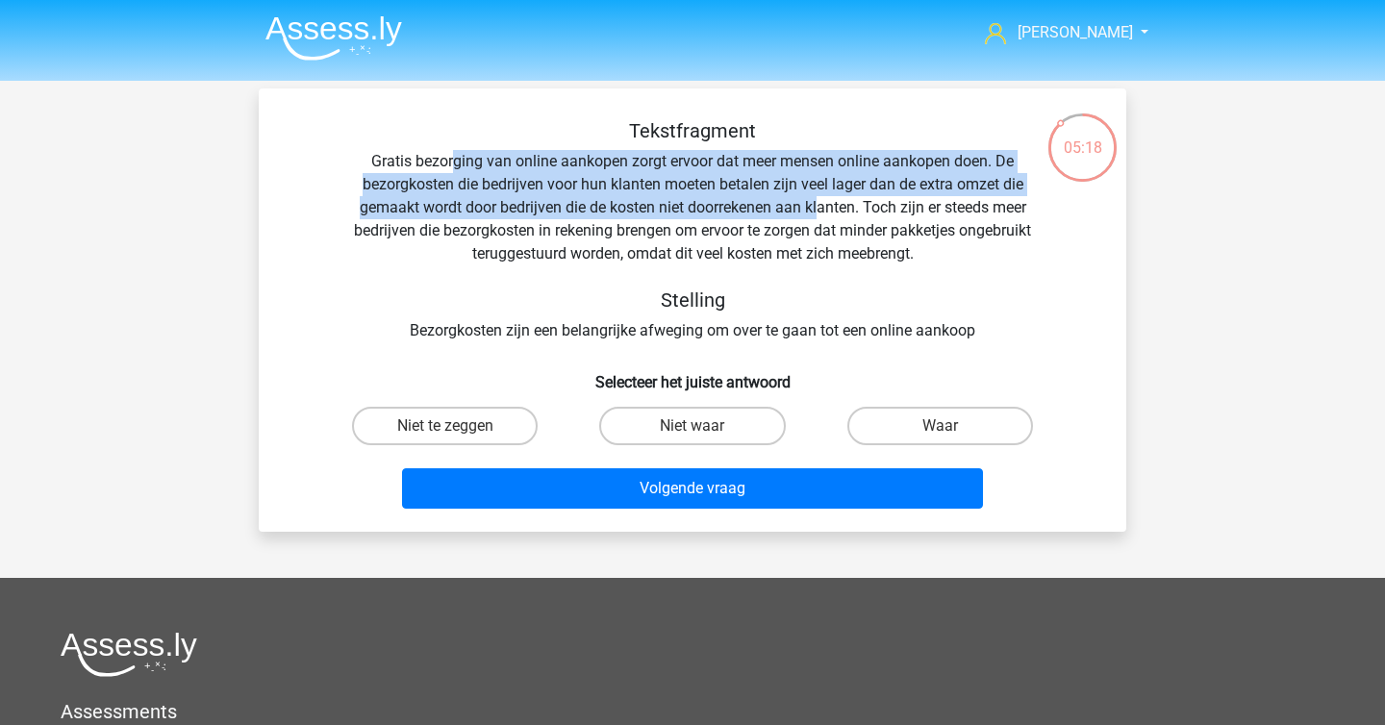
drag, startPoint x: 453, startPoint y: 154, endPoint x: 819, endPoint y: 202, distance: 369.5
click at [819, 202] on div "Tekstfragment Gratis bezorging van online aankopen zorgt ervoor dat meer mensen…" at bounding box center [692, 230] width 806 height 223
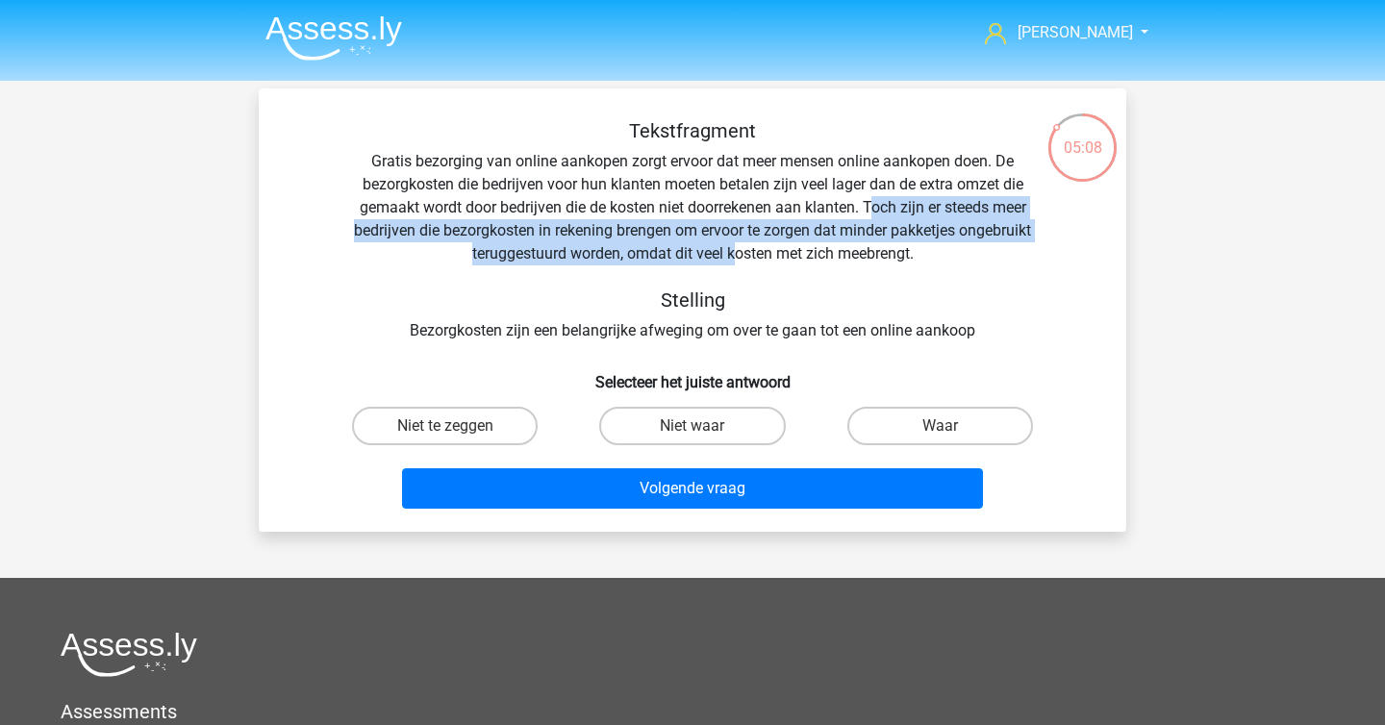
drag, startPoint x: 874, startPoint y: 205, endPoint x: 773, endPoint y: 244, distance: 108.4
click at [773, 244] on div "Tekstfragment Gratis bezorging van online aankopen zorgt ervoor dat meer mensen…" at bounding box center [692, 230] width 806 height 223
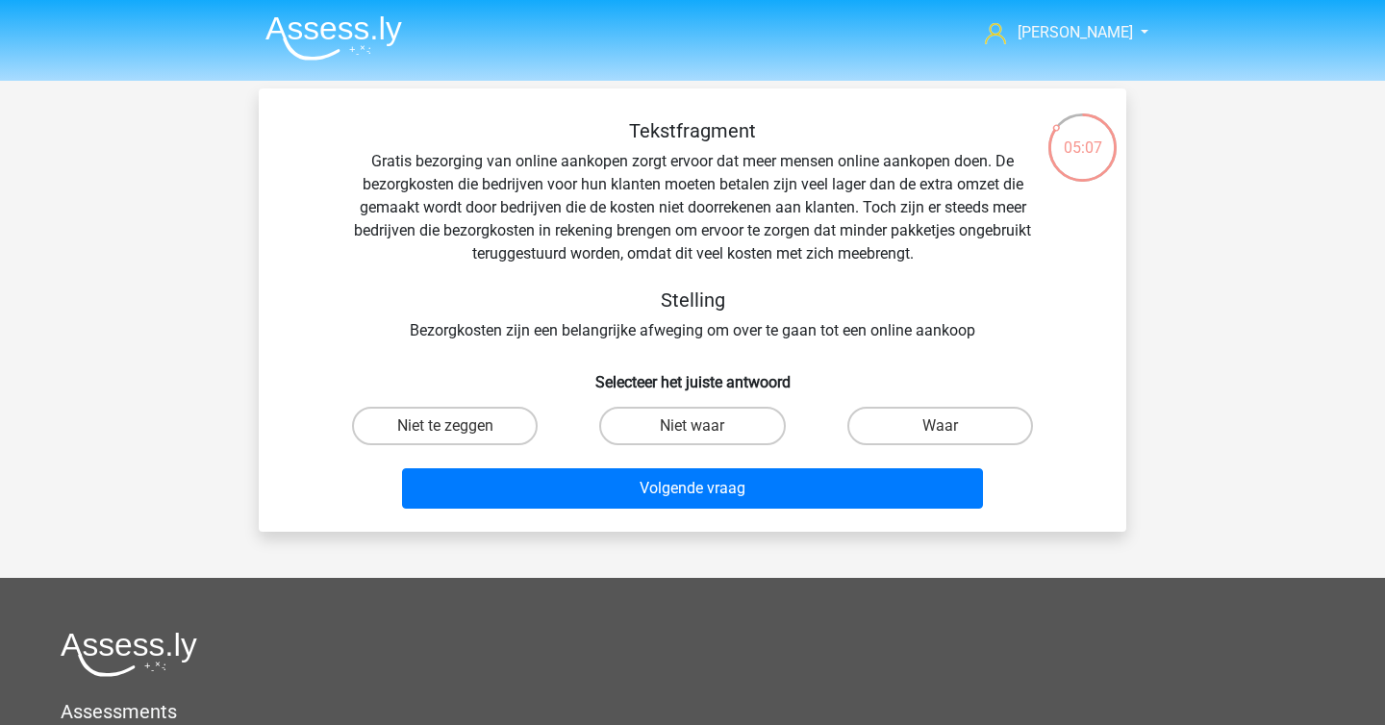
click at [770, 271] on div "Tekstfragment Gratis bezorging van online aankopen zorgt ervoor dat meer mensen…" at bounding box center [692, 230] width 806 height 223
drag, startPoint x: 571, startPoint y: 328, endPoint x: 900, endPoint y: 341, distance: 329.2
click at [900, 341] on div "Tekstfragment Gratis bezorging van online aankopen zorgt ervoor dat meer mensen…" at bounding box center [692, 230] width 806 height 223
click at [692, 435] on input "Niet waar" at bounding box center [698, 432] width 13 height 13
radio input "true"
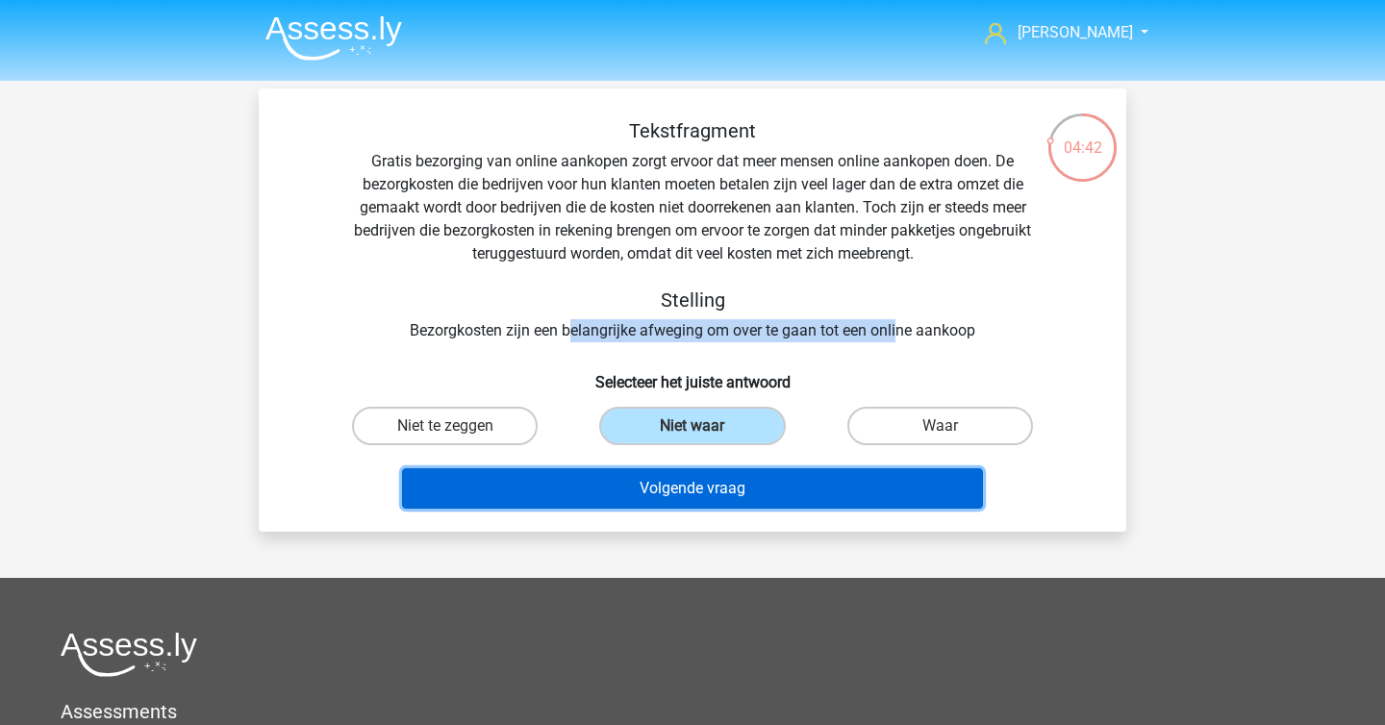
click at [679, 488] on button "Volgende vraag" at bounding box center [693, 488] width 582 height 40
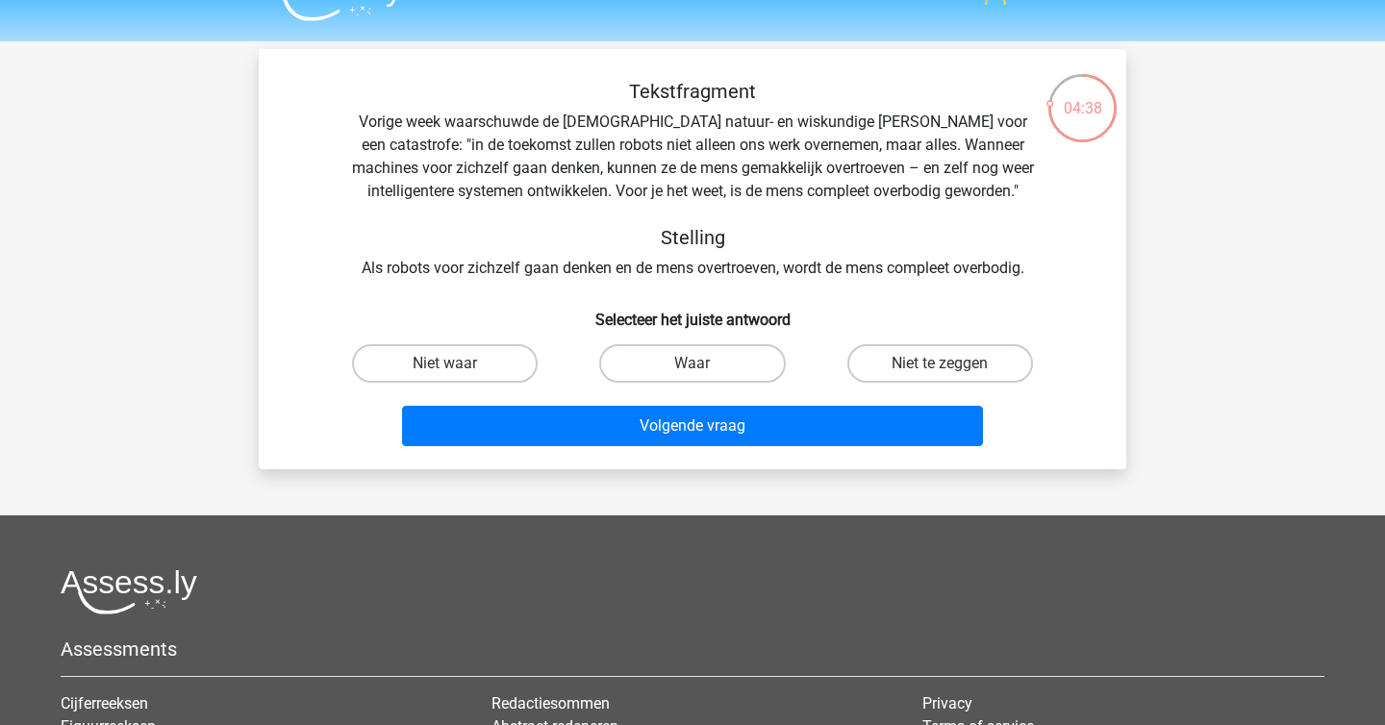
scroll to position [38, 0]
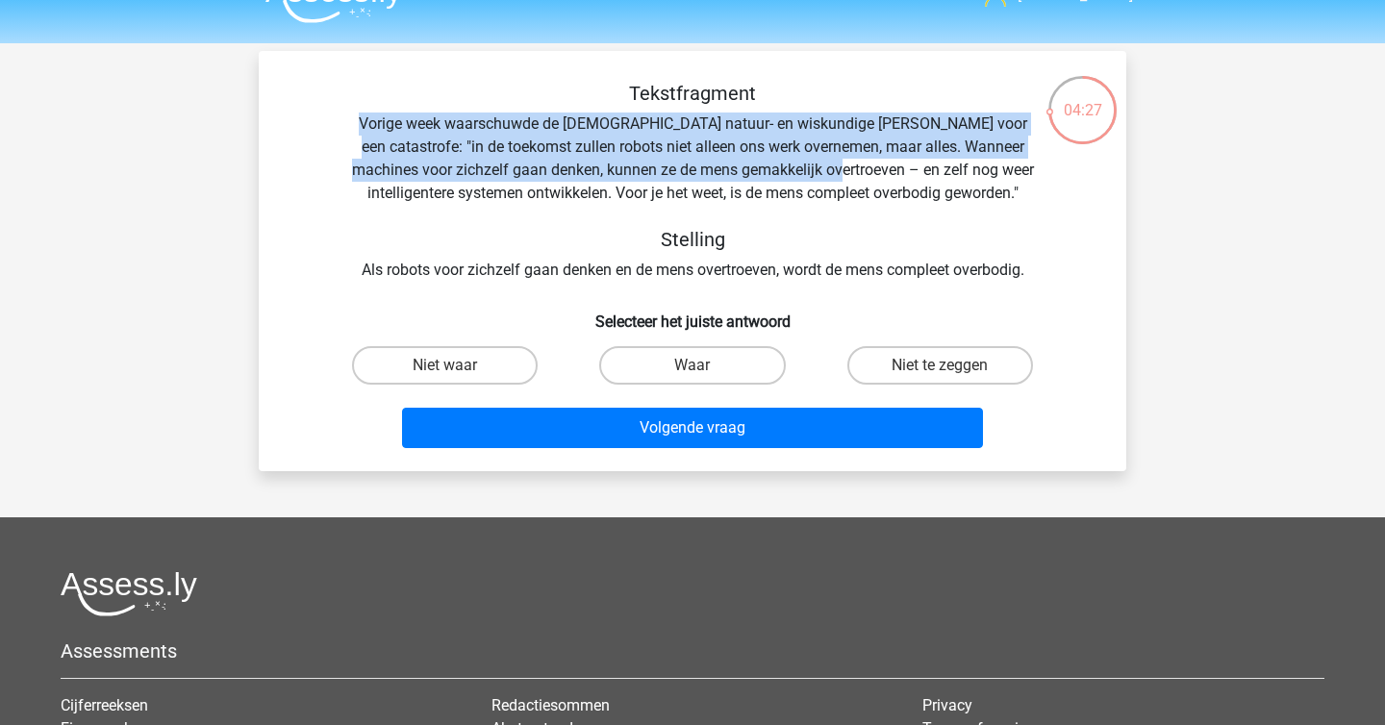
drag, startPoint x: 550, startPoint y: 113, endPoint x: 811, endPoint y: 173, distance: 267.6
click at [811, 173] on div "Tekstfragment Vorige week waarschuwde de Britse natuur- en wiskundige Stephen H…" at bounding box center [692, 182] width 806 height 200
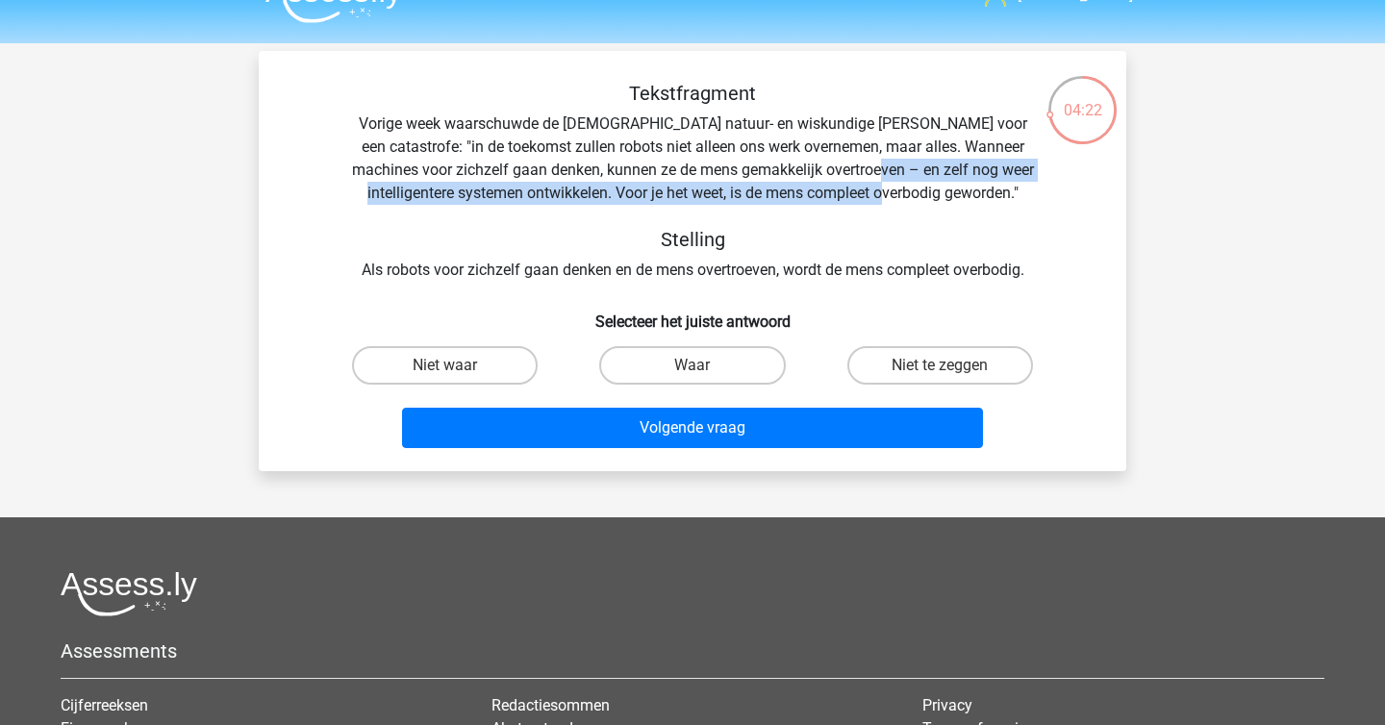
drag, startPoint x: 852, startPoint y: 173, endPoint x: 907, endPoint y: 200, distance: 61.1
click at [907, 200] on div "Tekstfragment Vorige week waarschuwde de Britse natuur- en wiskundige Stephen H…" at bounding box center [692, 182] width 806 height 200
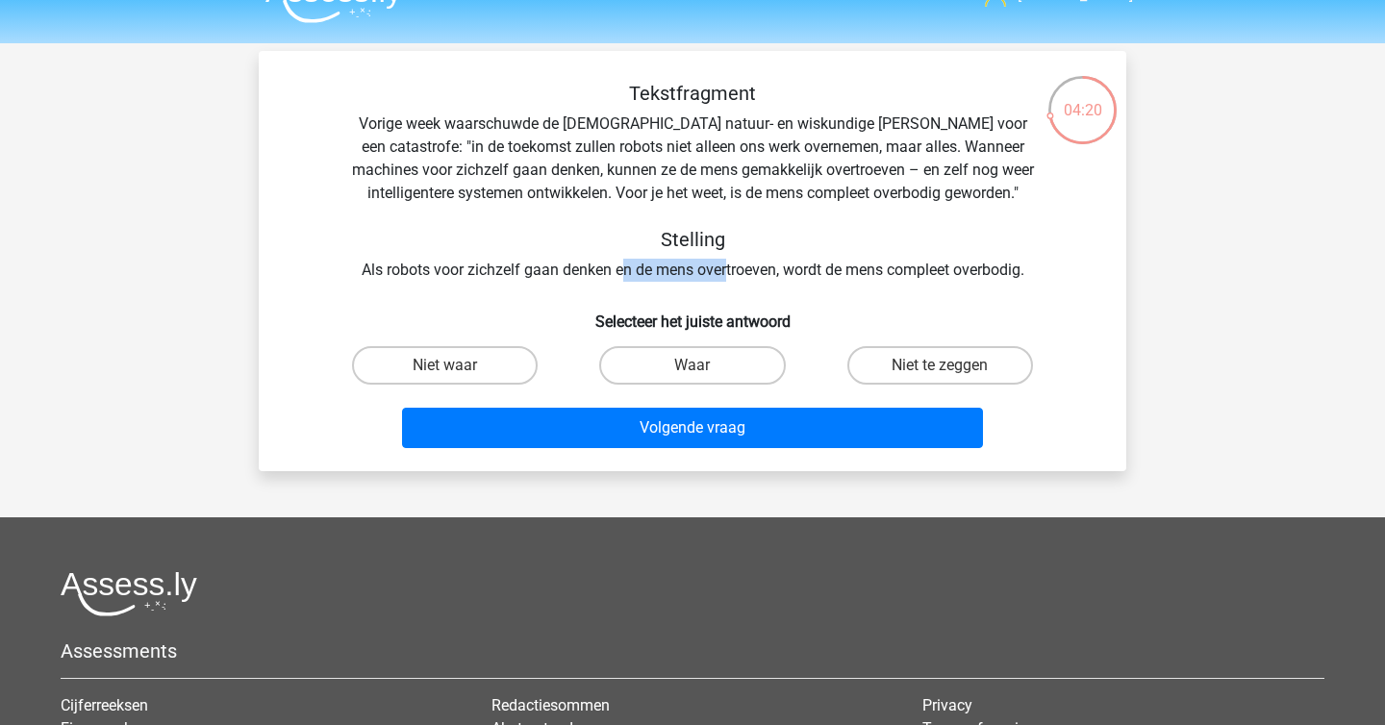
drag, startPoint x: 618, startPoint y: 270, endPoint x: 726, endPoint y: 282, distance: 108.3
click at [726, 282] on div "Tekstfragment Vorige week waarschuwde de Britse natuur- en wiskundige Stephen H…" at bounding box center [692, 269] width 852 height 374
click at [719, 364] on label "Waar" at bounding box center [692, 365] width 186 height 38
click at [705, 365] on input "Waar" at bounding box center [698, 371] width 13 height 13
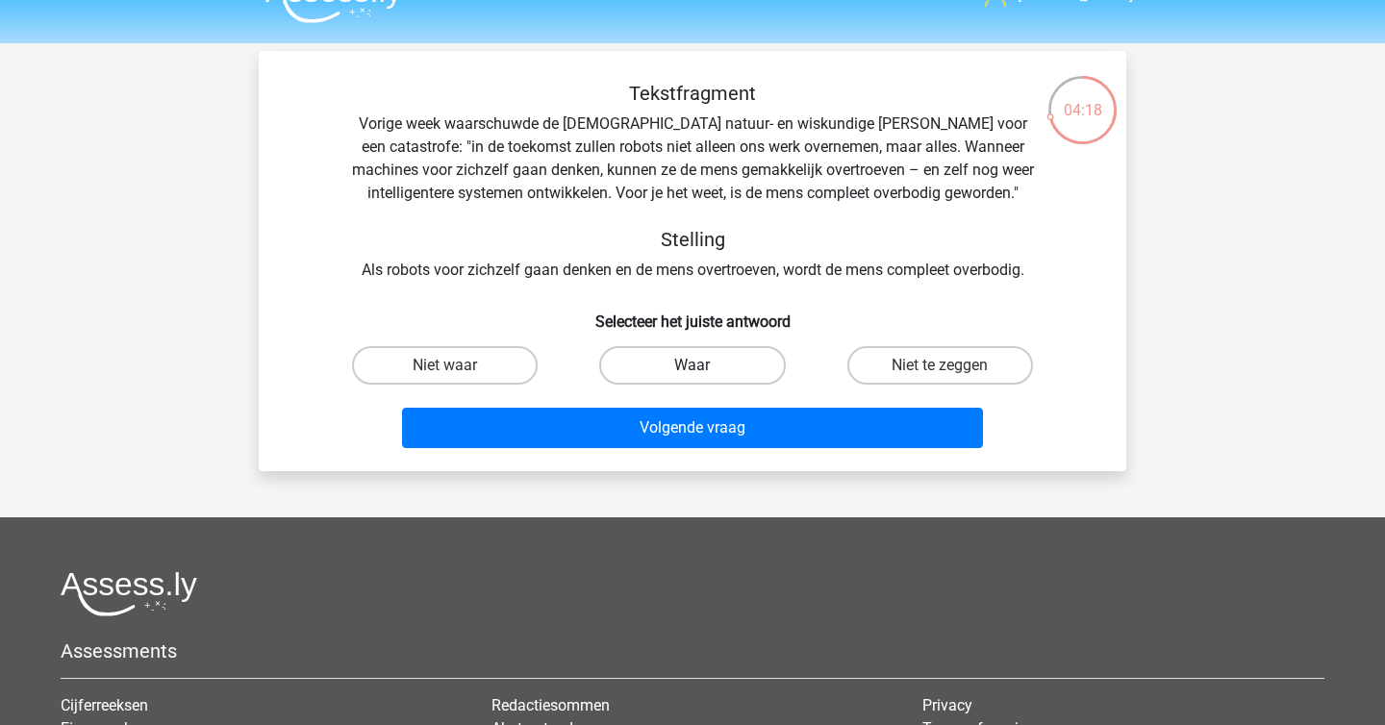
radio input "true"
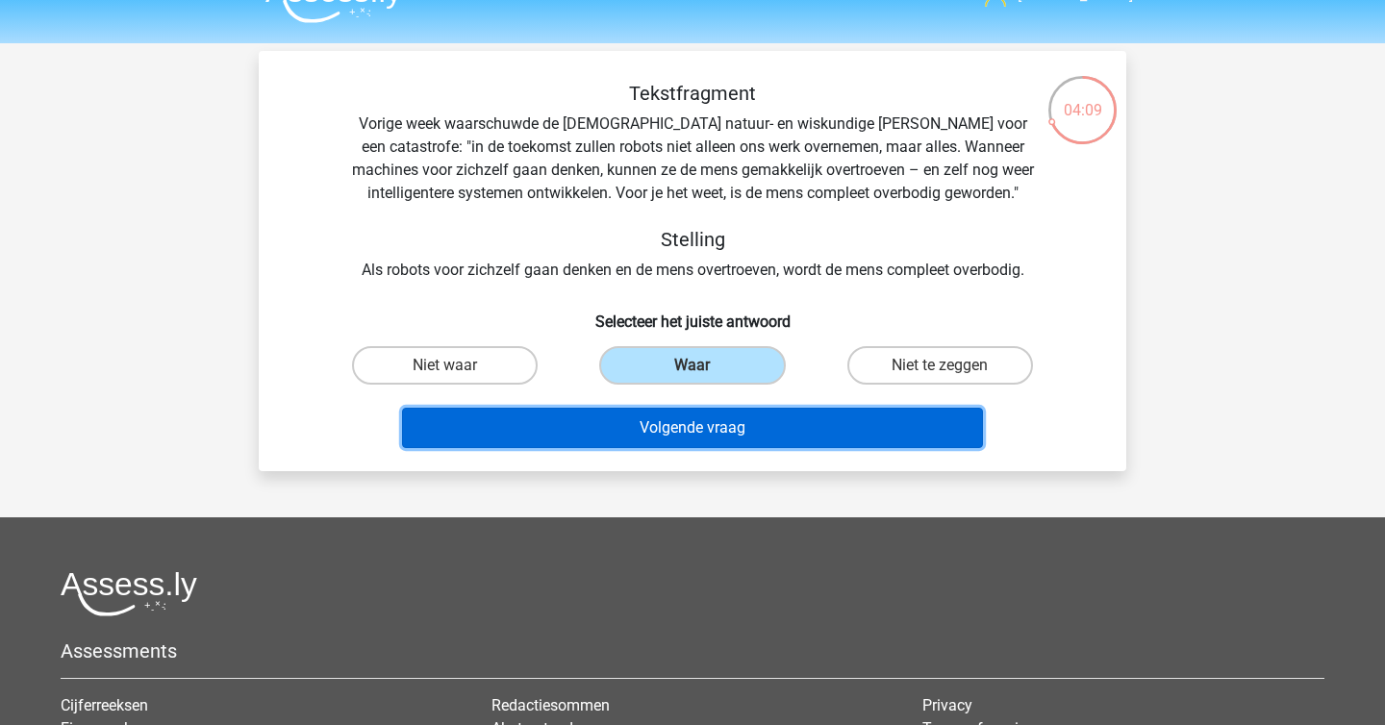
click at [727, 423] on button "Volgende vraag" at bounding box center [693, 428] width 582 height 40
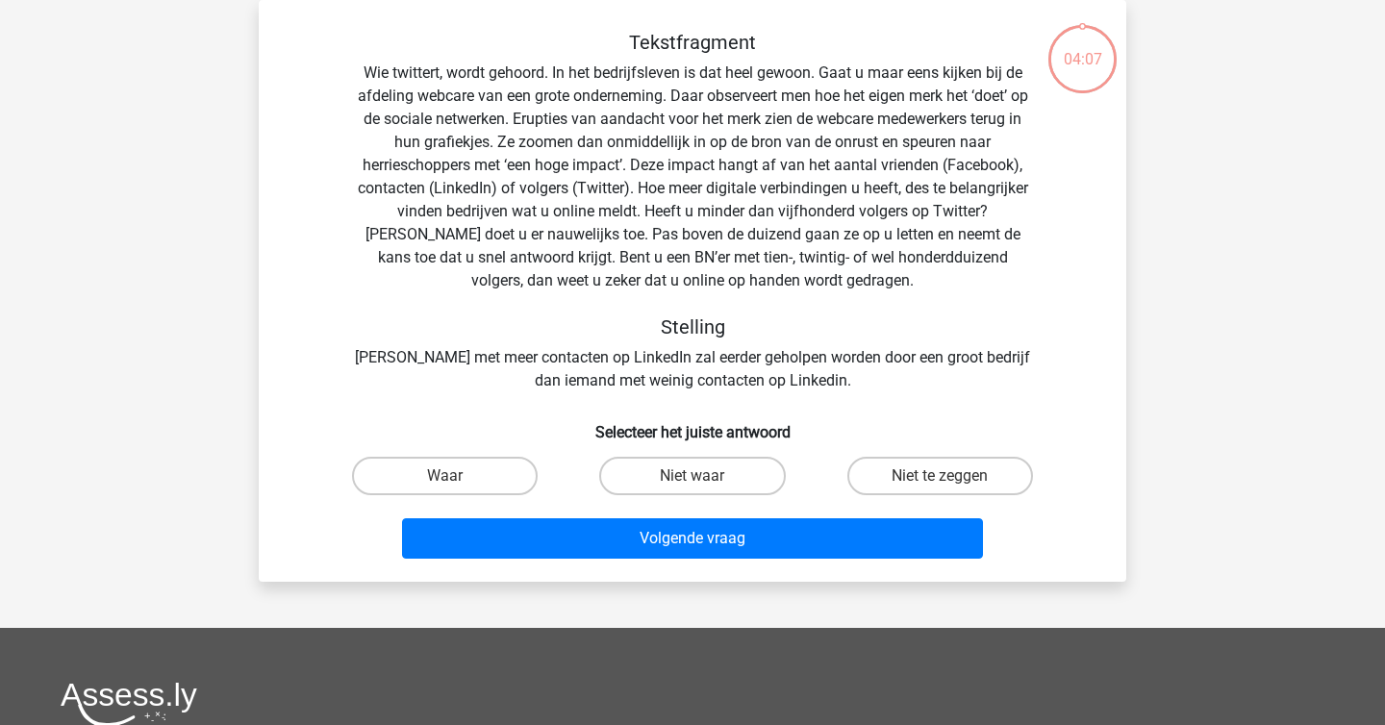
scroll to position [55, 0]
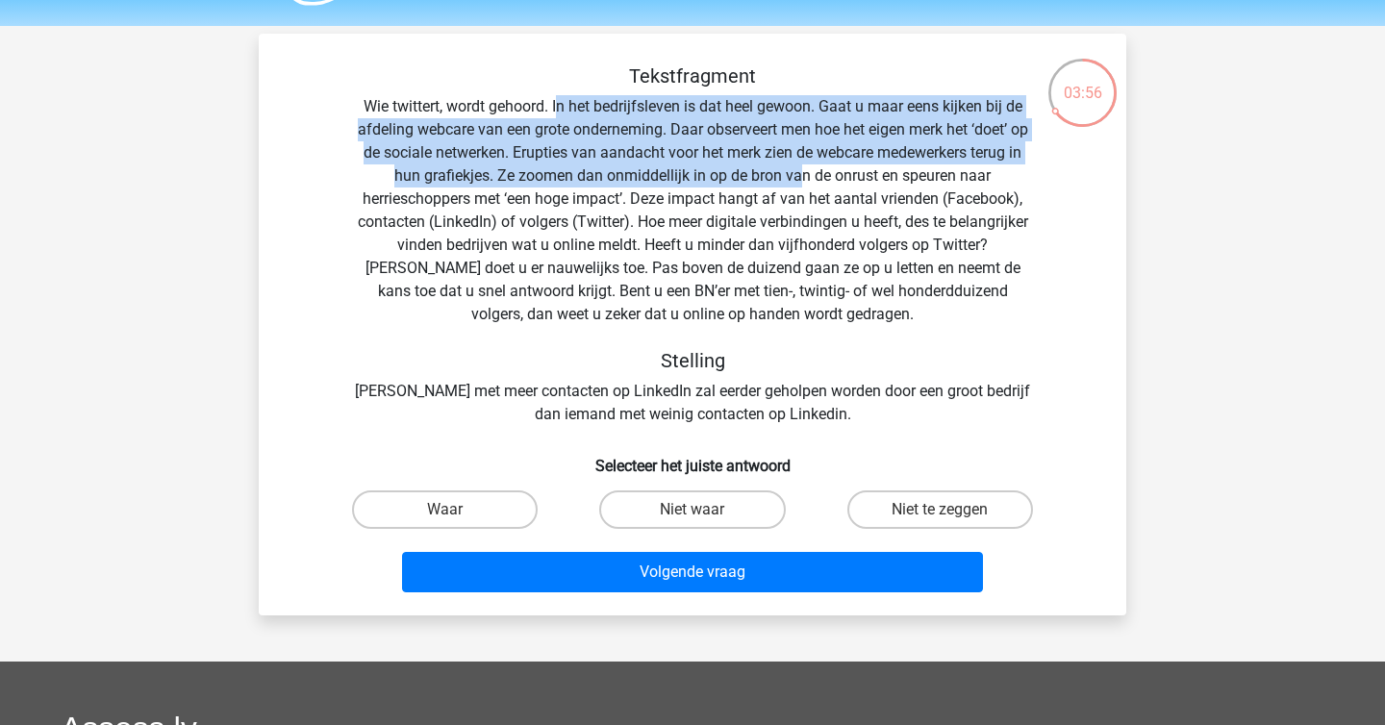
drag, startPoint x: 558, startPoint y: 106, endPoint x: 798, endPoint y: 166, distance: 247.9
click at [798, 166] on div "Tekstfragment Wie twittert, wordt gehoord. In het bedrijfsleven is dat heel gew…" at bounding box center [692, 245] width 806 height 362
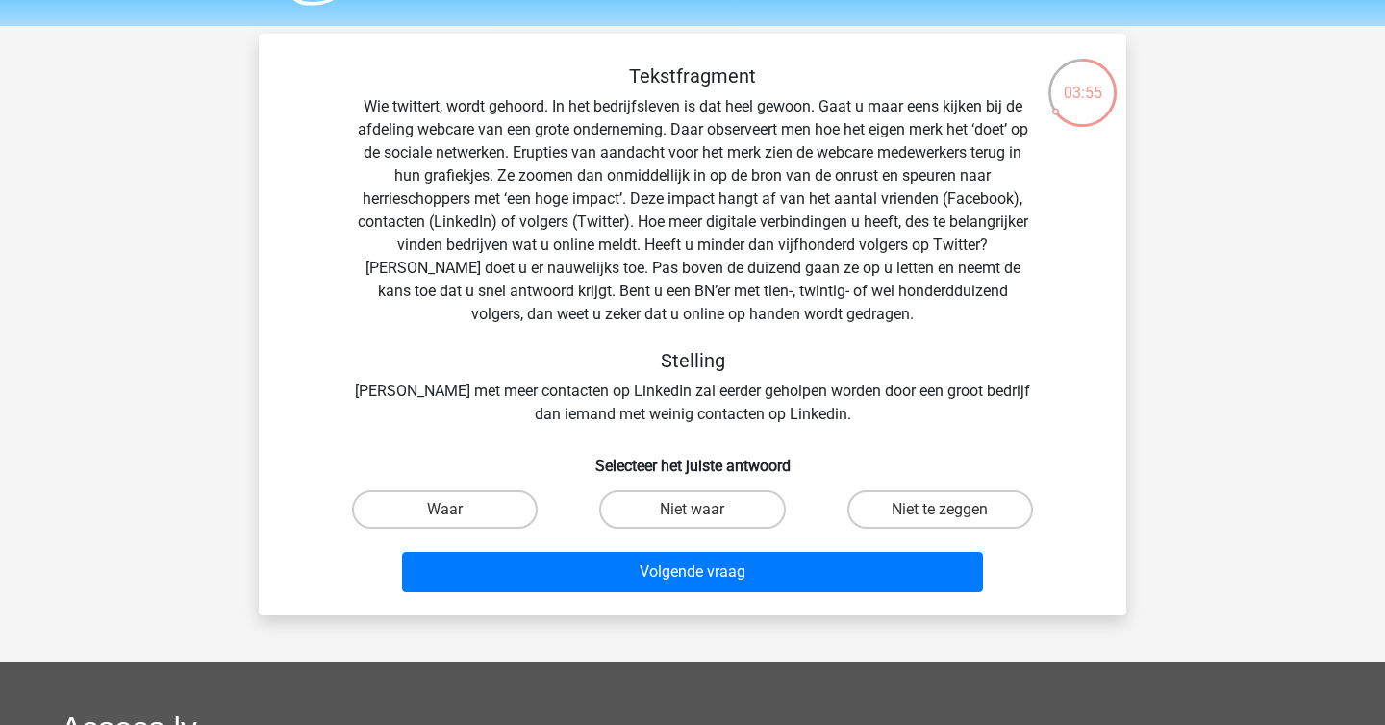
click at [728, 190] on div "Tekstfragment Wie twittert, wordt gehoord. In het bedrijfsleven is dat heel gew…" at bounding box center [692, 245] width 806 height 362
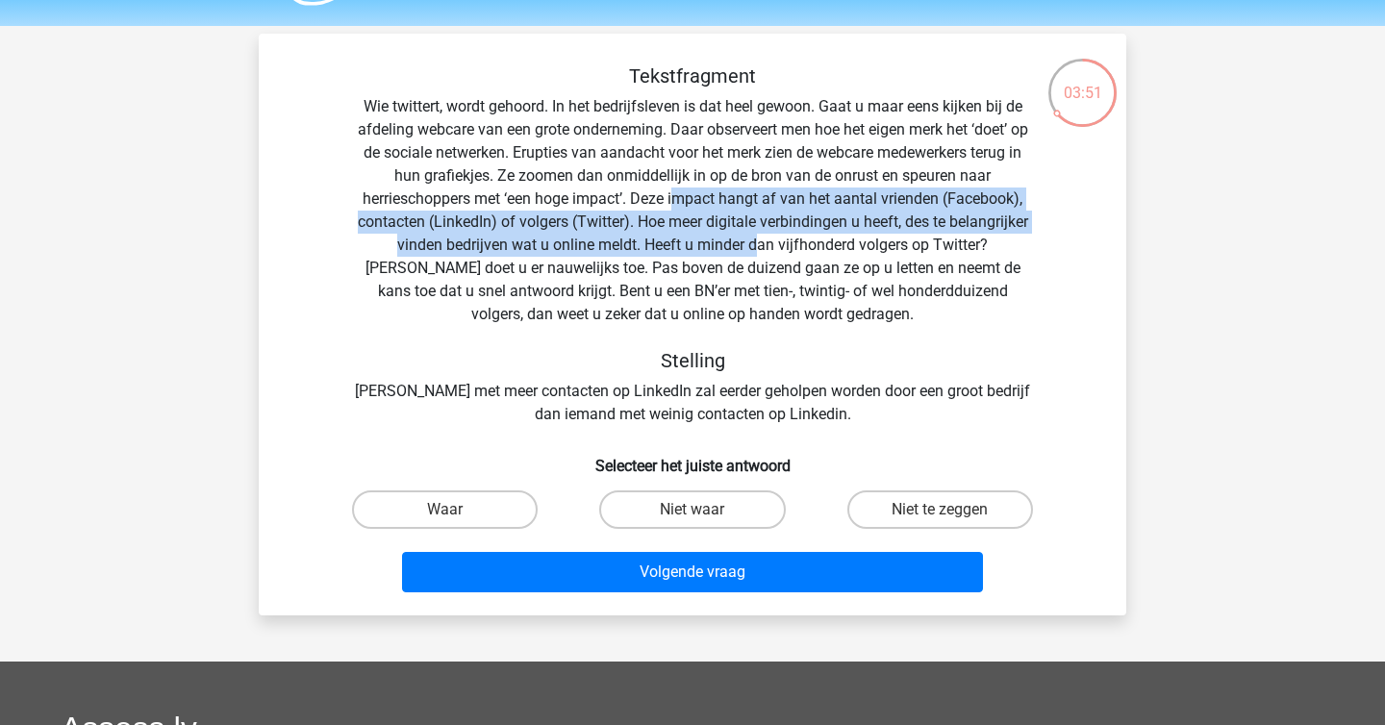
drag, startPoint x: 675, startPoint y: 202, endPoint x: 716, endPoint y: 236, distance: 53.3
click at [716, 236] on div "Tekstfragment Wie twittert, wordt gehoord. In het bedrijfsleven is dat heel gew…" at bounding box center [692, 245] width 806 height 362
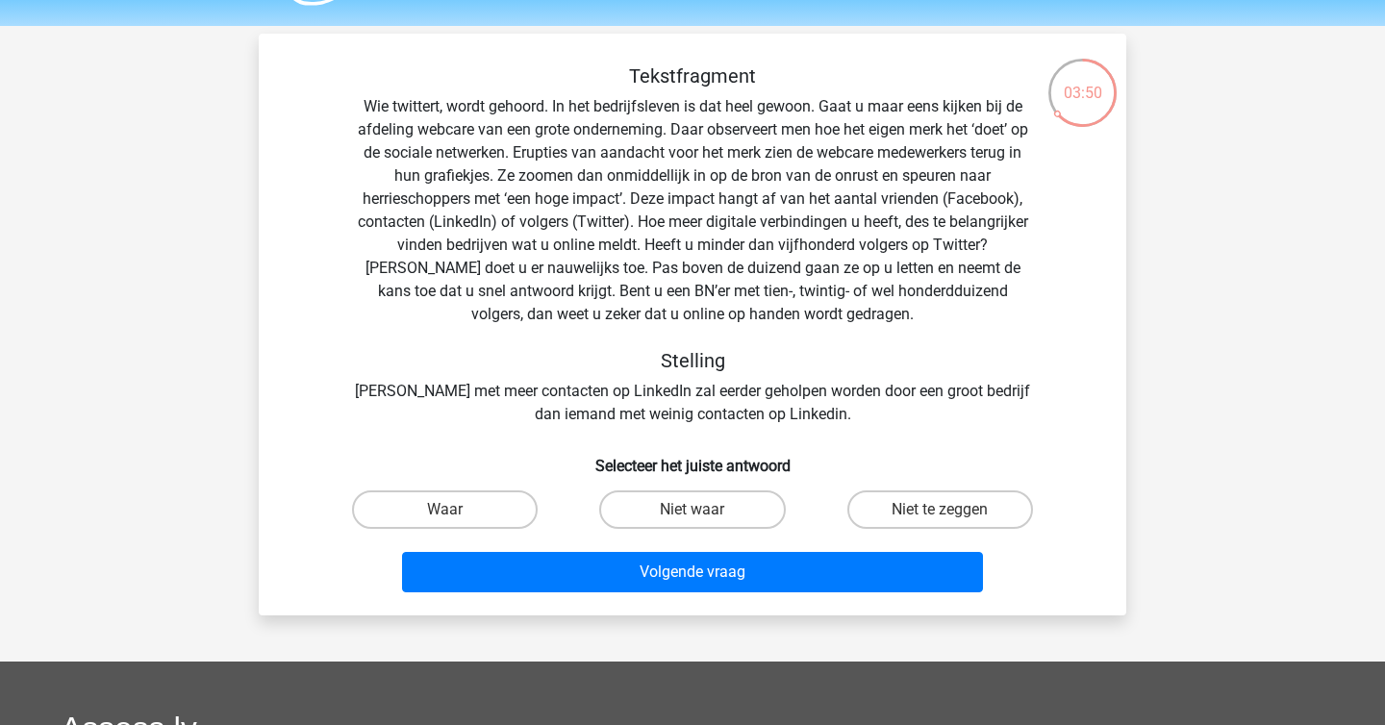
click at [752, 221] on div "Tekstfragment Wie twittert, wordt gehoord. In het bedrijfsleven is dat heel gew…" at bounding box center [692, 245] width 806 height 362
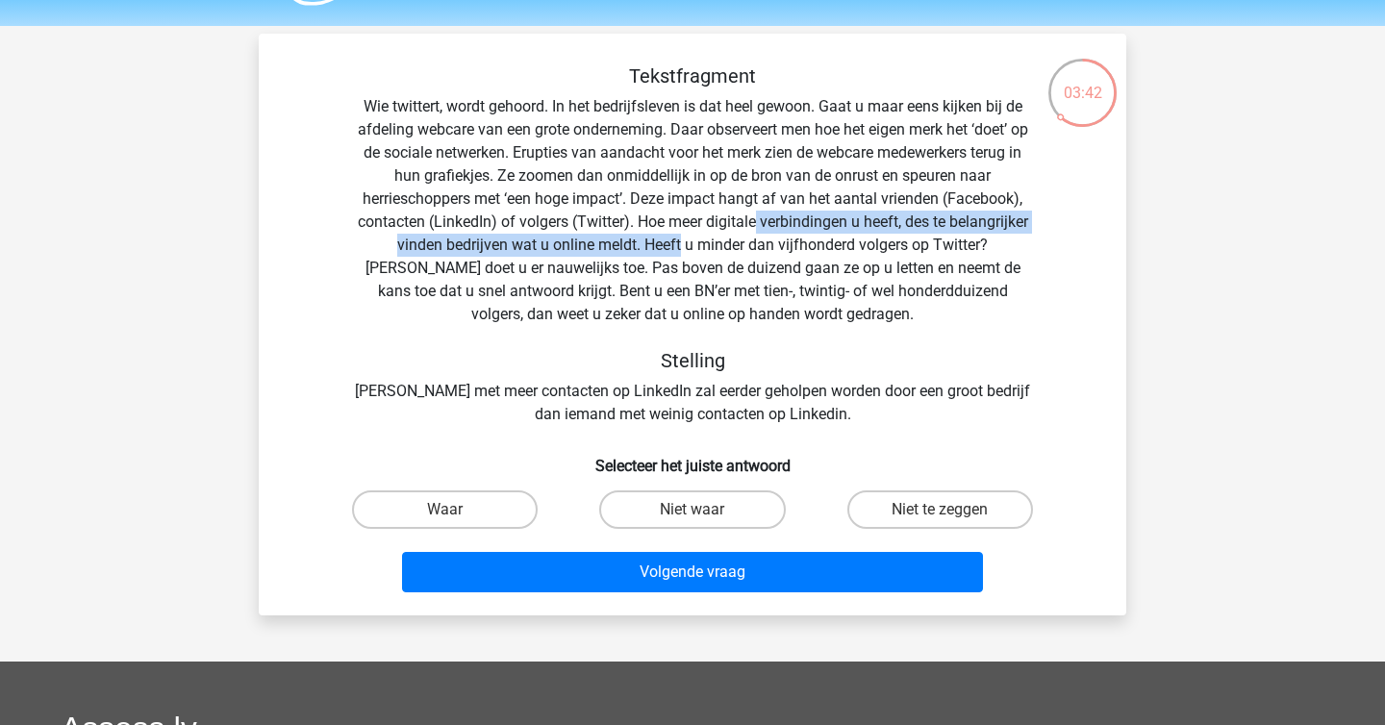
drag, startPoint x: 752, startPoint y: 221, endPoint x: 638, endPoint y: 246, distance: 117.1
click at [638, 246] on div "Tekstfragment Wie twittert, wordt gehoord. In het bedrijfsleven is dat heel gew…" at bounding box center [692, 245] width 806 height 362
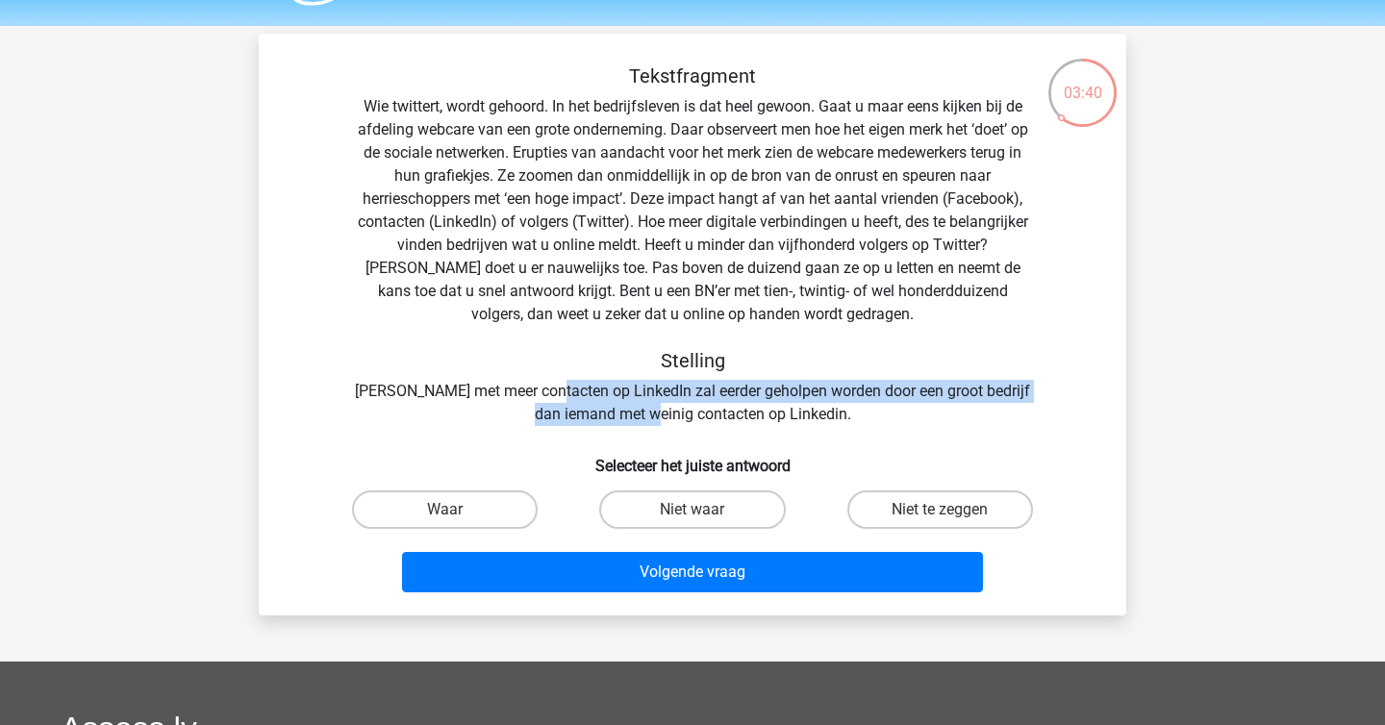
drag, startPoint x: 567, startPoint y: 396, endPoint x: 689, endPoint y: 405, distance: 122.4
click at [689, 405] on div "Tekstfragment Wie twittert, wordt gehoord. In het bedrijfsleven is dat heel gew…" at bounding box center [692, 245] width 806 height 362
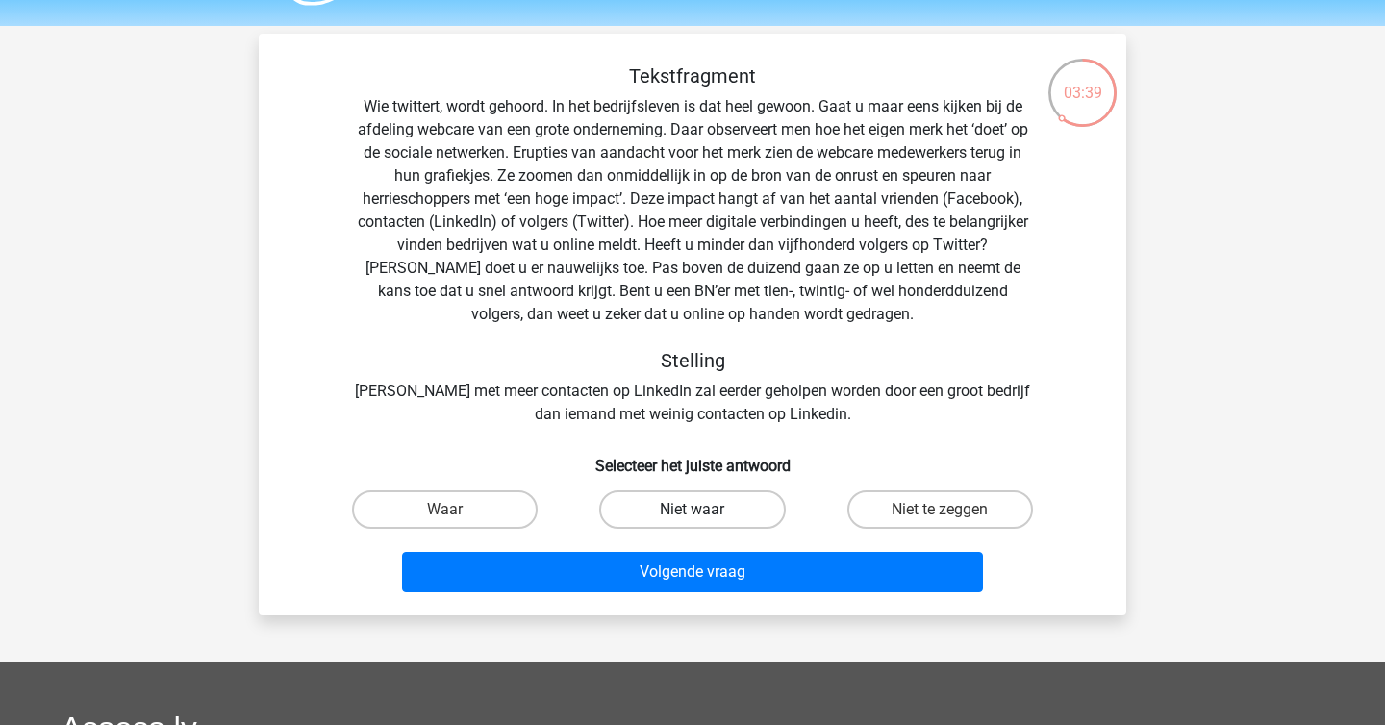
click at [732, 495] on label "Niet waar" at bounding box center [692, 509] width 186 height 38
click at [705, 510] on input "Niet waar" at bounding box center [698, 516] width 13 height 13
radio input "true"
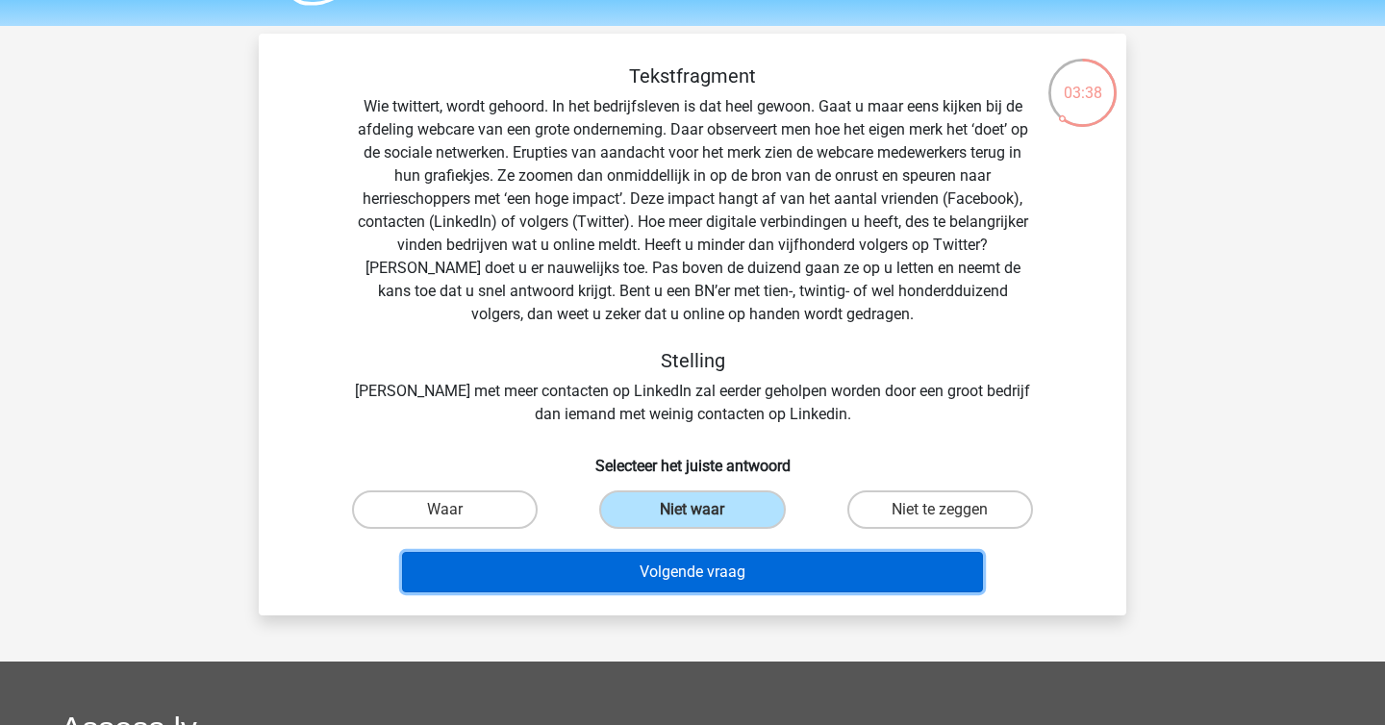
click at [719, 562] on button "Volgende vraag" at bounding box center [693, 572] width 582 height 40
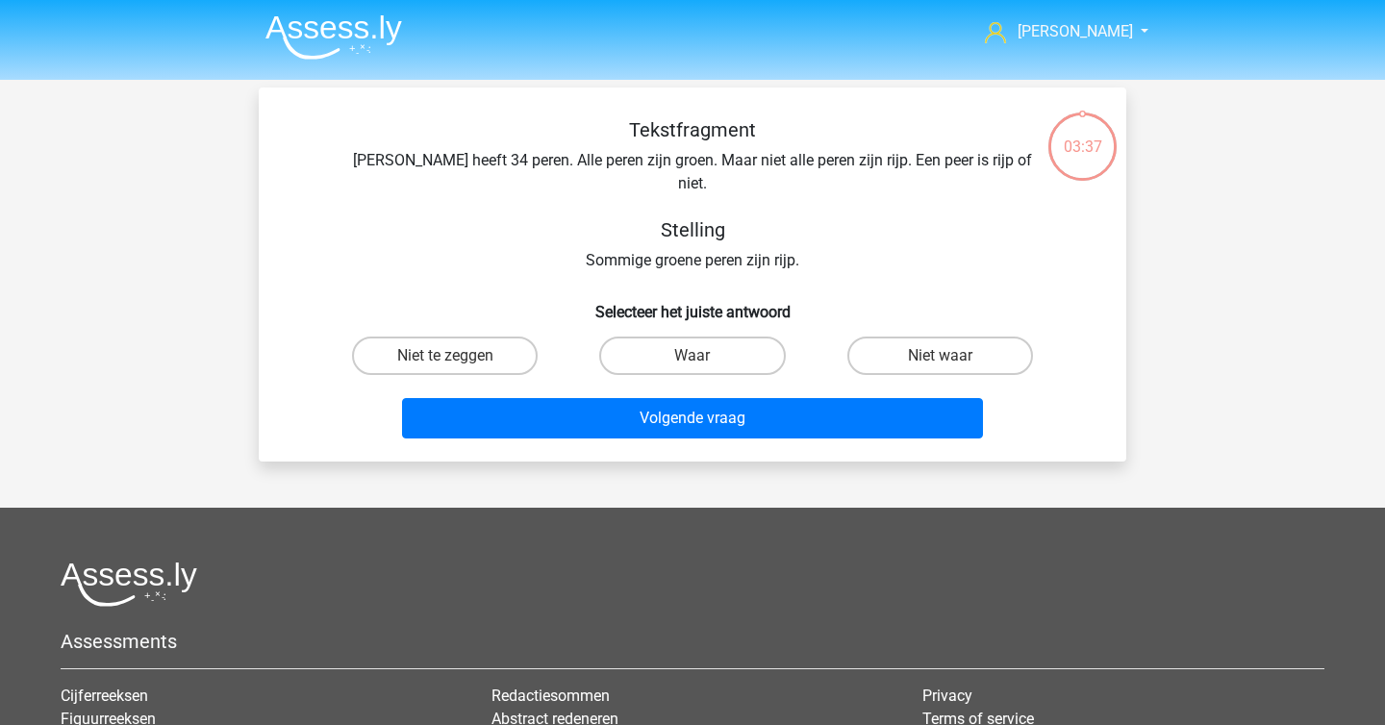
scroll to position [0, 0]
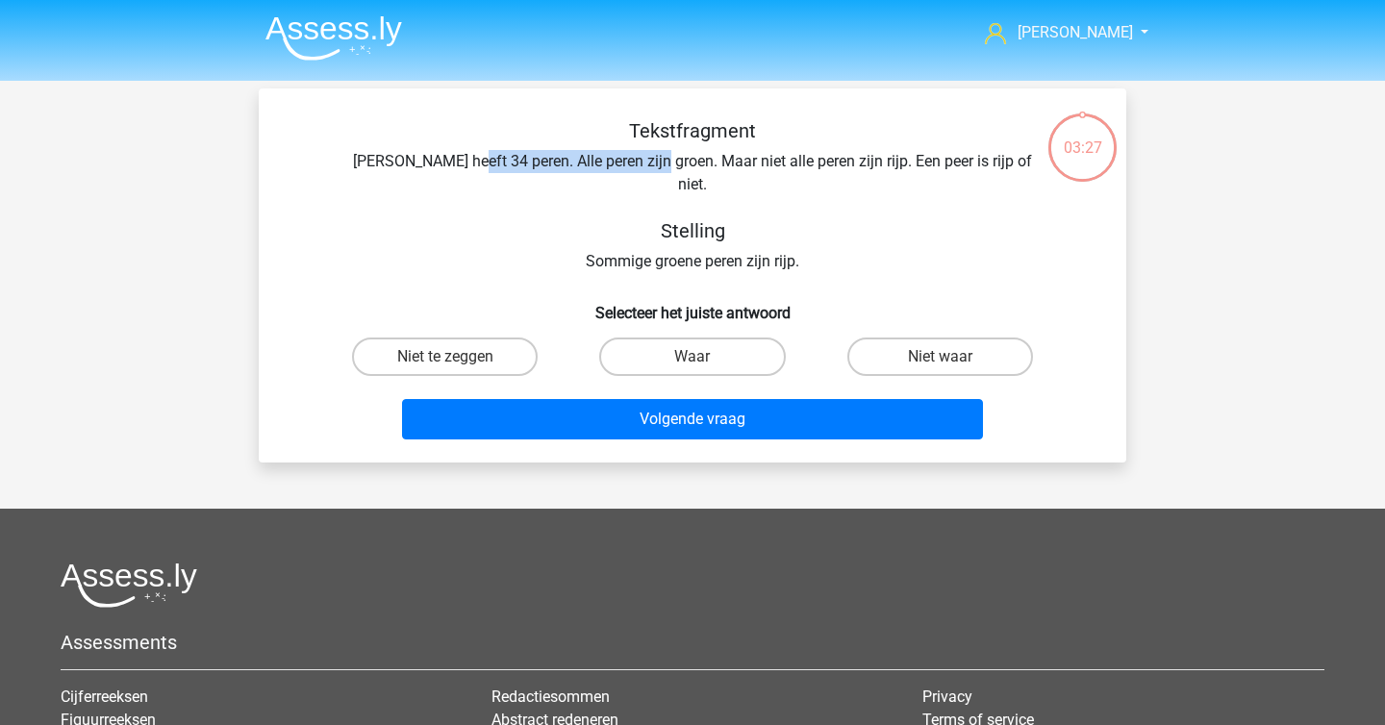
drag, startPoint x: 479, startPoint y: 160, endPoint x: 669, endPoint y: 162, distance: 190.4
click at [669, 162] on div "Tekstfragment Peter heeft 34 peren. Alle peren zijn groen. Maar niet alle peren…" at bounding box center [692, 196] width 806 height 154
drag, startPoint x: 739, startPoint y: 162, endPoint x: 860, endPoint y: 168, distance: 121.4
click at [860, 168] on div "Tekstfragment Peter heeft 34 peren. Alle peren zijn groen. Maar niet alle peren…" at bounding box center [692, 196] width 806 height 154
click at [860, 219] on h5 "Stelling" at bounding box center [692, 230] width 683 height 23
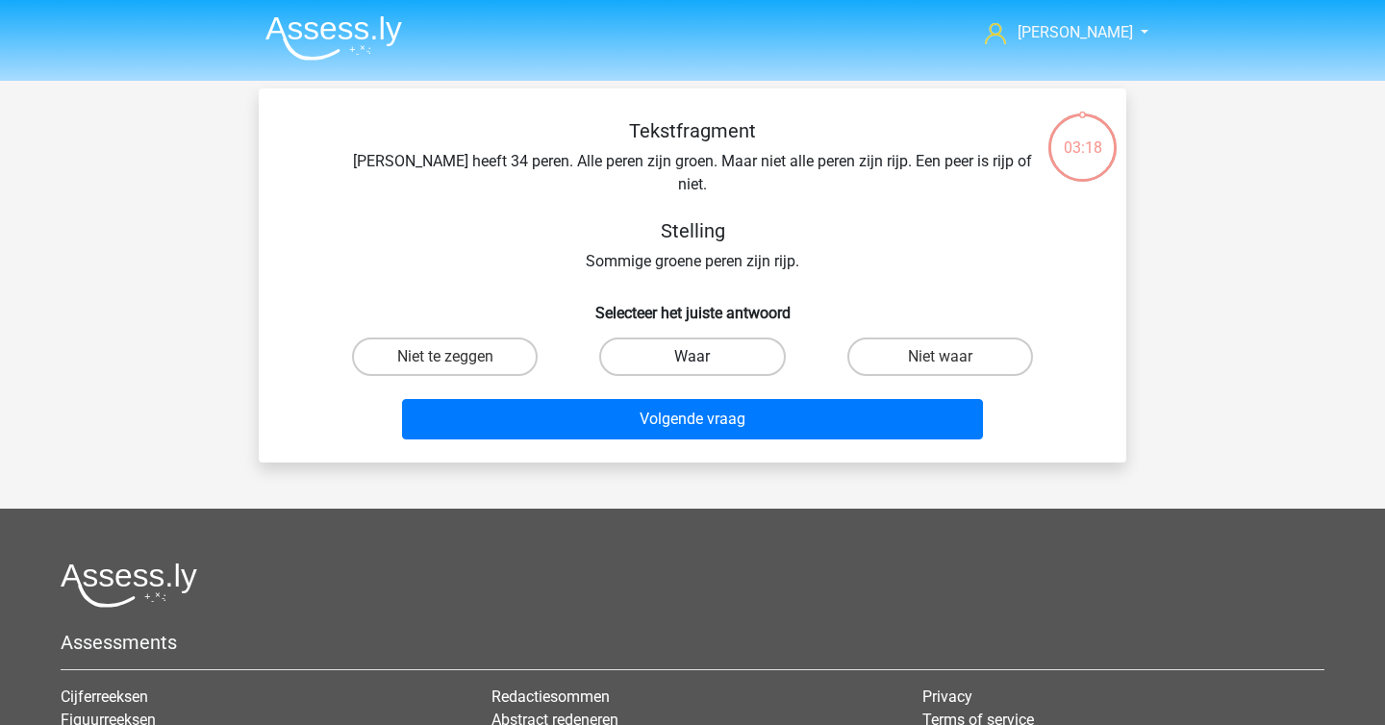
click at [672, 338] on label "Waar" at bounding box center [692, 357] width 186 height 38
click at [692, 357] on input "Waar" at bounding box center [698, 363] width 13 height 13
radio input "true"
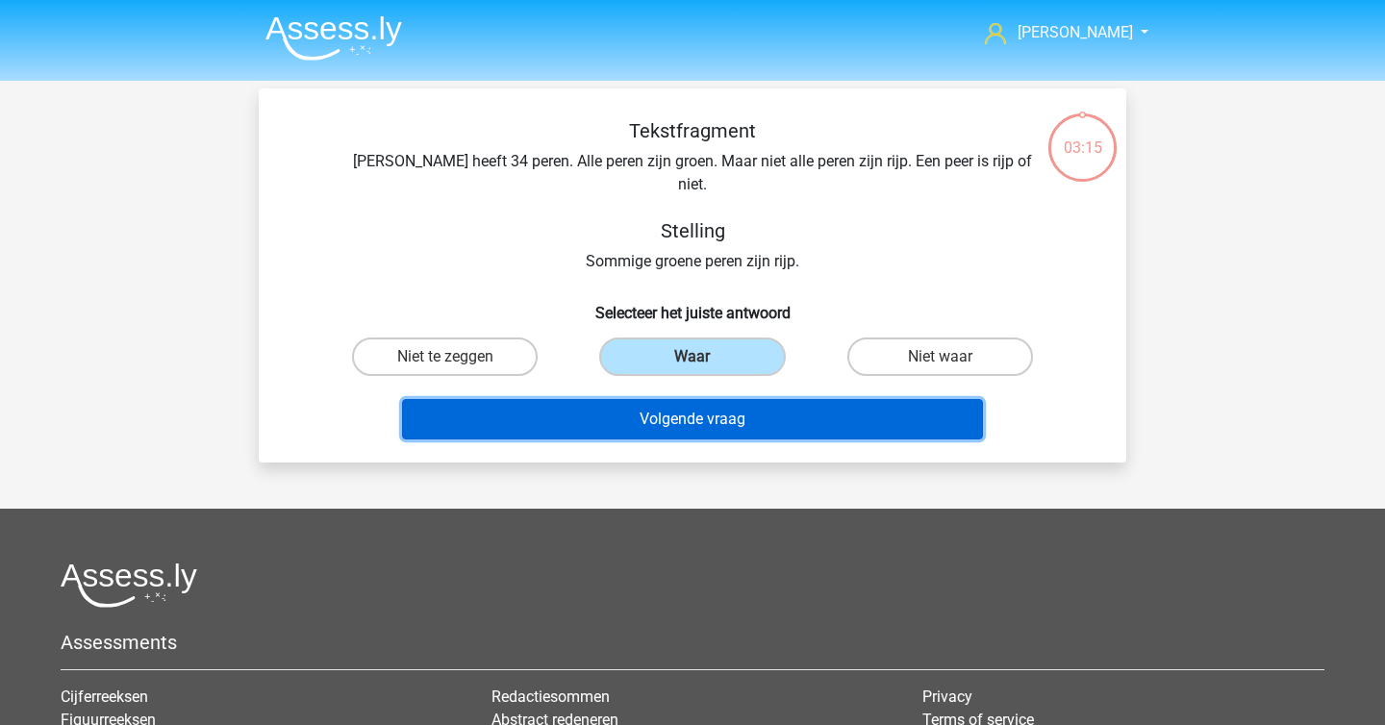
click at [661, 399] on button "Volgende vraag" at bounding box center [693, 419] width 582 height 40
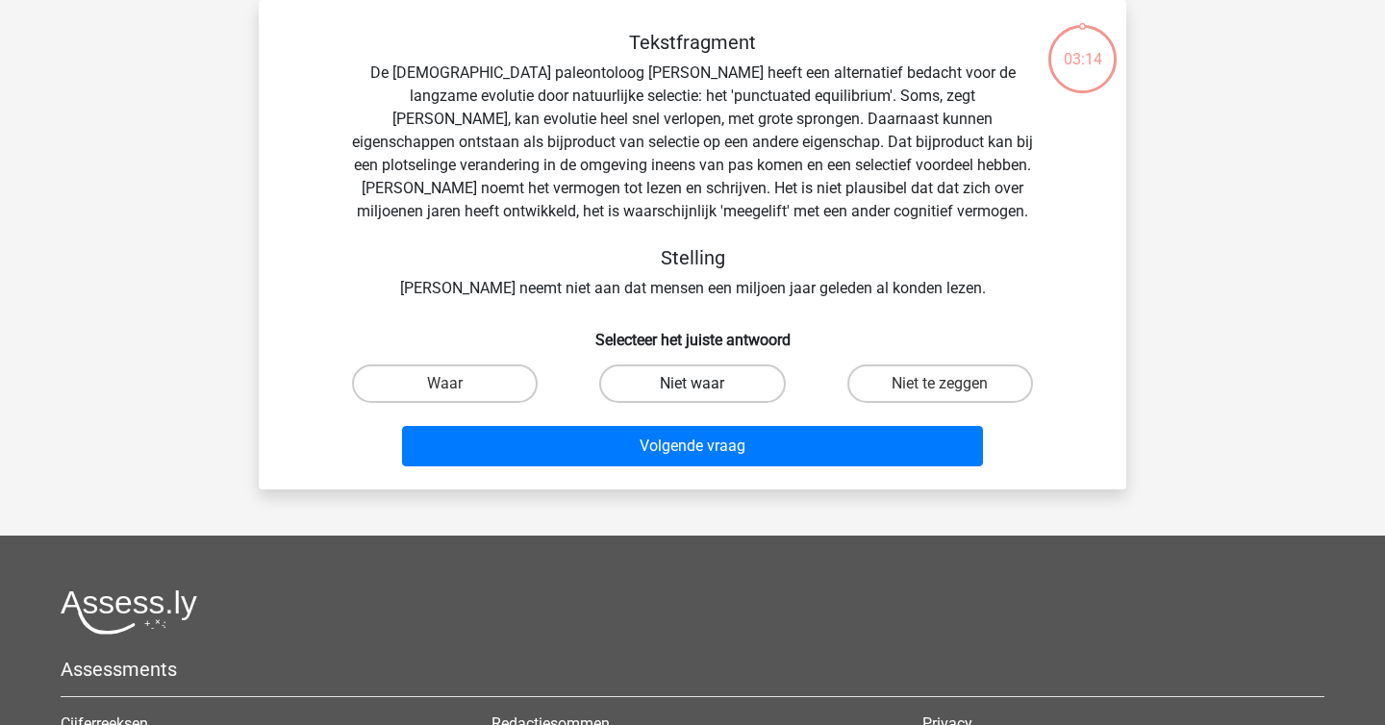
scroll to position [83, 0]
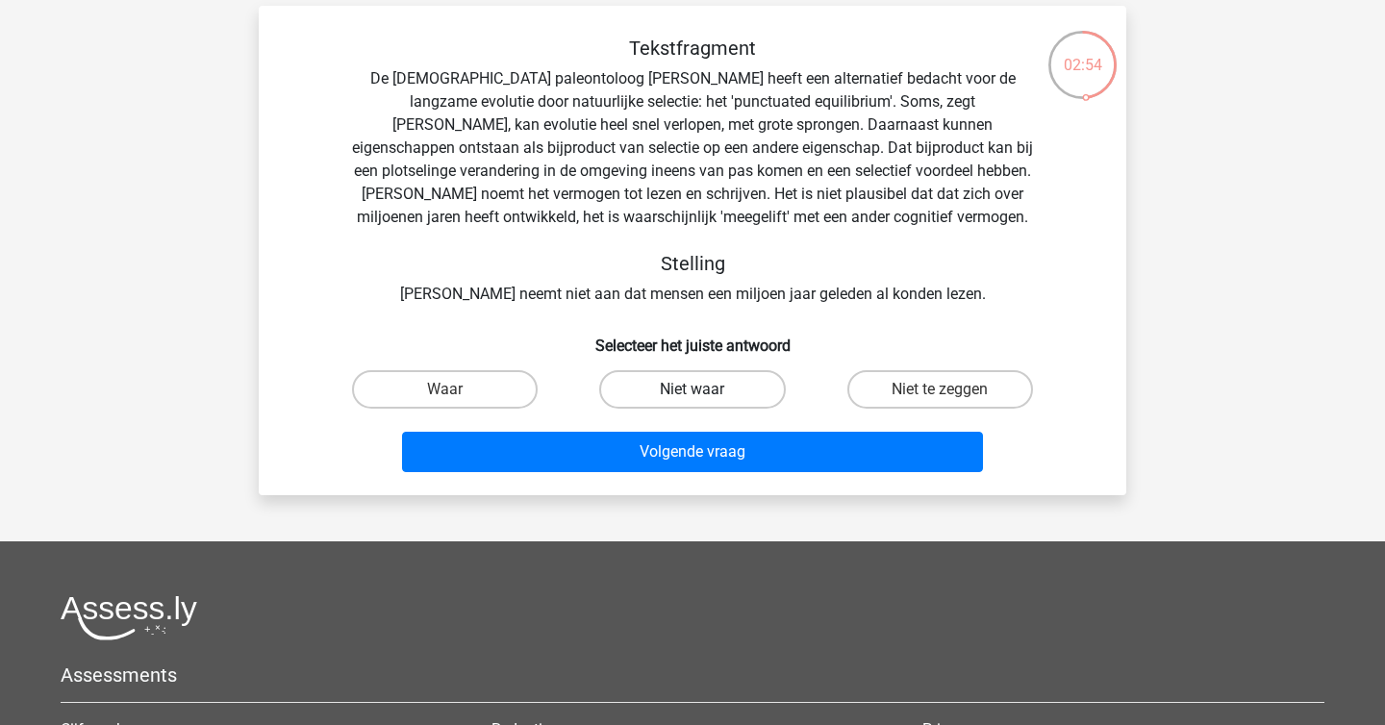
click at [705, 381] on label "Niet waar" at bounding box center [692, 389] width 186 height 38
click at [705, 389] on input "Niet waar" at bounding box center [698, 395] width 13 height 13
radio input "true"
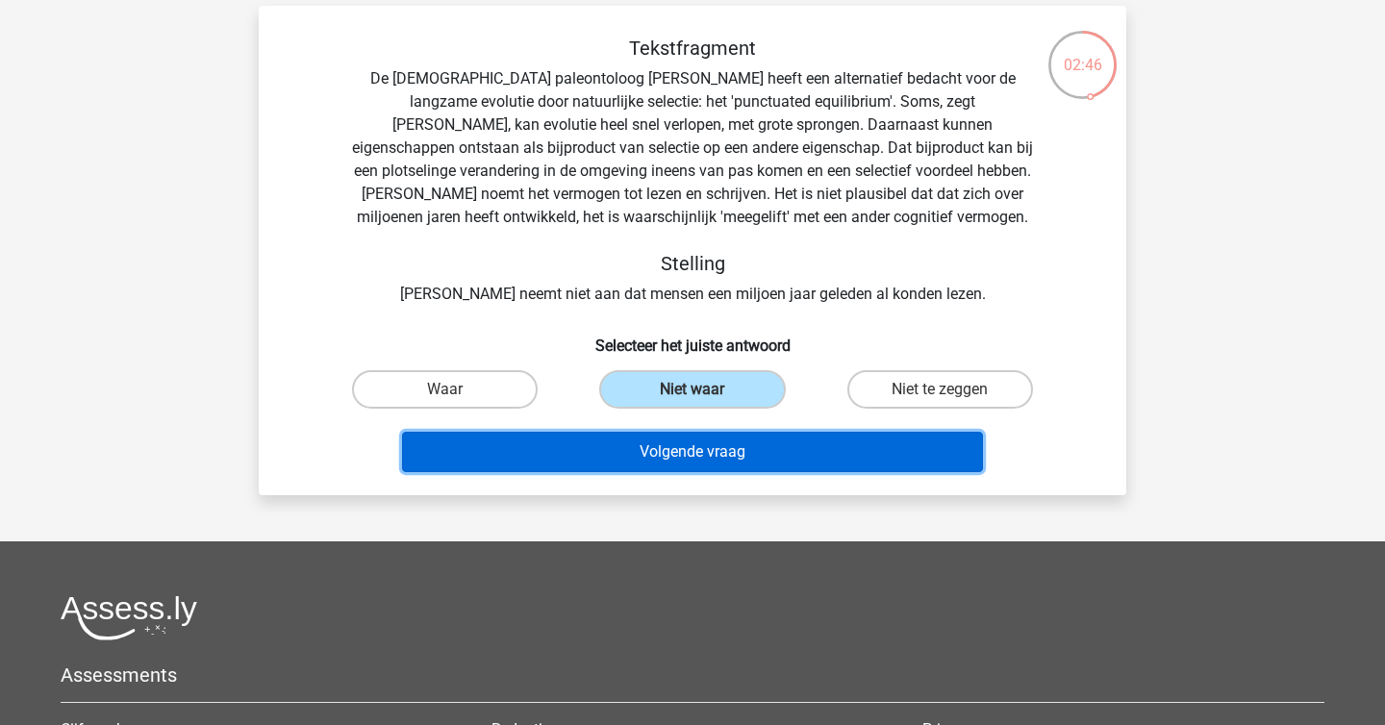
click at [728, 443] on button "Volgende vraag" at bounding box center [693, 452] width 582 height 40
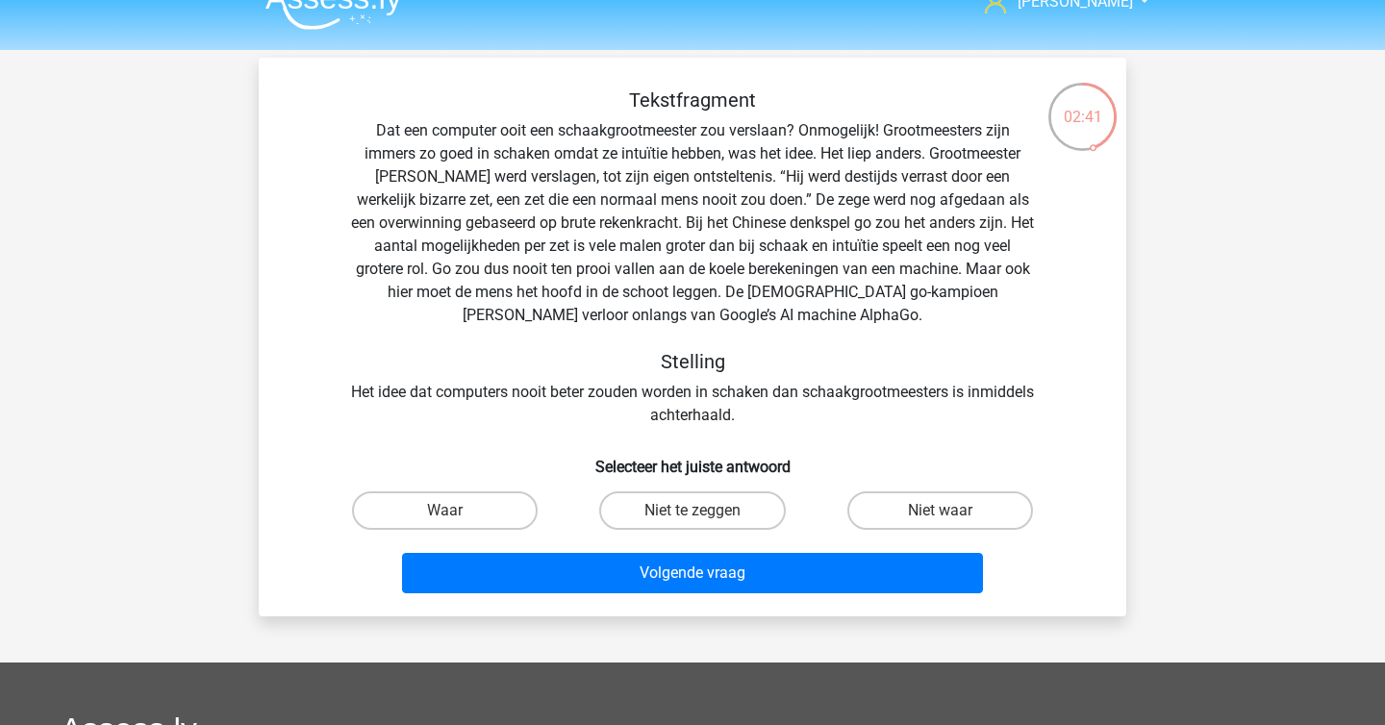
scroll to position [30, 0]
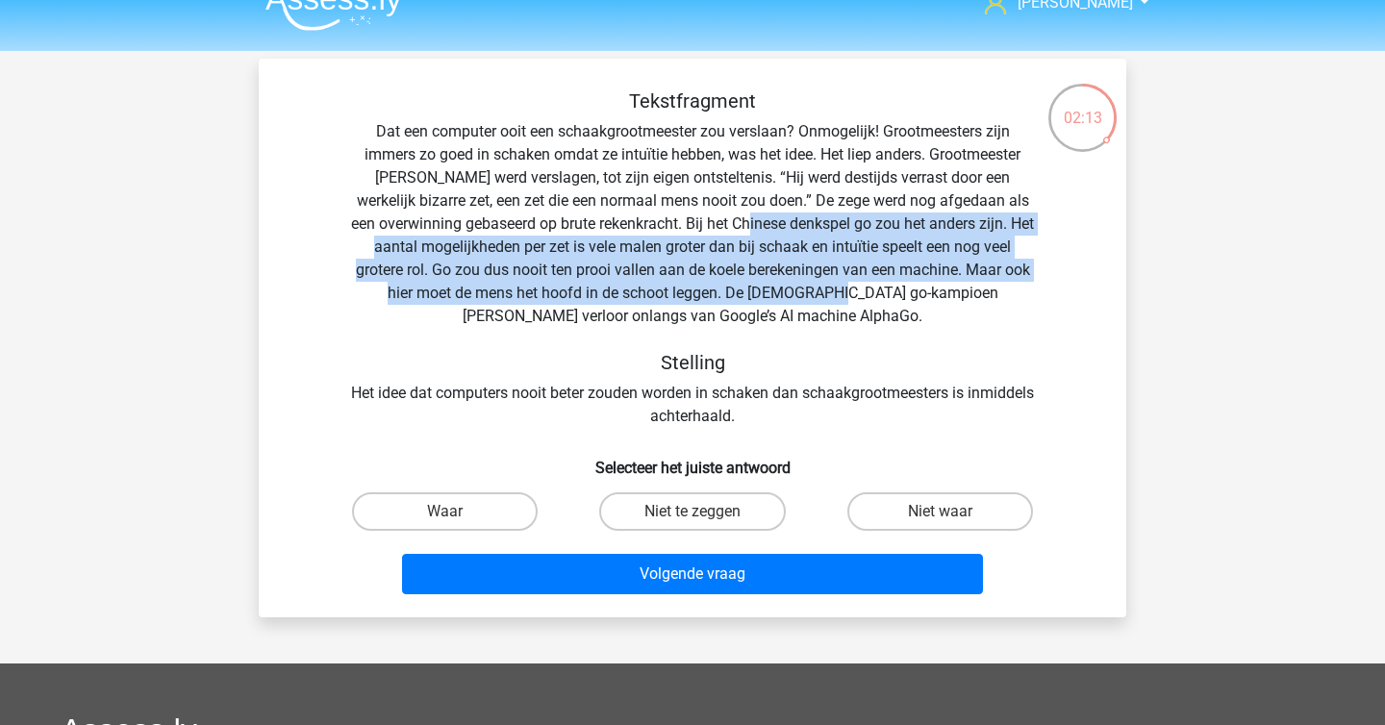
drag, startPoint x: 771, startPoint y: 216, endPoint x: 849, endPoint y: 291, distance: 108.1
click at [849, 291] on div "Tekstfragment Dat een computer ooit een schaakgrootmeester zou verslaan? Onmoge…" at bounding box center [692, 258] width 806 height 338
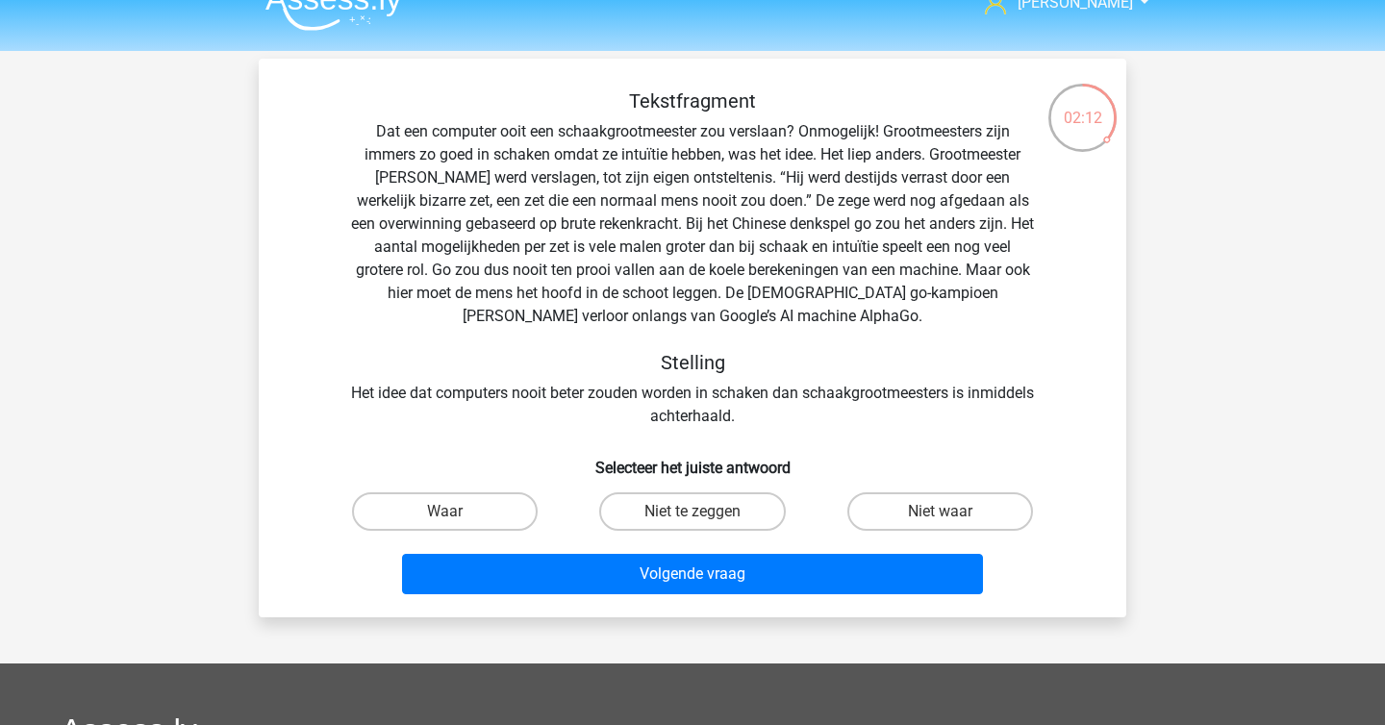
click at [838, 312] on div "Tekstfragment Dat een computer ooit een schaakgrootmeester zou verslaan? Onmoge…" at bounding box center [692, 258] width 806 height 338
drag, startPoint x: 581, startPoint y: 399, endPoint x: 679, endPoint y: 391, distance: 98.4
click at [679, 391] on div "Tekstfragment Dat een computer ooit een schaakgrootmeester zou verslaan? Onmoge…" at bounding box center [692, 258] width 806 height 338
click at [500, 506] on label "Waar" at bounding box center [445, 511] width 186 height 38
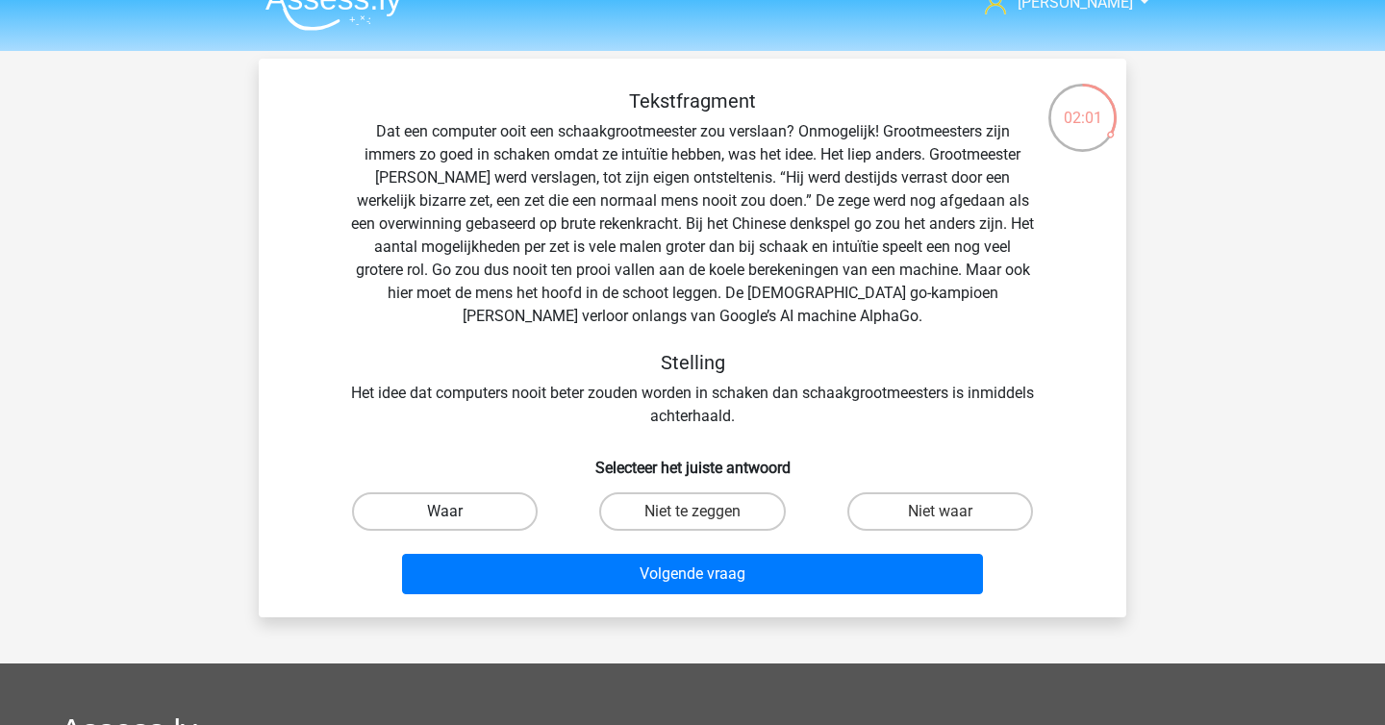
click at [458, 512] on input "Waar" at bounding box center [451, 518] width 13 height 13
radio input "true"
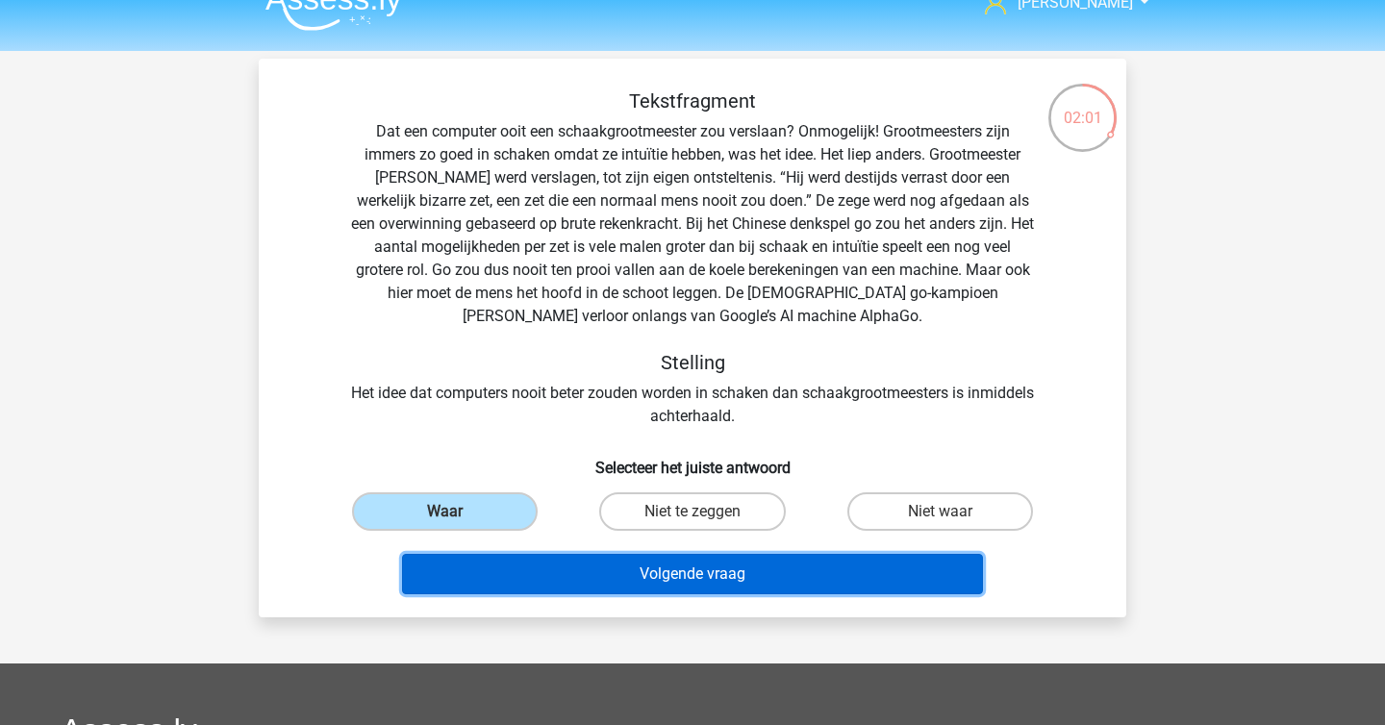
click at [601, 584] on button "Volgende vraag" at bounding box center [693, 574] width 582 height 40
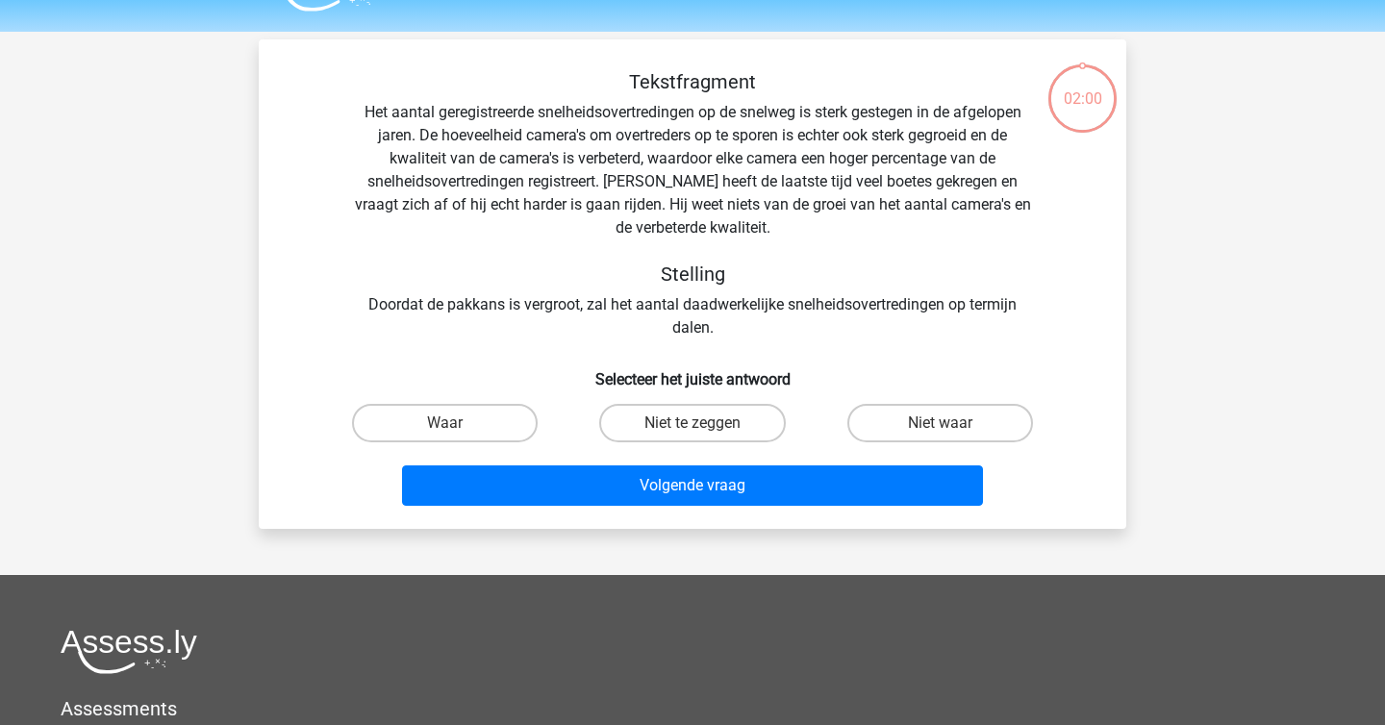
scroll to position [46, 0]
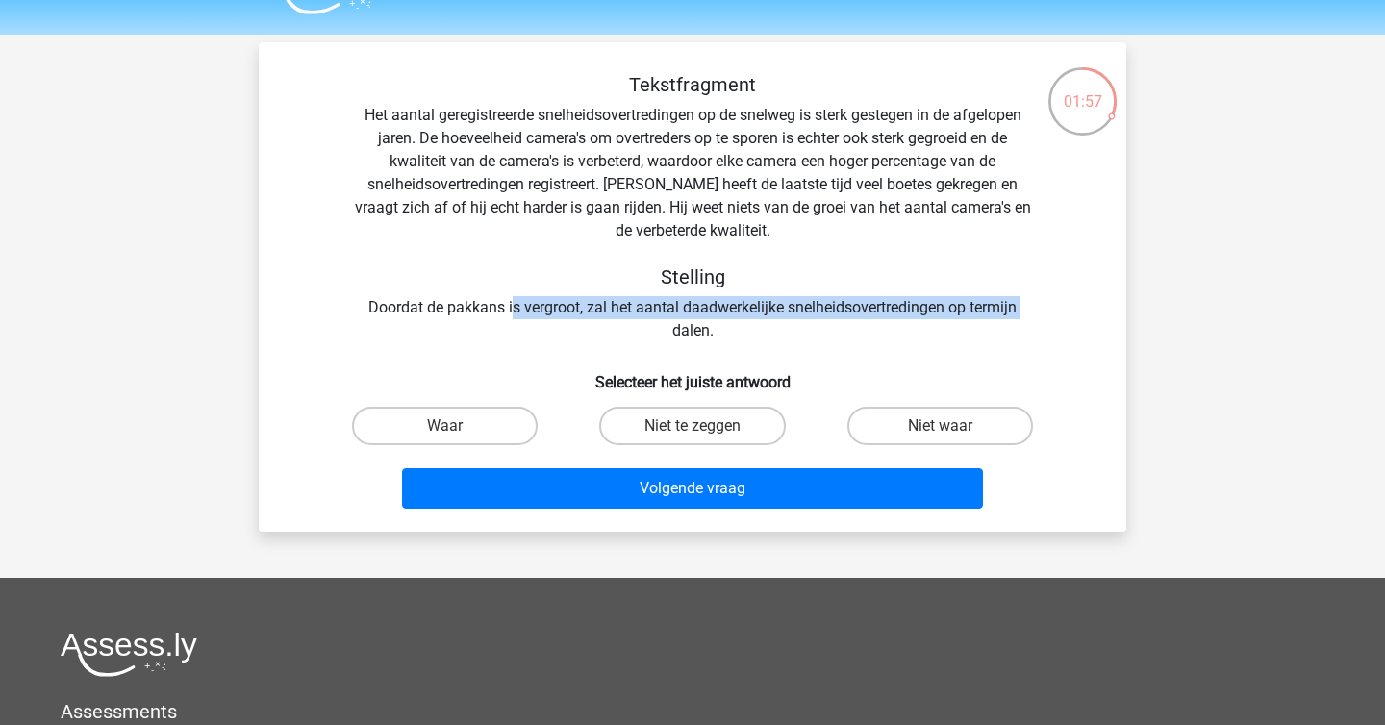
drag, startPoint x: 512, startPoint y: 316, endPoint x: 624, endPoint y: 322, distance: 112.7
click at [624, 322] on div "Tekstfragment Het aantal geregistreerde snelheidsovertredingen op de snelweg is…" at bounding box center [692, 207] width 806 height 269
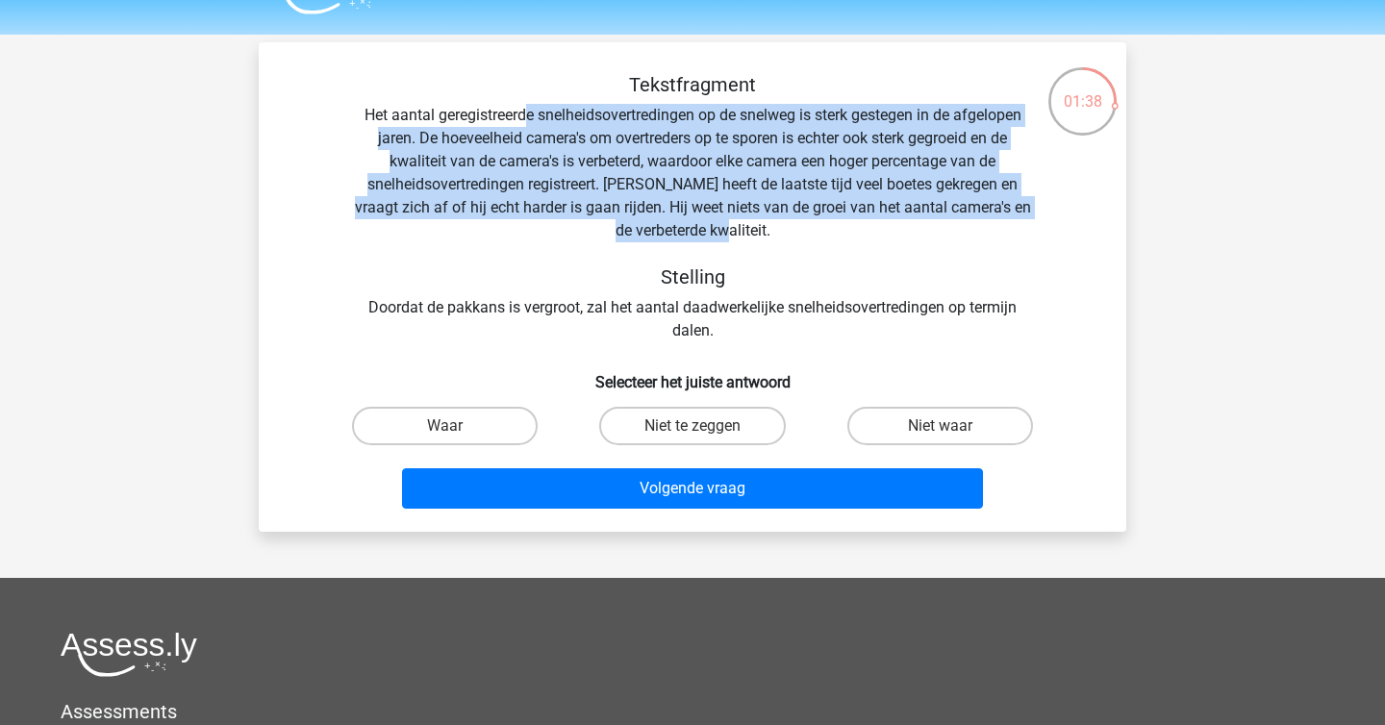
drag, startPoint x: 524, startPoint y: 121, endPoint x: 780, endPoint y: 238, distance: 281.0
click at [780, 238] on div "Tekstfragment Het aantal geregistreerde snelheidsovertredingen op de snelweg is…" at bounding box center [692, 207] width 806 height 269
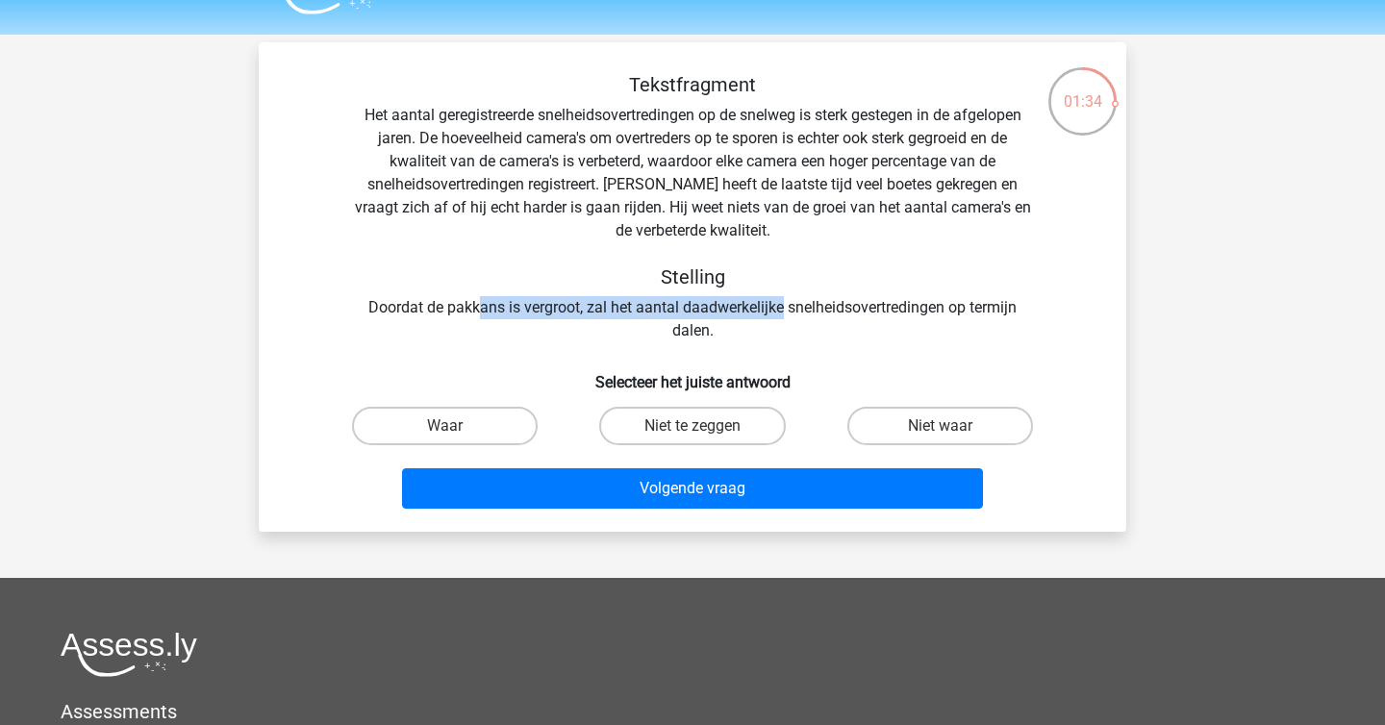
drag, startPoint x: 478, startPoint y: 313, endPoint x: 783, endPoint y: 316, distance: 304.9
click at [783, 316] on div "Tekstfragment Het aantal geregistreerde snelheidsovertredingen op de snelweg is…" at bounding box center [692, 207] width 806 height 269
click at [752, 433] on label "Niet te zeggen" at bounding box center [692, 426] width 186 height 38
click at [705, 433] on input "Niet te zeggen" at bounding box center [698, 432] width 13 height 13
radio input "true"
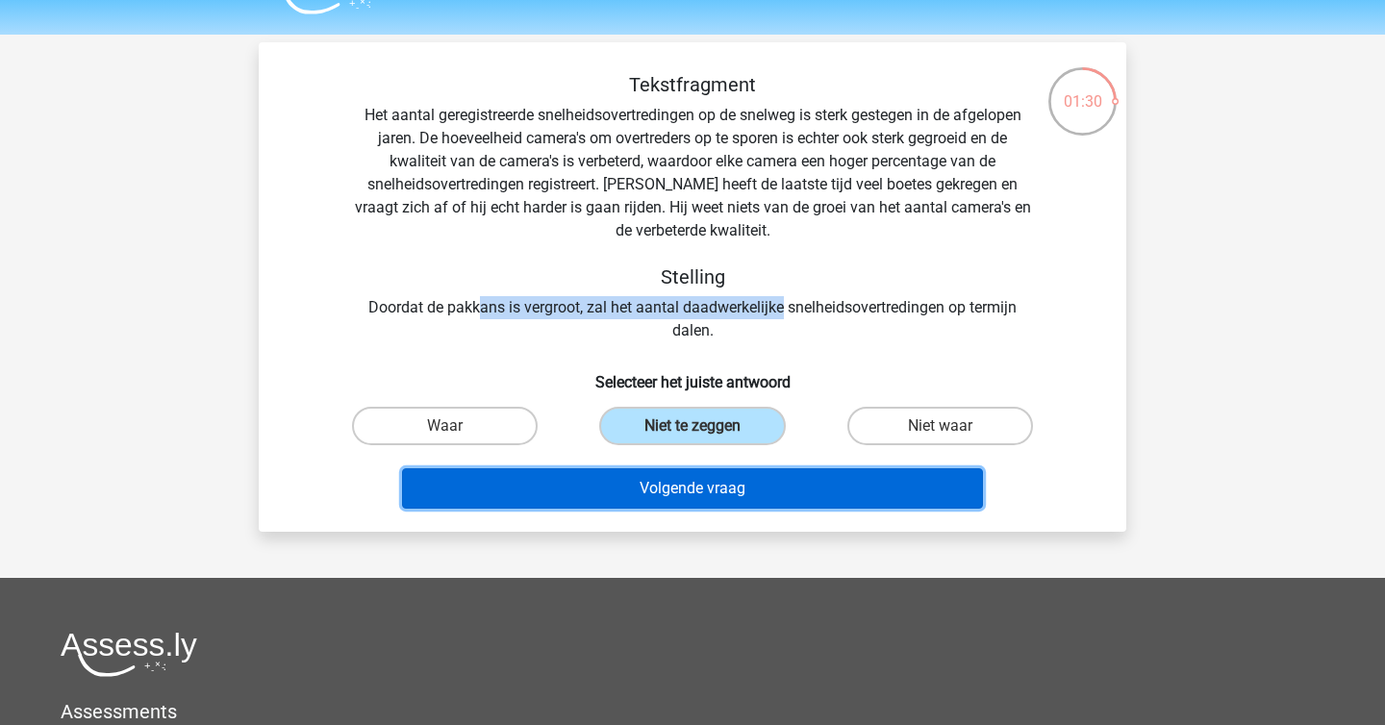
click at [738, 492] on button "Volgende vraag" at bounding box center [693, 488] width 582 height 40
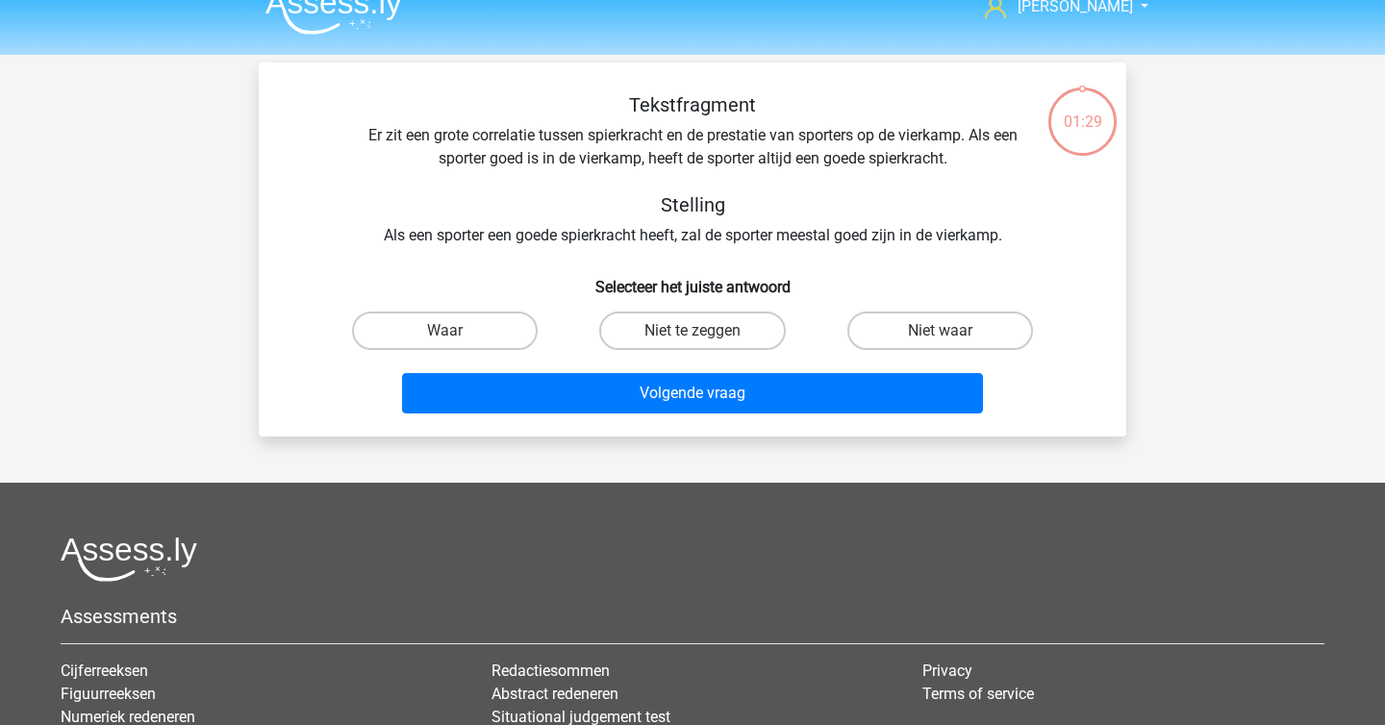
scroll to position [0, 0]
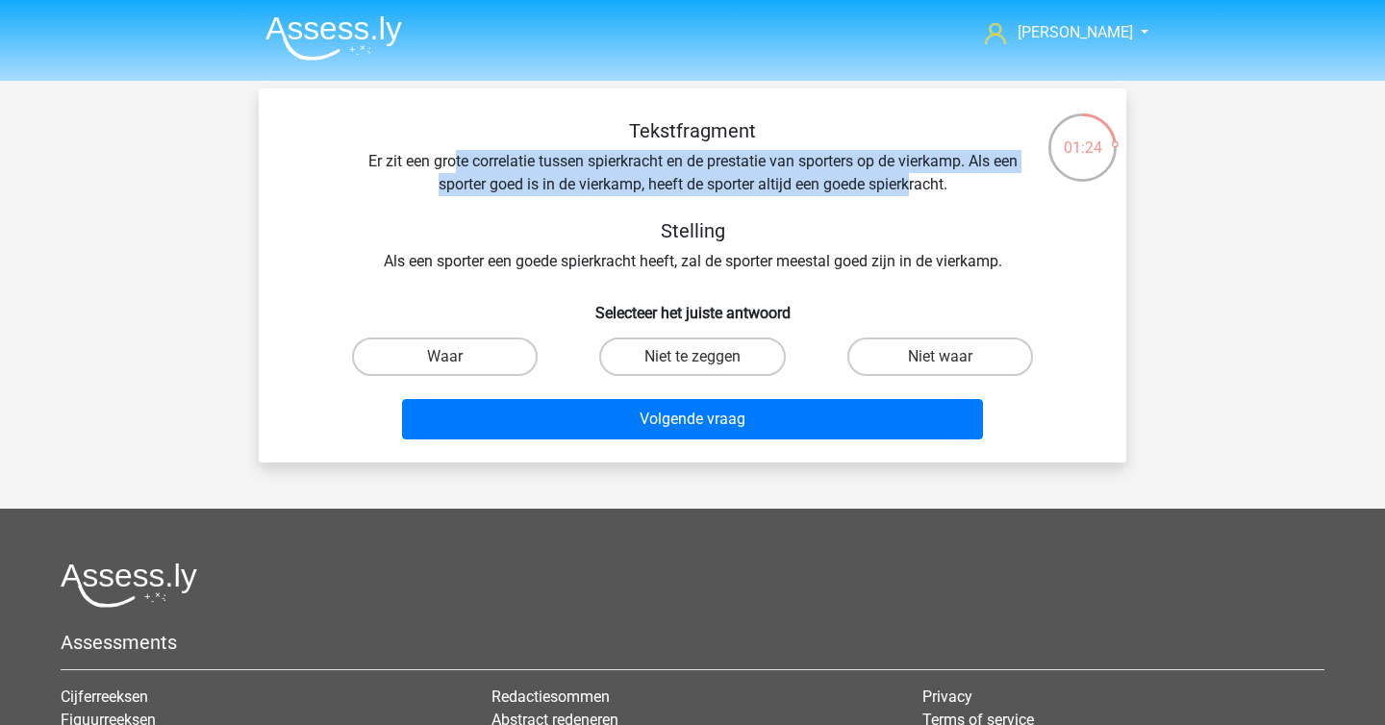
drag, startPoint x: 452, startPoint y: 165, endPoint x: 913, endPoint y: 182, distance: 460.9
click at [913, 182] on div "Tekstfragment Er zit een grote correlatie tussen spierkracht en de prestatie va…" at bounding box center [692, 196] width 806 height 154
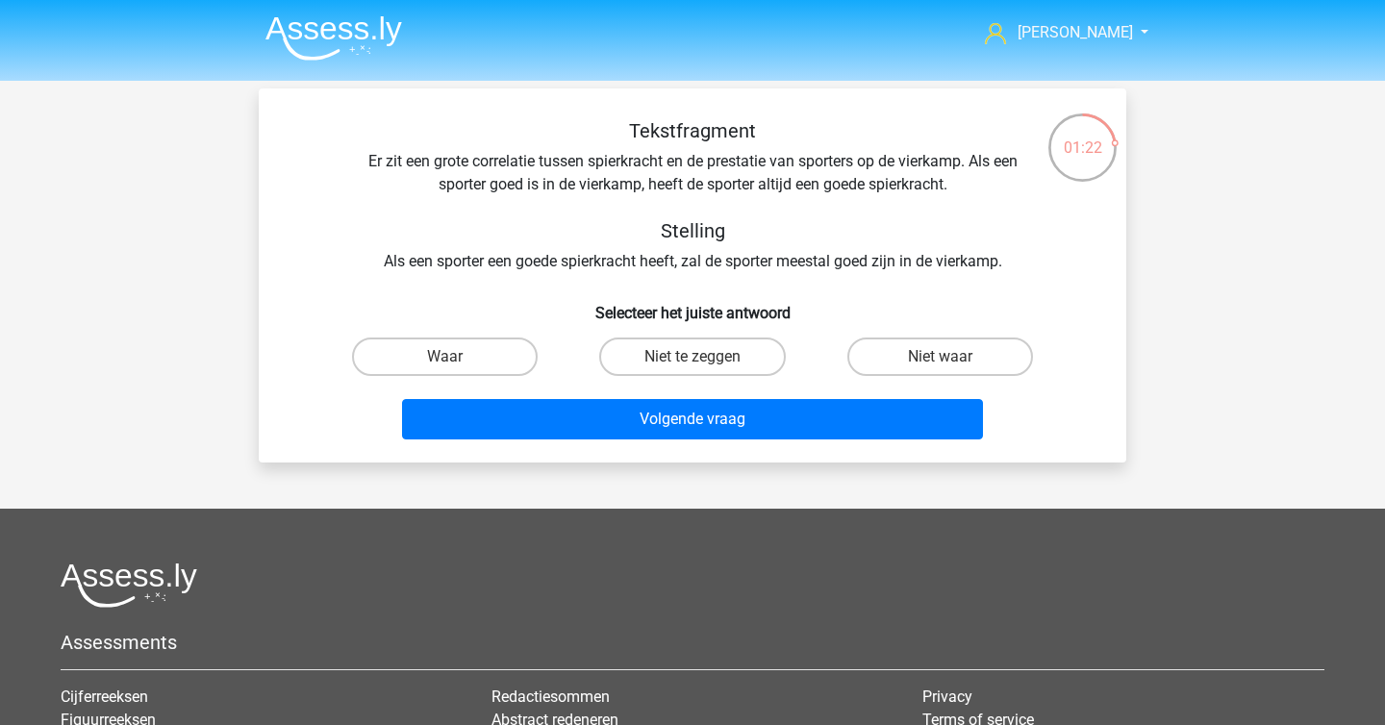
click at [927, 217] on div "Tekstfragment Er zit een grote correlatie tussen spierkracht en de prestatie va…" at bounding box center [692, 196] width 806 height 154
drag, startPoint x: 474, startPoint y: 268, endPoint x: 795, endPoint y: 270, distance: 321.2
click at [795, 270] on div "Tekstfragment Er zit een grote correlatie tussen spierkracht en de prestatie va…" at bounding box center [692, 196] width 806 height 154
click at [479, 358] on label "Waar" at bounding box center [445, 357] width 186 height 38
click at [458, 358] on input "Waar" at bounding box center [451, 363] width 13 height 13
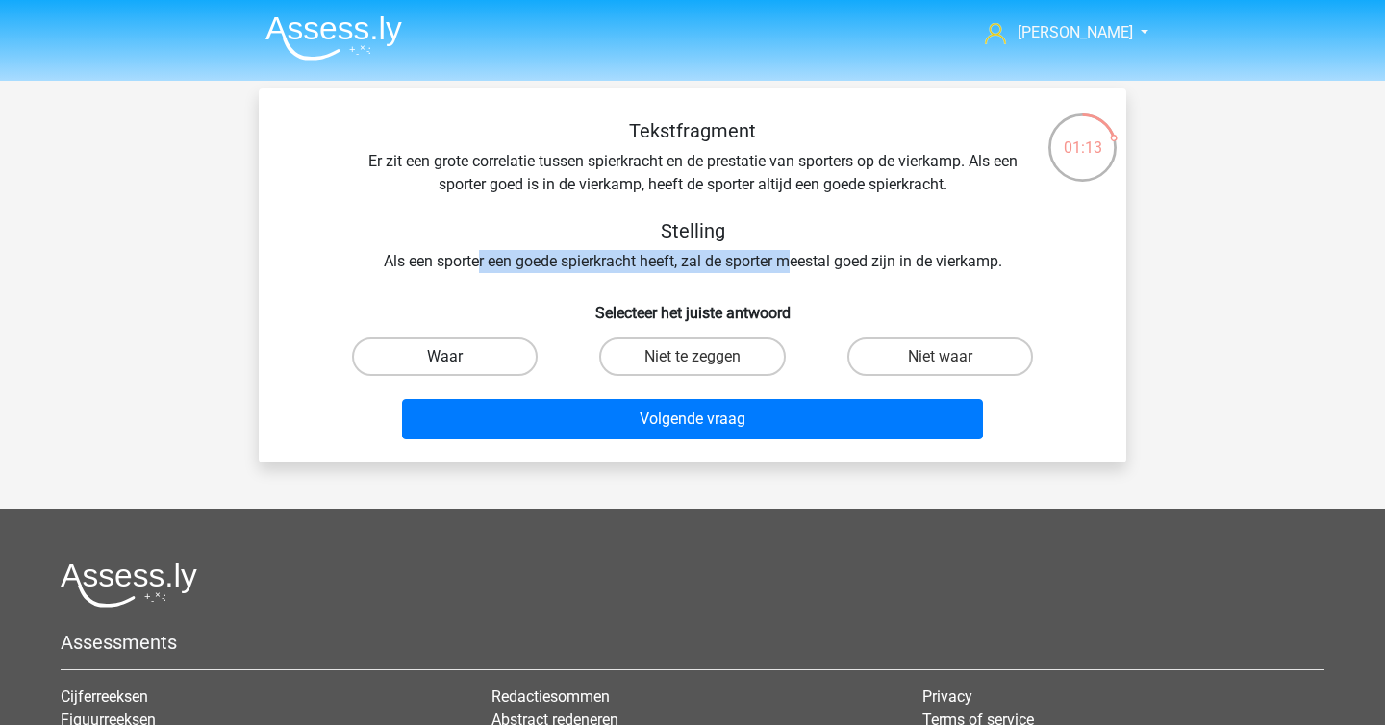
radio input "true"
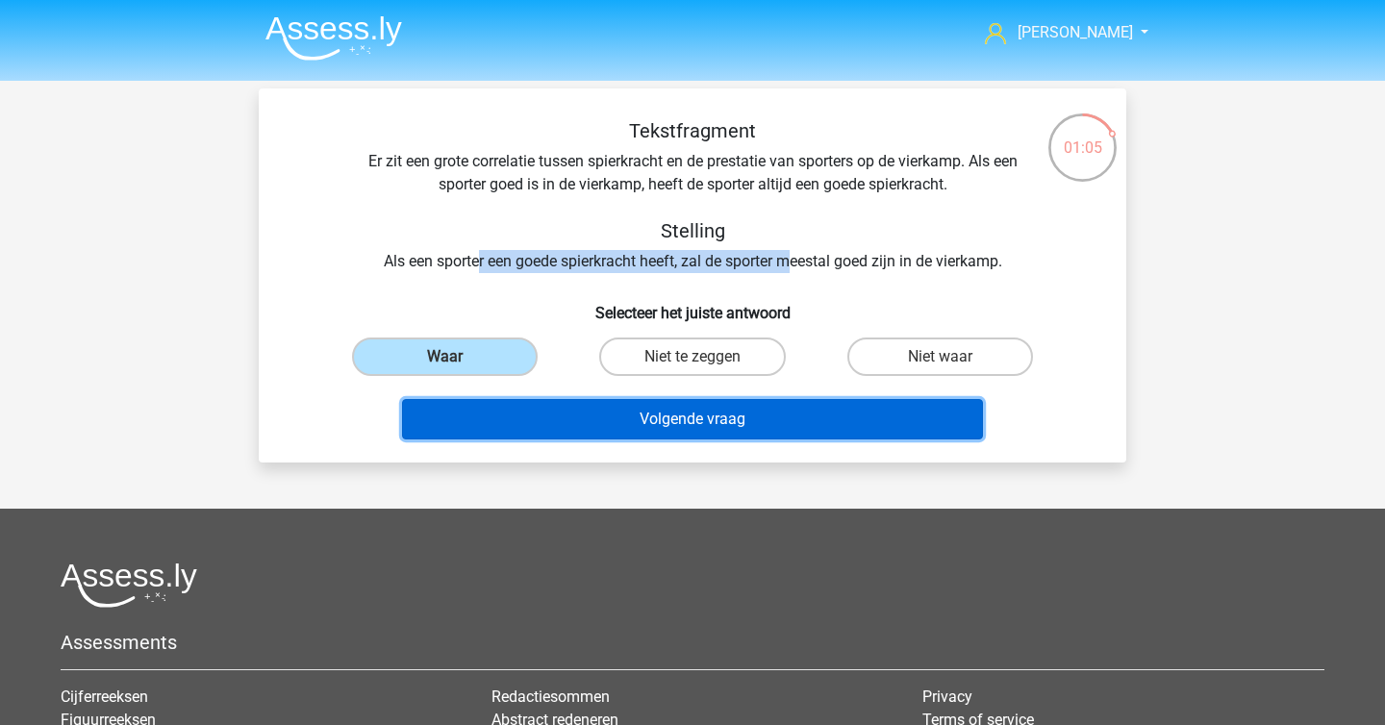
click at [683, 417] on button "Volgende vraag" at bounding box center [693, 419] width 582 height 40
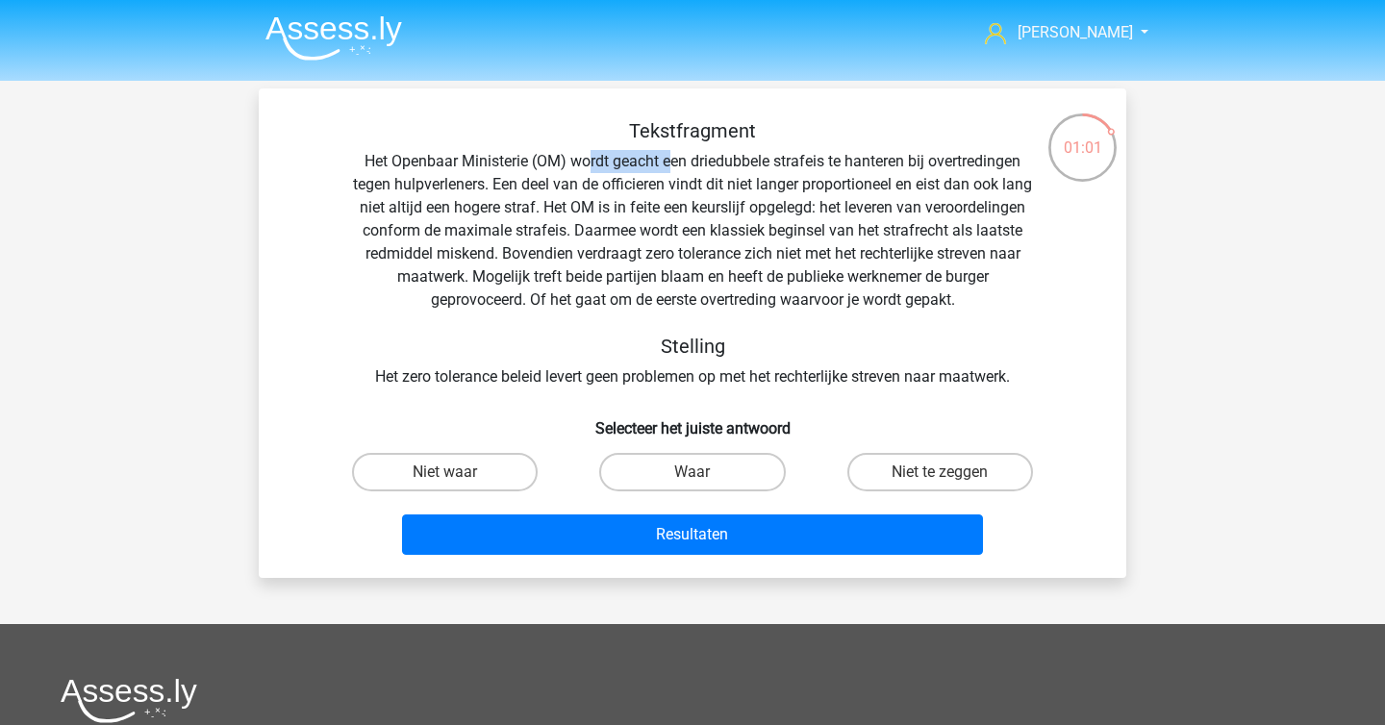
drag, startPoint x: 587, startPoint y: 163, endPoint x: 669, endPoint y: 165, distance: 82.8
click at [669, 165] on div "Tekstfragment Het Openbaar Ministerie (OM) wordt geacht een driedubbele strafei…" at bounding box center [692, 253] width 806 height 269
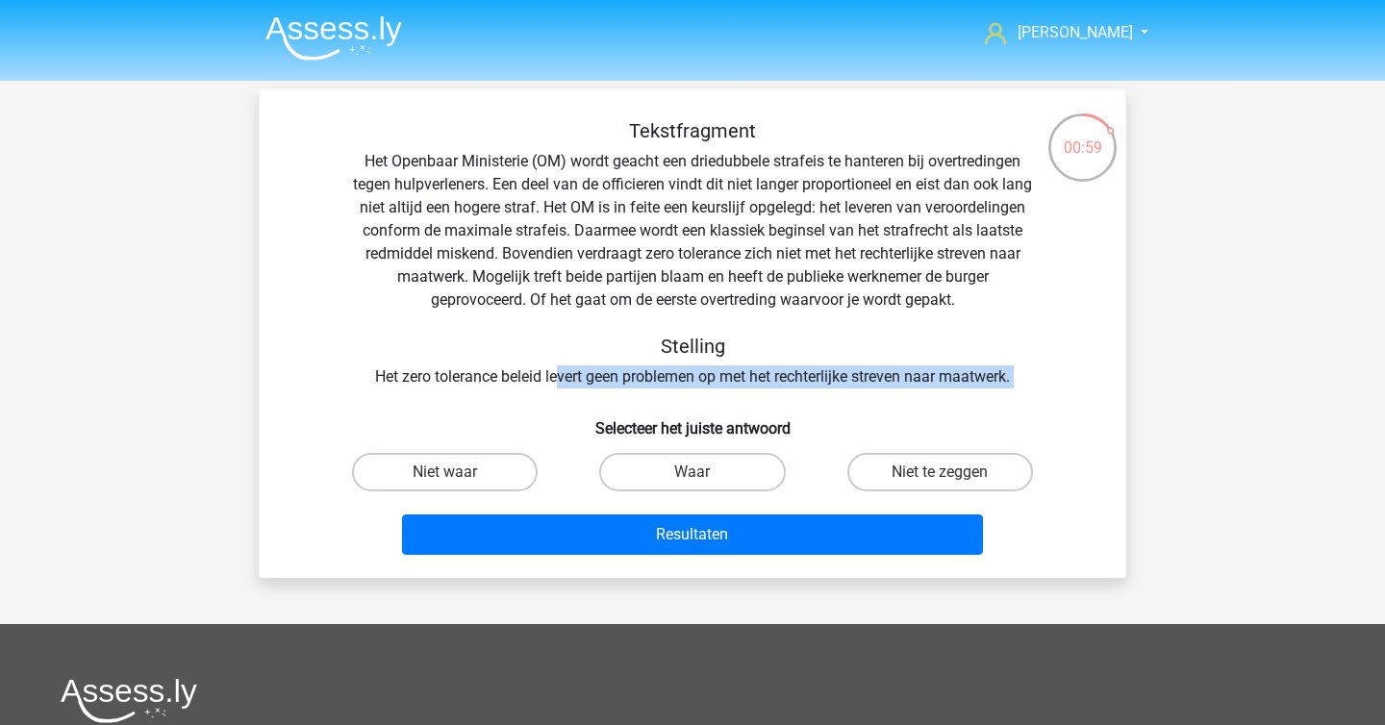
drag, startPoint x: 553, startPoint y: 370, endPoint x: 878, endPoint y: 401, distance: 326.5
click at [878, 401] on div "Tekstfragment Het Openbaar Ministerie (OM) wordt geacht een driedubbele strafei…" at bounding box center [692, 340] width 852 height 443
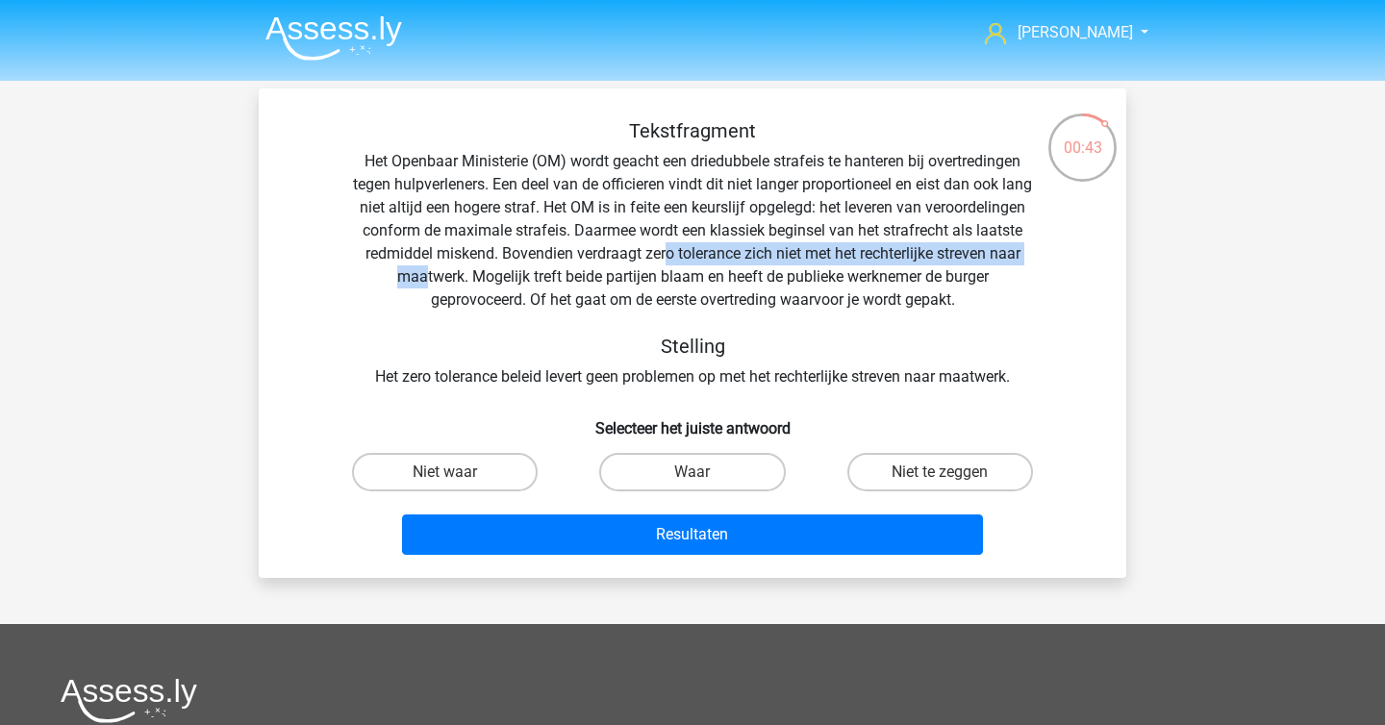
drag, startPoint x: 822, startPoint y: 255, endPoint x: 582, endPoint y: 284, distance: 242.1
click at [582, 284] on div "Tekstfragment Het Openbaar Ministerie (OM) wordt geacht een driedubbele strafei…" at bounding box center [692, 253] width 806 height 269
click at [515, 456] on label "Niet waar" at bounding box center [445, 472] width 186 height 38
click at [458, 472] on input "Niet waar" at bounding box center [451, 478] width 13 height 13
radio input "true"
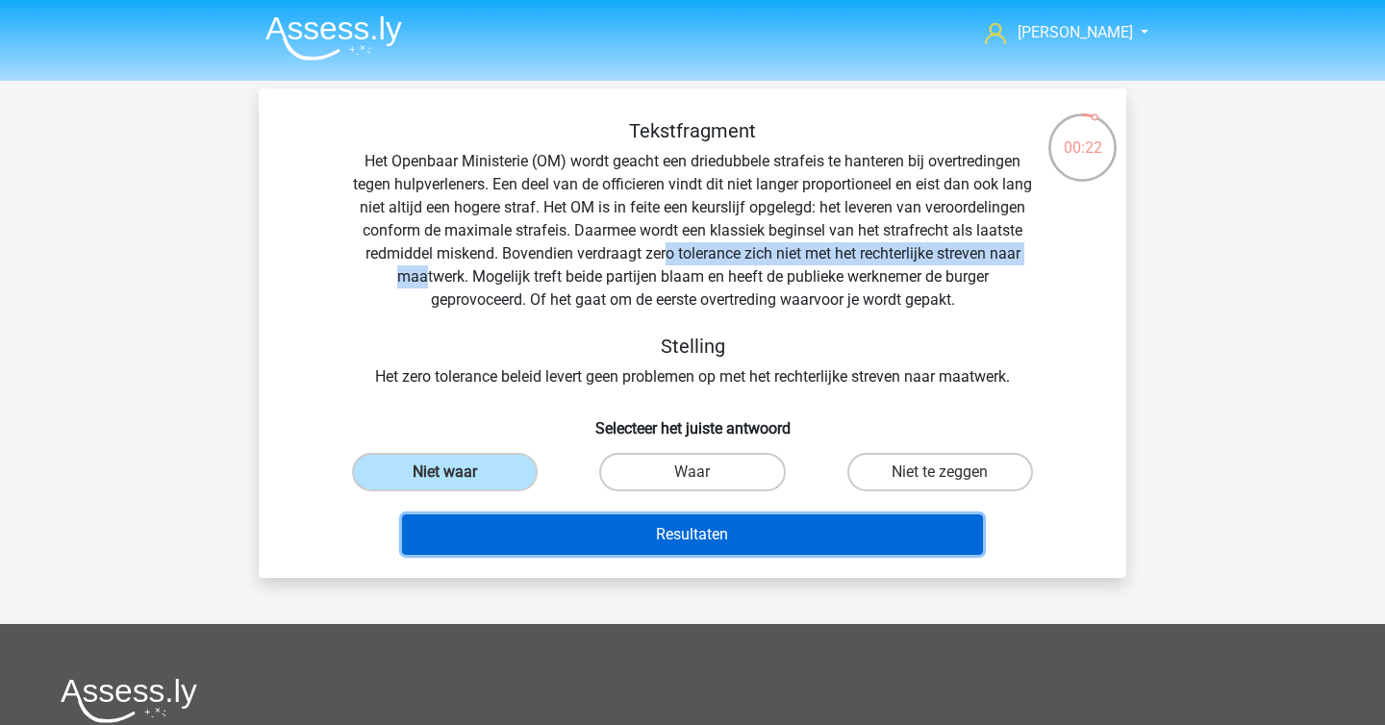
click at [540, 526] on button "Resultaten" at bounding box center [693, 534] width 582 height 40
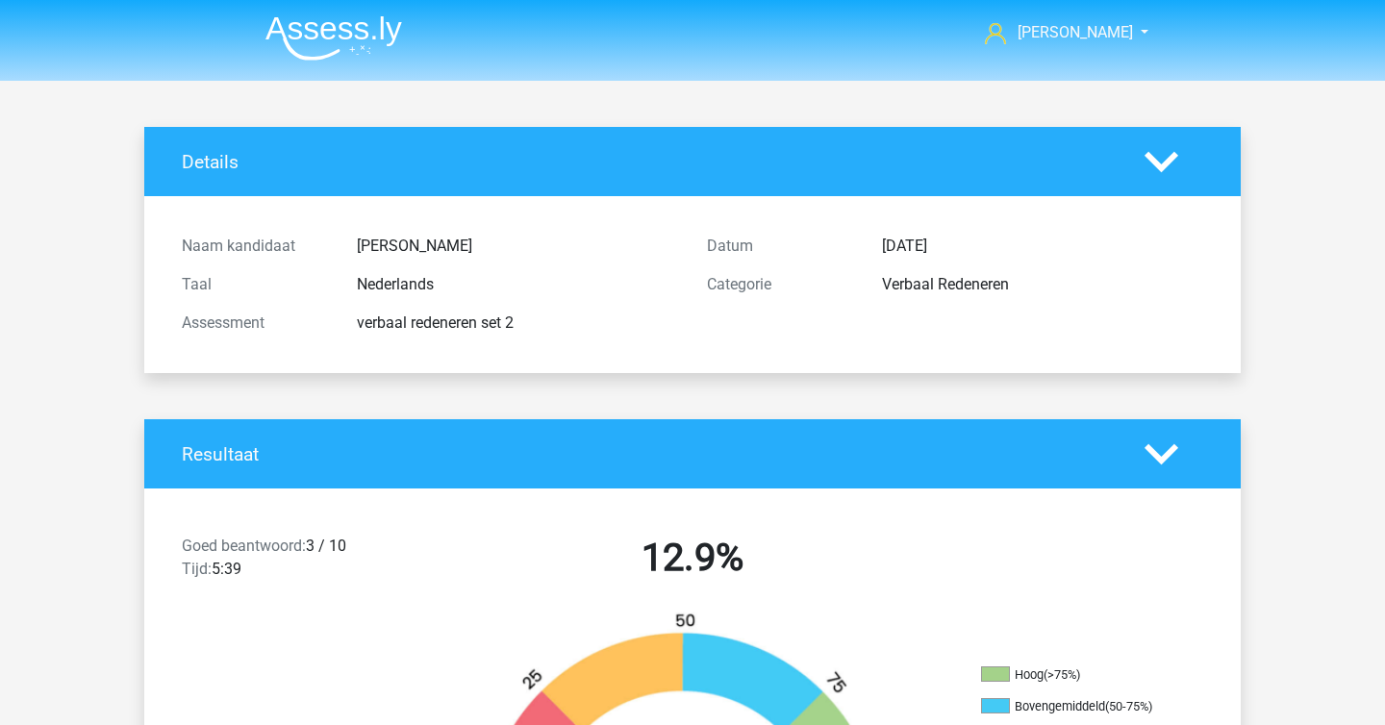
click at [358, 34] on img at bounding box center [333, 37] width 137 height 45
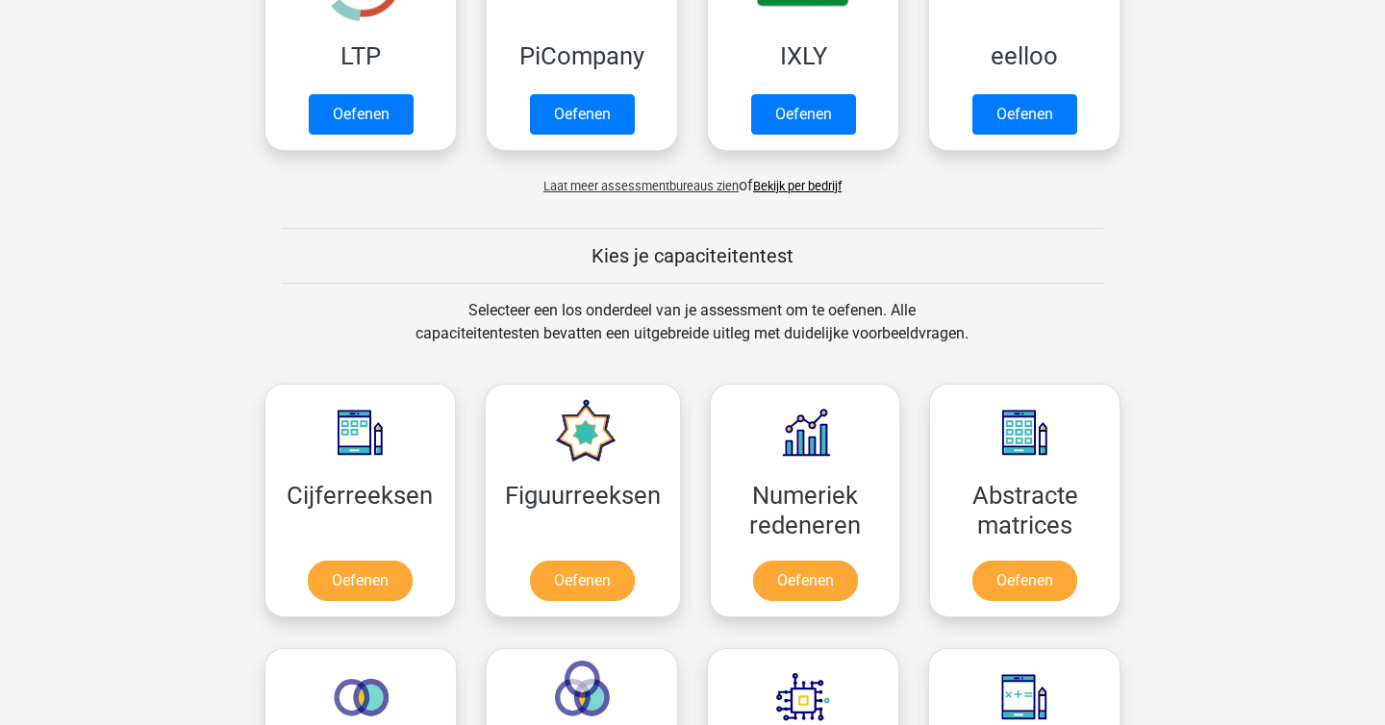
scroll to position [603, 0]
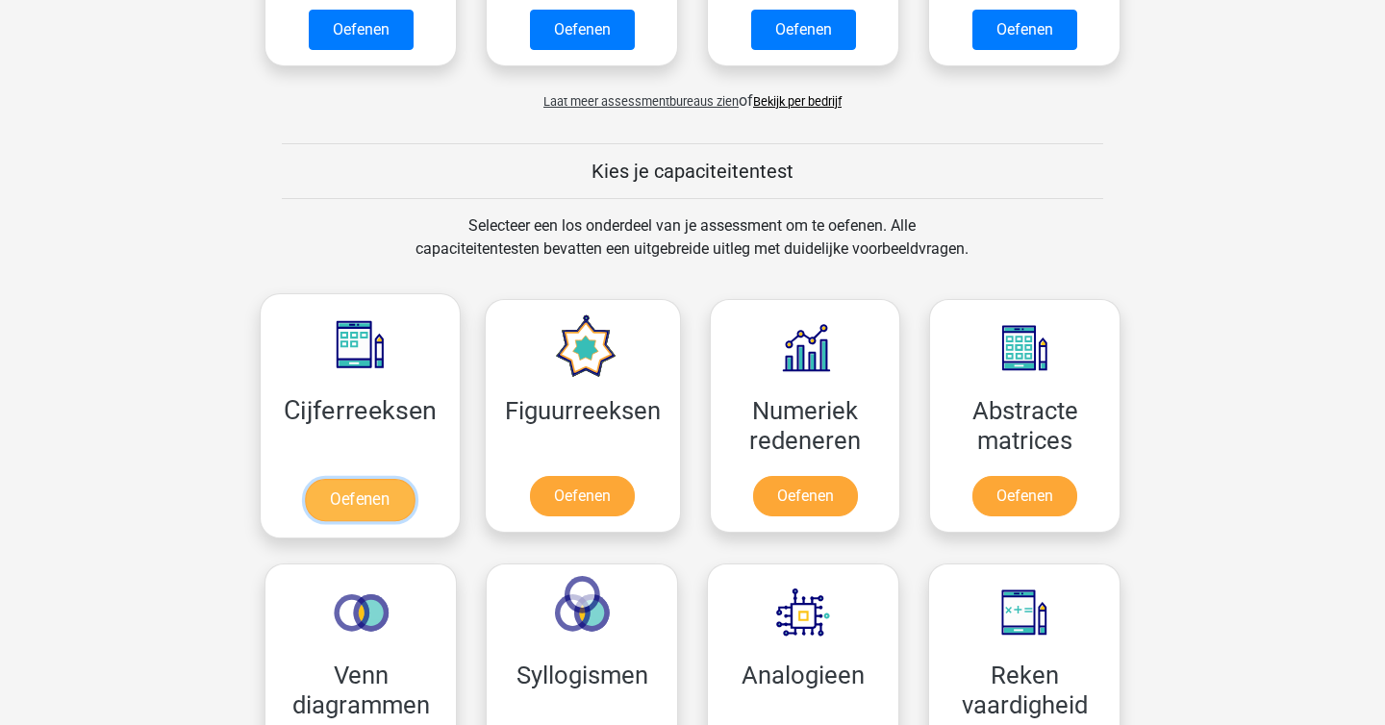
click at [394, 495] on link "Oefenen" at bounding box center [360, 500] width 110 height 42
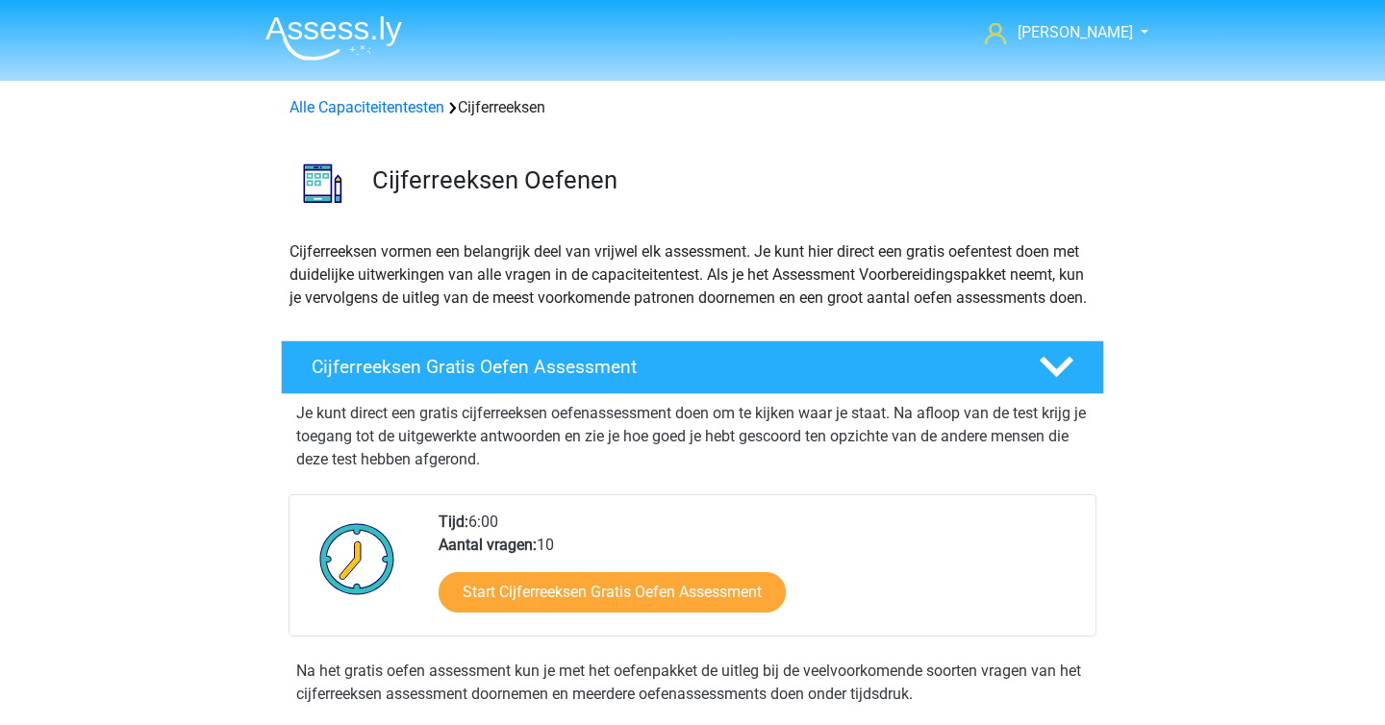
click at [311, 84] on div "Alle Capaciteitentesten Cijferreeksen" at bounding box center [693, 104] width 914 height 46
click at [311, 110] on link "Alle Capaciteitentesten" at bounding box center [366, 107] width 155 height 18
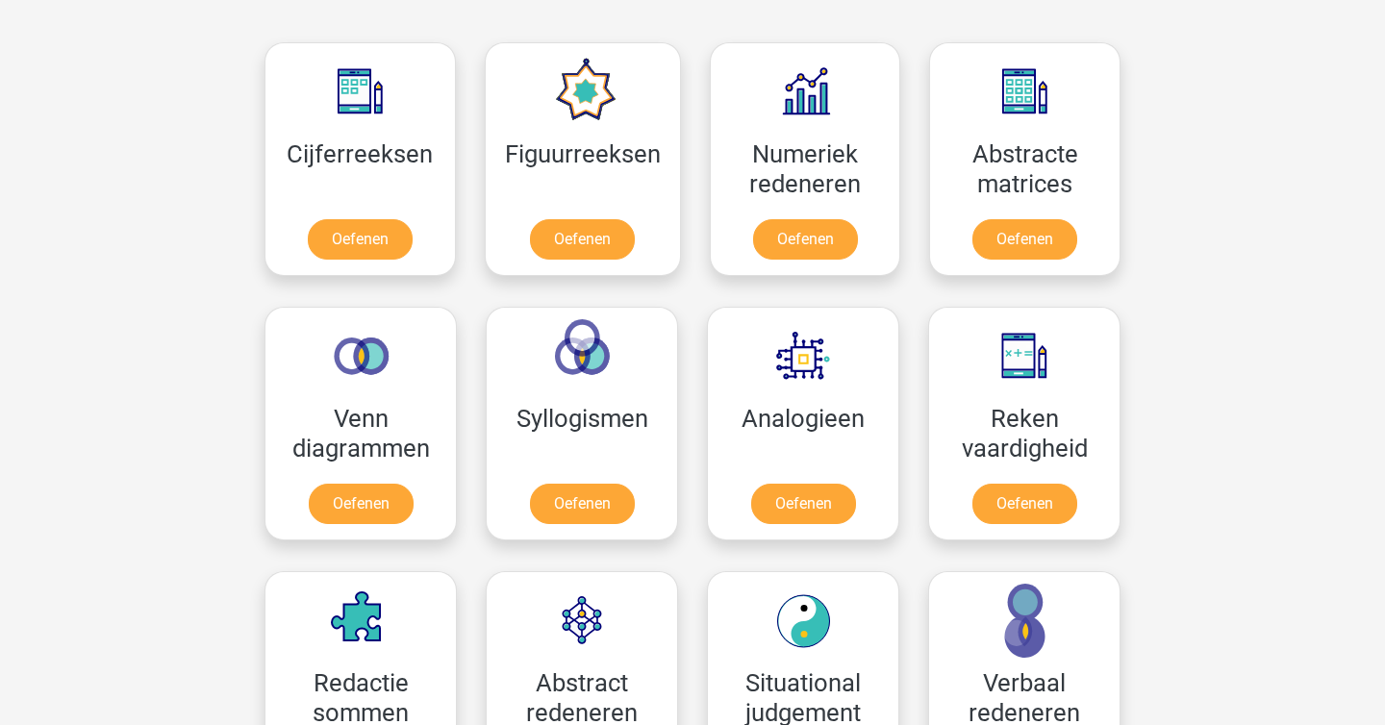
scroll to position [775, 0]
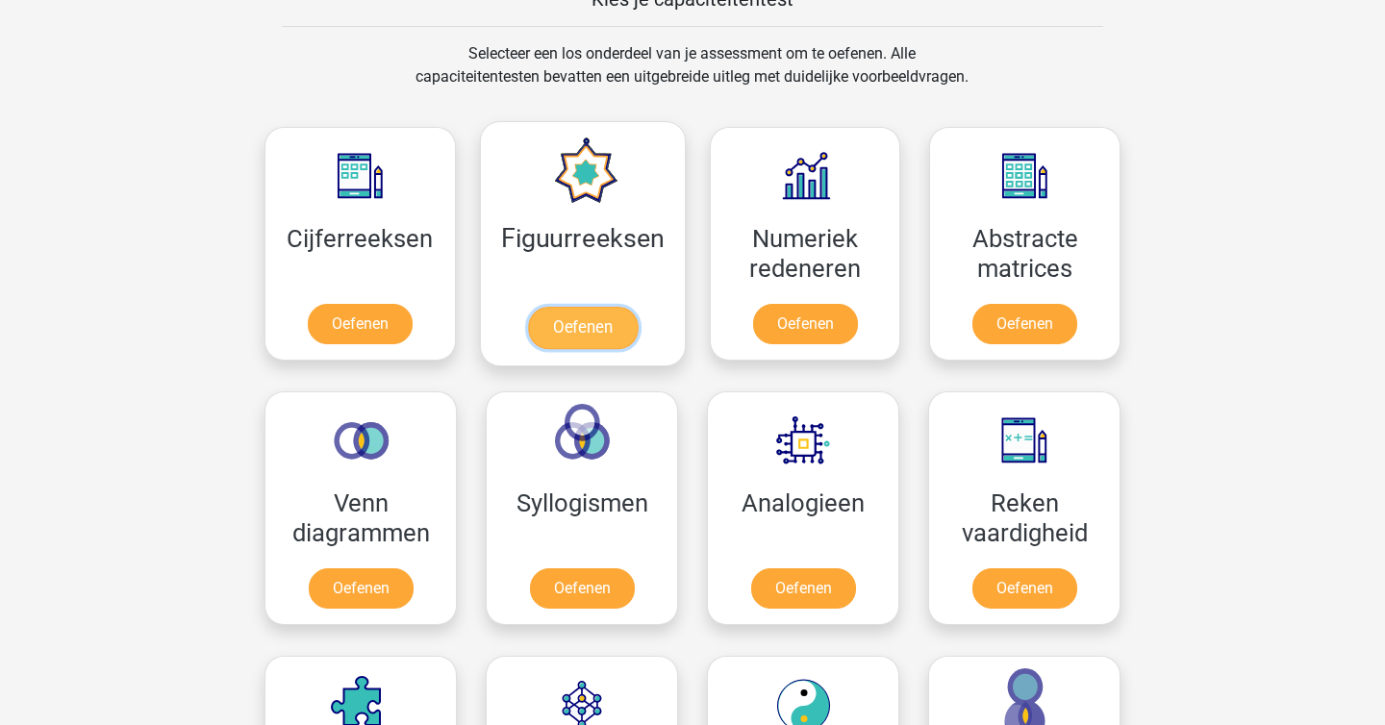
click at [563, 343] on link "Oefenen" at bounding box center [582, 328] width 110 height 42
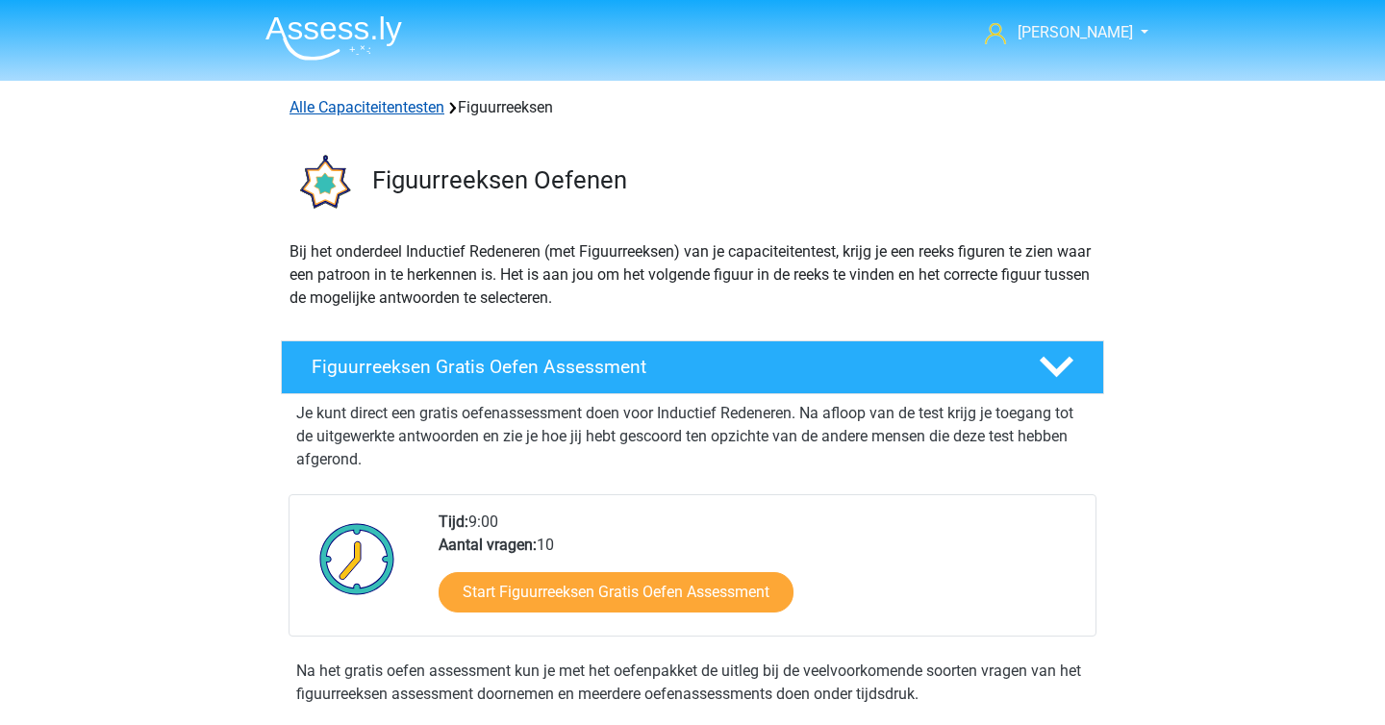
click at [392, 113] on link "Alle Capaciteitentesten" at bounding box center [366, 107] width 155 height 18
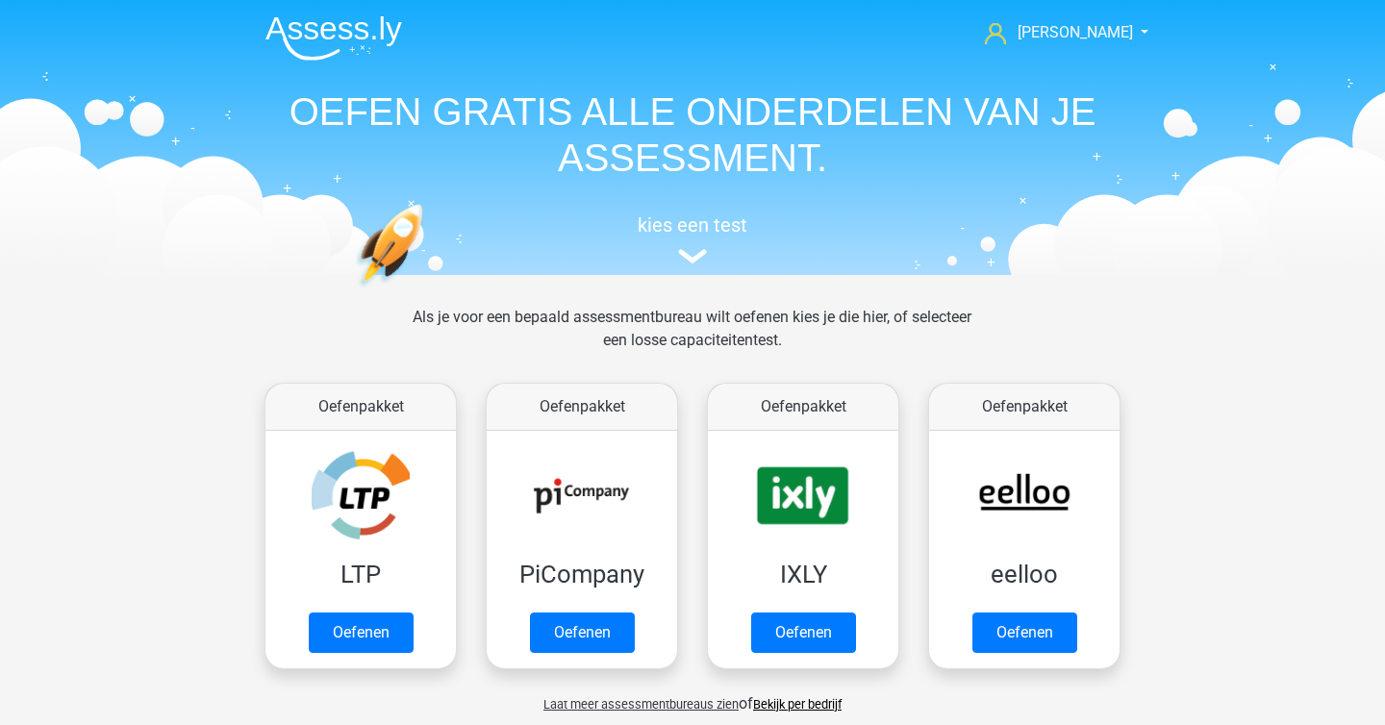
scroll to position [817, 0]
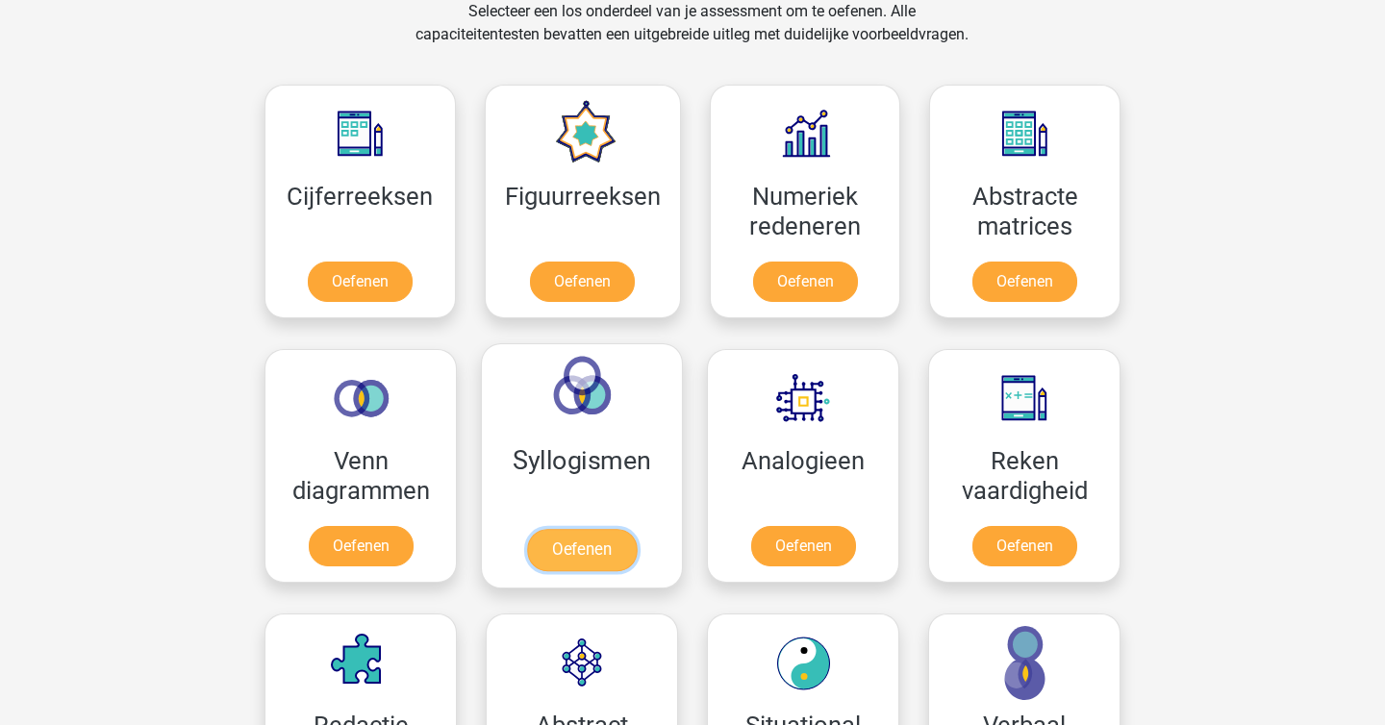
click at [586, 532] on link "Oefenen" at bounding box center [582, 550] width 110 height 42
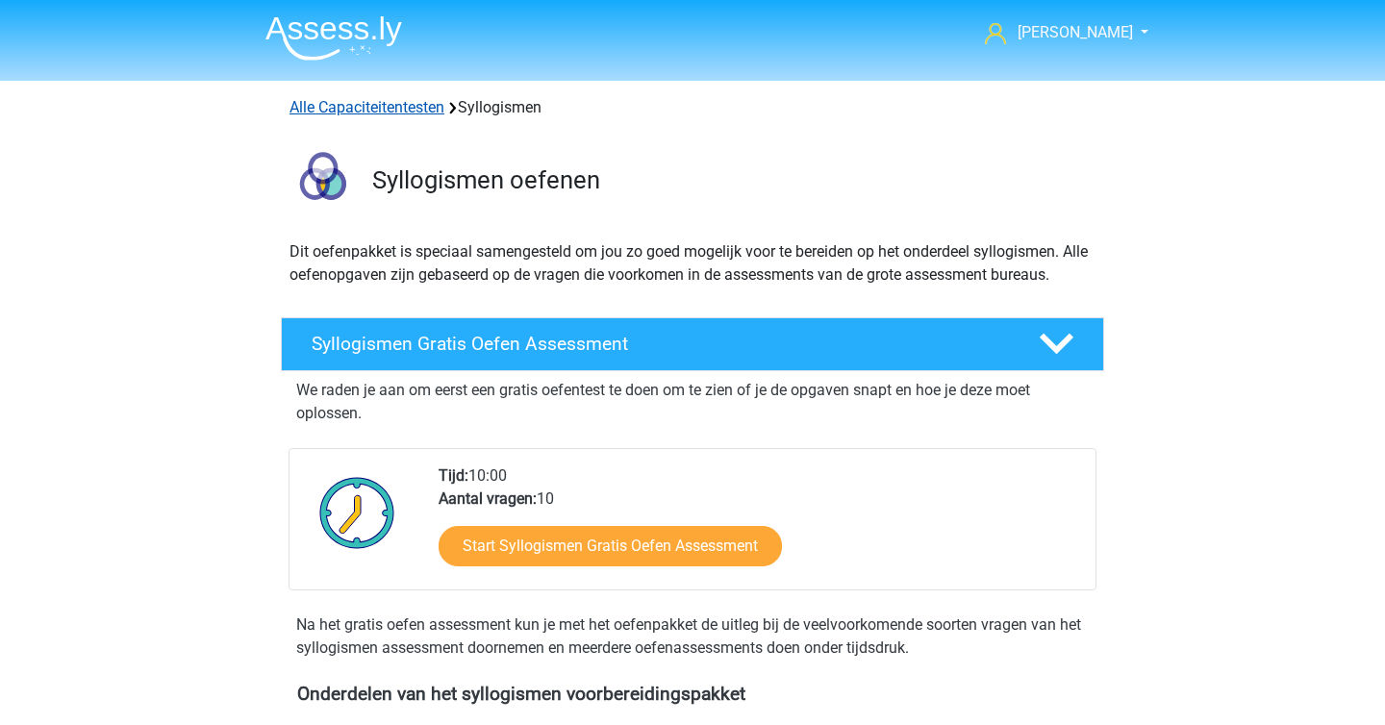
click at [414, 112] on link "Alle Capaciteitentesten" at bounding box center [366, 107] width 155 height 18
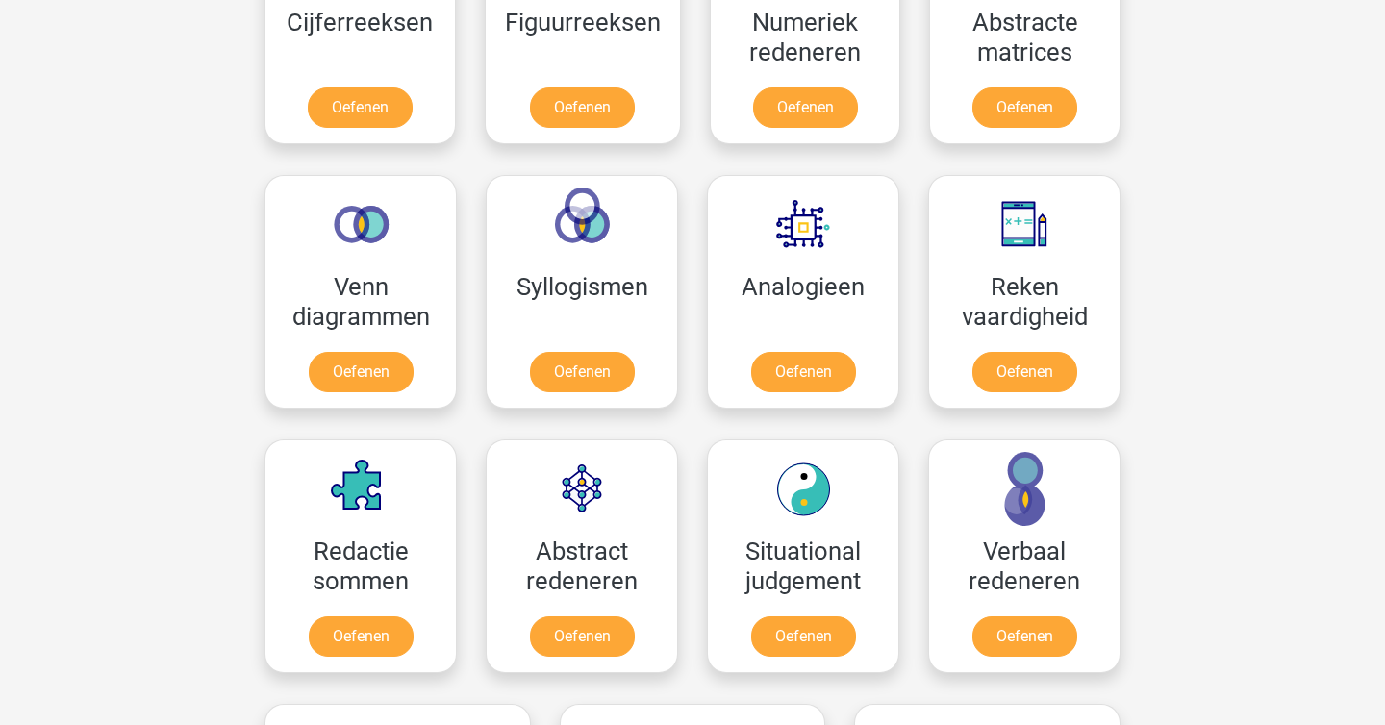
scroll to position [990, 0]
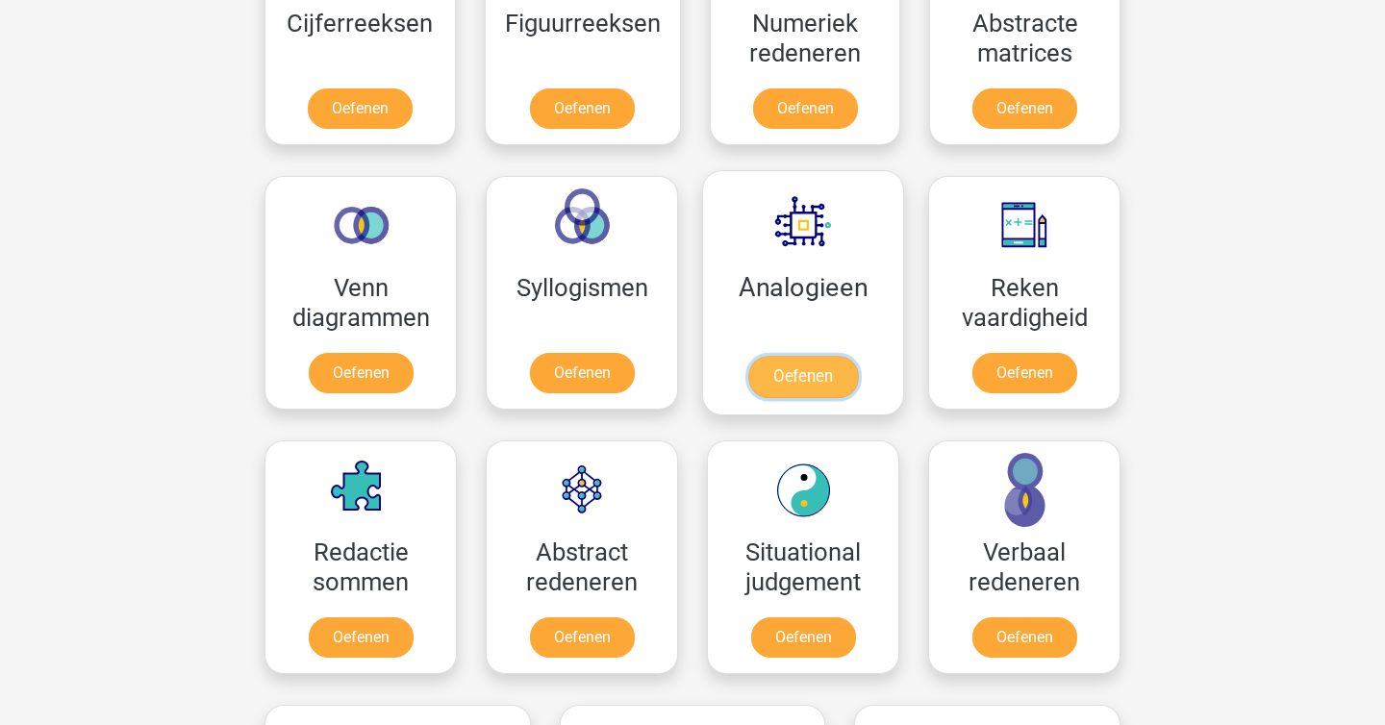
click at [828, 361] on link "Oefenen" at bounding box center [803, 377] width 110 height 42
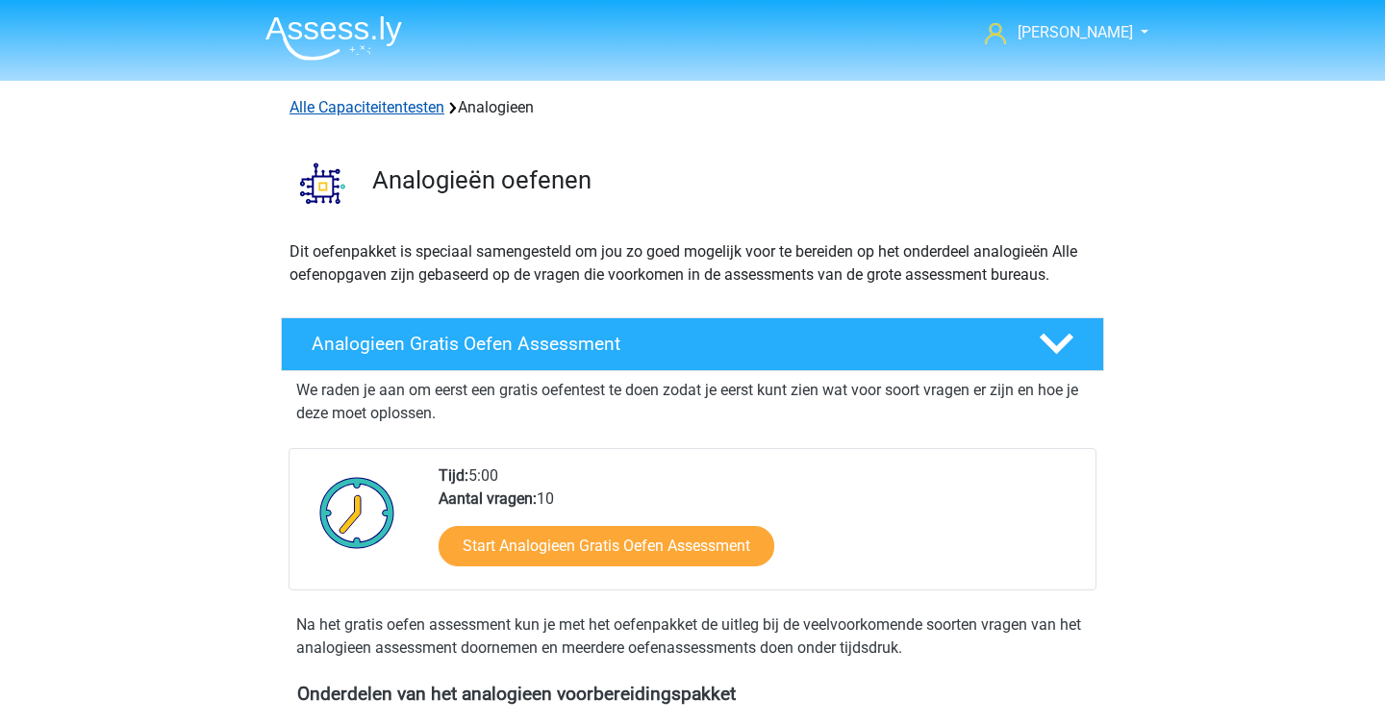
click at [411, 114] on link "Alle Capaciteitentesten" at bounding box center [366, 107] width 155 height 18
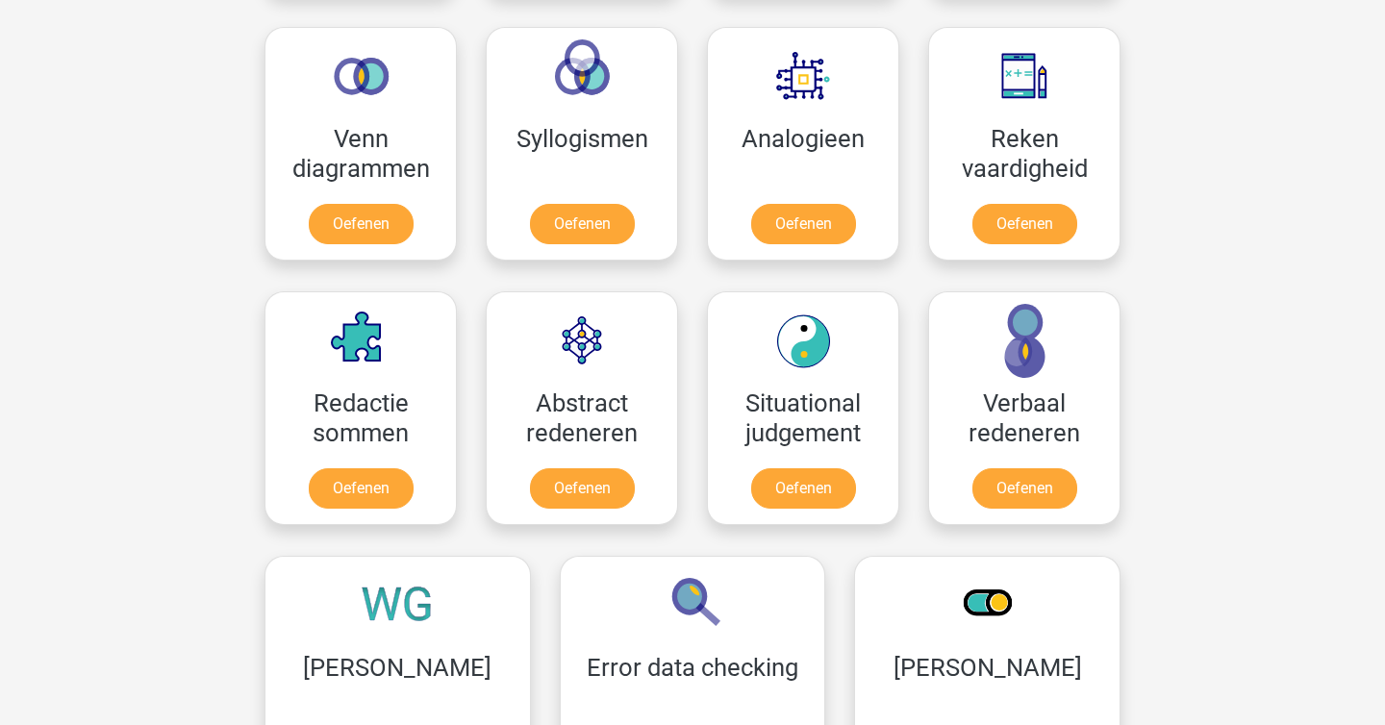
scroll to position [1246, 0]
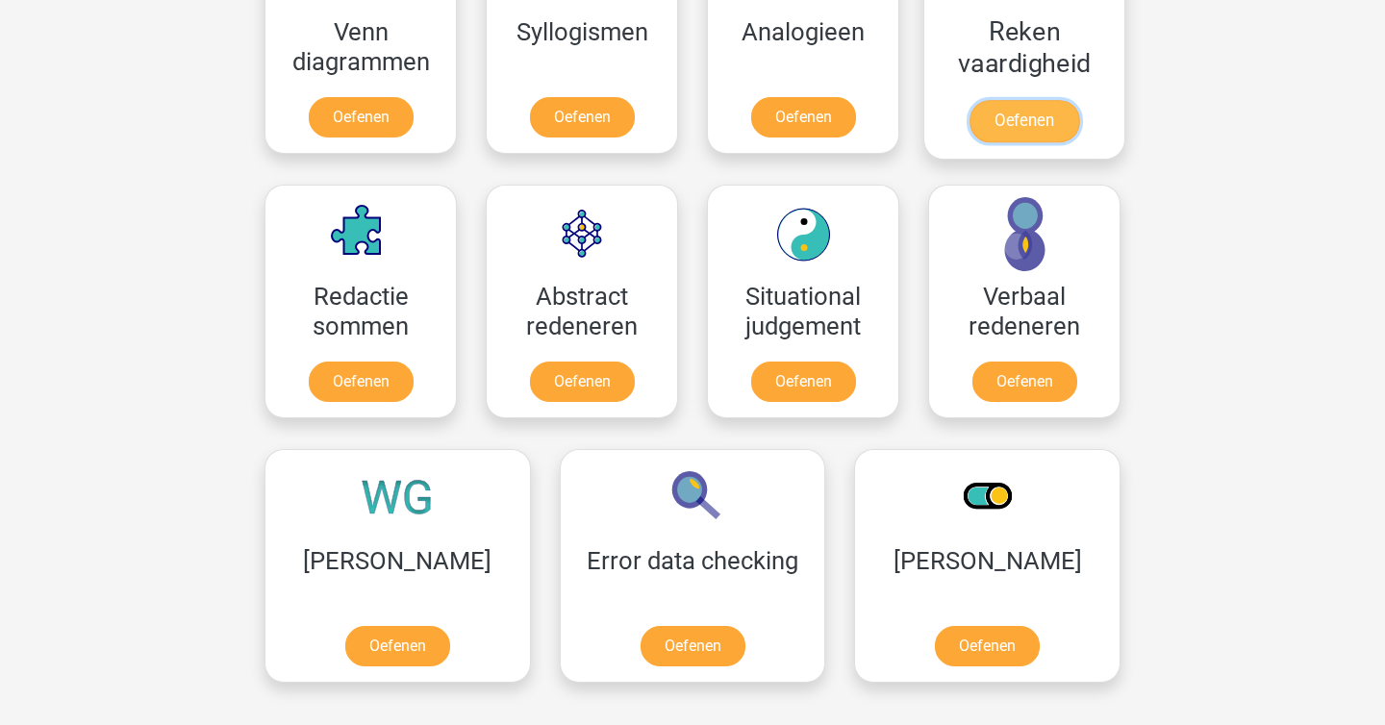
click at [1048, 100] on link "Oefenen" at bounding box center [1024, 121] width 110 height 42
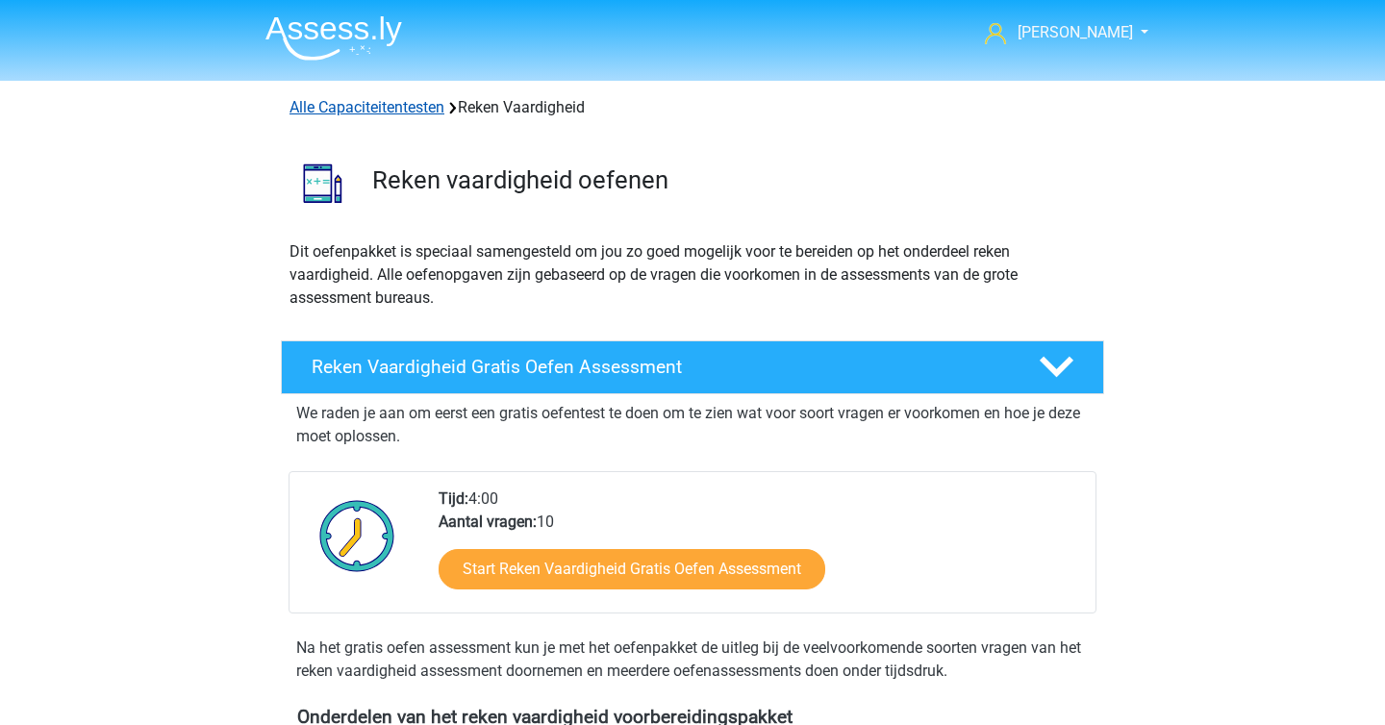
click at [380, 108] on link "Alle Capaciteitentesten" at bounding box center [366, 107] width 155 height 18
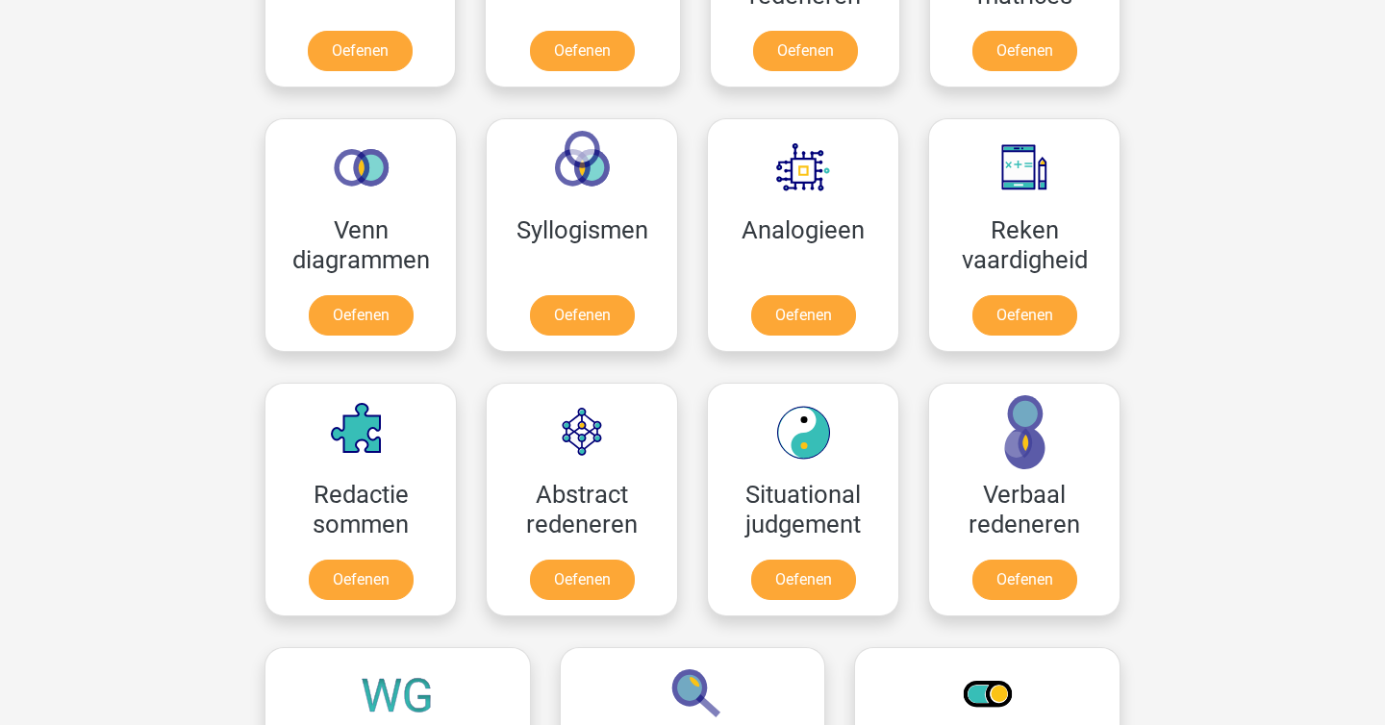
scroll to position [1211, 0]
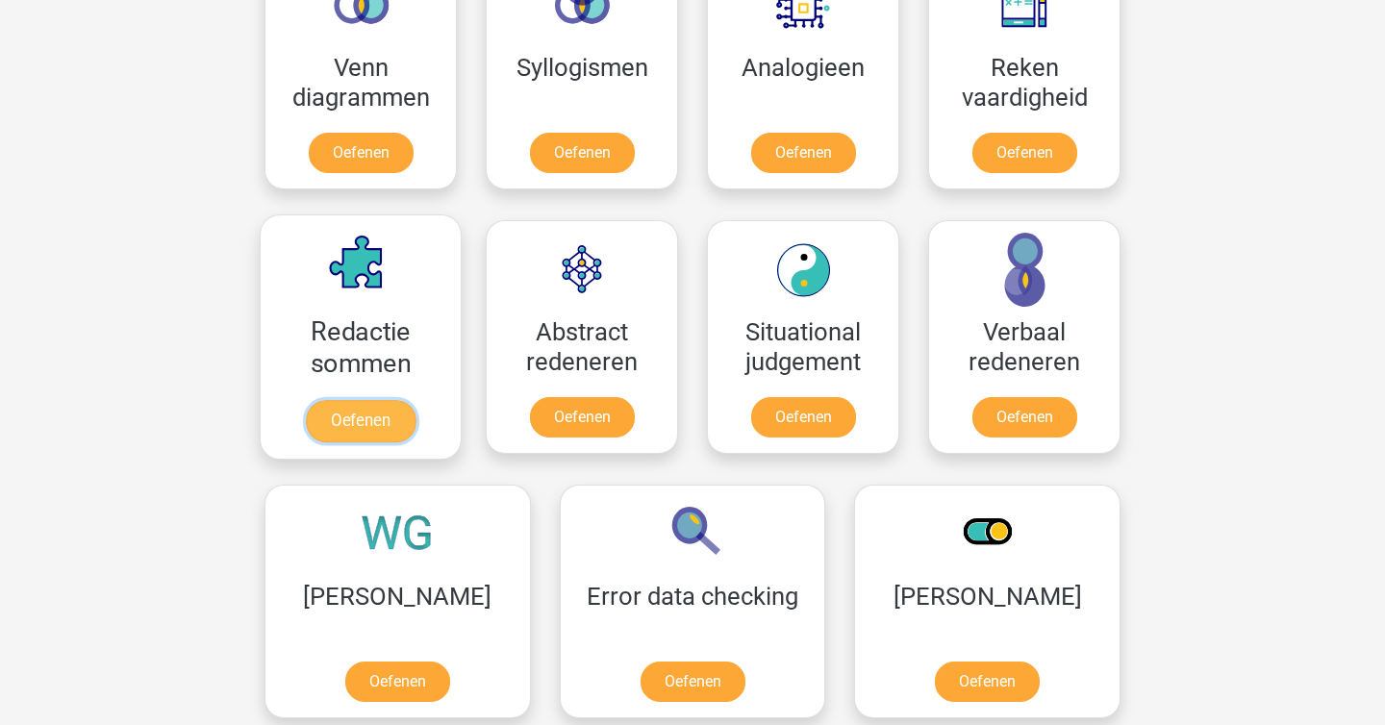
click at [402, 409] on link "Oefenen" at bounding box center [361, 421] width 110 height 42
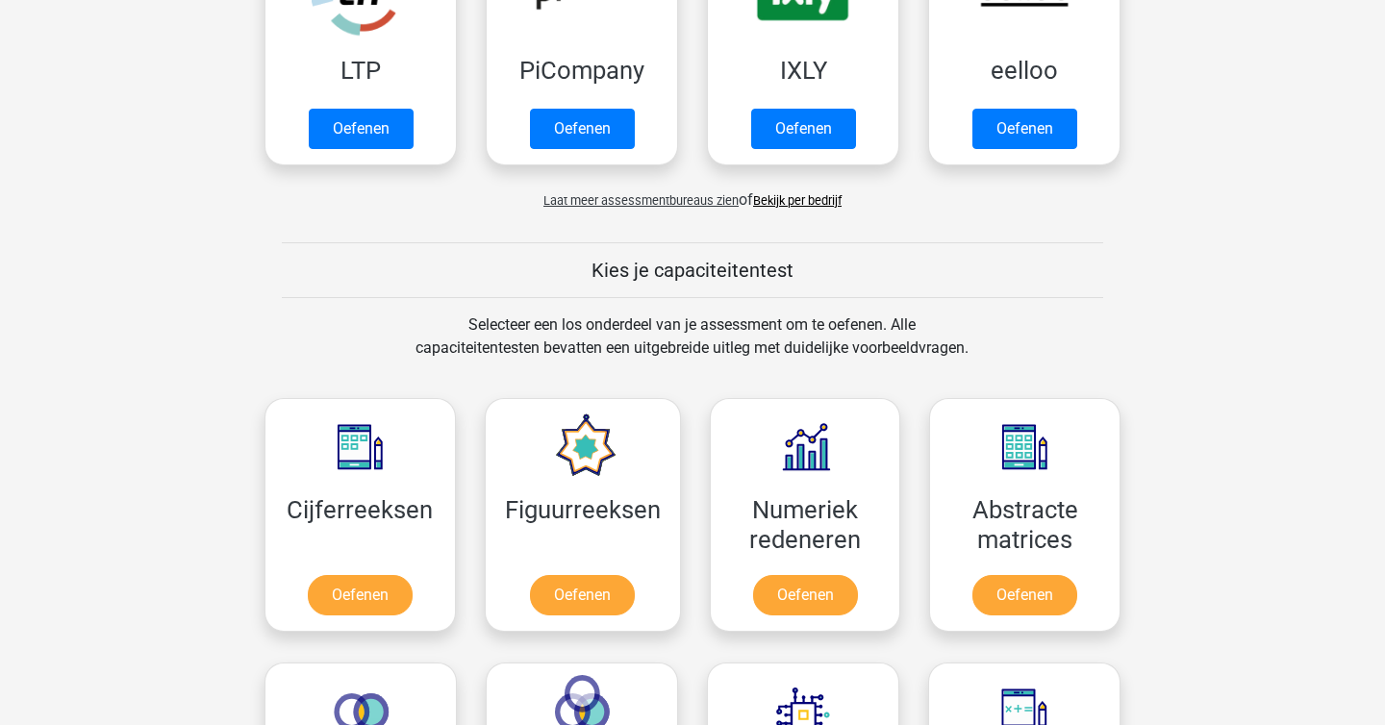
scroll to position [0, 0]
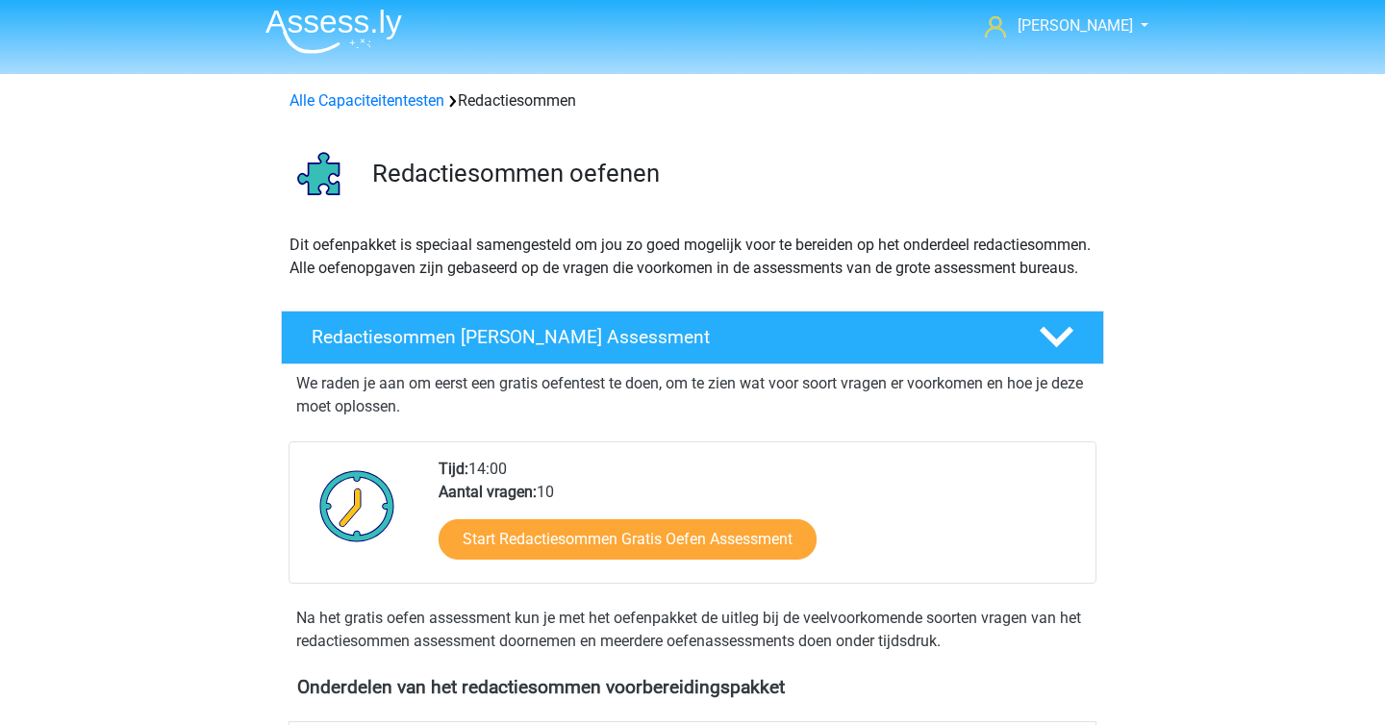
scroll to position [327, 0]
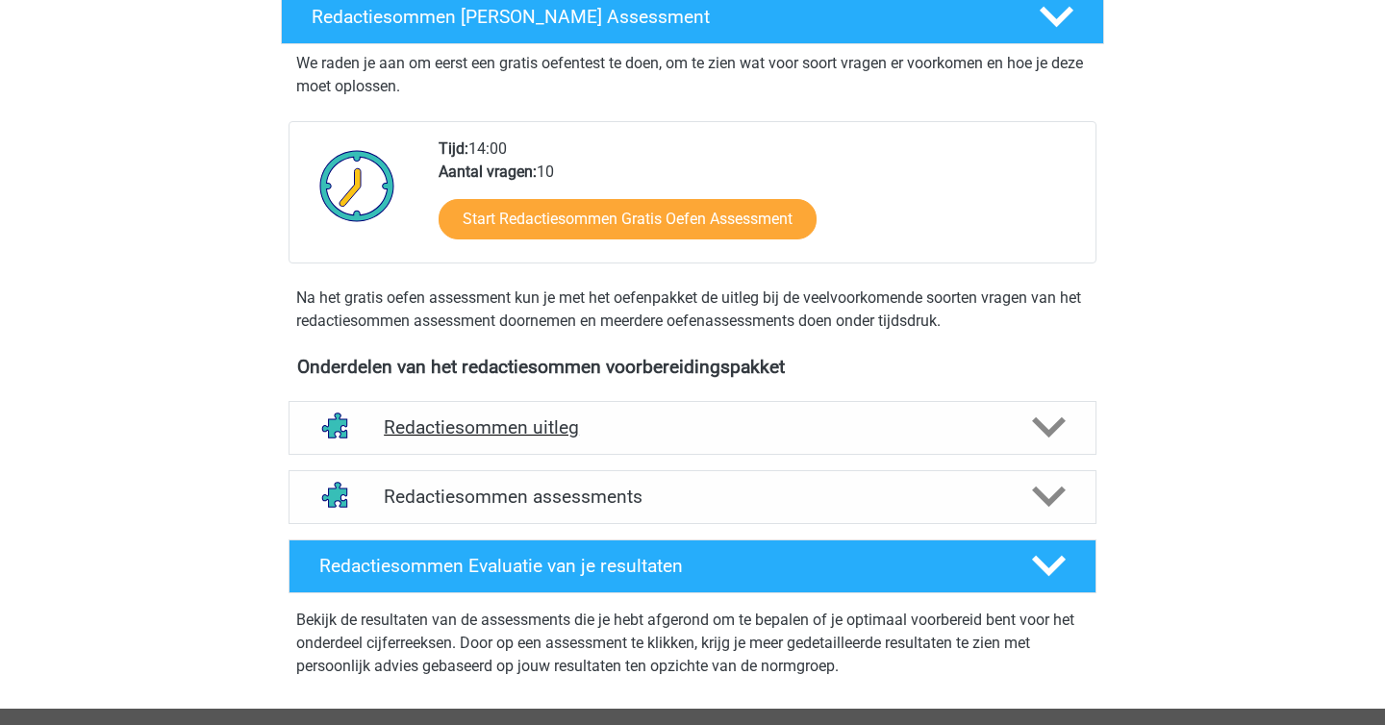
click at [679, 439] on h4 "Redactiesommen uitleg" at bounding box center [692, 427] width 617 height 22
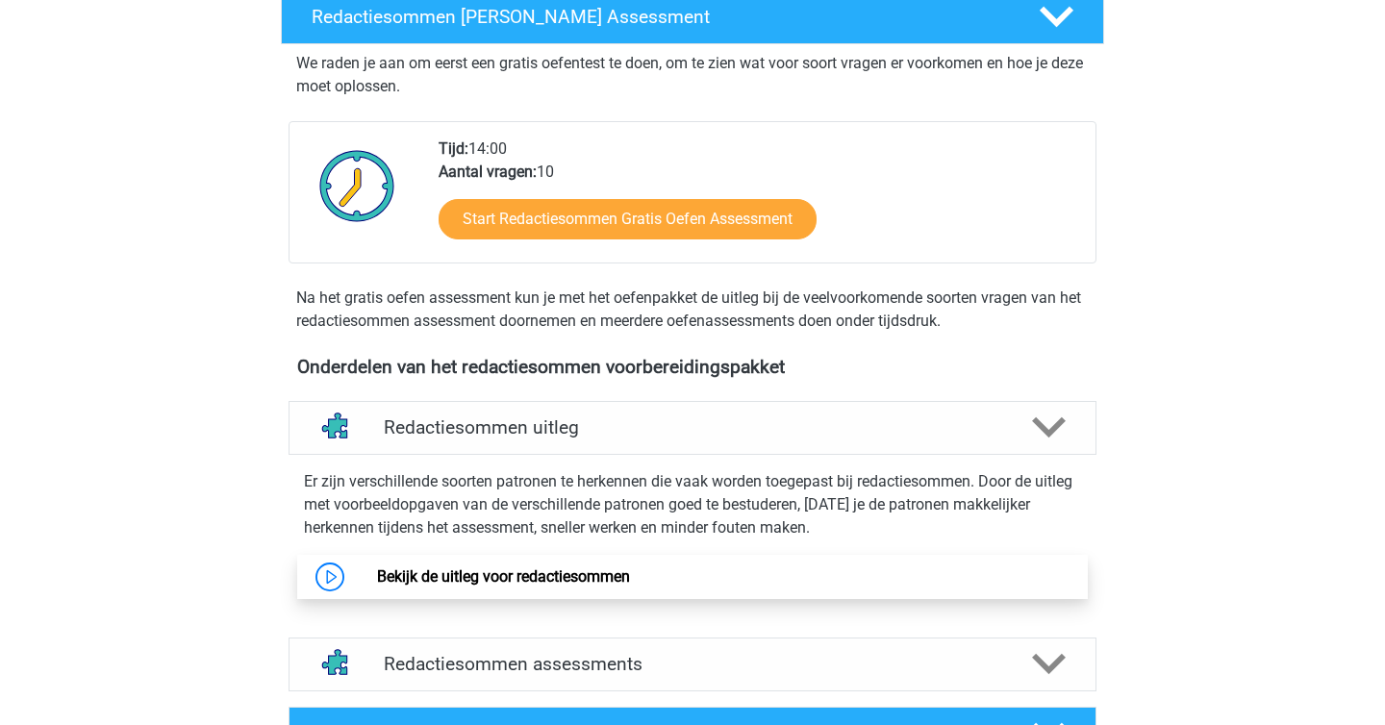
click at [620, 586] on link "Bekijk de uitleg voor redactiesommen" at bounding box center [503, 576] width 253 height 18
